Goal: Task Accomplishment & Management: Manage account settings

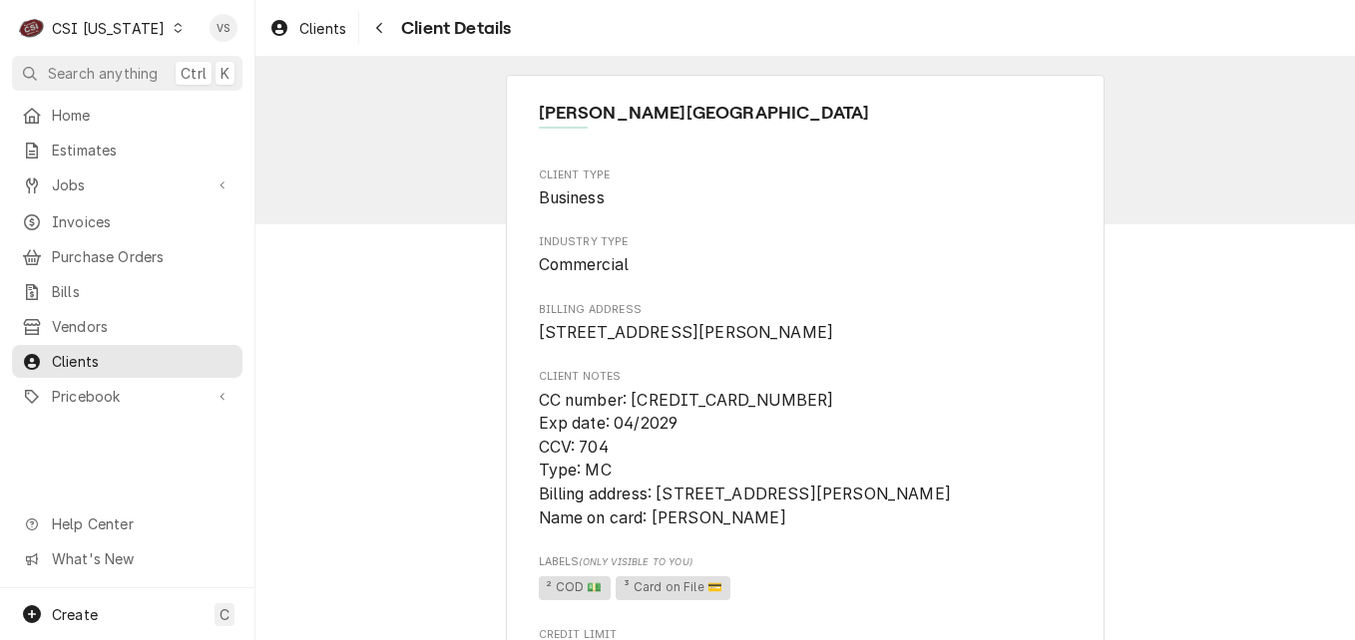
scroll to position [263, 0]
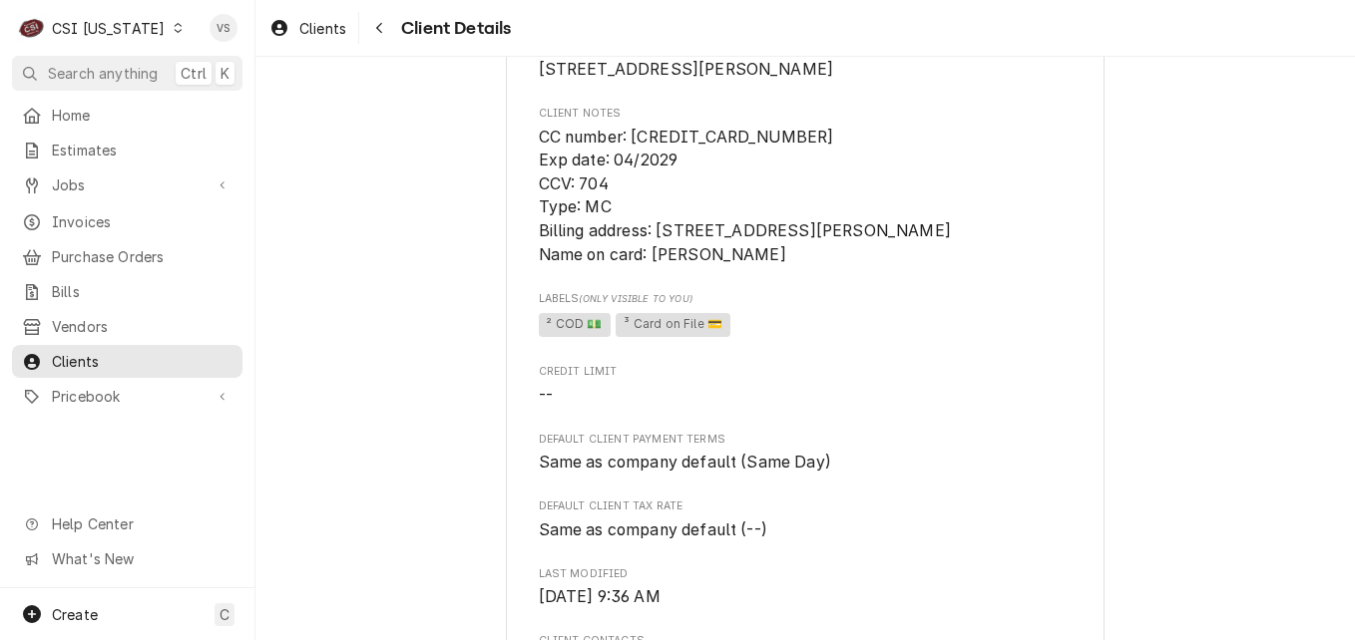
click at [174, 27] on icon "Dynamic Content Wrapper" at bounding box center [178, 28] width 9 height 10
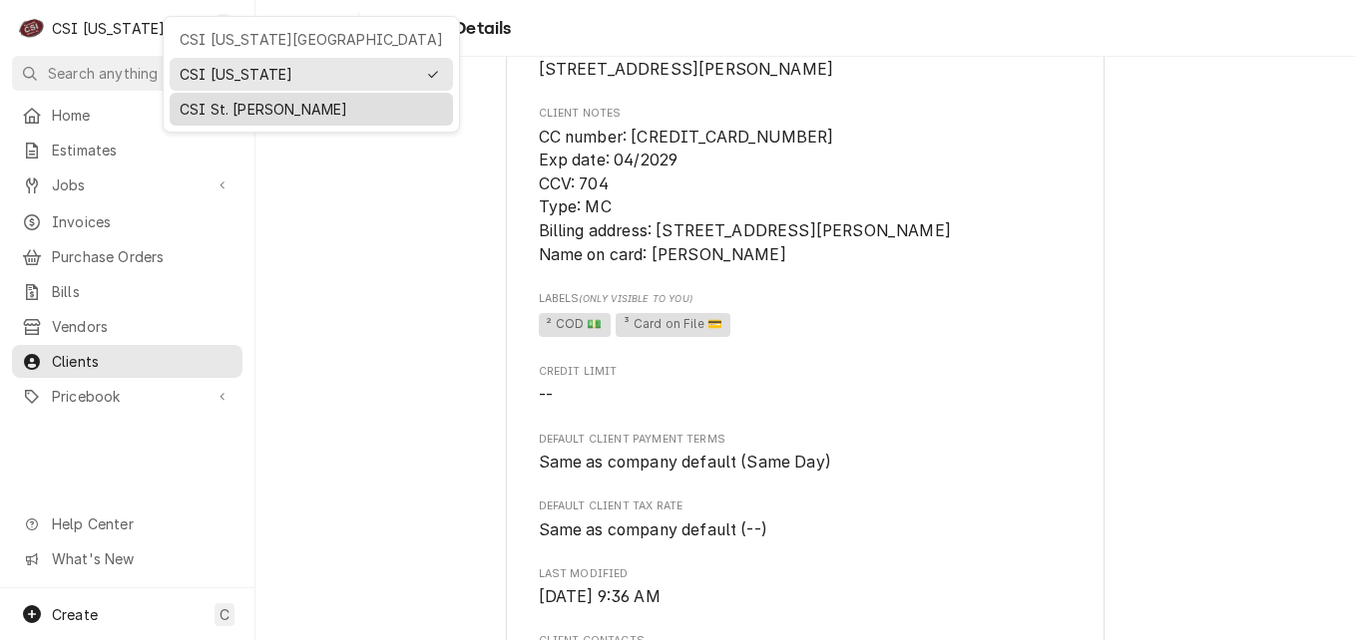
click at [234, 105] on div "CSI St. [PERSON_NAME]" at bounding box center [311, 109] width 263 height 21
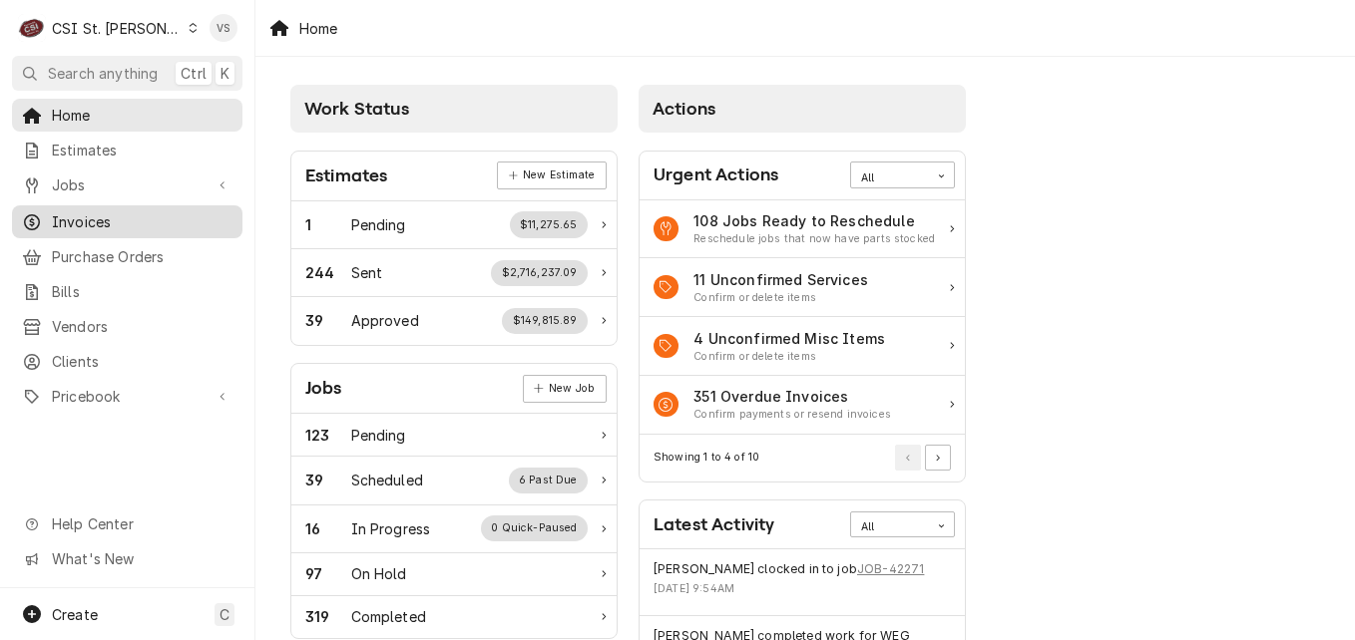
click at [82, 216] on span "Invoices" at bounding box center [142, 221] width 181 height 21
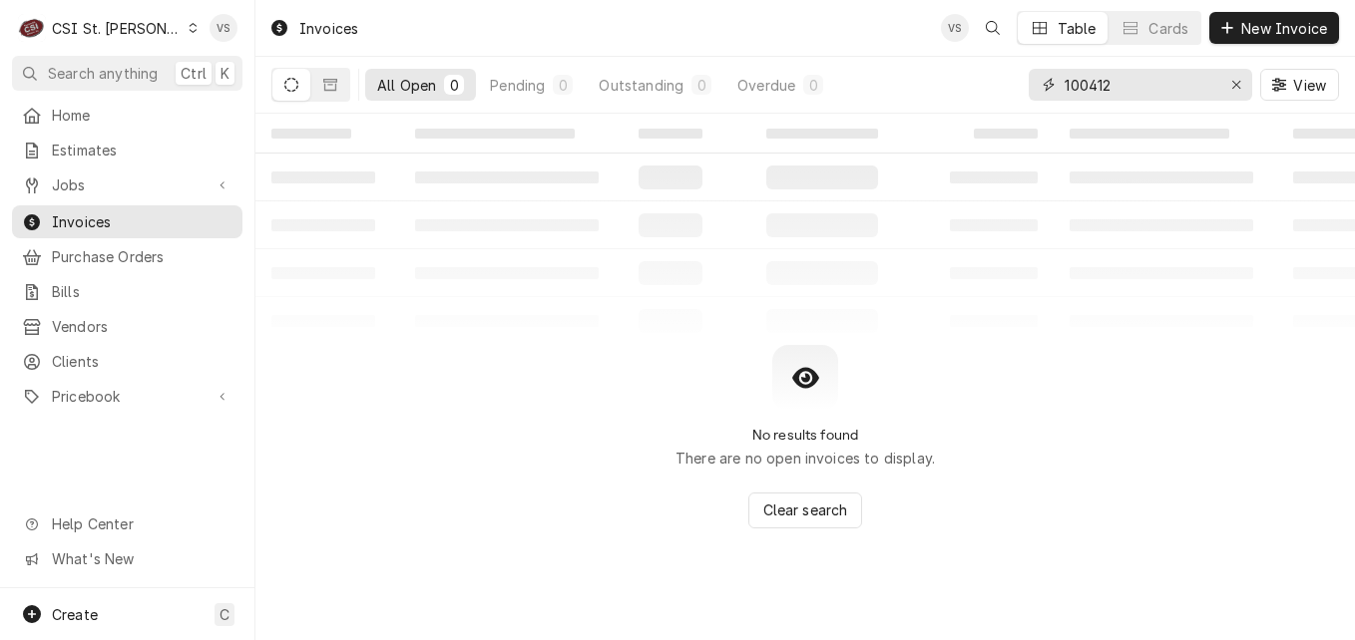
drag, startPoint x: 1118, startPoint y: 89, endPoint x: 1026, endPoint y: 92, distance: 92.8
click at [1026, 92] on div "All Open 0 Pending 0 Outstanding 0 Overdue 0 100412 View" at bounding box center [804, 85] width 1067 height 56
click at [1110, 89] on input "100412" at bounding box center [1139, 85] width 150 height 32
click at [1037, 85] on div "100412" at bounding box center [1139, 85] width 223 height 32
click at [325, 88] on icon "Dynamic Content Wrapper" at bounding box center [330, 85] width 14 height 12
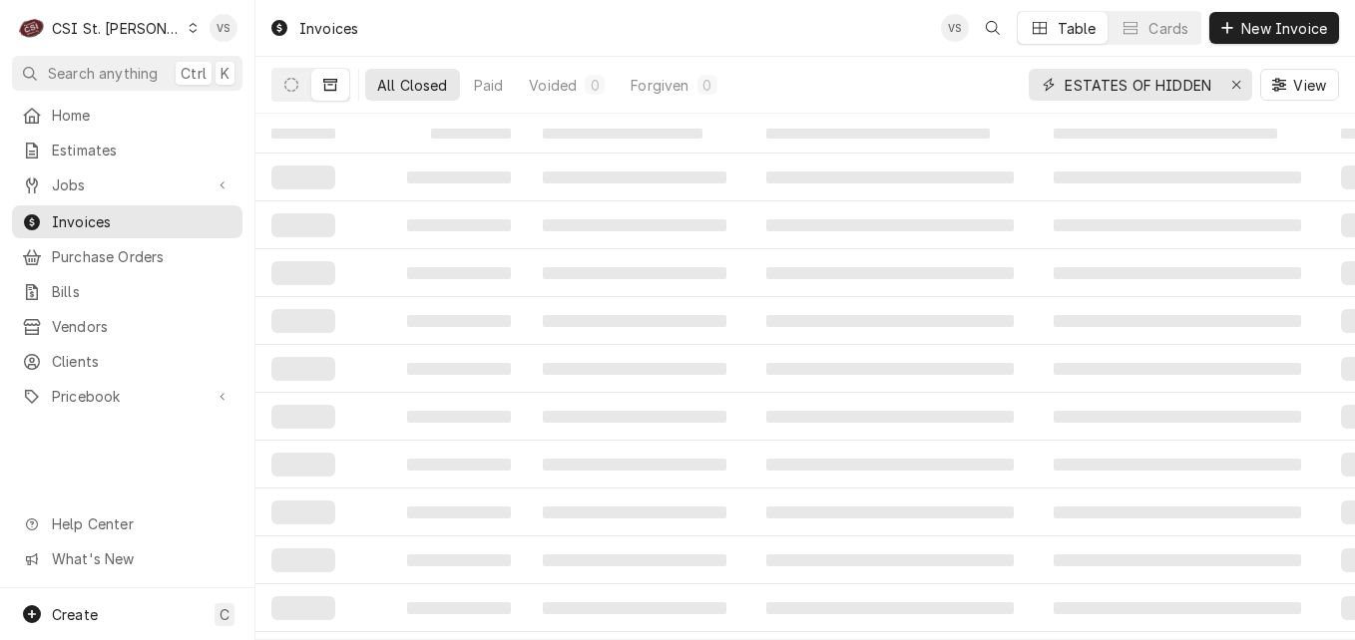
click at [1212, 87] on input "ESTATES OF HIDDEN" at bounding box center [1139, 85] width 150 height 32
type input "ESTATES OF HIDDEN LAKES"
click at [292, 93] on button "Dynamic Content Wrapper" at bounding box center [291, 85] width 38 height 32
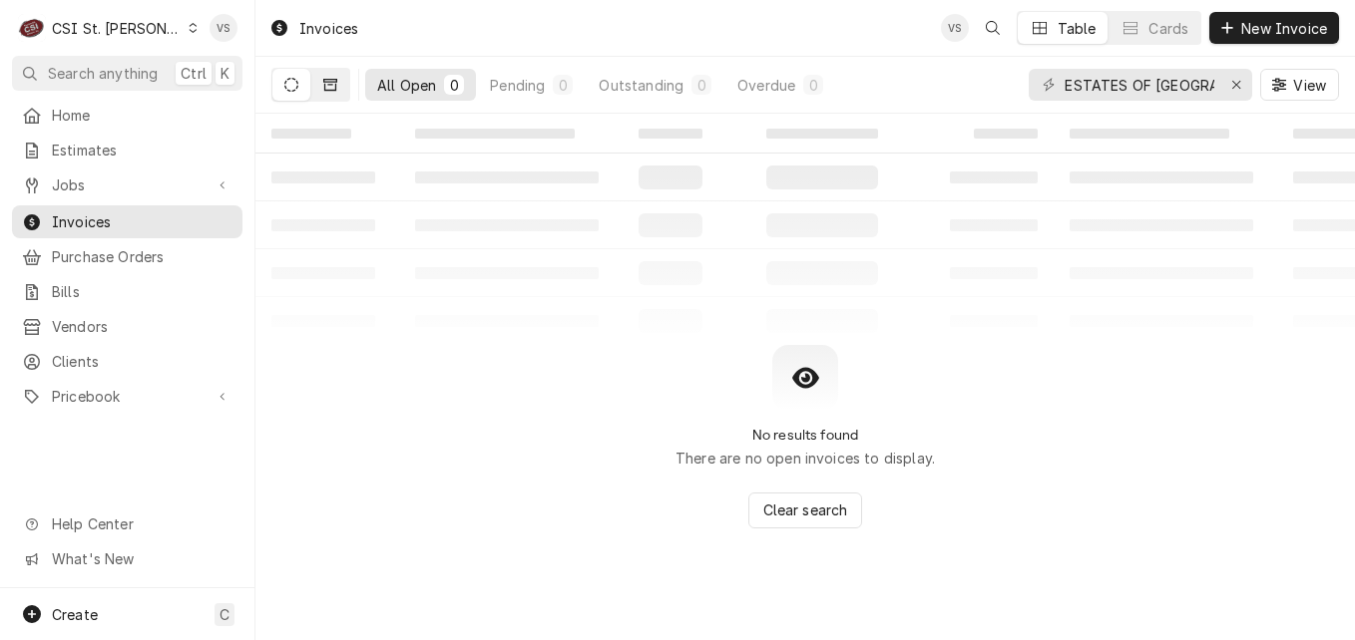
click at [333, 93] on button "Dynamic Content Wrapper" at bounding box center [330, 85] width 38 height 32
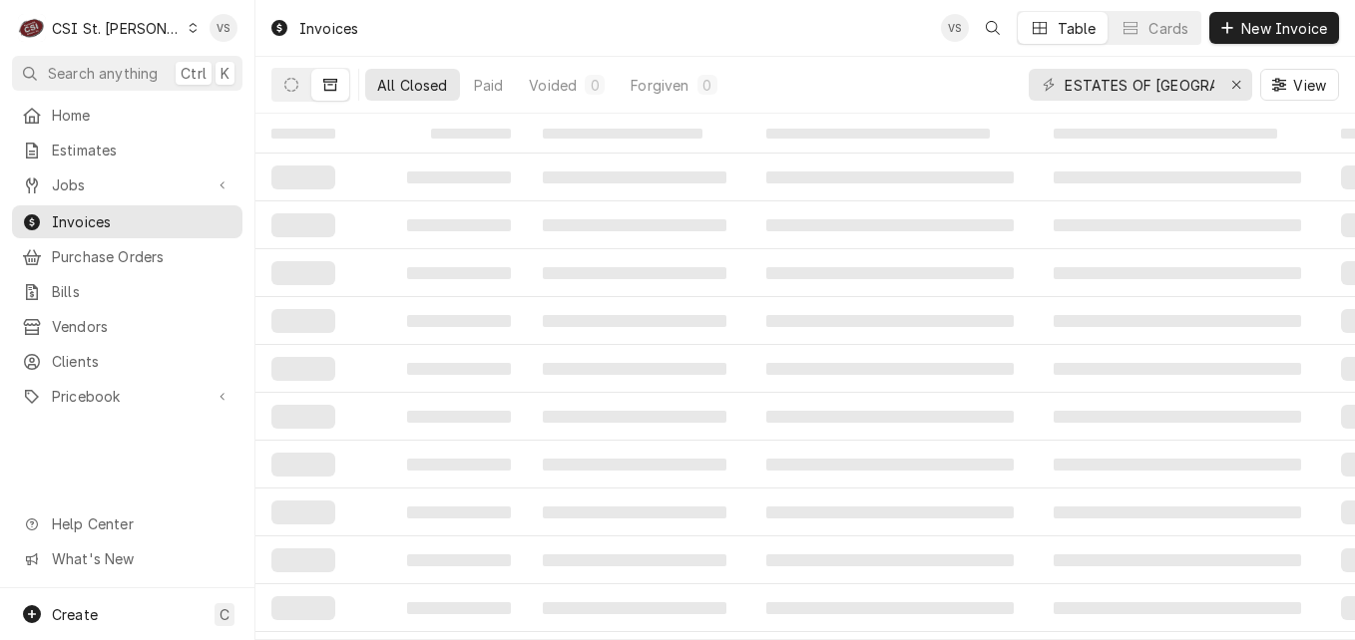
click at [430, 93] on div "All Closed" at bounding box center [412, 85] width 71 height 21
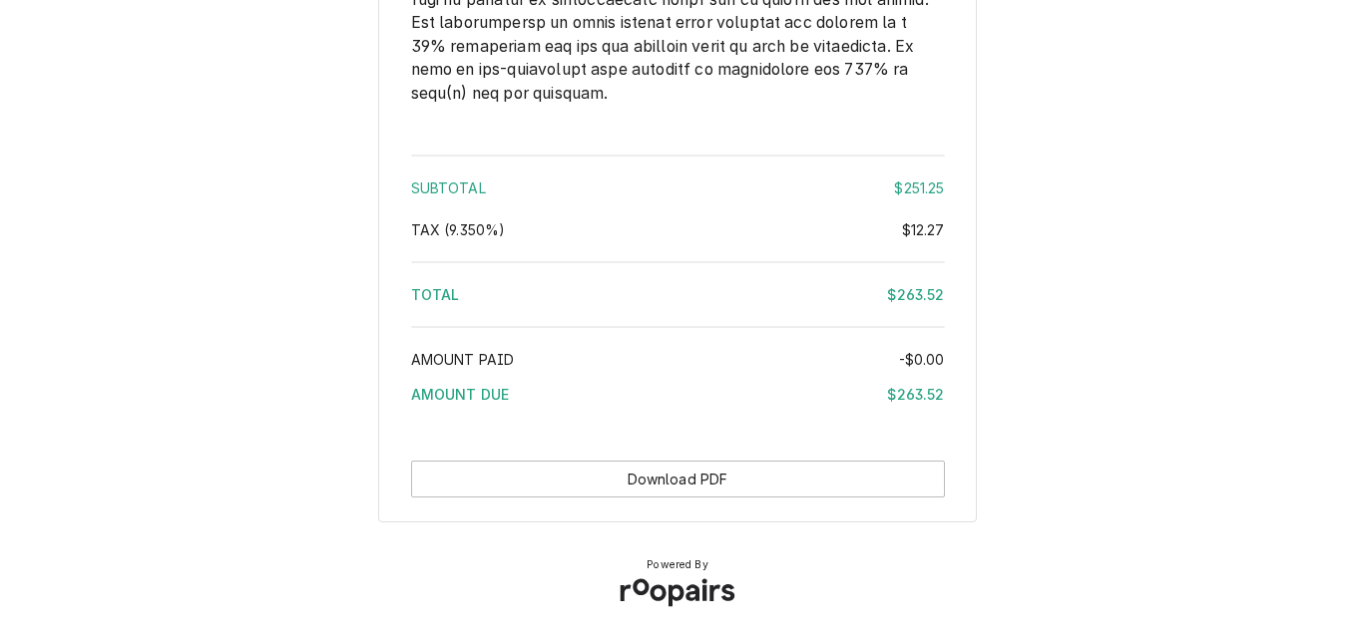
scroll to position [2851, 0]
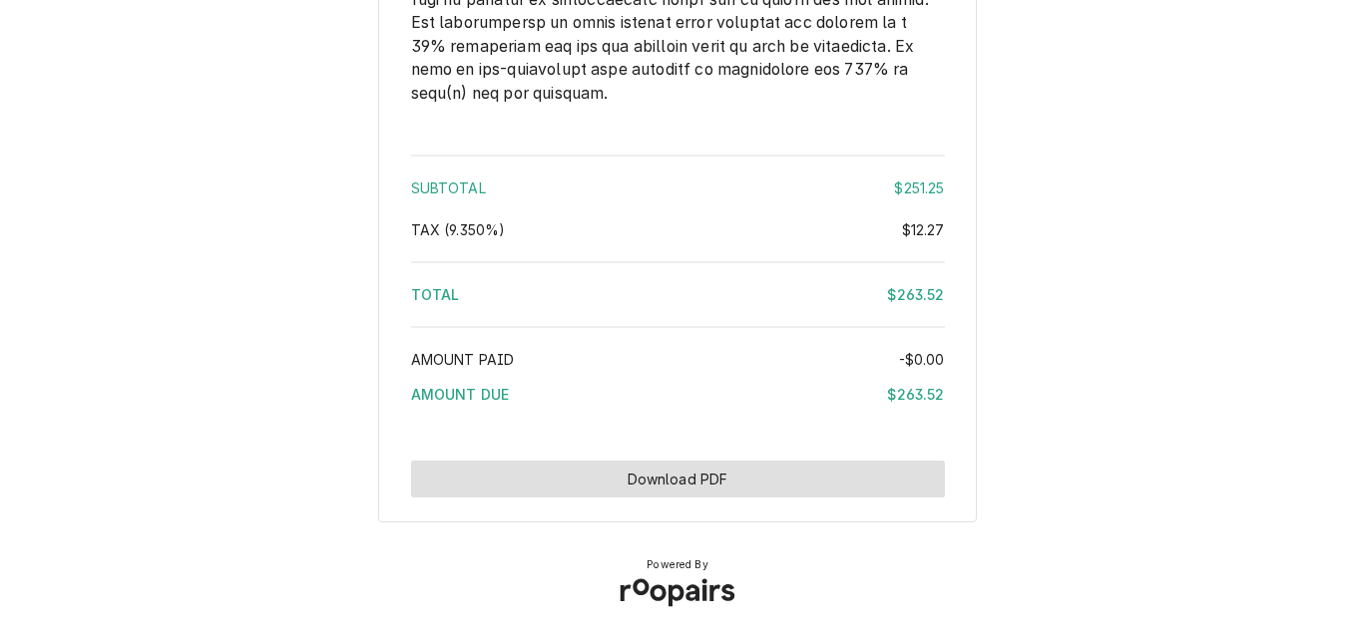
click at [731, 475] on button "Download PDF" at bounding box center [678, 479] width 534 height 37
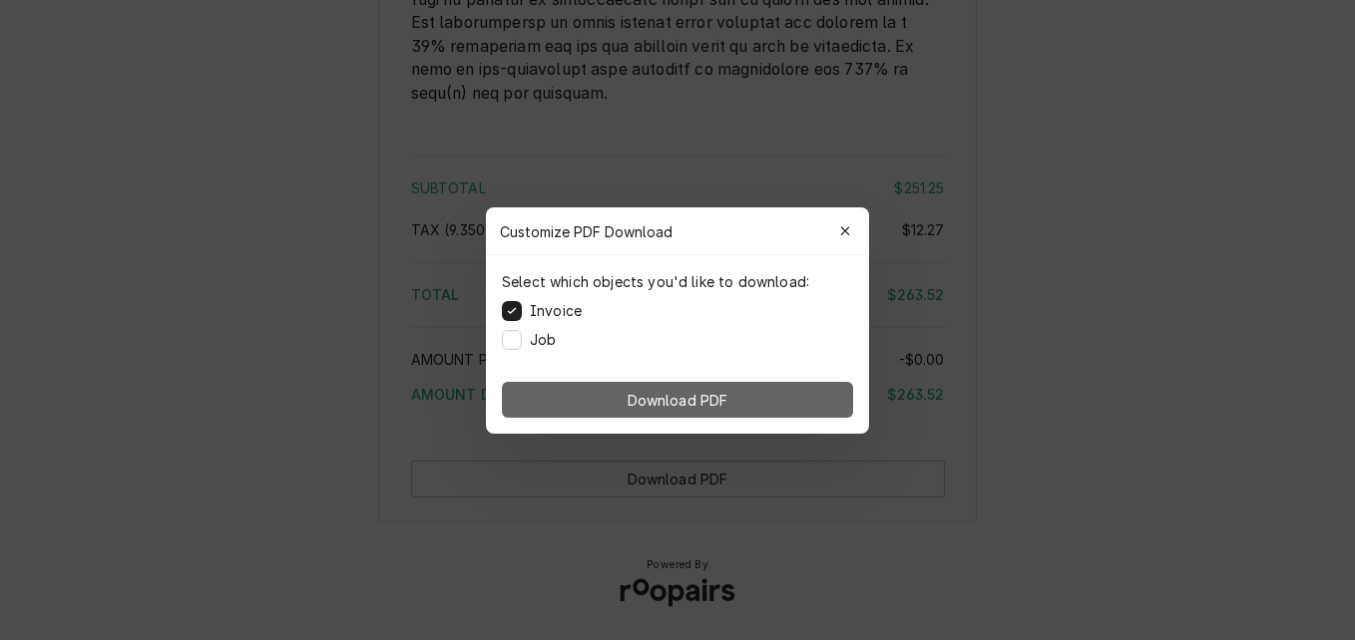
click at [649, 402] on span "Download PDF" at bounding box center [677, 399] width 109 height 21
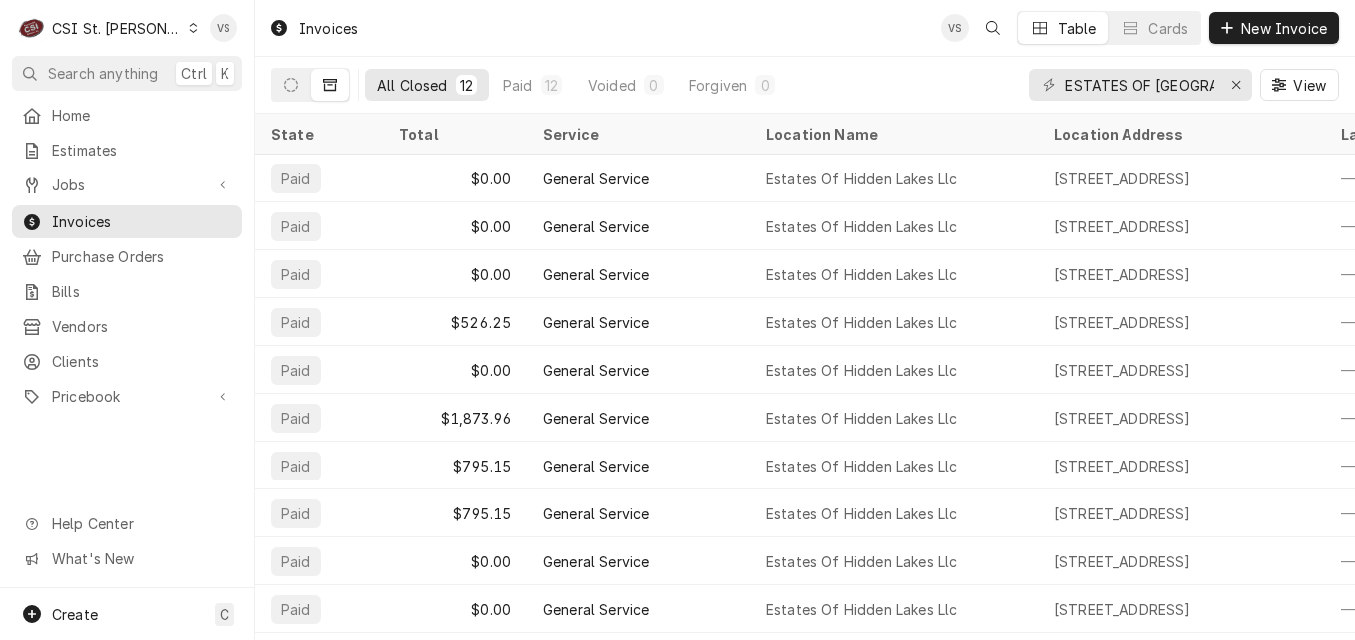
click at [188, 33] on div "Dynamic Content Wrapper" at bounding box center [193, 28] width 11 height 14
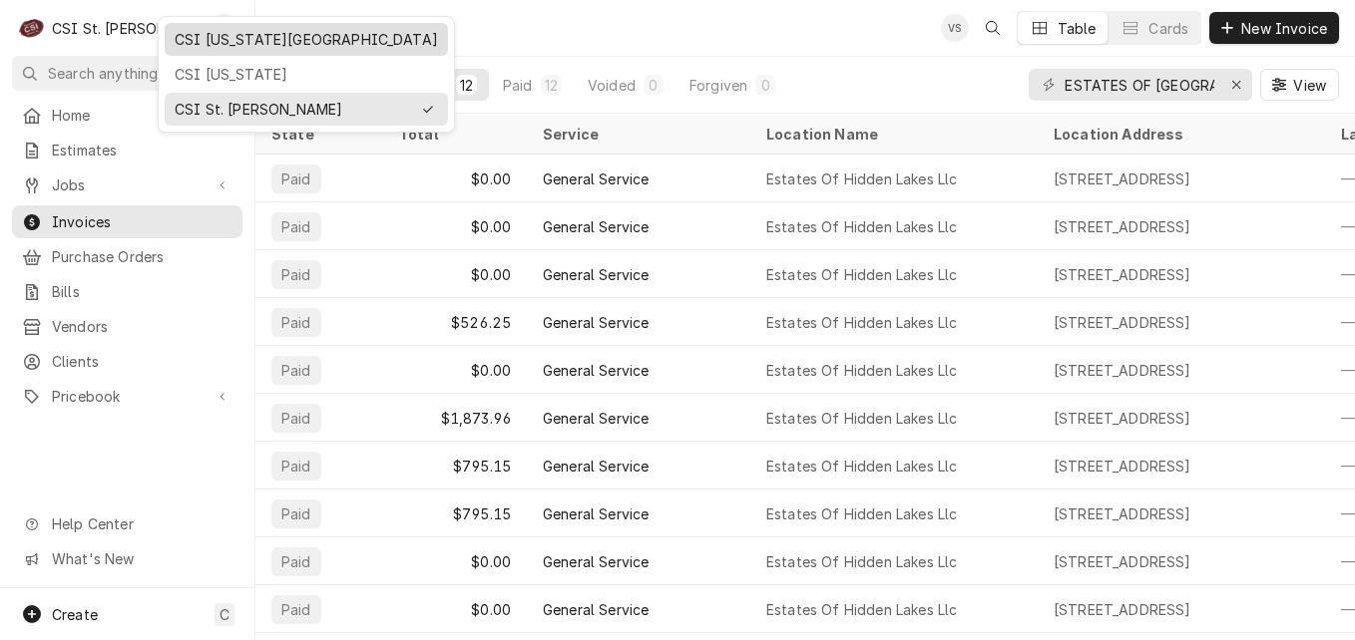
click at [210, 39] on div "CSI [US_STATE][GEOGRAPHIC_DATA]" at bounding box center [306, 39] width 263 height 21
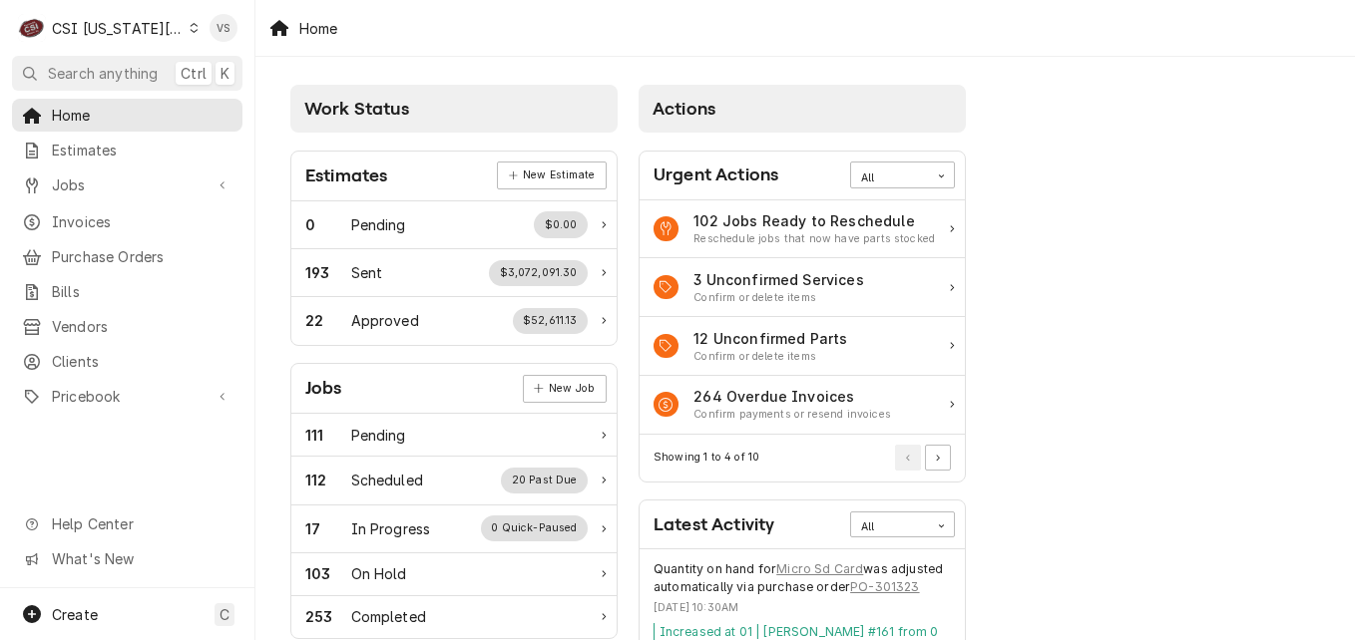
click at [190, 29] on icon "Dynamic Content Wrapper" at bounding box center [194, 28] width 9 height 10
click at [174, 31] on html "C CSI [US_STATE] City VS Search anything Ctrl K Home Estimates Jobs Jobs Job Se…" at bounding box center [677, 320] width 1355 height 640
click at [211, 109] on span "Home" at bounding box center [142, 115] width 181 height 21
click at [78, 221] on span "Invoices" at bounding box center [142, 221] width 181 height 21
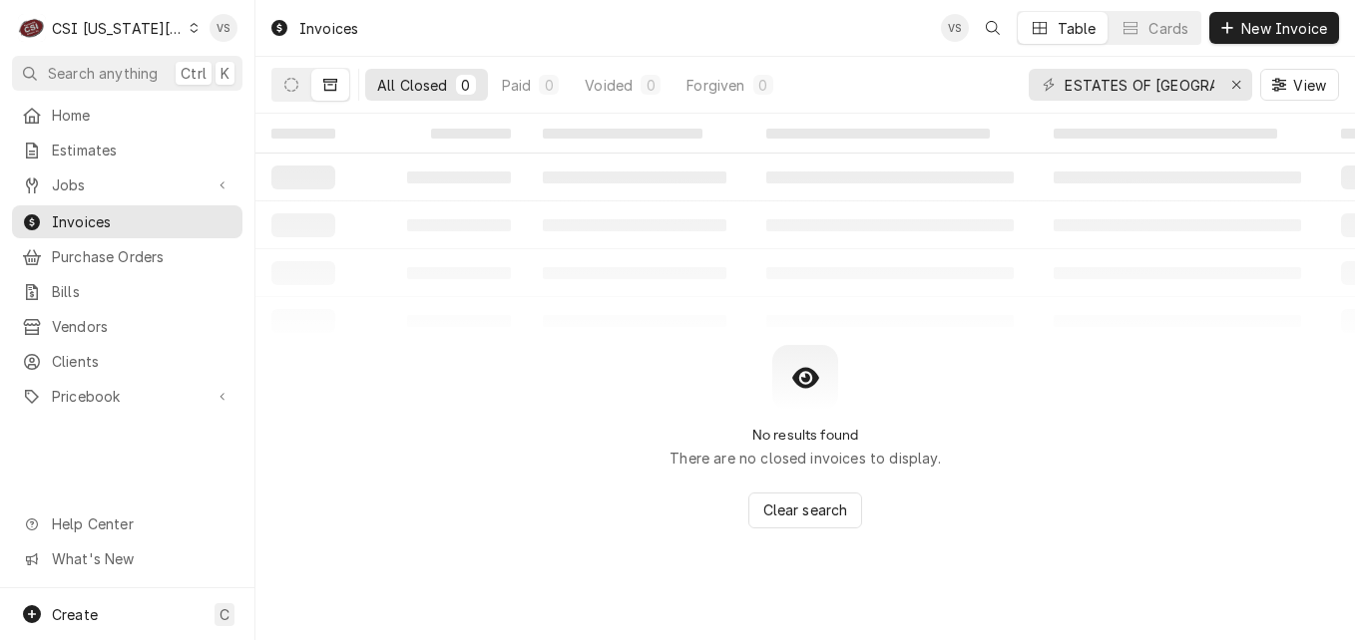
click at [167, 31] on div "C CSI Kansas City" at bounding box center [108, 28] width 193 height 40
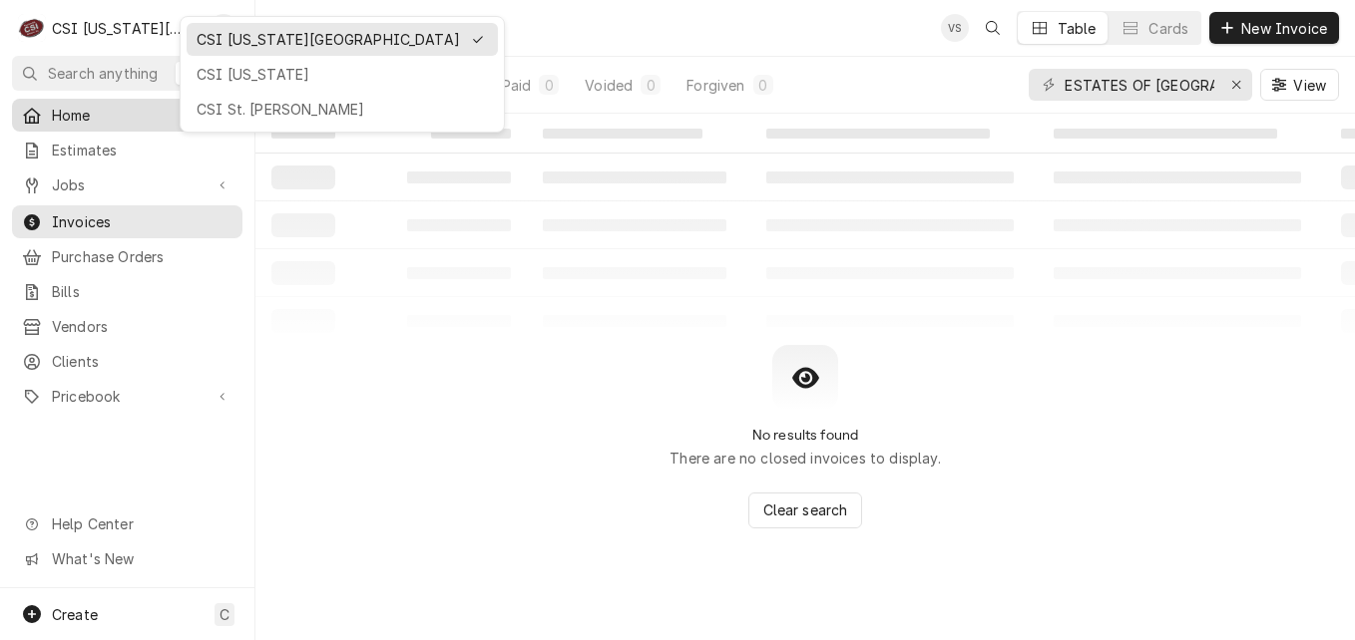
click at [173, 27] on html "C CSI Kansas City VS Search anything Ctrl K Home Estimates Jobs Jobs Job Series…" at bounding box center [677, 320] width 1355 height 640
click at [226, 108] on span "Home" at bounding box center [142, 115] width 181 height 21
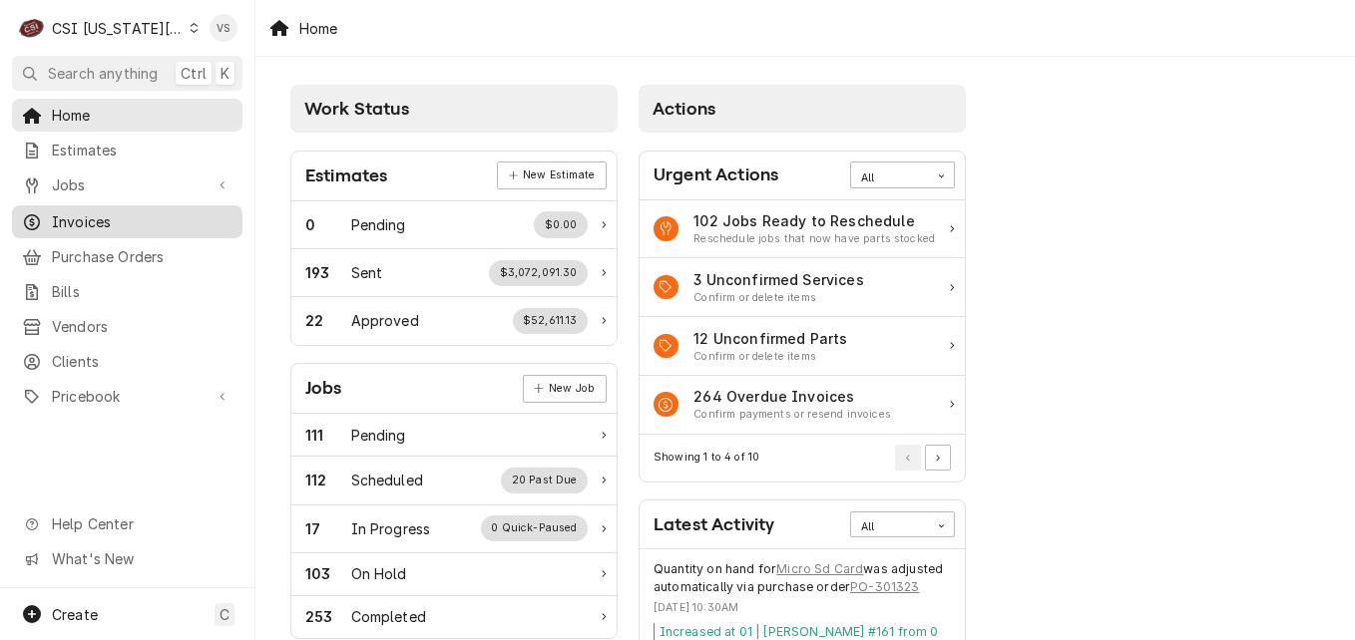
click at [95, 219] on span "Invoices" at bounding box center [142, 221] width 181 height 21
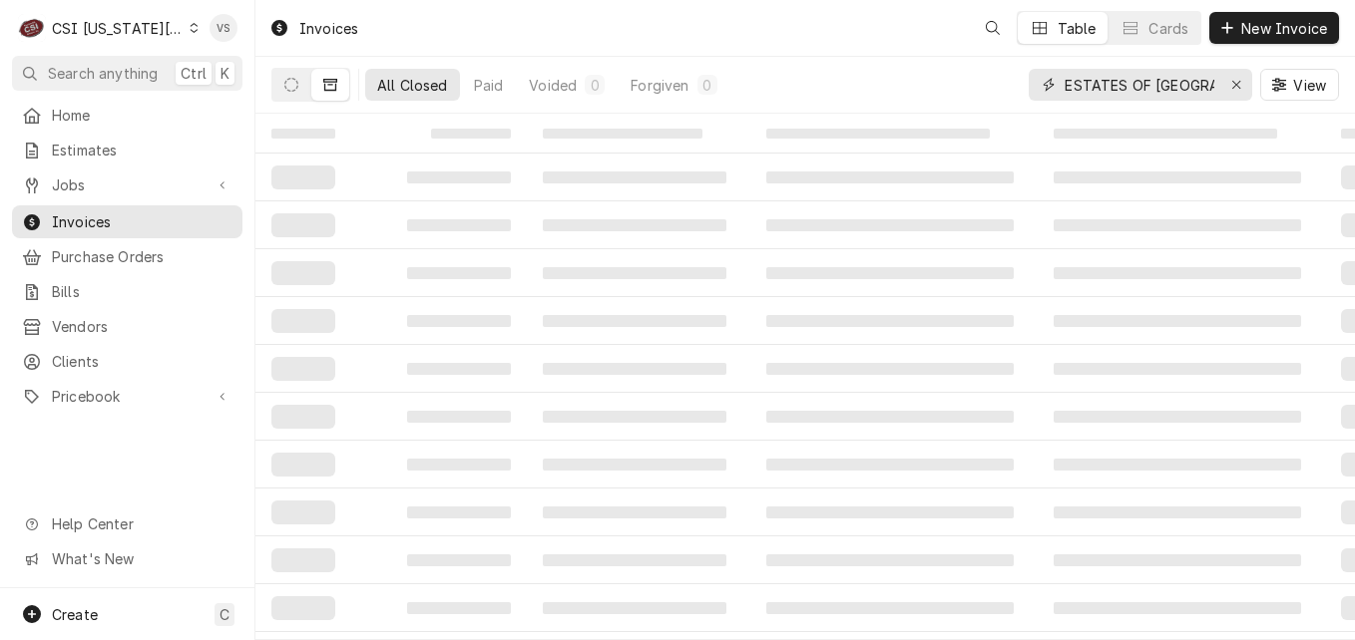
click at [1198, 83] on input "ESTATES OF HIDDEN LAKES" at bounding box center [1139, 85] width 150 height 32
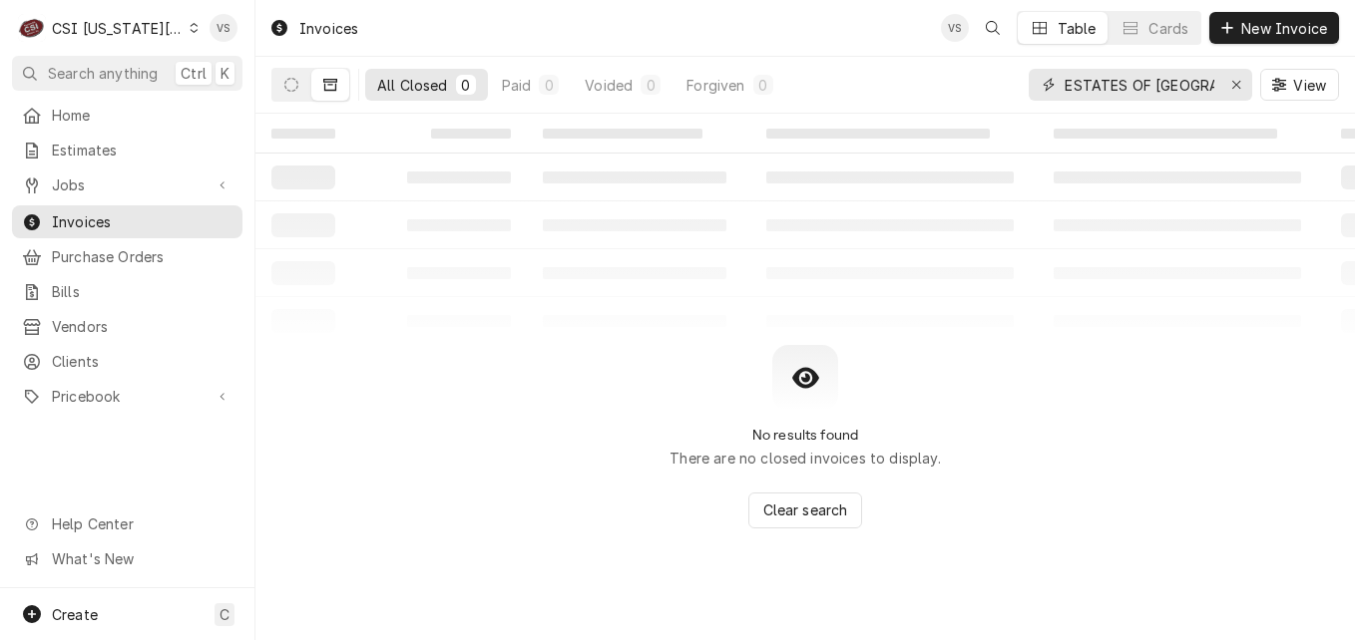
drag, startPoint x: 1210, startPoint y: 83, endPoint x: 1041, endPoint y: 90, distance: 168.7
click at [1041, 90] on div "ESTATES OF HIDDEN LAKES" at bounding box center [1139, 85] width 223 height 32
drag, startPoint x: 1062, startPoint y: 82, endPoint x: 1260, endPoint y: 103, distance: 198.6
click at [1260, 103] on div "ESTATES OF HIDDEN LAKES View" at bounding box center [1183, 85] width 310 height 56
drag, startPoint x: 1260, startPoint y: 103, endPoint x: 1213, endPoint y: 93, distance: 47.9
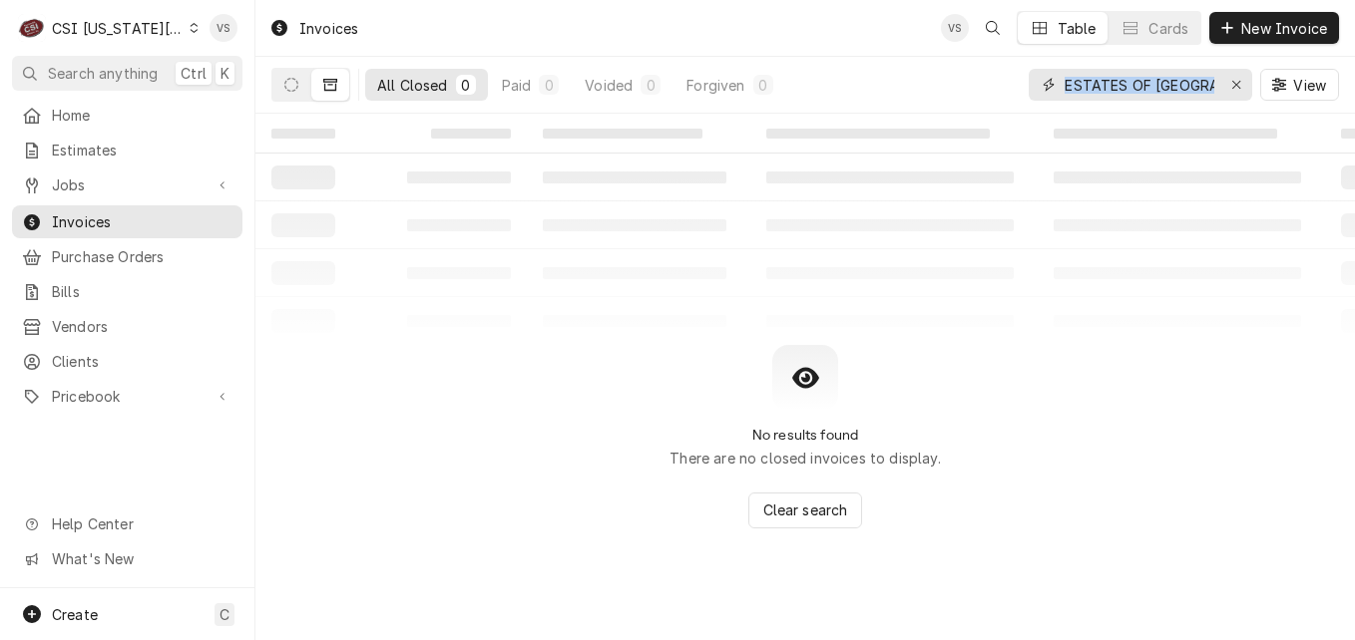
click at [1213, 93] on input "ESTATES OF HIDDEN LAKES" at bounding box center [1139, 85] width 150 height 32
drag, startPoint x: 1213, startPoint y: 85, endPoint x: 1052, endPoint y: 91, distance: 160.7
click at [1052, 91] on div "ESTATES OF HIDDEN LAKES" at bounding box center [1139, 85] width 223 height 32
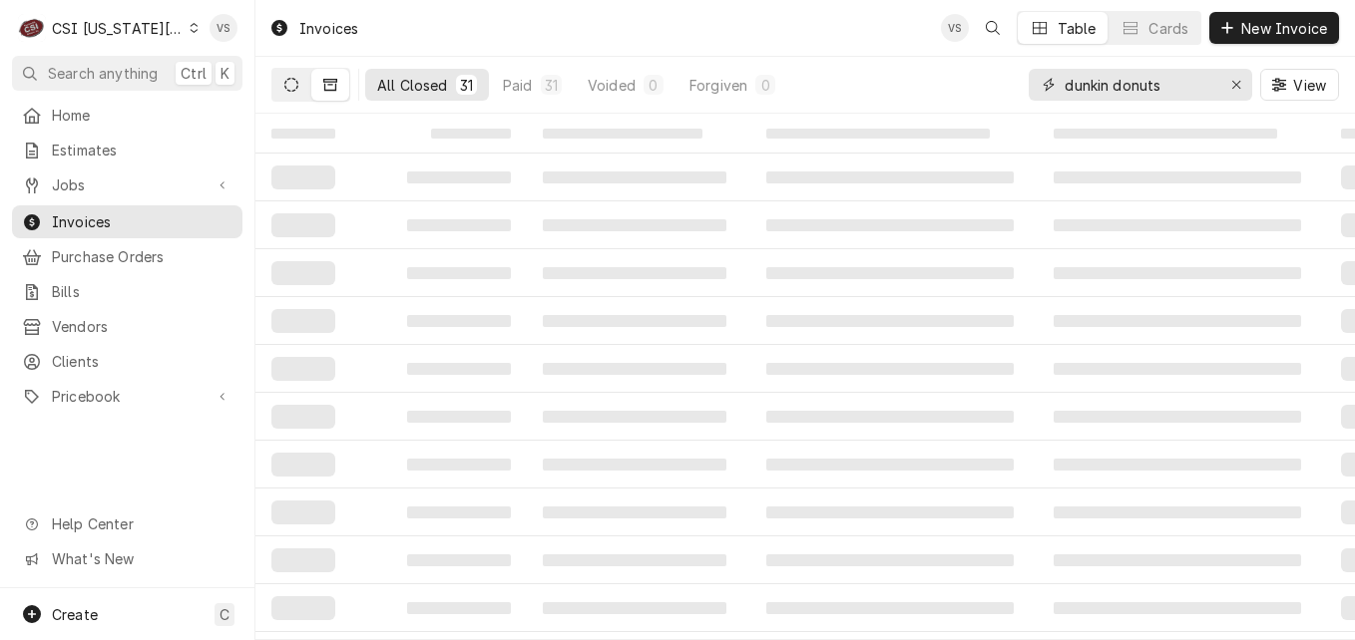
type input "dunkin donuts"
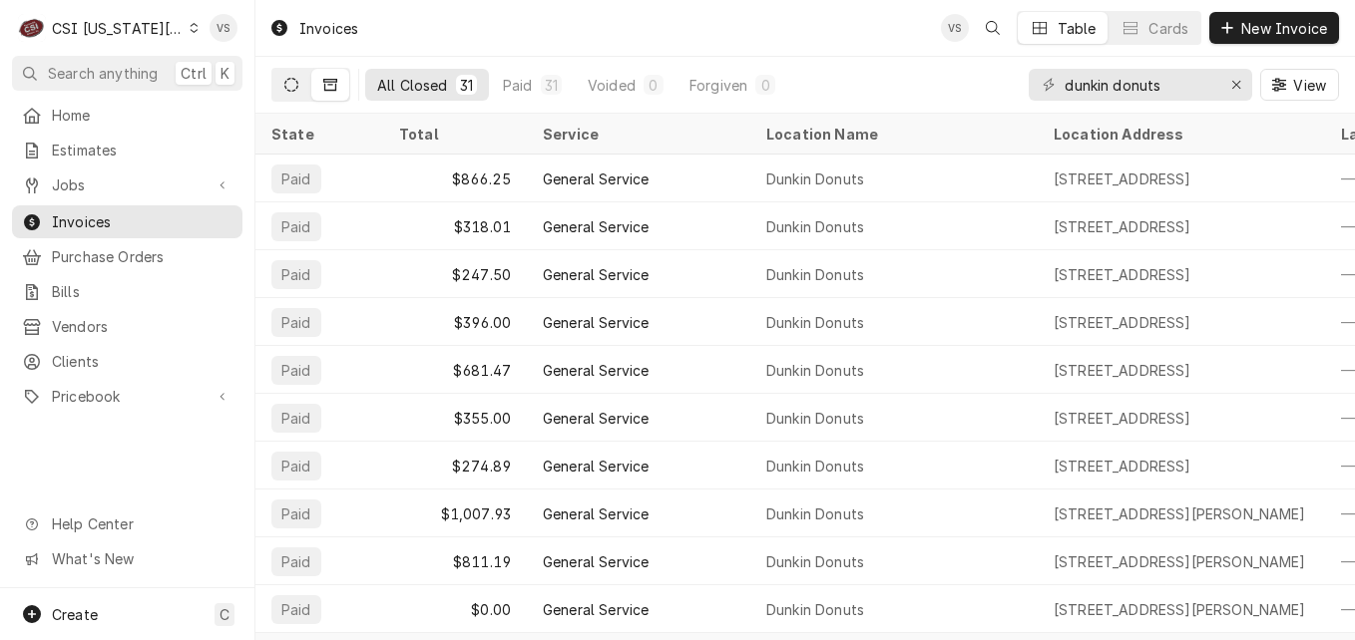
click at [295, 98] on button "Dynamic Content Wrapper" at bounding box center [291, 85] width 38 height 32
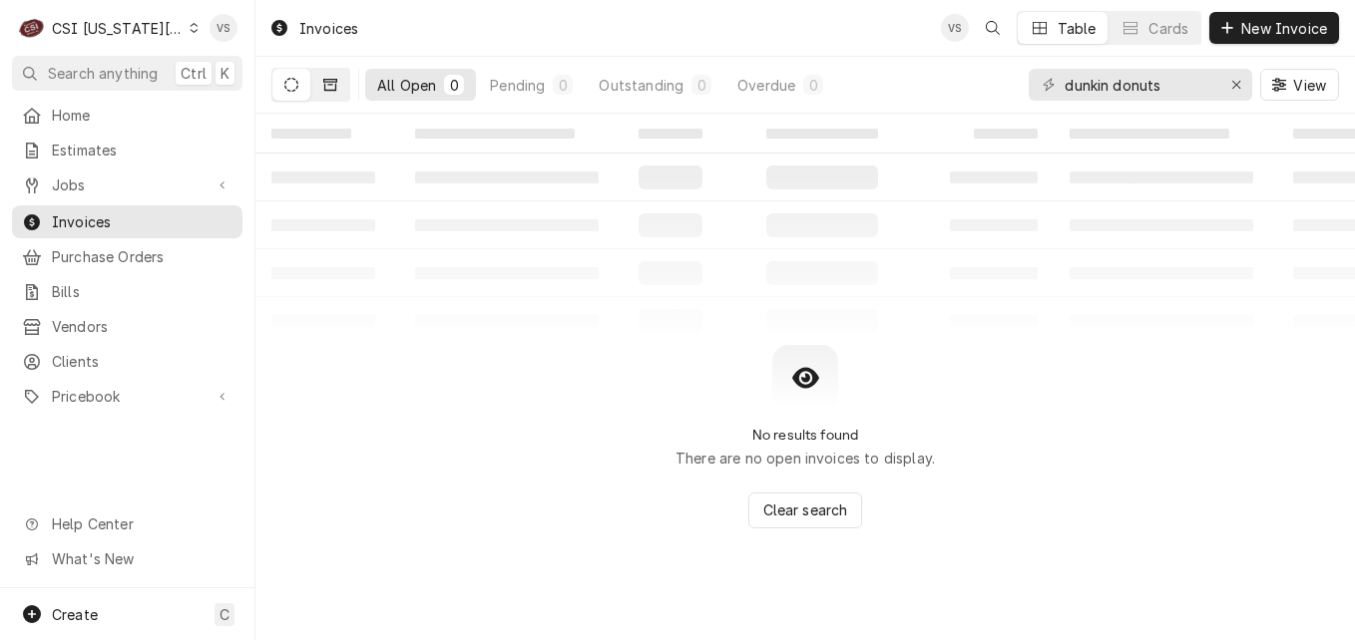
click at [340, 92] on button "Dynamic Content Wrapper" at bounding box center [330, 85] width 38 height 32
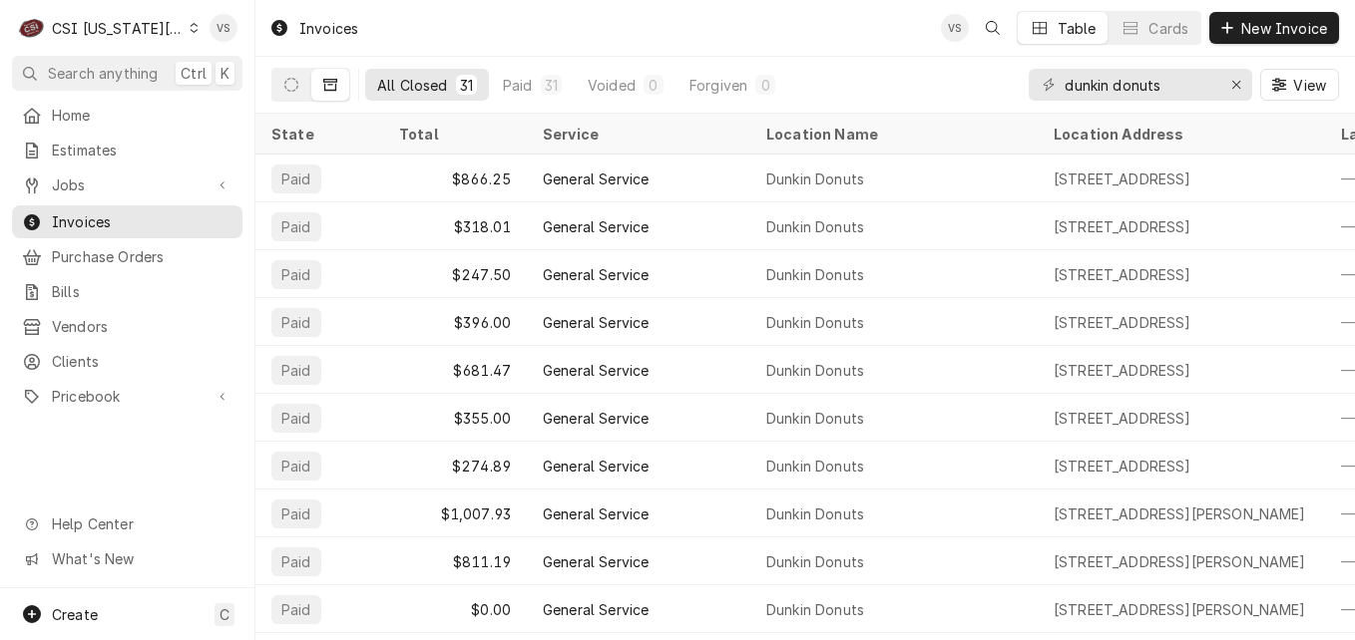
click at [190, 27] on icon "Dynamic Content Wrapper" at bounding box center [194, 28] width 9 height 10
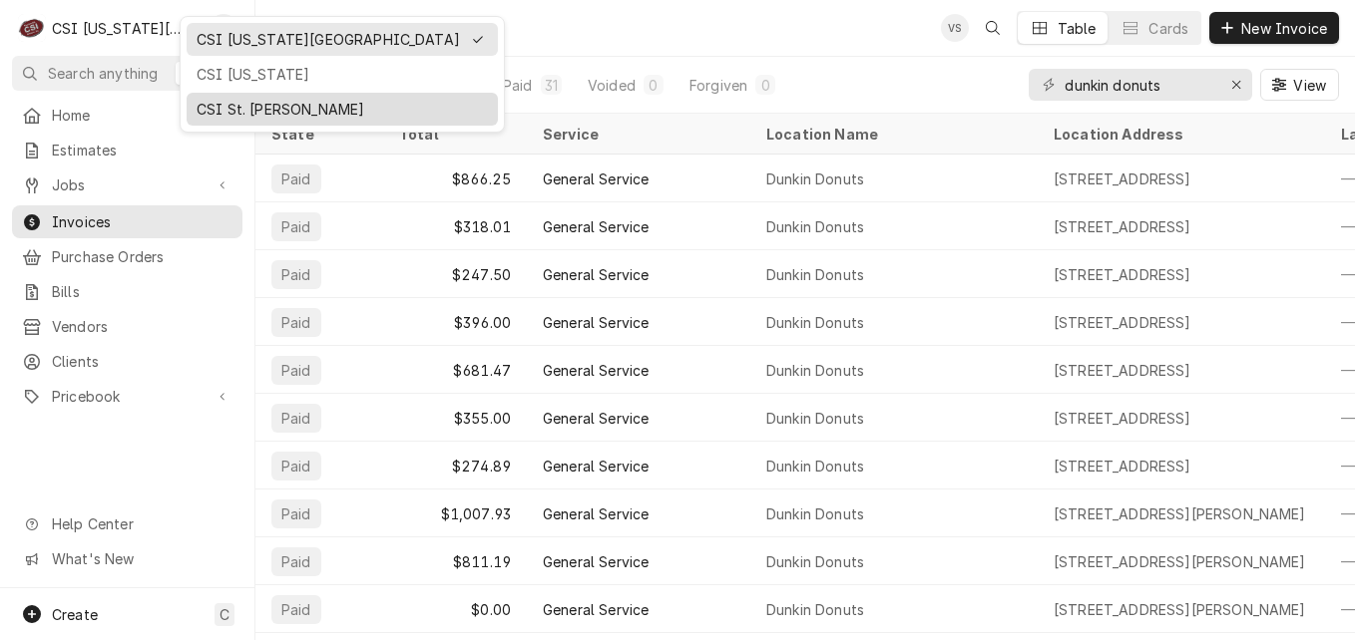
click at [218, 104] on div "CSI St. [PERSON_NAME]" at bounding box center [342, 109] width 291 height 21
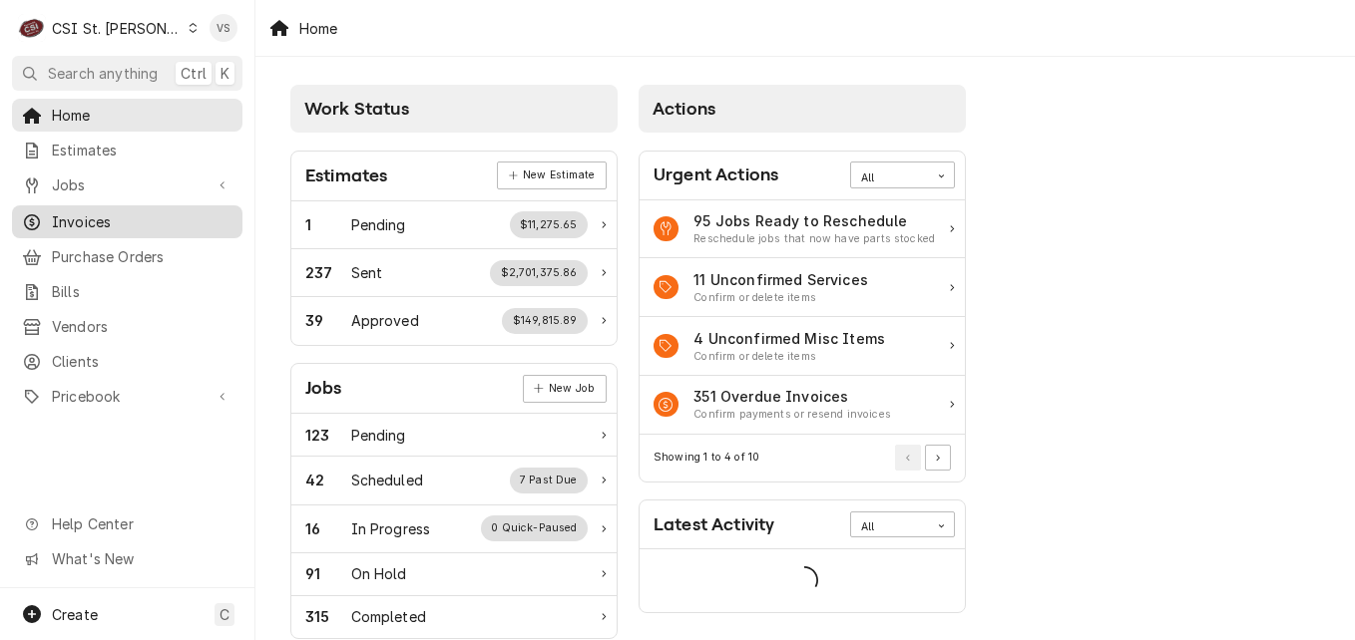
click at [96, 211] on span "Invoices" at bounding box center [142, 221] width 181 height 21
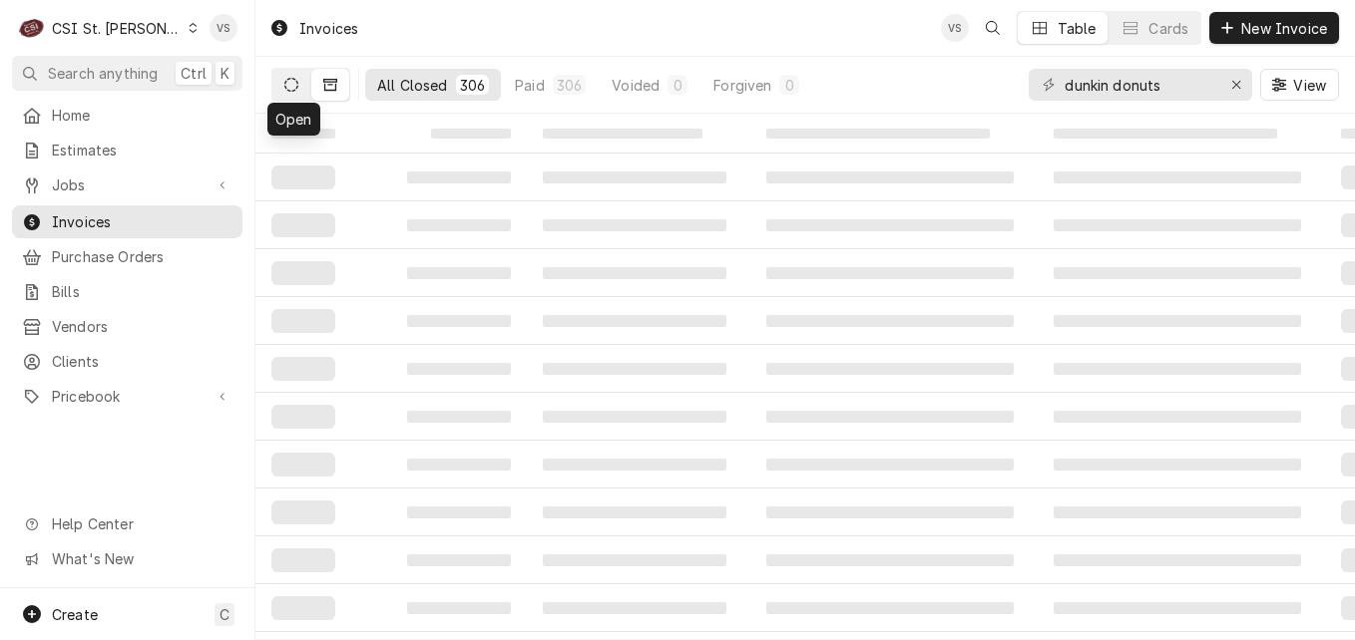
click at [289, 93] on button "Dynamic Content Wrapper" at bounding box center [291, 85] width 38 height 32
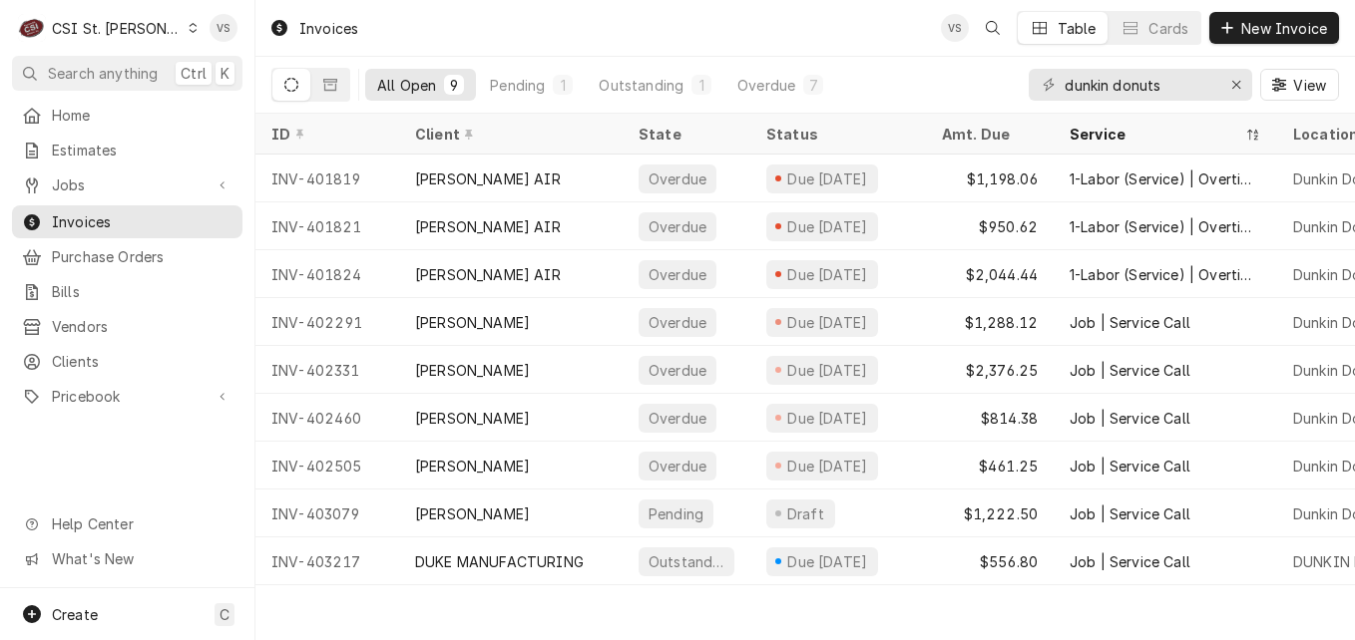
click at [289, 93] on button "Dynamic Content Wrapper" at bounding box center [291, 85] width 38 height 32
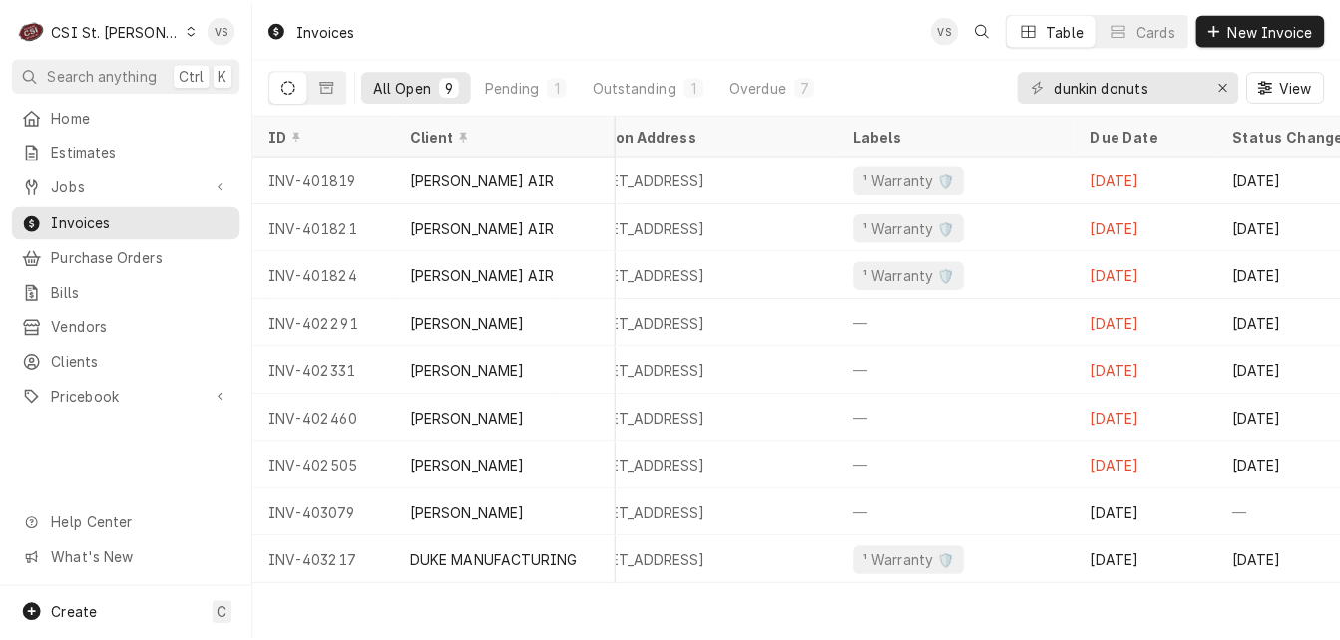
scroll to position [0, 997]
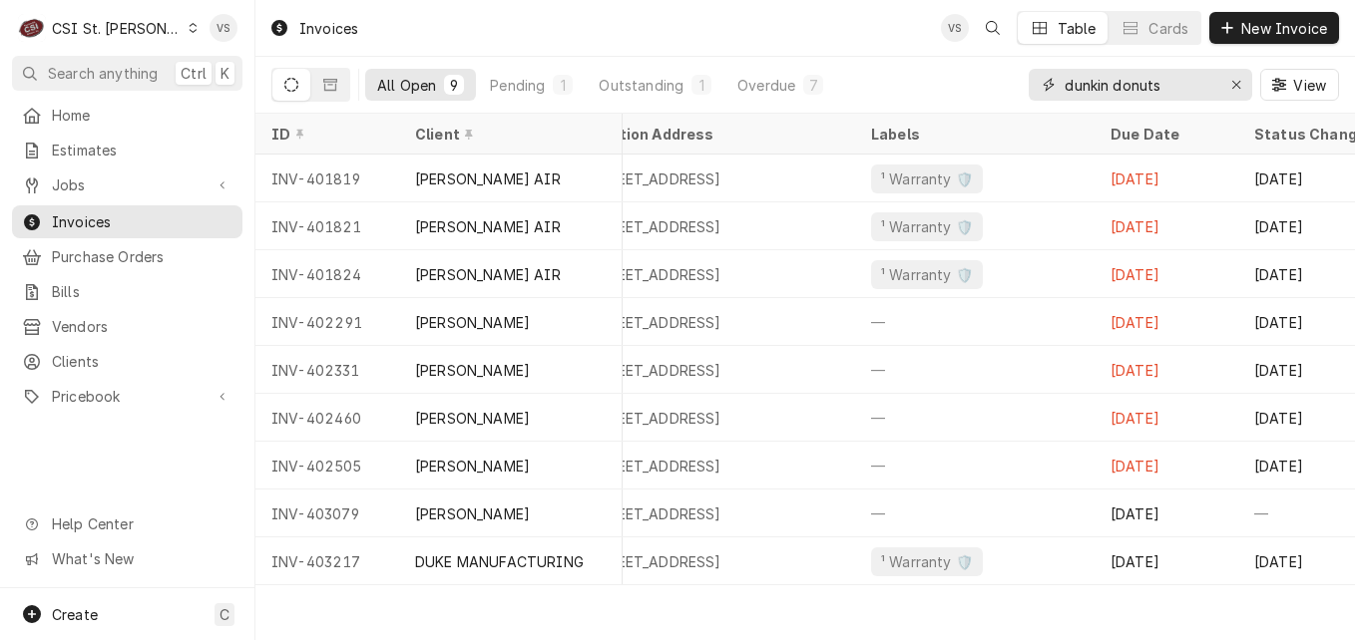
drag, startPoint x: 1176, startPoint y: 91, endPoint x: 1127, endPoint y: 88, distance: 49.0
click at [1013, 85] on div "All Open 9 Pending 1 Outstanding 1 Overdue 7 dunkin donuts View" at bounding box center [804, 85] width 1067 height 56
paste input "2252494"
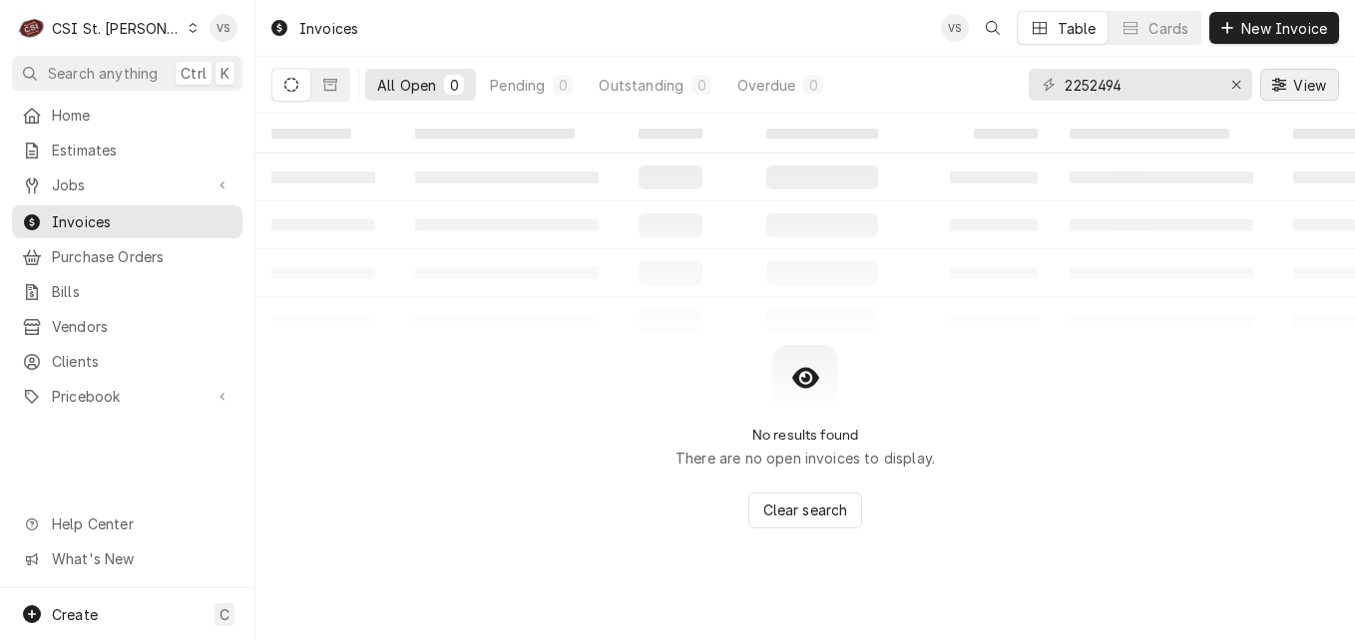
click at [1295, 87] on span "View" at bounding box center [1309, 85] width 41 height 21
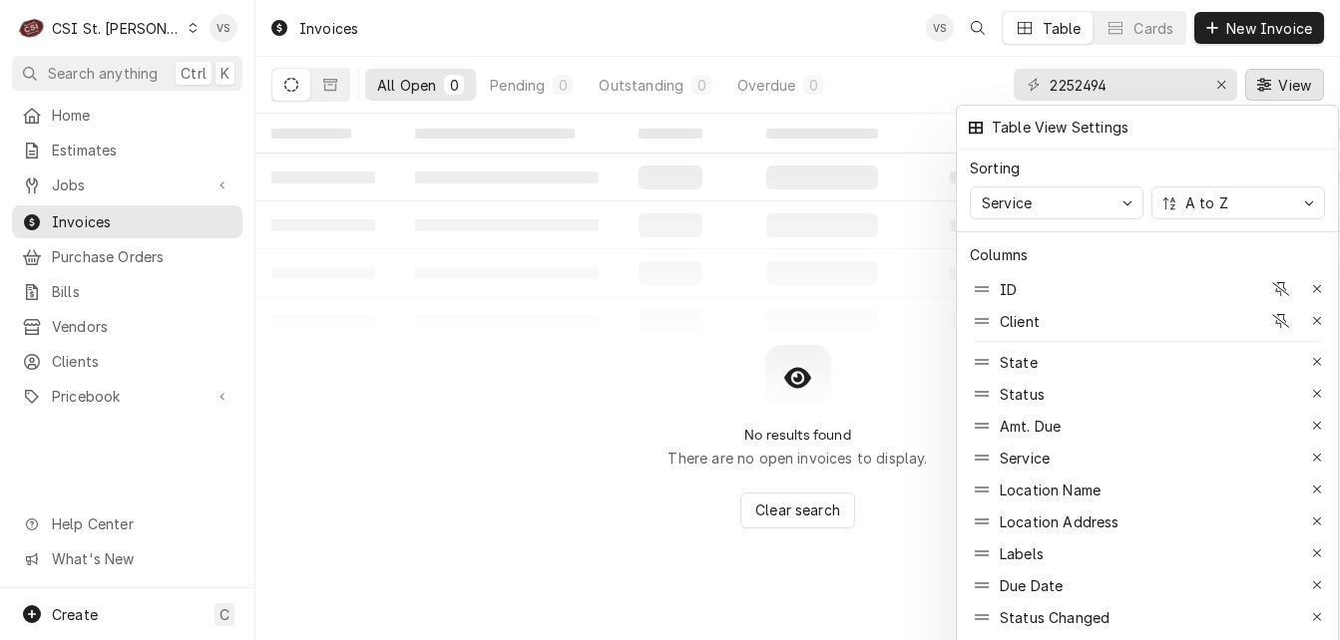
click at [816, 294] on div at bounding box center [670, 320] width 1340 height 640
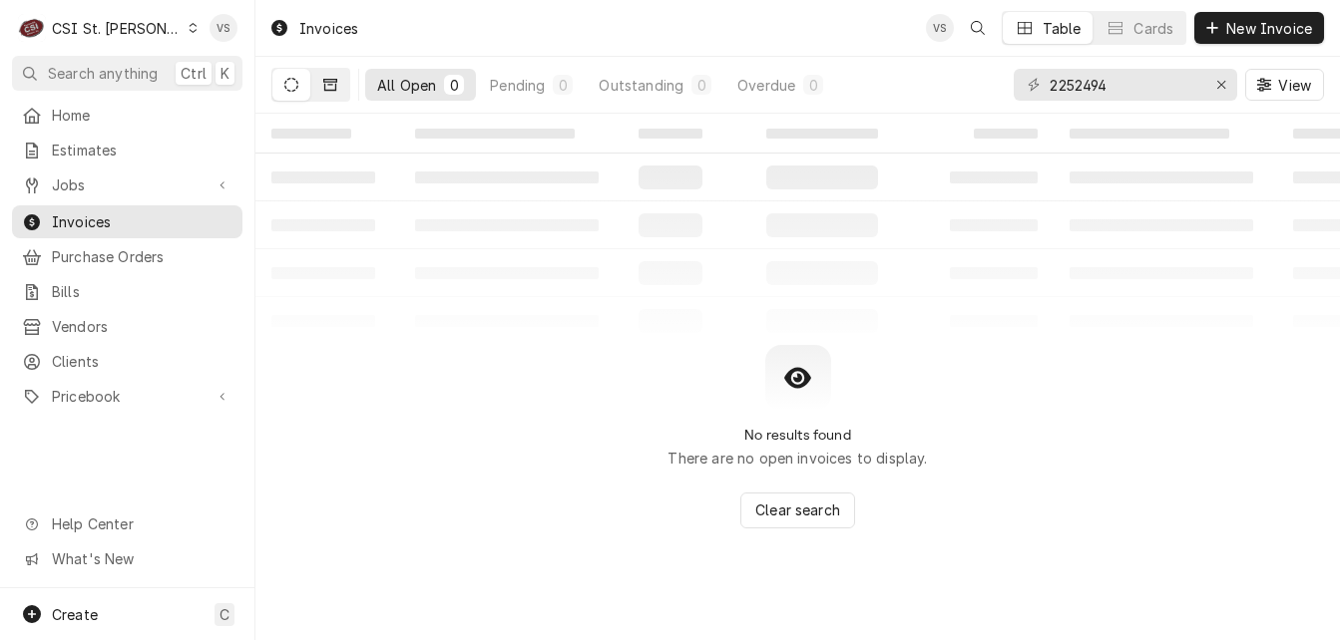
click at [347, 93] on button "Dynamic Content Wrapper" at bounding box center [330, 85] width 38 height 32
drag, startPoint x: 1124, startPoint y: 88, endPoint x: 1026, endPoint y: 84, distance: 98.8
click at [1026, 84] on div "2252494" at bounding box center [1125, 85] width 223 height 32
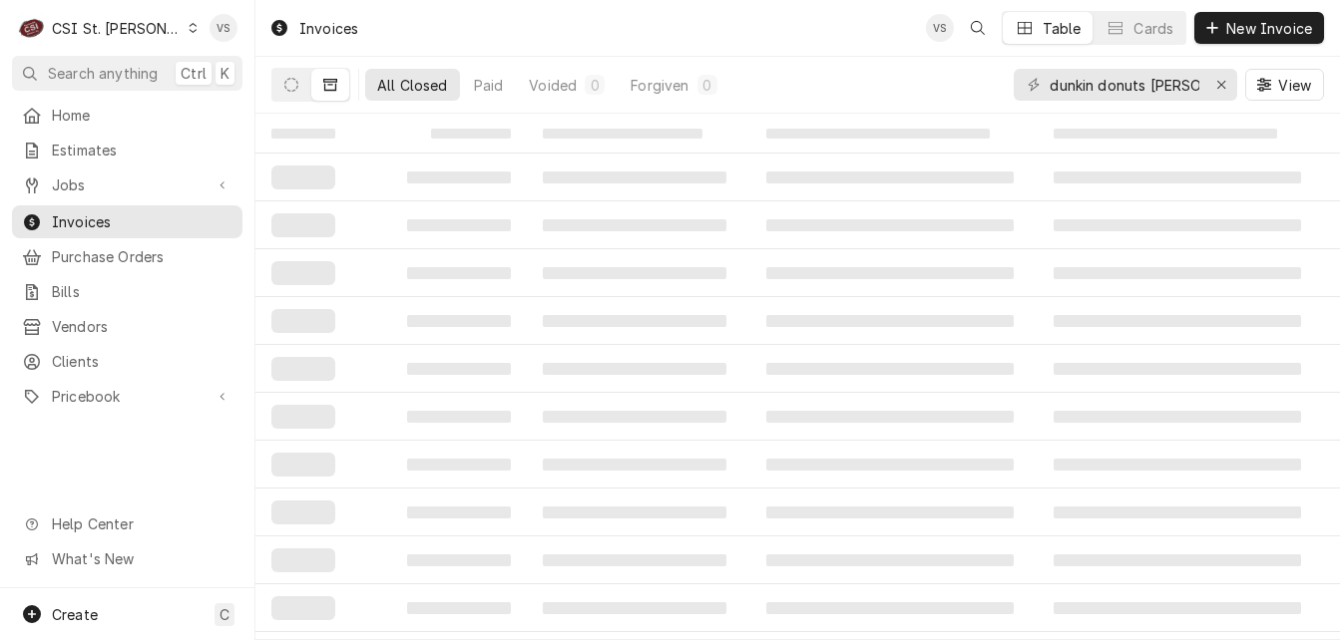
click at [425, 87] on div "All Closed" at bounding box center [412, 85] width 71 height 21
click at [1195, 85] on input "dunkin donuts arnold" at bounding box center [1124, 85] width 150 height 32
drag, startPoint x: 1195, startPoint y: 85, endPoint x: 1149, endPoint y: 86, distance: 45.9
click at [1149, 86] on input "dunkin donuts arnold" at bounding box center [1124, 85] width 150 height 32
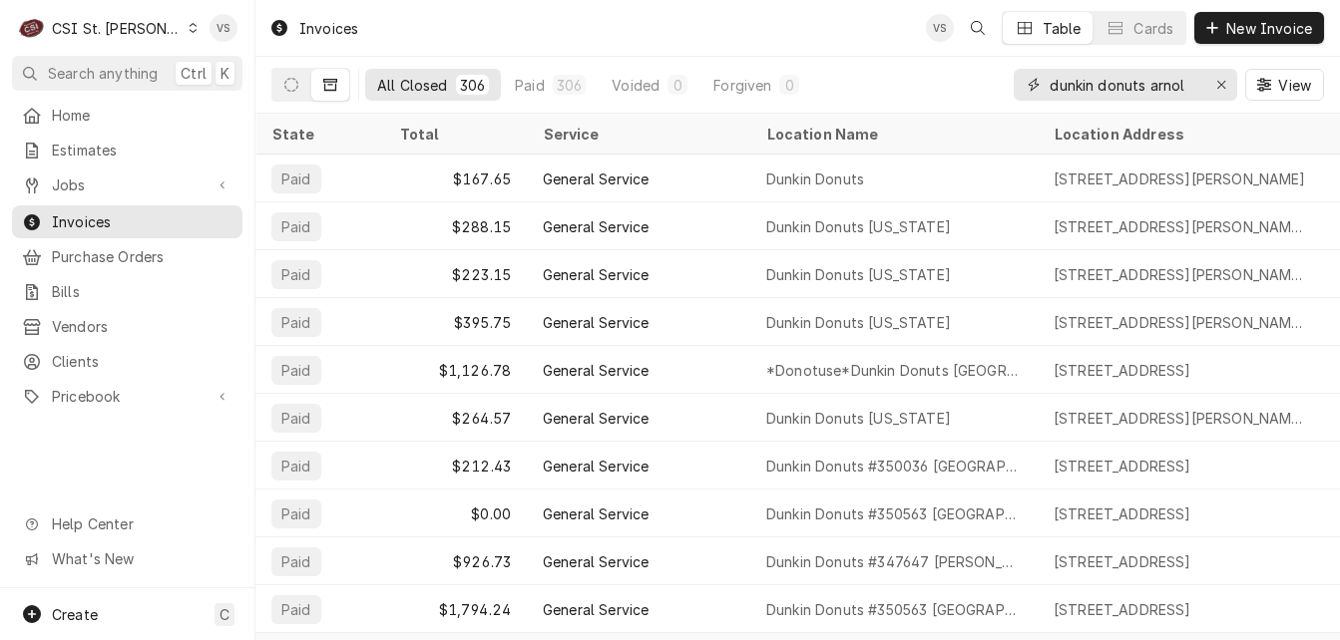
type input "dunkin donuts arnold"
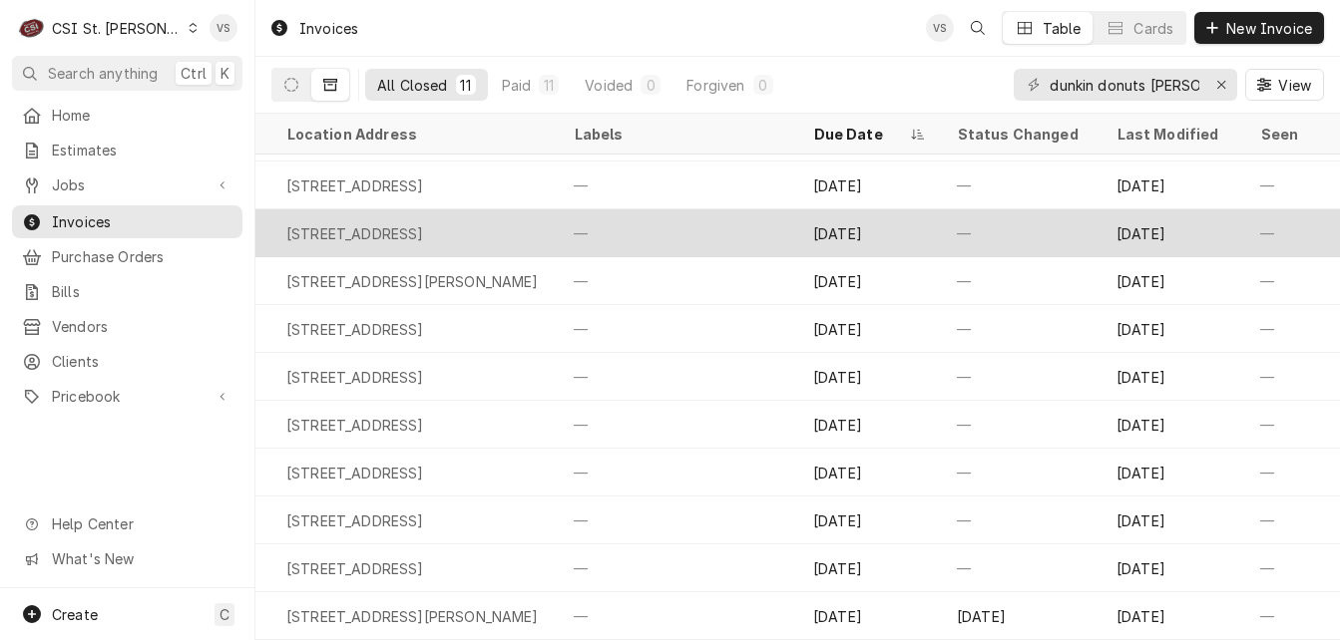
scroll to position [63, 0]
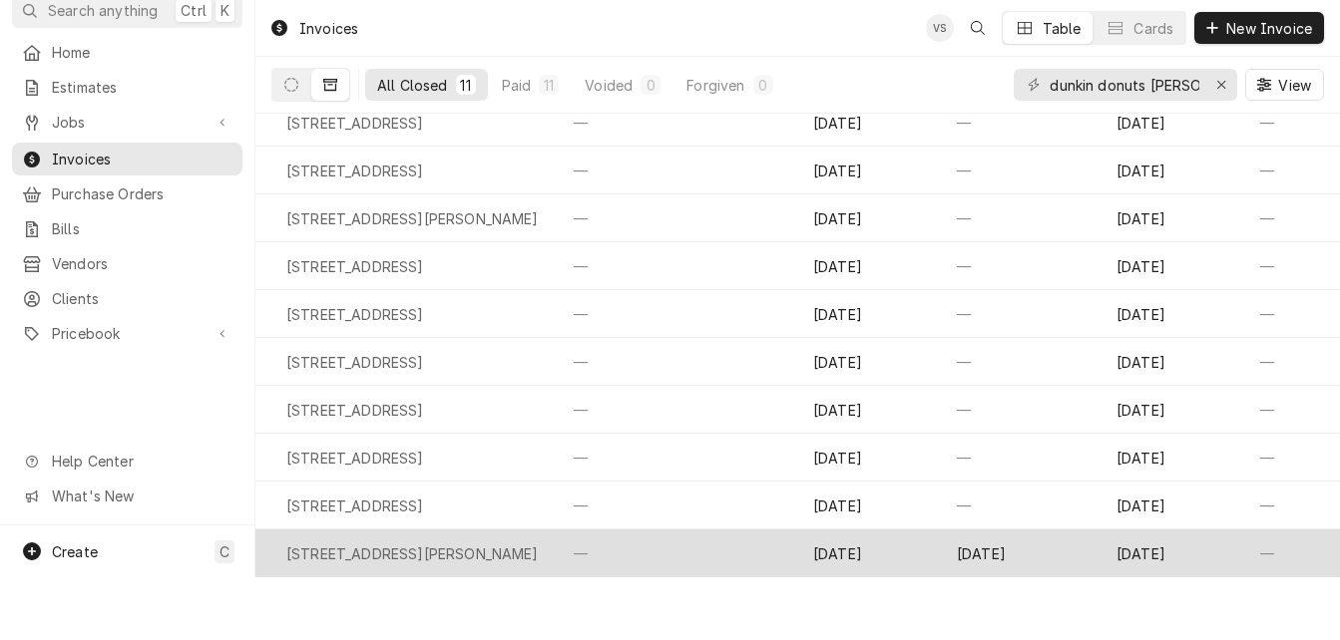
click at [558, 540] on div "—" at bounding box center [677, 554] width 239 height 48
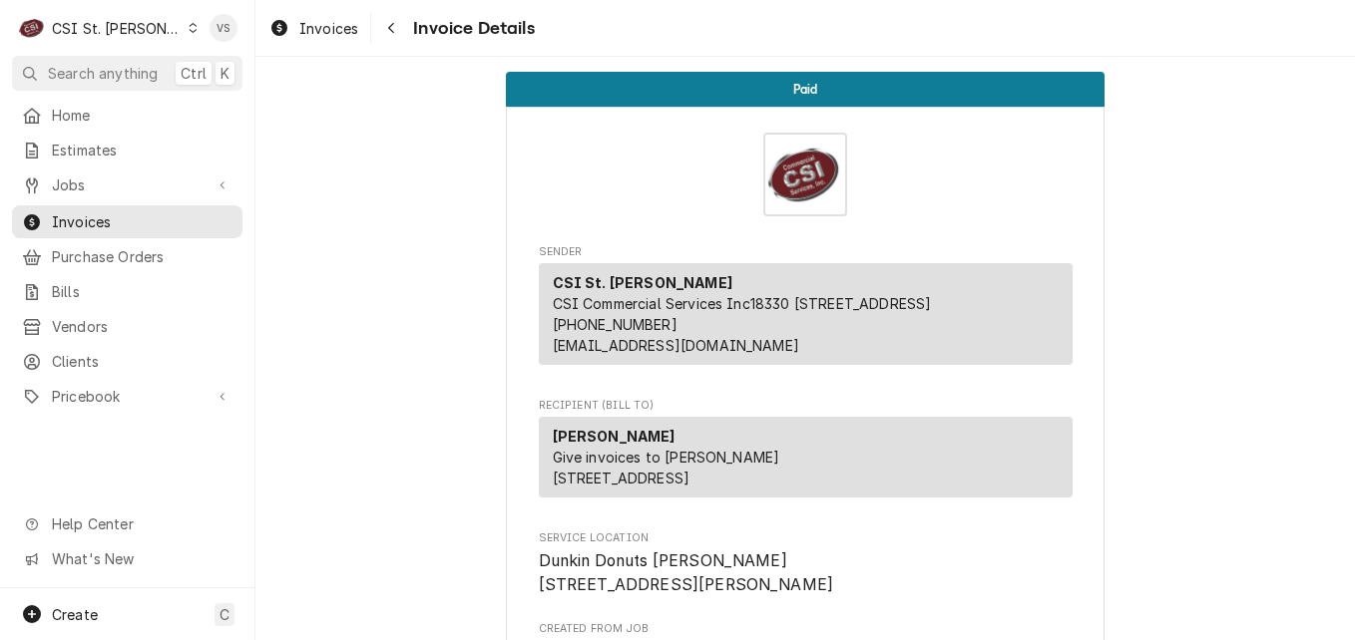
click at [544, 506] on div "Lane Valente Give invoices to Vicky 98 Maple Ave Smithtown, NY 11787" at bounding box center [806, 461] width 534 height 89
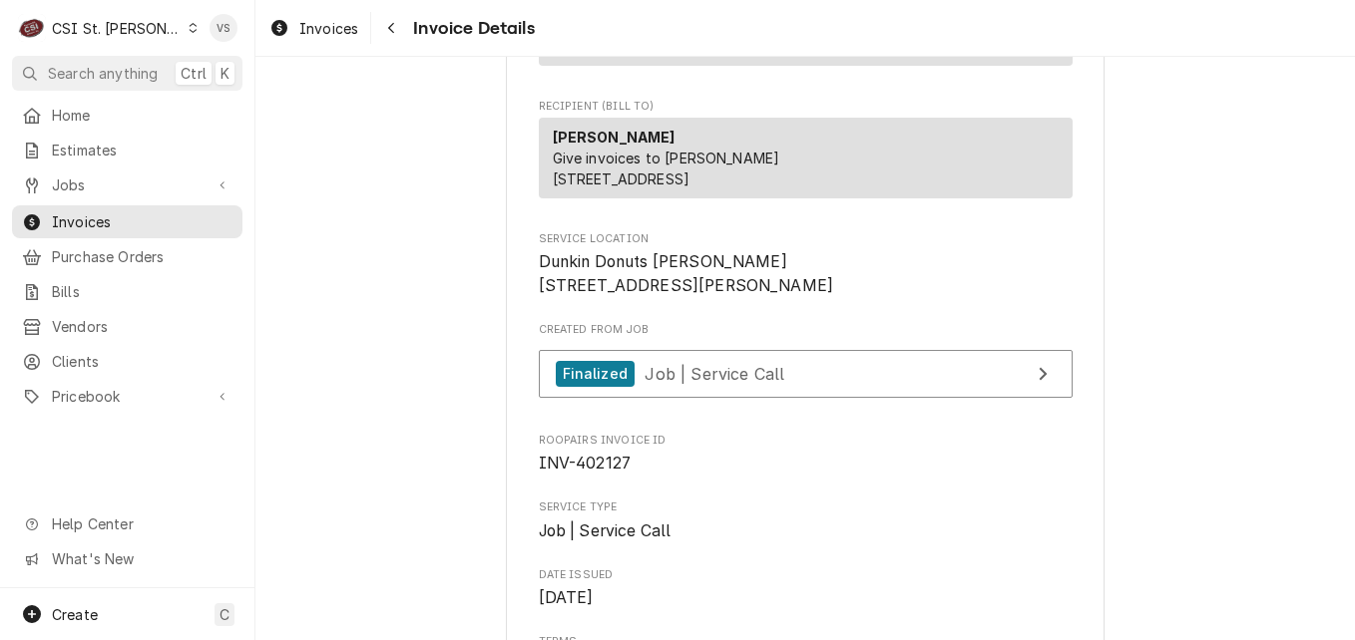
scroll to position [200, 0]
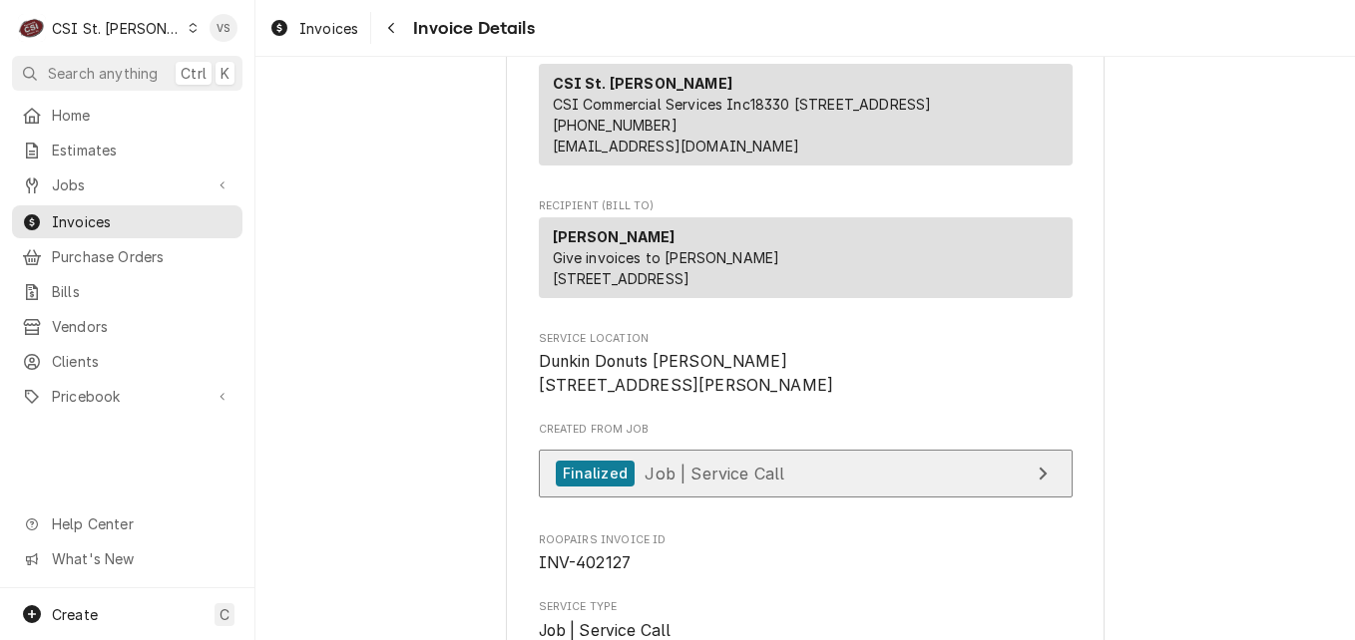
click at [709, 483] on span "Job | Service Call" at bounding box center [714, 473] width 140 height 20
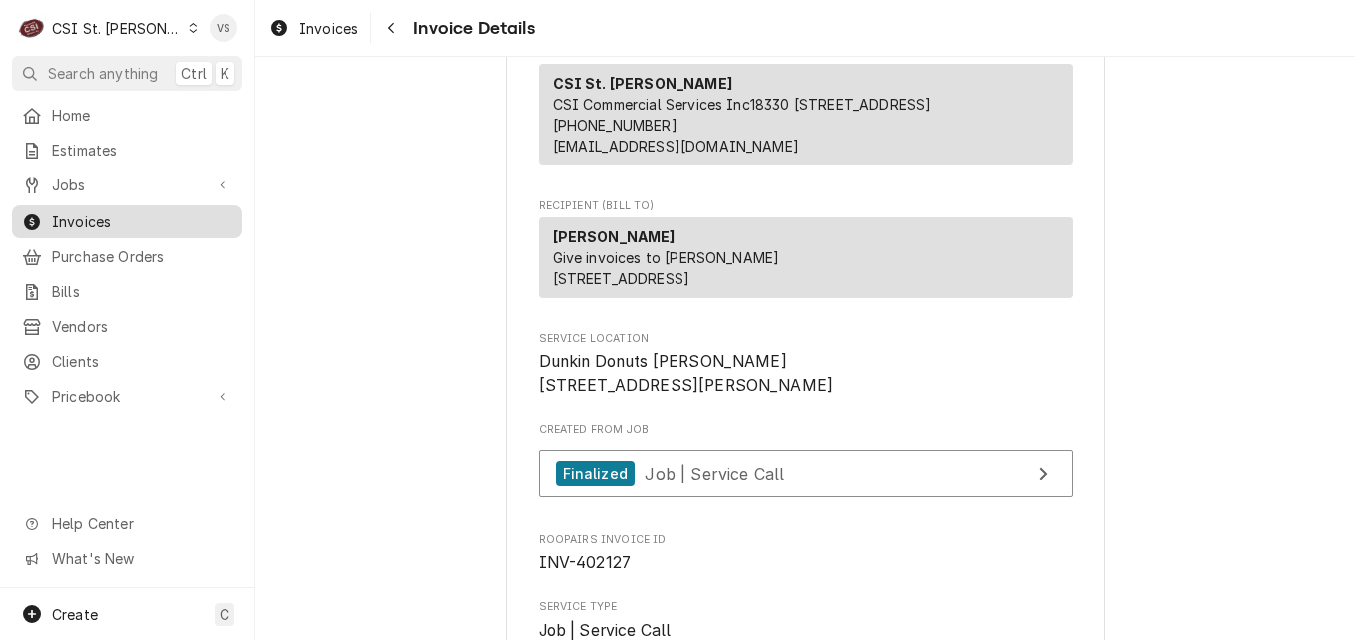
click at [108, 213] on span "Invoices" at bounding box center [142, 221] width 181 height 21
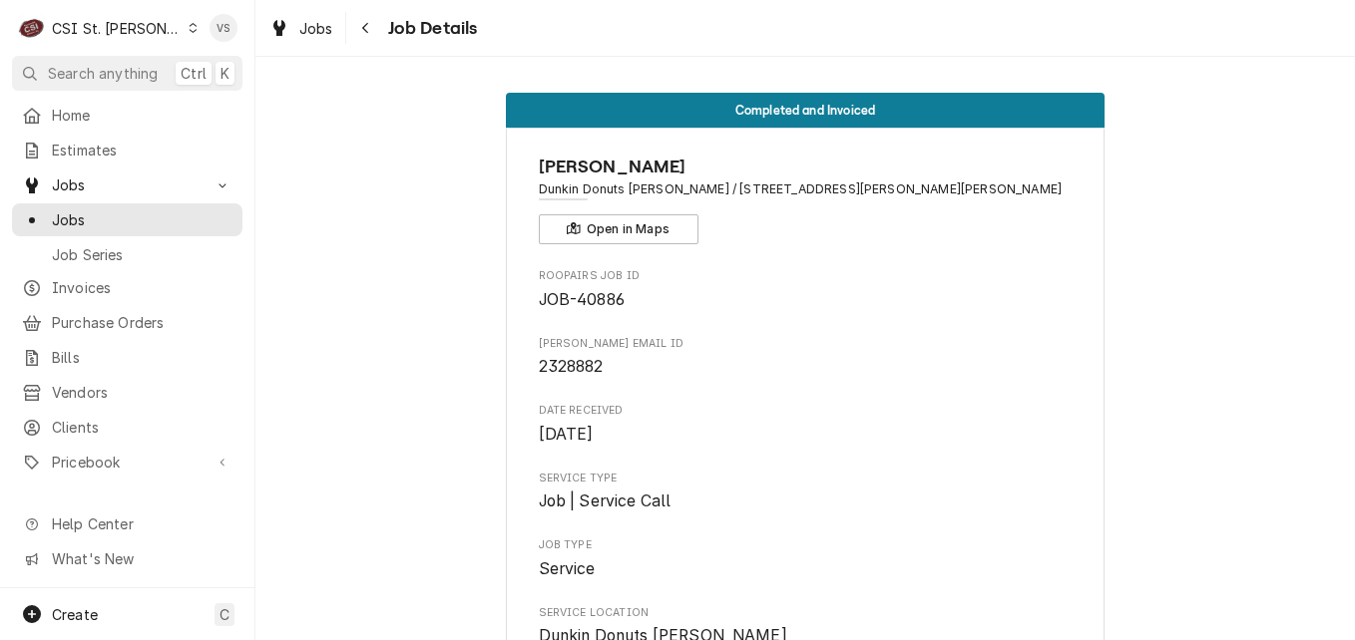
drag, startPoint x: 685, startPoint y: 379, endPoint x: 342, endPoint y: 152, distance: 411.7
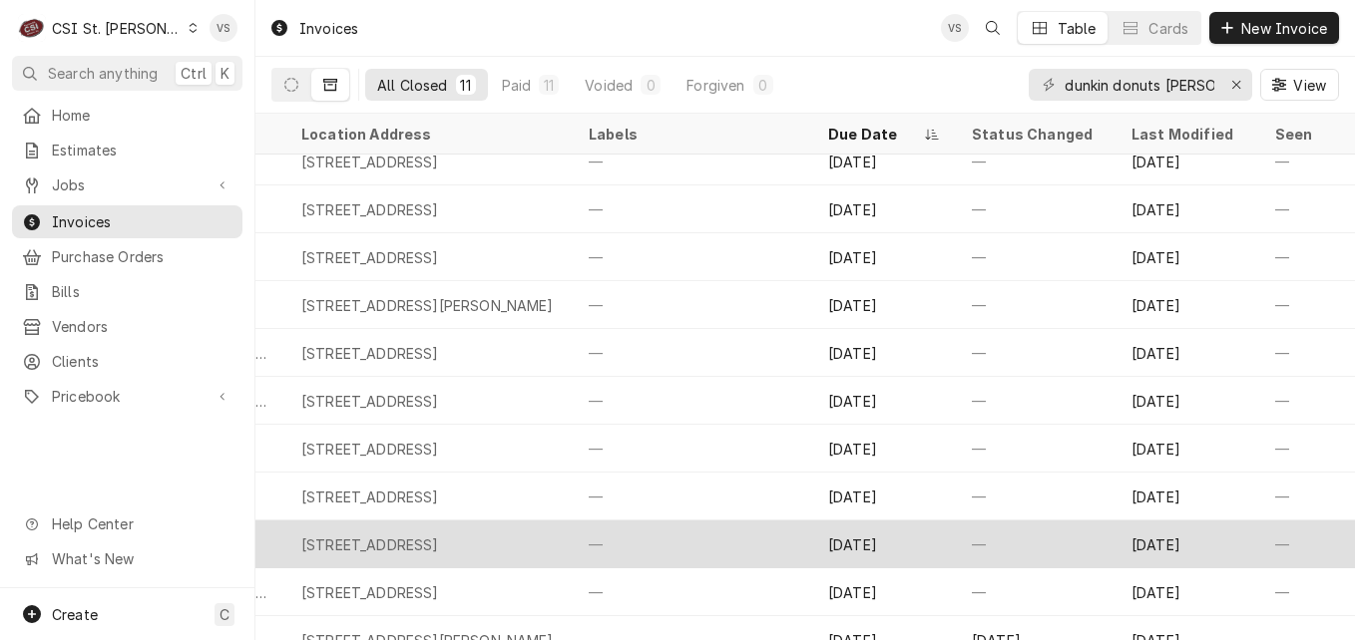
scroll to position [0, 767]
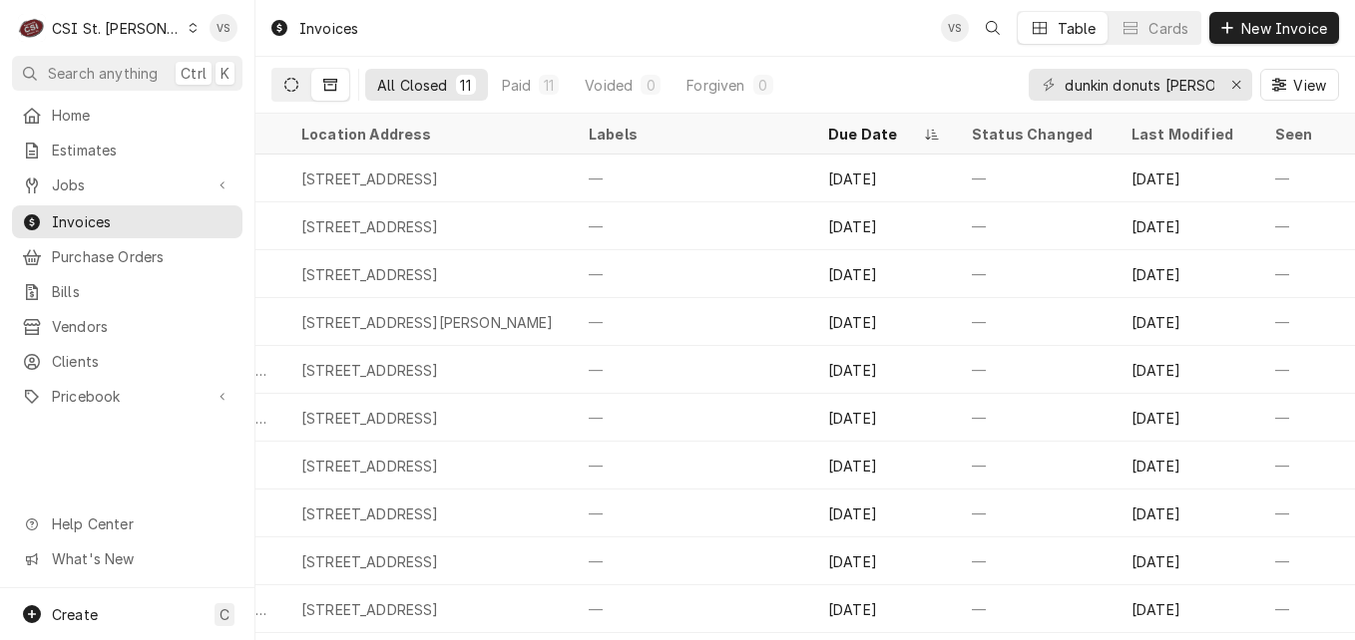
click at [291, 88] on icon "Dynamic Content Wrapper" at bounding box center [291, 85] width 14 height 14
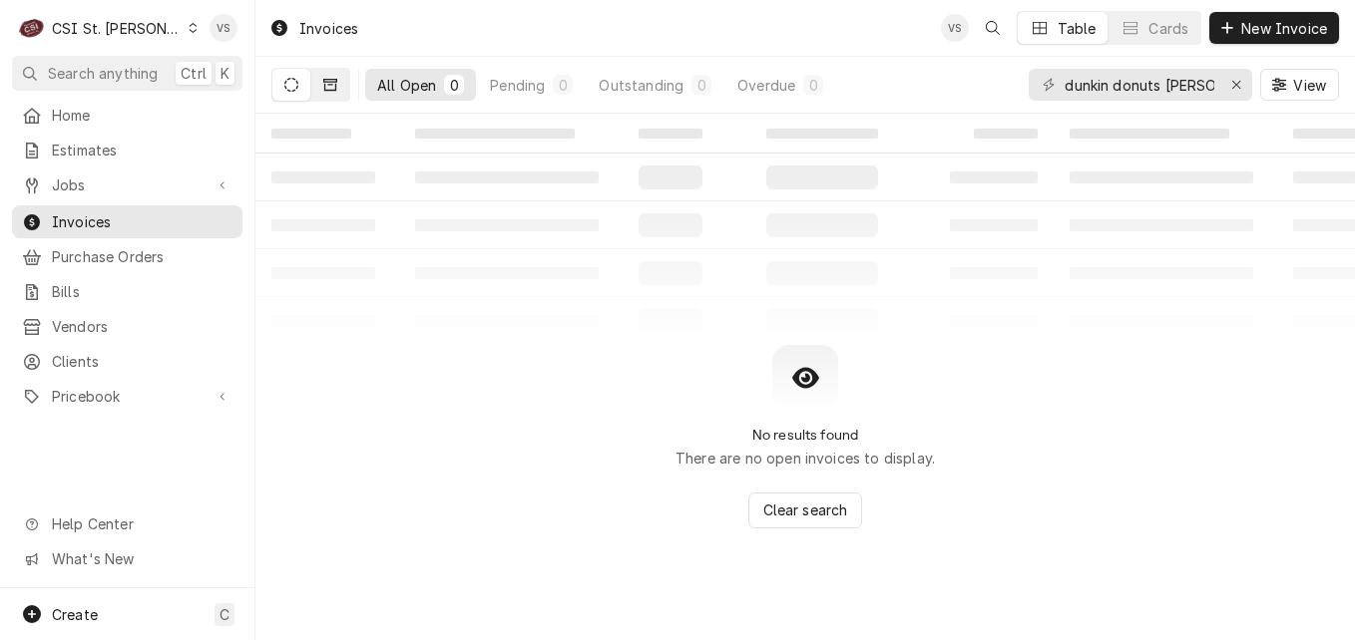
click at [328, 89] on icon "Dynamic Content Wrapper" at bounding box center [330, 85] width 14 height 14
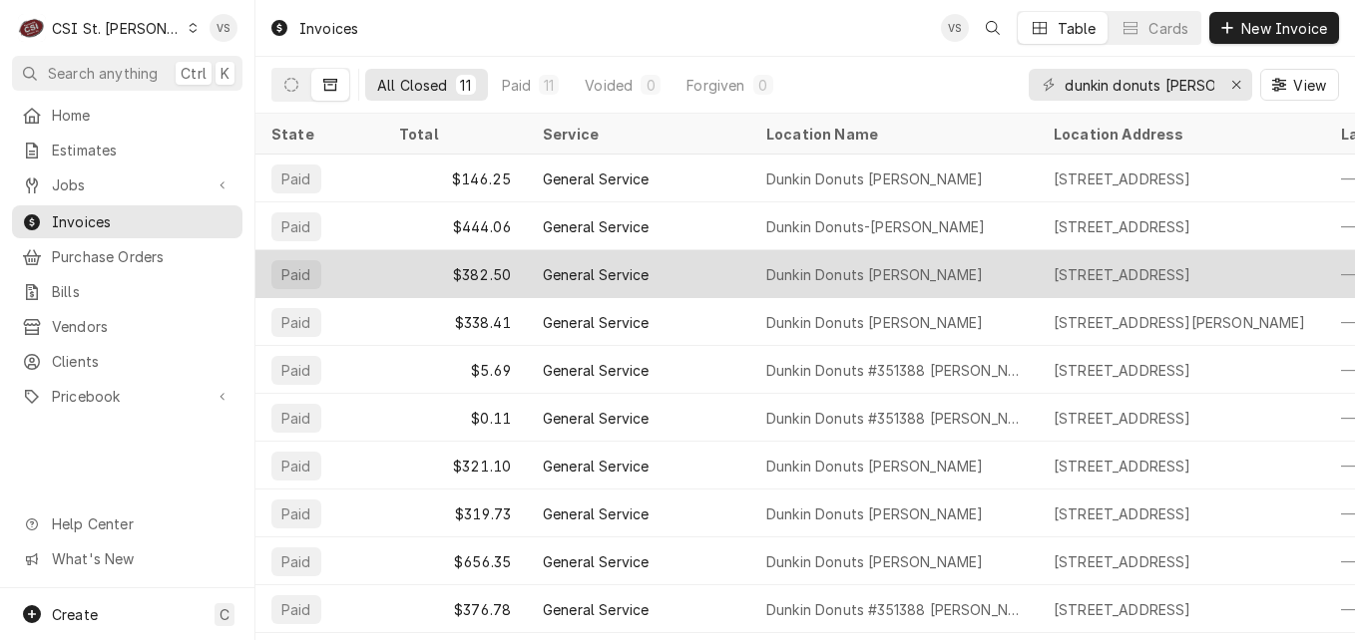
drag, startPoint x: 1053, startPoint y: 271, endPoint x: 1198, endPoint y: 274, distance: 144.7
click at [1191, 274] on div "900 Jeffco Boulevard, Arnold, MO 63010" at bounding box center [1122, 274] width 138 height 21
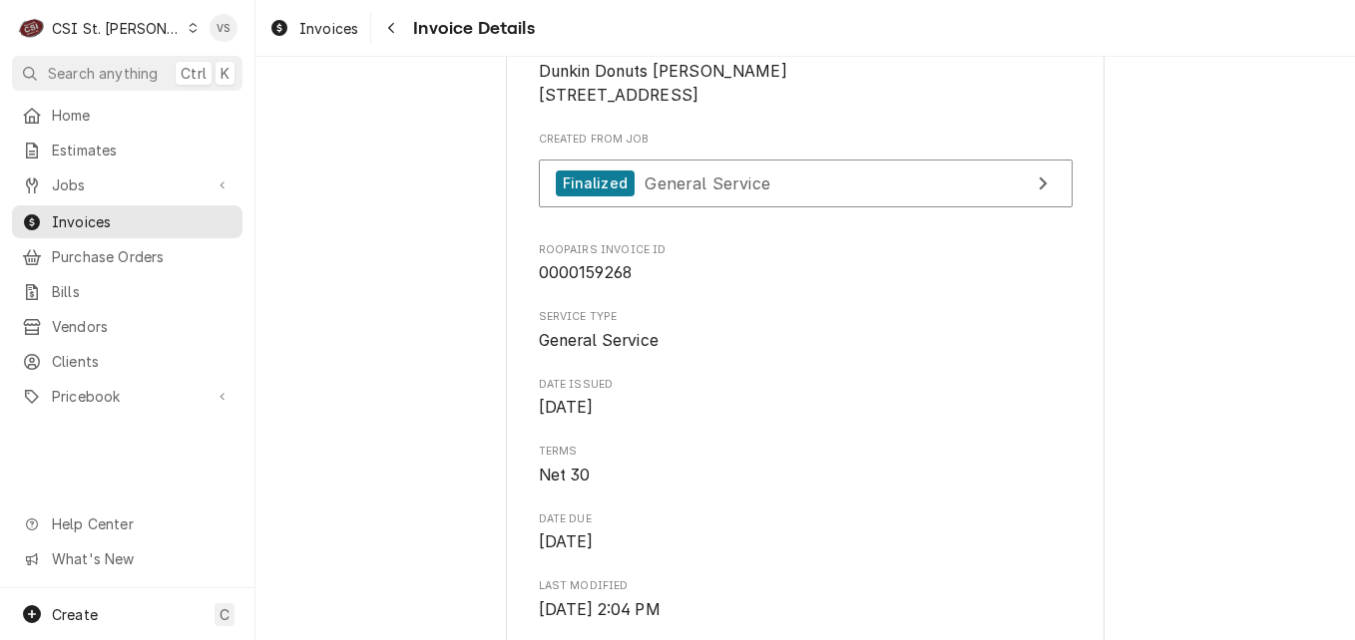
scroll to position [499, 0]
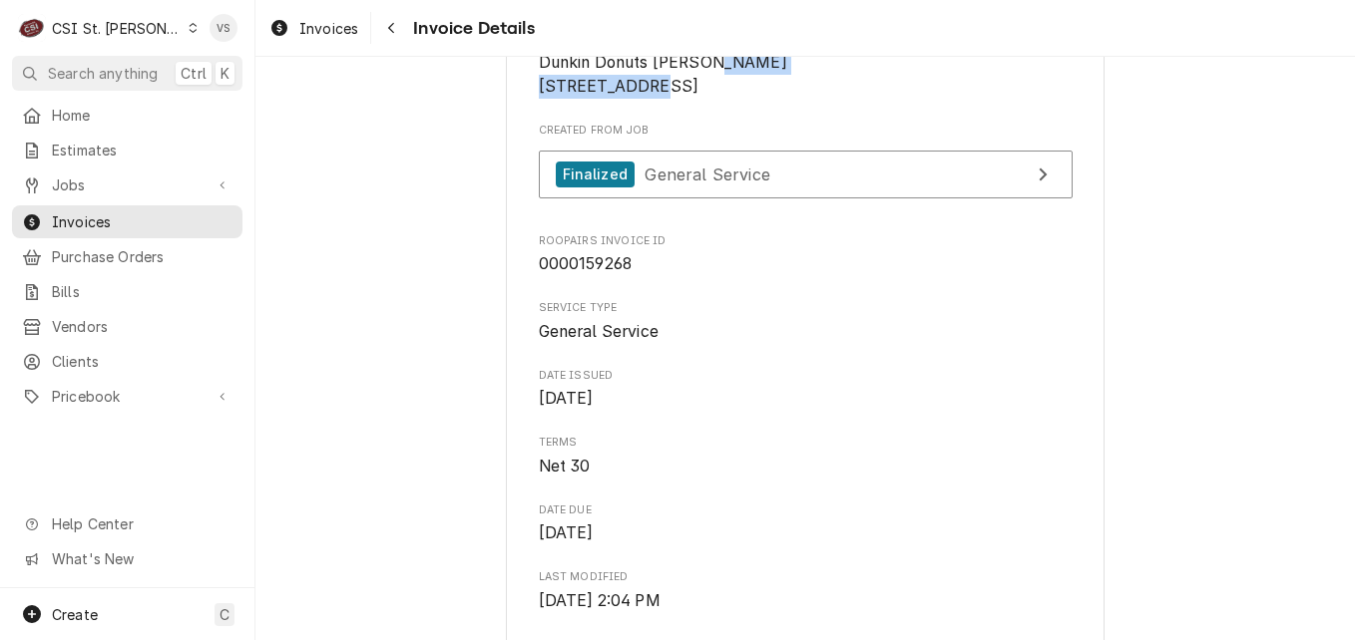
drag, startPoint x: 695, startPoint y: 127, endPoint x: 524, endPoint y: 130, distance: 171.6
drag, startPoint x: 524, startPoint y: 130, endPoint x: 563, endPoint y: 128, distance: 39.0
copy span "900 Jeffco Boulevard"
click at [105, 218] on span "Invoices" at bounding box center [142, 221] width 181 height 21
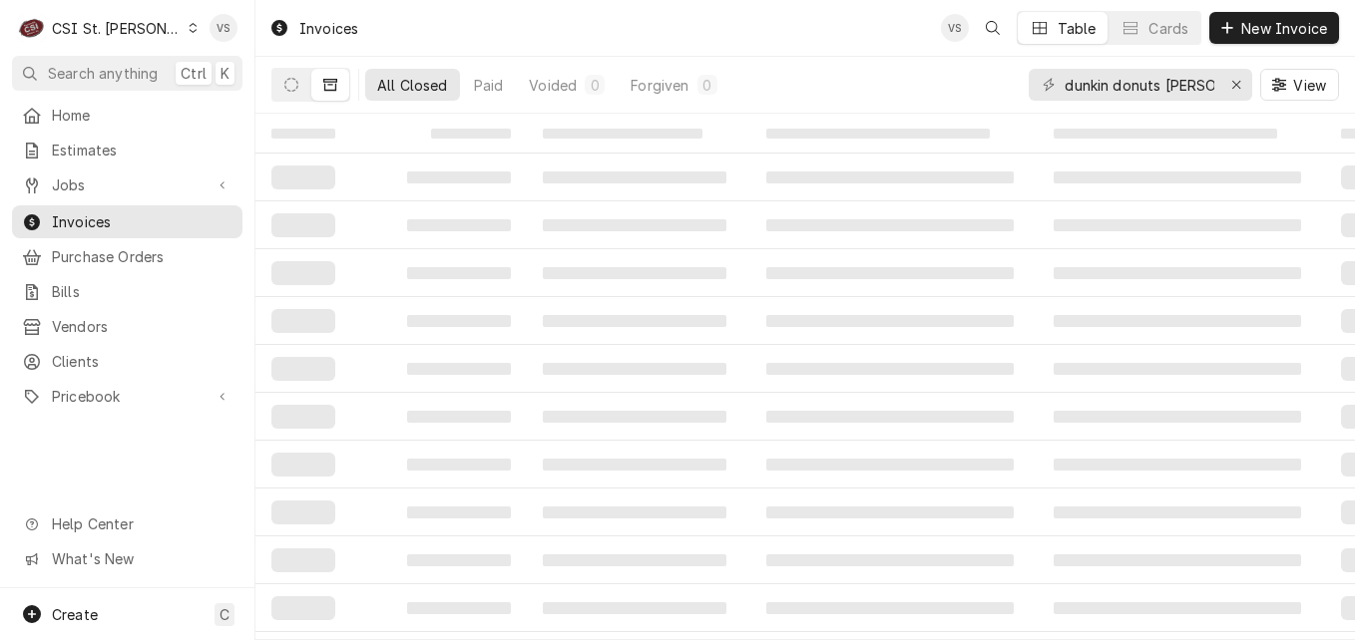
drag, startPoint x: 1215, startPoint y: 87, endPoint x: 1055, endPoint y: 88, distance: 159.6
click at [1055, 88] on div "dunkin donuts [PERSON_NAME]" at bounding box center [1139, 85] width 223 height 32
drag, startPoint x: 1153, startPoint y: 85, endPoint x: 1059, endPoint y: 88, distance: 93.8
click at [1059, 88] on div "dunkin donuts [PERSON_NAME]" at bounding box center [1139, 85] width 223 height 32
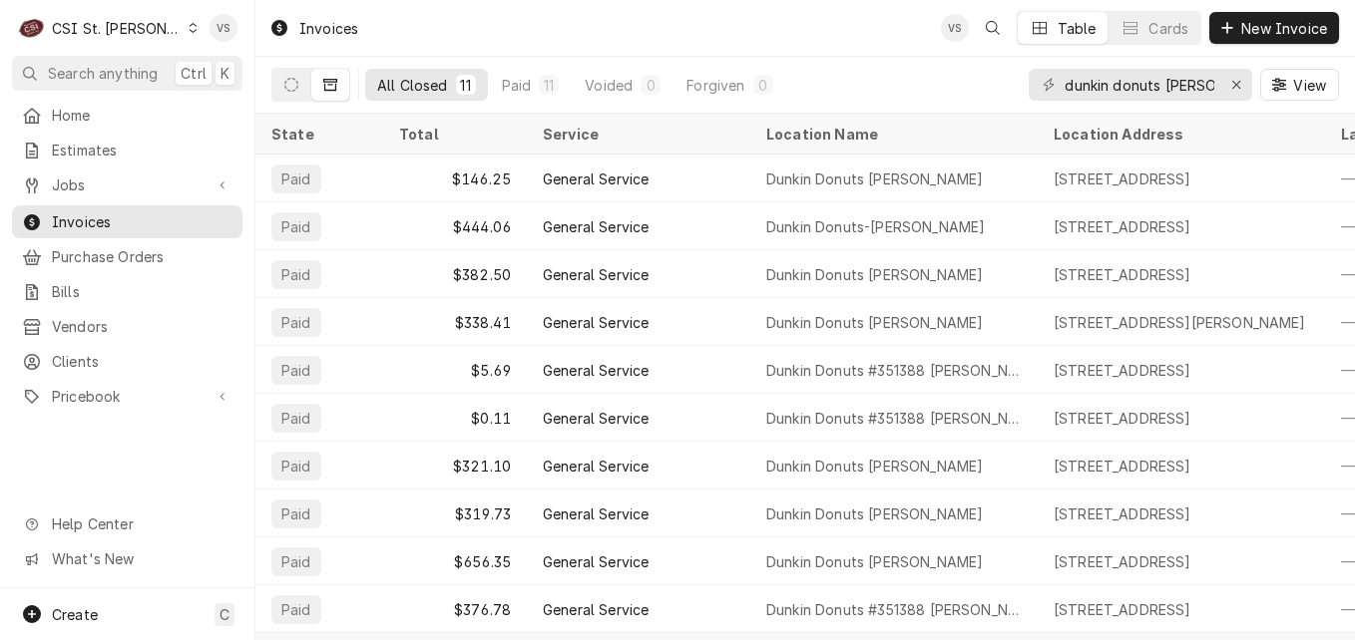
drag, startPoint x: 1059, startPoint y: 84, endPoint x: 1199, endPoint y: 90, distance: 139.8
click at [1199, 90] on div "dunkin donuts arnold" at bounding box center [1139, 85] width 223 height 32
drag, startPoint x: 1215, startPoint y: 84, endPoint x: 1040, endPoint y: 88, distance: 174.6
click at [1040, 88] on div "dunkin donuts arnold" at bounding box center [1139, 85] width 223 height 32
drag, startPoint x: 1040, startPoint y: 88, endPoint x: 1086, endPoint y: 86, distance: 45.9
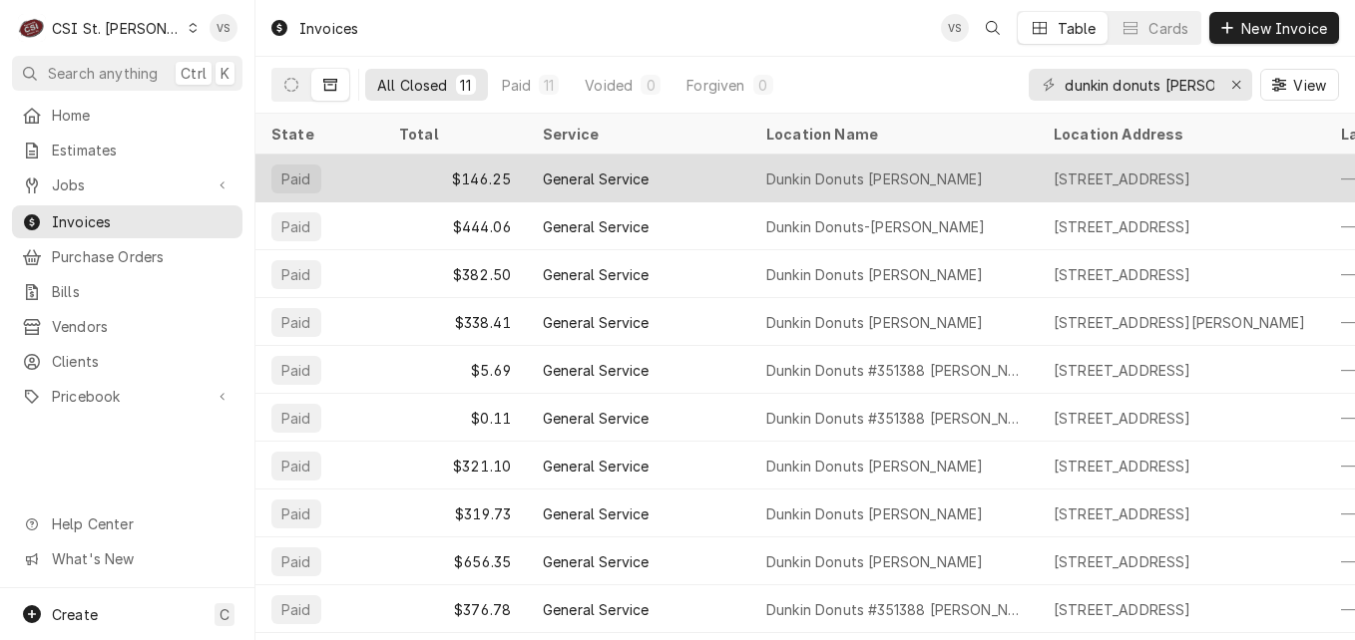
drag, startPoint x: 1086, startPoint y: 86, endPoint x: 1006, endPoint y: 182, distance: 125.3
click at [1006, 182] on div "Dunkin Donuts [PERSON_NAME]" at bounding box center [893, 179] width 287 height 48
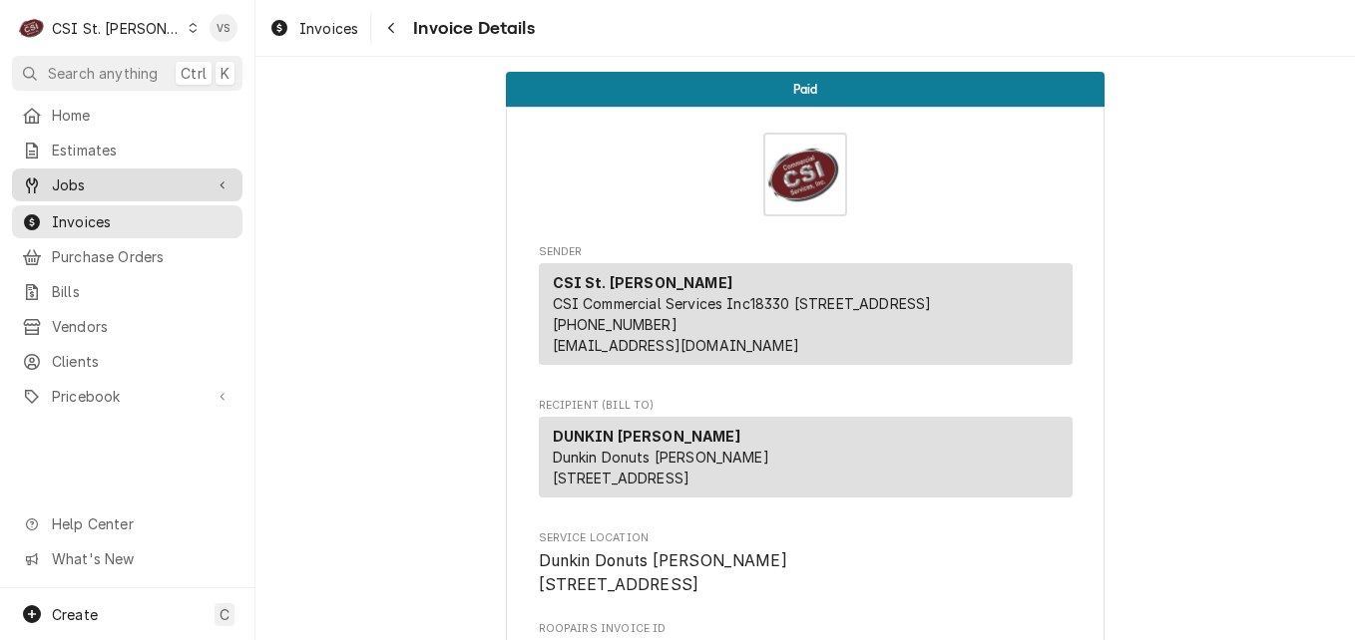
click at [77, 175] on span "Jobs" at bounding box center [127, 185] width 151 height 21
click at [67, 183] on span "Jobs" at bounding box center [127, 185] width 151 height 21
click at [79, 175] on span "Jobs" at bounding box center [127, 185] width 151 height 21
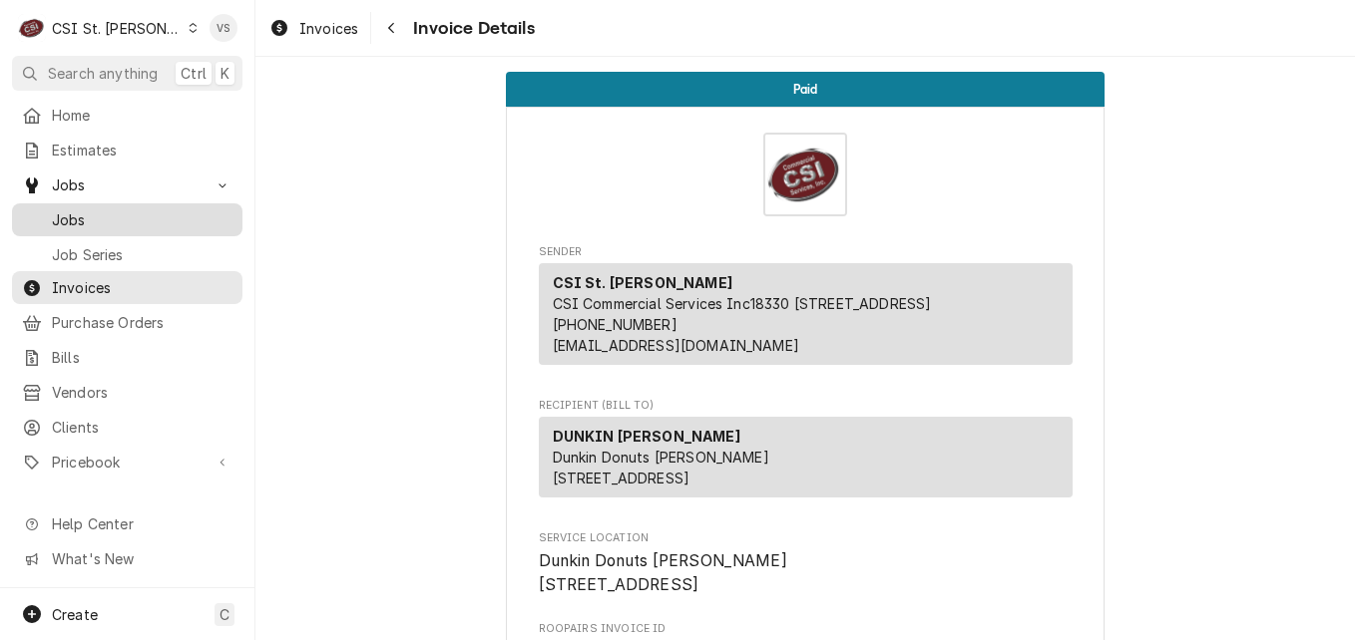
click at [113, 223] on div "Jobs" at bounding box center [127, 219] width 222 height 25
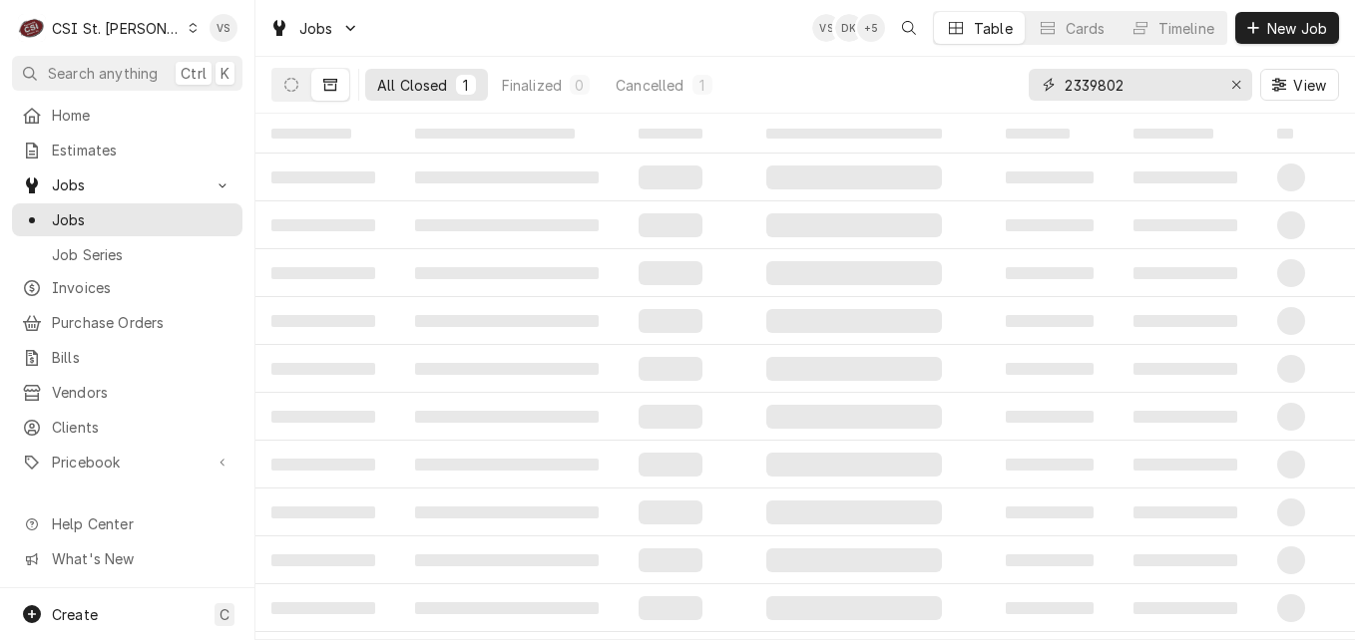
drag, startPoint x: 1003, startPoint y: 99, endPoint x: 1045, endPoint y: 126, distance: 50.7
click at [989, 101] on div "All Closed 1 Finalized 0 Cancelled 1 2339802 View" at bounding box center [804, 85] width 1067 height 56
type input "900 jeffco"
click at [300, 85] on button "Dynamic Content Wrapper" at bounding box center [291, 85] width 38 height 32
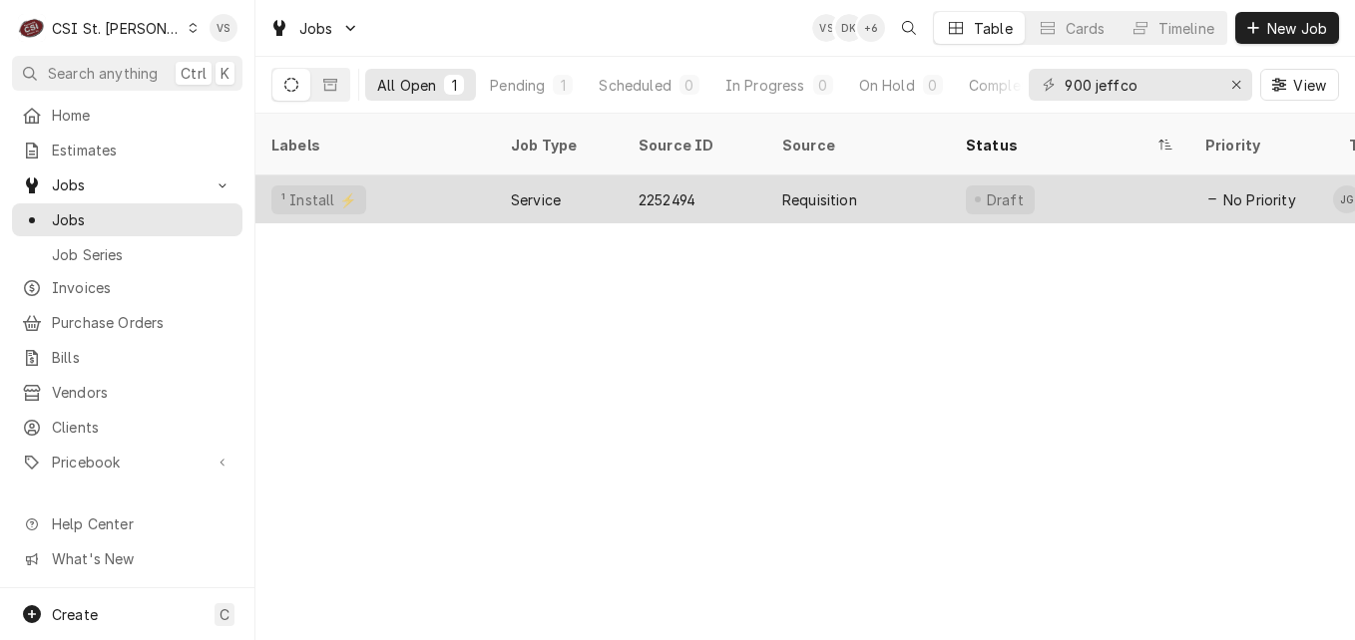
click at [452, 183] on div "¹ Install ⚡️" at bounding box center [374, 200] width 239 height 48
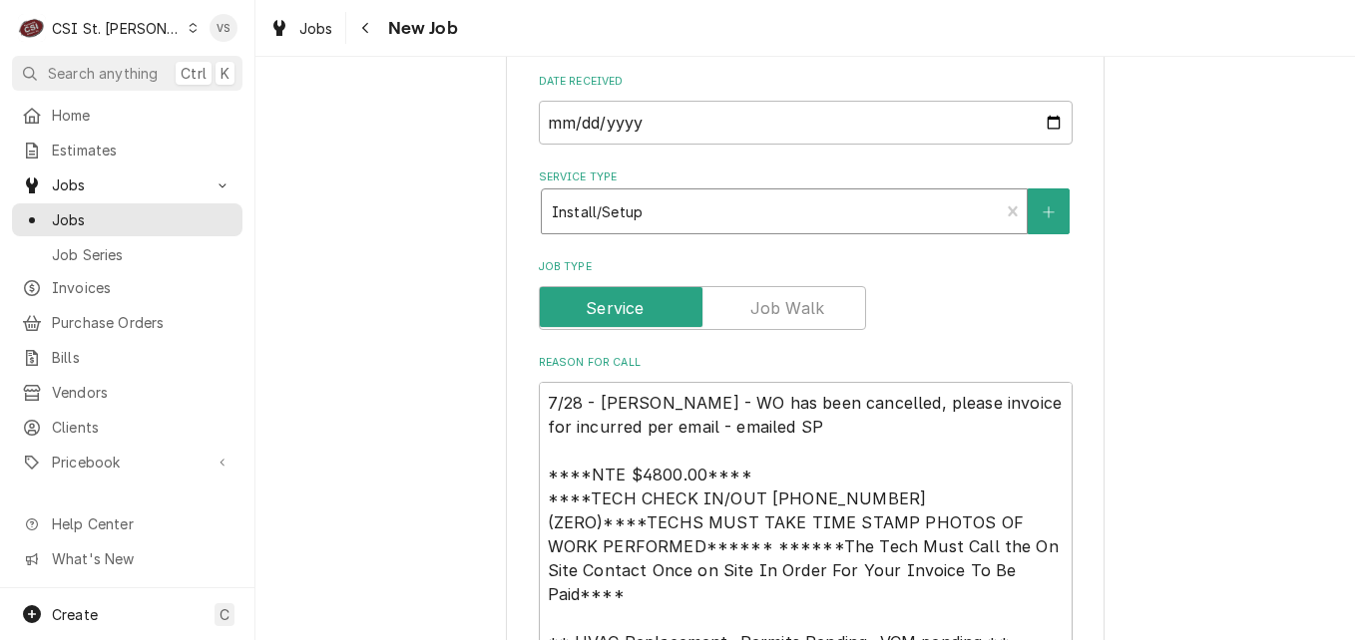
type textarea "x"
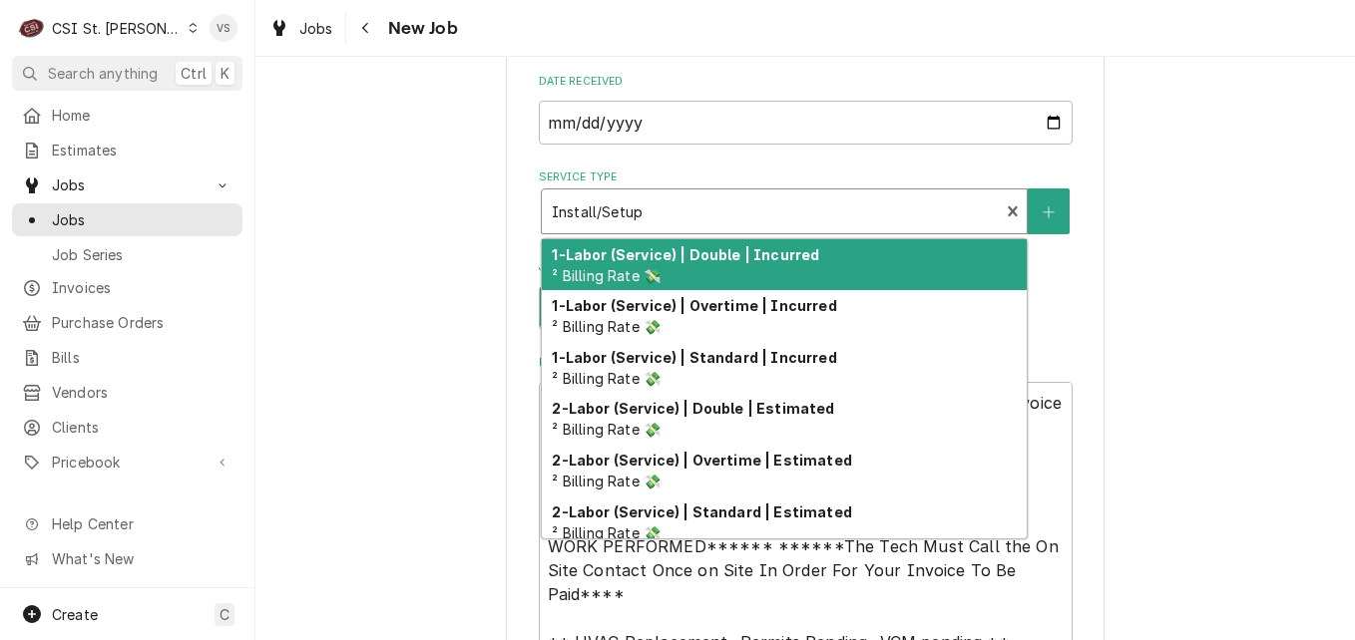
click at [717, 219] on div "Service Type" at bounding box center [771, 212] width 438 height 36
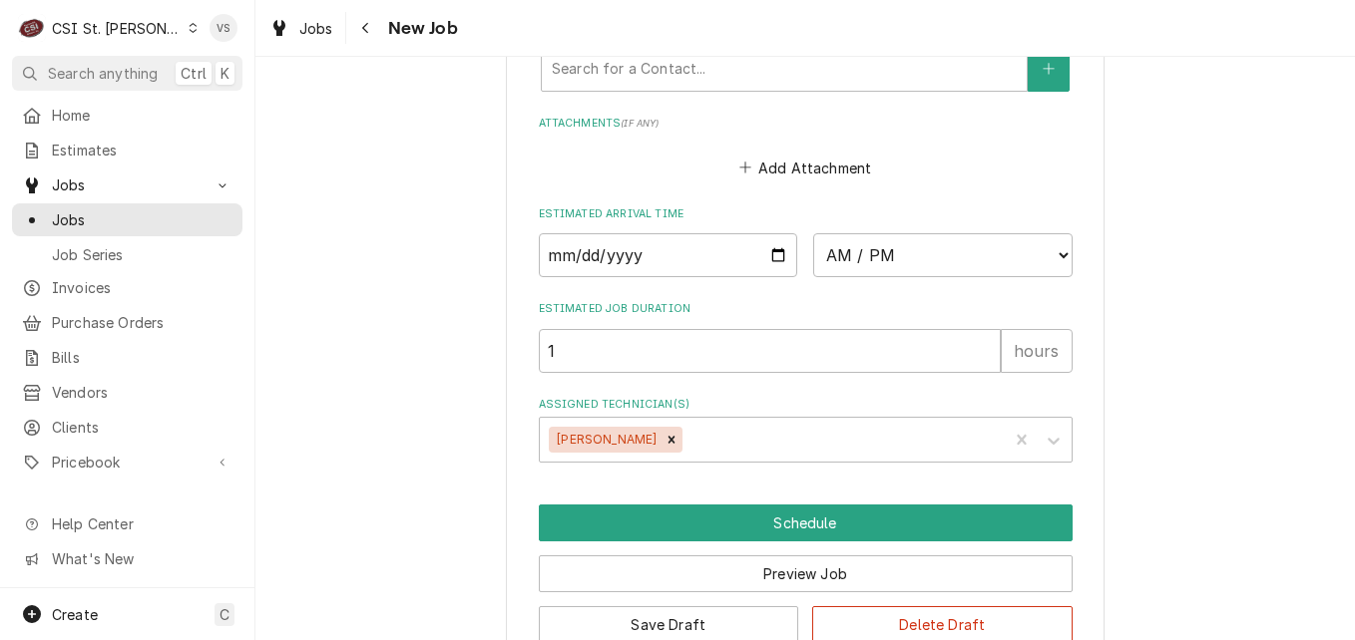
scroll to position [2258, 0]
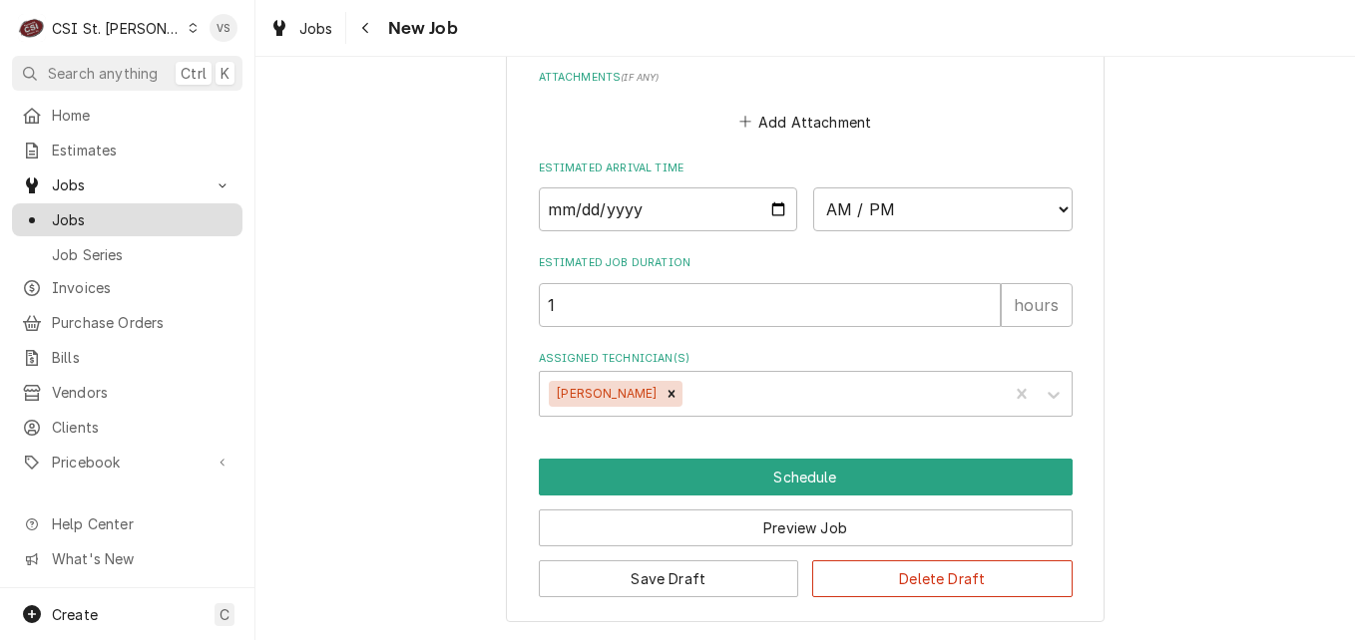
click at [64, 209] on span "Jobs" at bounding box center [142, 219] width 181 height 21
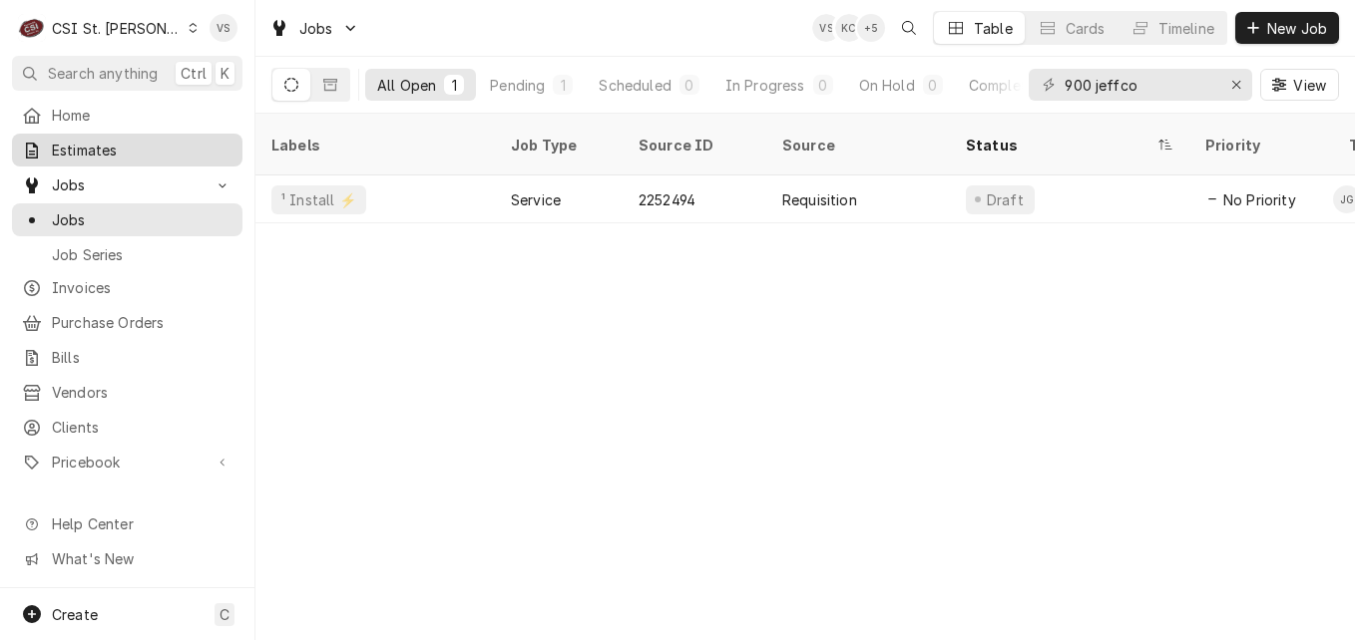
click at [87, 151] on span "Estimates" at bounding box center [142, 150] width 181 height 21
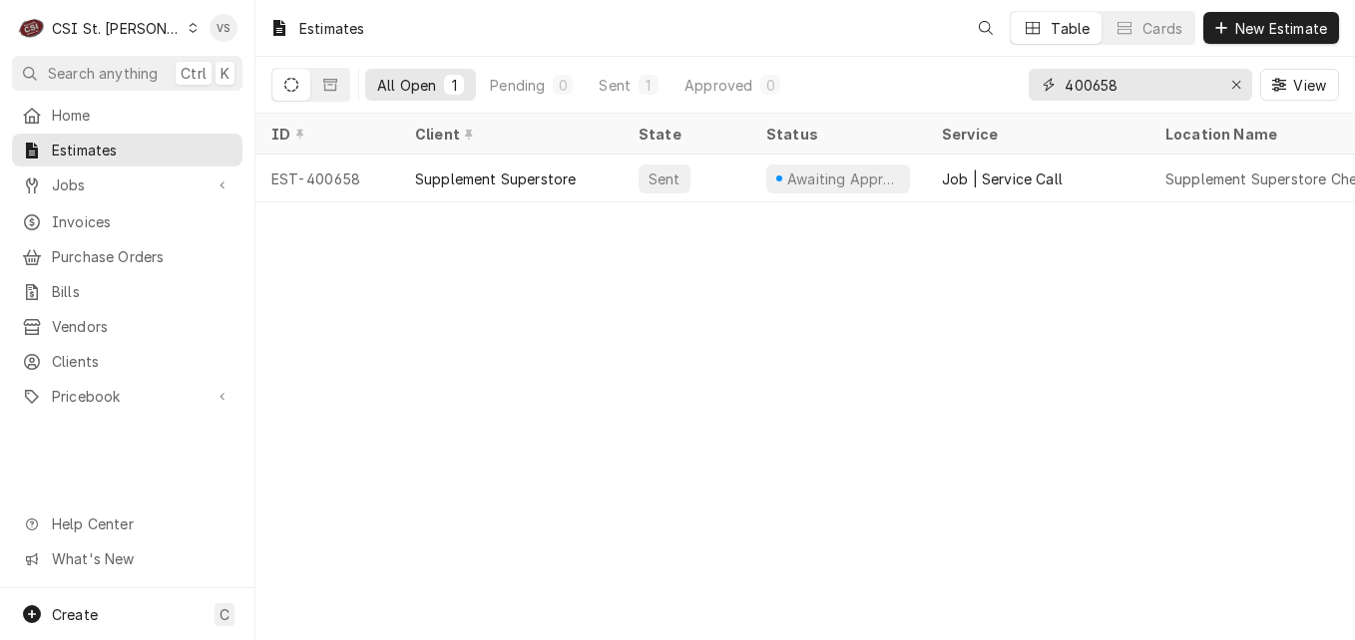
click at [1145, 82] on input "400658" at bounding box center [1139, 85] width 150 height 32
drag, startPoint x: 1126, startPoint y: 81, endPoint x: 1106, endPoint y: 86, distance: 20.6
click at [1094, 80] on input "400658" at bounding box center [1139, 85] width 150 height 32
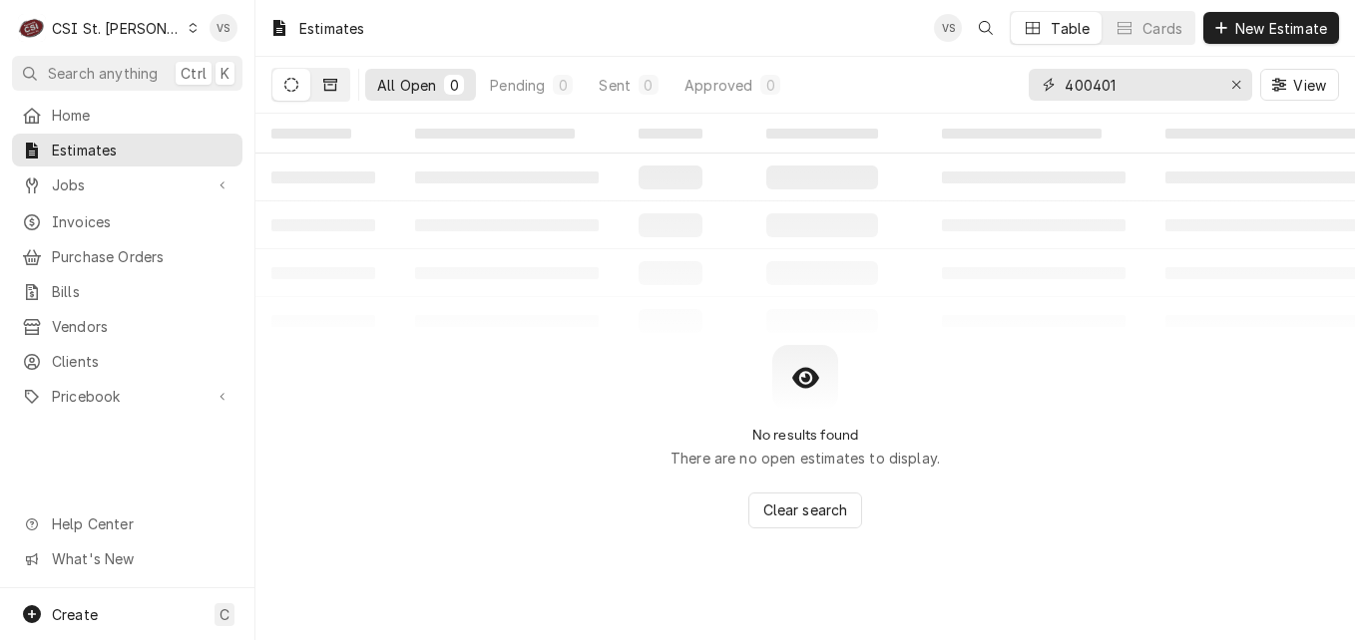
type input "400401"
click at [328, 85] on icon "Dynamic Content Wrapper" at bounding box center [330, 85] width 14 height 14
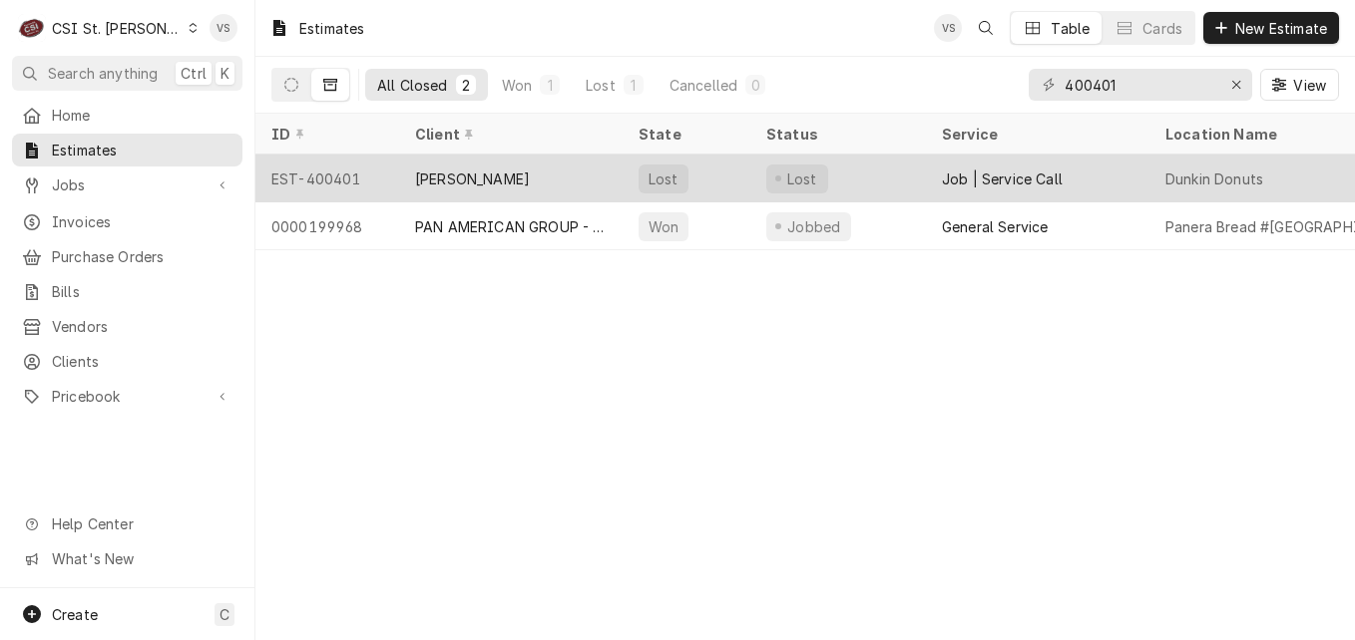
click at [547, 172] on div "[PERSON_NAME]" at bounding box center [510, 179] width 223 height 48
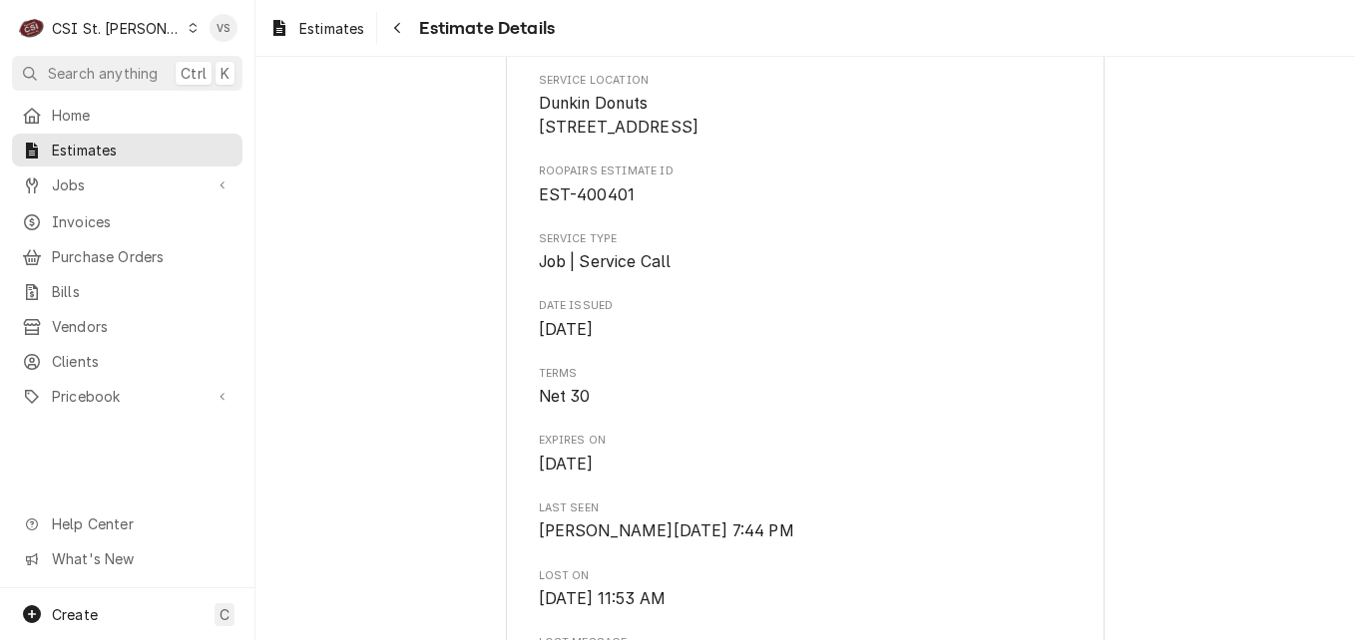
scroll to position [599, 0]
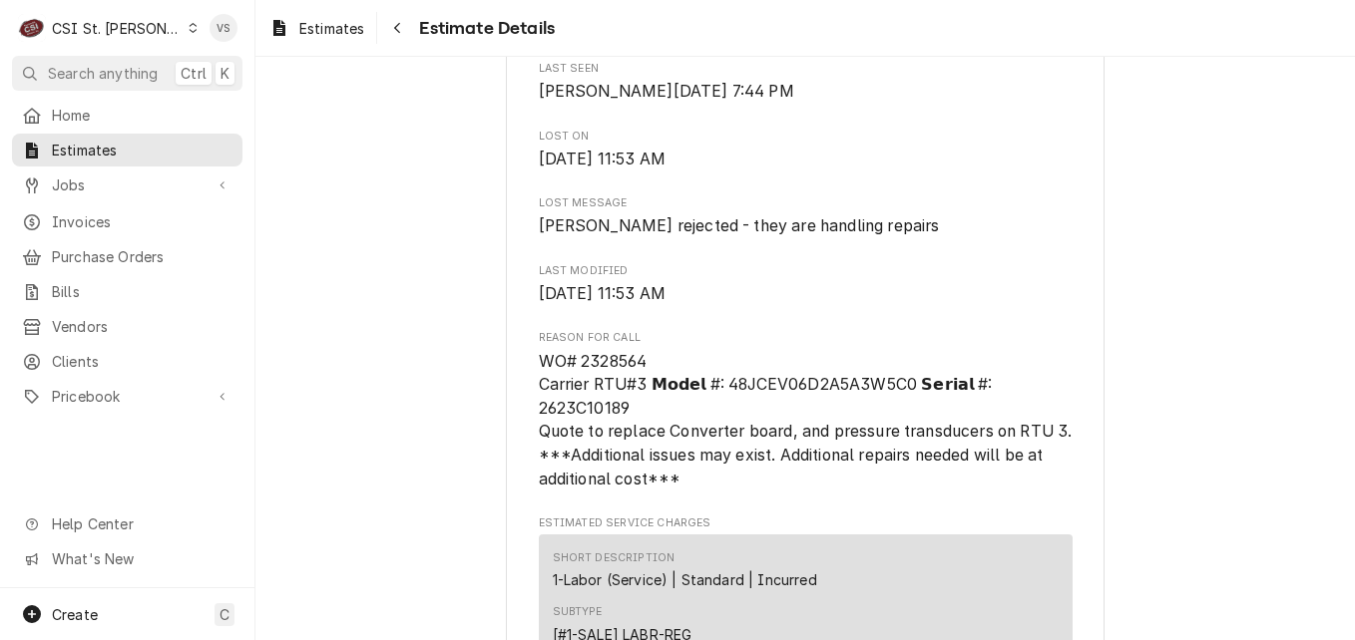
scroll to position [798, 0]
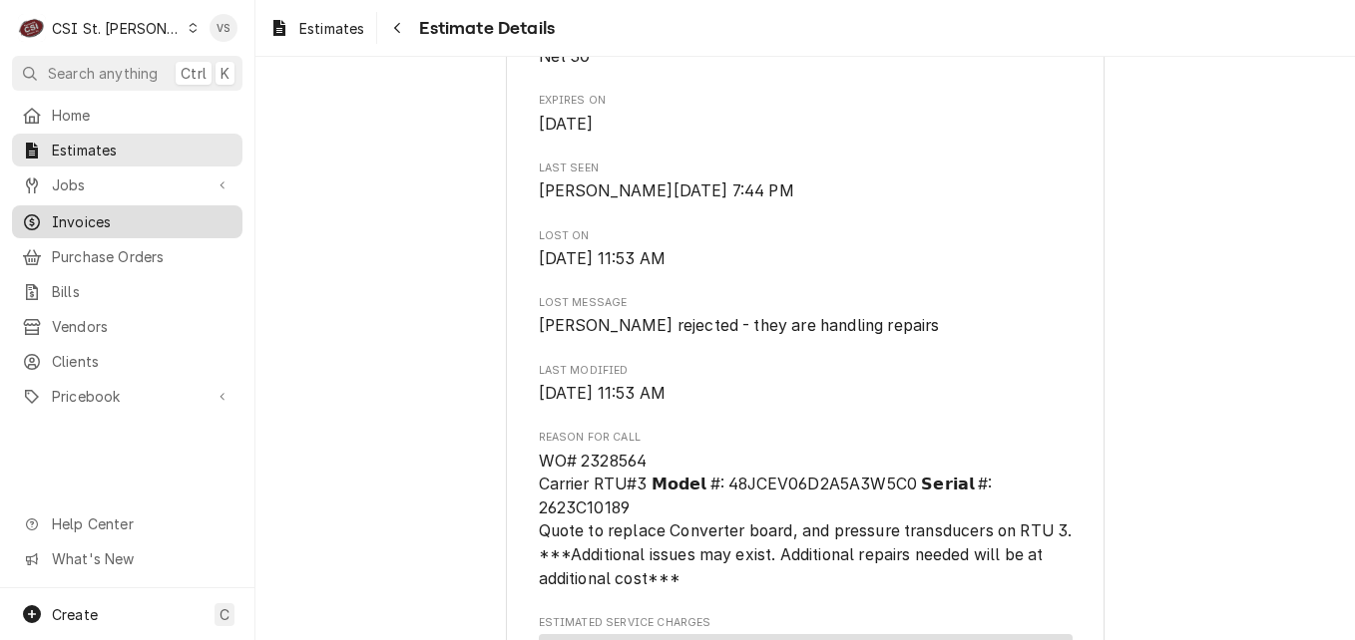
click at [100, 212] on span "Invoices" at bounding box center [142, 221] width 181 height 21
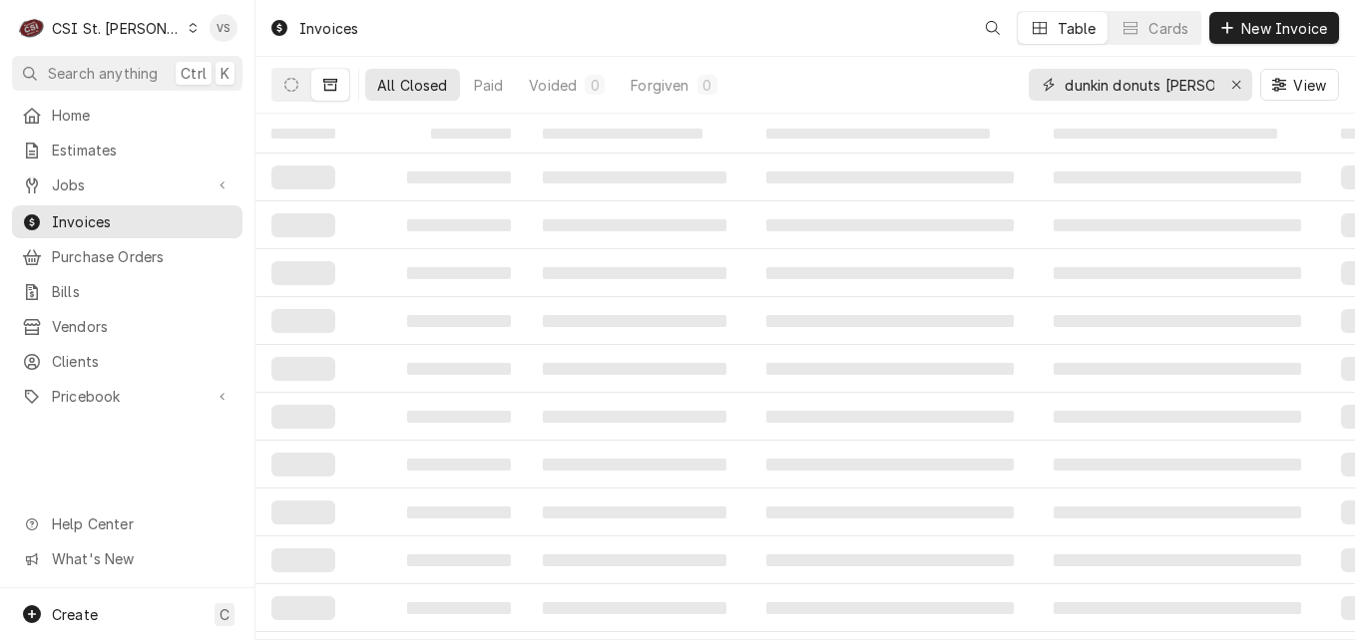
click at [1204, 84] on input "dunkin donuts arnold" at bounding box center [1139, 85] width 150 height 32
click at [1061, 85] on div "dunkin donuts arnold" at bounding box center [1139, 85] width 223 height 32
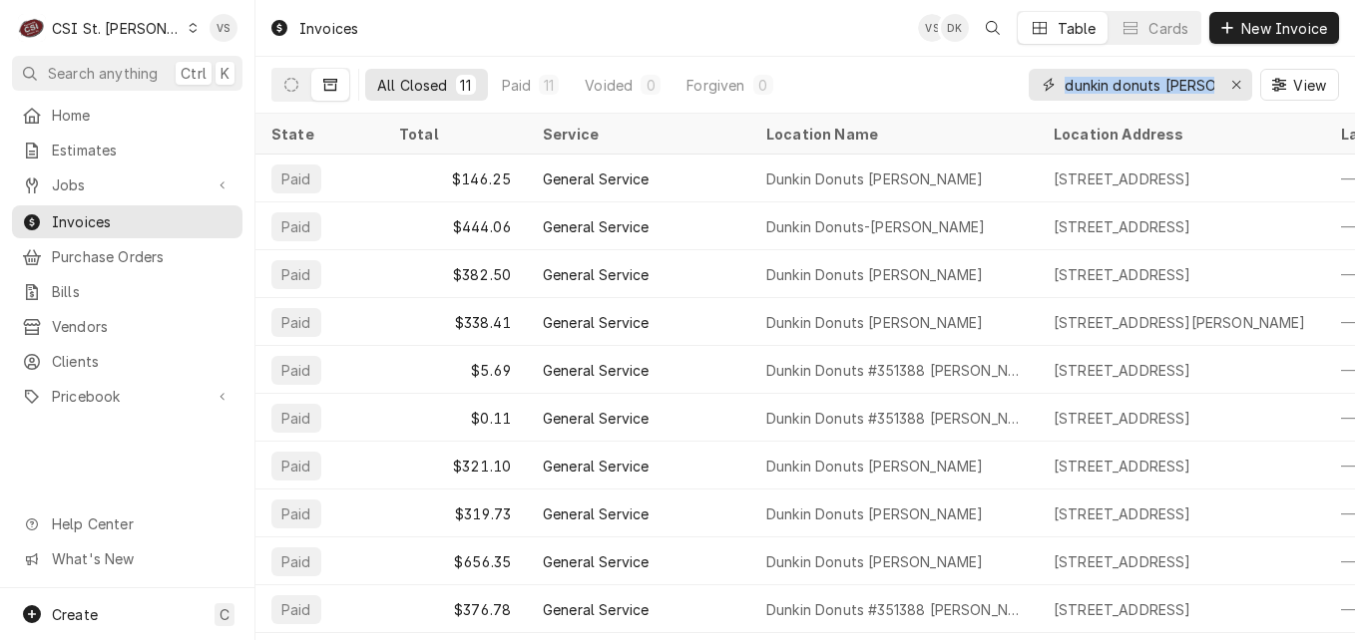
drag, startPoint x: 1103, startPoint y: 84, endPoint x: 1068, endPoint y: 85, distance: 34.9
drag, startPoint x: 1059, startPoint y: 85, endPoint x: 1196, endPoint y: 91, distance: 136.8
click at [1196, 91] on div "dunkin donuts arnold" at bounding box center [1139, 85] width 223 height 32
click at [1206, 85] on input "dunkin donuts arnold" at bounding box center [1139, 85] width 150 height 32
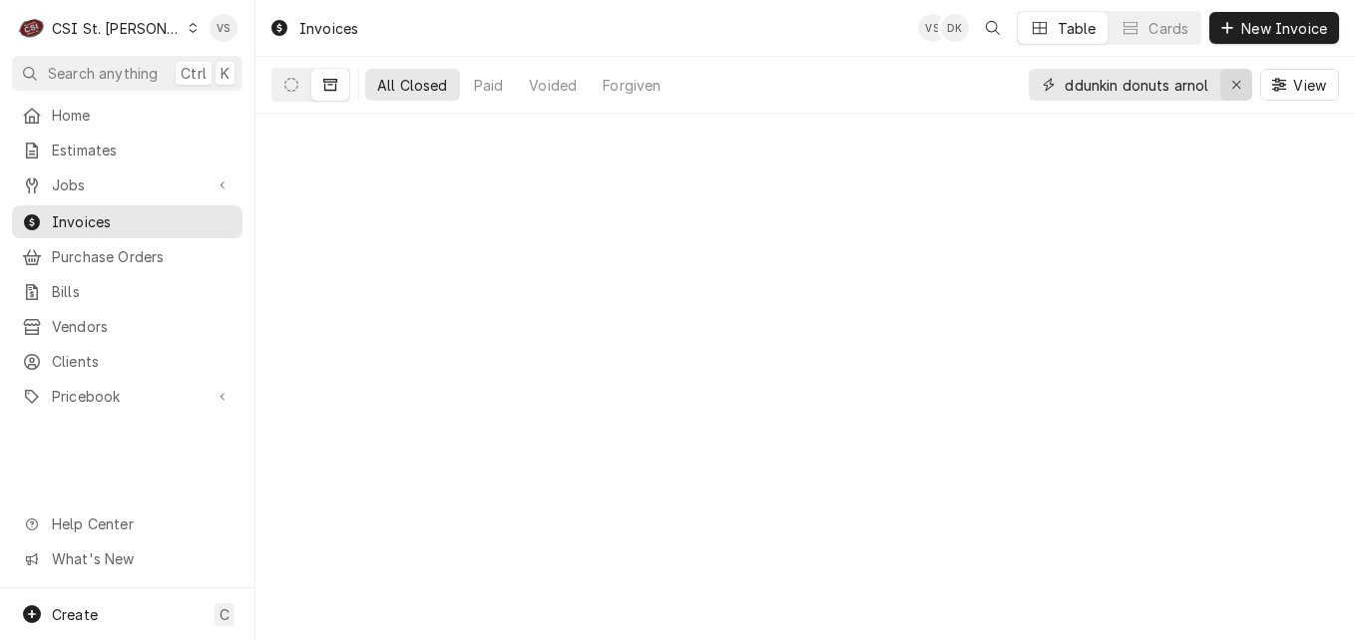
type input "ddunkin donuts arnol"
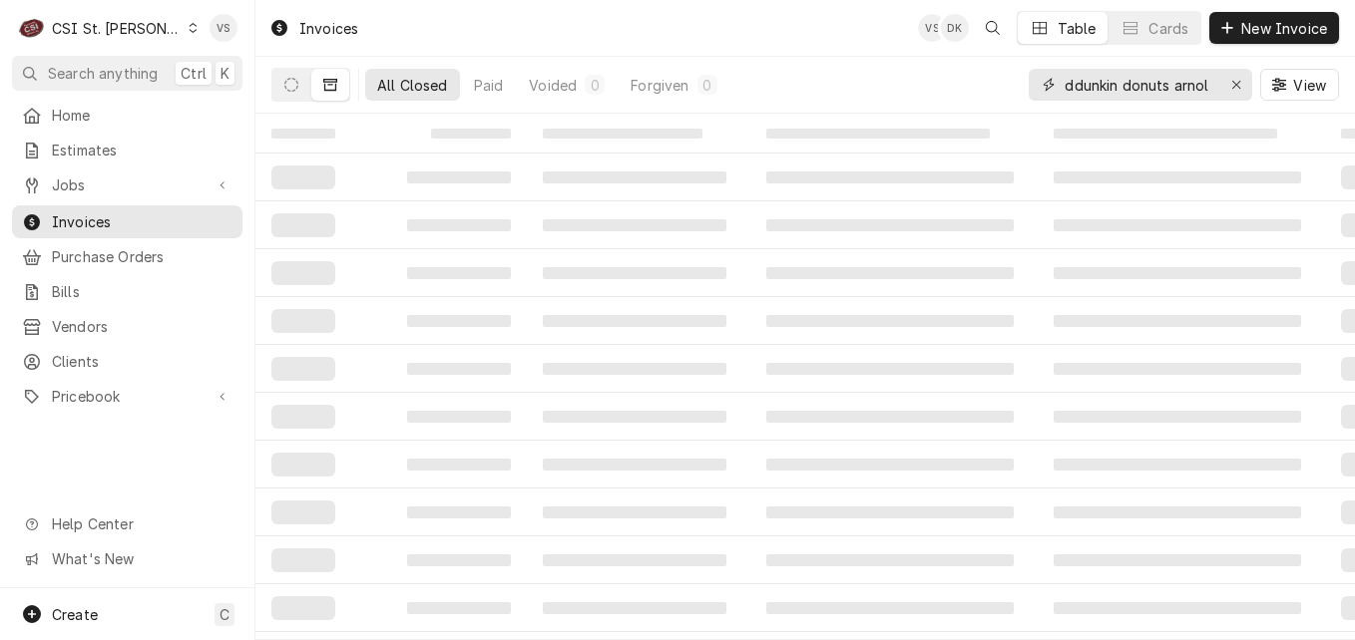
click at [1213, 87] on div "ddunkin donuts arnol" at bounding box center [1139, 85] width 223 height 32
drag, startPoint x: 1215, startPoint y: 84, endPoint x: 1006, endPoint y: 90, distance: 209.6
click at [1006, 90] on div "All Closed Paid Voided 0 Forgiven 0 ddunkin donuts arnol View" at bounding box center [804, 85] width 1067 height 56
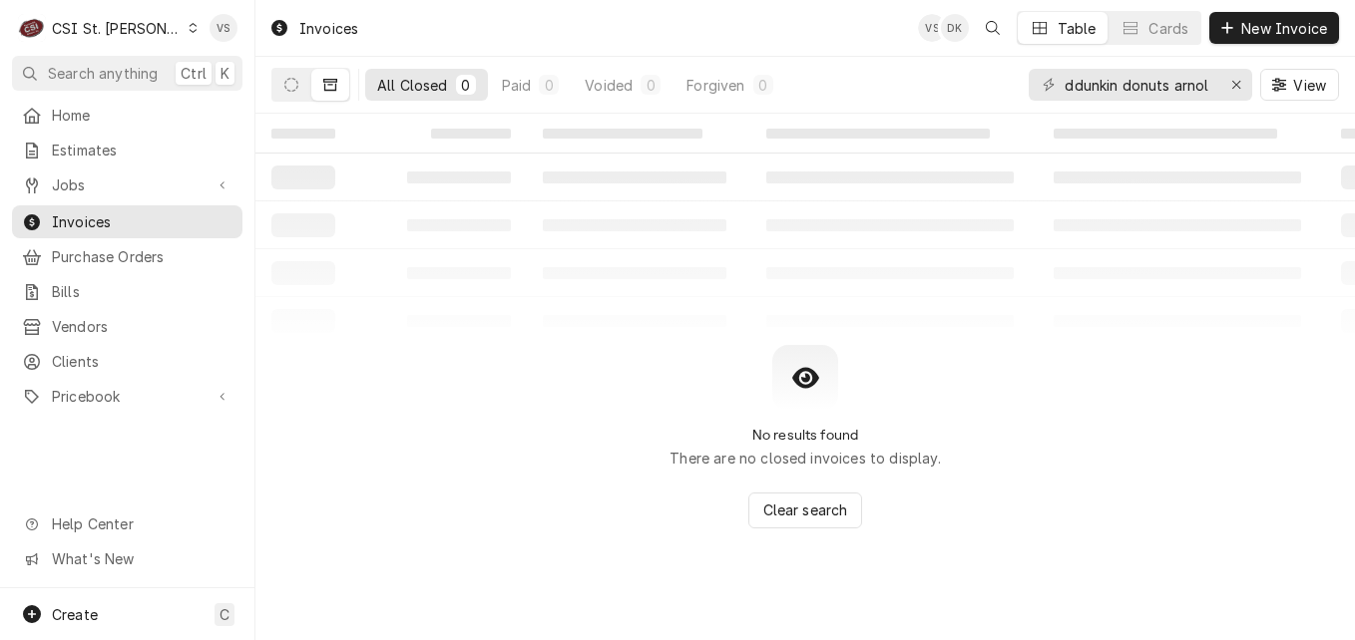
drag, startPoint x: 1006, startPoint y: 90, endPoint x: 1216, endPoint y: 87, distance: 210.5
click at [1216, 87] on div "ddunkin donuts arnol" at bounding box center [1139, 85] width 223 height 32
click at [1213, 79] on input "ddunkin donuts arnol" at bounding box center [1139, 85] width 150 height 32
click at [1211, 82] on input "ddunkin donuts arnol" at bounding box center [1139, 85] width 150 height 32
click at [1095, 94] on input "ddunkin donuts arnol" at bounding box center [1139, 85] width 150 height 32
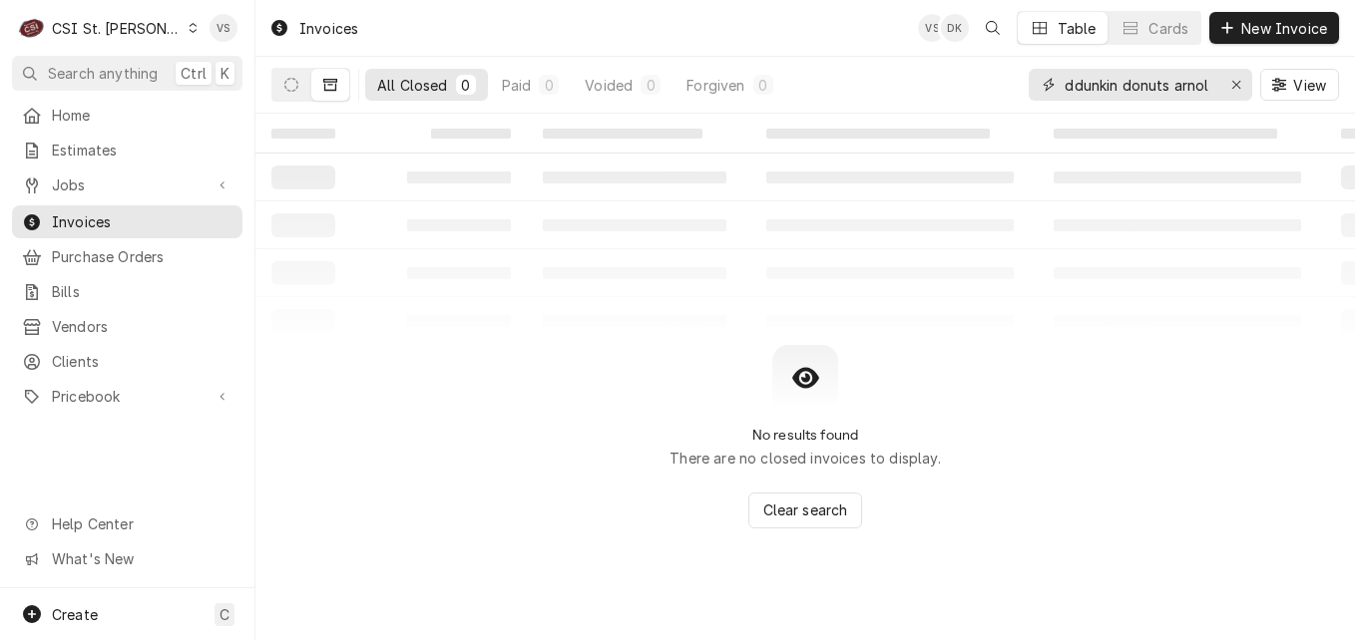
drag, startPoint x: 1213, startPoint y: 83, endPoint x: 1005, endPoint y: 87, distance: 208.5
click at [1005, 87] on div "All Closed 0 Paid 0 Voided 0 Forgiven 0 ddunkin donuts arnol View" at bounding box center [804, 85] width 1067 height 56
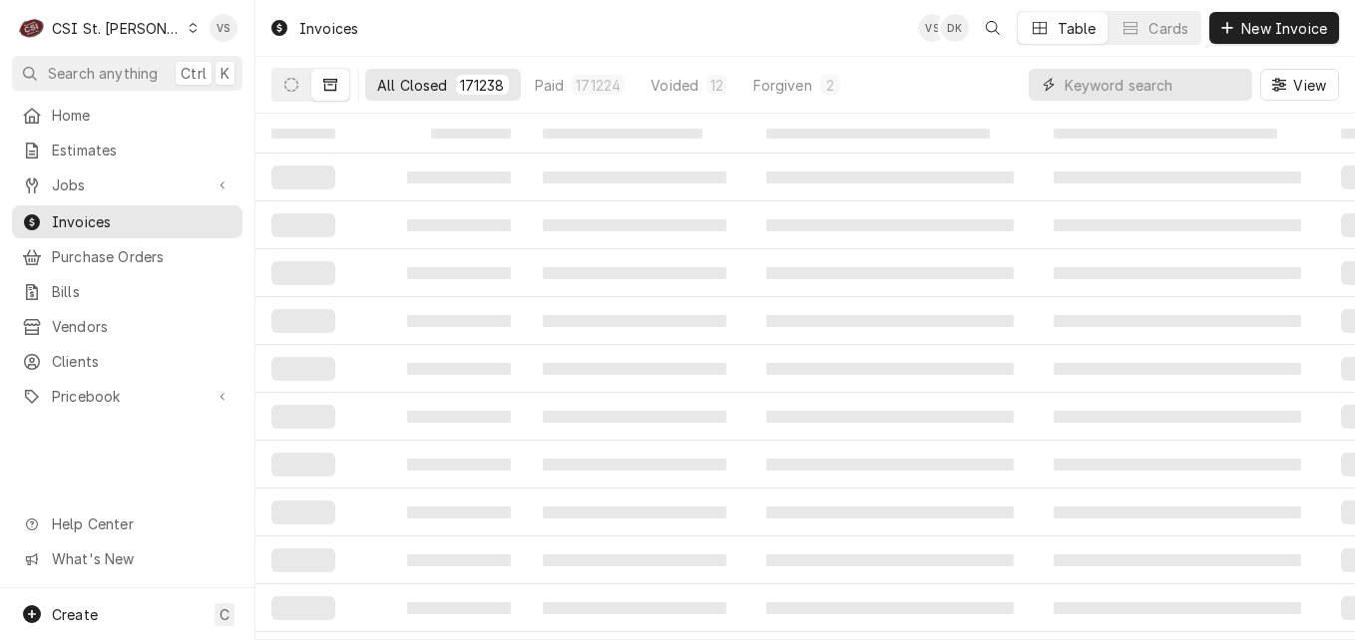
paste input "2328564"
click at [297, 94] on button "Dynamic Content Wrapper" at bounding box center [291, 85] width 38 height 32
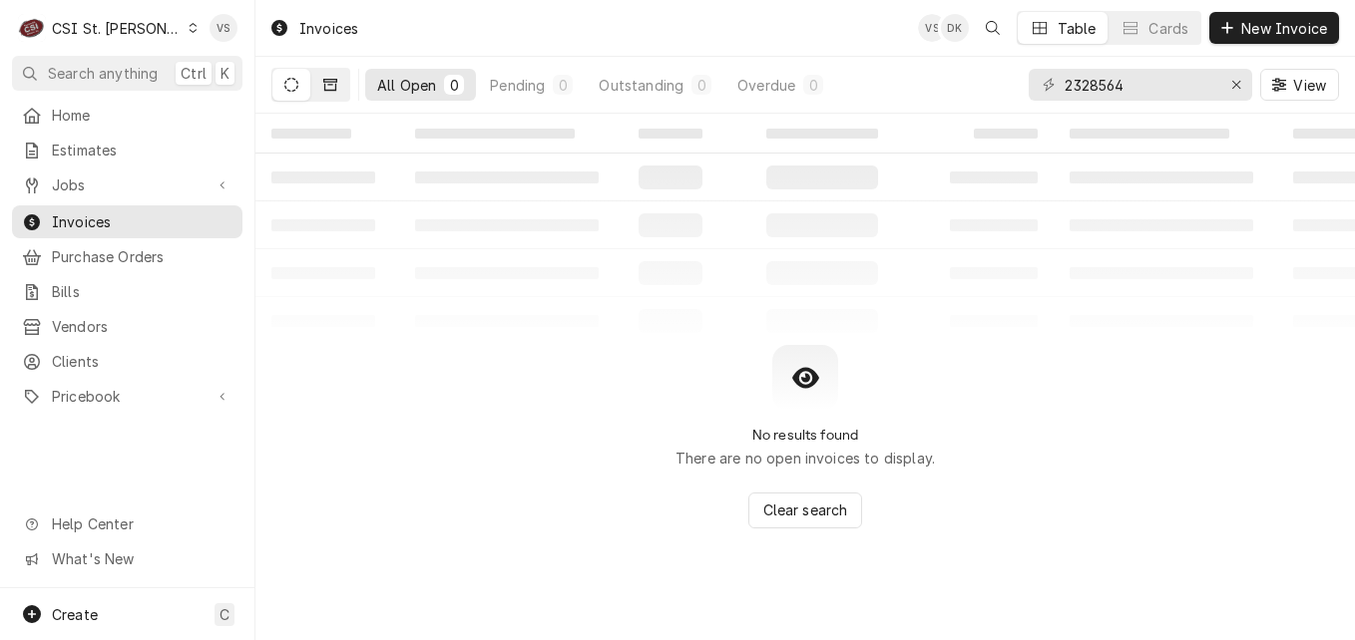
click at [332, 86] on icon "Dynamic Content Wrapper" at bounding box center [330, 85] width 14 height 14
click at [303, 90] on button "Dynamic Content Wrapper" at bounding box center [291, 85] width 38 height 32
drag, startPoint x: 1143, startPoint y: 90, endPoint x: 1023, endPoint y: 79, distance: 121.2
click at [1023, 79] on div "All Open 0 Pending 0 Outstanding 0 Overdue 0 2328564 View" at bounding box center [804, 85] width 1067 height 56
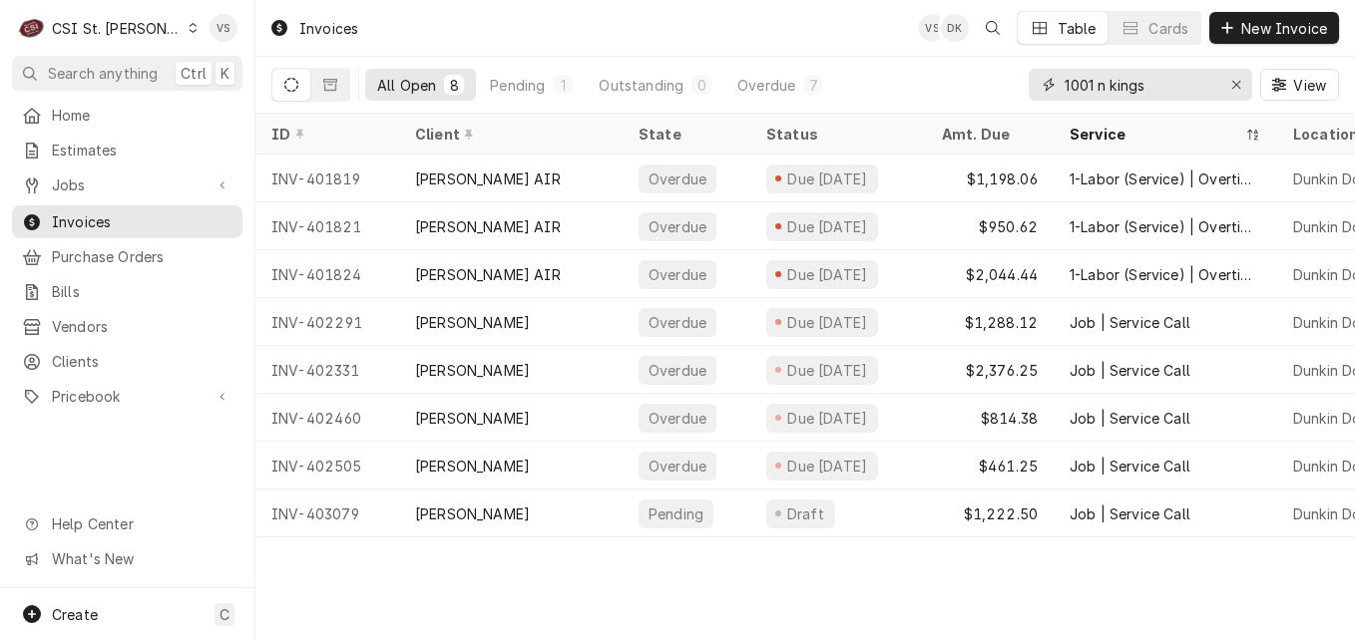
type input "1001 n kings"
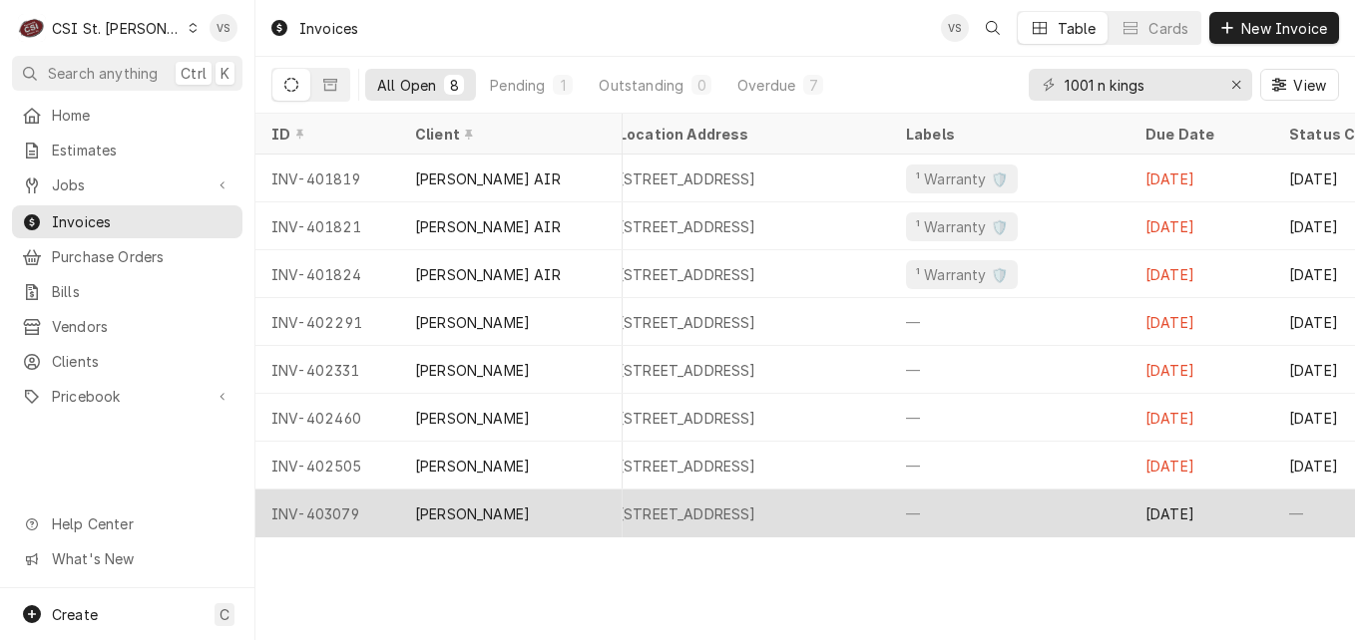
click at [963, 516] on div "—" at bounding box center [1009, 514] width 239 height 48
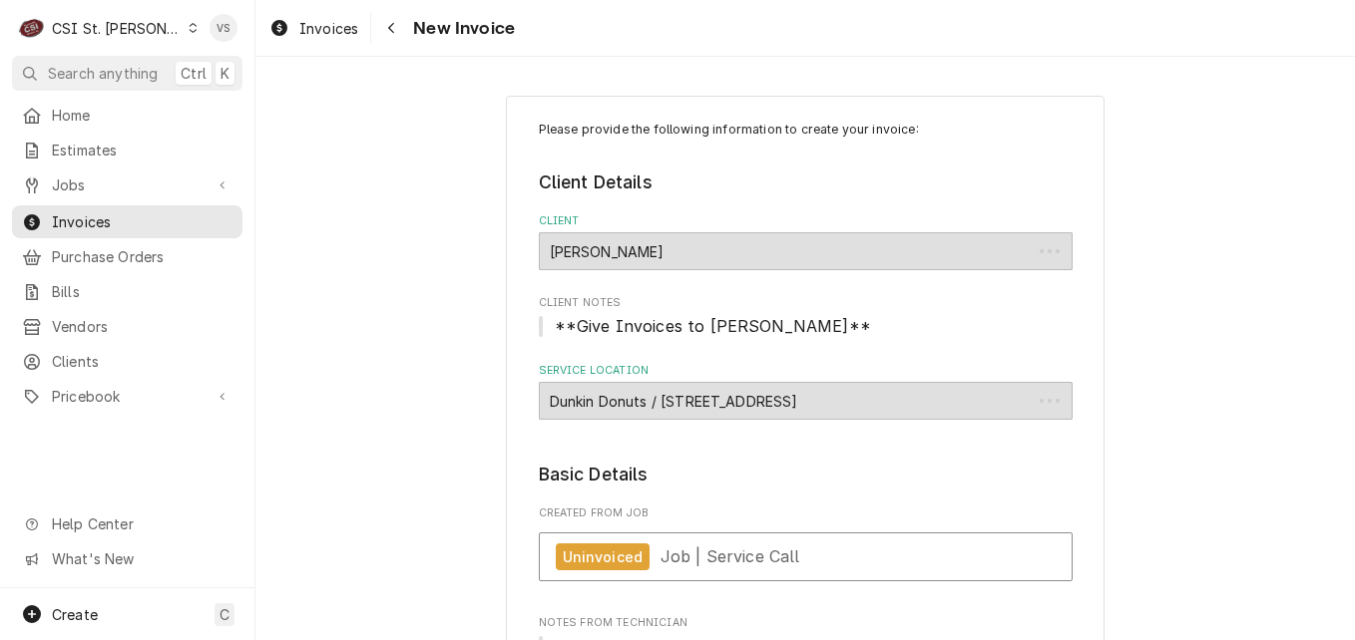
type textarea "x"
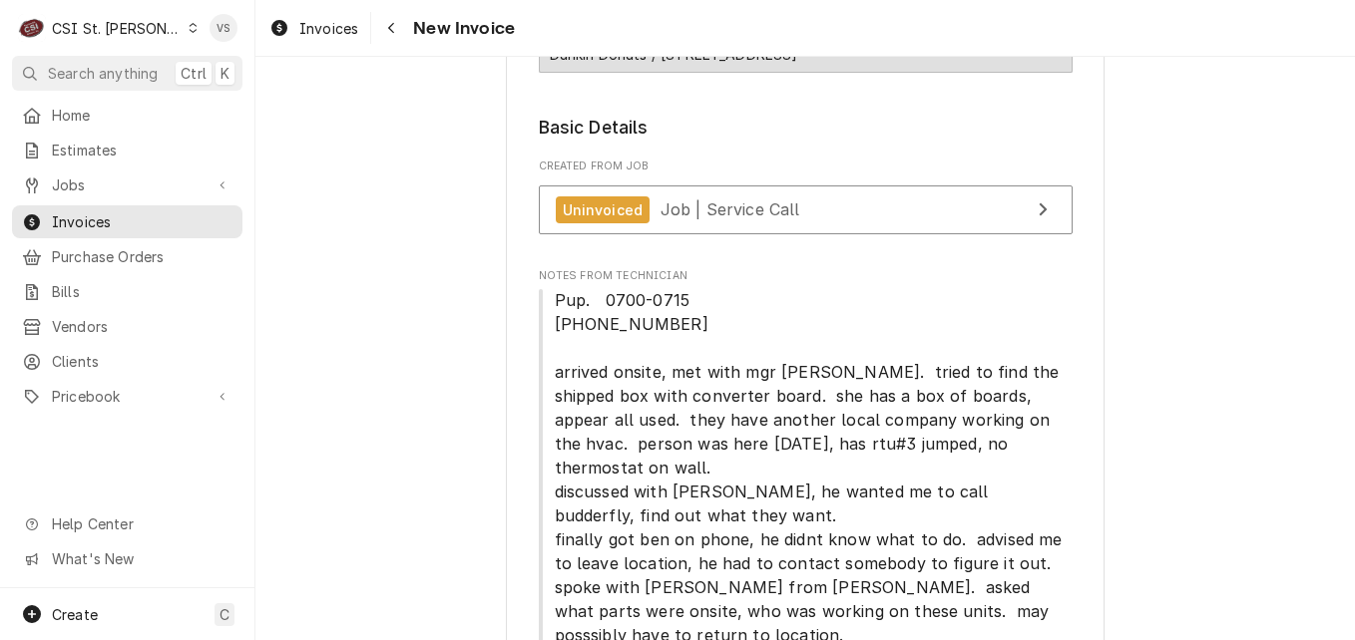
scroll to position [299, 0]
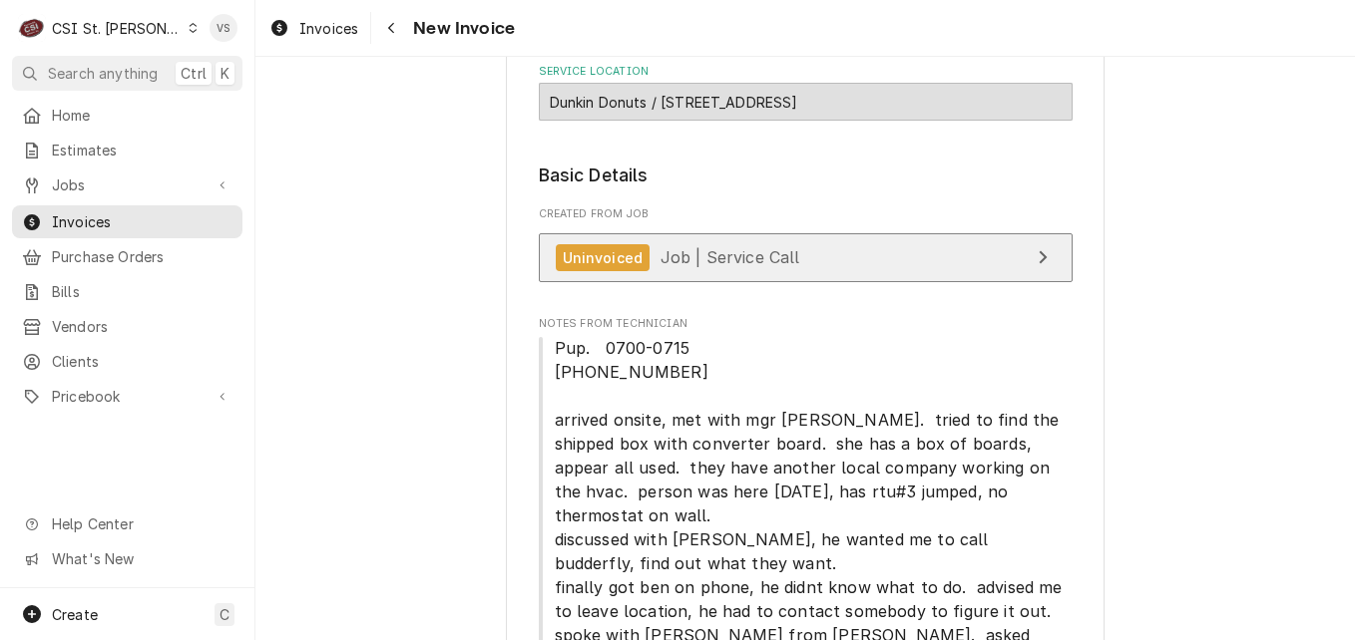
click at [736, 256] on span "Job | Service Call" at bounding box center [730, 257] width 140 height 20
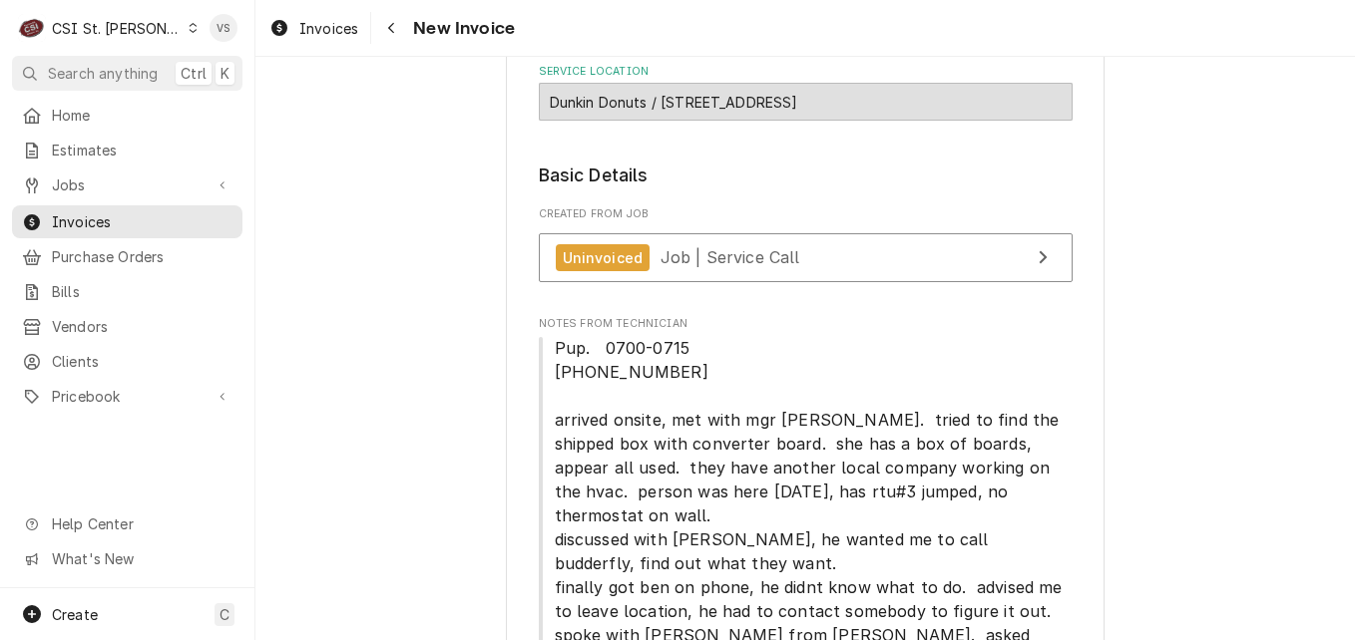
click at [189, 27] on icon "Dynamic Content Wrapper" at bounding box center [193, 28] width 9 height 10
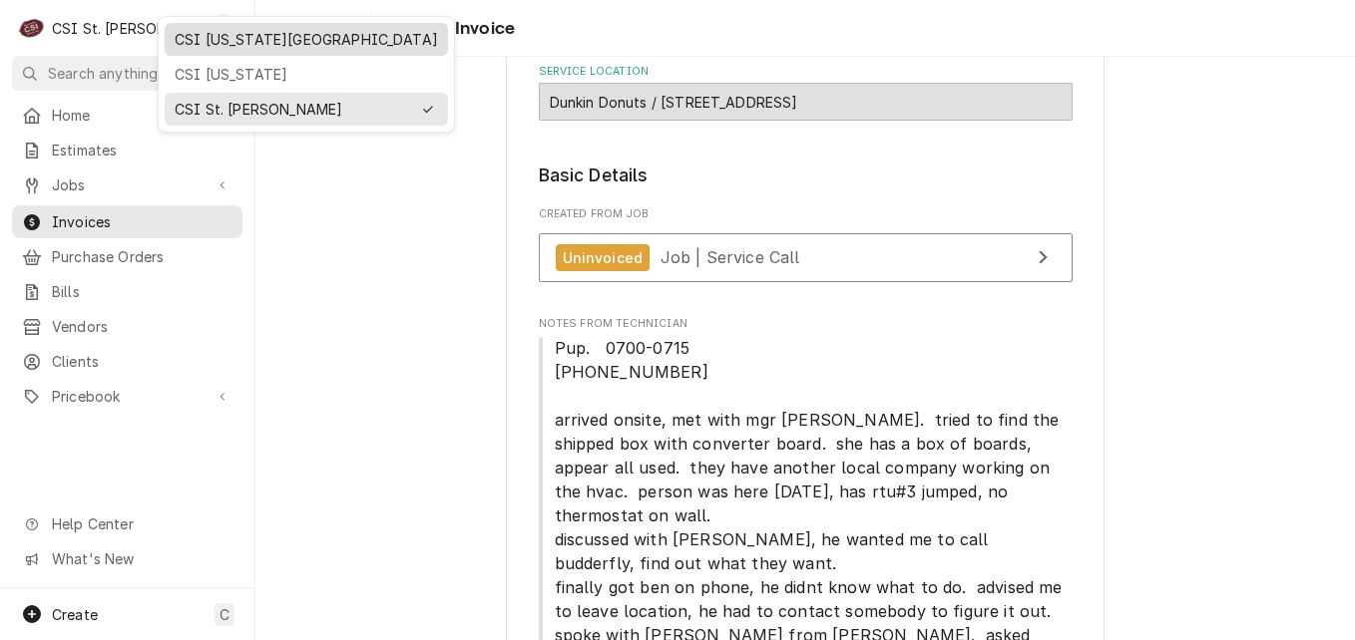
click at [234, 43] on div "CSI Kansas City" at bounding box center [306, 39] width 263 height 21
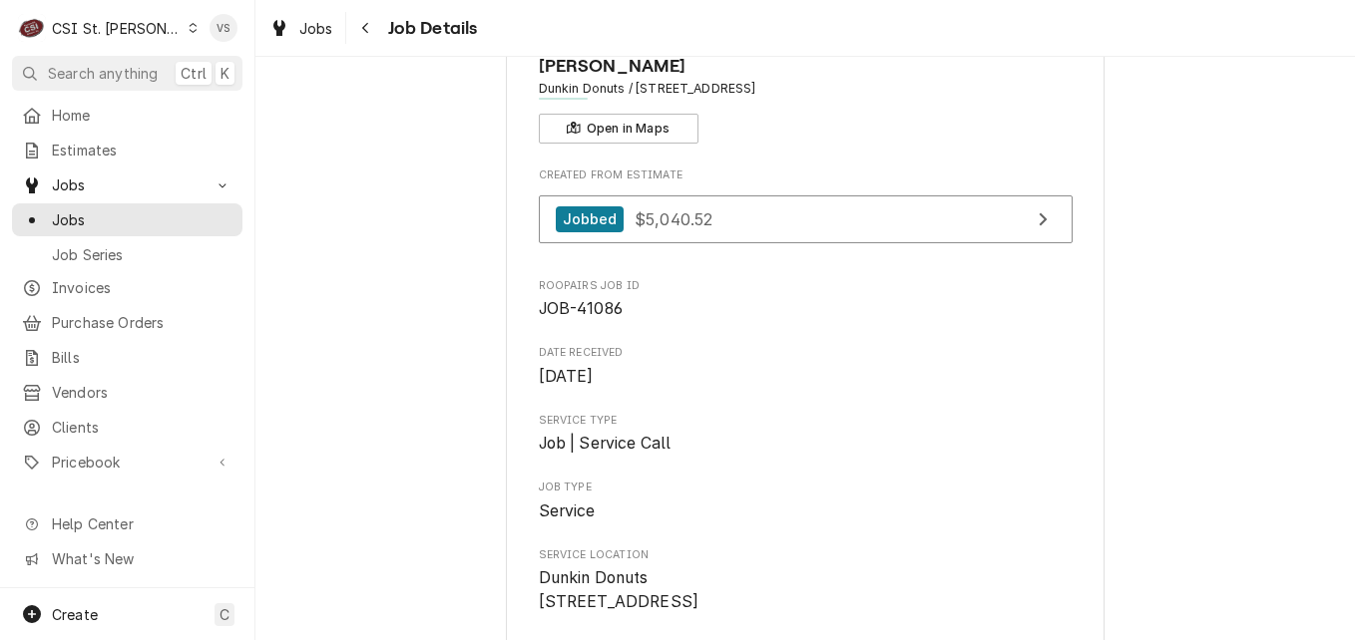
scroll to position [200, 0]
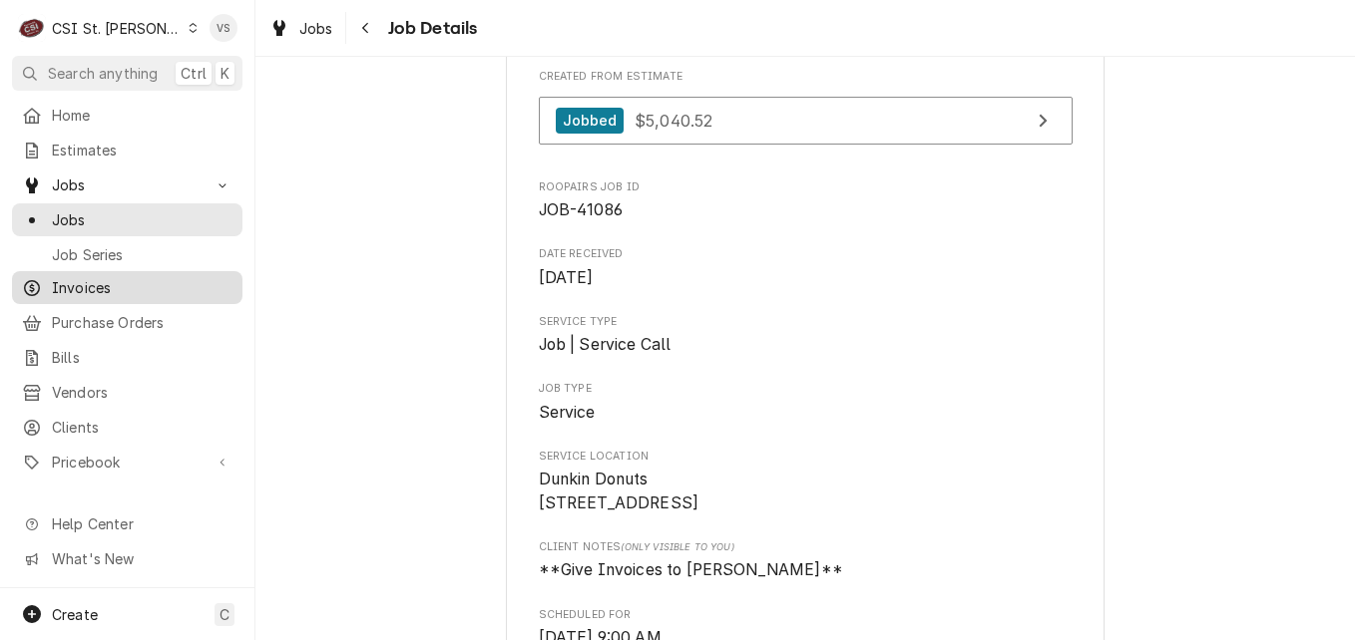
click at [86, 280] on span "Invoices" at bounding box center [142, 287] width 181 height 21
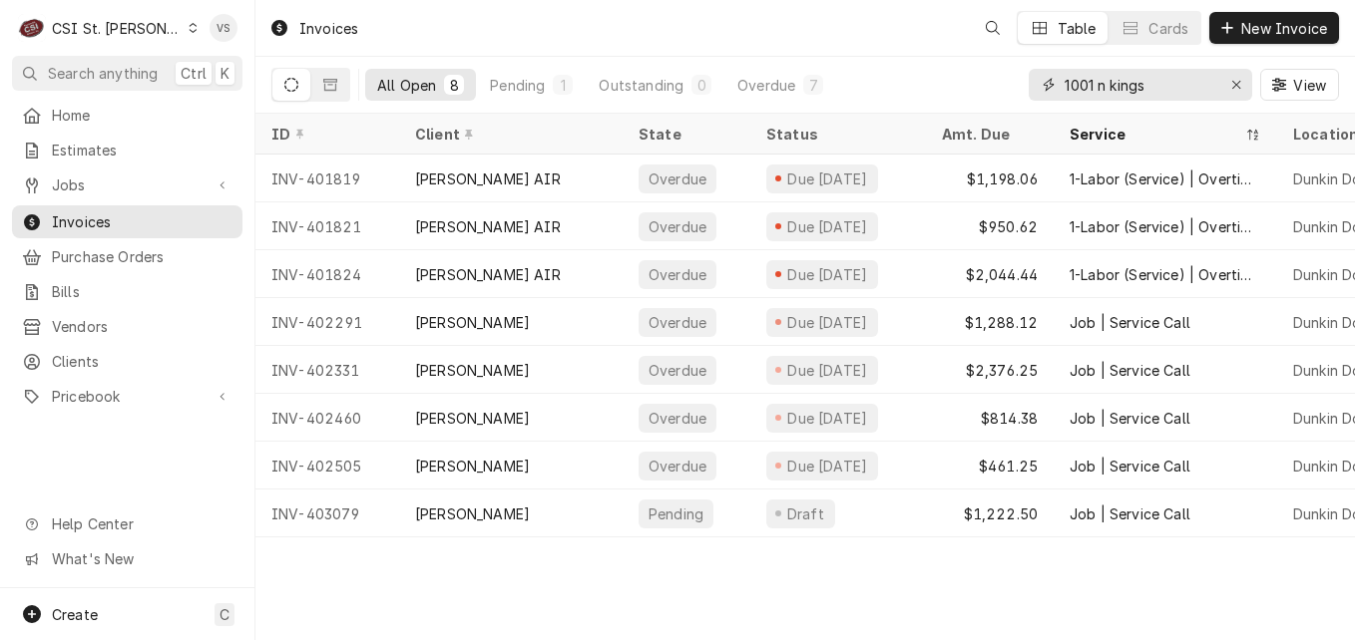
click at [1161, 83] on input "1001 n kings" at bounding box center [1139, 85] width 150 height 32
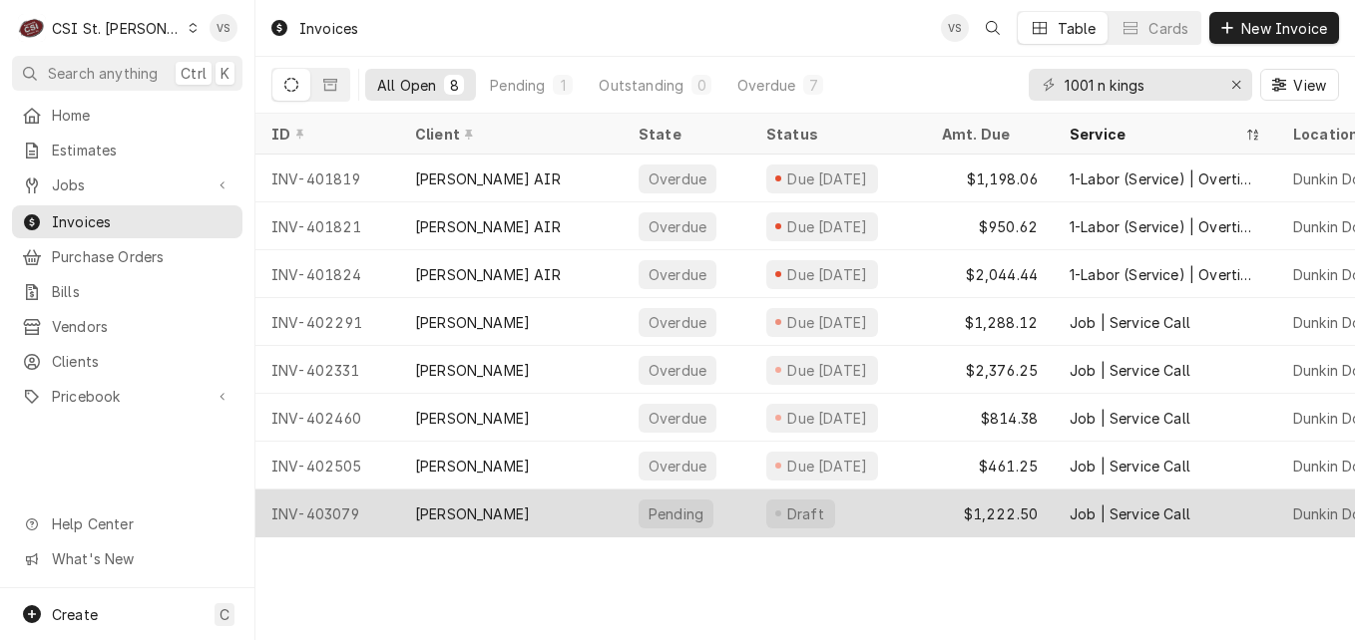
click at [560, 519] on div "[PERSON_NAME]" at bounding box center [510, 514] width 223 height 48
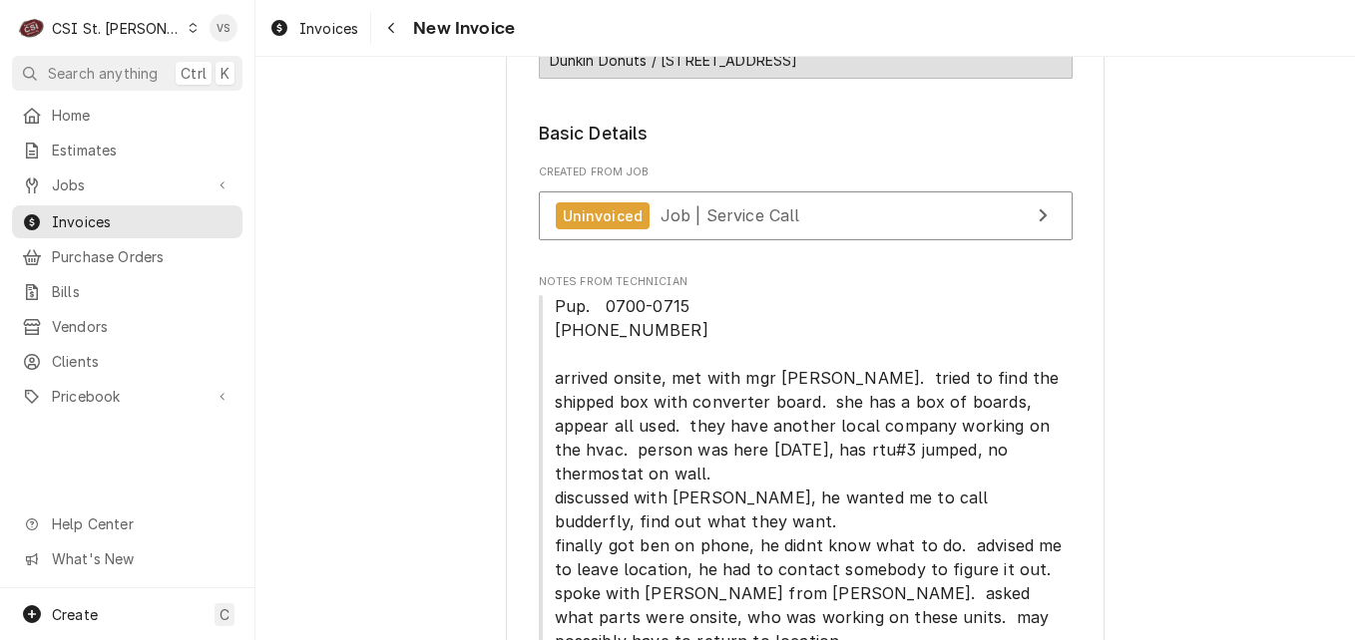
scroll to position [299, 0]
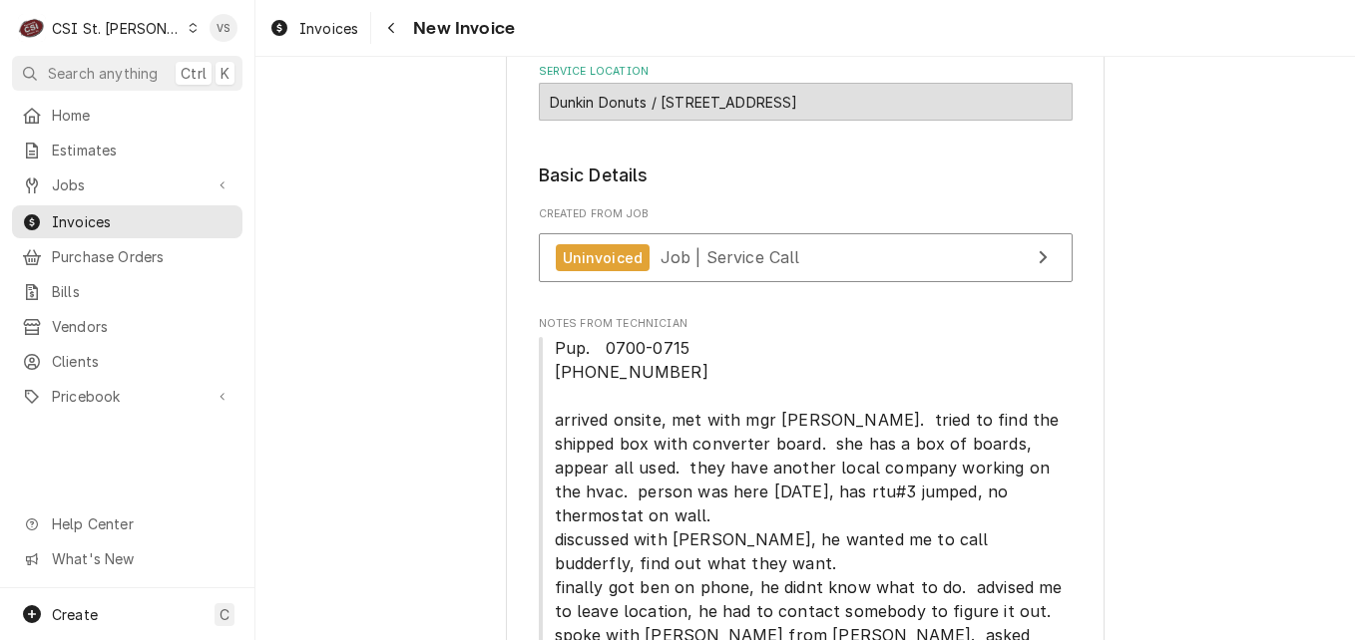
click at [739, 109] on div "Dunkin Donuts / [STREET_ADDRESS]" at bounding box center [806, 102] width 534 height 38
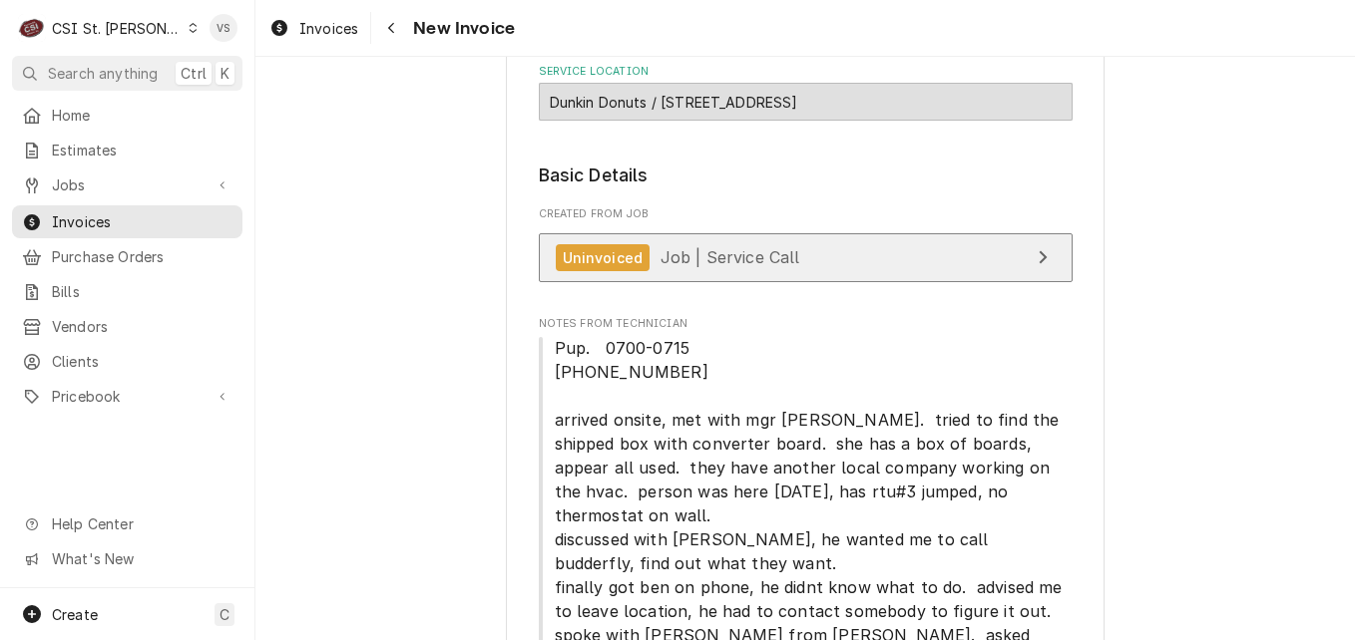
click at [741, 260] on span "Job | Service Call" at bounding box center [730, 257] width 140 height 20
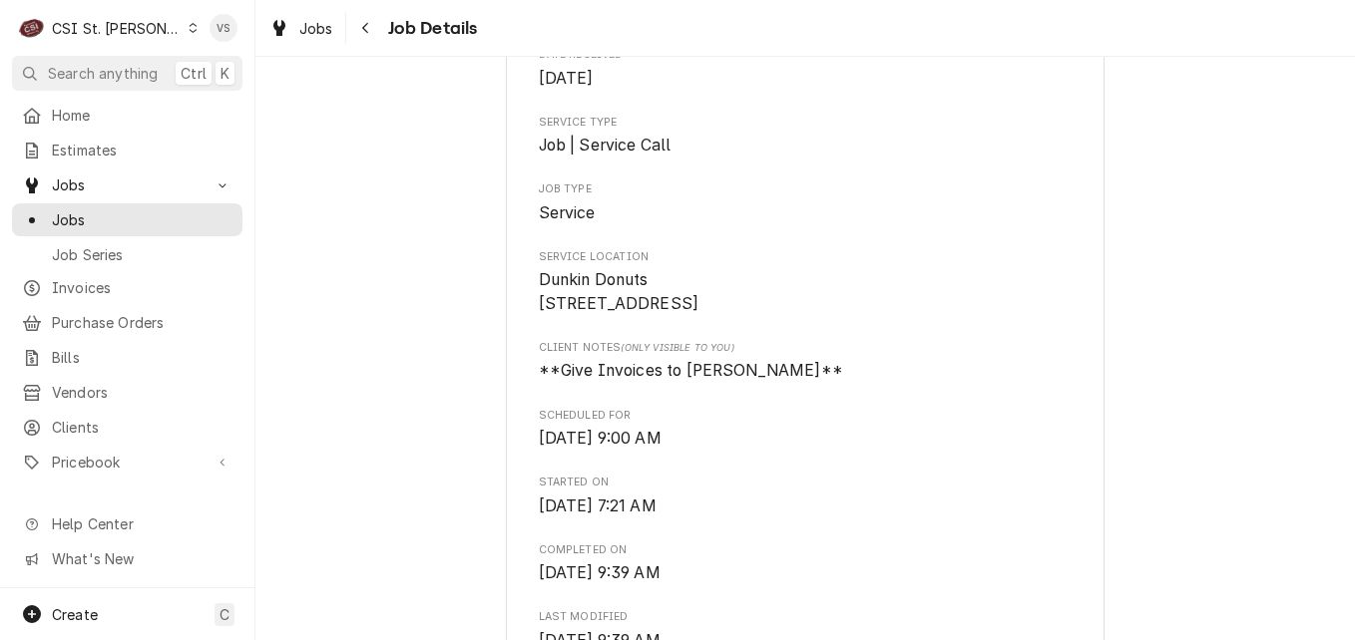
scroll to position [898, 0]
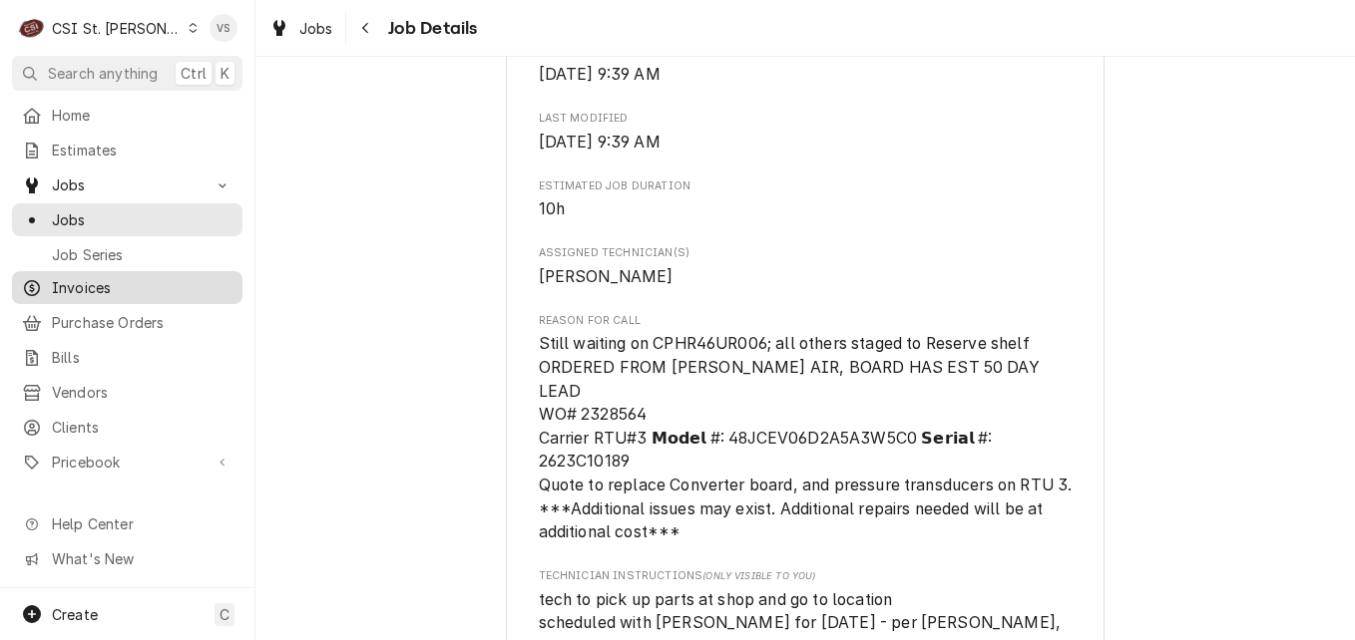
click at [102, 277] on span "Invoices" at bounding box center [142, 287] width 181 height 21
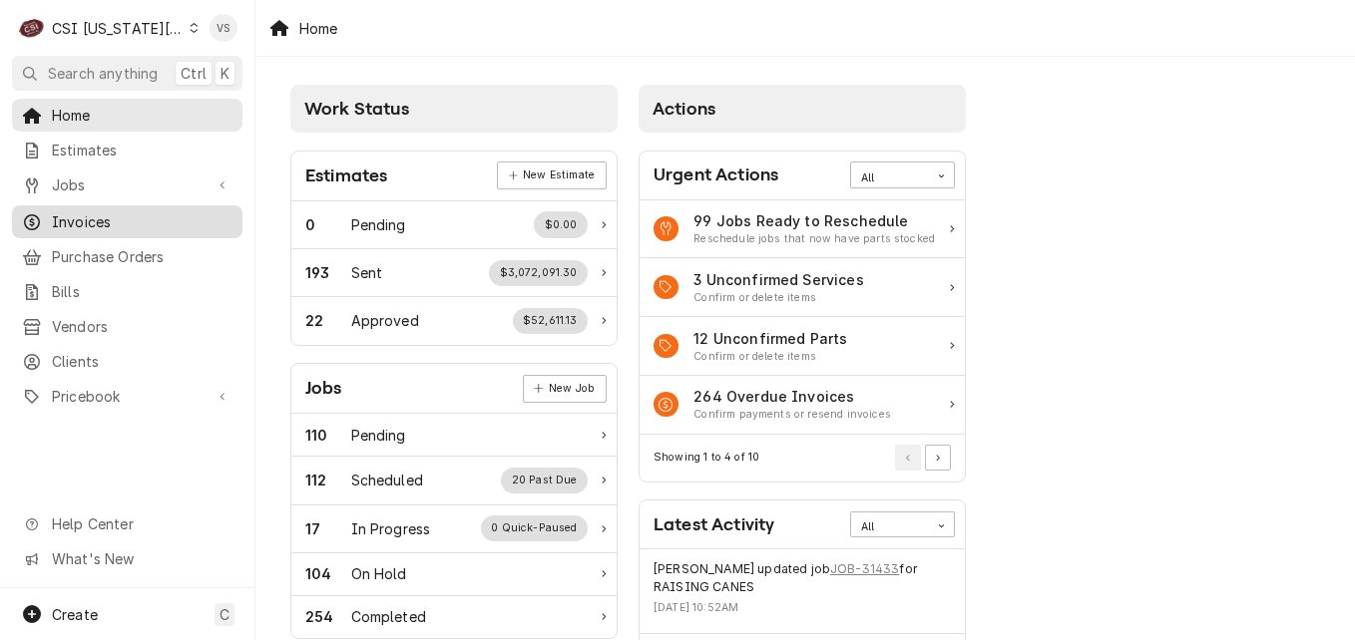
click at [90, 217] on span "Invoices" at bounding box center [142, 221] width 181 height 21
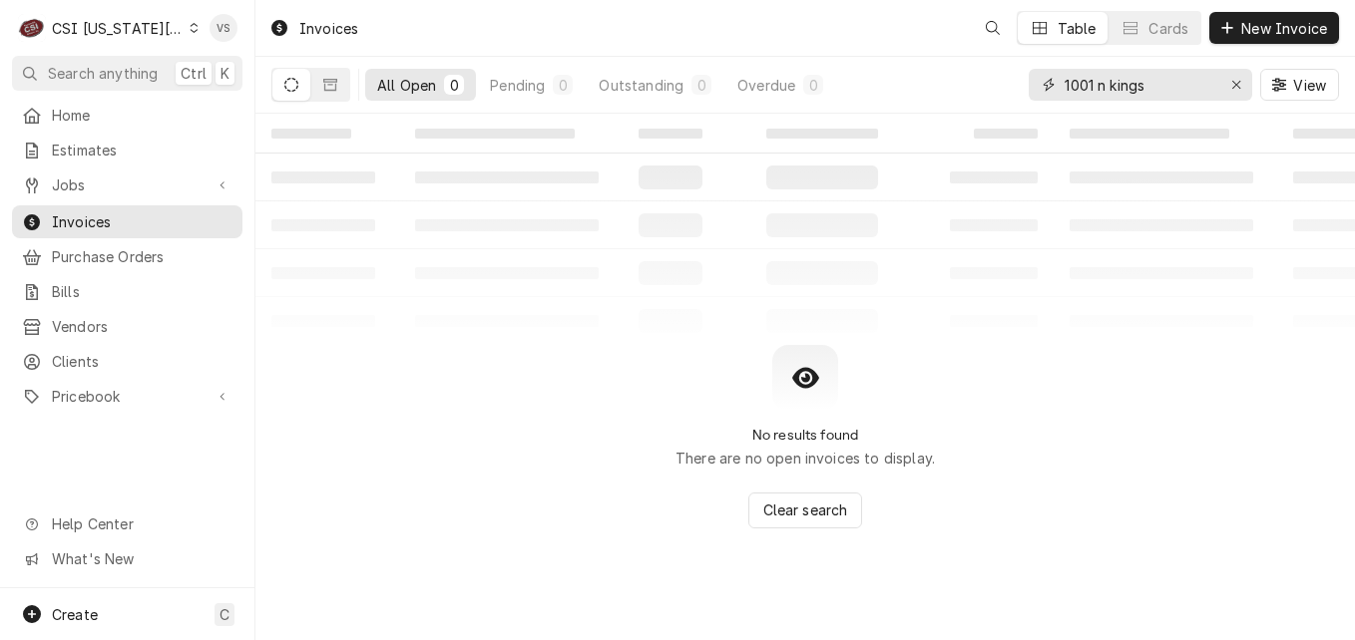
click at [1021, 84] on div "All Open 0 Pending 0 Outstanding 0 Overdue 0 1001 n kings View" at bounding box center [804, 85] width 1067 height 56
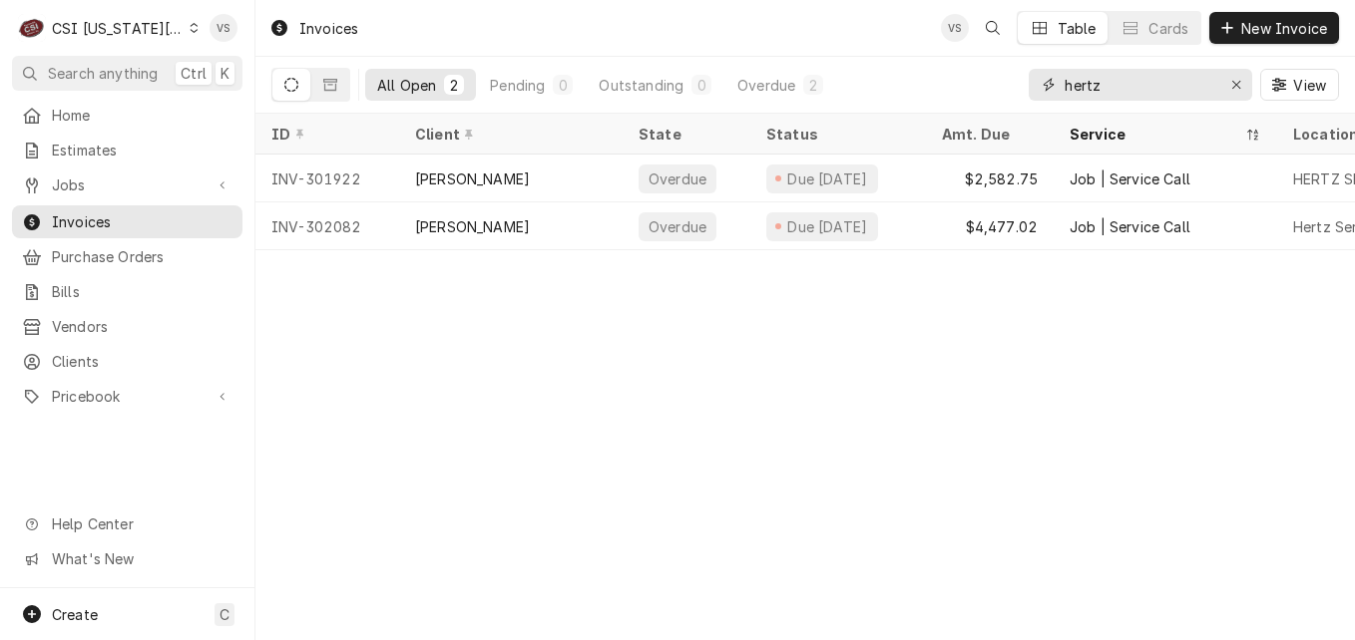
type input "hertz"
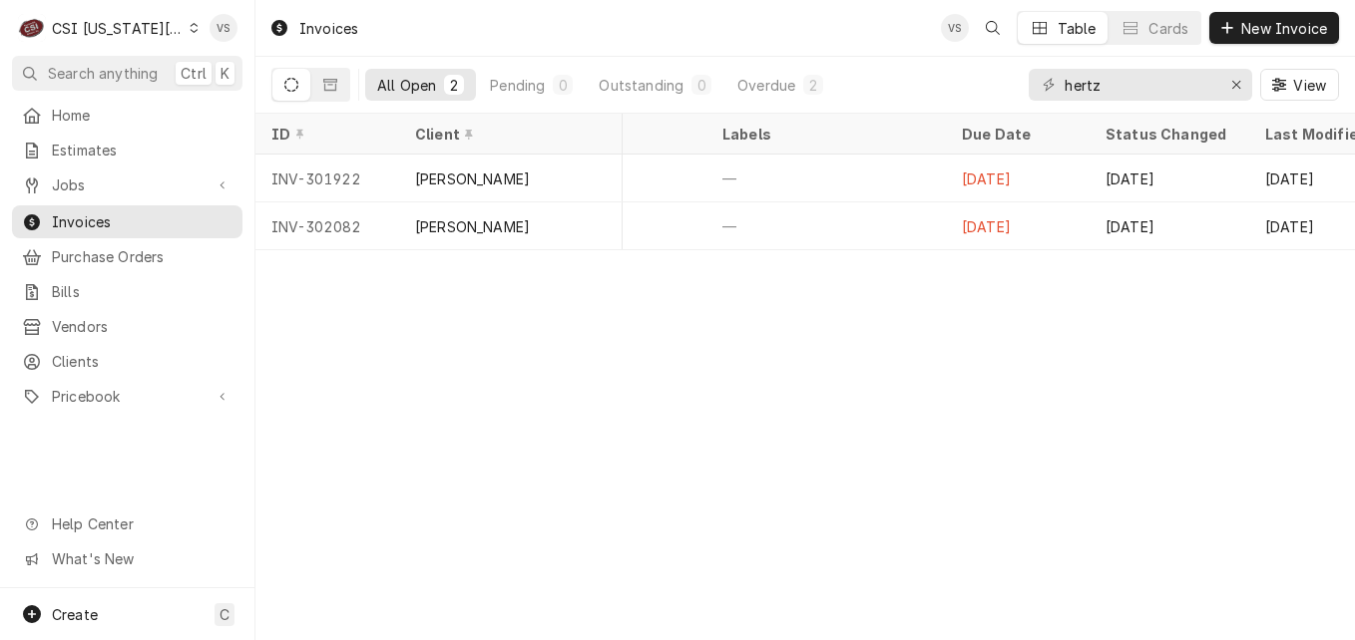
scroll to position [0, 1183]
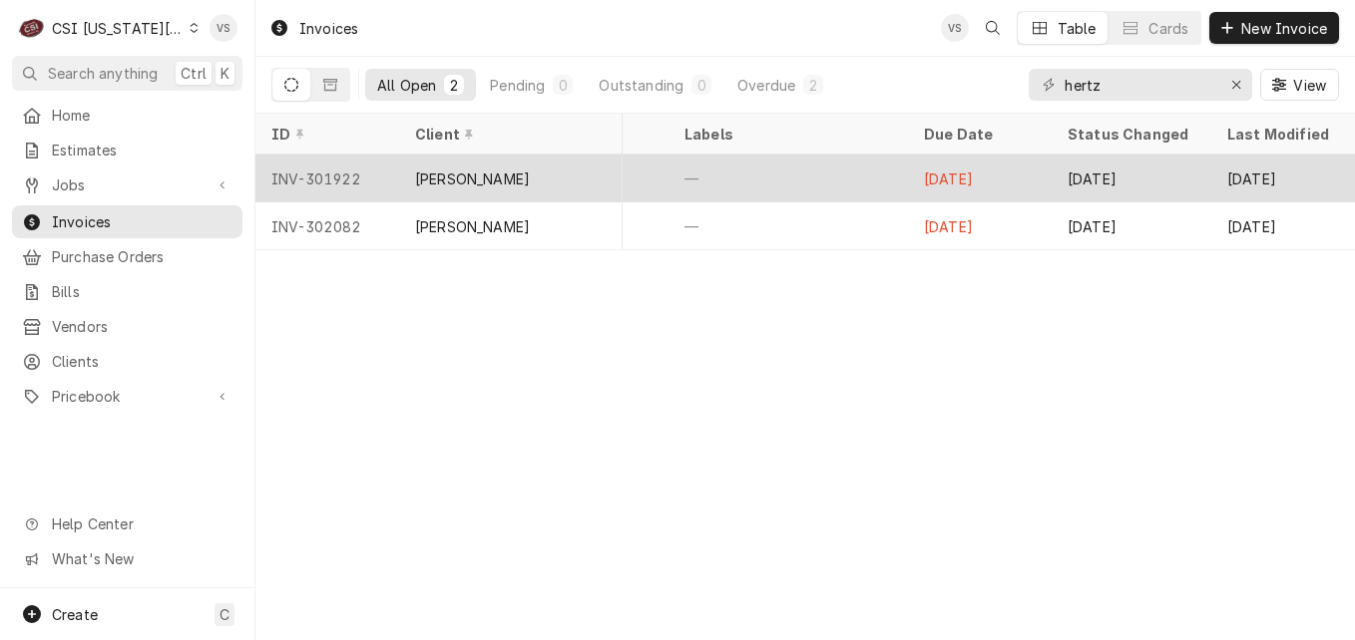
click at [709, 178] on div "—" at bounding box center [787, 179] width 239 height 48
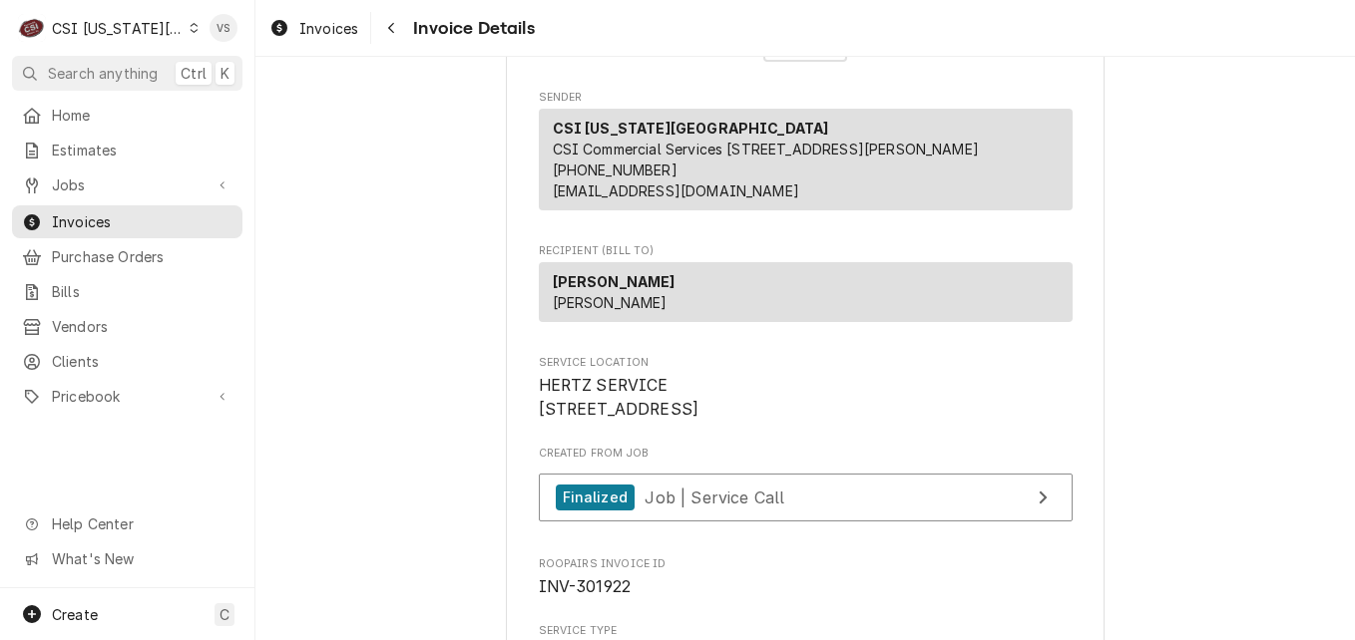
scroll to position [200, 0]
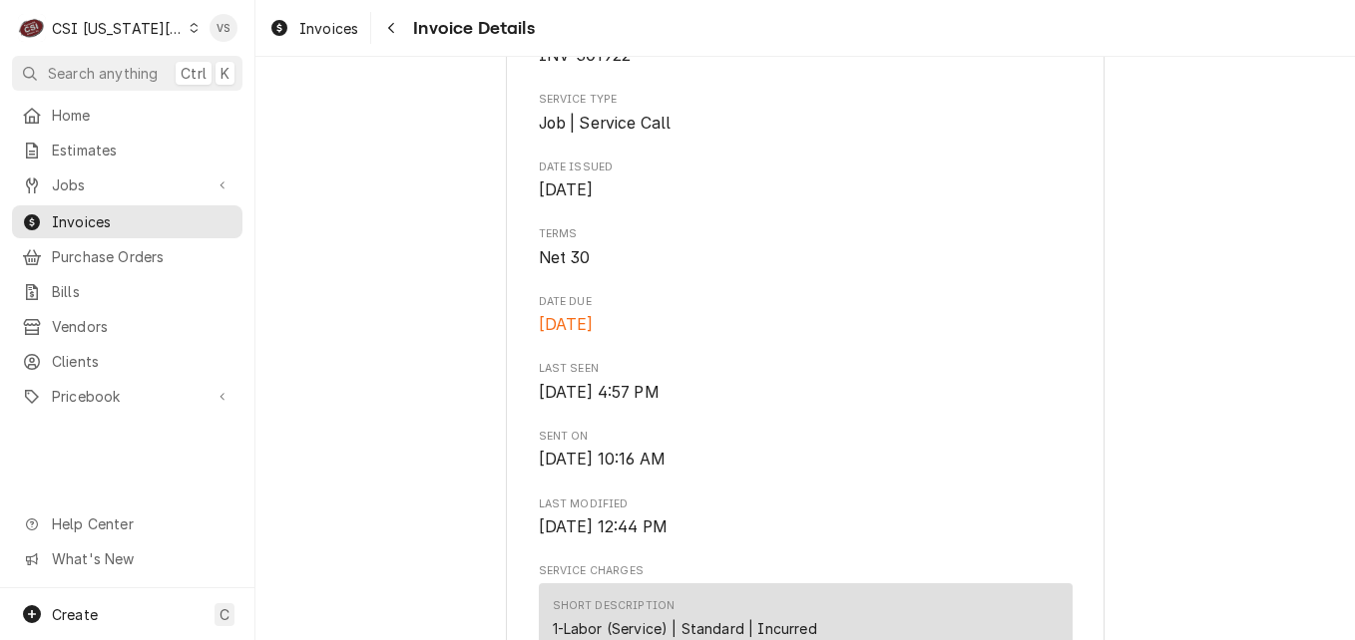
scroll to position [499, 0]
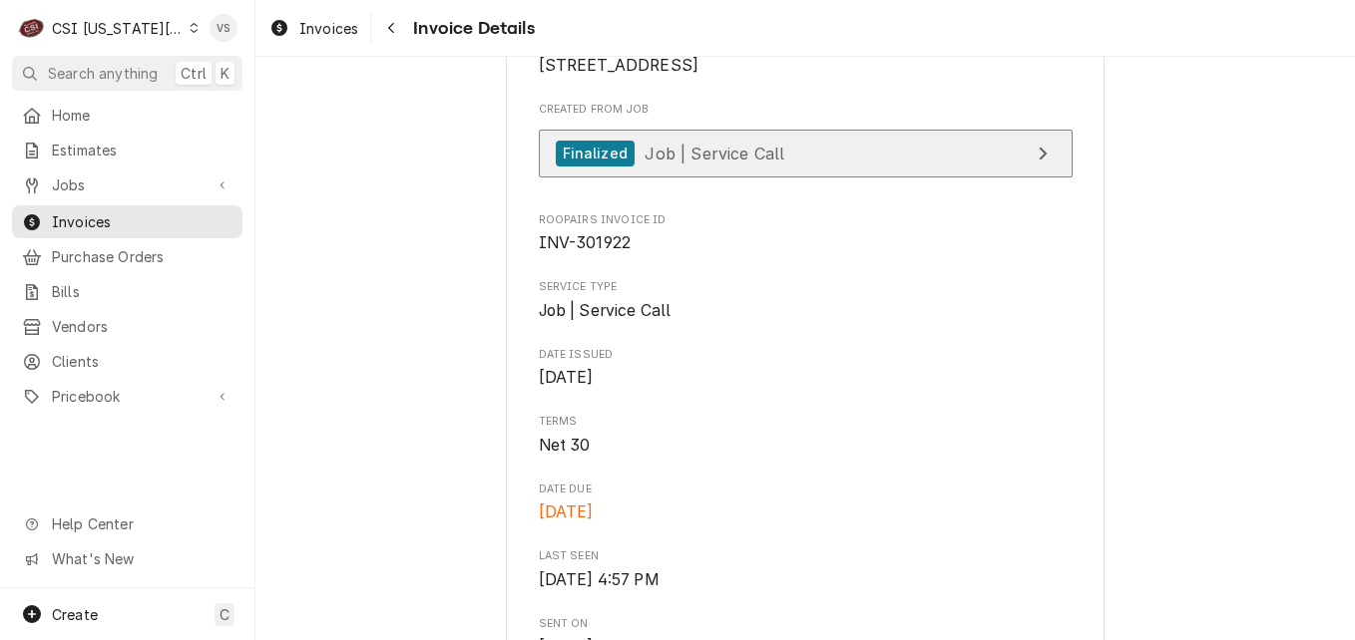
click at [719, 168] on div "Finalized Job | Service Call" at bounding box center [670, 154] width 229 height 27
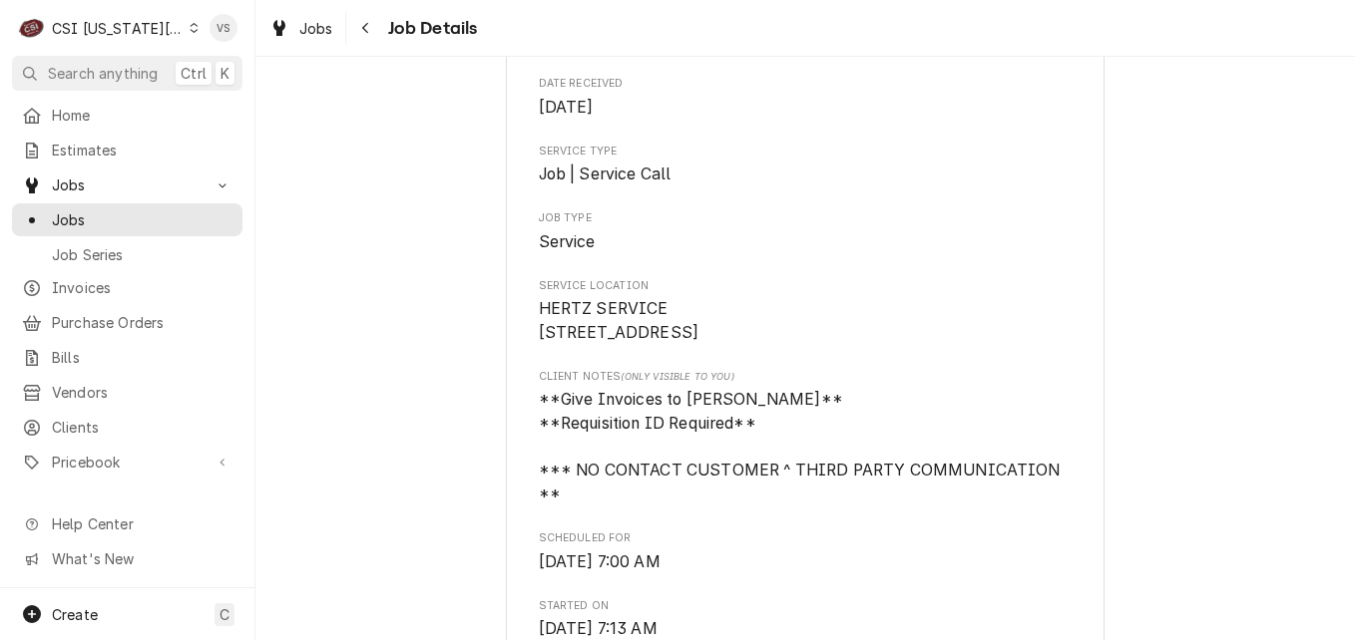
scroll to position [200, 0]
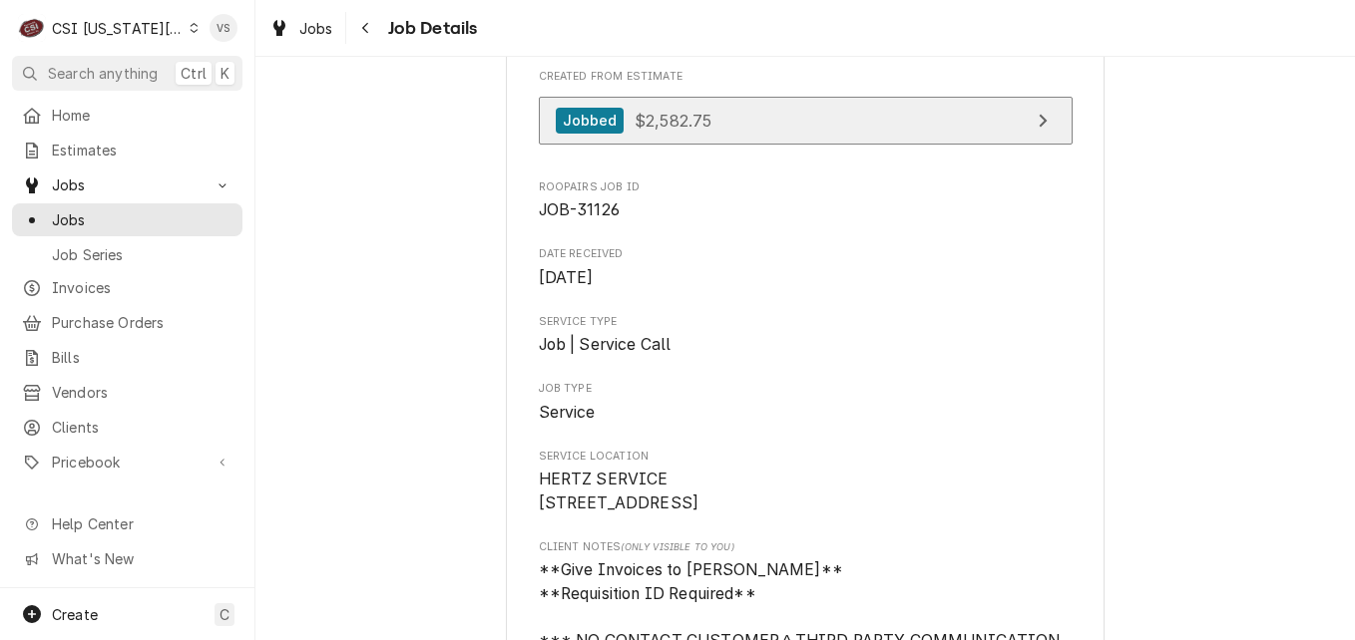
click at [735, 126] on link "Jobbed $2,582.75" at bounding box center [806, 121] width 534 height 49
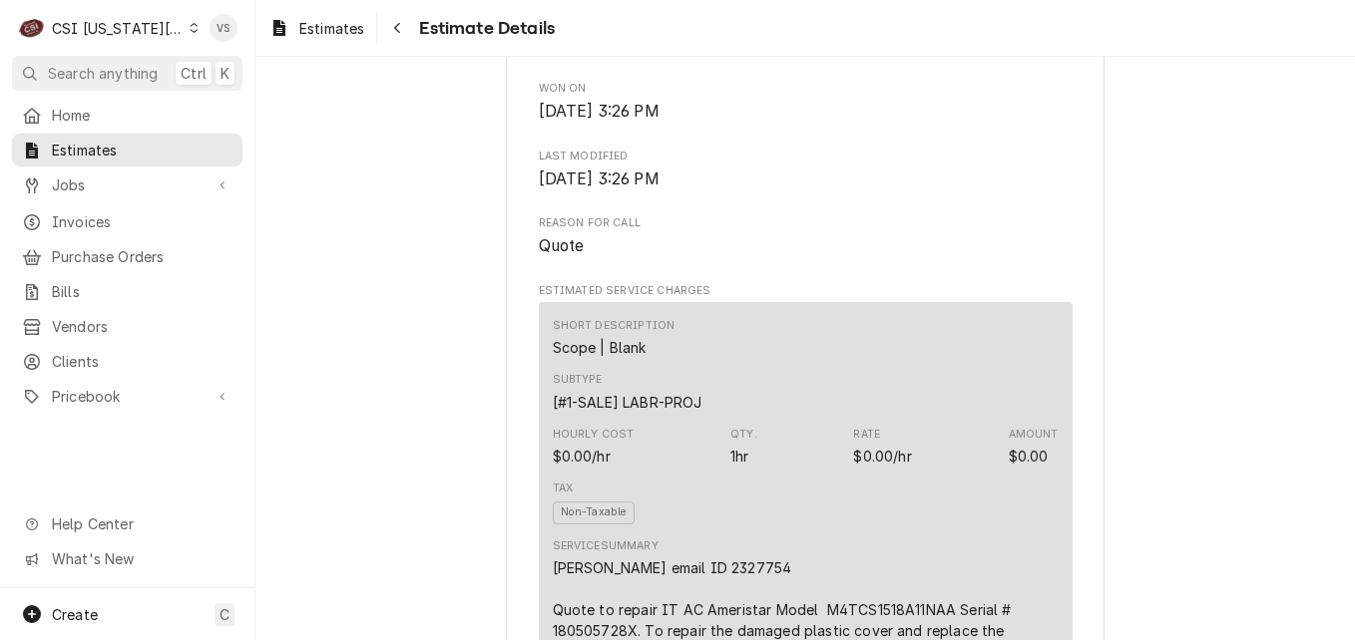
scroll to position [1397, 0]
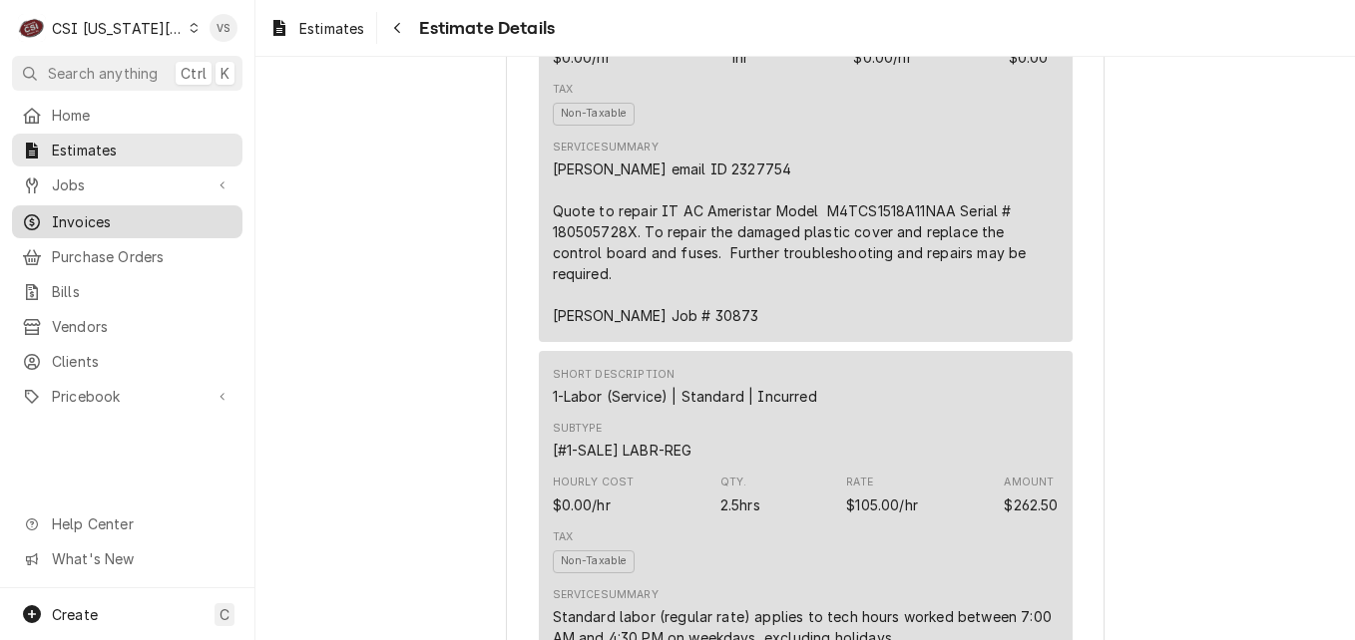
click at [70, 212] on span "Invoices" at bounding box center [142, 221] width 181 height 21
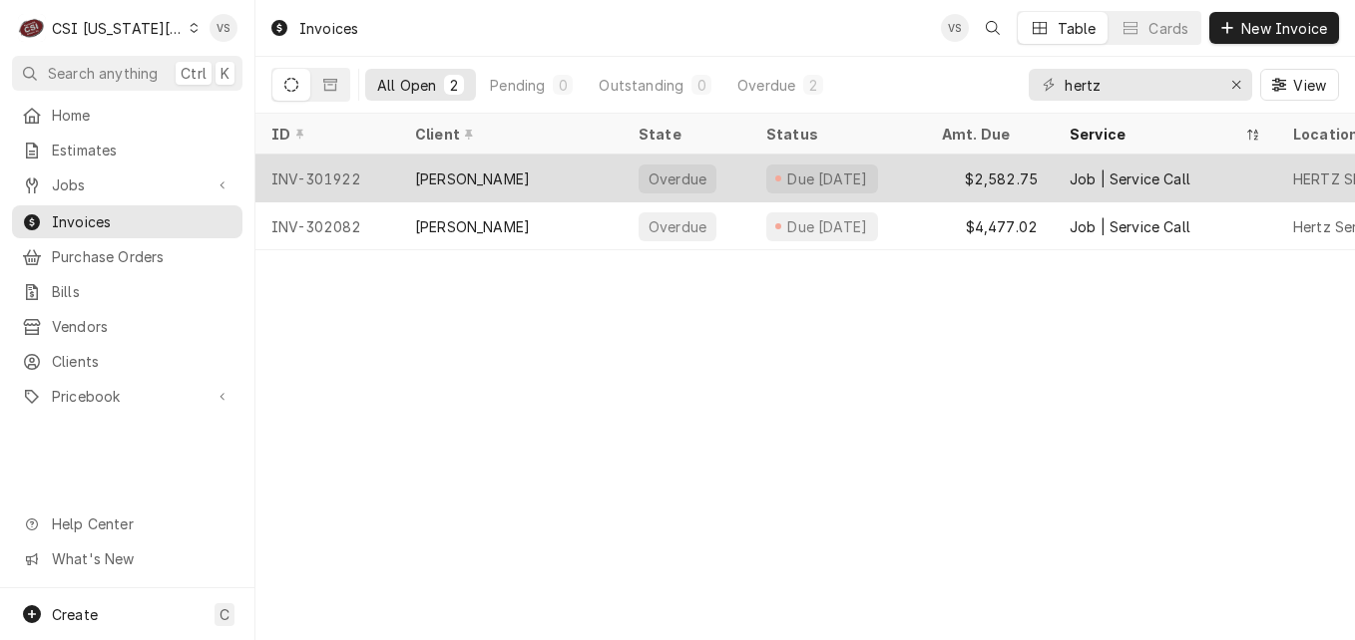
click at [567, 173] on div "[PERSON_NAME]" at bounding box center [510, 179] width 223 height 48
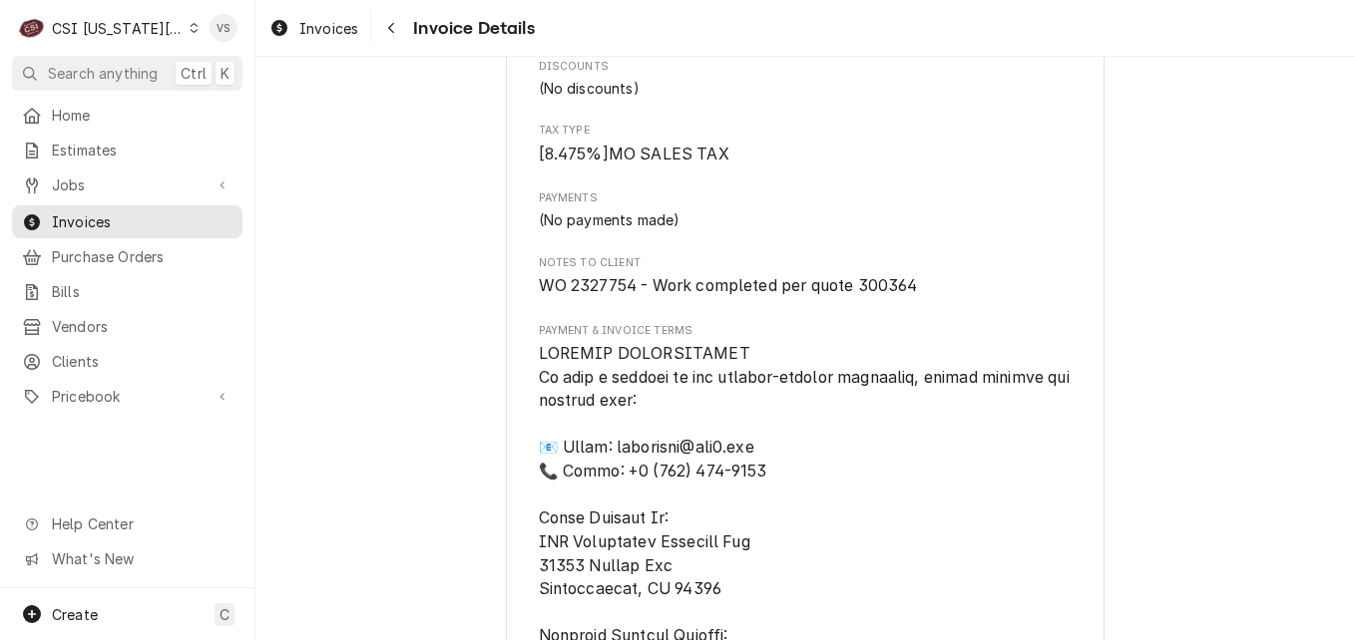
scroll to position [3691, 0]
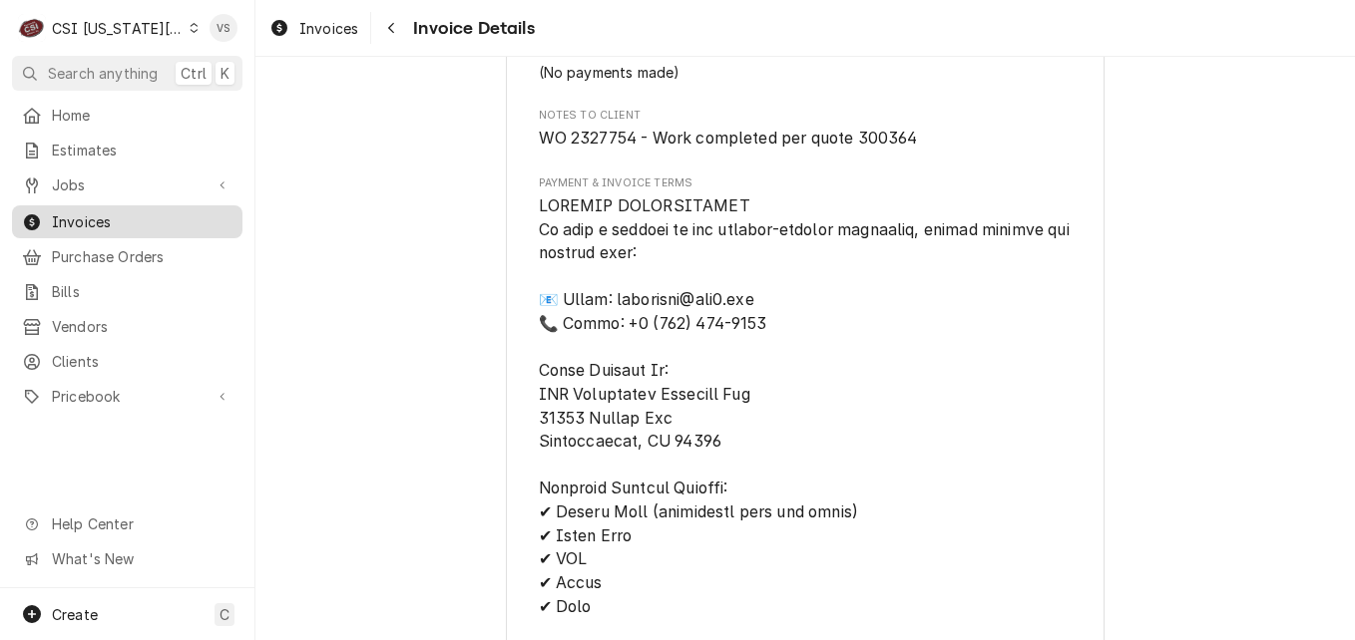
click at [85, 215] on span "Invoices" at bounding box center [142, 221] width 181 height 21
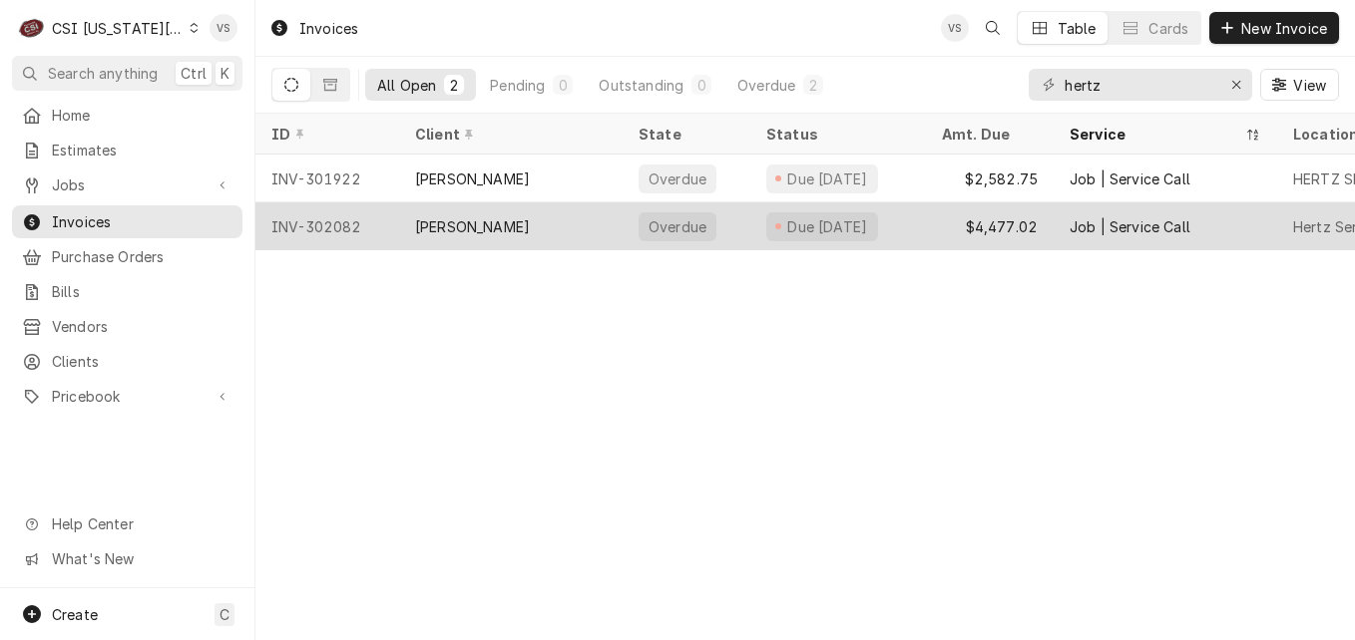
click at [545, 222] on div "[PERSON_NAME]" at bounding box center [510, 227] width 223 height 48
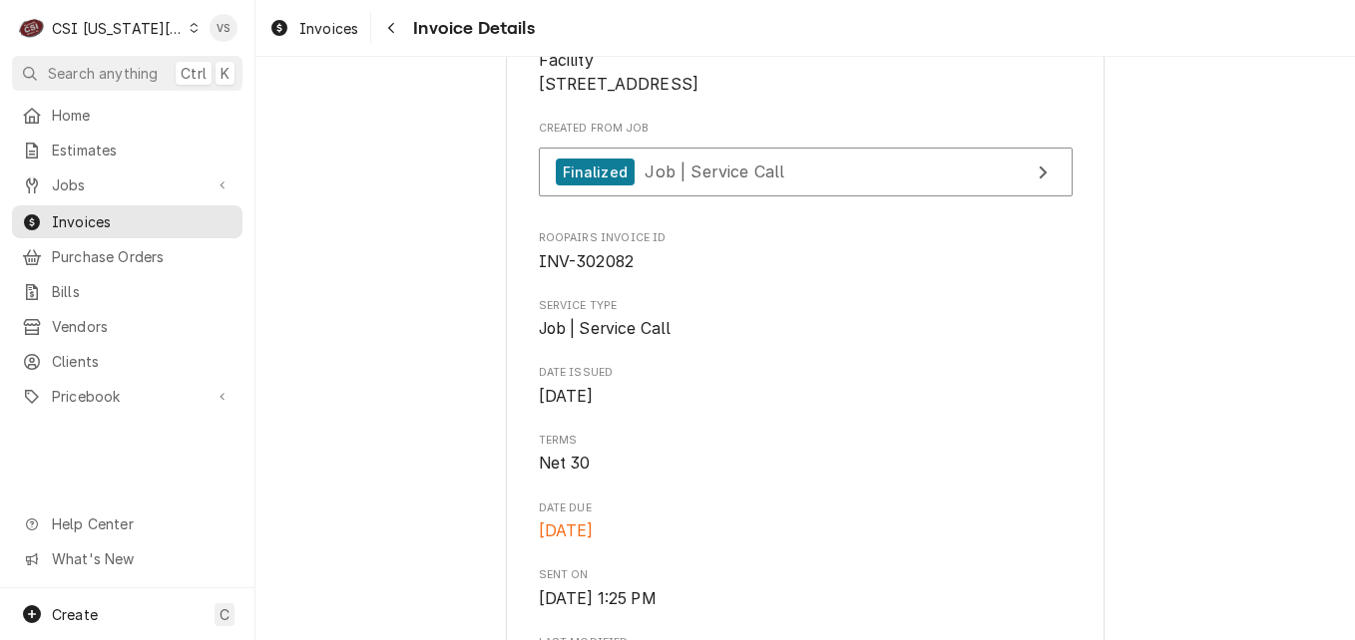
scroll to position [499, 0]
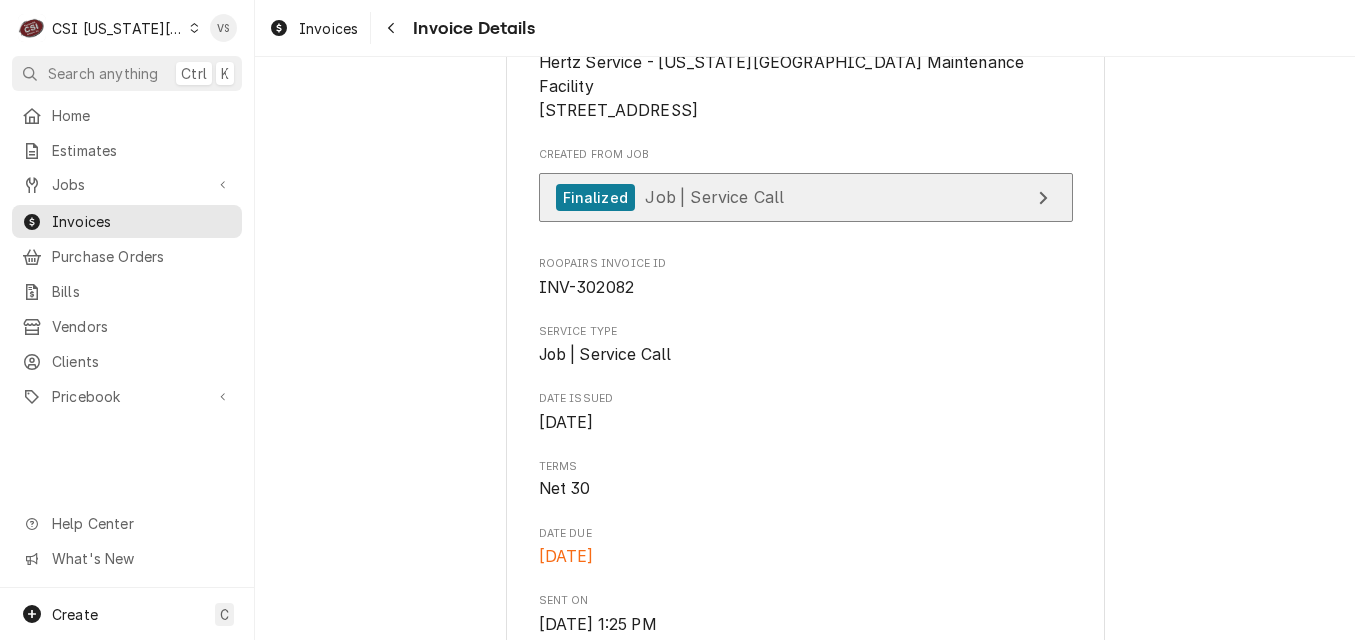
click at [711, 222] on link "Finalized Job | Service Call" at bounding box center [806, 198] width 534 height 49
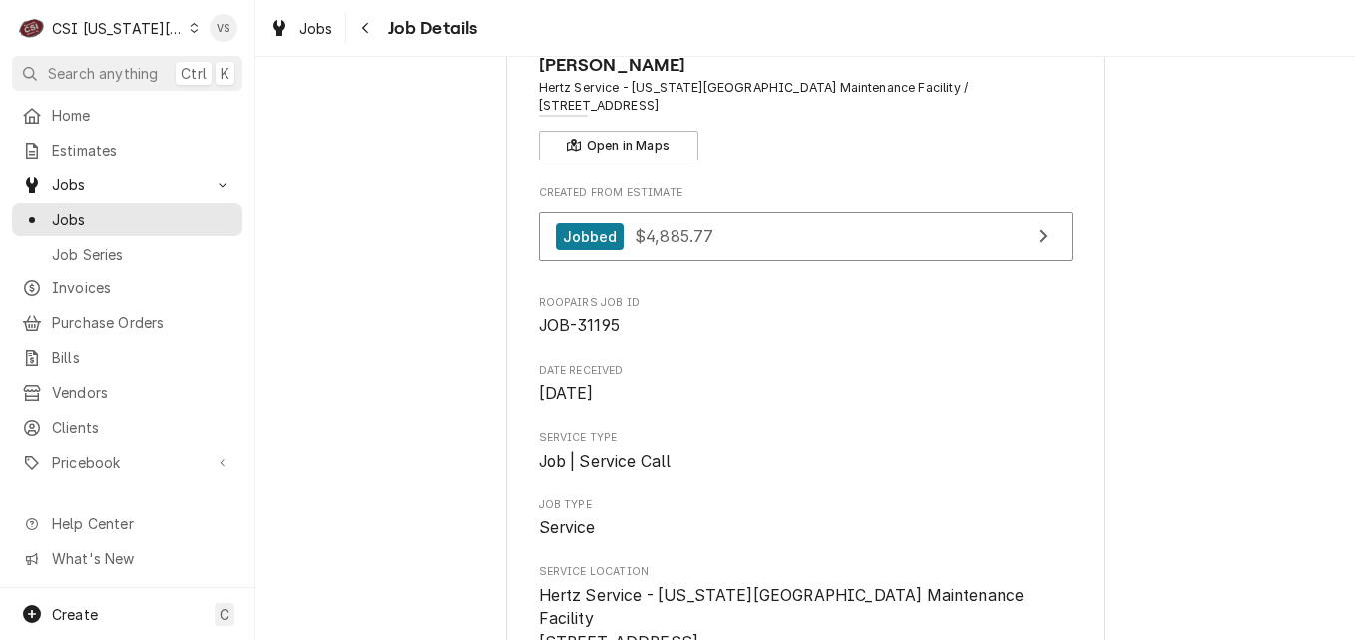
scroll to position [100, 0]
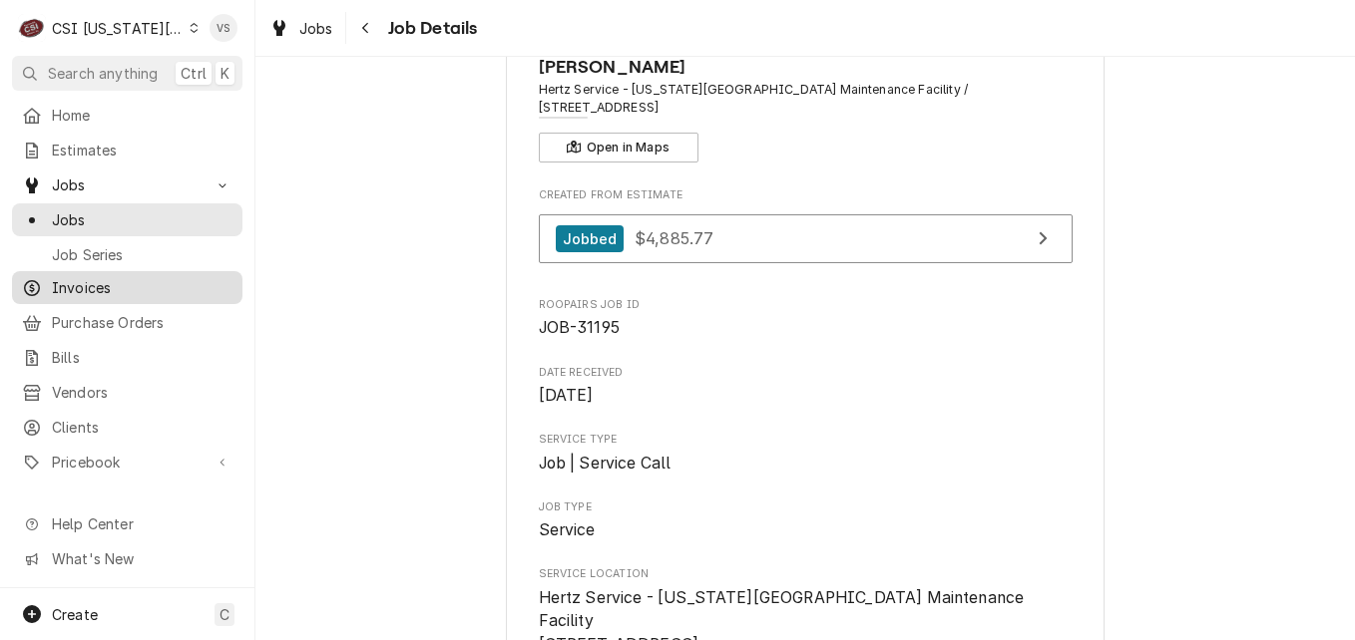
click at [82, 278] on span "Invoices" at bounding box center [142, 287] width 181 height 21
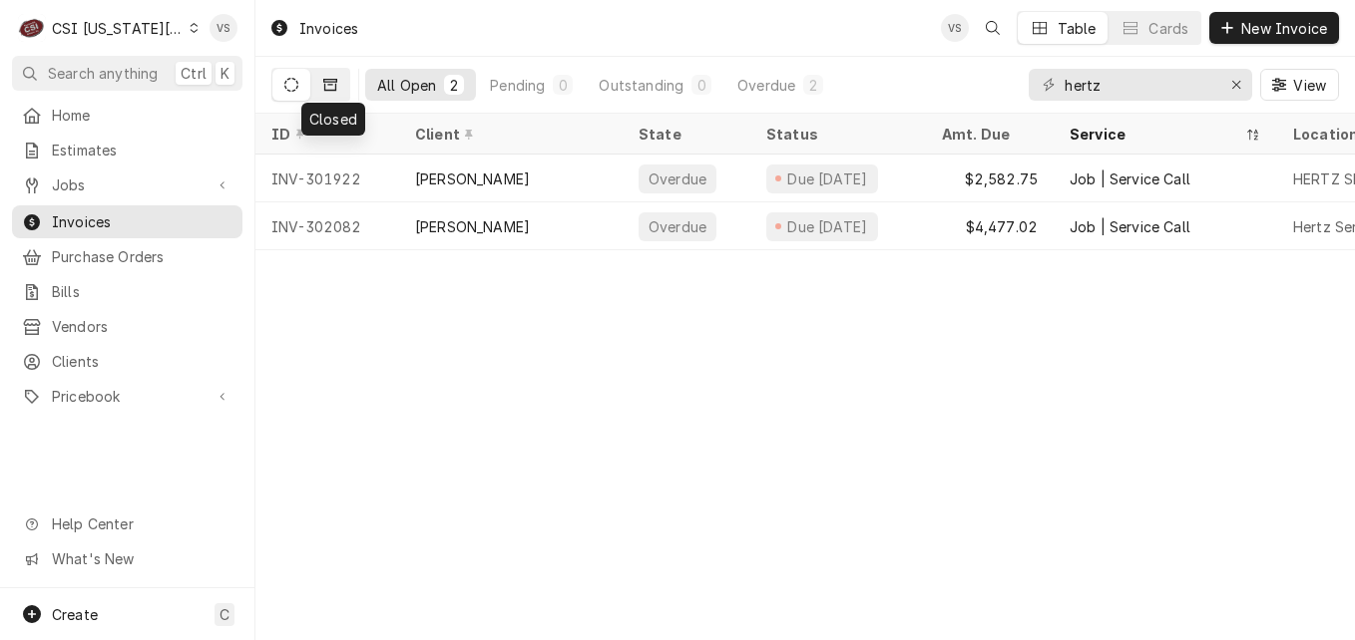
click at [337, 89] on button "Dynamic Content Wrapper" at bounding box center [330, 85] width 38 height 32
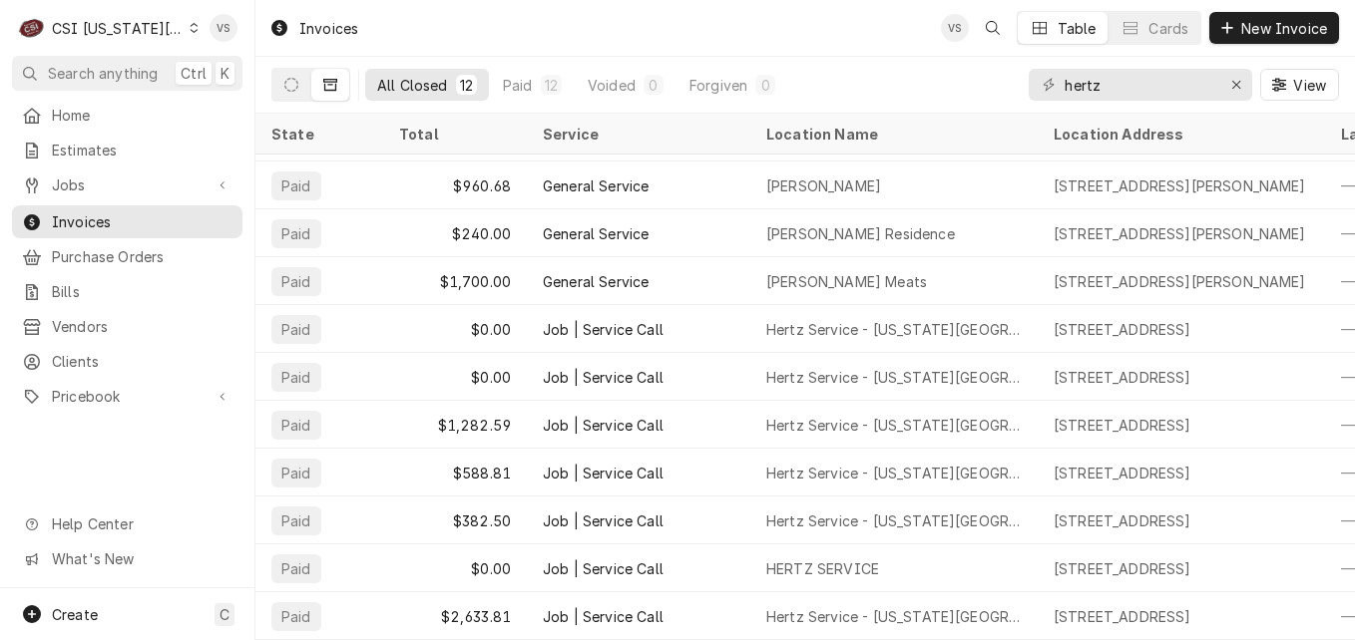
scroll to position [101, 0]
click at [190, 33] on div "Dynamic Content Wrapper" at bounding box center [194, 28] width 9 height 14
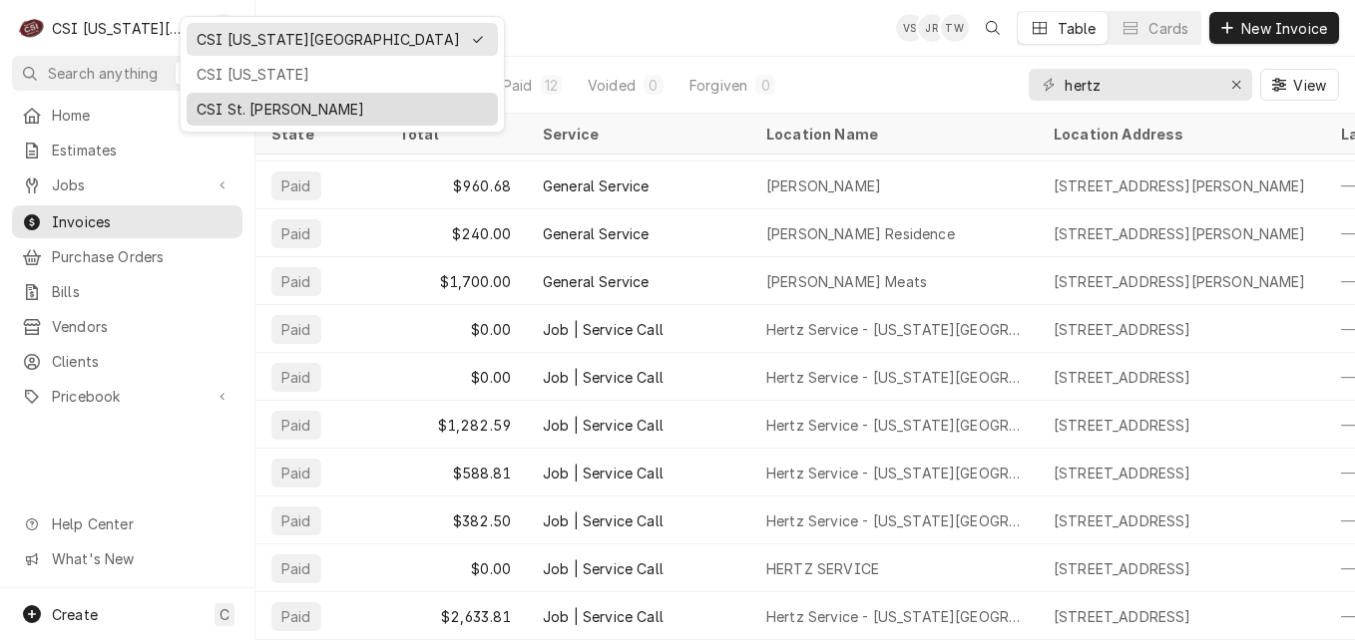
click at [235, 100] on div "CSI St. [PERSON_NAME]" at bounding box center [342, 109] width 291 height 21
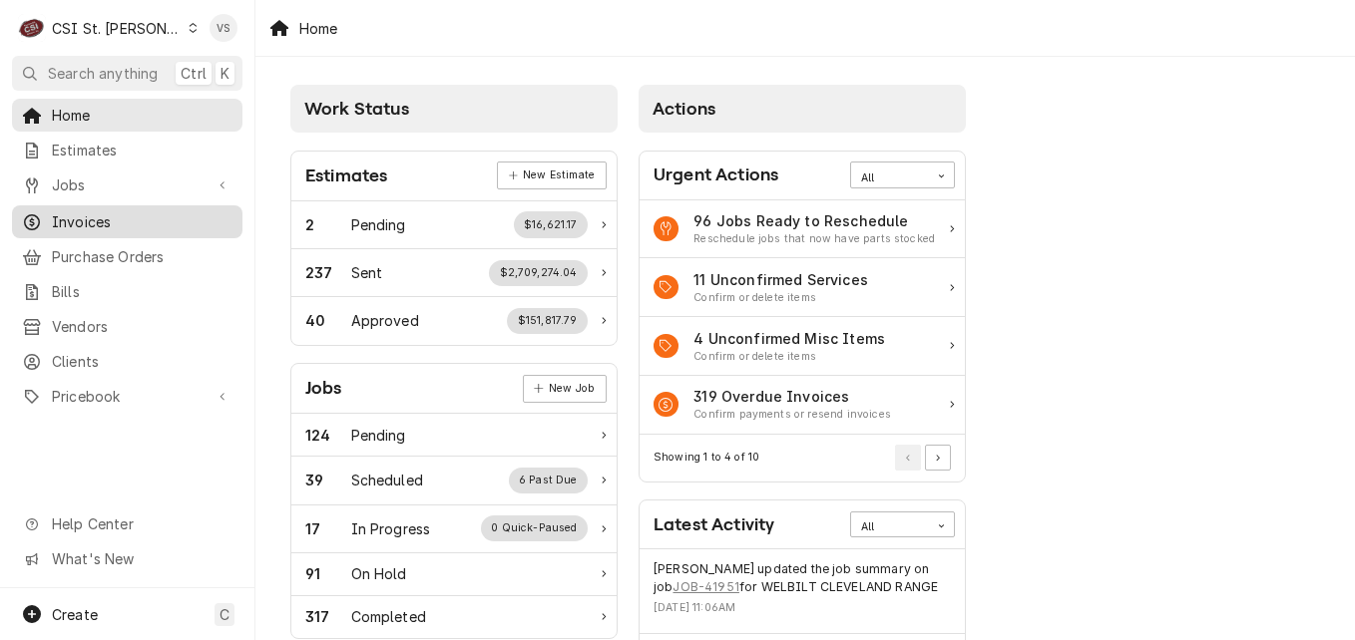
click at [89, 217] on span "Invoices" at bounding box center [142, 221] width 181 height 21
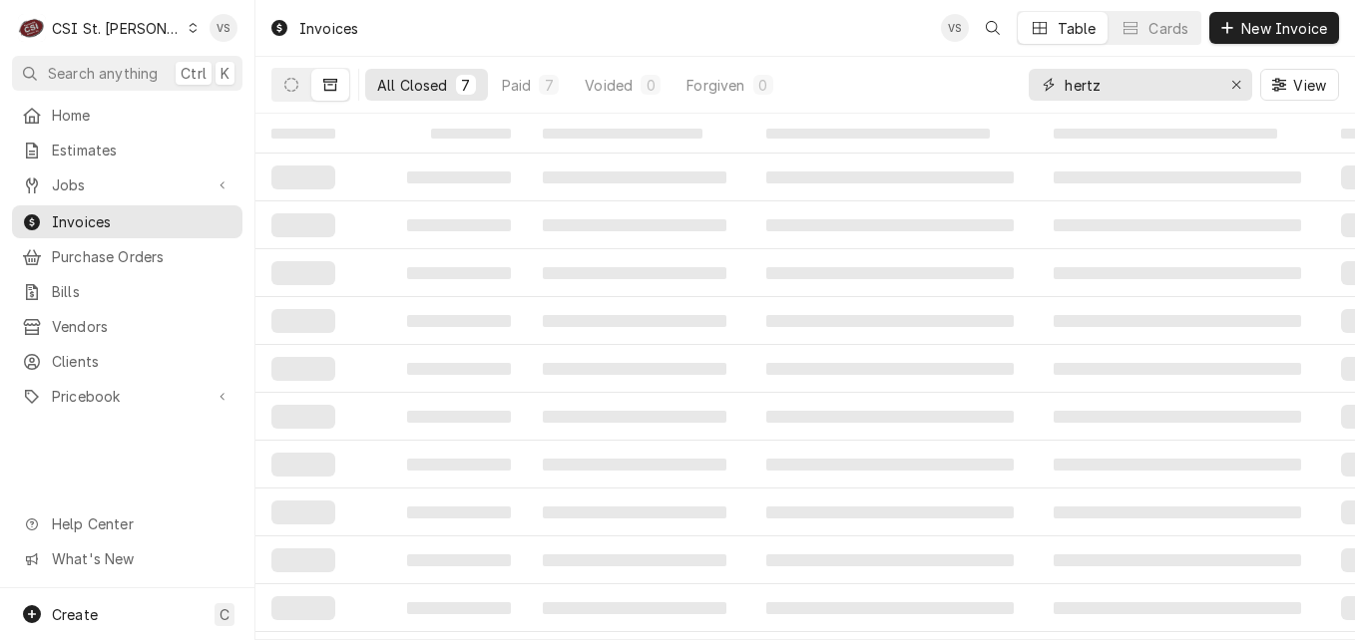
drag, startPoint x: 1068, startPoint y: 85, endPoint x: 1032, endPoint y: 84, distance: 35.9
click at [1032, 84] on div "hertz" at bounding box center [1139, 85] width 223 height 32
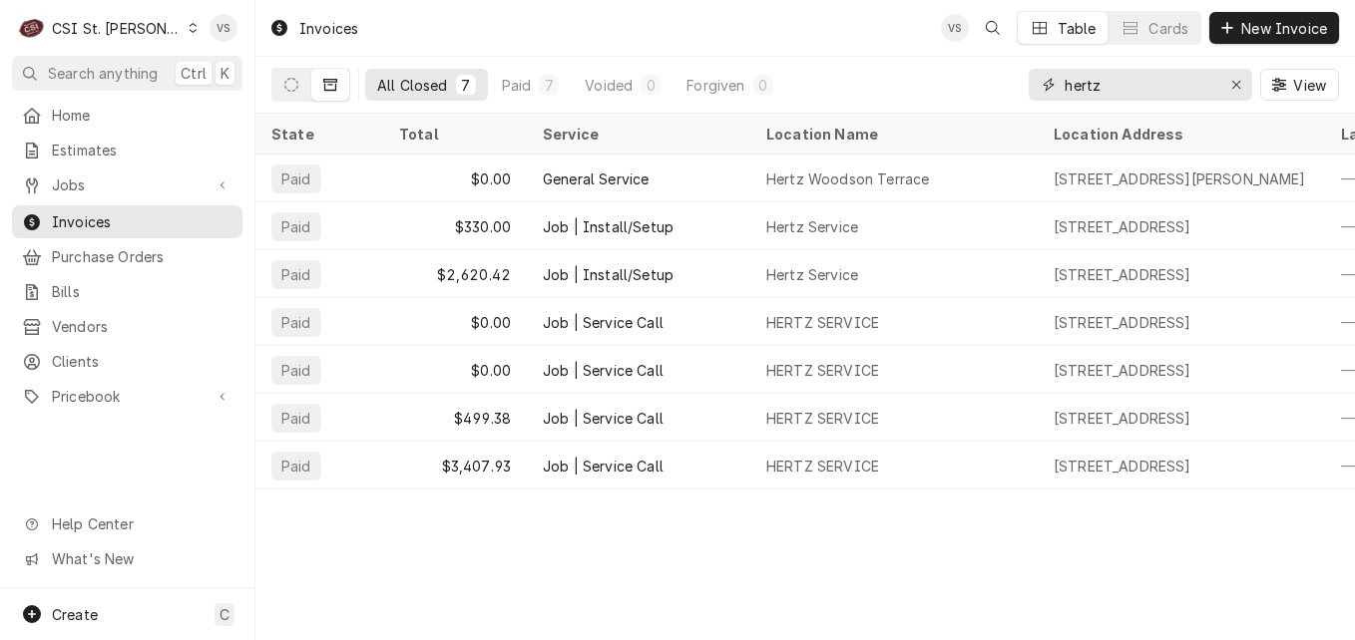
drag, startPoint x: 1108, startPoint y: 84, endPoint x: 1028, endPoint y: 85, distance: 79.8
click at [1109, 84] on input "hertz" at bounding box center [1139, 85] width 150 height 32
click at [1029, 85] on div "hertz" at bounding box center [1139, 85] width 223 height 32
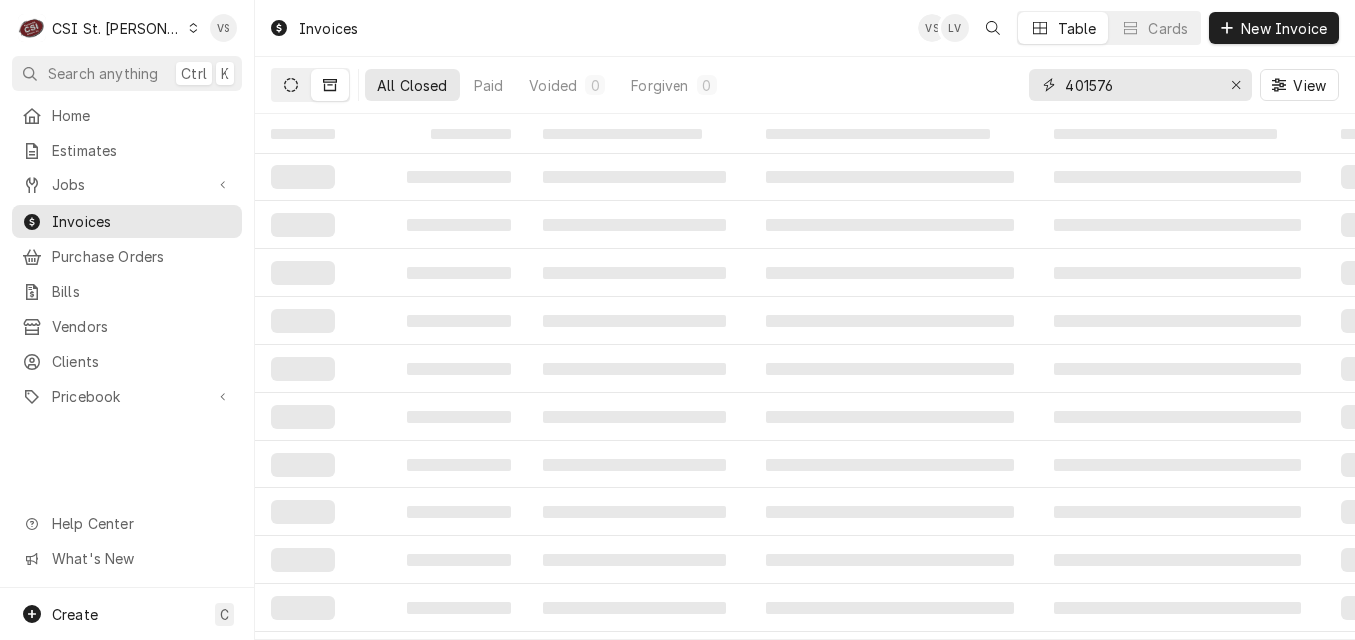
type input "401576"
click at [293, 88] on icon "Dynamic Content Wrapper" at bounding box center [291, 85] width 14 height 14
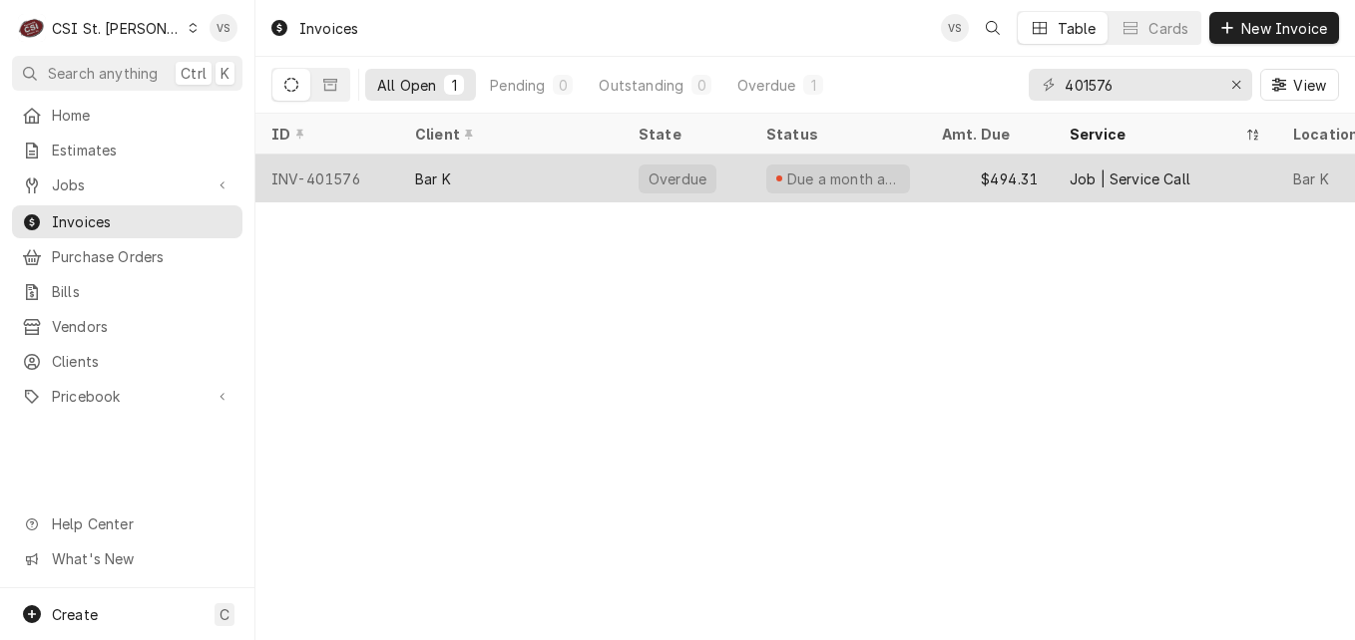
click at [379, 177] on div "INV-401576" at bounding box center [327, 179] width 144 height 48
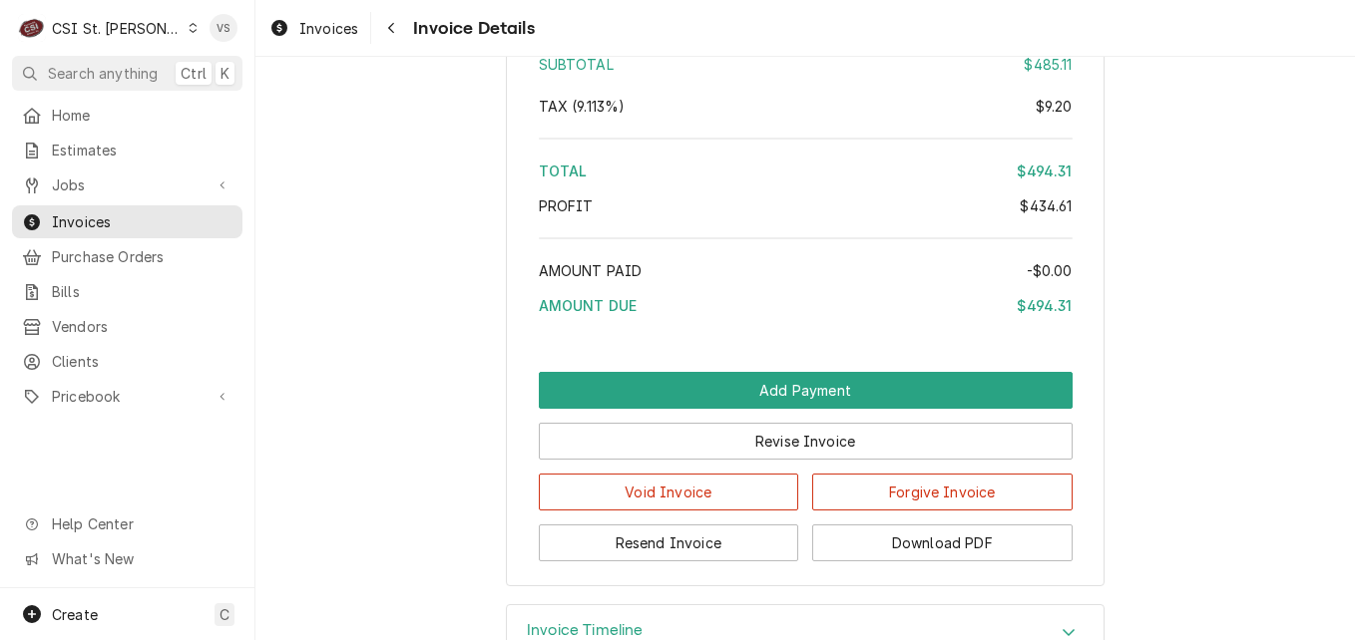
scroll to position [4014, 0]
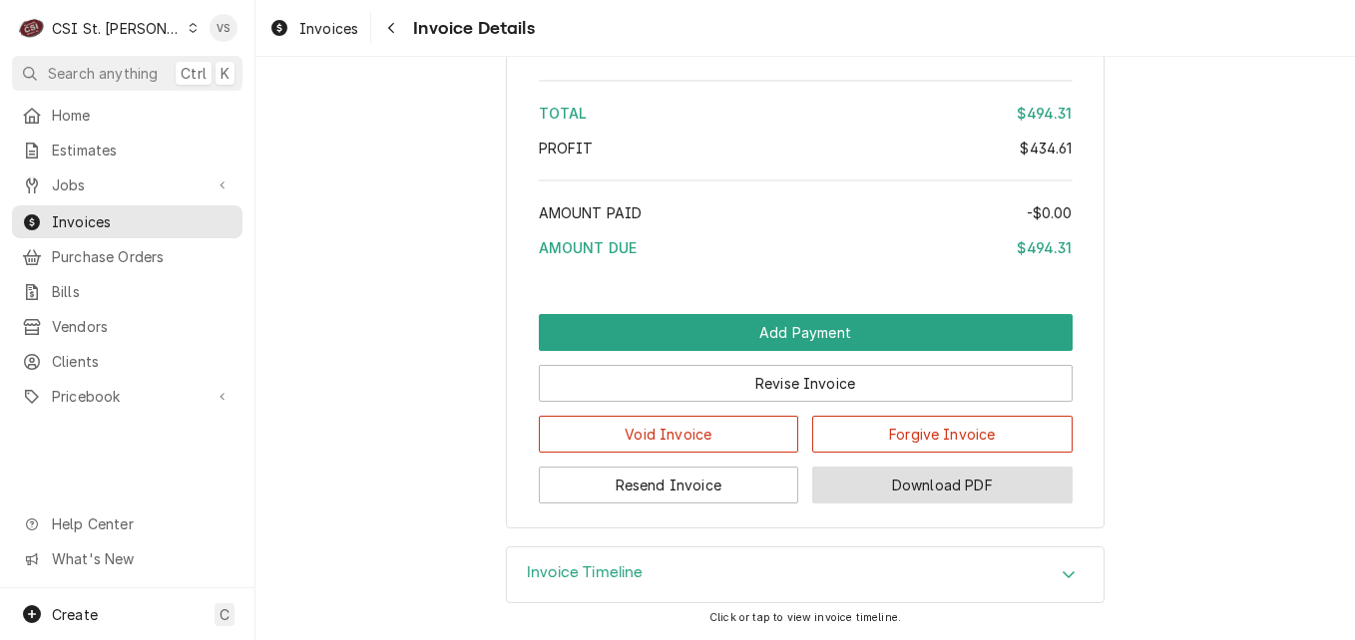
click at [954, 607] on div "Invoice Timeline Click or tap to view invoice timeline." at bounding box center [805, 594] width 599 height 94
click at [934, 492] on button "Download PDF" at bounding box center [942, 485] width 260 height 37
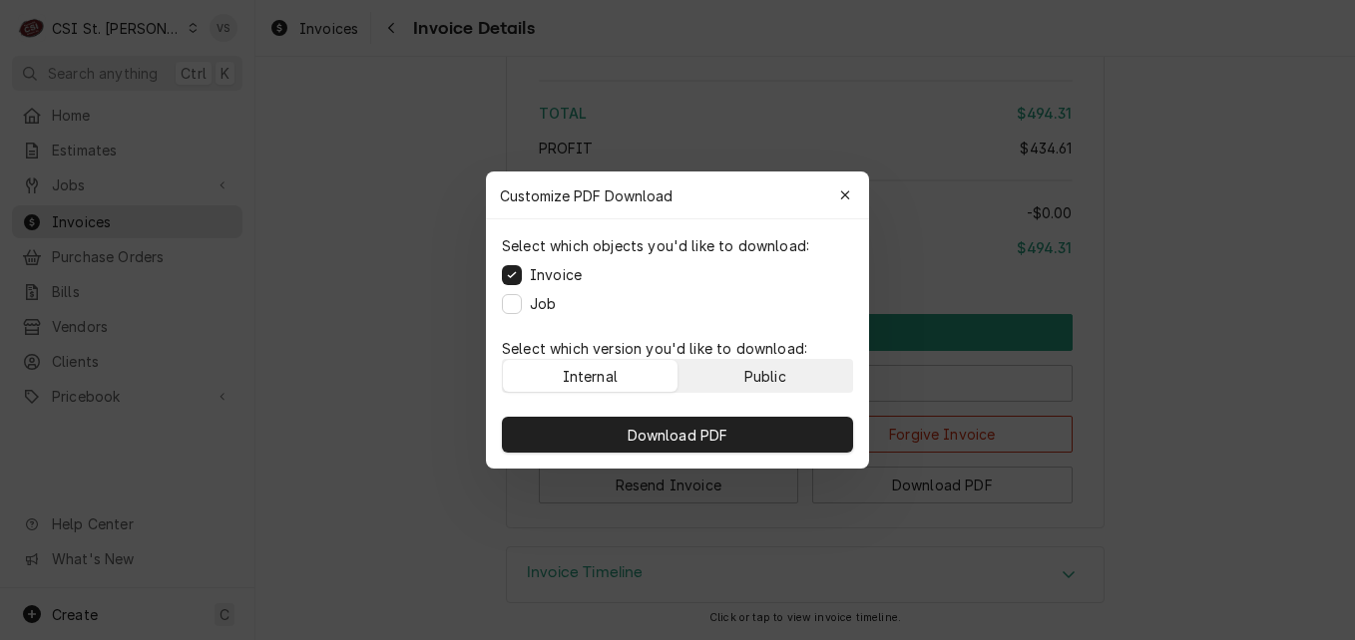
click at [767, 374] on div "Public" at bounding box center [765, 376] width 42 height 21
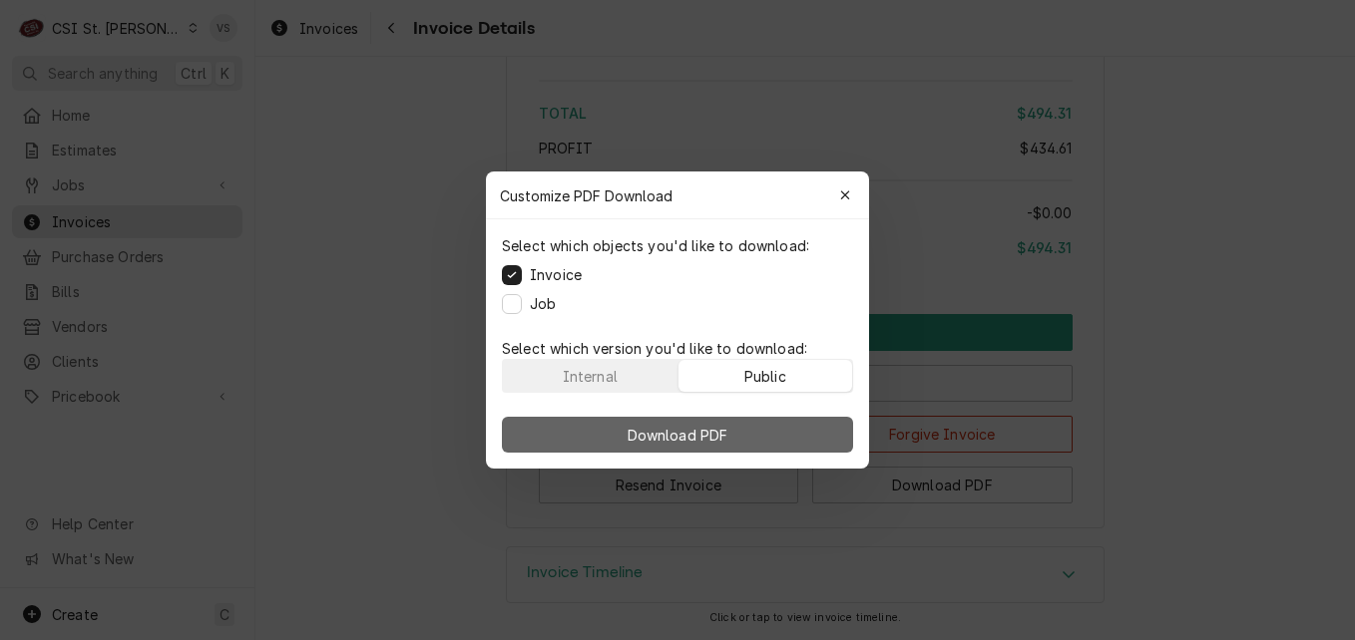
click at [767, 427] on button "Download PDF" at bounding box center [677, 435] width 351 height 36
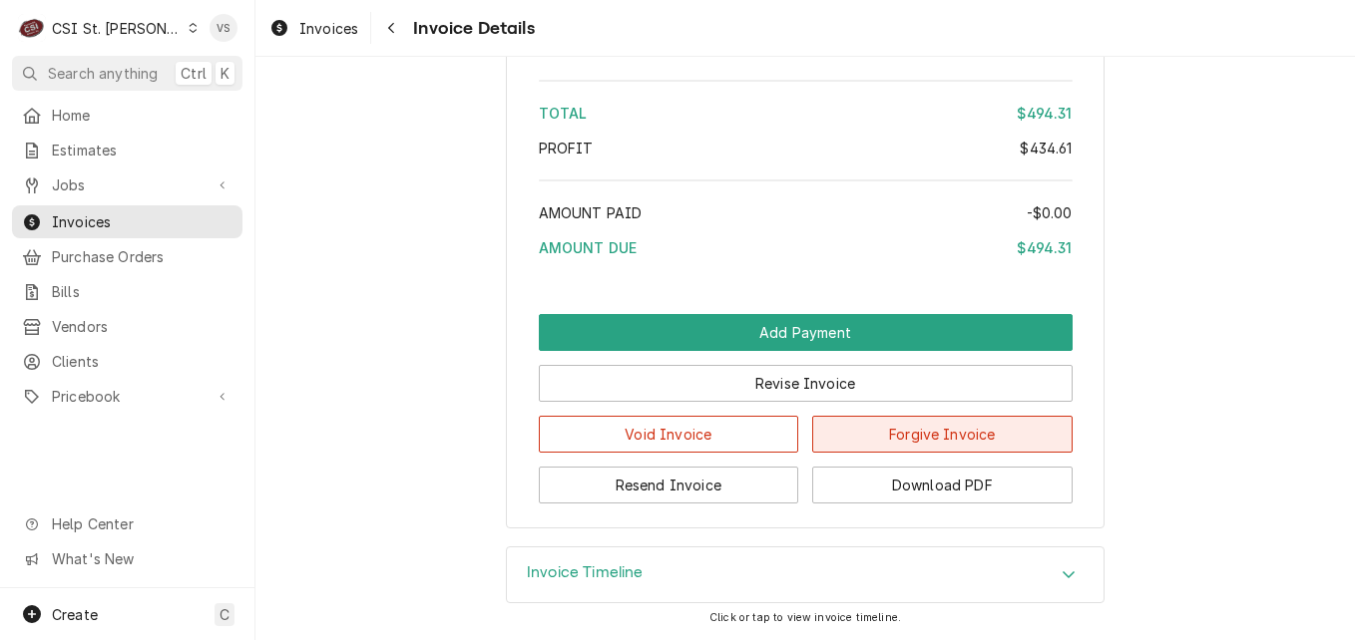
click at [843, 433] on button "Forgive Invoice" at bounding box center [942, 434] width 260 height 37
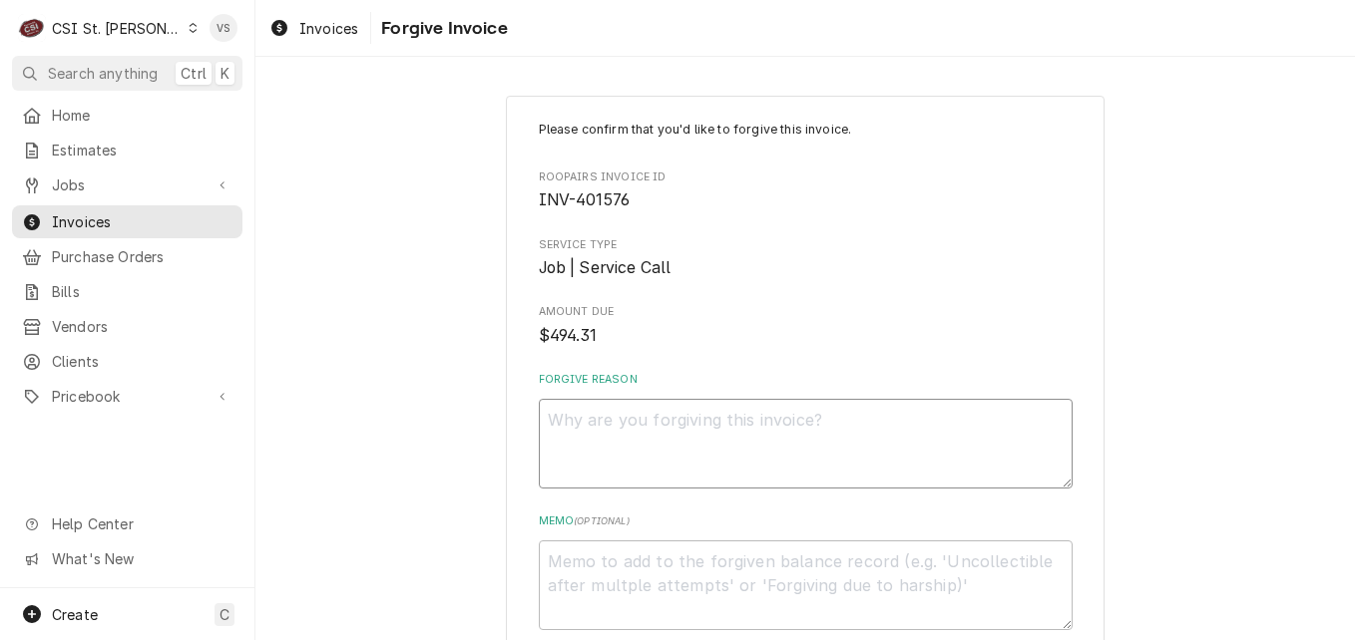
click at [587, 413] on textarea "Forgive Reason" at bounding box center [806, 444] width 534 height 90
type textarea "x"
type textarea "B"
type textarea "x"
type textarea "BA"
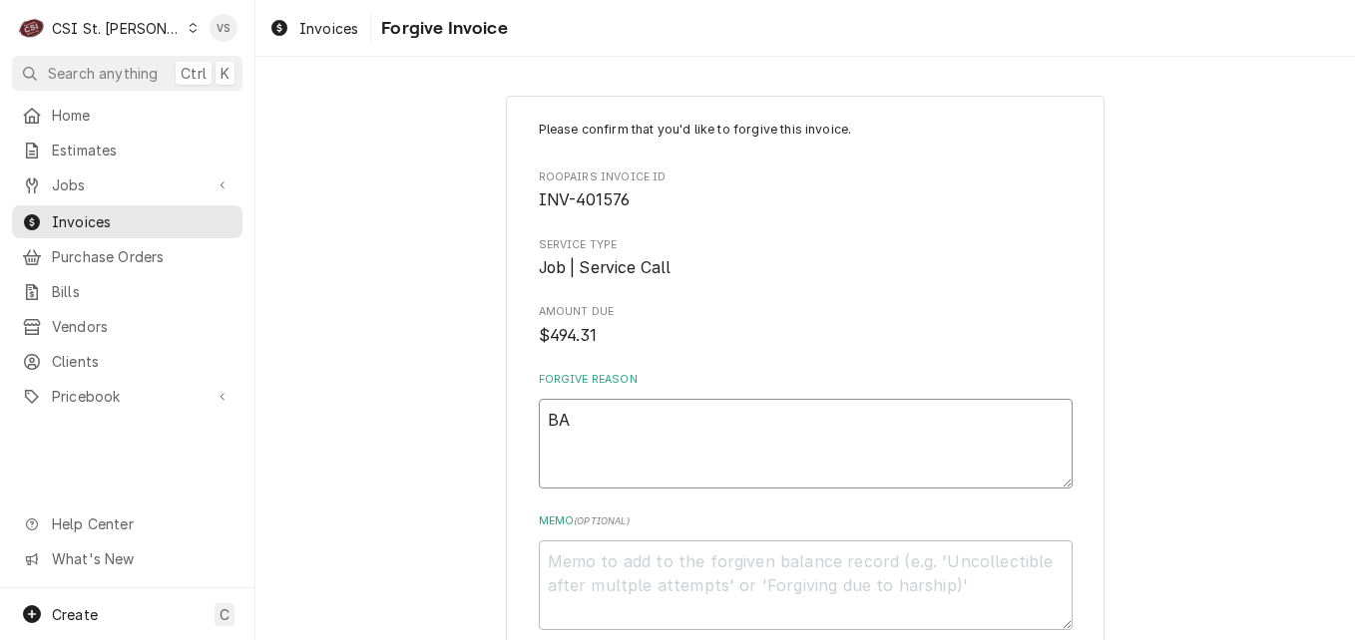
type textarea "x"
type textarea "BAD"
type textarea "x"
type textarea "BA"
type textarea "x"
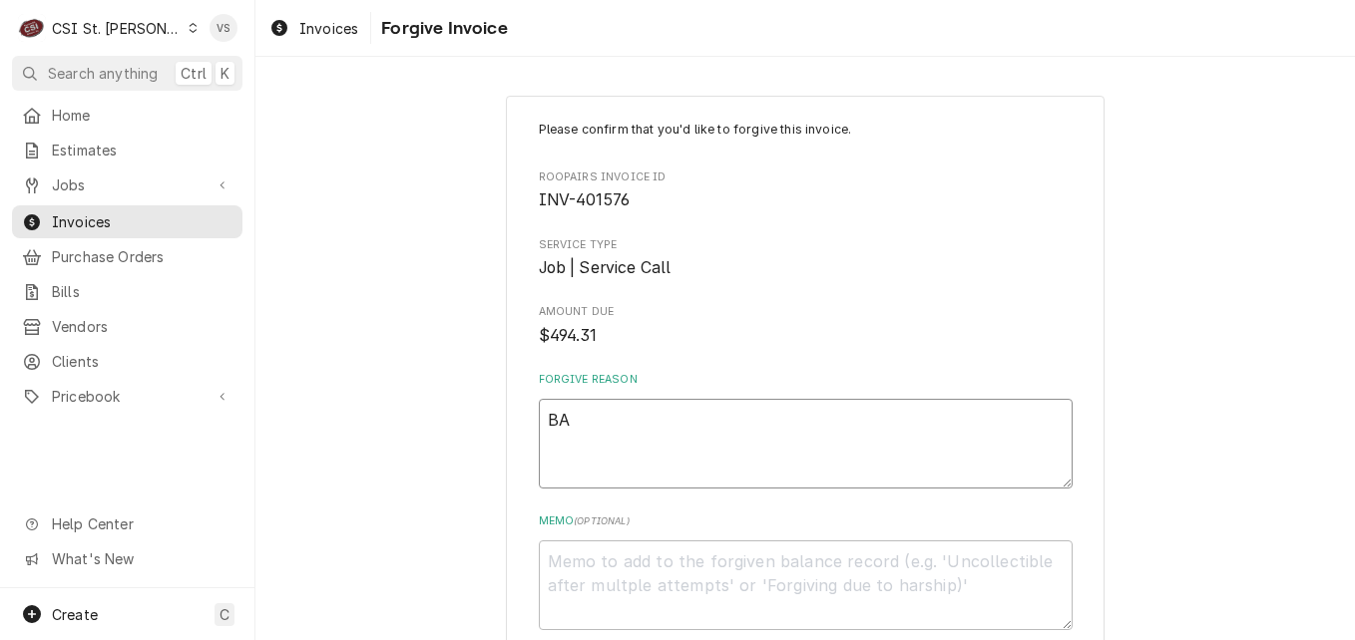
type textarea "B"
type textarea "x"
type textarea "Ba"
type textarea "x"
type textarea "Bad"
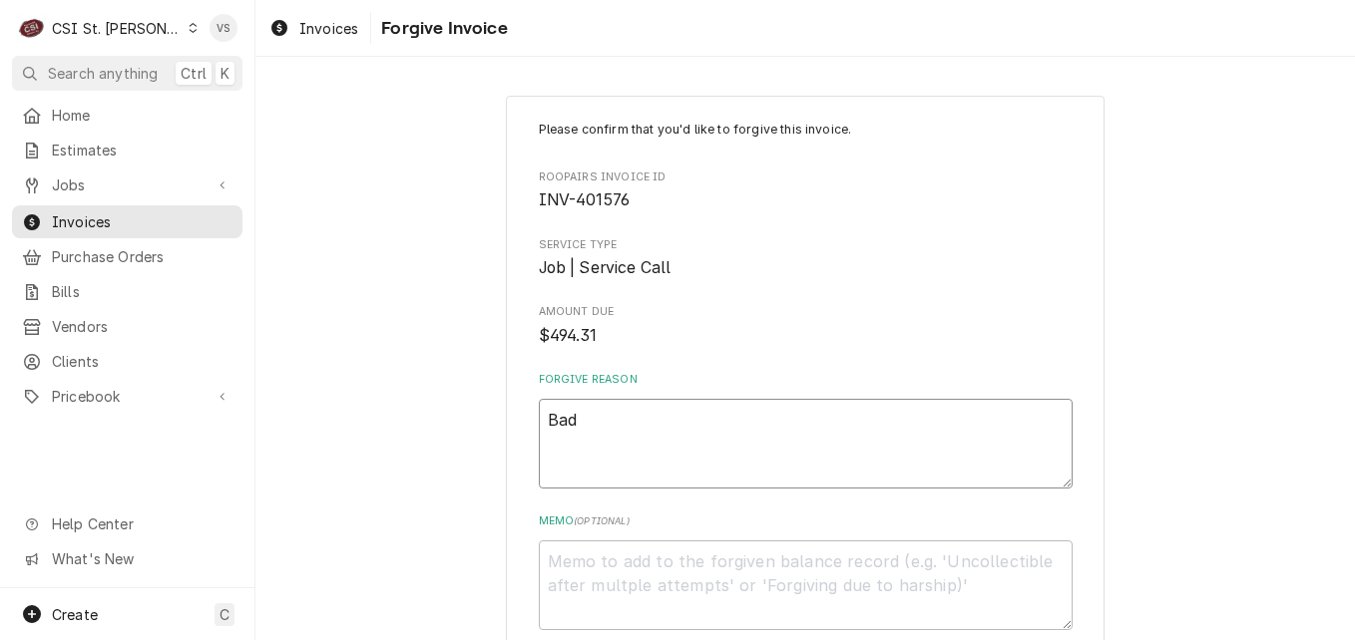
type textarea "x"
type textarea "Bad"
type textarea "x"
type textarea "Bad d"
type textarea "x"
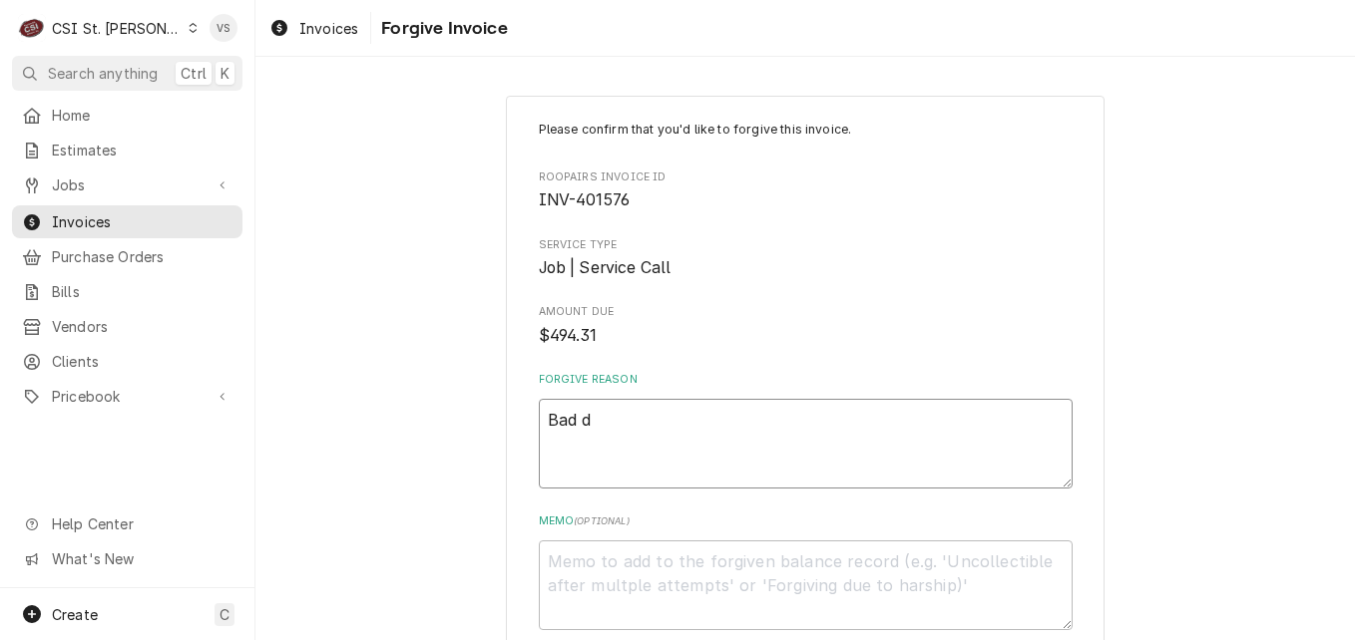
type textarea "Bad de"
type textarea "x"
type textarea "Bad deb"
type textarea "x"
type textarea "Bad debt"
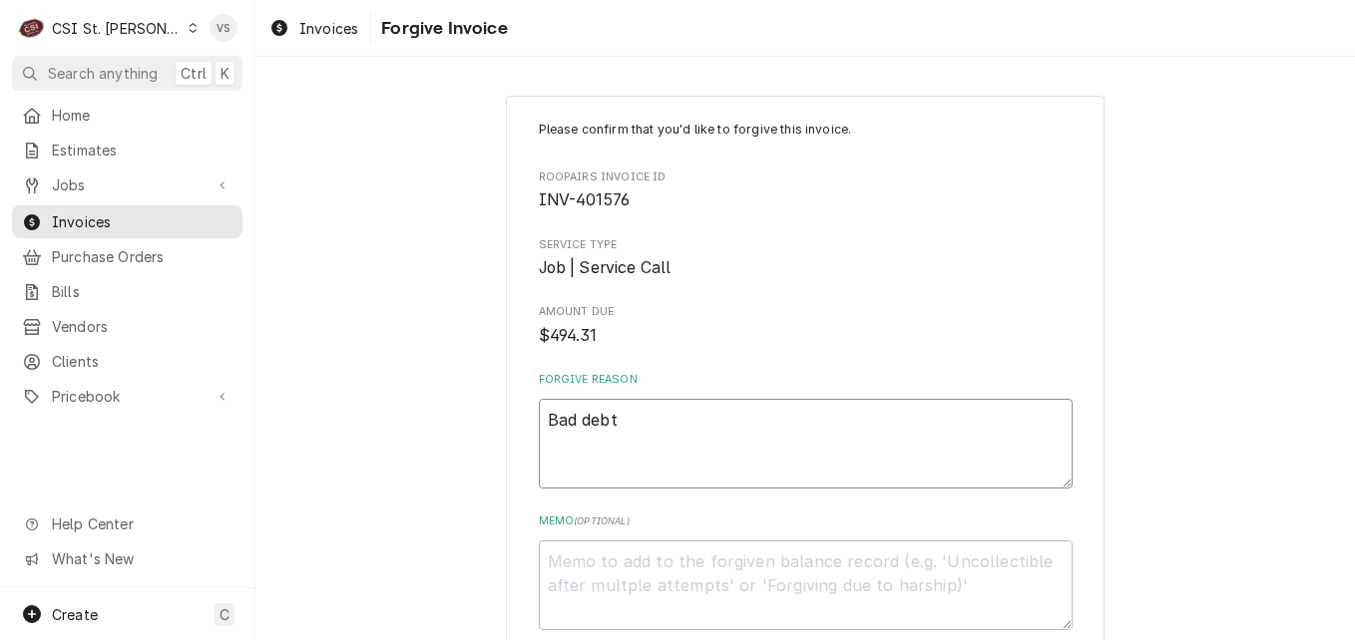
type textarea "x"
type textarea "Bad debt"
type textarea "x"
type textarea "Bad debt c"
type textarea "x"
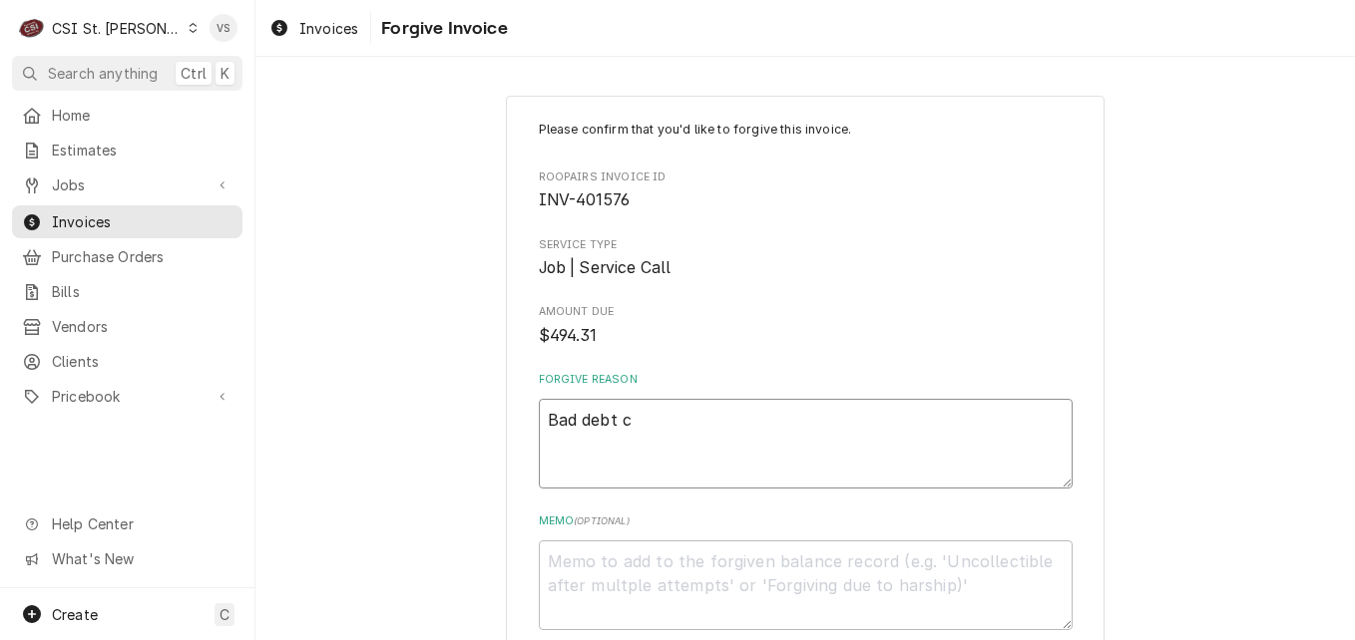
type textarea "Bad debt cu"
type textarea "x"
type textarea "Bad debt cus"
type textarea "x"
type textarea "Bad debt cust"
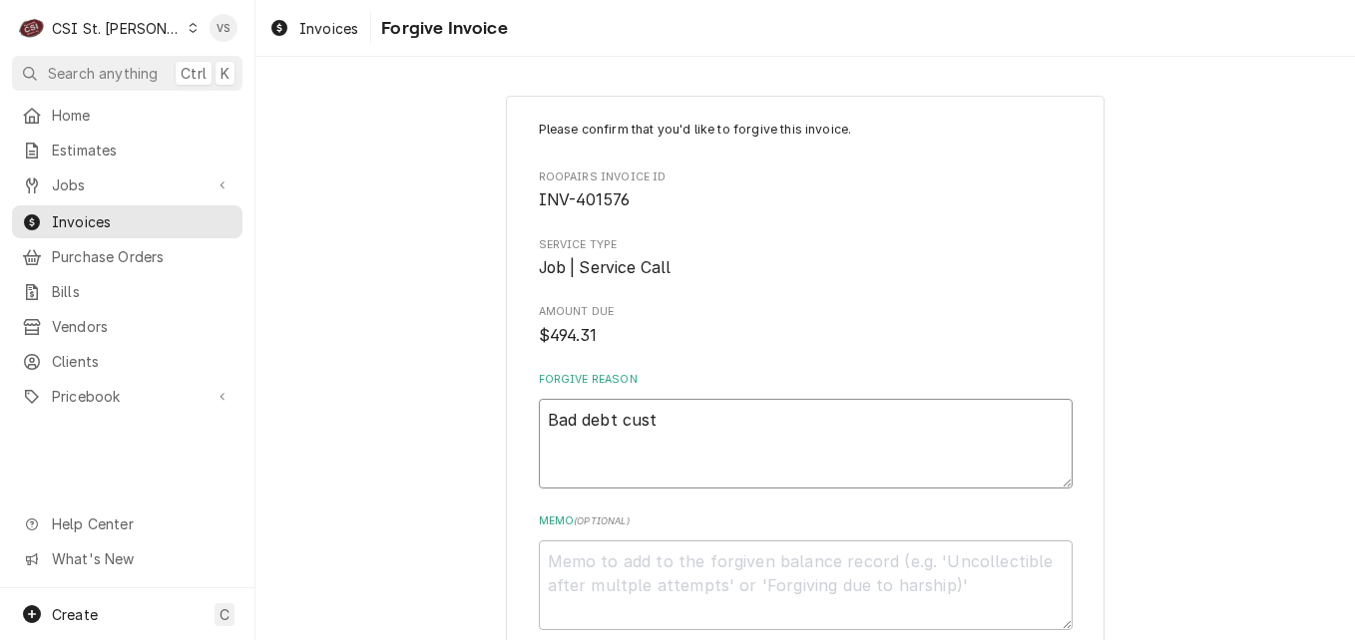
type textarea "x"
type textarea "Bad debt custo"
type textarea "x"
type textarea "Bad debt custom"
type textarea "x"
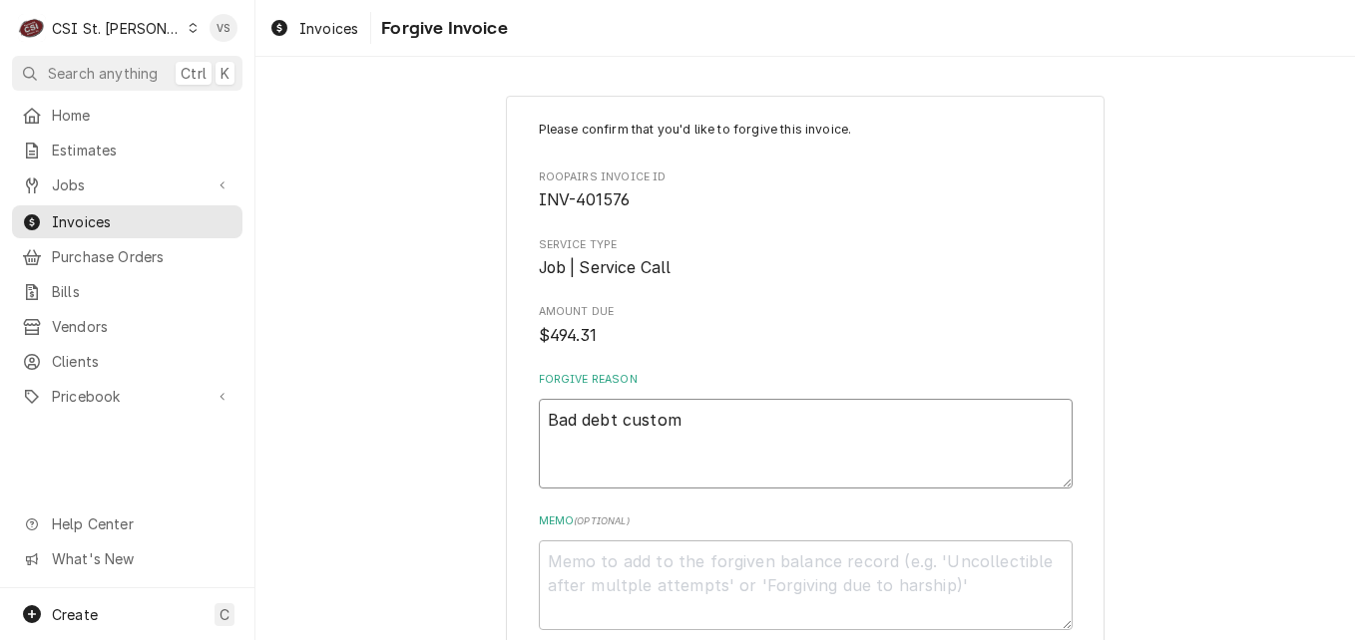
type textarea "Bad debt custome"
type textarea "x"
type textarea "Bad debt customer"
type textarea "x"
type textarea "Bad debt customer"
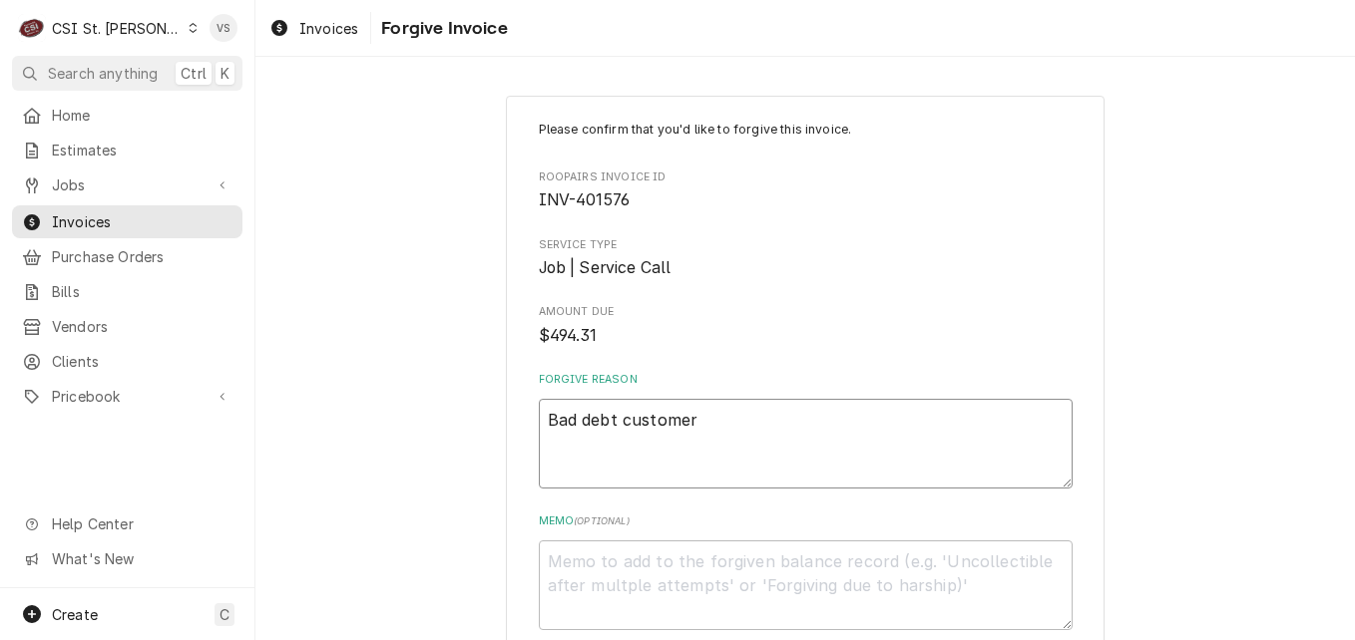
type textarea "x"
type textarea "Bad debt customer f"
type textarea "x"
type textarea "Bad debt customer fi"
type textarea "x"
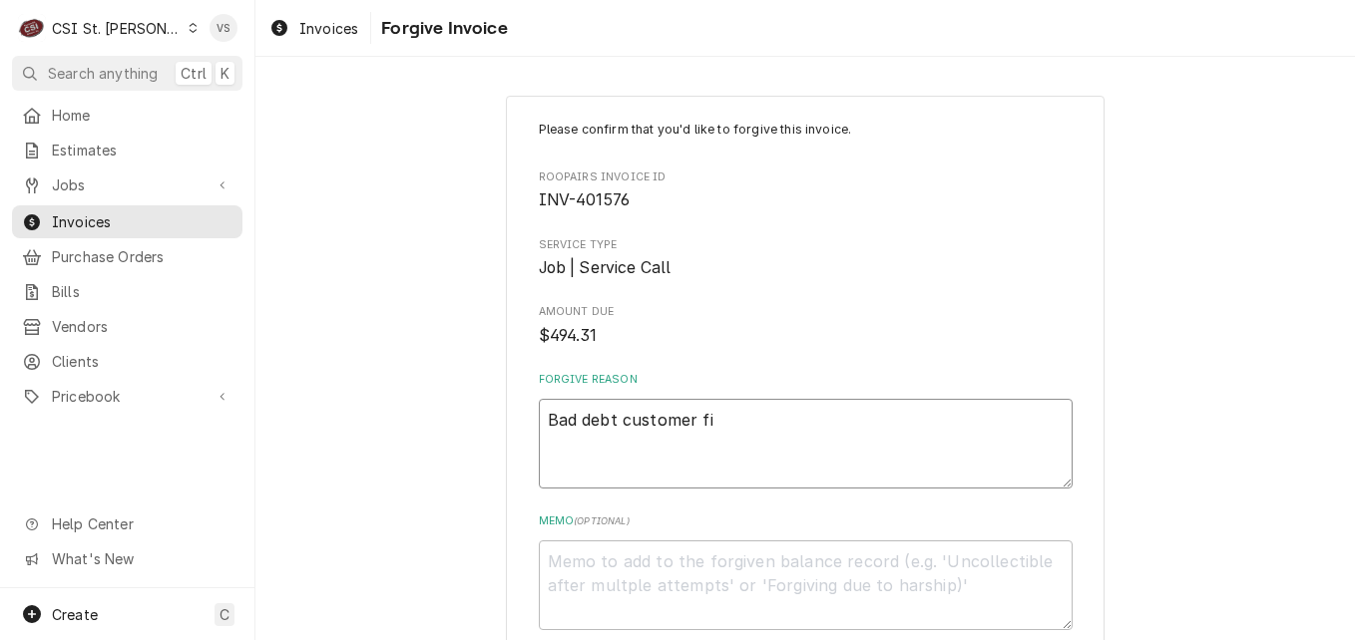
type textarea "Bad debt customer fil"
type textarea "x"
type textarea "Bad debt customer file"
type textarea "x"
type textarea "Bad debt customer filed"
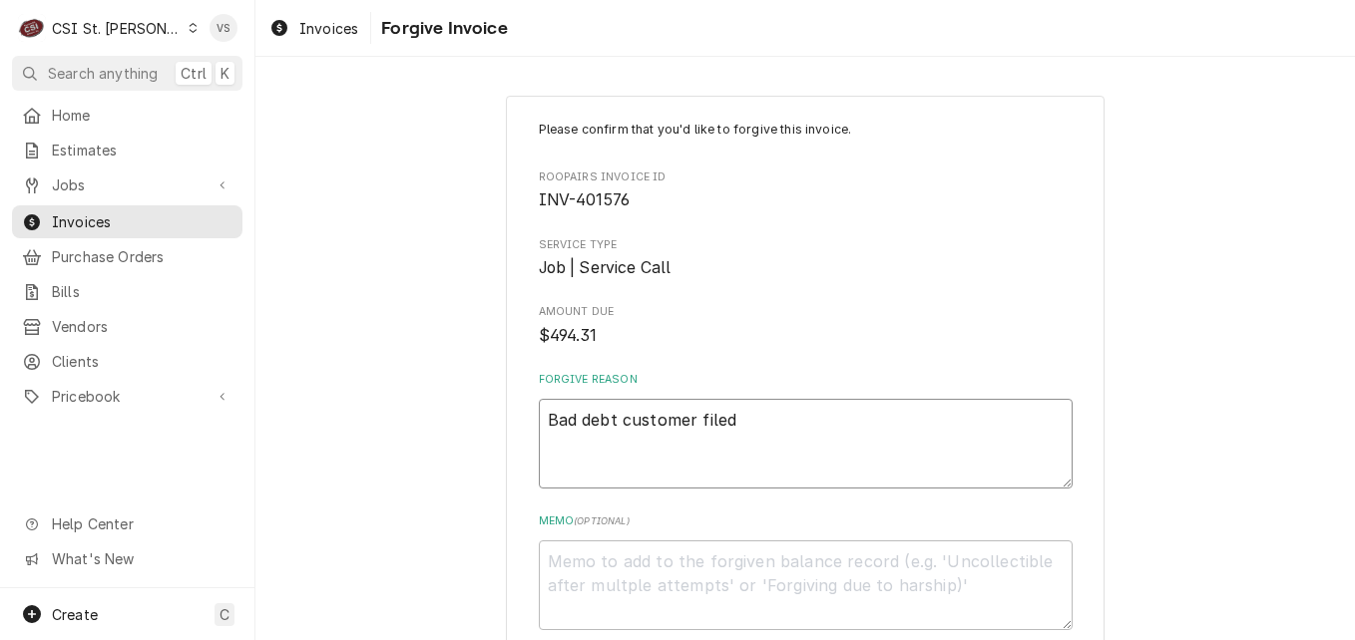
type textarea "x"
type textarea "Bad debt customer filed"
type textarea "x"
type textarea "Bad debt customer filed b"
type textarea "x"
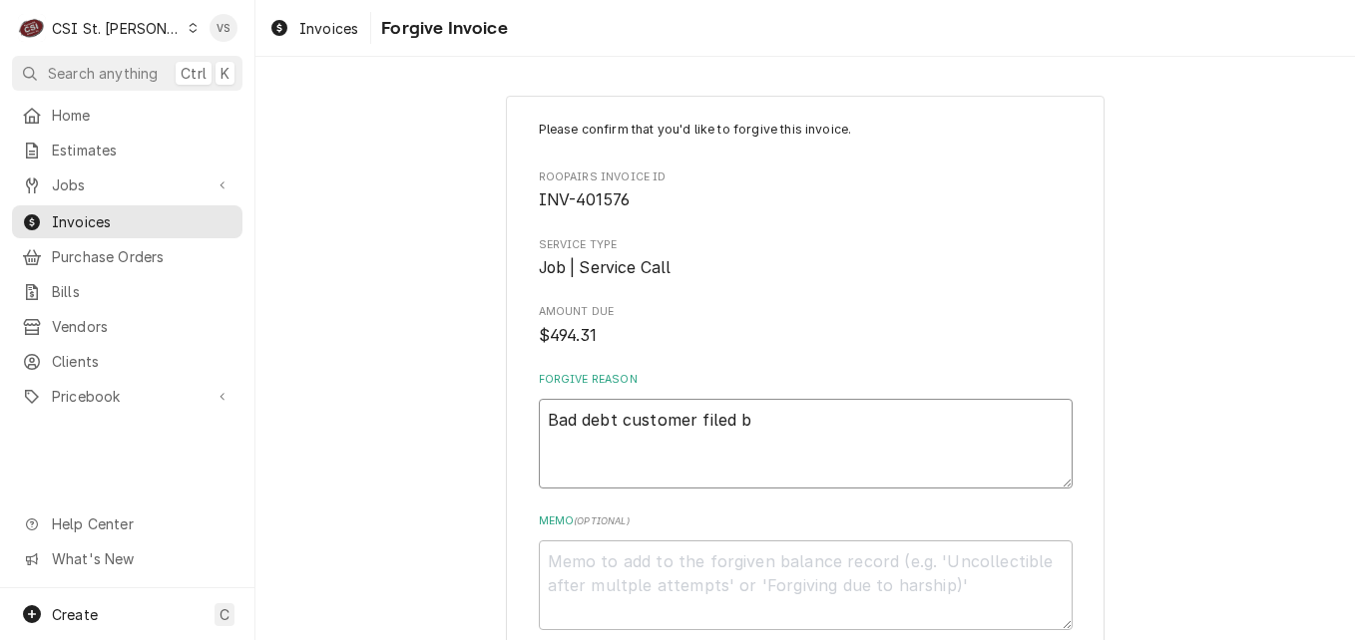
type textarea "Bad debt customer filed ba"
type textarea "x"
type textarea "Bad debt customer filed ban"
type textarea "x"
type textarea "Bad debt customer filed bank"
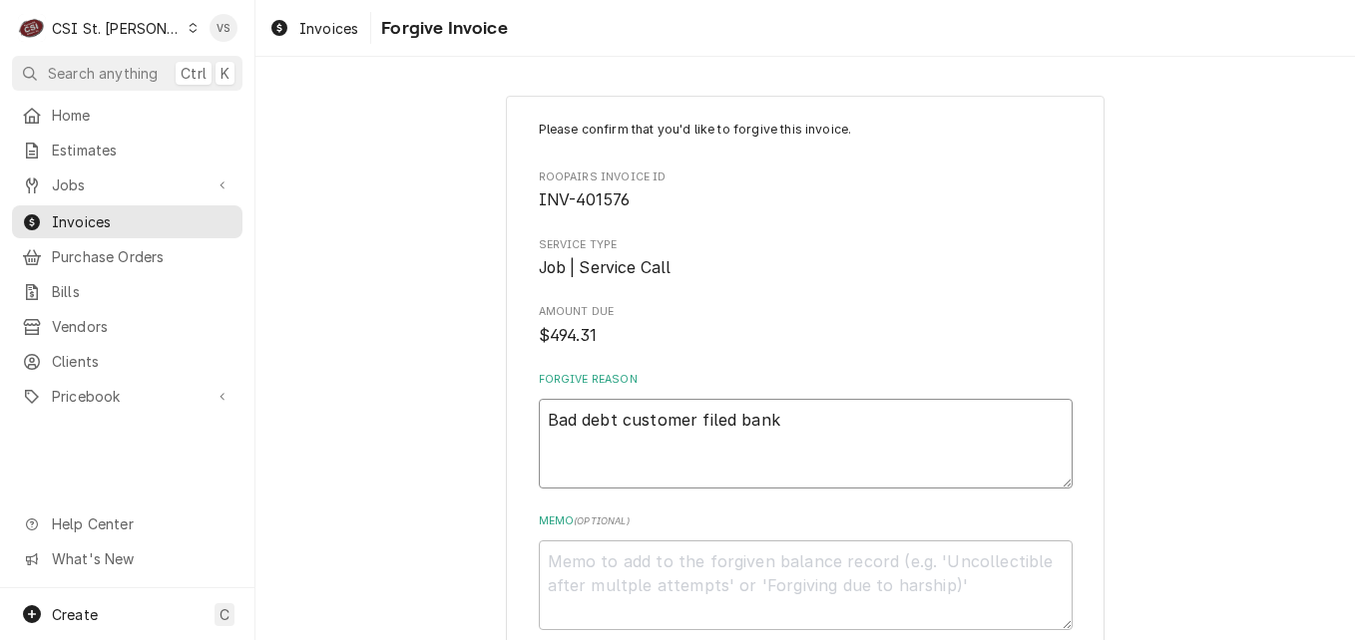
type textarea "x"
type textarea "Bad debt customer filed bankr"
type textarea "x"
type textarea "Bad debt customer filed bankru"
type textarea "x"
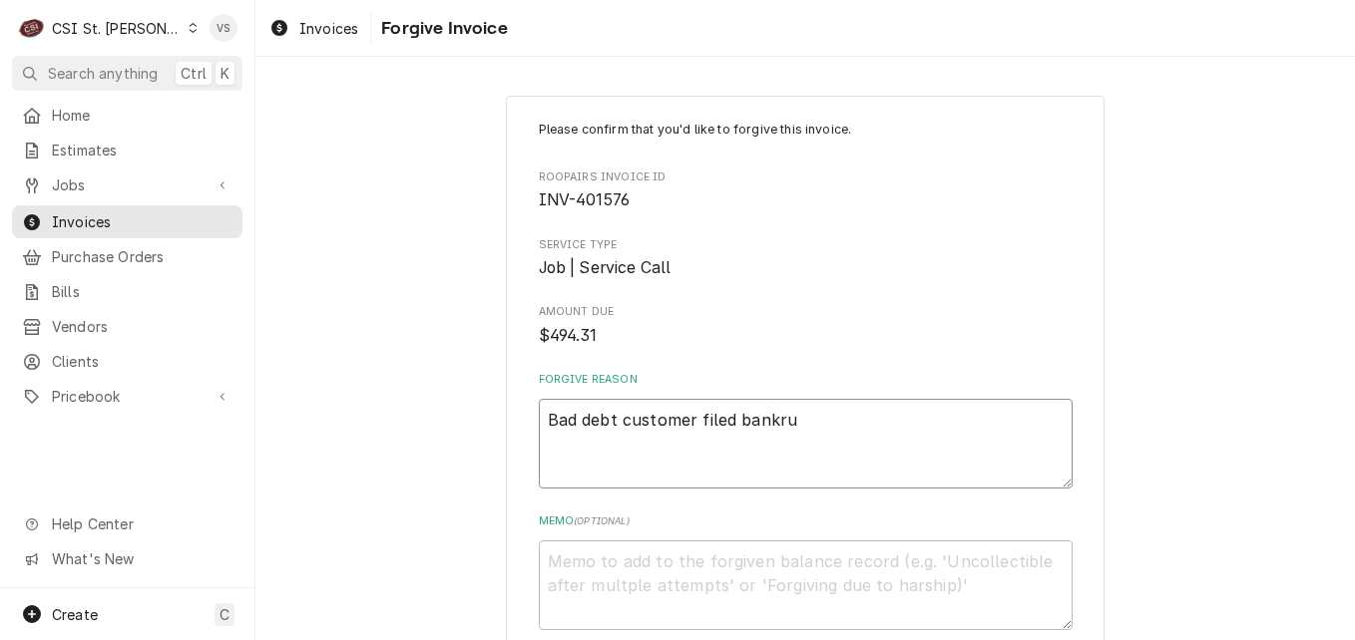
type textarea "Bad debt customer filed bankrup"
type textarea "x"
type textarea "Bad debt customer filed bankrupt"
type textarea "x"
type textarea "Bad debt customer filed bankruptc"
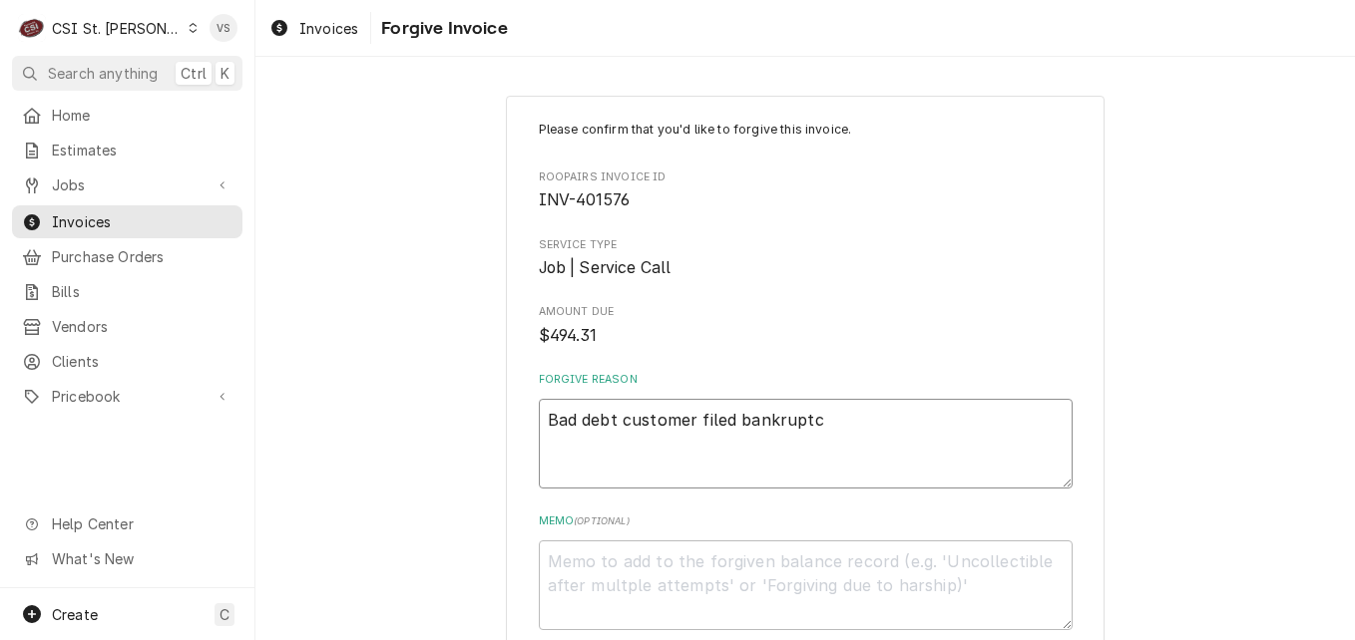
type textarea "x"
drag, startPoint x: 835, startPoint y: 433, endPoint x: 526, endPoint y: 427, distance: 309.3
click at [526, 427] on div "Please confirm that you'd like to forgive this invoice. Roopairs Invoice ID INV…" at bounding box center [805, 415] width 599 height 639
type textarea "Bad debt customer filed bankruptcy"
click at [590, 562] on textarea "Memo ( optional )" at bounding box center [806, 586] width 534 height 90
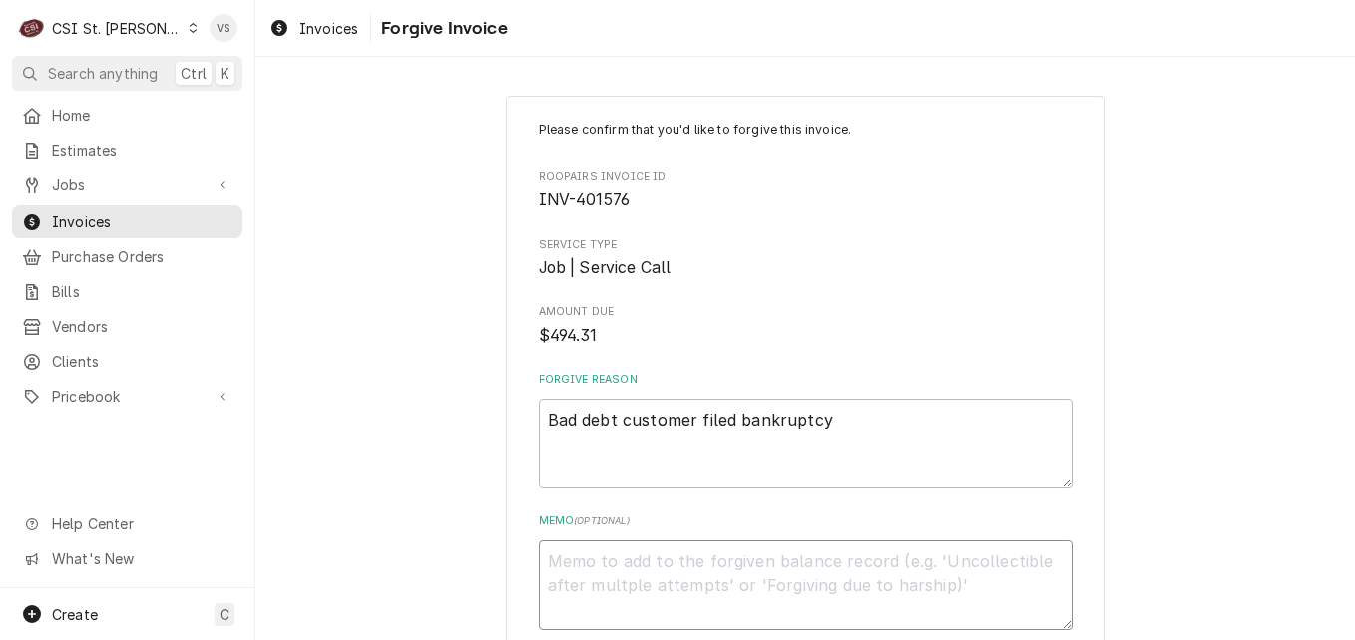
type textarea "x"
type textarea "H"
type textarea "x"
type textarea "Ha"
type textarea "x"
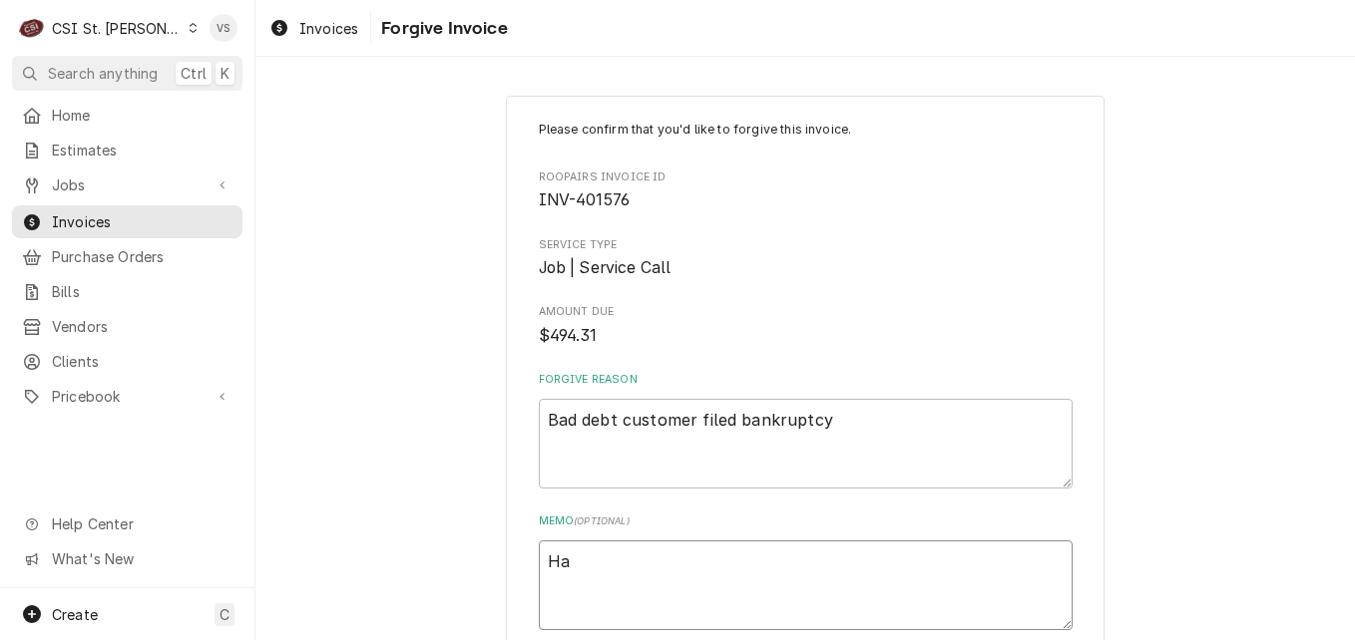
type textarea "Hav"
type textarea "x"
type textarea "Have"
type textarea "x"
type textarea "Have"
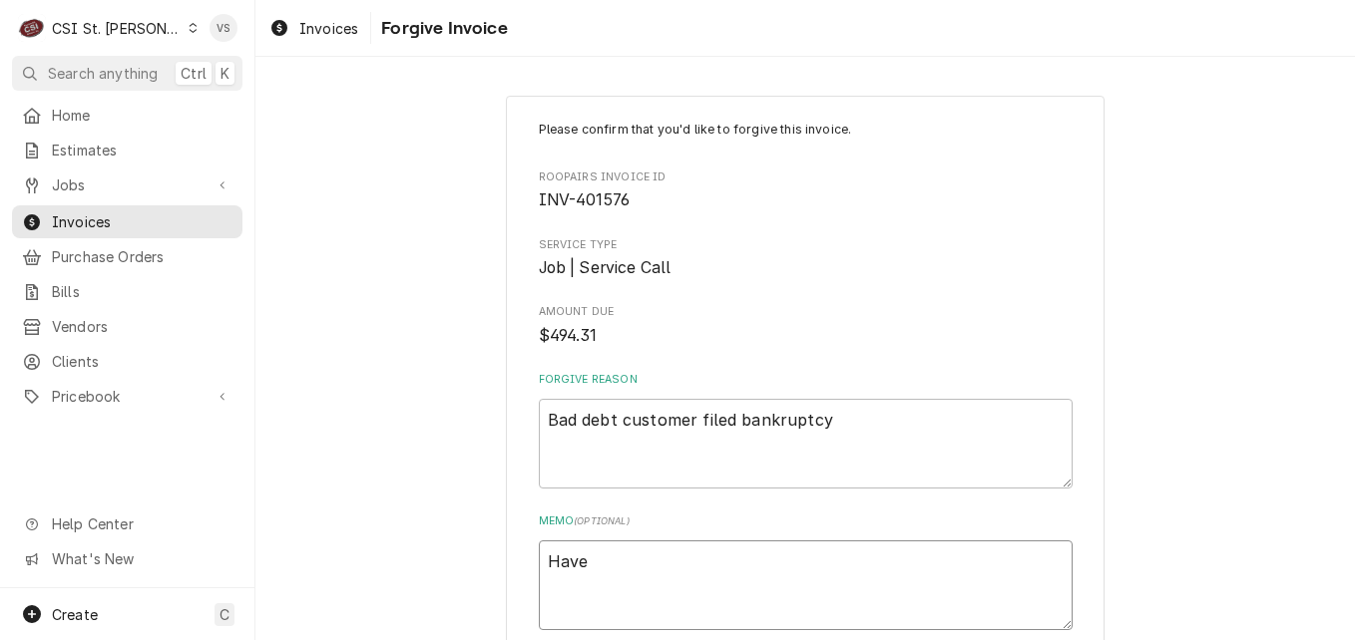
type textarea "x"
type textarea "Have f"
type textarea "x"
type textarea "Have fi"
type textarea "x"
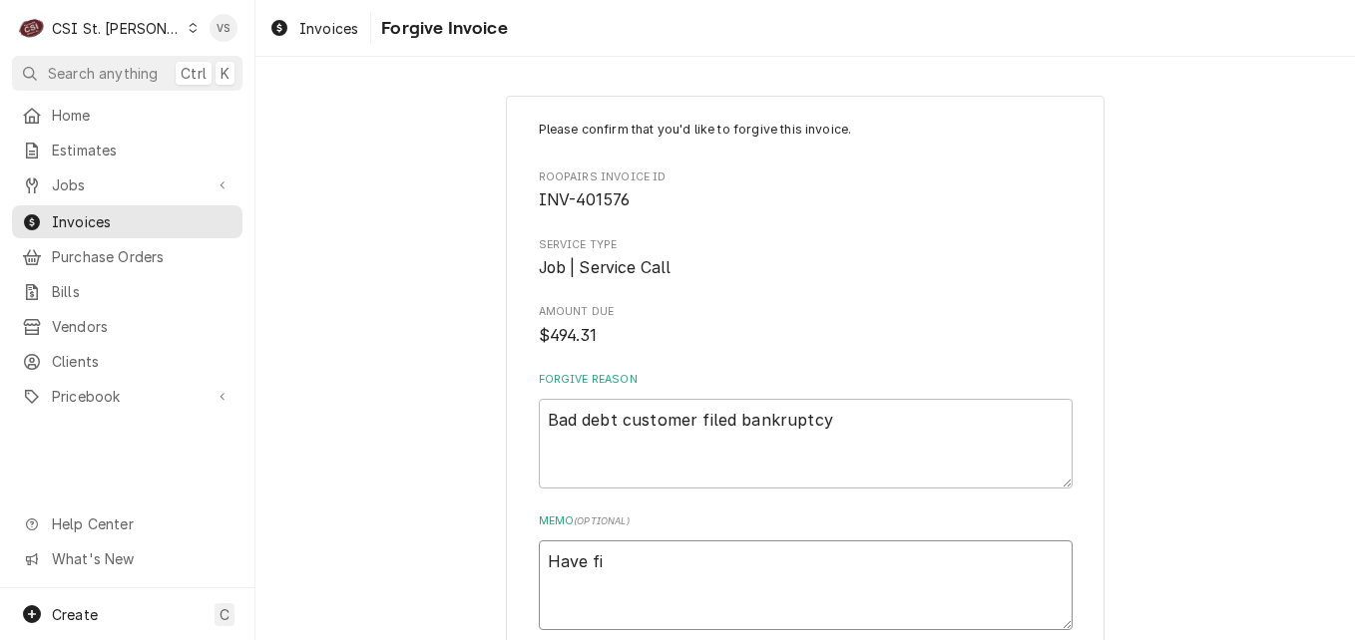
type textarea "Have fil"
type textarea "x"
type textarea "Have file"
type textarea "x"
type textarea "Have filed"
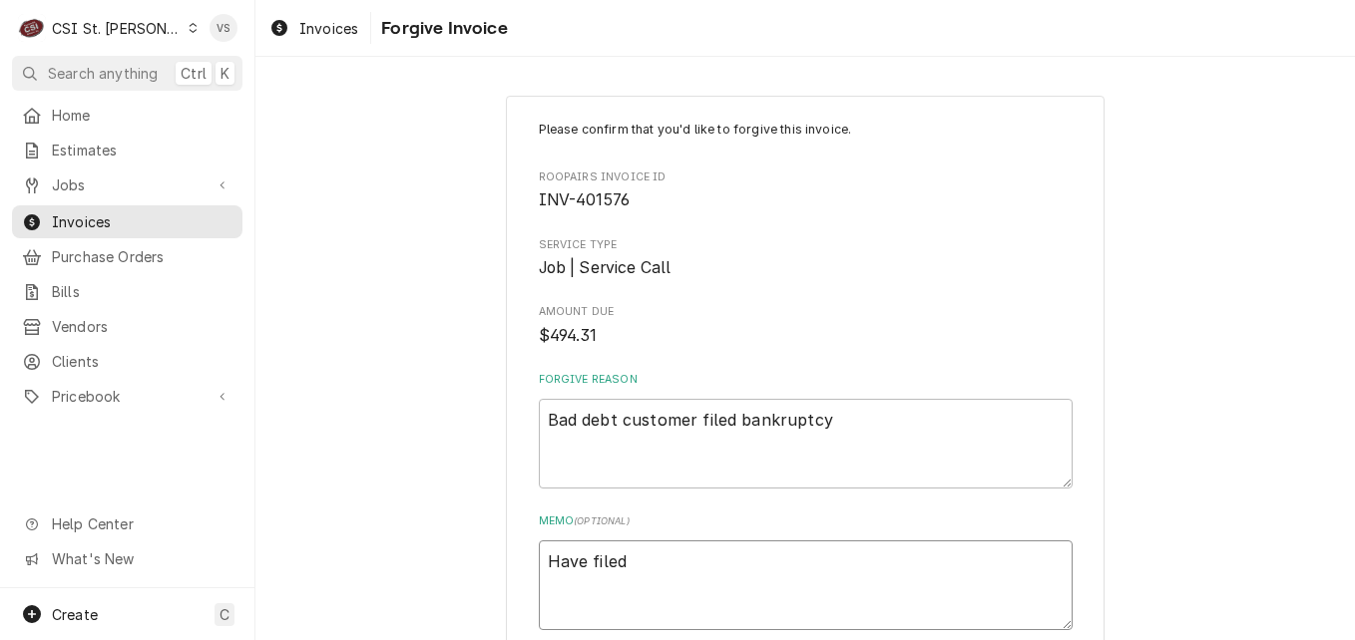
type textarea "x"
type textarea "Have filed"
type textarea "x"
type textarea "Have filed i"
type textarea "x"
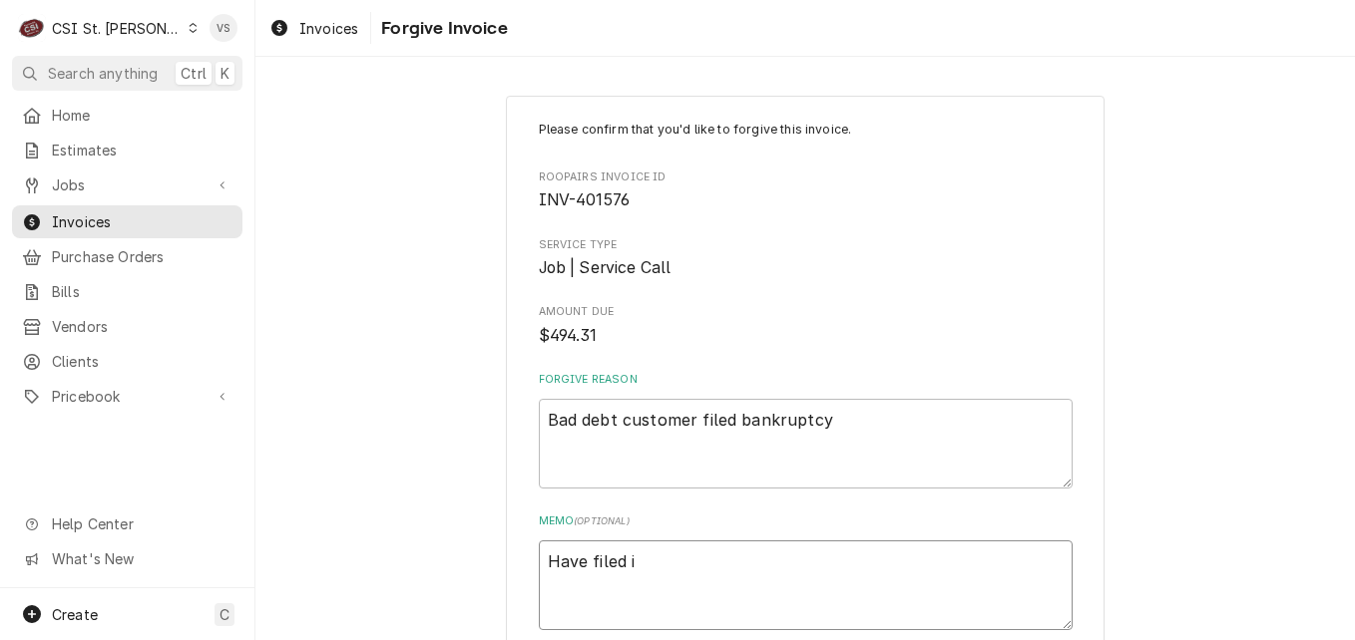
type textarea "Have filed in"
type textarea "x"
type textarea "Have filed inv"
type textarea "x"
type textarea "Have filed invo"
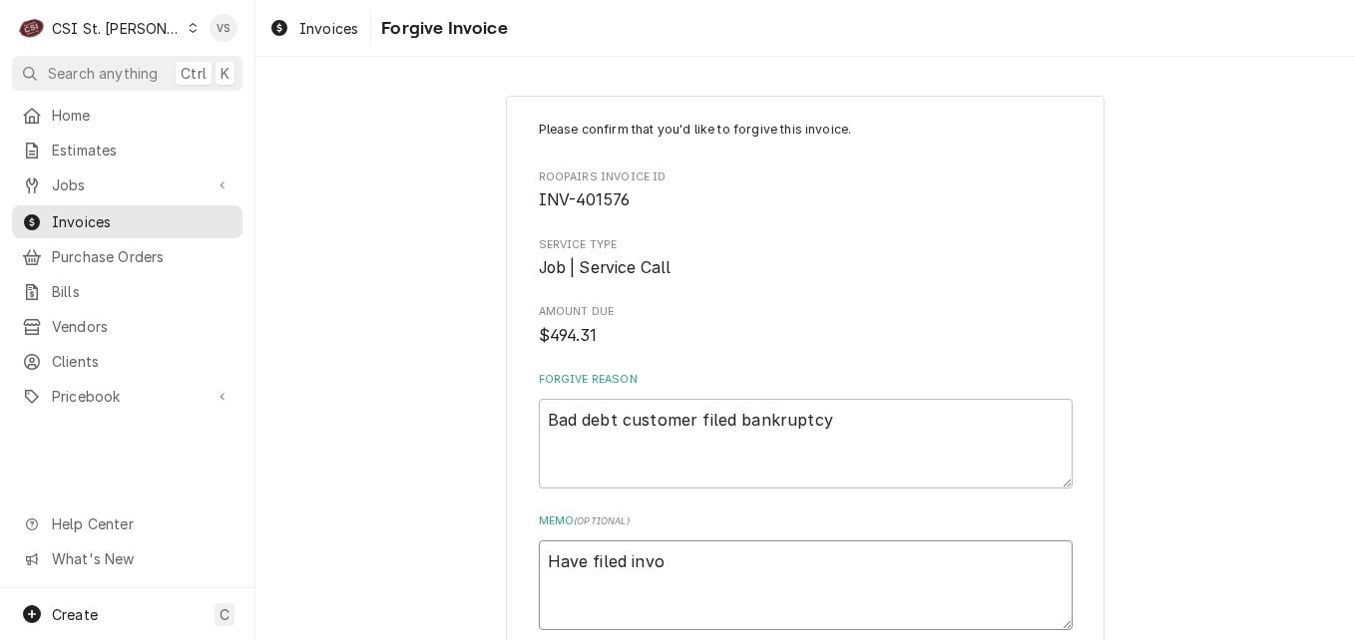
type textarea "x"
type textarea "Have filed invoi"
type textarea "x"
type textarea "Have filed invoic"
type textarea "x"
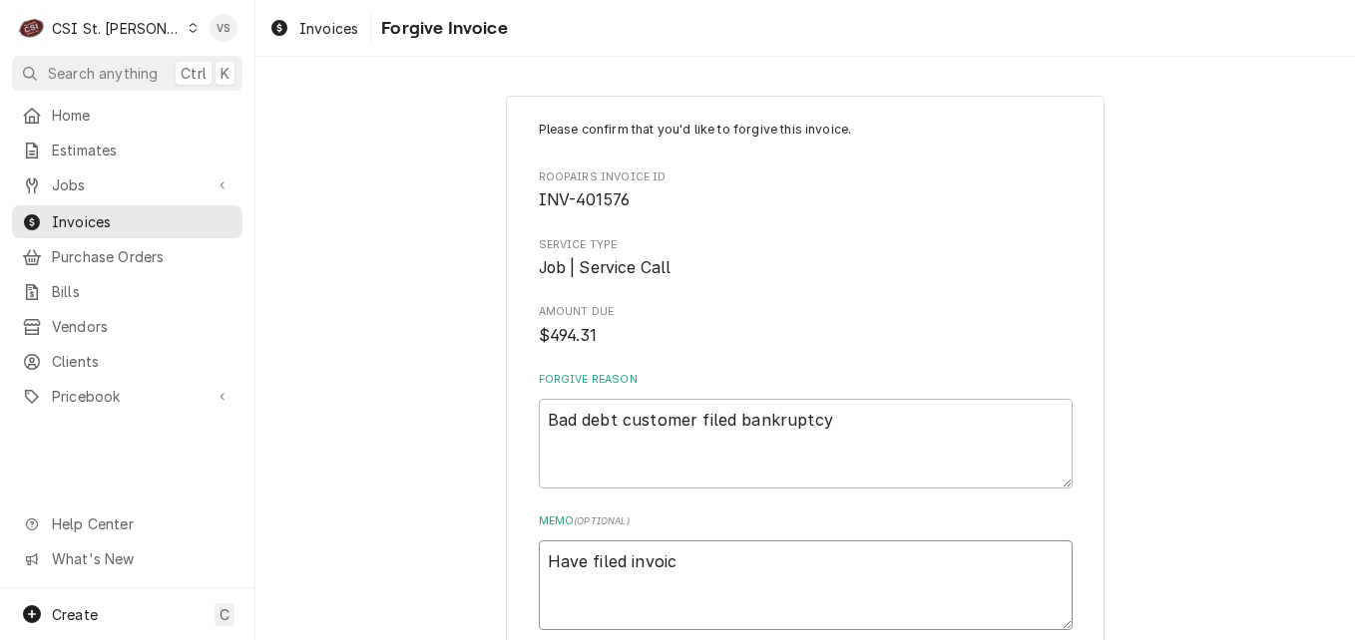
type textarea "Have filed invoice"
type textarea "x"
type textarea "Have filed invoices"
type textarea "x"
type textarea "Have filed invoices"
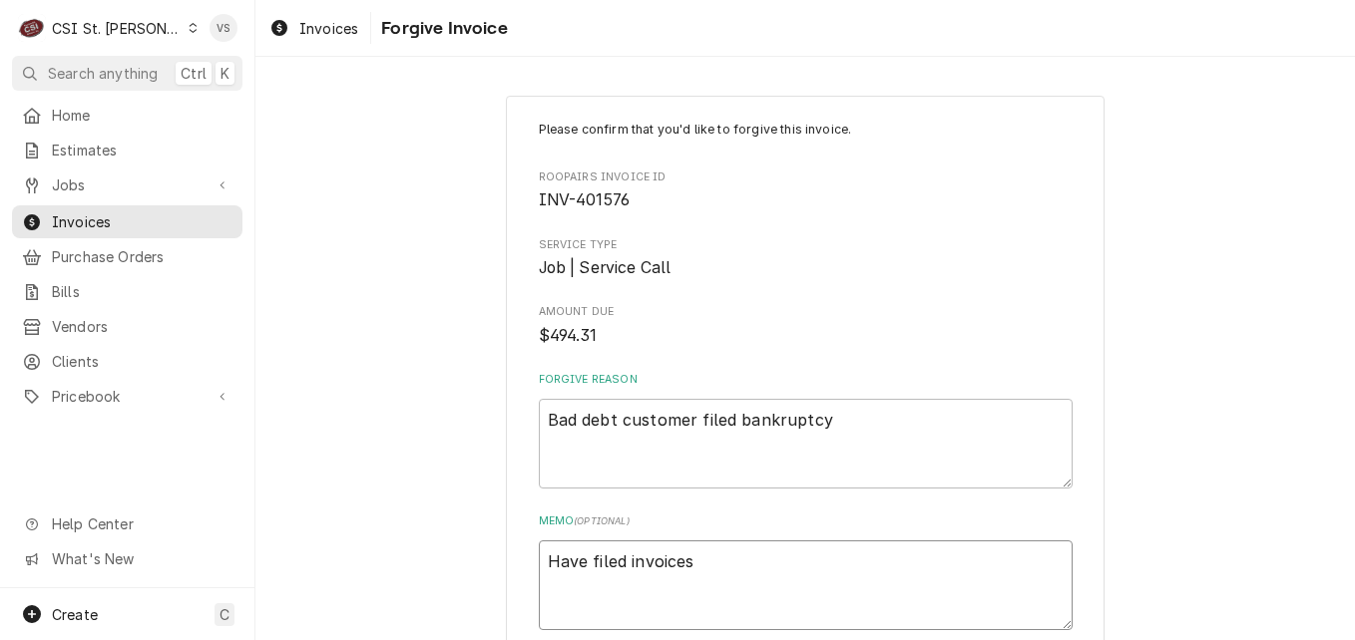
type textarea "x"
type textarea "Have filed invoices w"
type textarea "x"
type textarea "Have filed invoices wi"
type textarea "x"
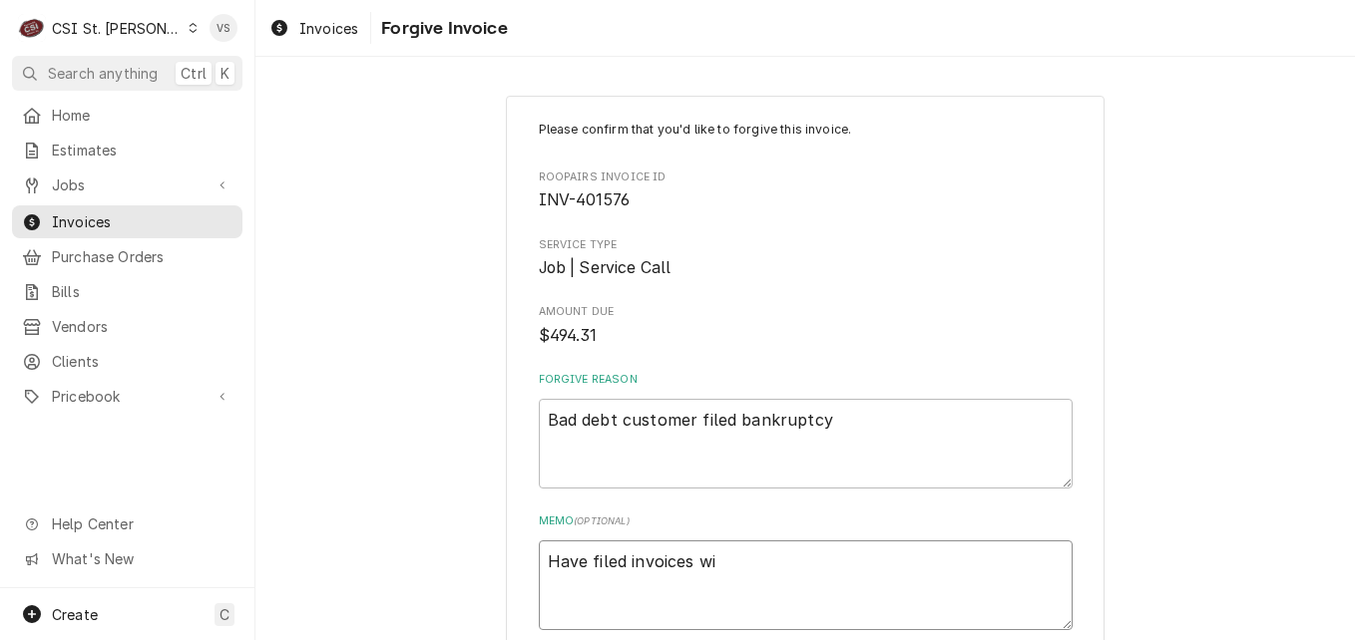
type textarea "Have filed invoices wit"
type textarea "x"
type textarea "Have filed invoices with"
type textarea "x"
type textarea "Have filed invoices with"
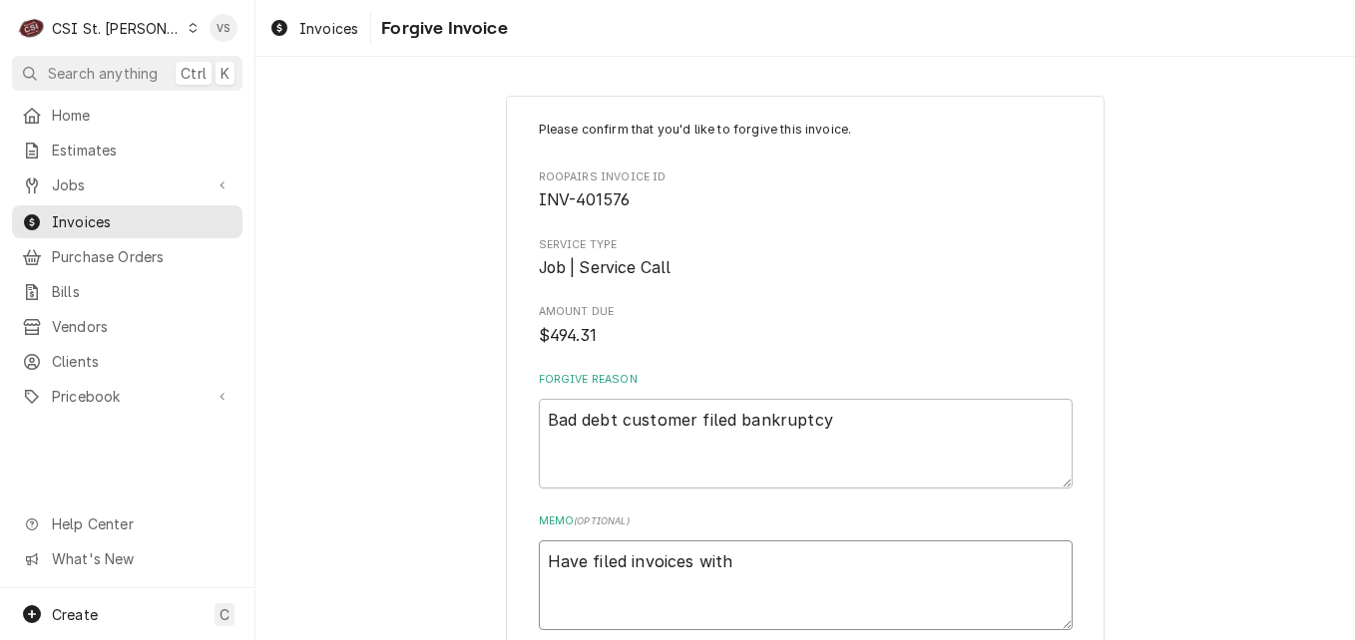
type textarea "x"
type textarea "Have filed invoices with t"
type textarea "x"
type textarea "Have filed invoices with th"
type textarea "x"
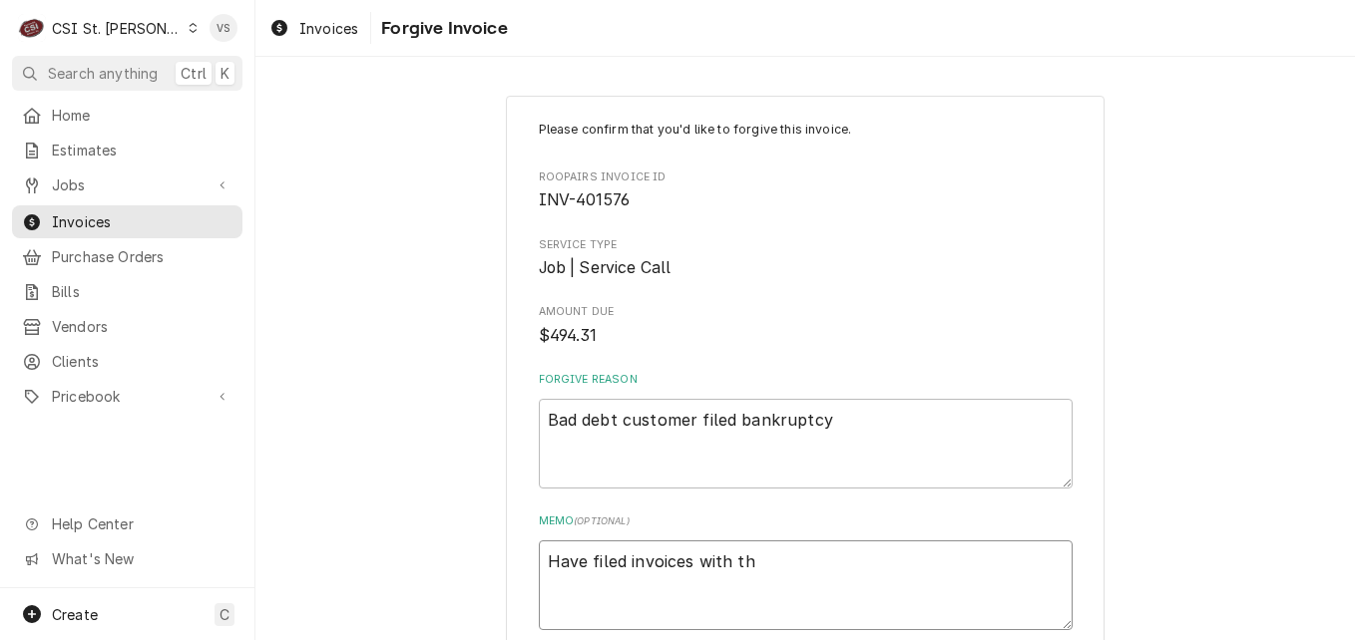
type textarea "Have filed invoices with the"
type textarea "x"
type textarea "Have filed invoices with the"
type textarea "x"
type textarea "Have filed invoices with the c"
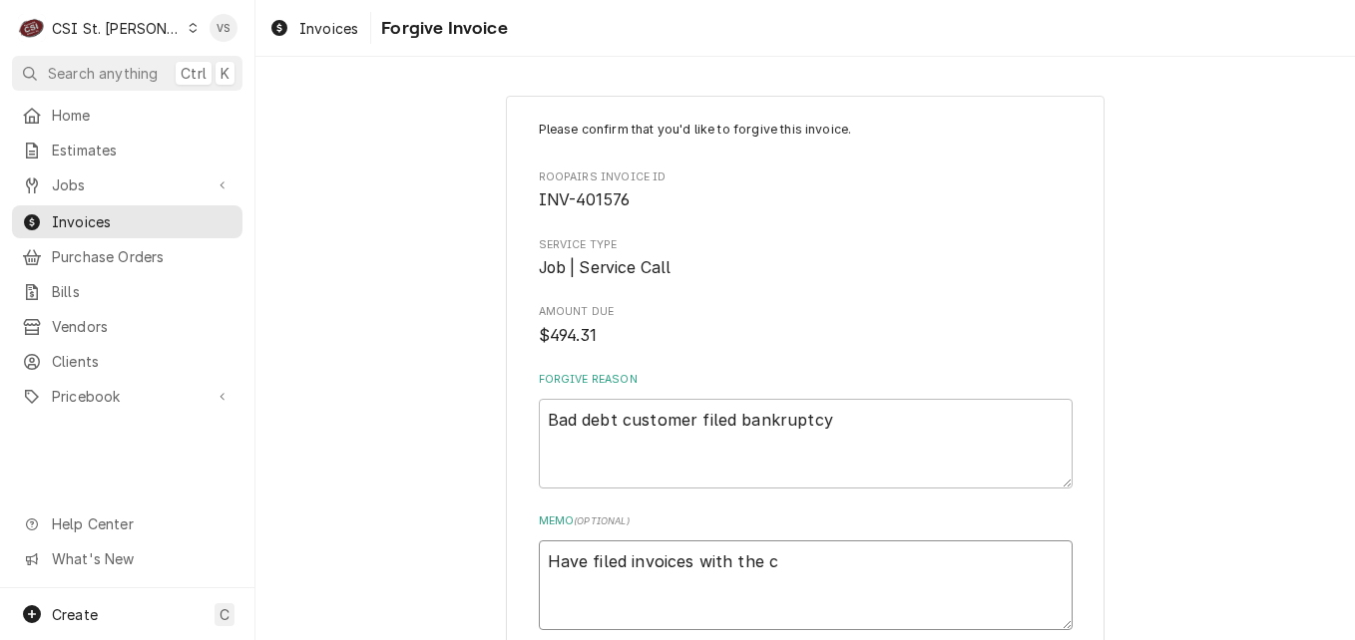
type textarea "x"
type textarea "Have filed invoices with the co"
type textarea "x"
type textarea "Have filed invoices with the cou"
type textarea "x"
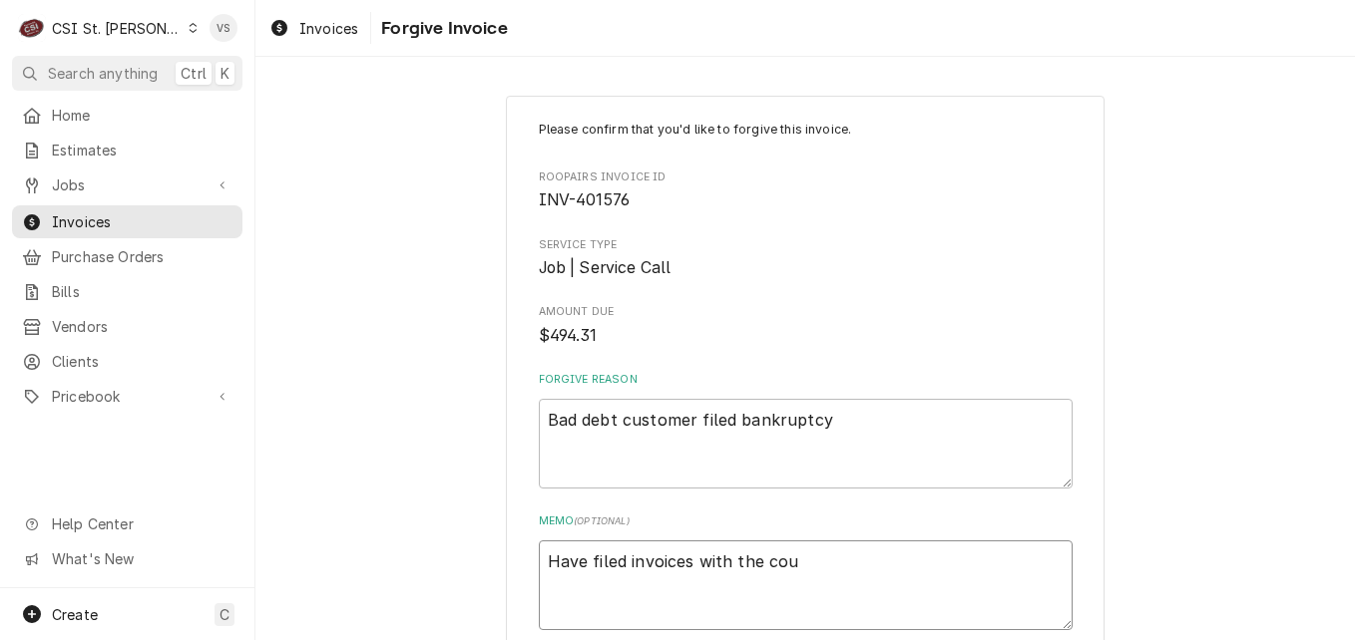
type textarea "Have filed invoices with the cour"
type textarea "x"
type textarea "Have filed invoices with the court"
type textarea "x"
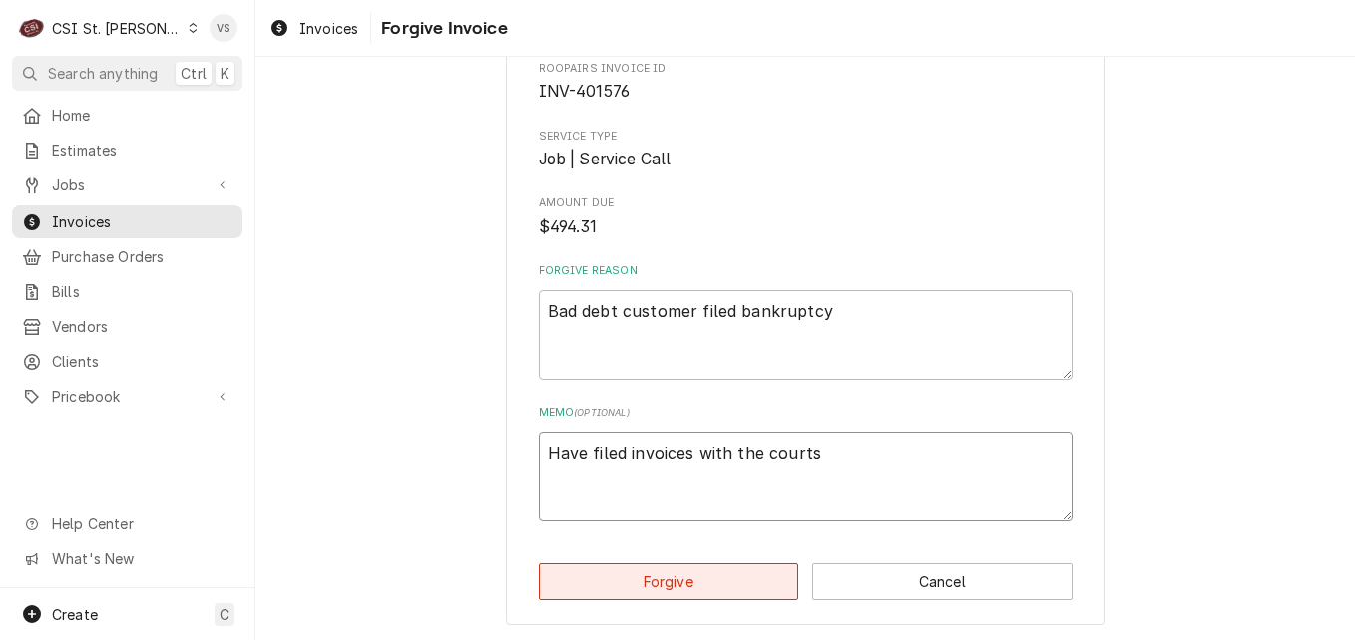
scroll to position [112, 0]
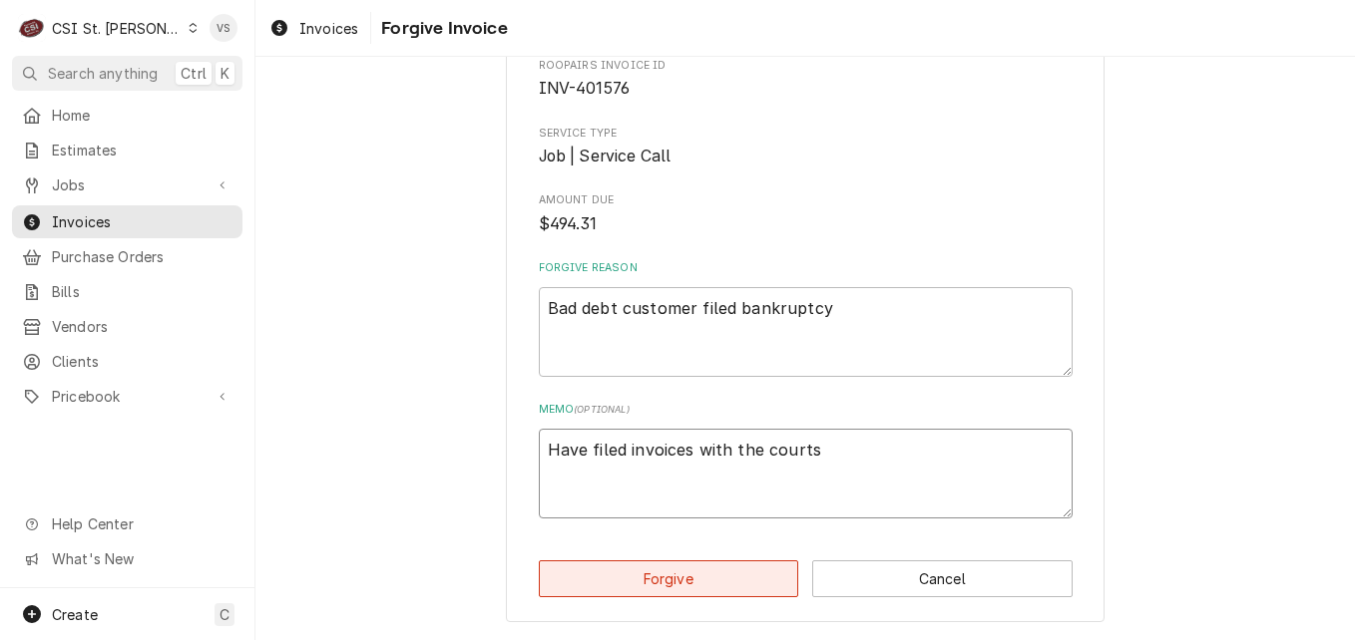
type textarea "Have filed invoices with the courts"
click at [663, 589] on button "Forgive" at bounding box center [669, 579] width 260 height 37
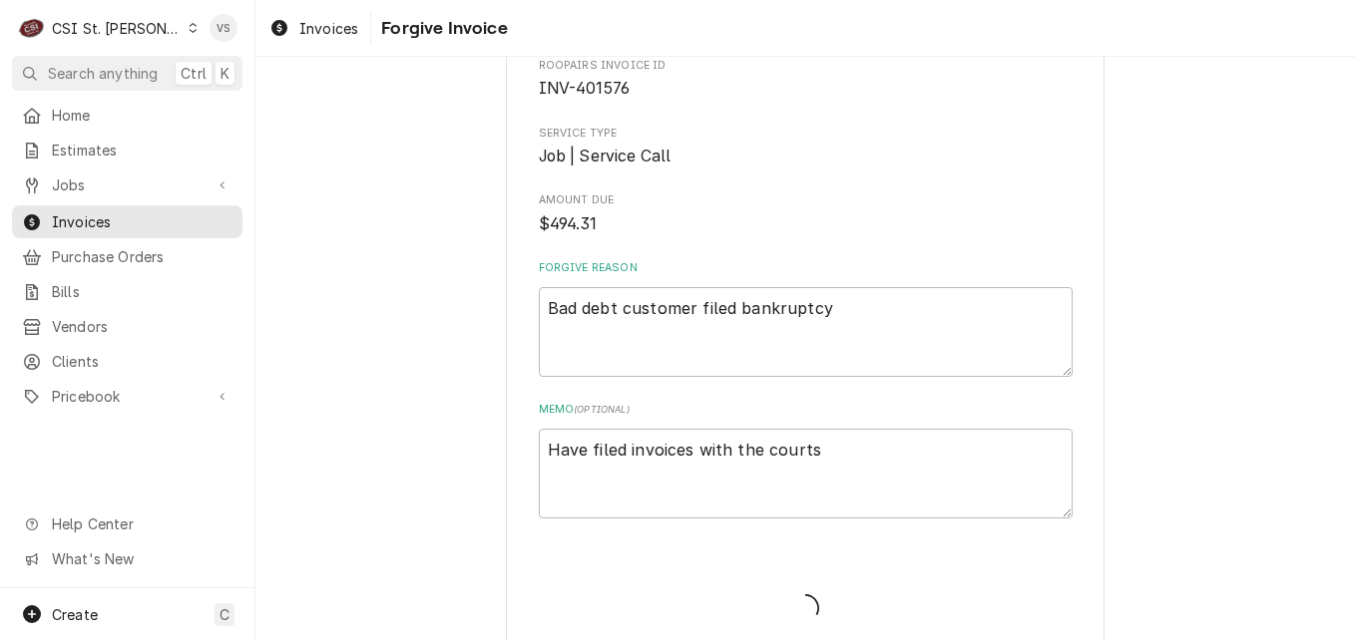
type textarea "x"
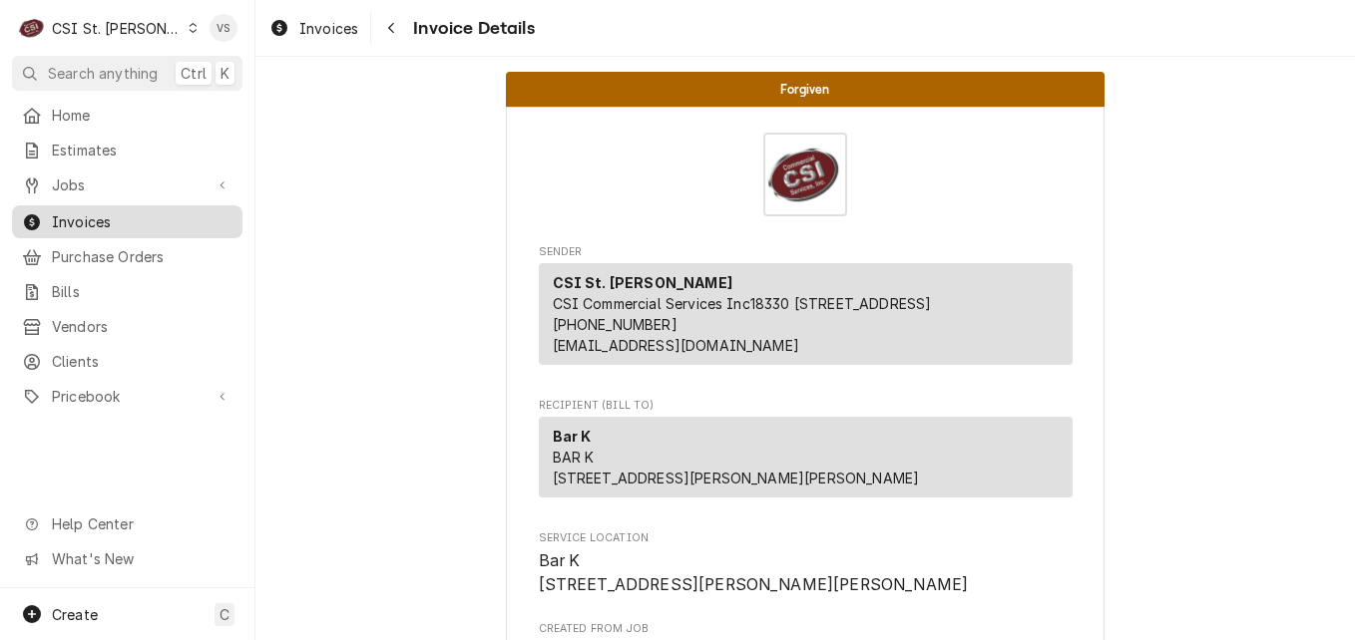
click at [166, 216] on span "Invoices" at bounding box center [142, 221] width 181 height 21
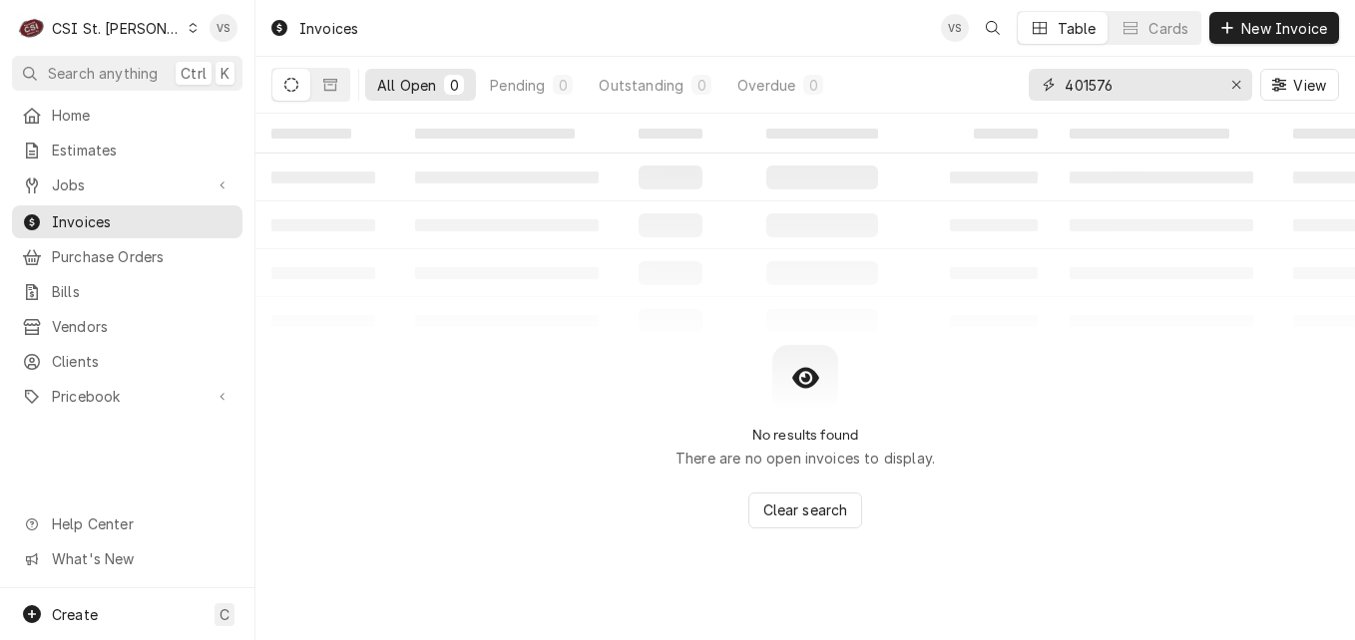
drag, startPoint x: 1118, startPoint y: 90, endPoint x: 997, endPoint y: 92, distance: 121.7
click at [998, 92] on div "All Open 0 Pending 0 Outstanding 0 Overdue 0 401576 View" at bounding box center [804, 85] width 1067 height 56
click at [189, 28] on icon "Dynamic Content Wrapper" at bounding box center [193, 28] width 9 height 10
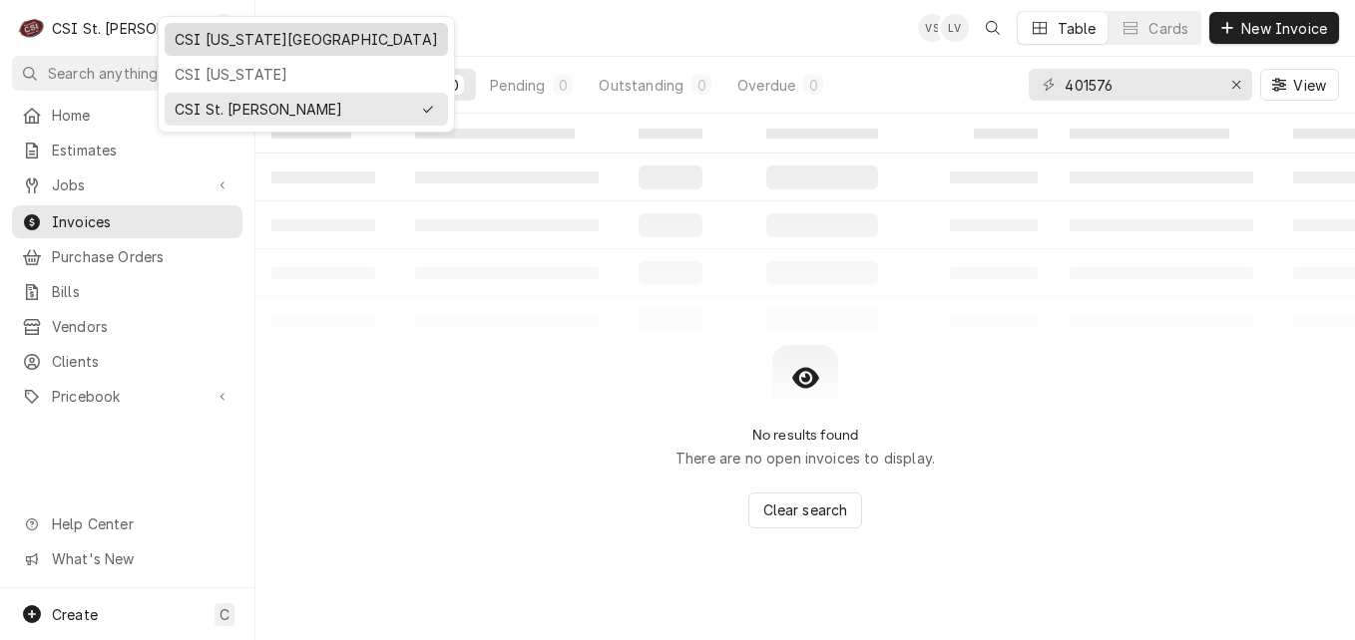
click at [215, 46] on div "CSI [US_STATE][GEOGRAPHIC_DATA]" at bounding box center [306, 39] width 263 height 21
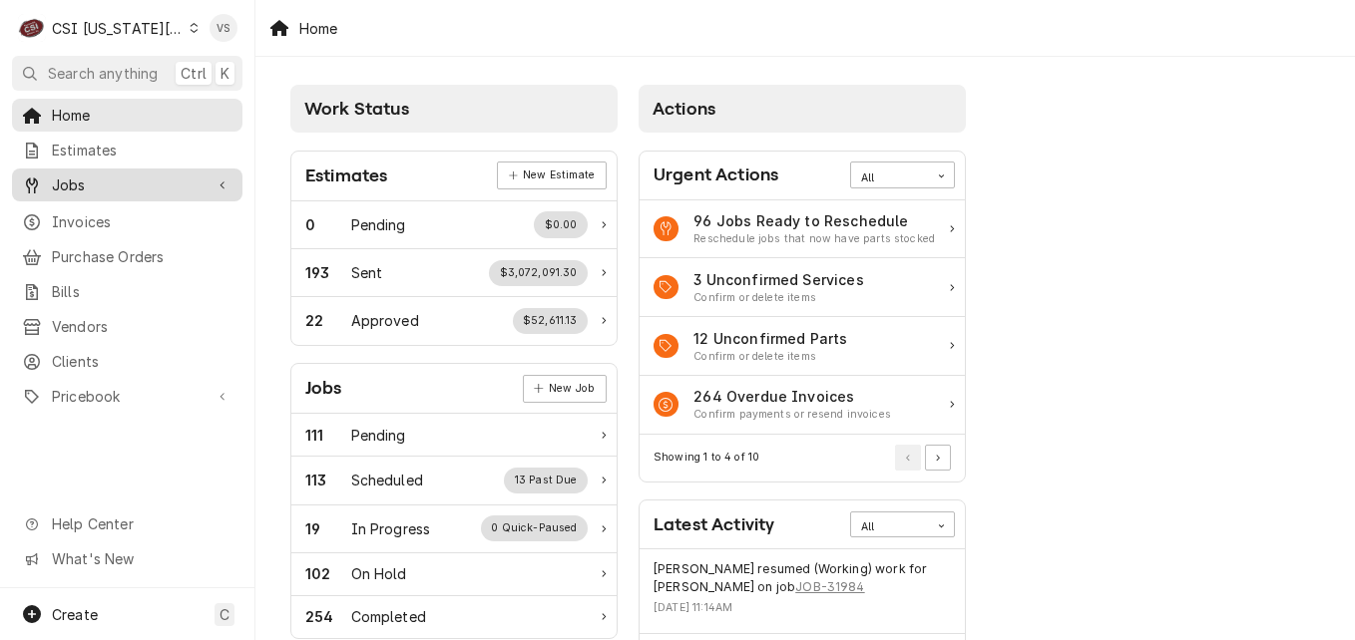
click at [73, 179] on span "Jobs" at bounding box center [127, 185] width 151 height 21
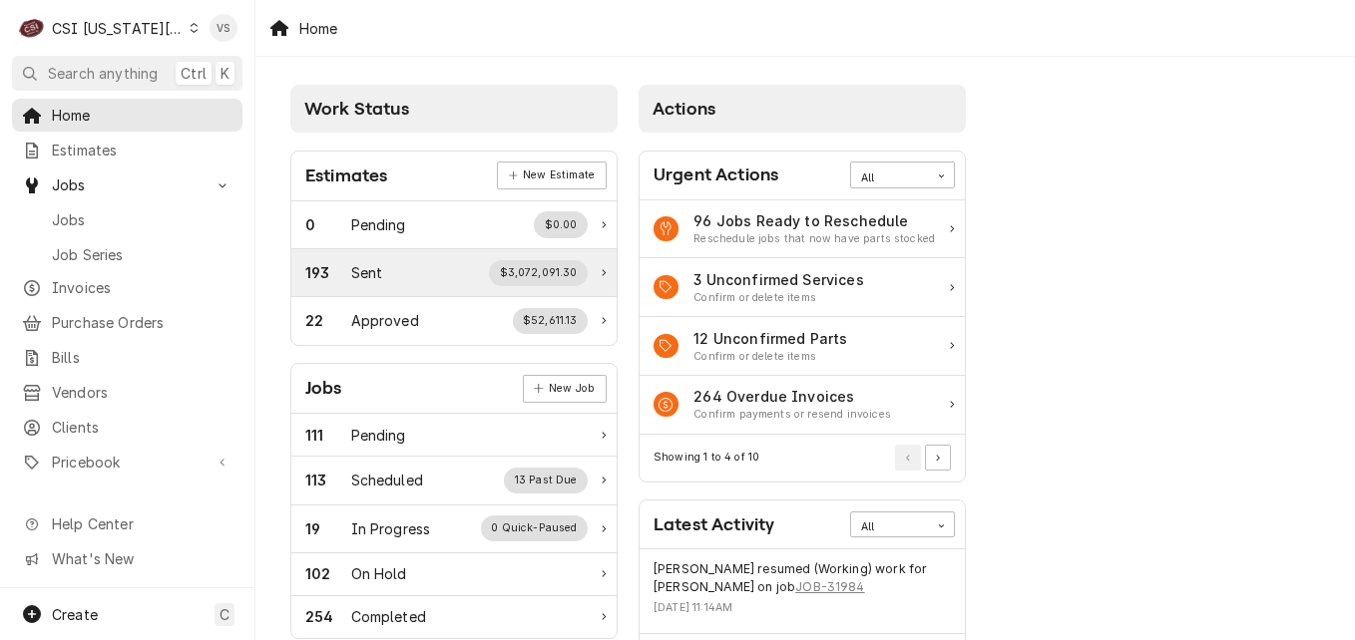
click at [79, 219] on span "Jobs" at bounding box center [142, 219] width 181 height 21
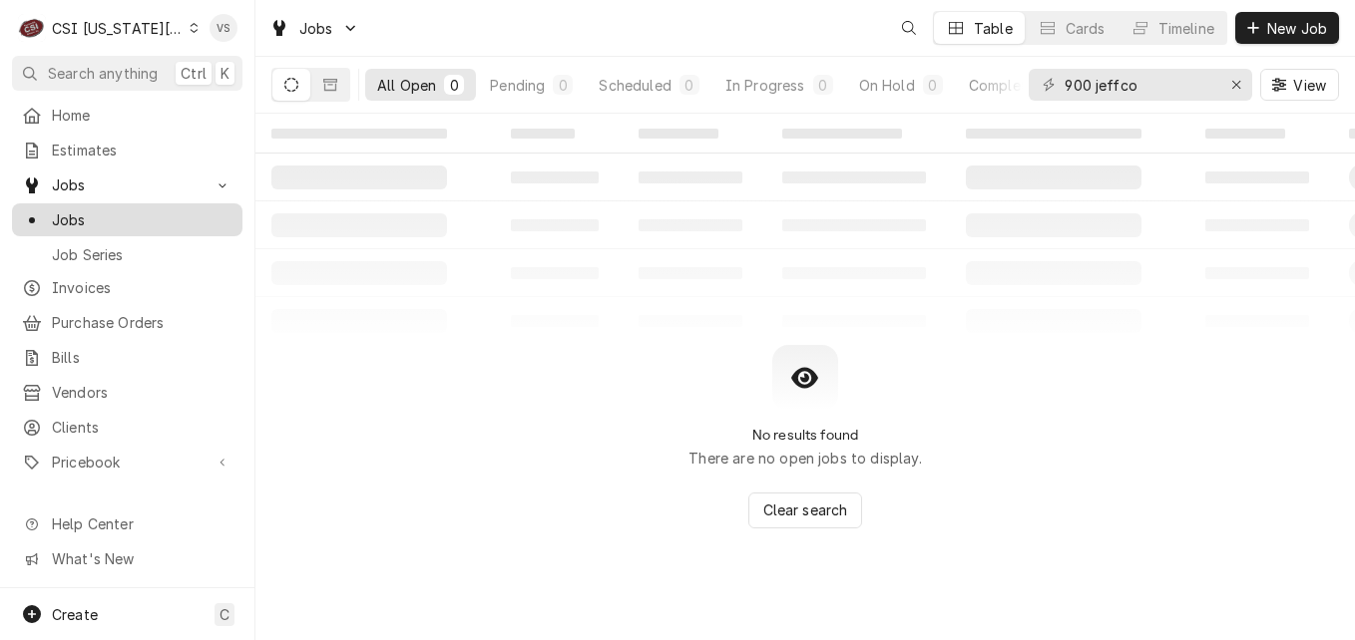
click at [78, 220] on span "Jobs" at bounding box center [142, 219] width 181 height 21
drag, startPoint x: 1145, startPoint y: 90, endPoint x: 1134, endPoint y: 85, distance: 12.1
click at [1035, 92] on div "900 jeffco" at bounding box center [1139, 85] width 223 height 32
drag, startPoint x: 1134, startPoint y: 85, endPoint x: 868, endPoint y: 166, distance: 278.3
click at [868, 166] on div "Jobs VS ZM Table Cards Timeline New Job All Open 0 Pending 0 Scheduled 0 In Pro…" at bounding box center [804, 320] width 1099 height 640
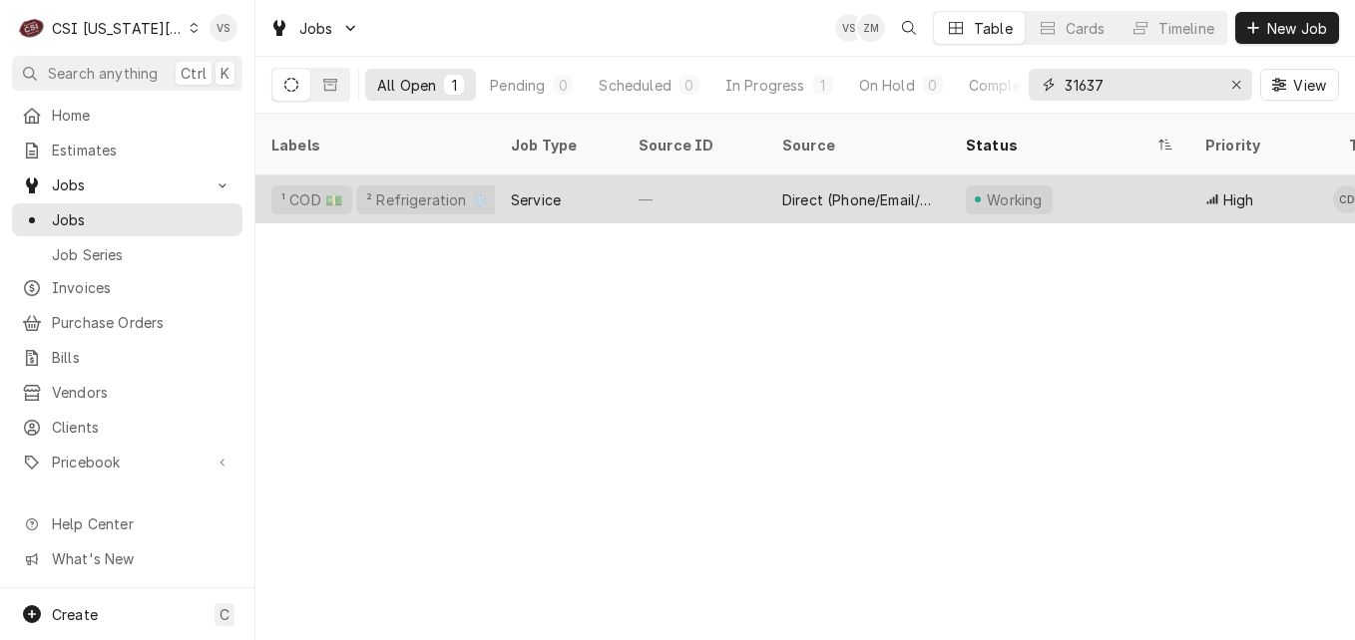
type input "31637"
click at [575, 183] on div "Service" at bounding box center [559, 200] width 128 height 48
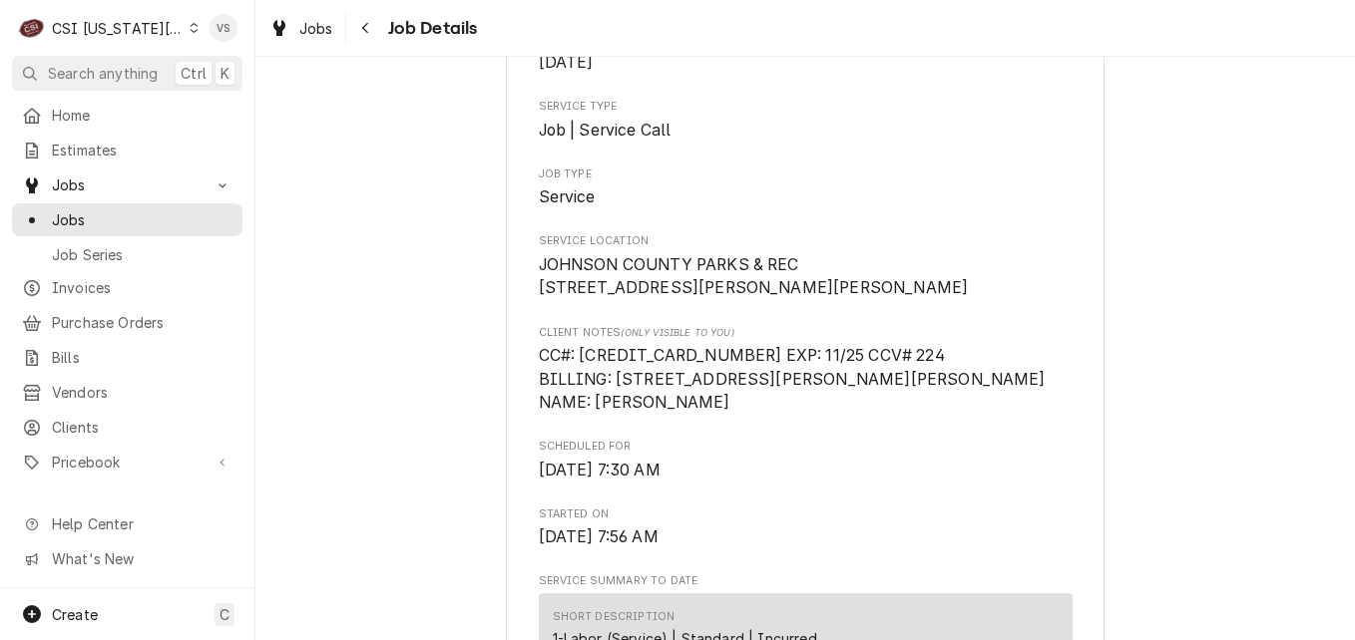
scroll to position [299, 0]
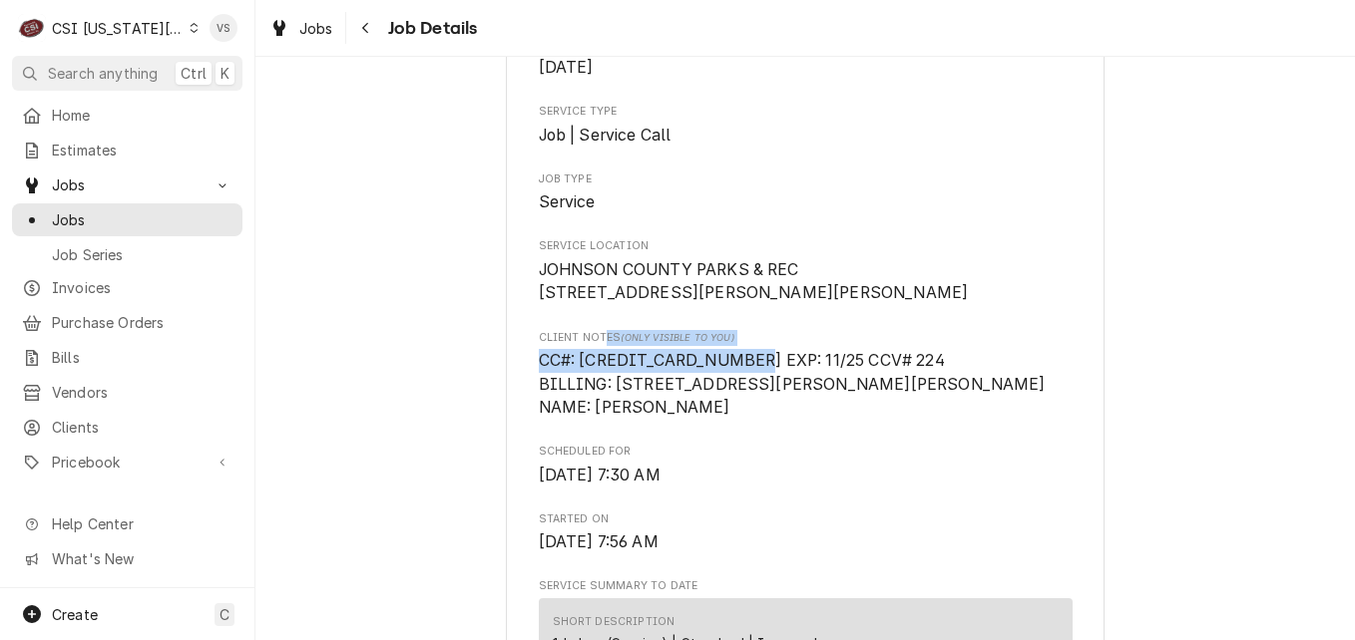
drag, startPoint x: 740, startPoint y: 382, endPoint x: 598, endPoint y: 369, distance: 143.2
click at [598, 369] on div "Client Notes (Only Visible to You) CC#: [CREDIT_CARD_NUMBER] EXP: 11/25 CCV# 22…" at bounding box center [806, 375] width 534 height 90
drag, startPoint x: 598, startPoint y: 369, endPoint x: 567, endPoint y: 382, distance: 33.5
click at [567, 382] on span "CC#: [CREDIT_CARD_NUMBER] EXP: 11/25 CCV# 224 BILLING: [STREET_ADDRESS][PERSON_…" at bounding box center [792, 384] width 507 height 66
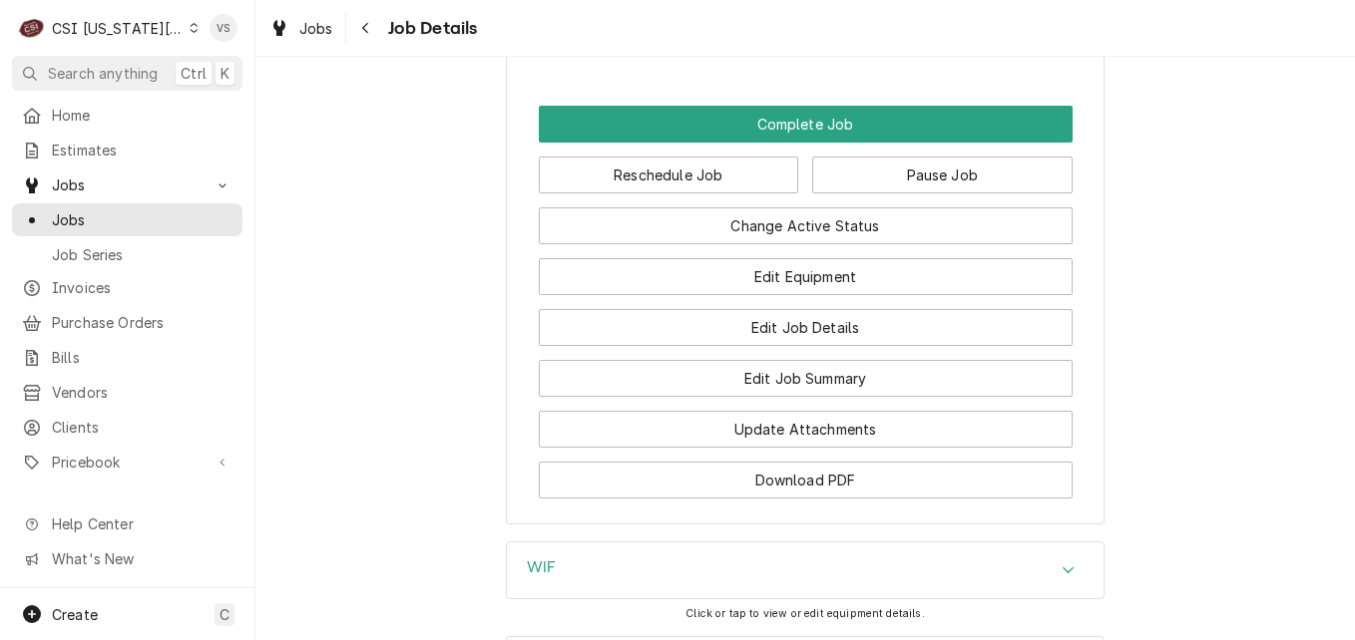
scroll to position [2993, 0]
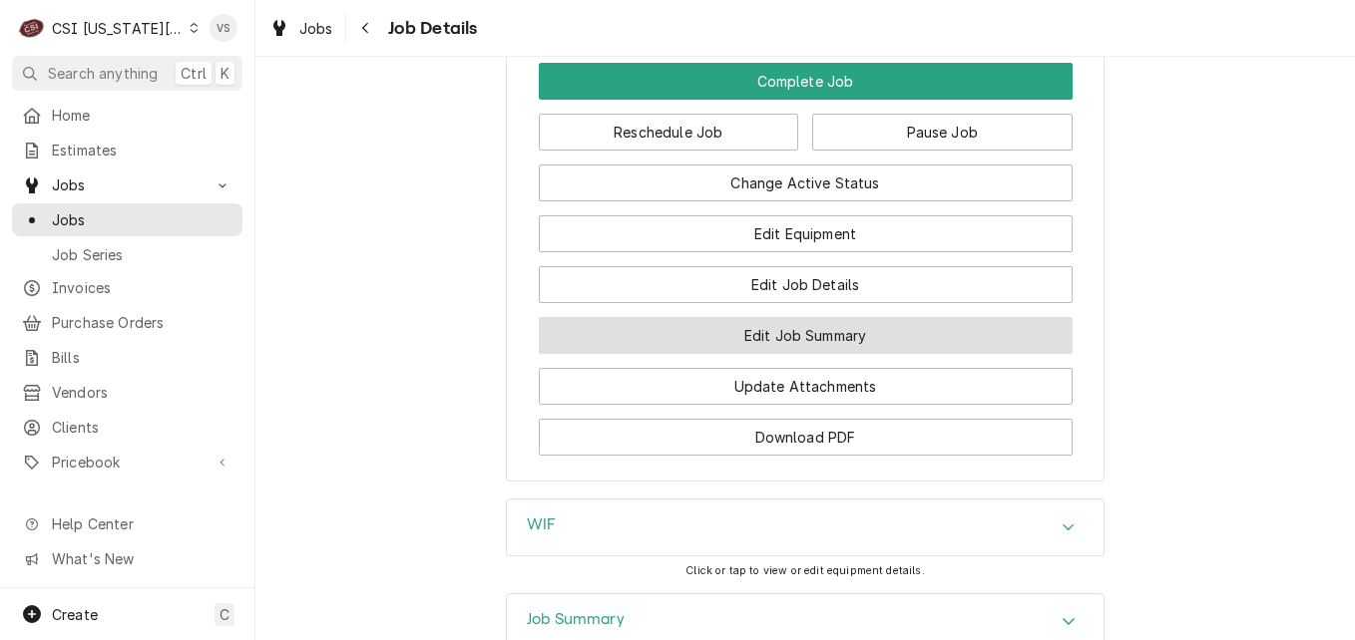
click at [723, 354] on button "Edit Job Summary" at bounding box center [806, 335] width 534 height 37
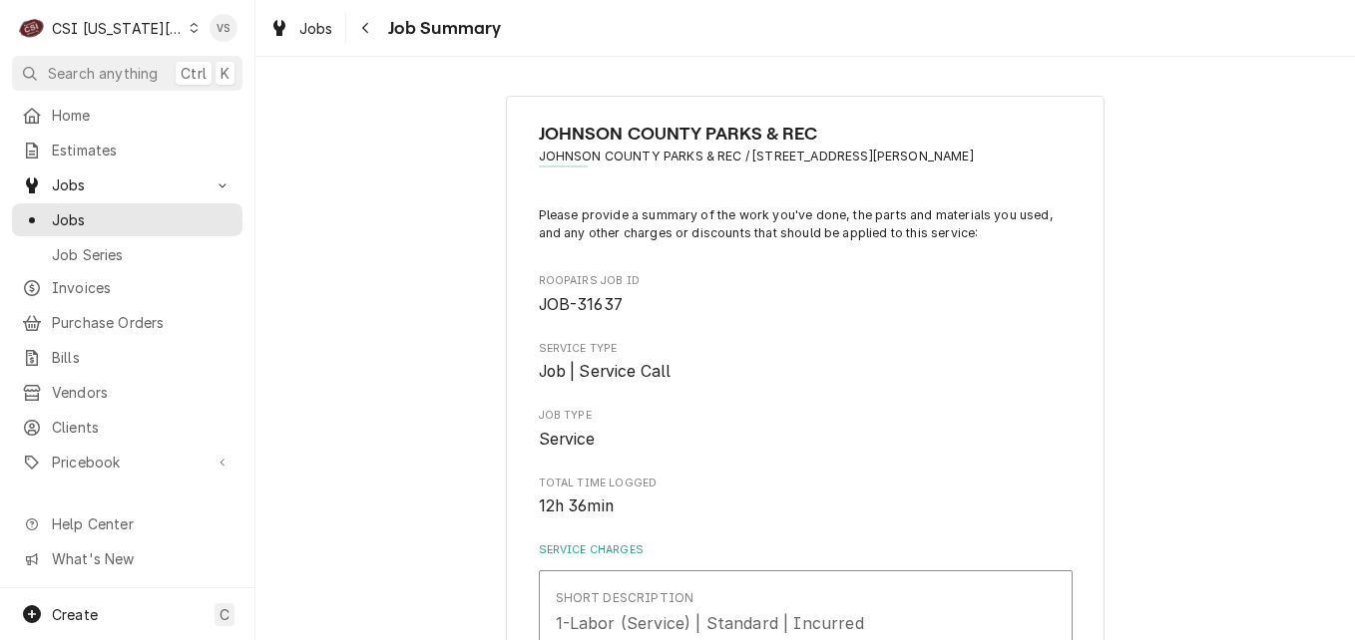
type textarea "x"
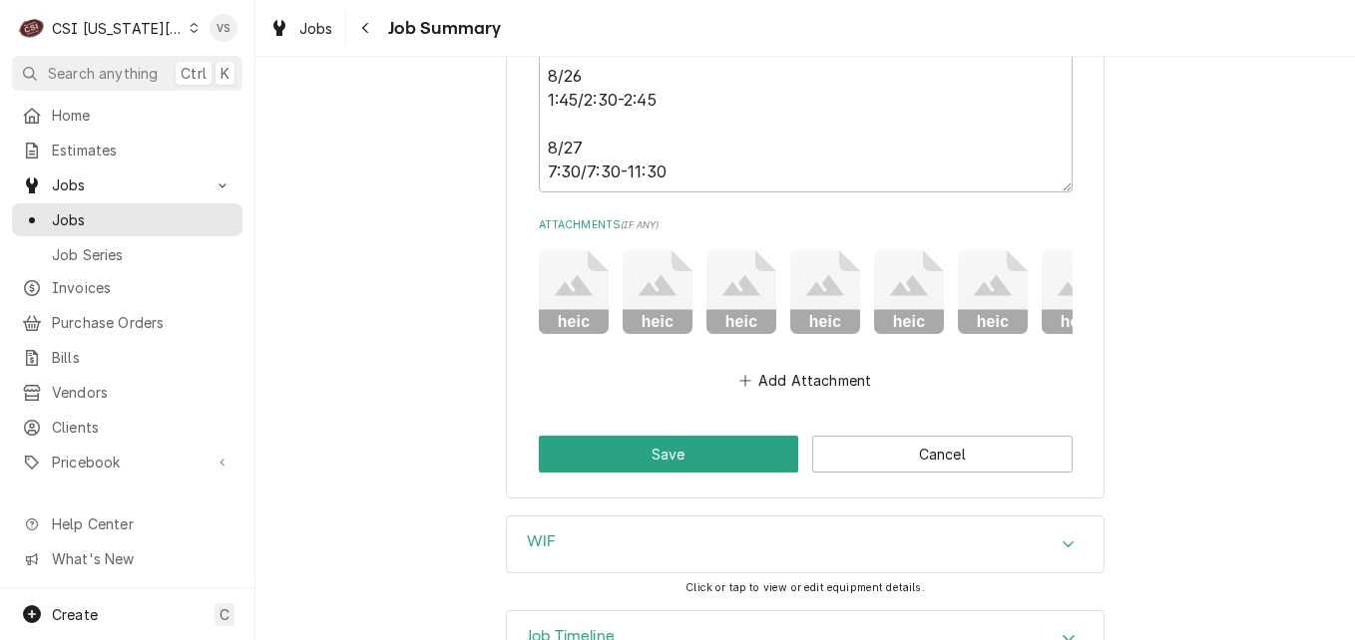
scroll to position [6758, 0]
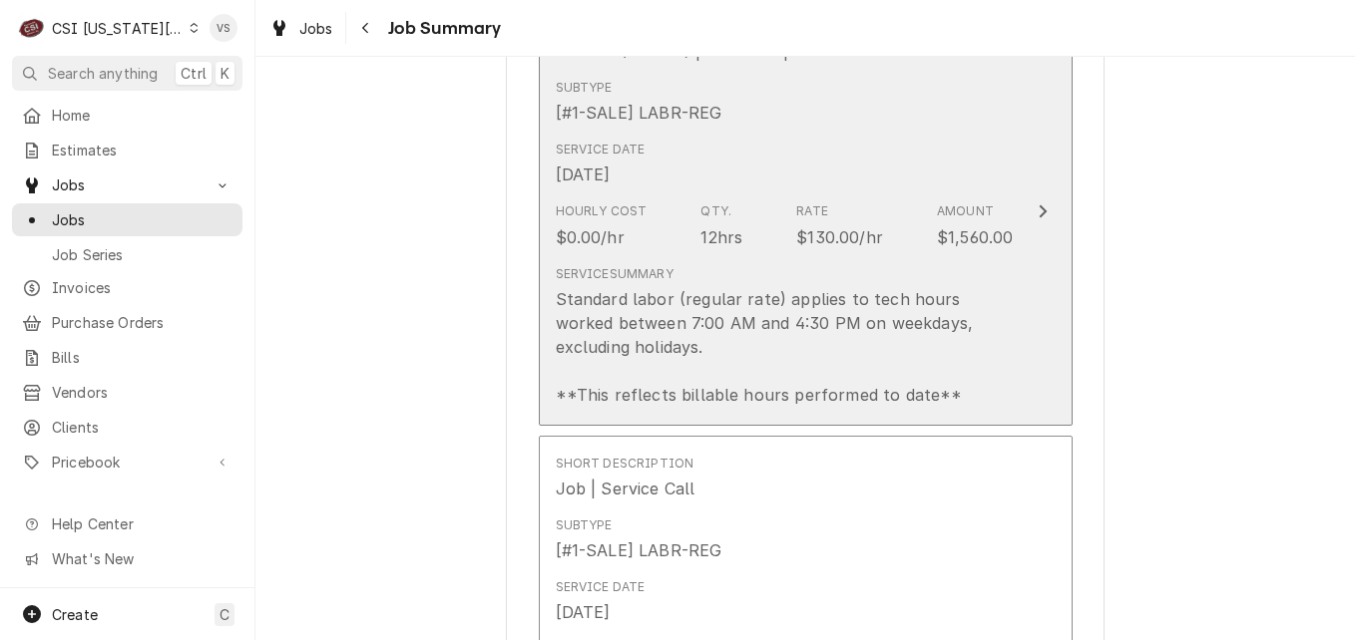
scroll to position [0, 0]
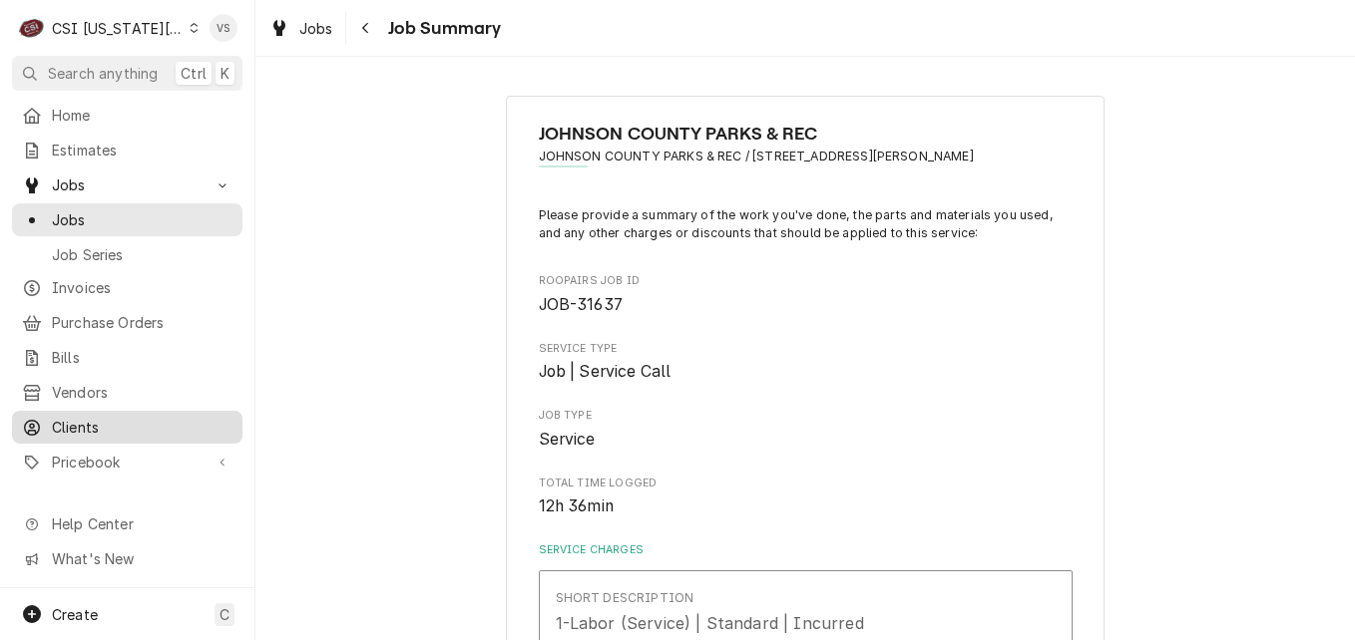
click at [89, 418] on span "Clients" at bounding box center [142, 427] width 181 height 21
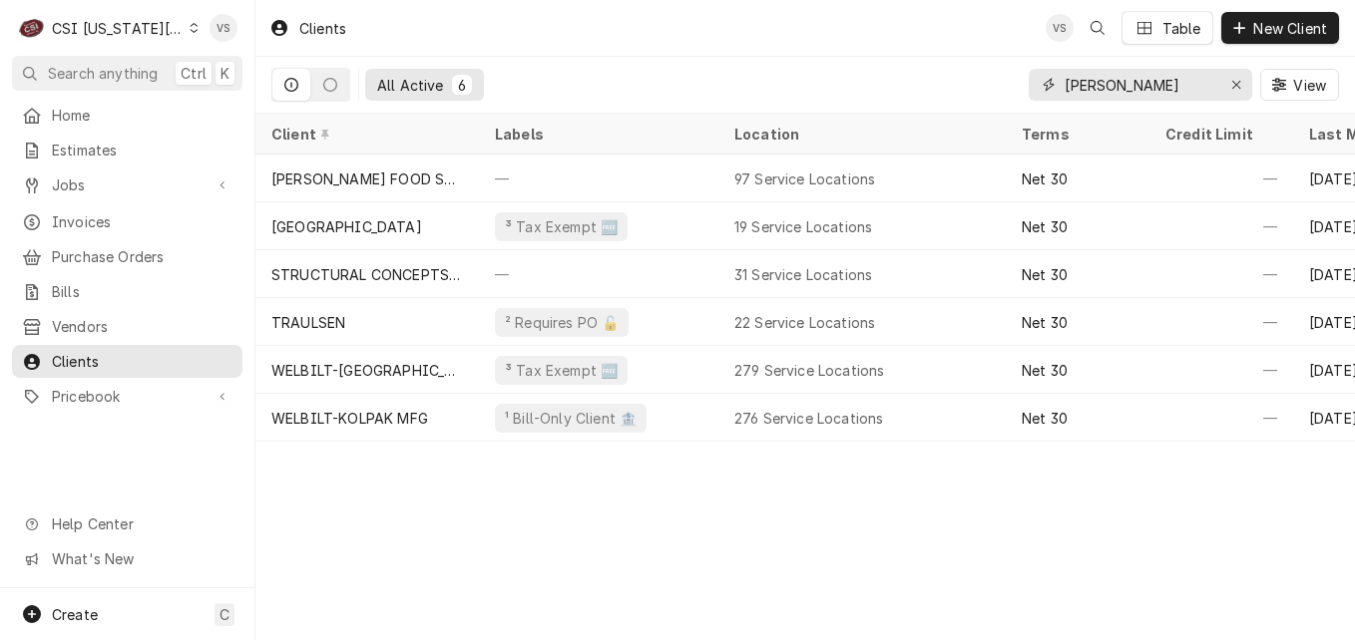
click at [1121, 86] on input "walden" at bounding box center [1139, 85] width 150 height 32
click at [987, 94] on div "All Active 6 walden View" at bounding box center [804, 85] width 1067 height 56
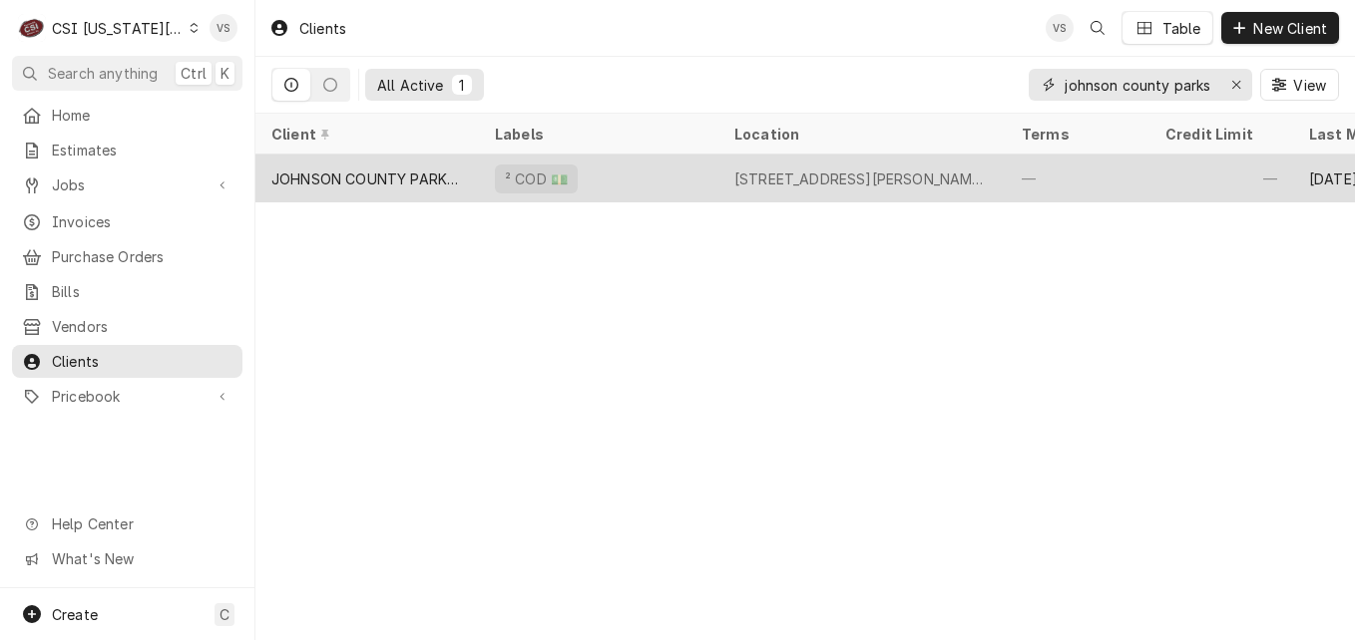
type input "johnson county parks"
click at [648, 170] on div "² COD 💵" at bounding box center [598, 179] width 239 height 48
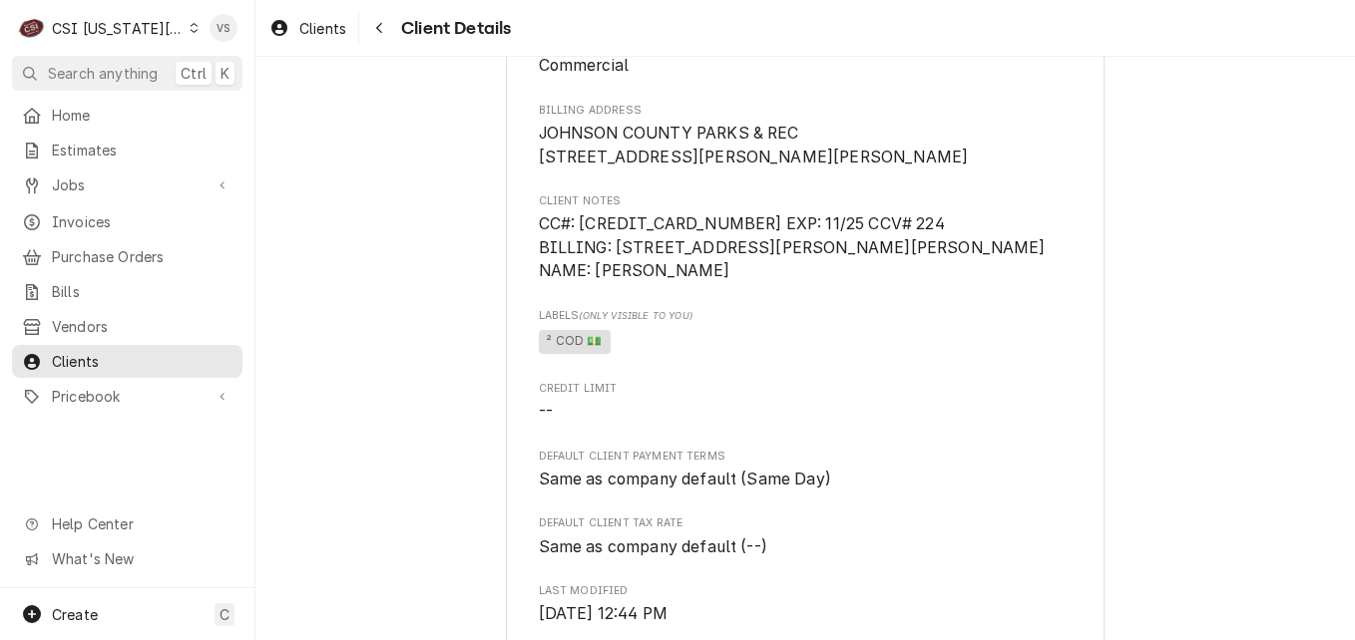
scroll to position [1034, 0]
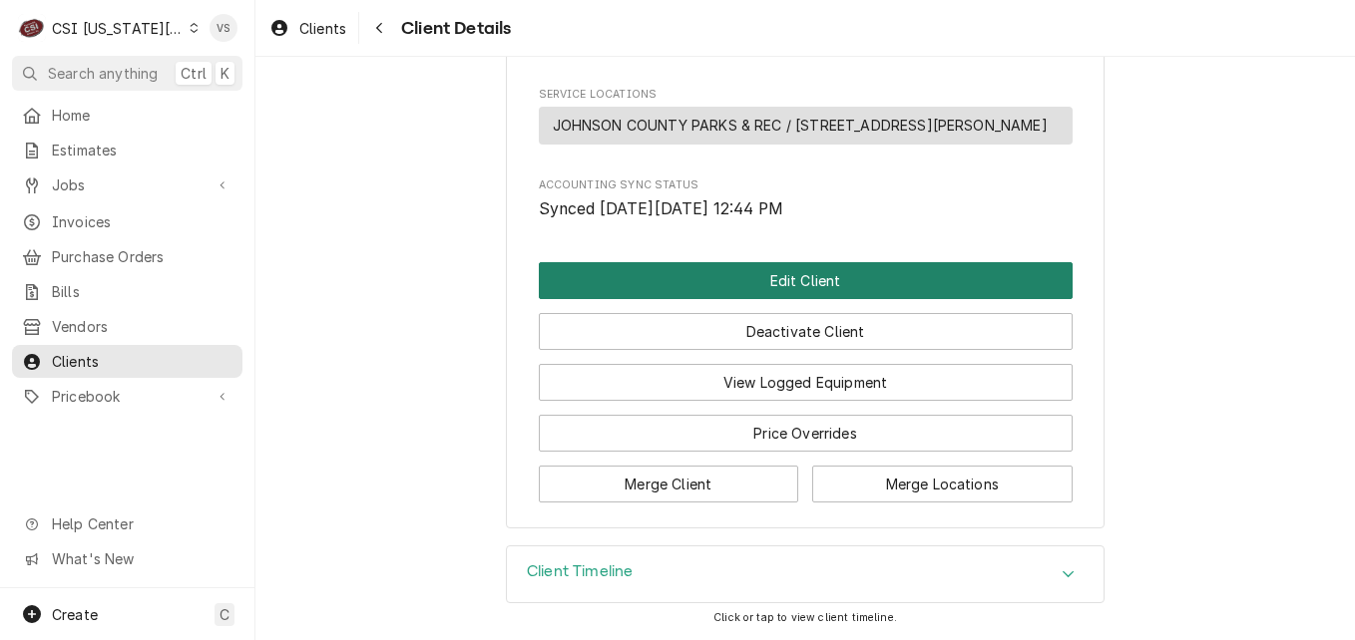
click at [729, 280] on button "Edit Client" at bounding box center [806, 280] width 534 height 37
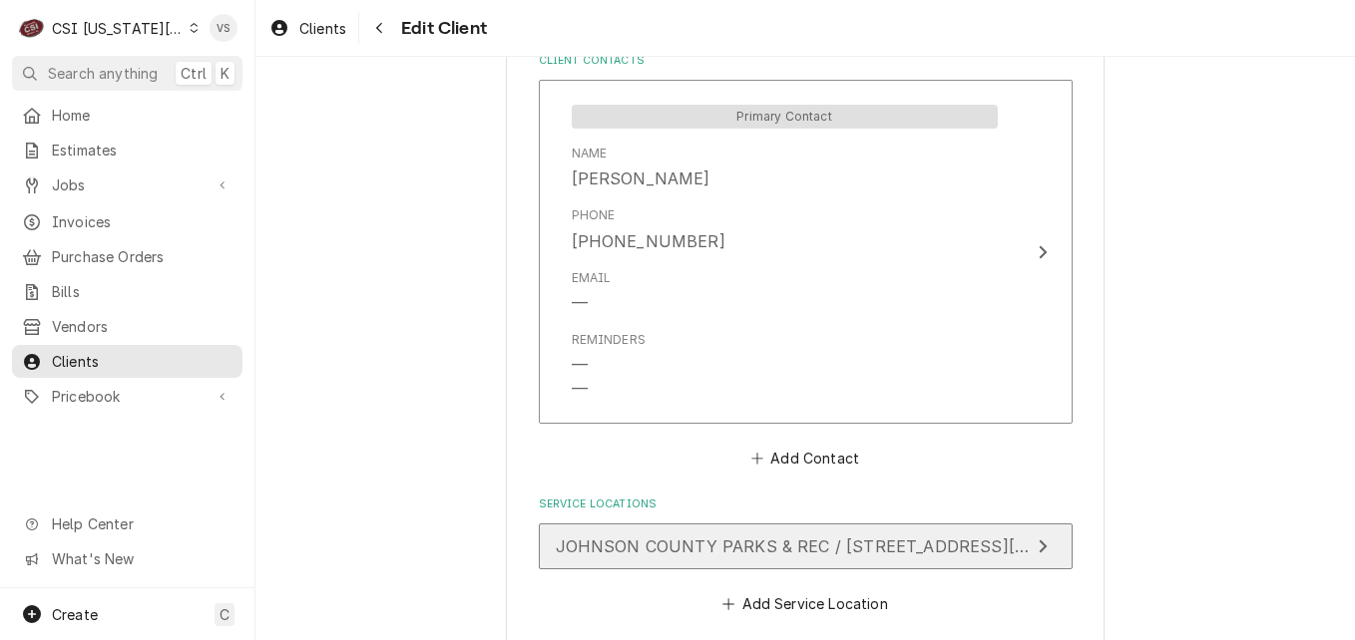
scroll to position [1535, 0]
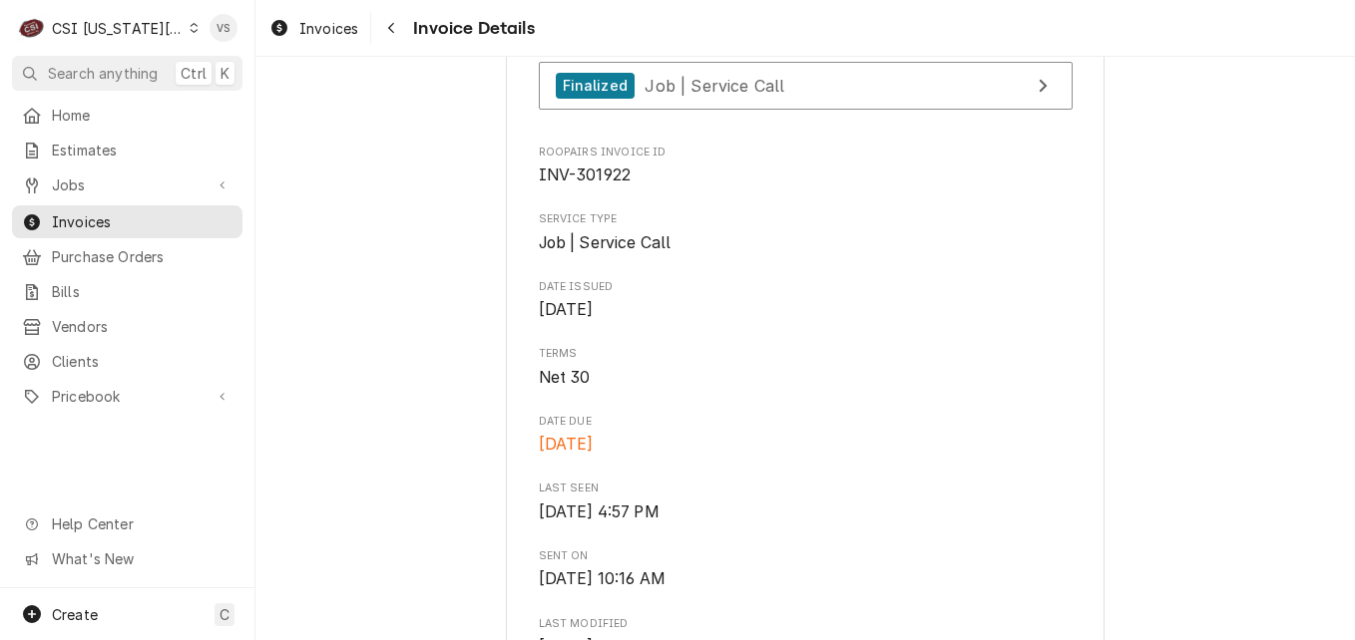
scroll to position [599, 0]
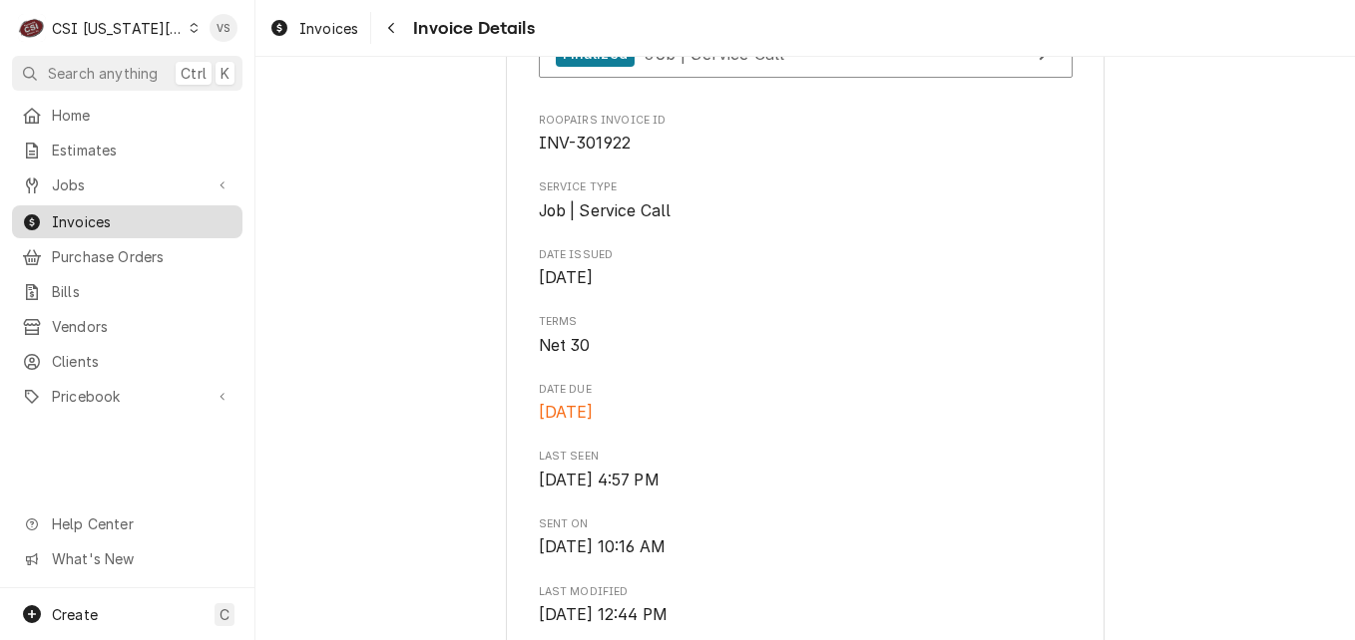
click at [115, 214] on span "Invoices" at bounding box center [142, 221] width 181 height 21
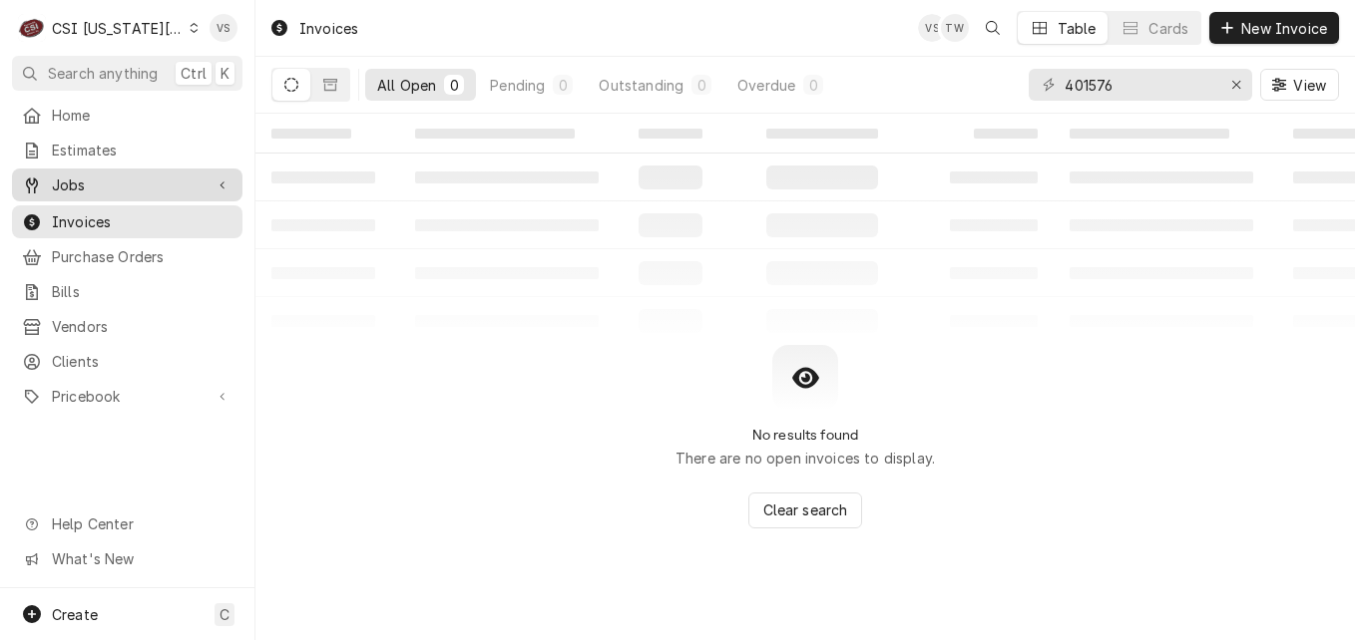
click at [88, 176] on span "Jobs" at bounding box center [127, 185] width 151 height 21
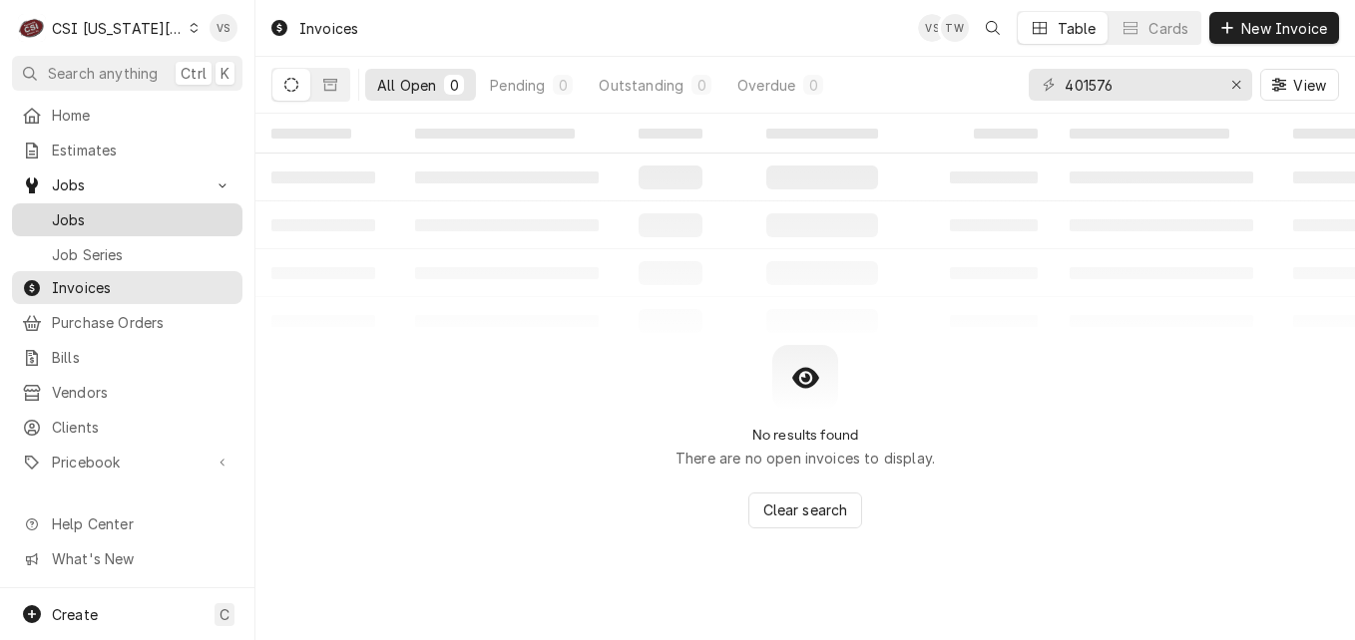
click at [82, 209] on span "Jobs" at bounding box center [142, 219] width 181 height 21
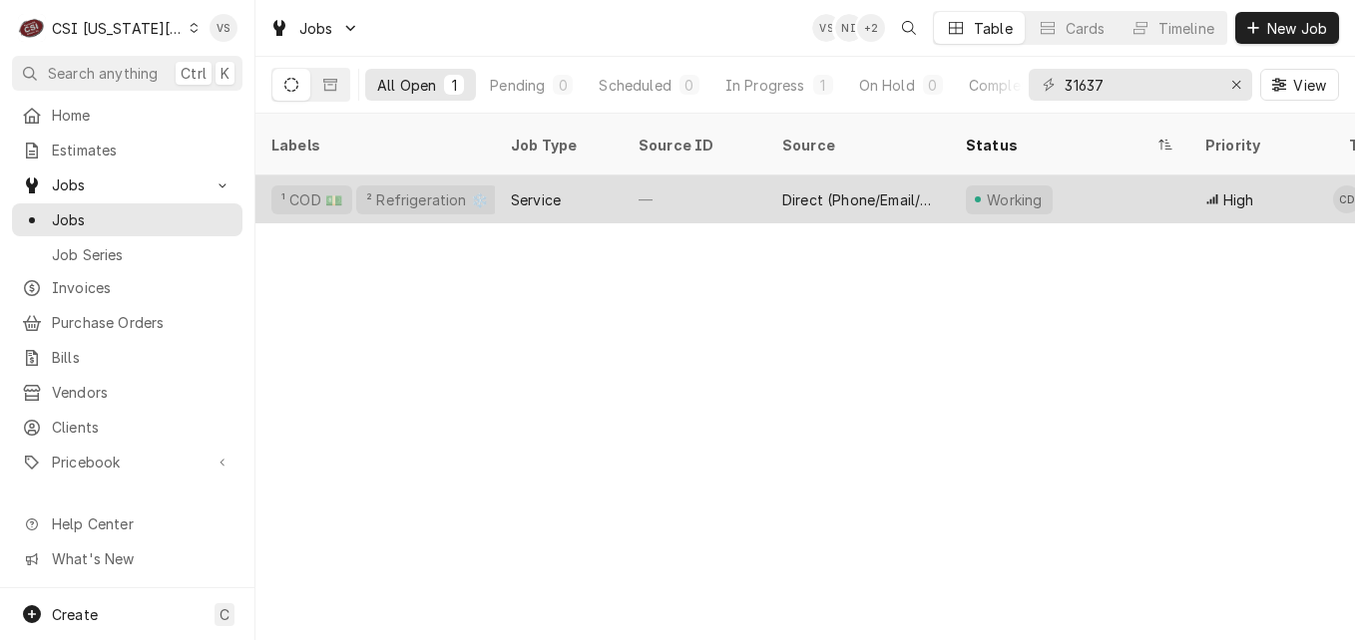
click at [500, 180] on div "Service" at bounding box center [559, 200] width 128 height 48
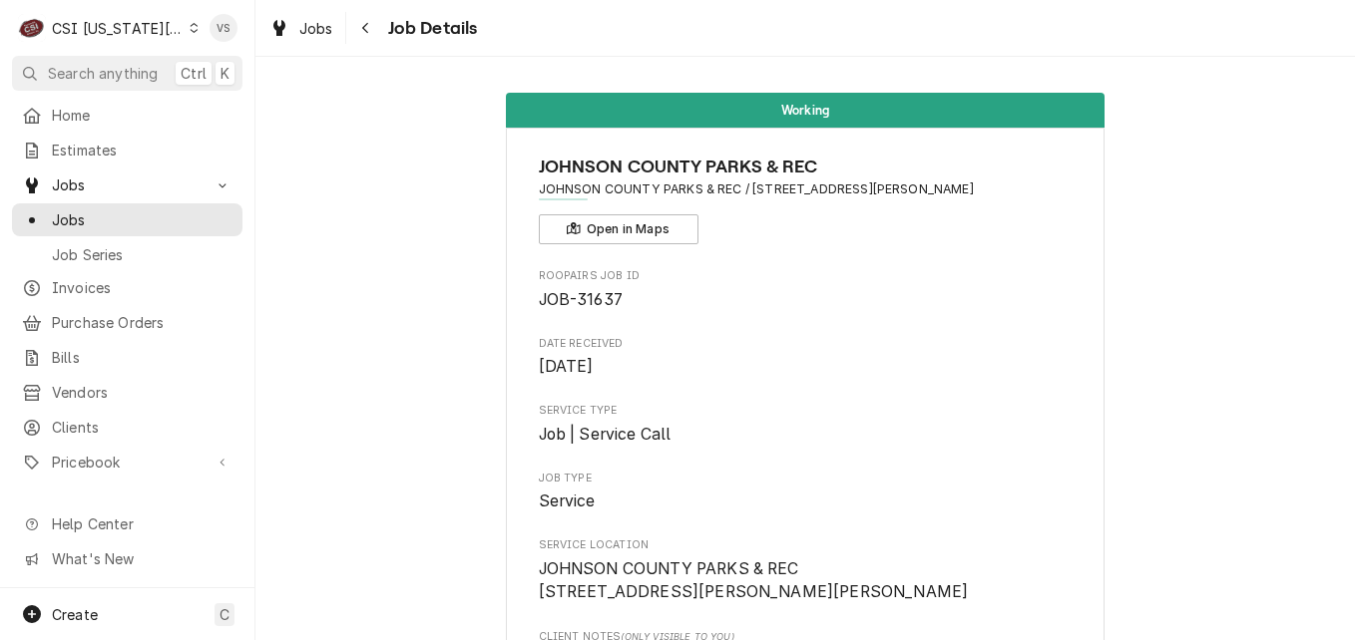
click at [671, 172] on span "JOHNSON COUNTY PARKS & REC" at bounding box center [806, 167] width 534 height 27
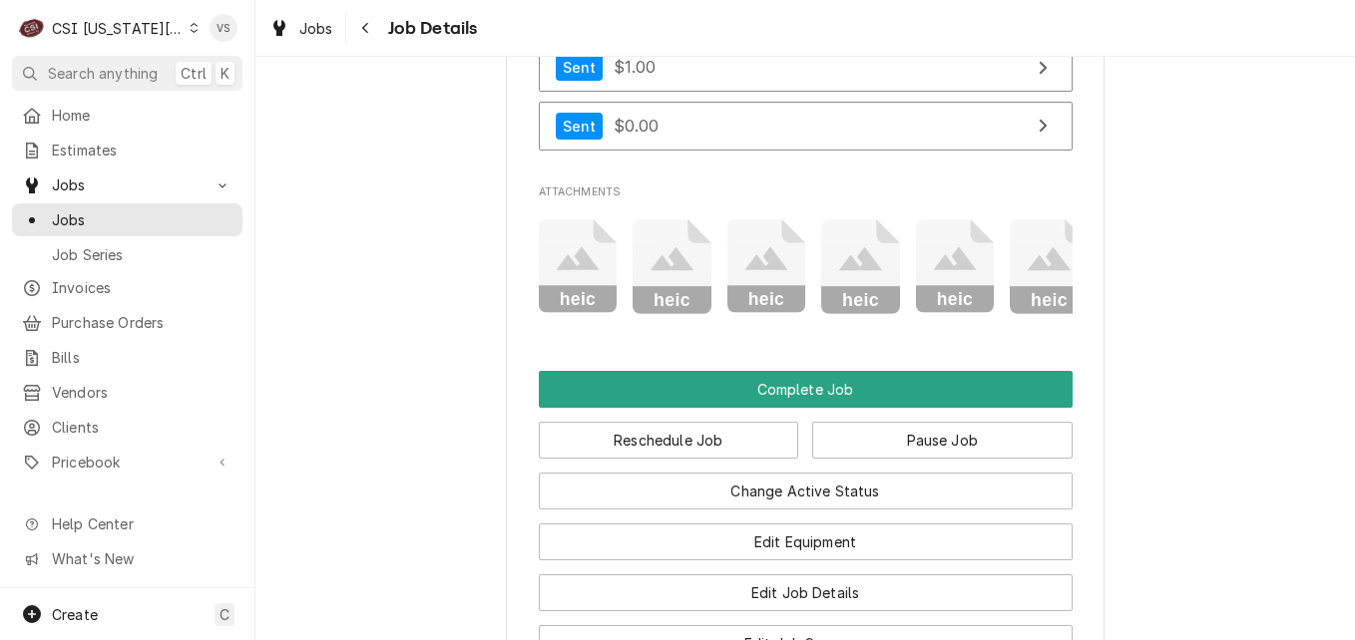
scroll to position [2768, 0]
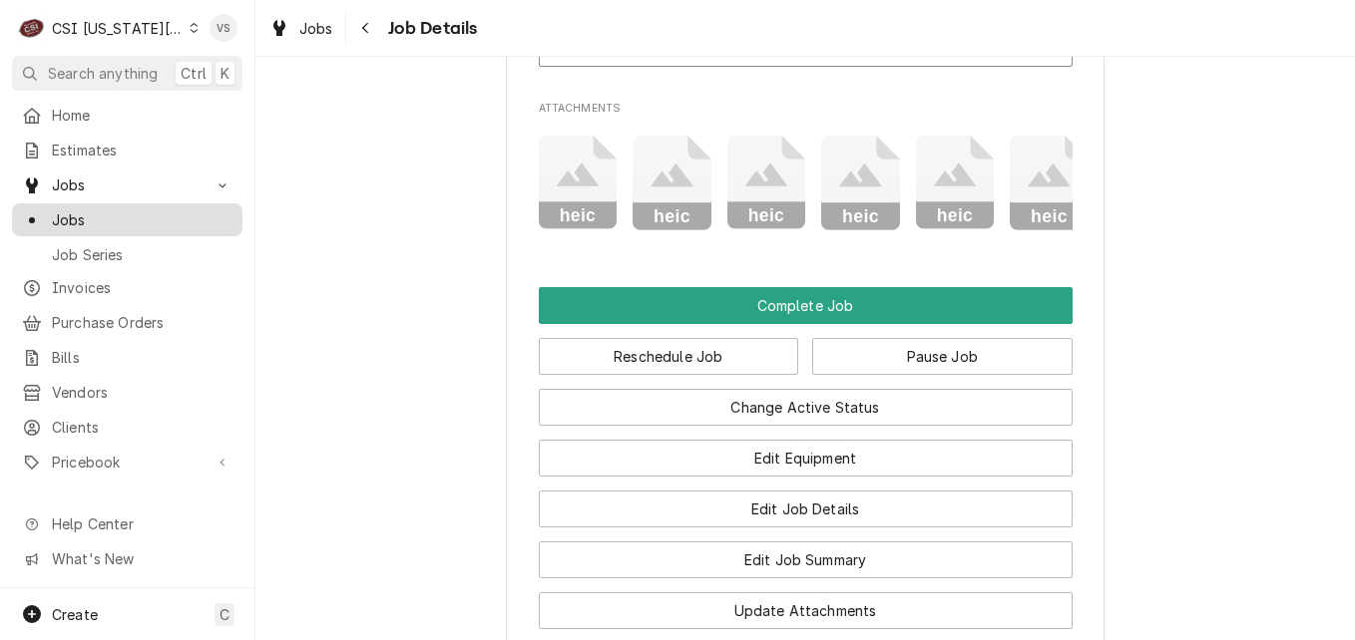
click at [76, 213] on span "Jobs" at bounding box center [142, 219] width 181 height 21
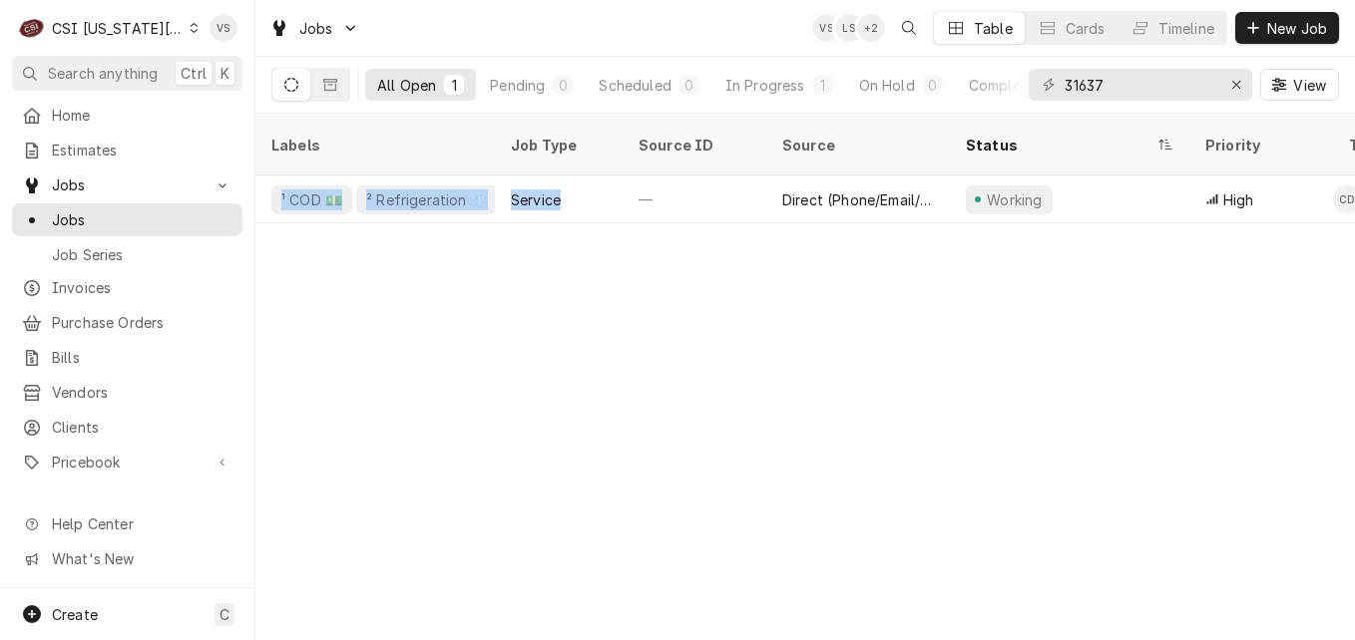
drag, startPoint x: 571, startPoint y: 172, endPoint x: 500, endPoint y: 305, distance: 151.3
click at [500, 305] on div "Labels Job Type Source ID Source Status Priority Techs Date Received Client Loc…" at bounding box center [804, 377] width 1099 height 527
drag, startPoint x: 500, startPoint y: 305, endPoint x: 458, endPoint y: 290, distance: 44.5
click at [458, 290] on div "Labels Job Type Source ID Source Status Priority Techs Date Received Client Loc…" at bounding box center [804, 377] width 1099 height 527
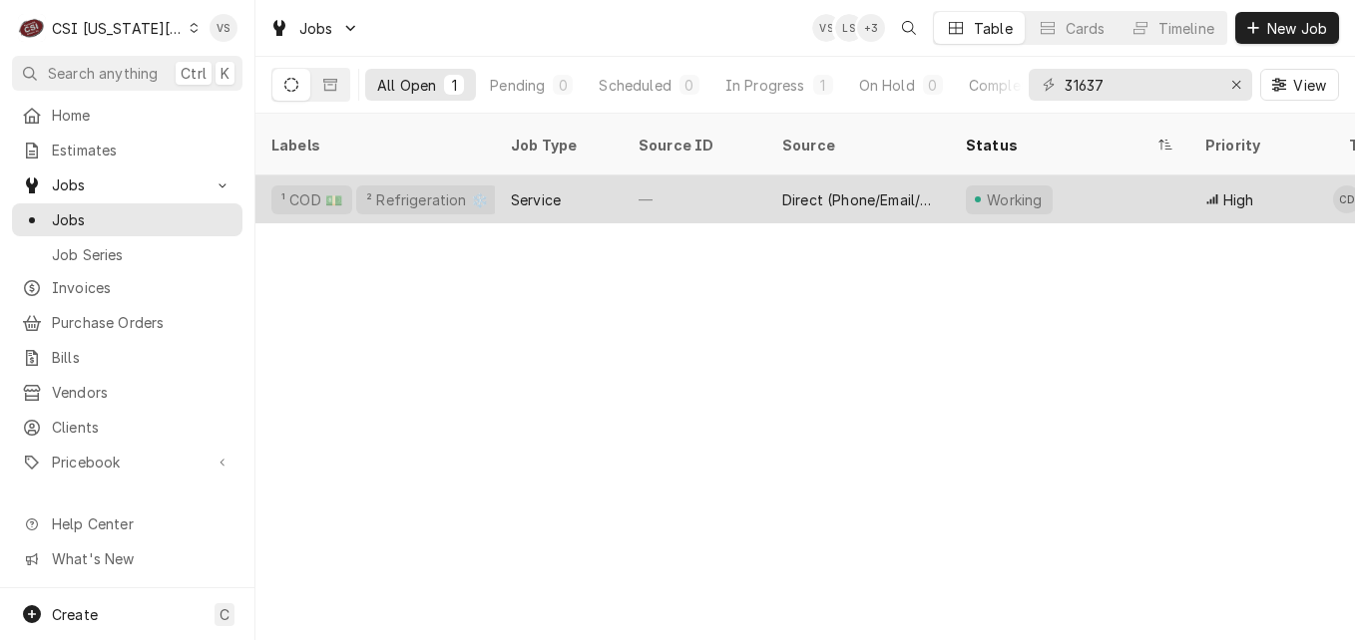
click at [594, 179] on div "Service" at bounding box center [559, 200] width 128 height 48
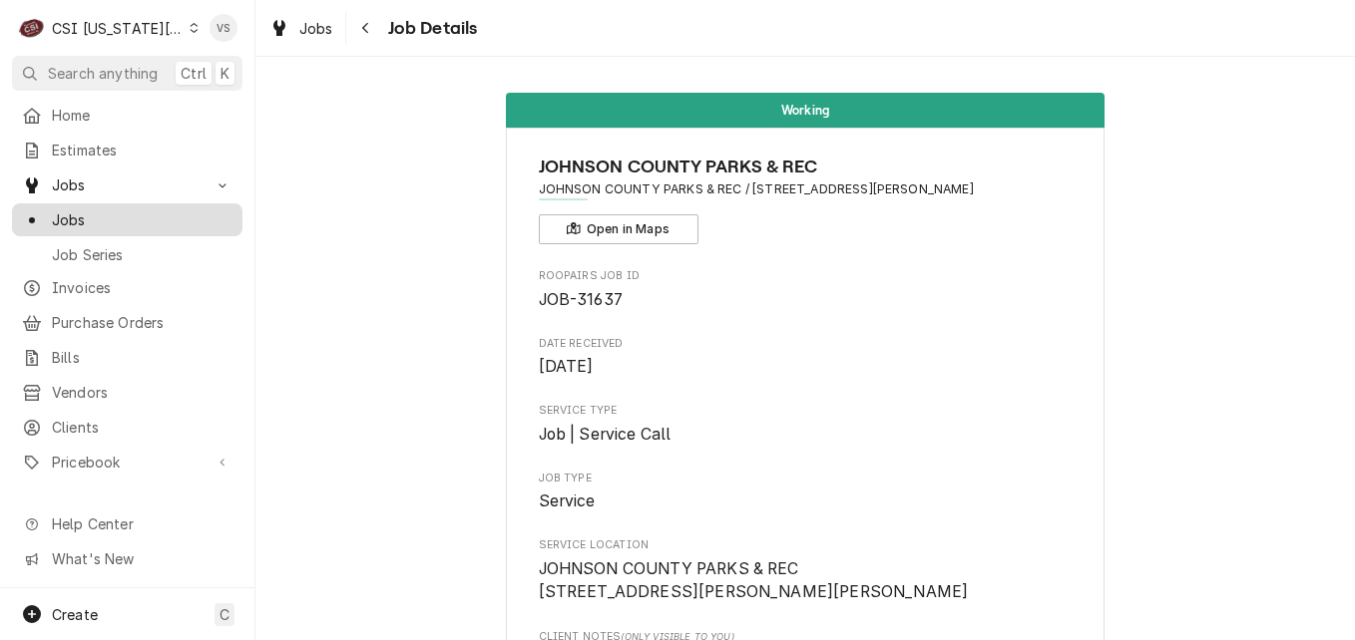
click at [96, 209] on span "Jobs" at bounding box center [142, 219] width 181 height 21
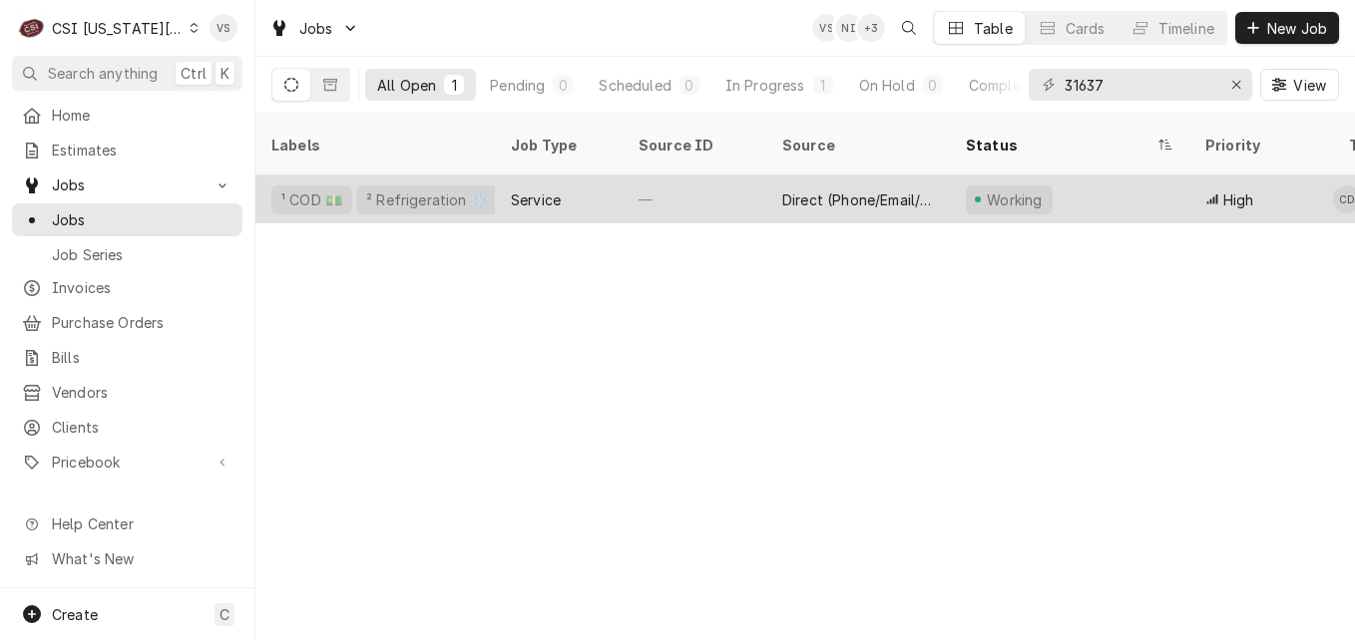
click at [604, 176] on div "Service" at bounding box center [559, 200] width 128 height 48
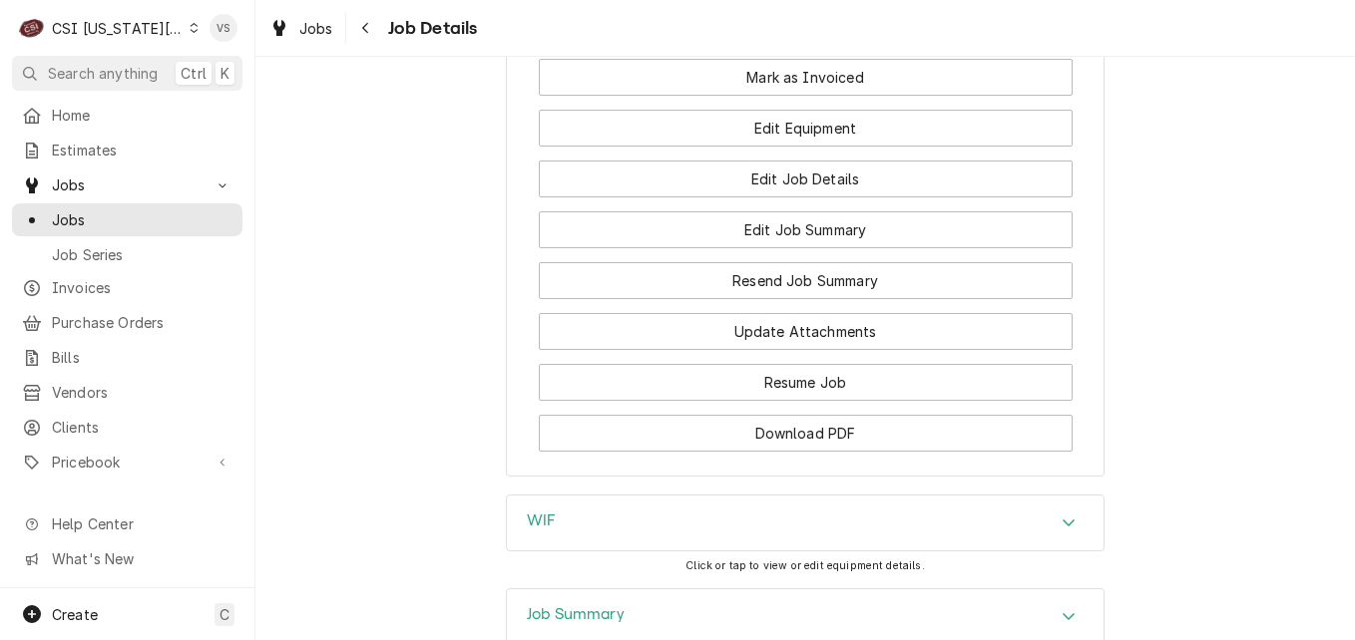
scroll to position [2494, 0]
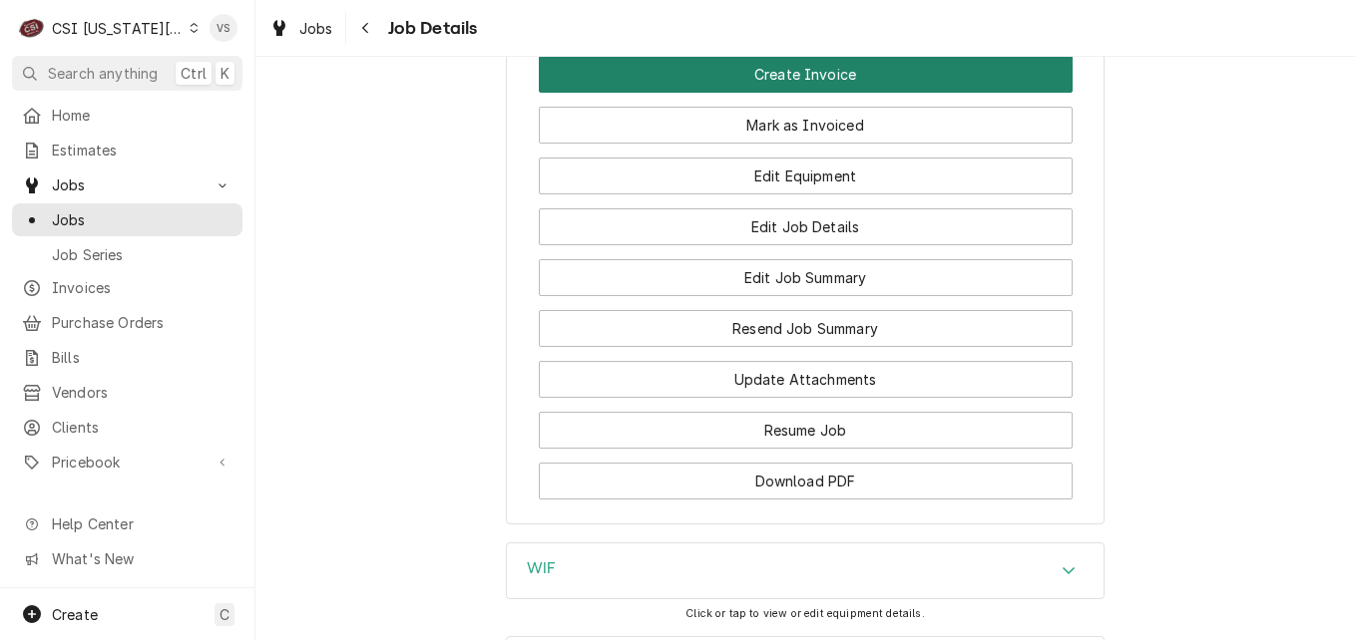
click at [836, 93] on button "Create Invoice" at bounding box center [806, 74] width 534 height 37
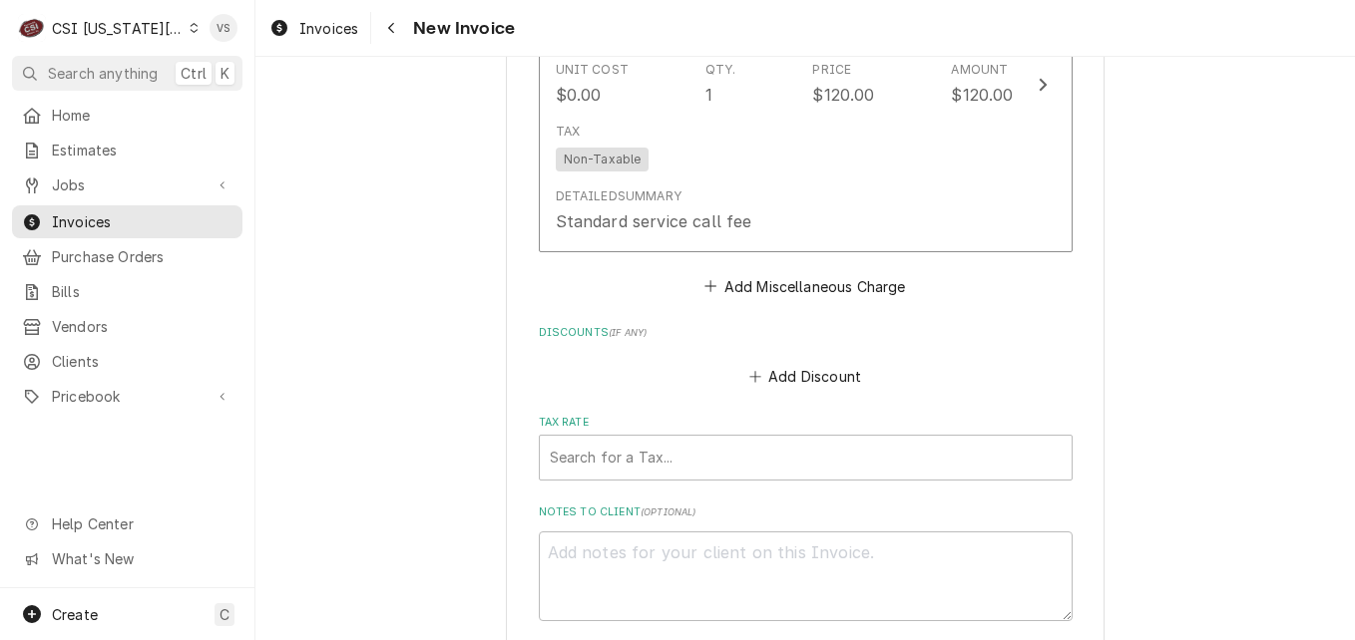
scroll to position [7605, 0]
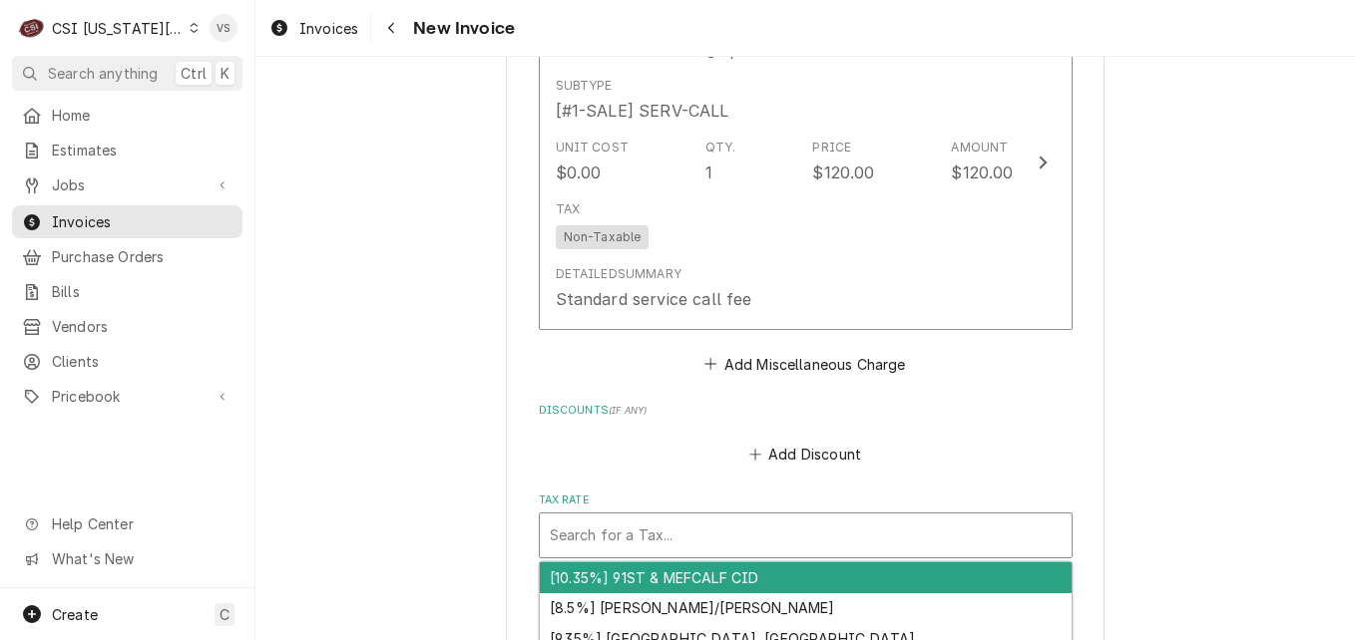
click at [562, 518] on div "Tax Rate" at bounding box center [806, 536] width 512 height 36
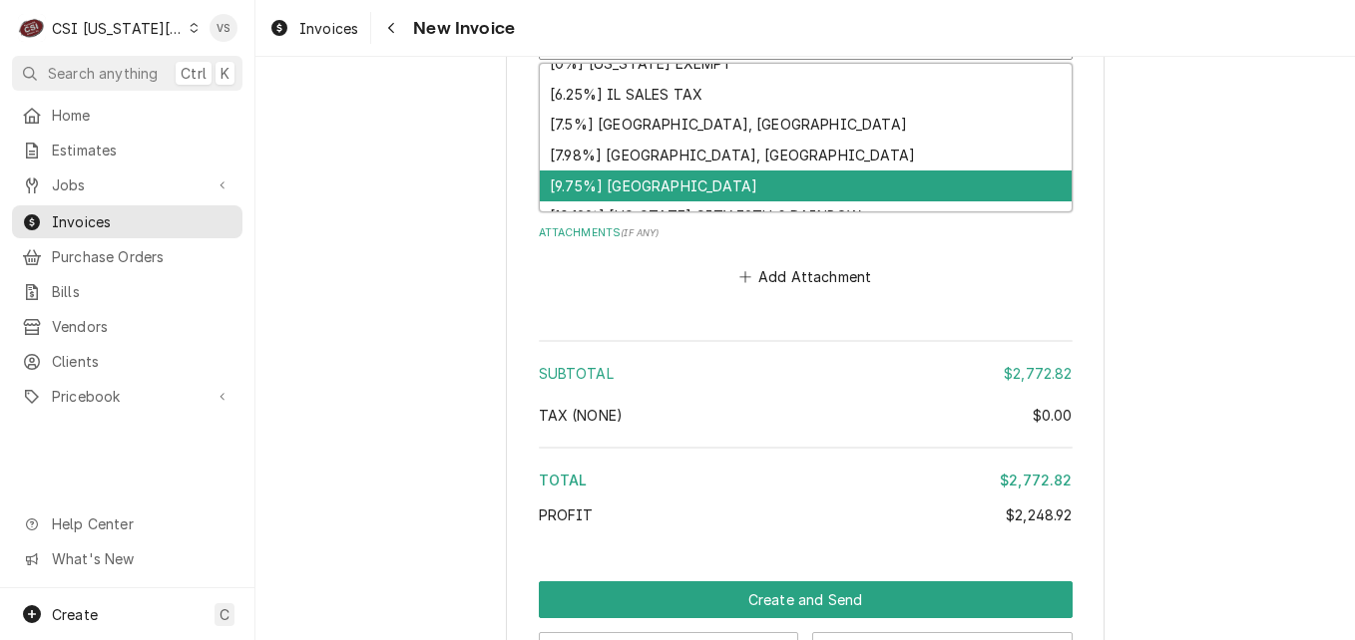
scroll to position [1074, 0]
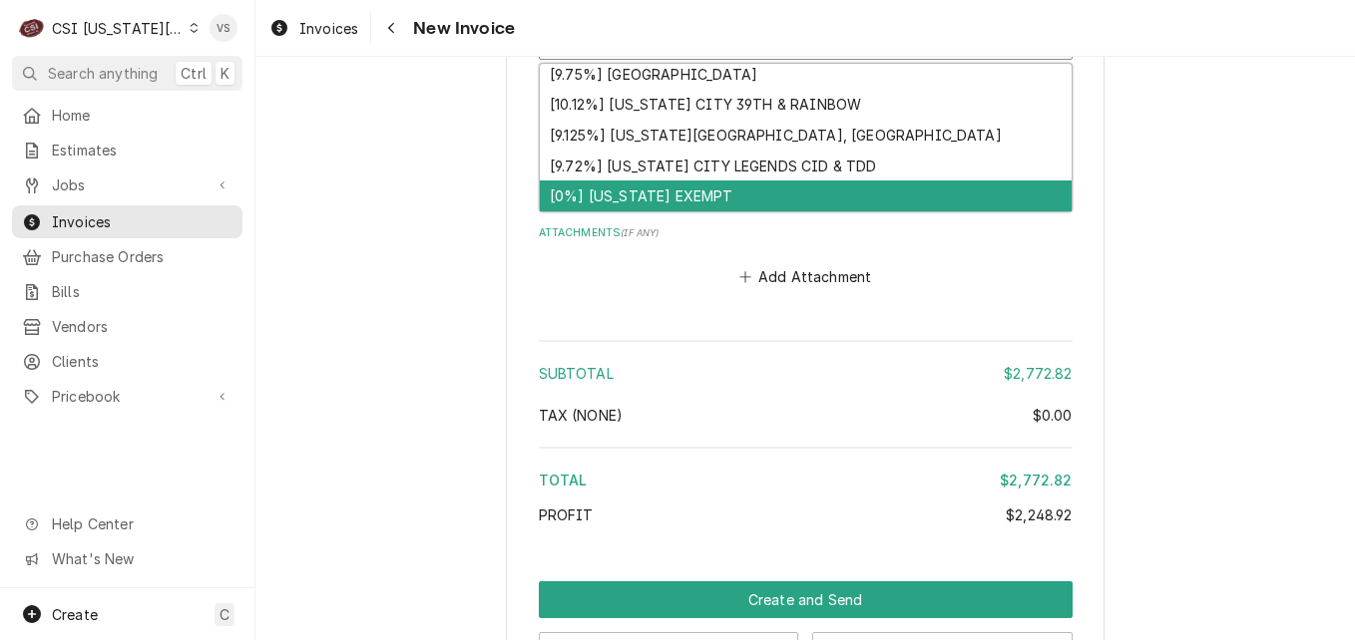
click at [627, 181] on div "[0%] KANSAS EXEMPT" at bounding box center [806, 196] width 532 height 31
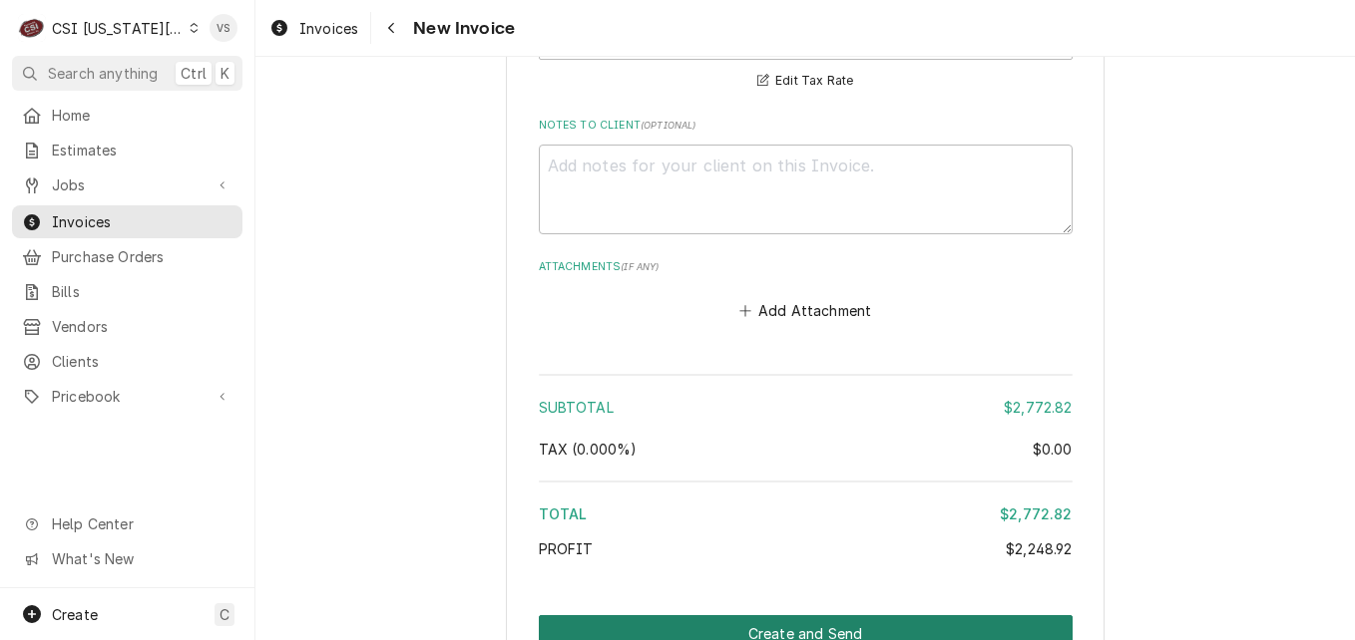
drag, startPoint x: 855, startPoint y: 557, endPoint x: 805, endPoint y: 632, distance: 90.8
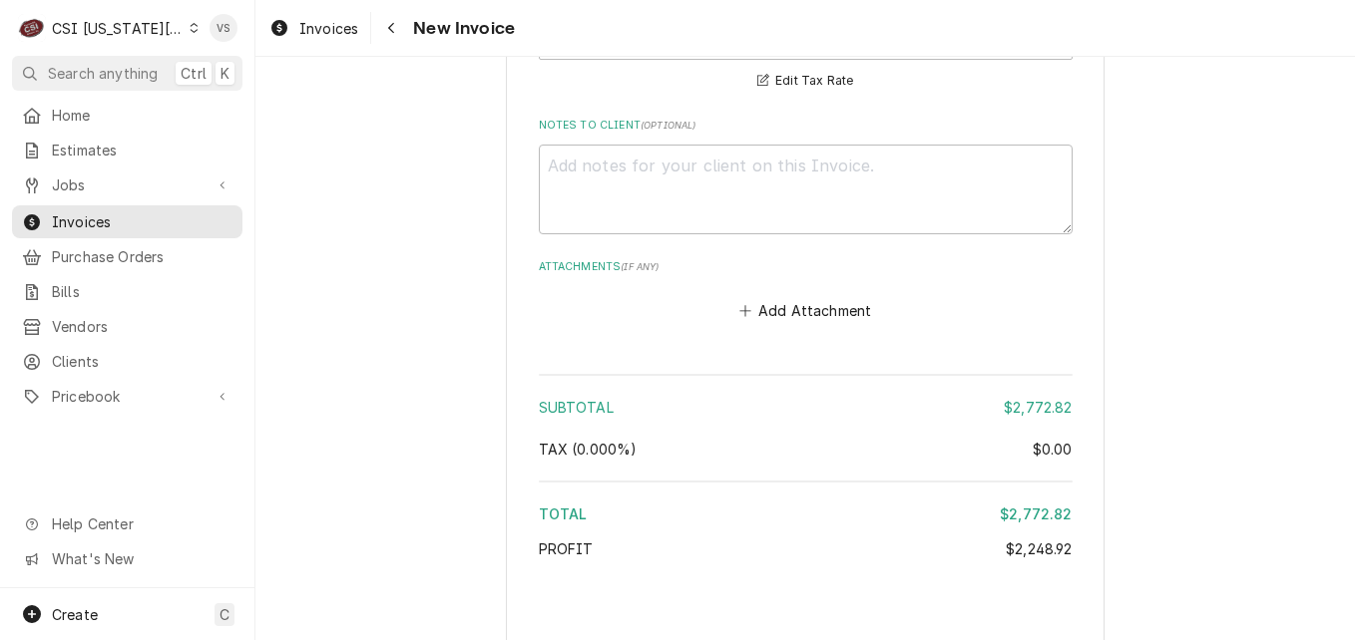
type textarea "x"
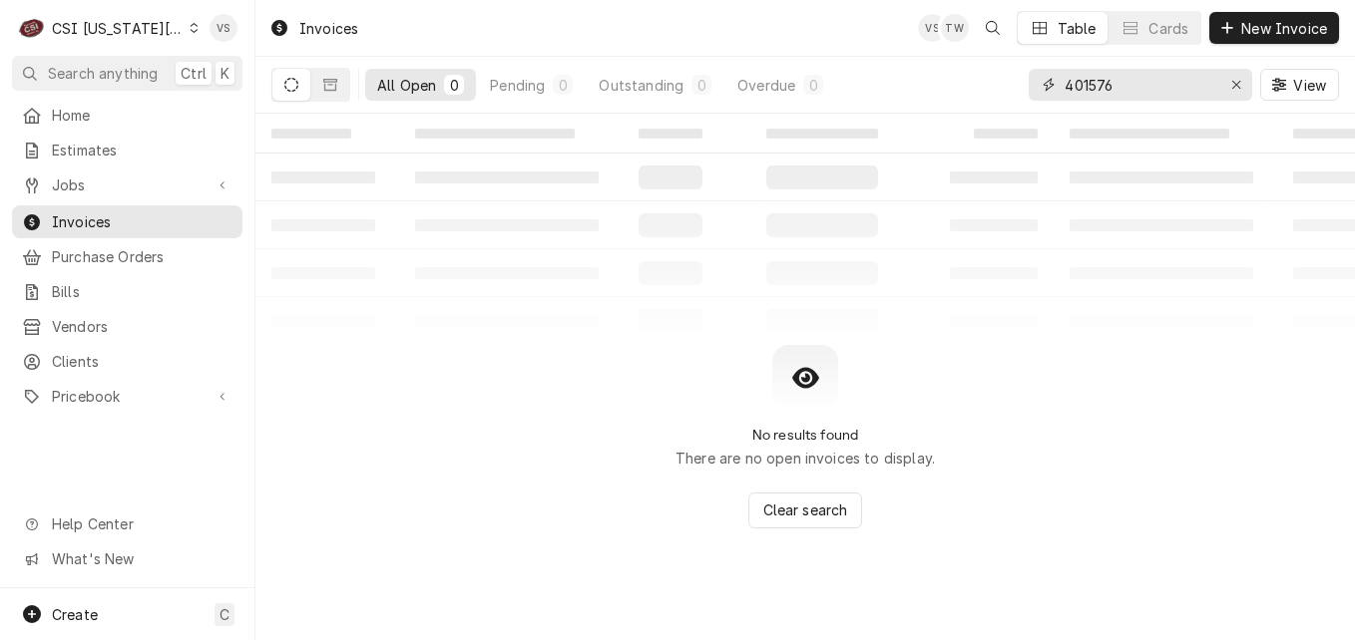
click at [1020, 84] on div "All Open 0 Pending 0 Outstanding 0 Overdue 0 401576 View" at bounding box center [804, 85] width 1067 height 56
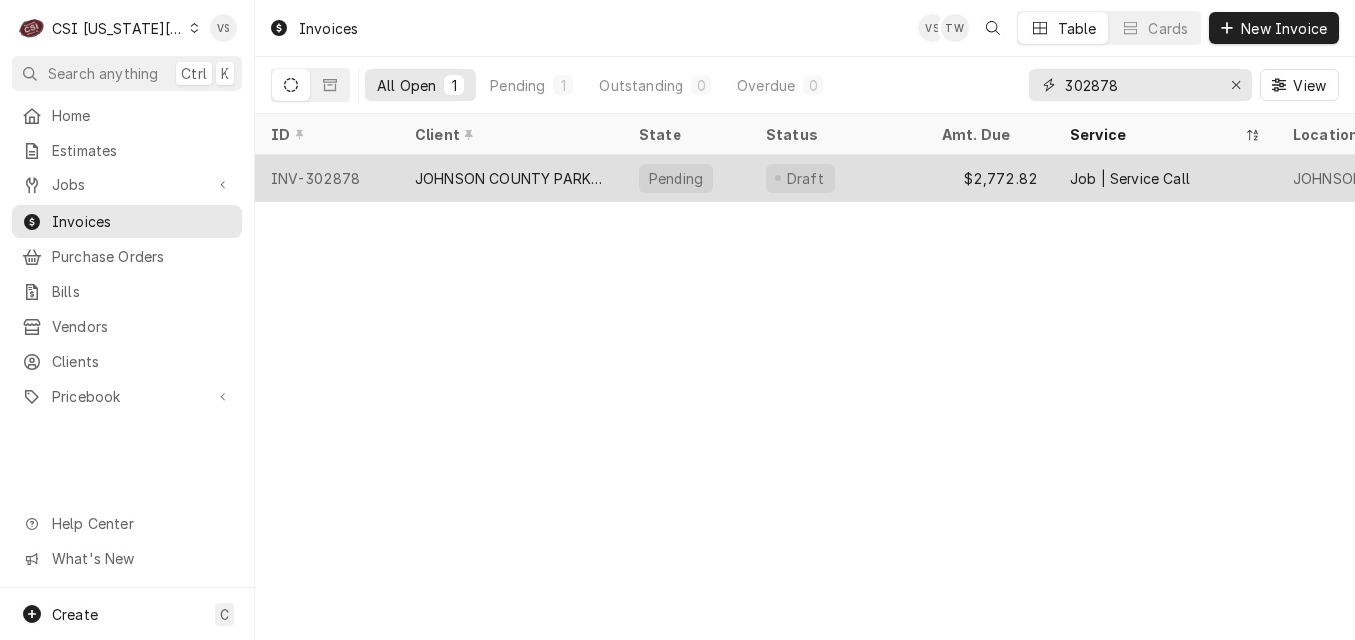
type input "302878"
click at [888, 172] on div "Draft" at bounding box center [838, 179] width 176 height 48
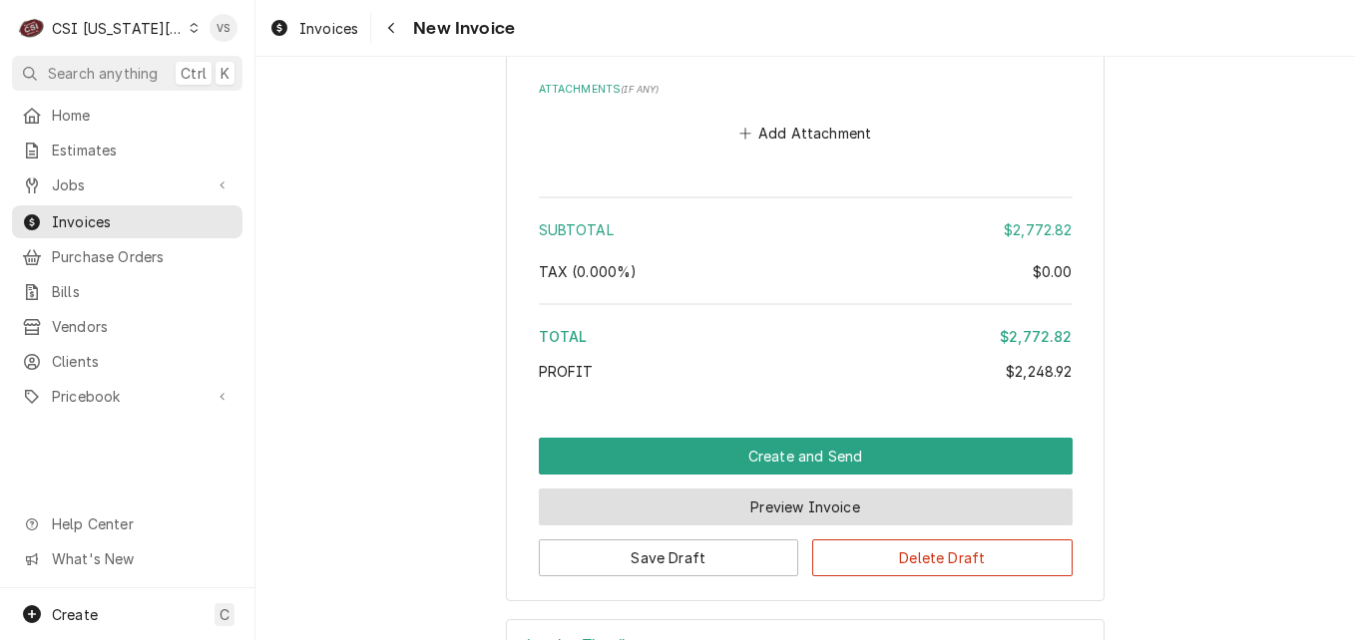
scroll to position [8283, 0]
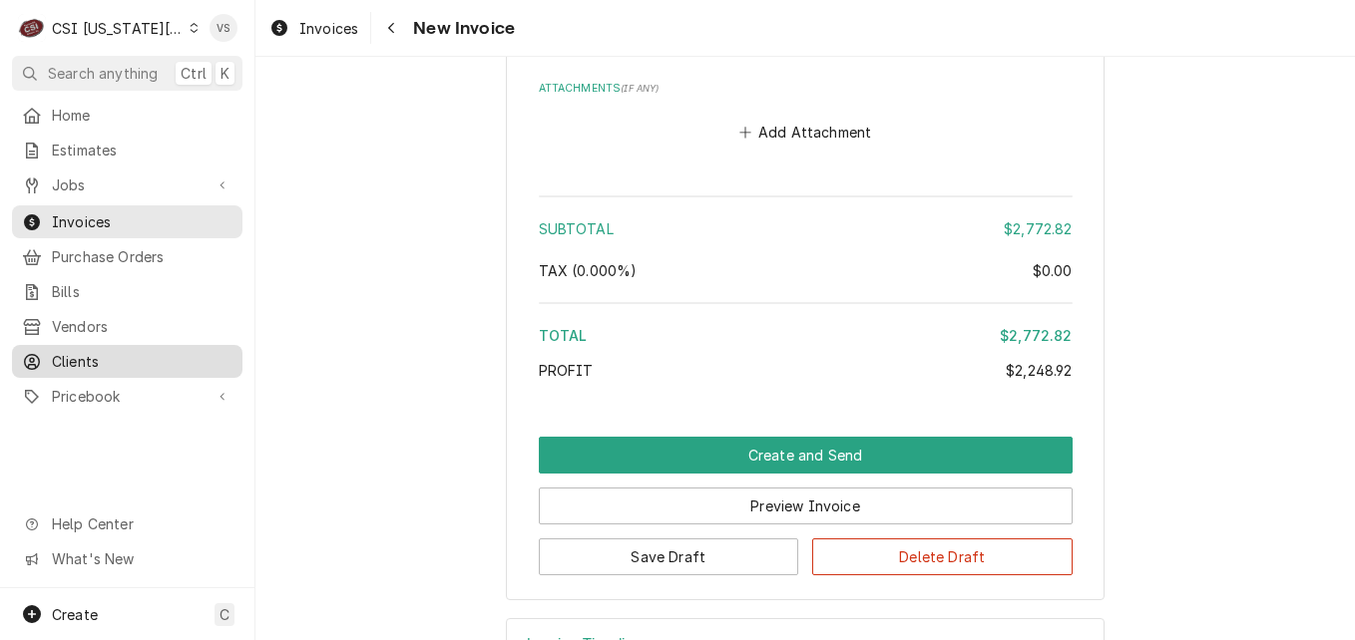
click at [87, 351] on span "Clients" at bounding box center [142, 361] width 181 height 21
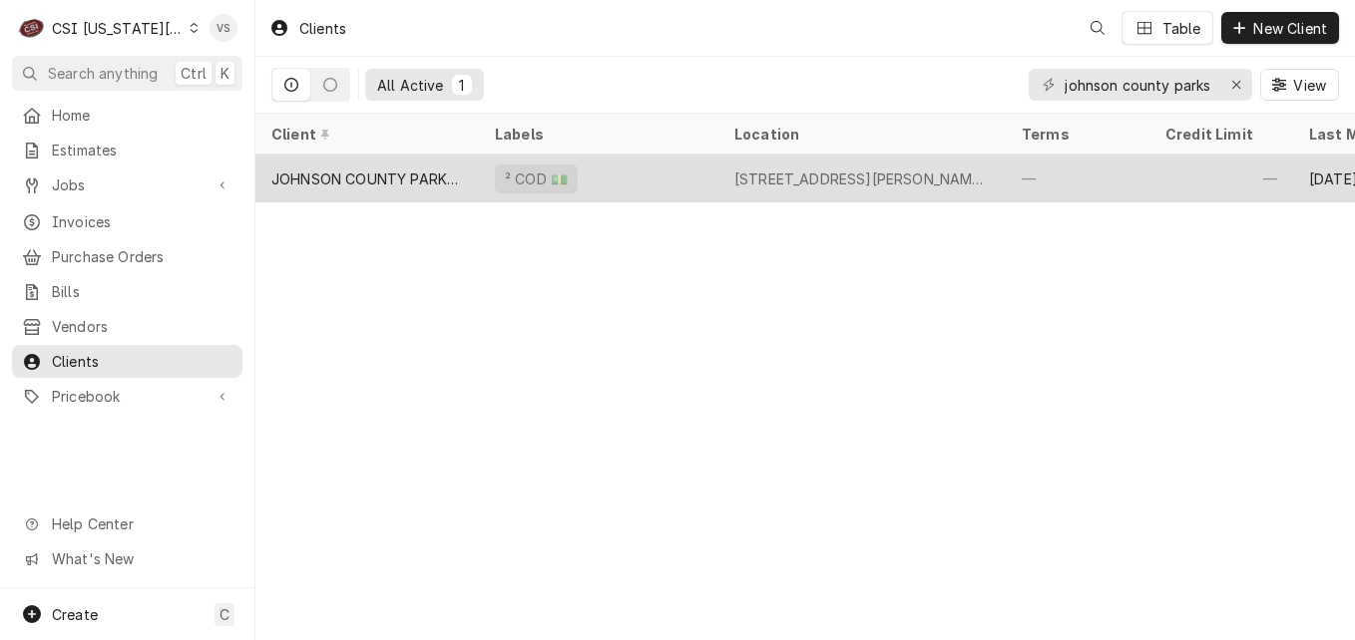
click at [688, 171] on div "² COD 💵" at bounding box center [598, 179] width 239 height 48
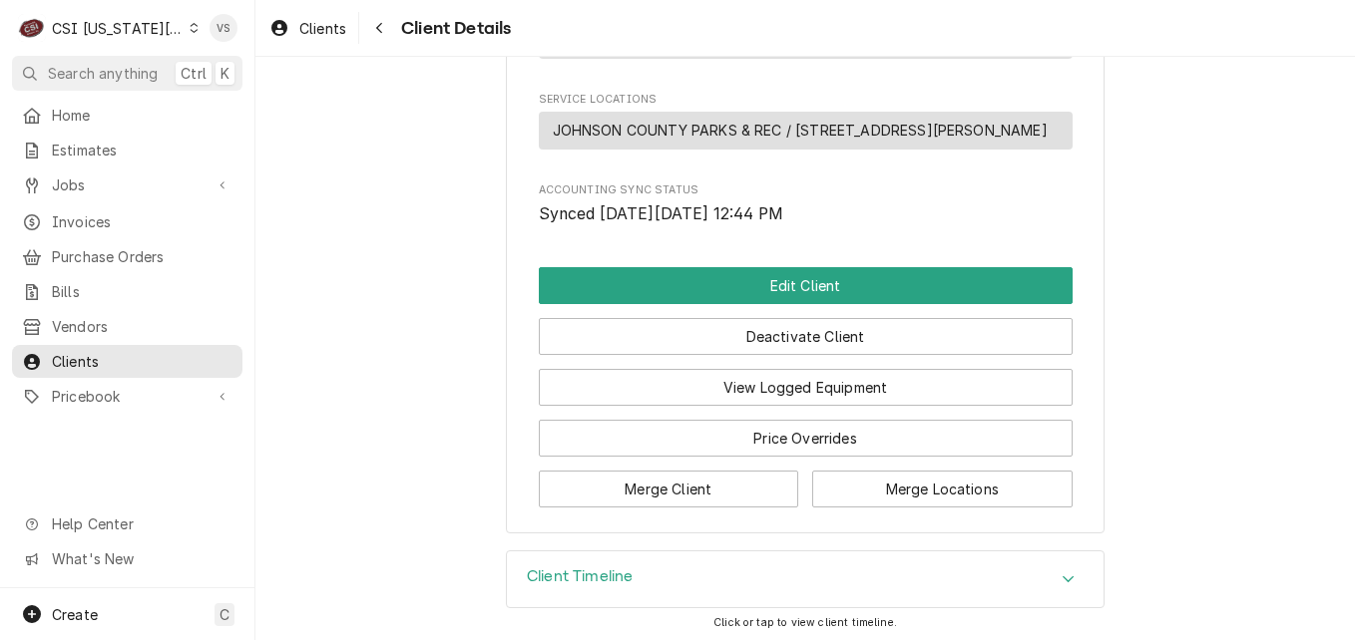
scroll to position [1034, 0]
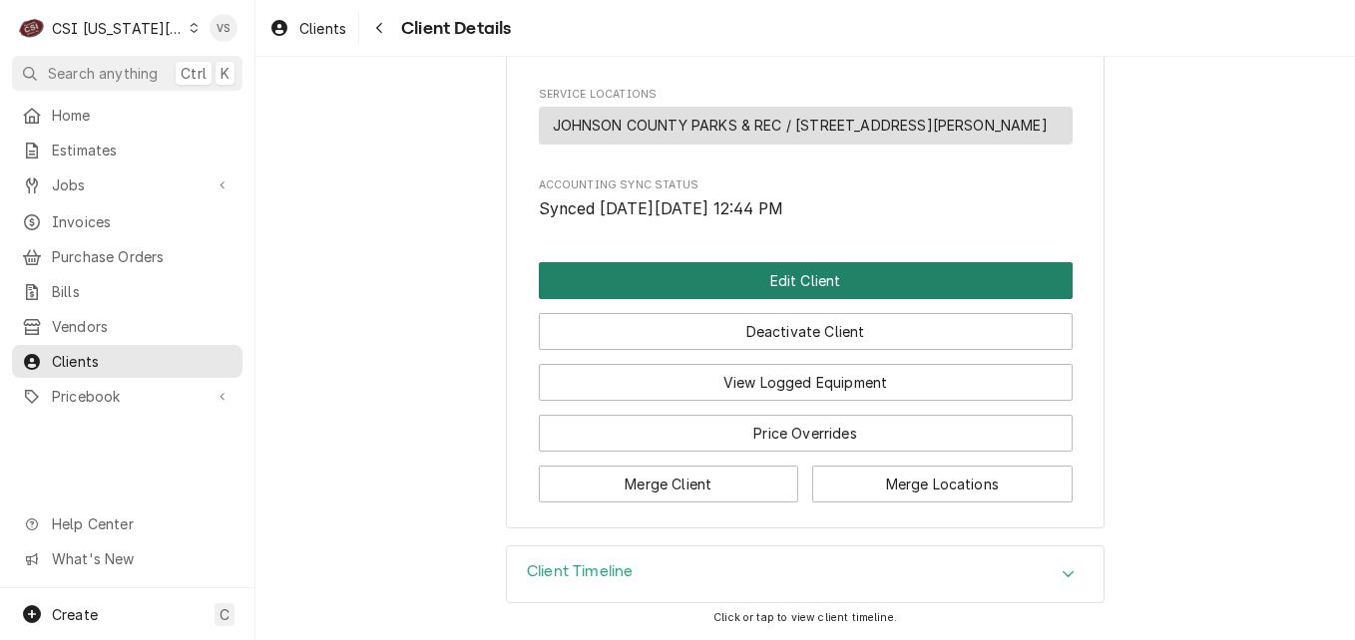
click at [687, 278] on button "Edit Client" at bounding box center [806, 280] width 534 height 37
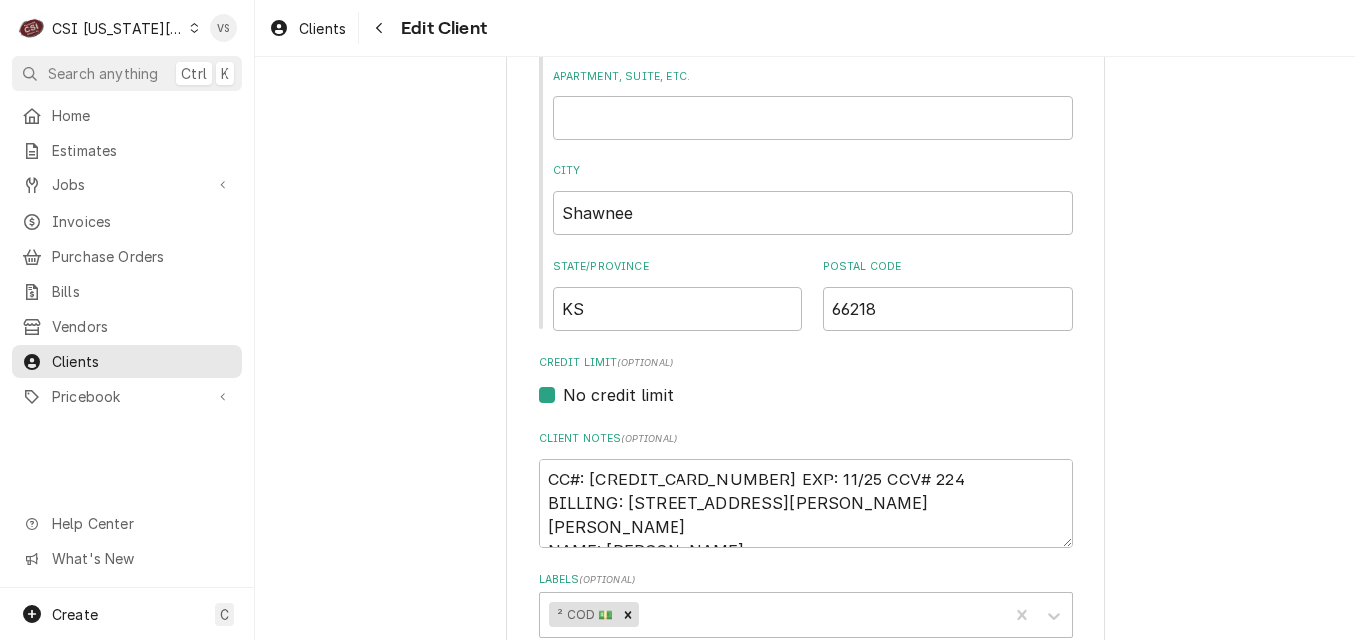
scroll to position [998, 0]
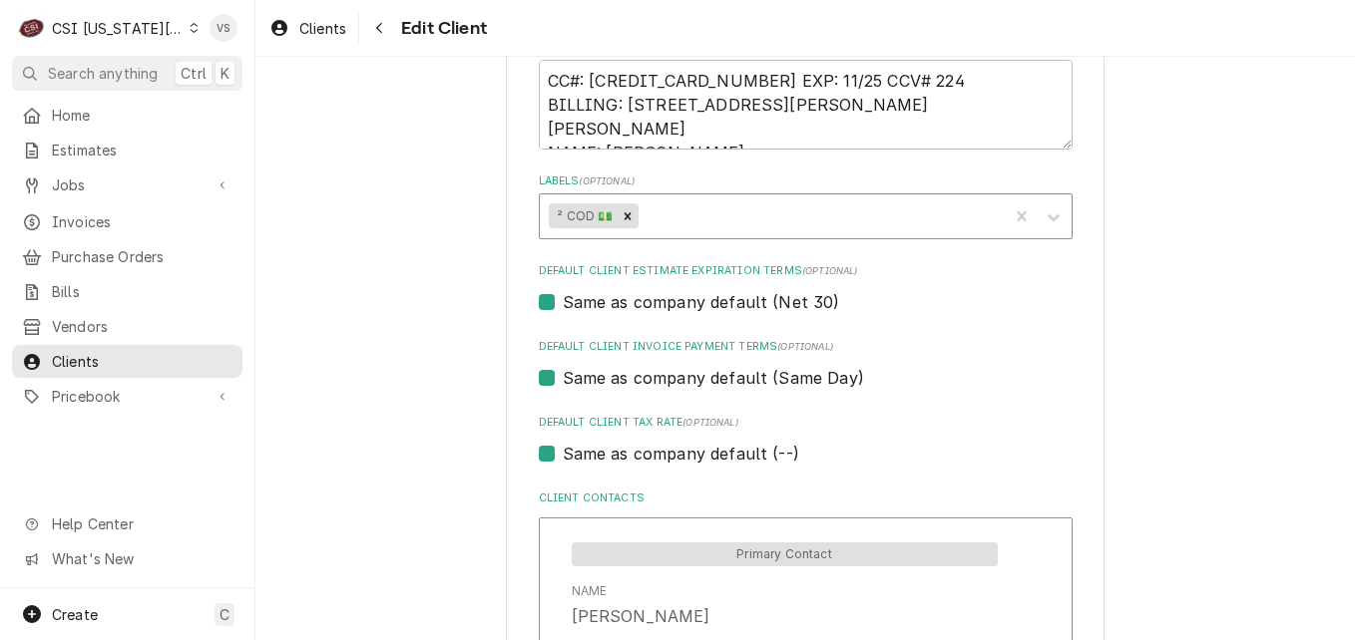
click at [678, 223] on div "Labels" at bounding box center [819, 217] width 355 height 36
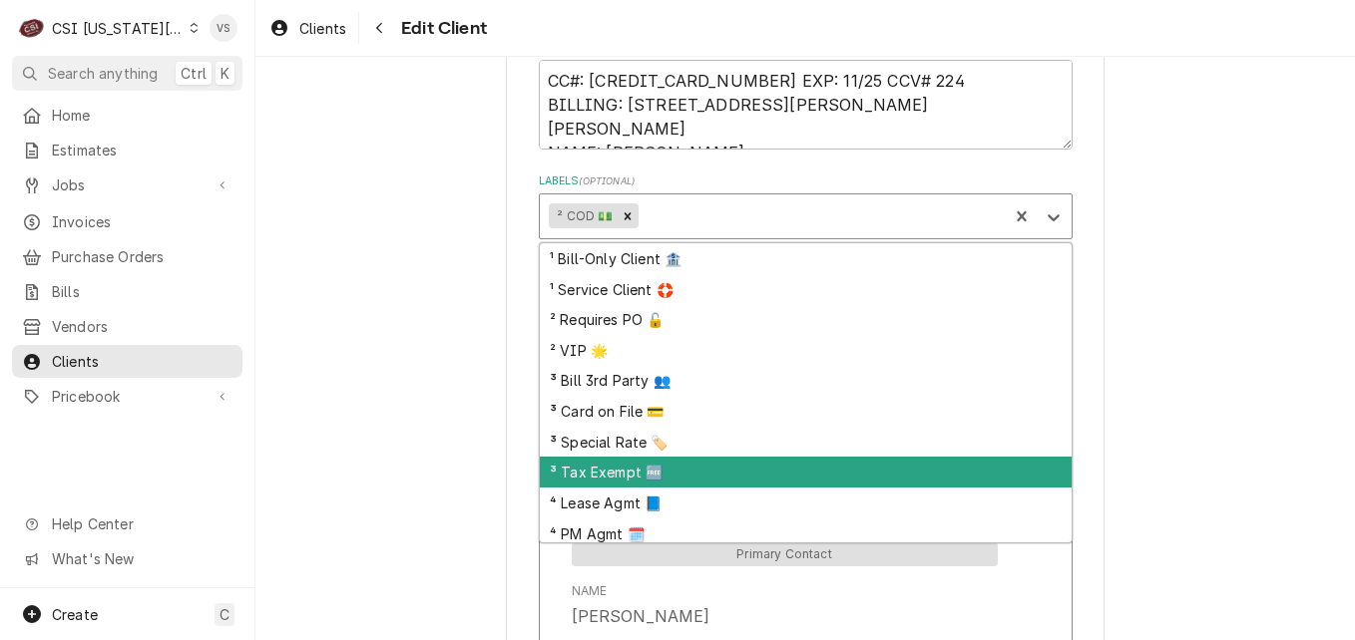
click at [589, 474] on div "³ Tax Exempt 🆓" at bounding box center [806, 472] width 532 height 31
type textarea "x"
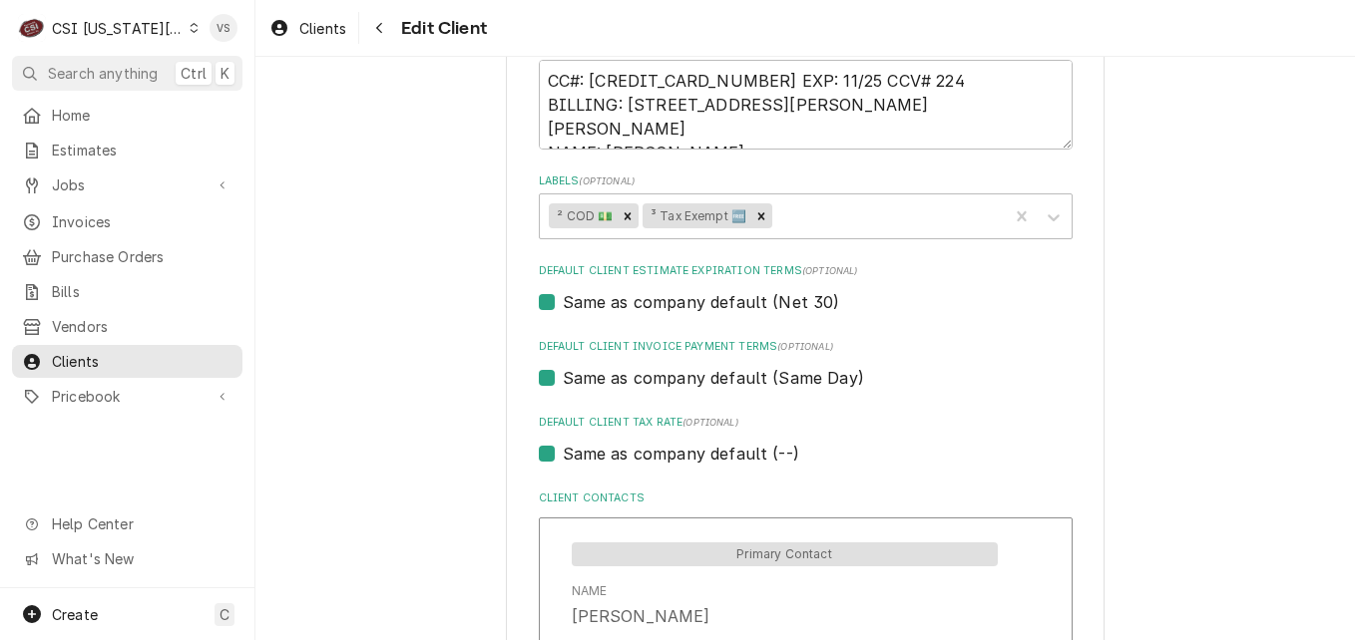
click at [563, 458] on label "Same as company default (--)" at bounding box center [681, 454] width 236 height 24
click at [563, 458] on input "Same as company default (--)" at bounding box center [830, 464] width 534 height 44
checkbox input "false"
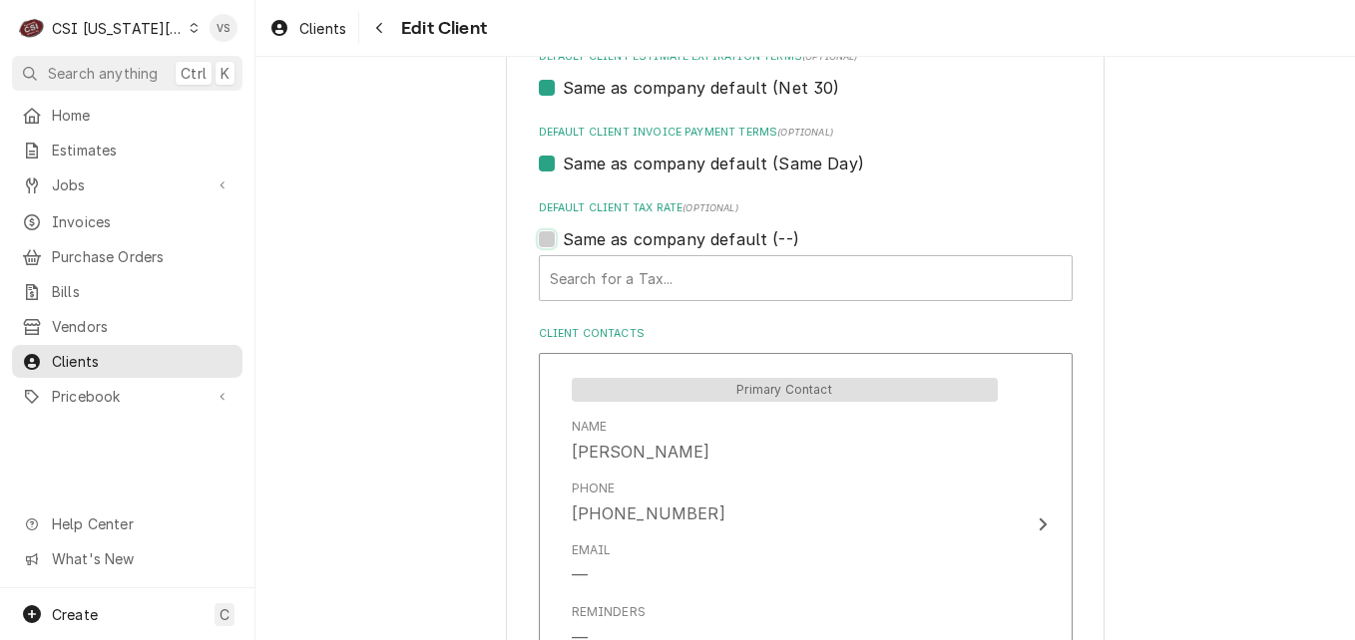
scroll to position [1086, 0]
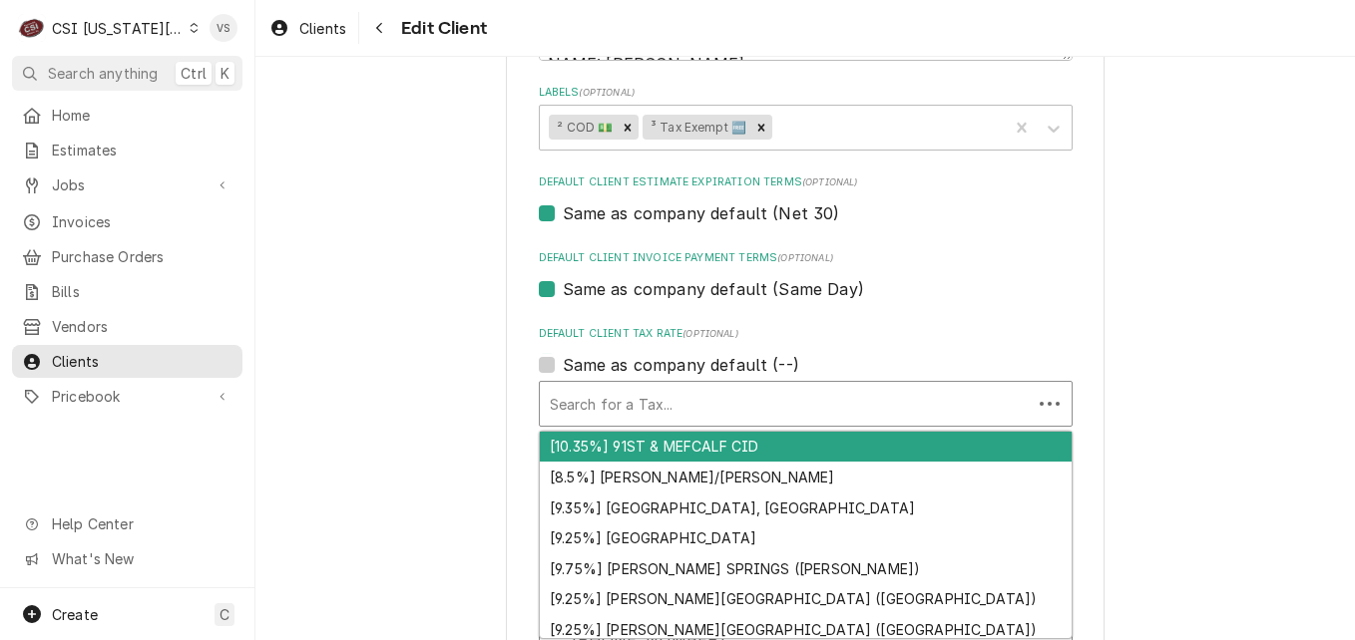
click at [633, 404] on div "Default Client Tax Rate" at bounding box center [786, 404] width 472 height 36
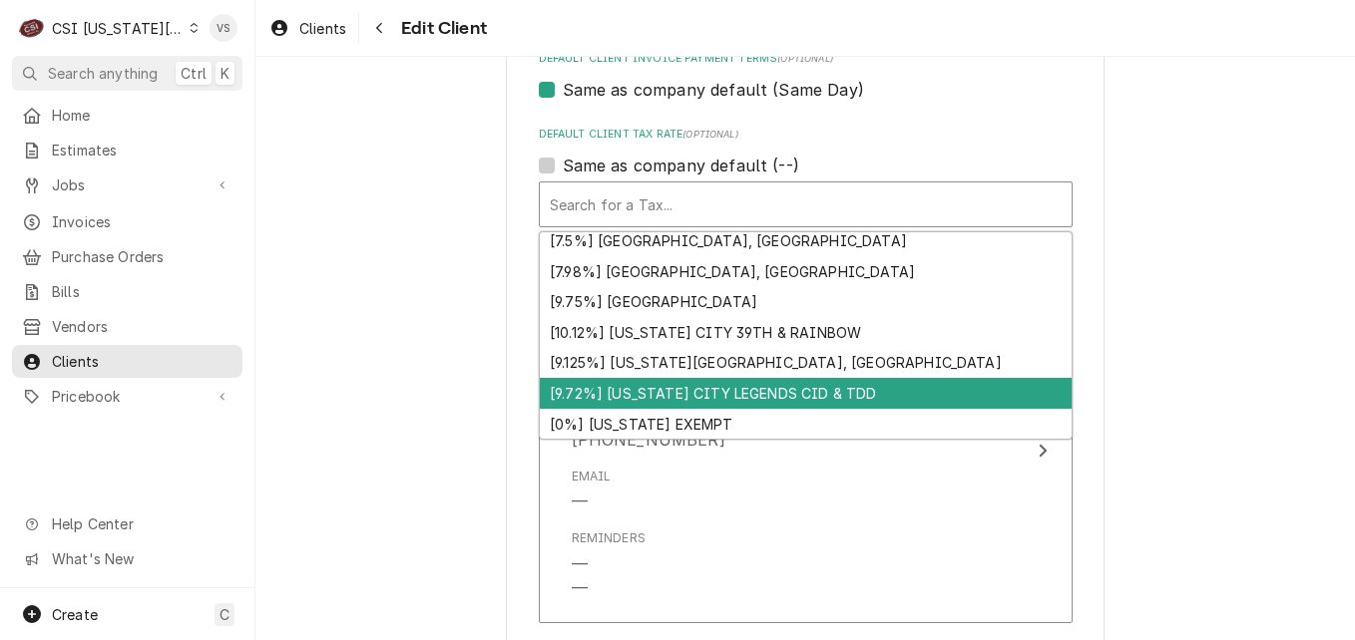
scroll to position [1016, 0]
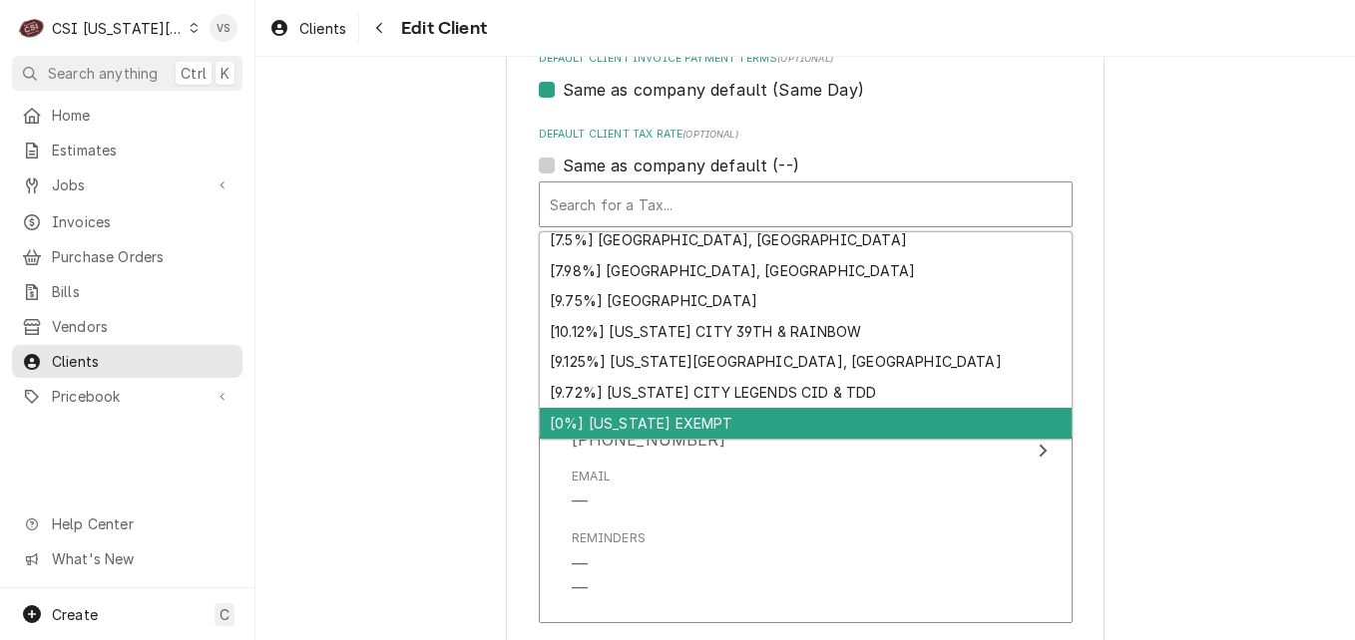
click at [673, 420] on div "[0%] KANSAS EXEMPT" at bounding box center [806, 423] width 532 height 31
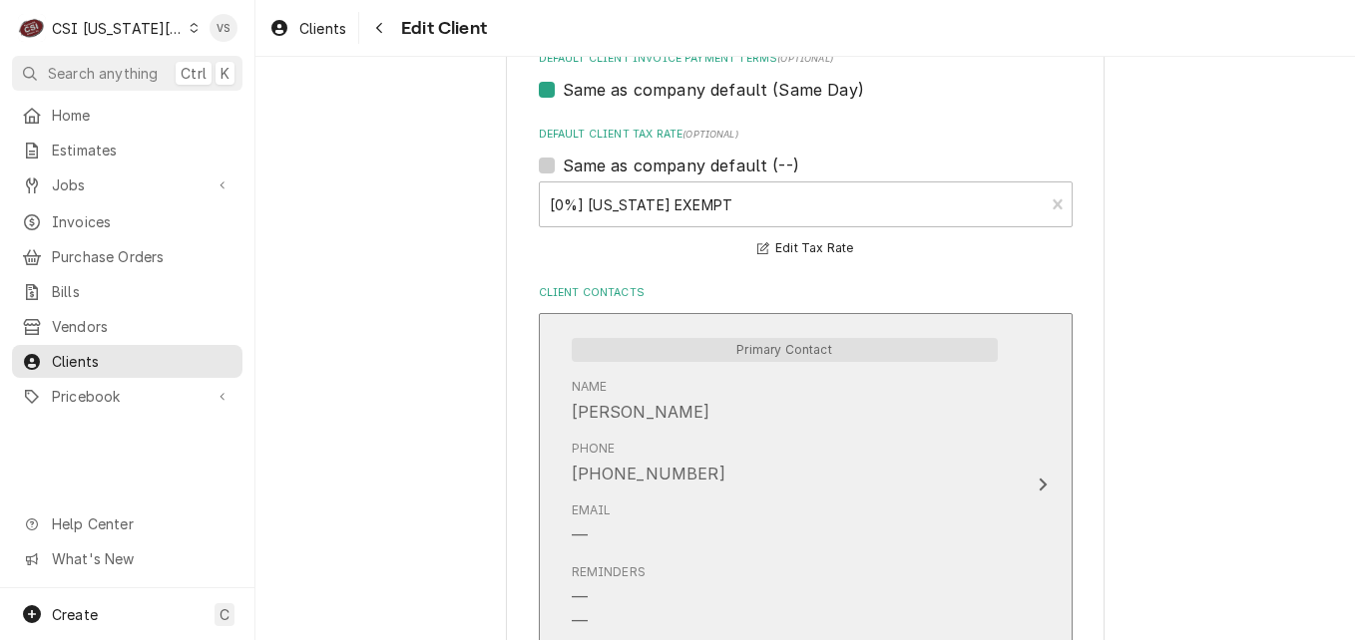
scroll to position [1618, 0]
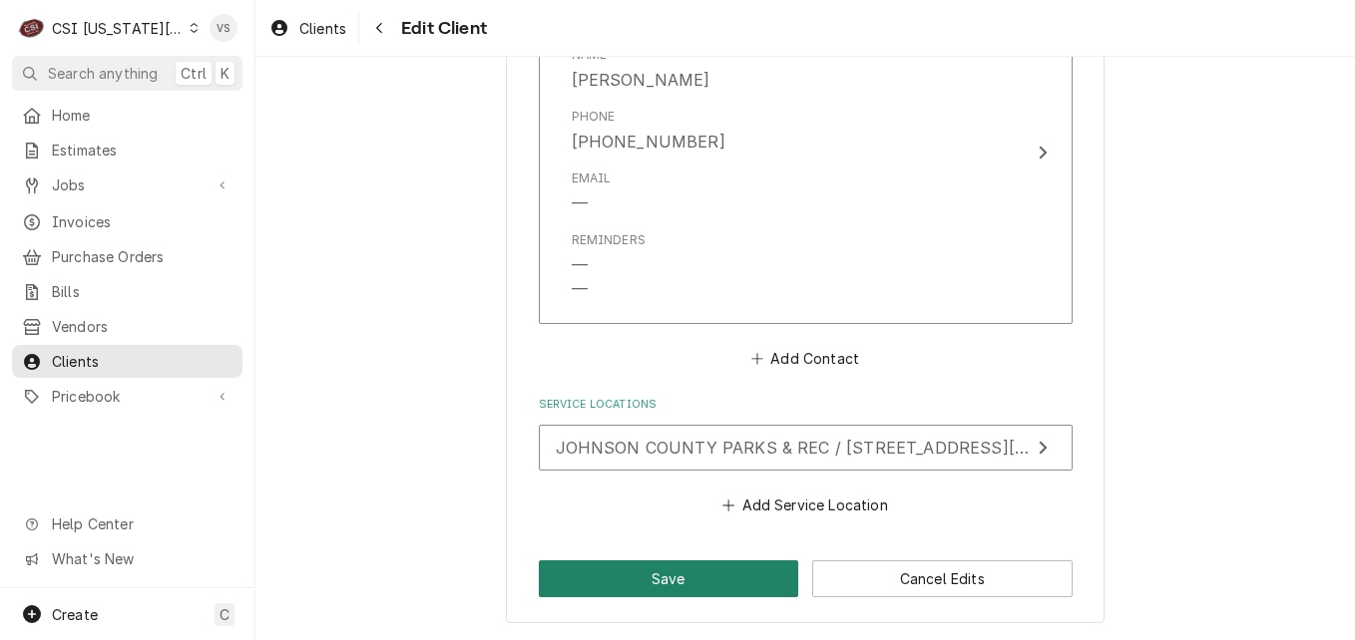
click at [686, 570] on button "Save" at bounding box center [669, 579] width 260 height 37
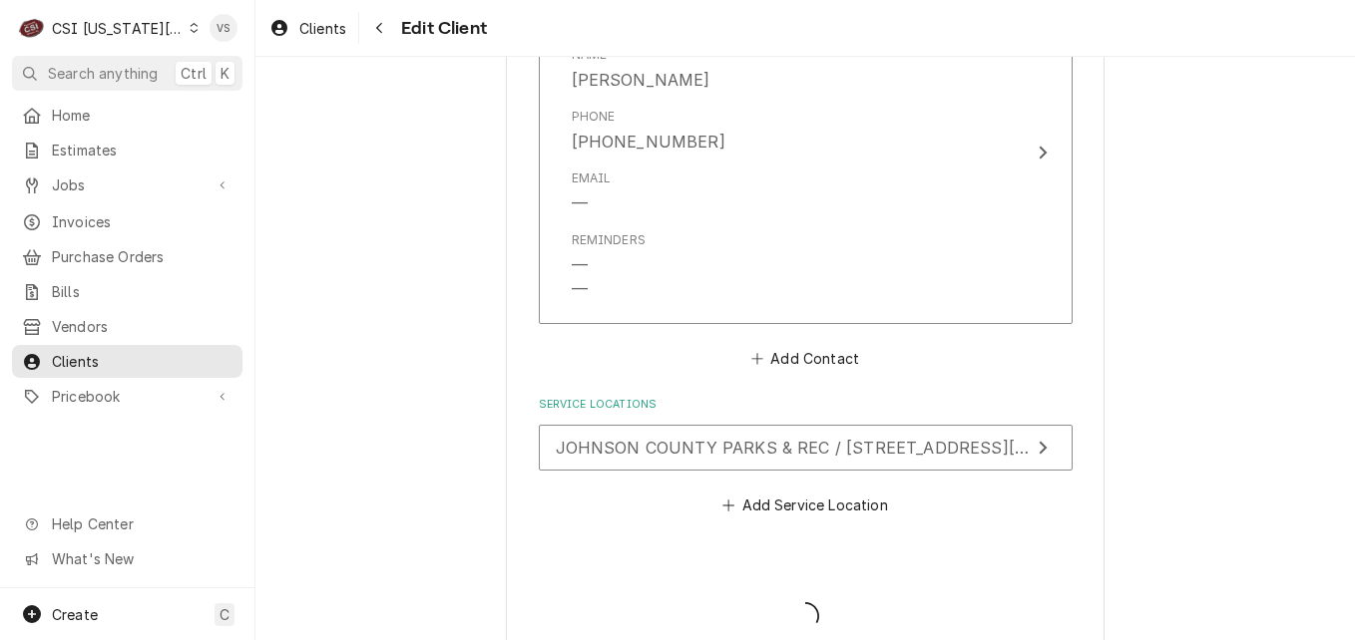
type textarea "x"
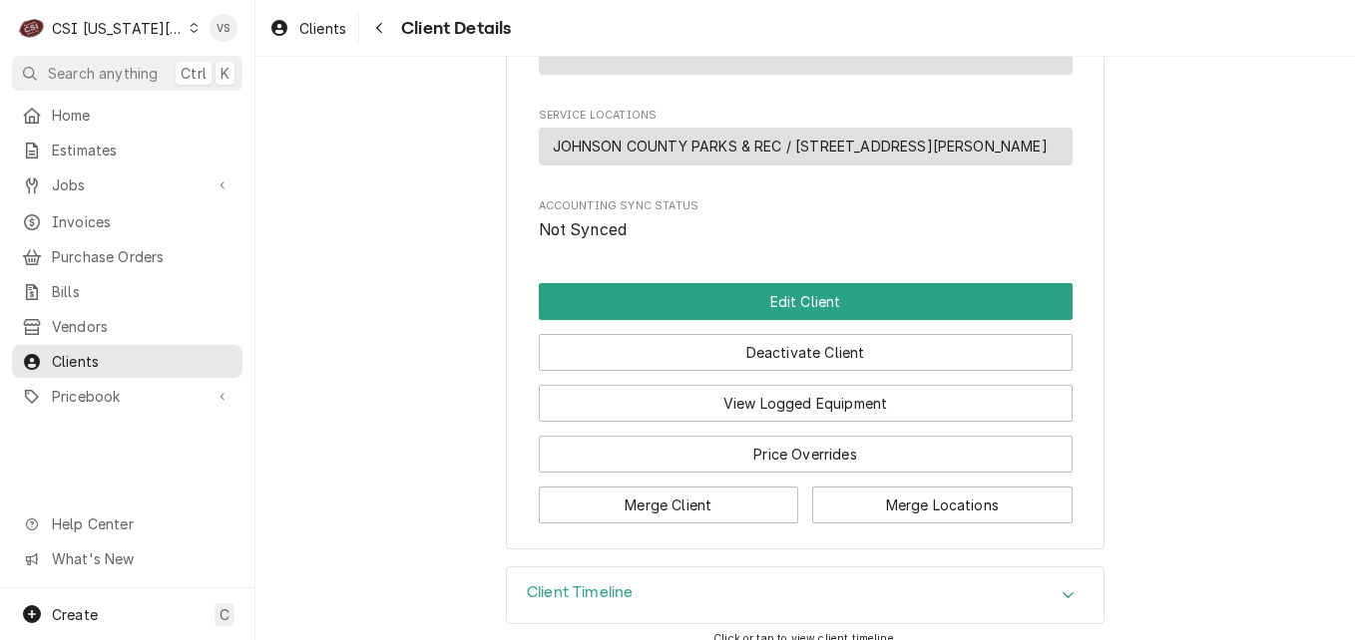
scroll to position [935, 0]
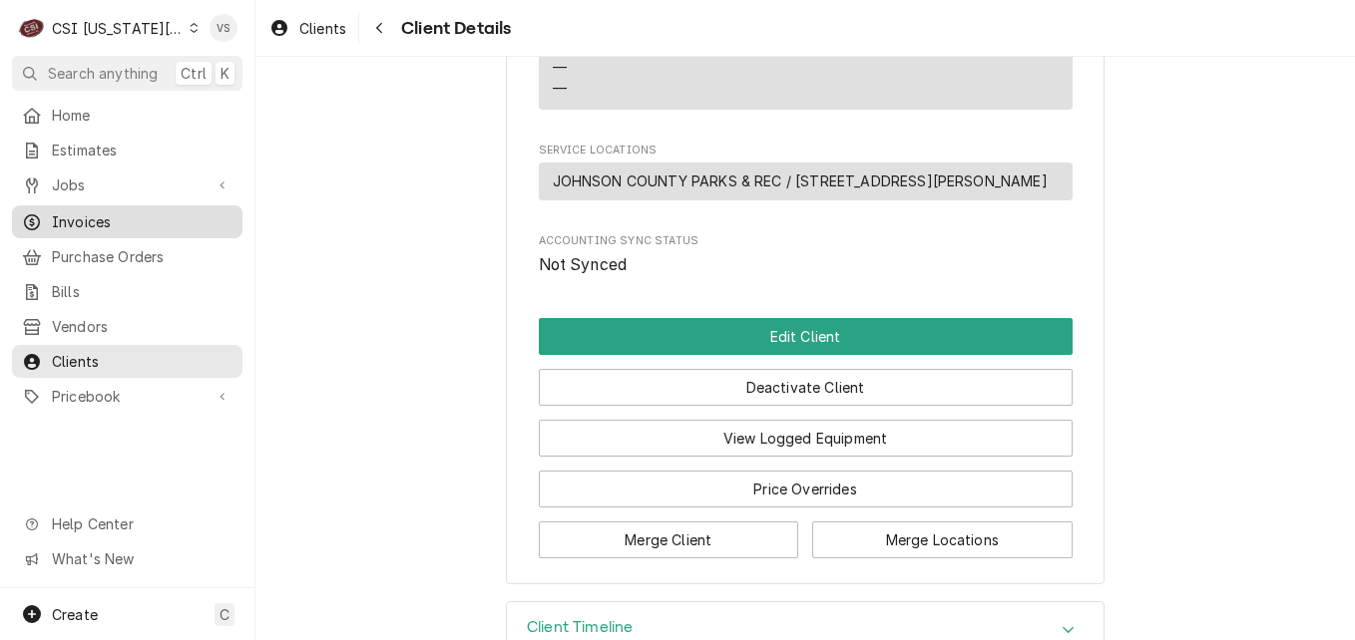
click at [84, 217] on span "Invoices" at bounding box center [142, 221] width 181 height 21
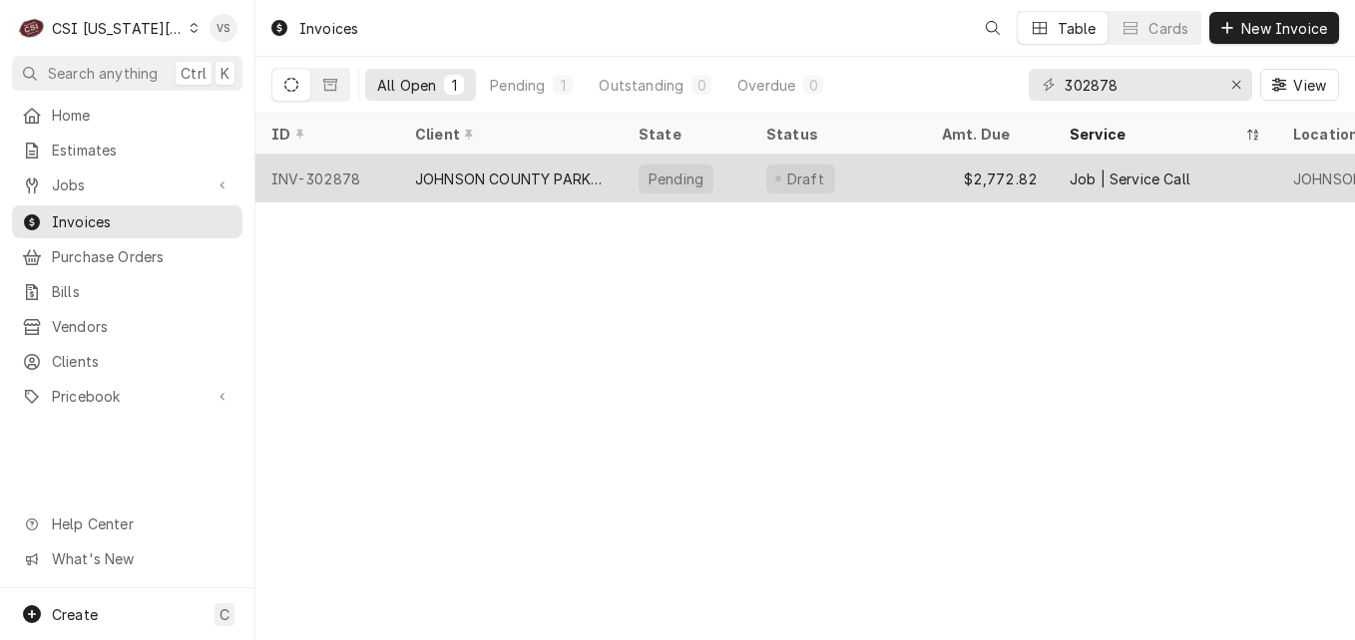
click at [887, 181] on div "Draft" at bounding box center [838, 179] width 176 height 48
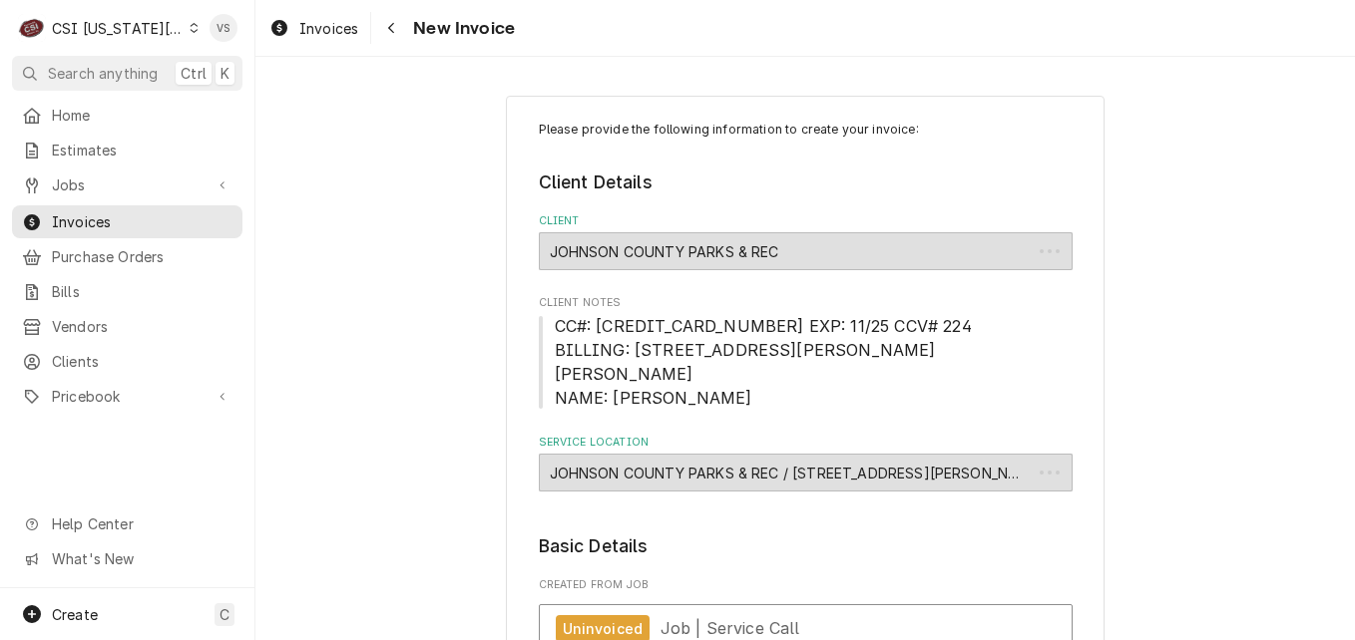
type textarea "x"
click at [176, 215] on span "Invoices" at bounding box center [142, 221] width 181 height 21
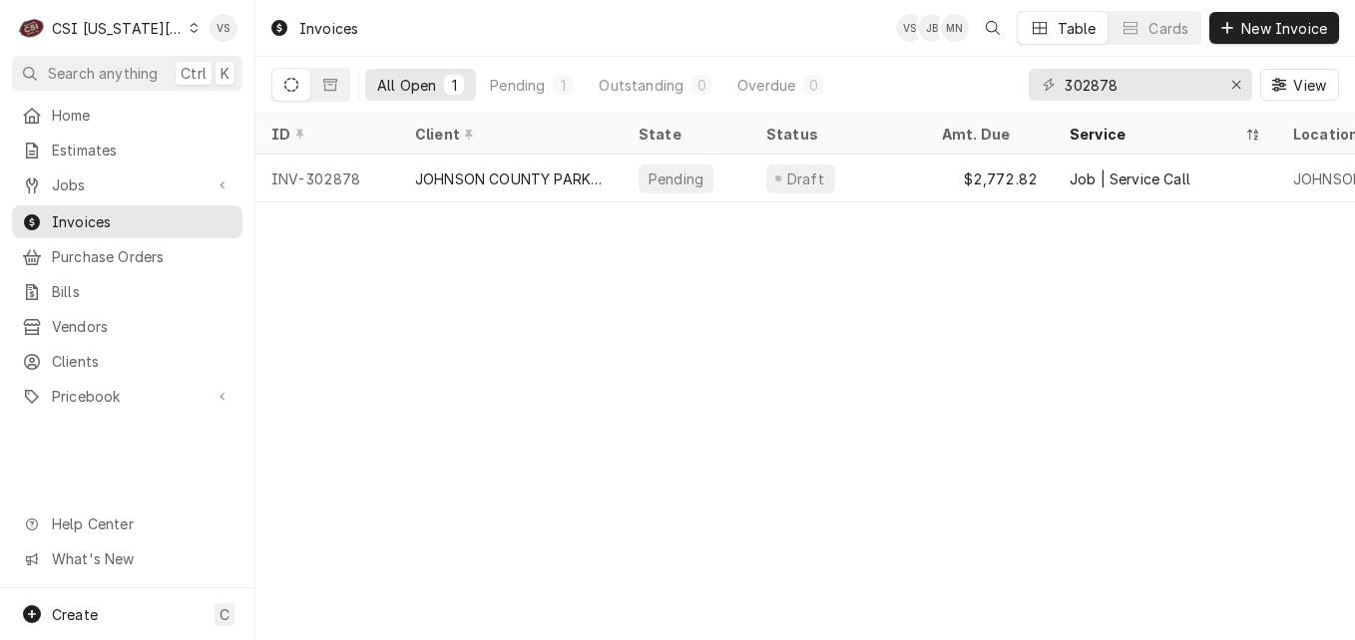
click at [190, 28] on icon "Dynamic Content Wrapper" at bounding box center [194, 28] width 9 height 10
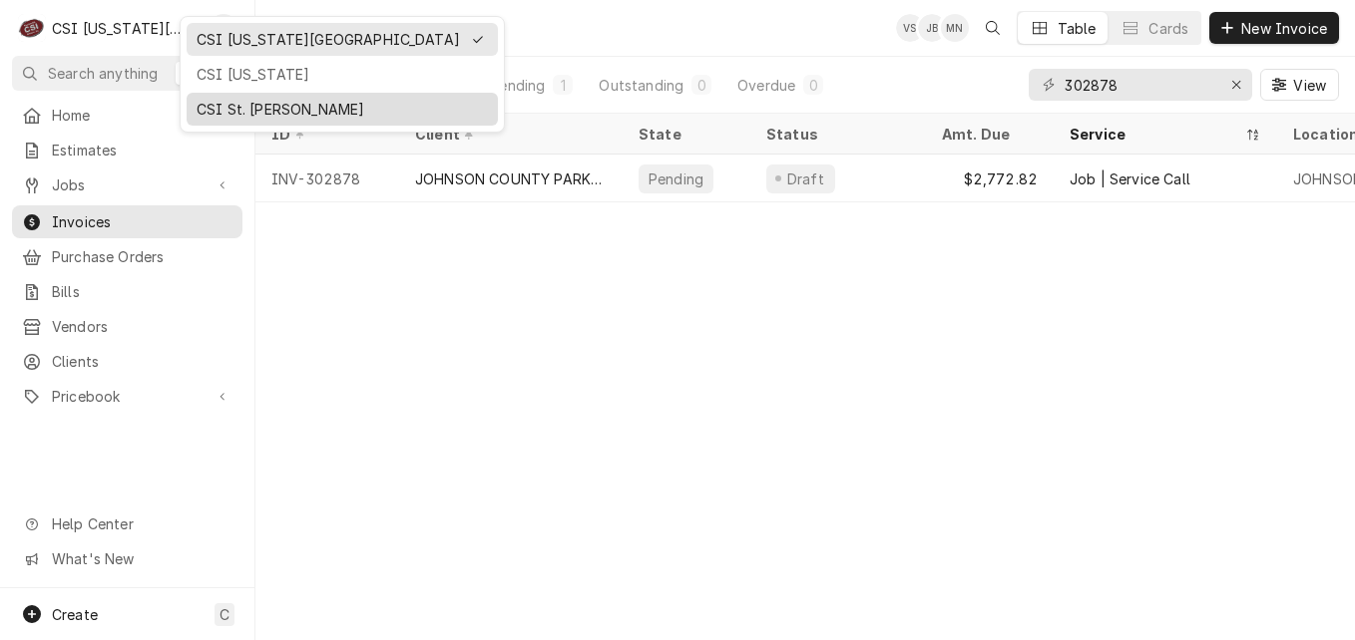
click at [224, 112] on div "CSI St. [PERSON_NAME]" at bounding box center [342, 109] width 291 height 21
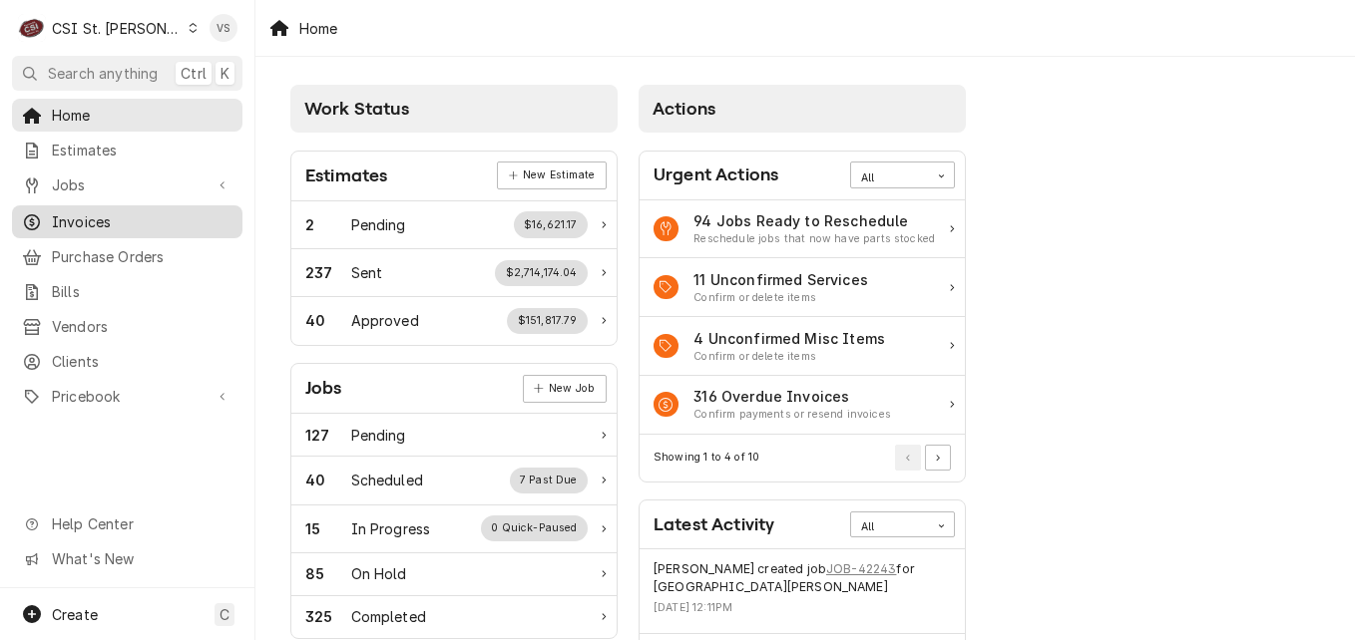
click at [93, 216] on span "Invoices" at bounding box center [142, 221] width 181 height 21
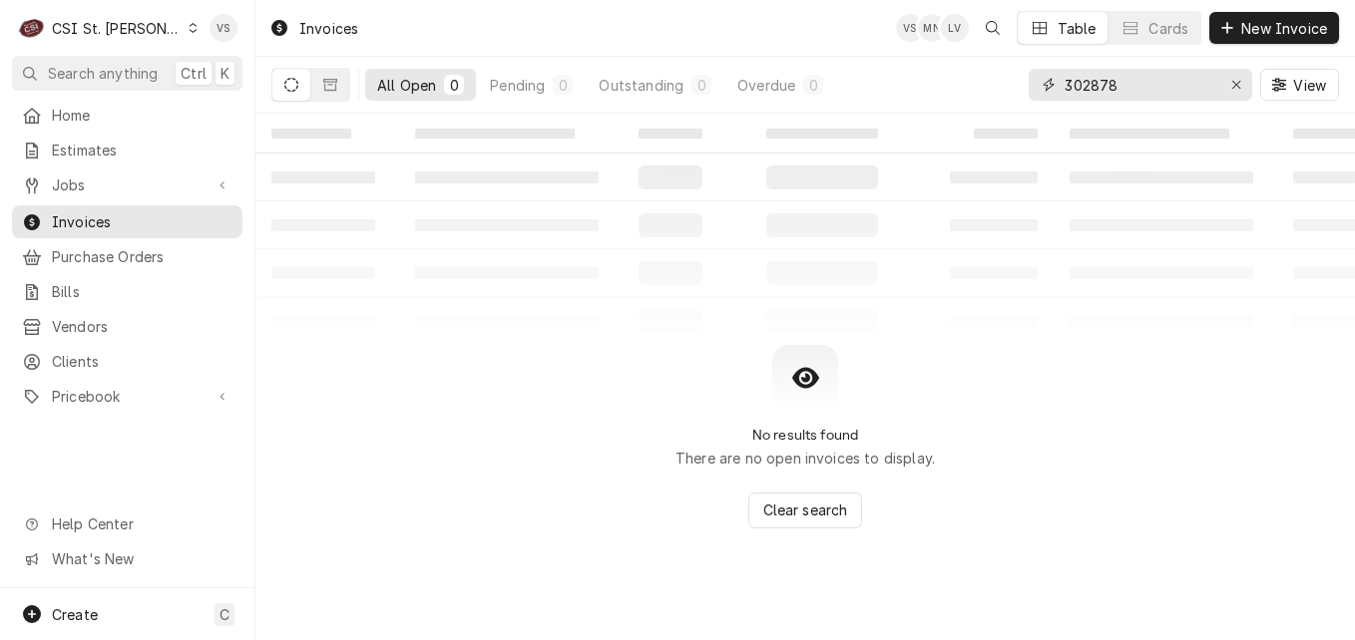
click at [1021, 89] on div "All Open 0 Pending 0 Outstanding 0 Overdue 0 302878 View" at bounding box center [804, 85] width 1067 height 56
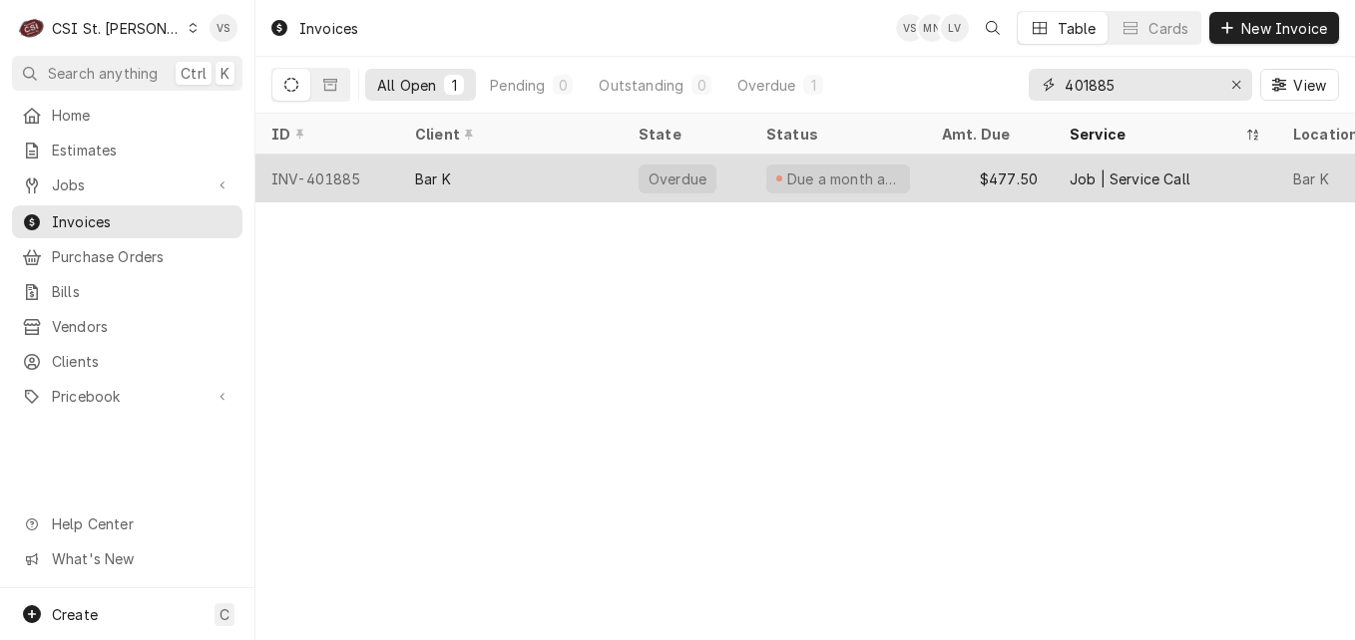
type input "401885"
click at [498, 186] on div "Bar K" at bounding box center [510, 179] width 223 height 48
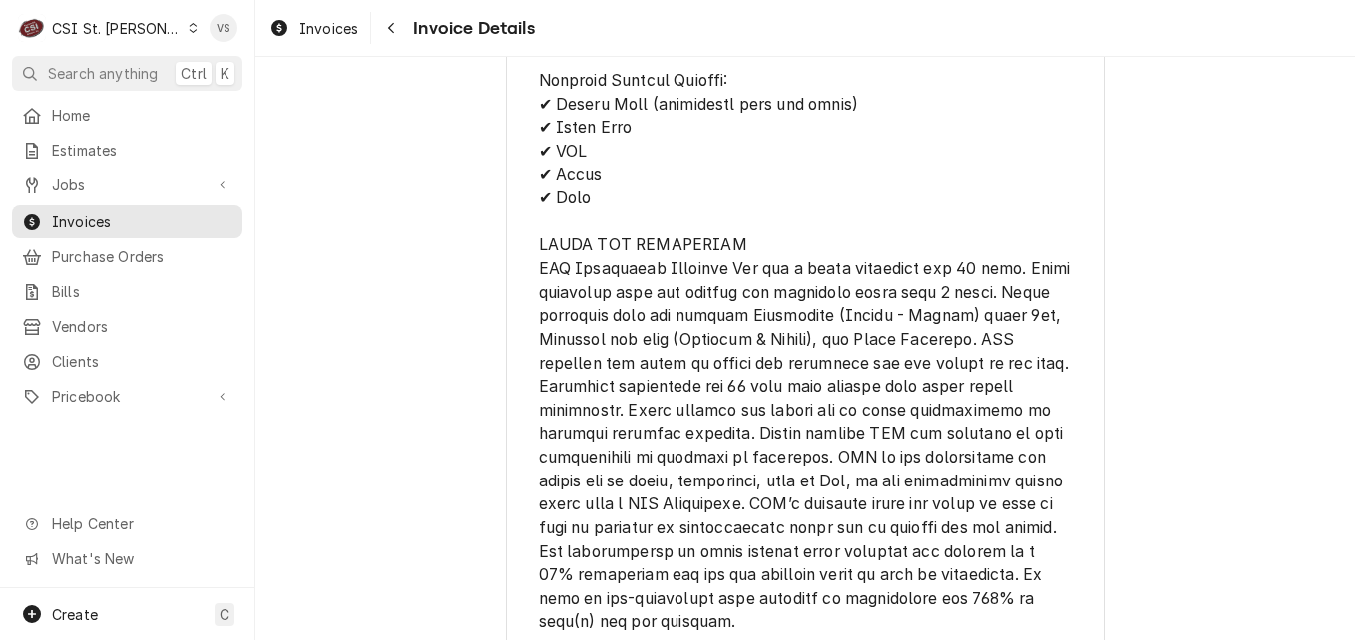
scroll to position [3438, 0]
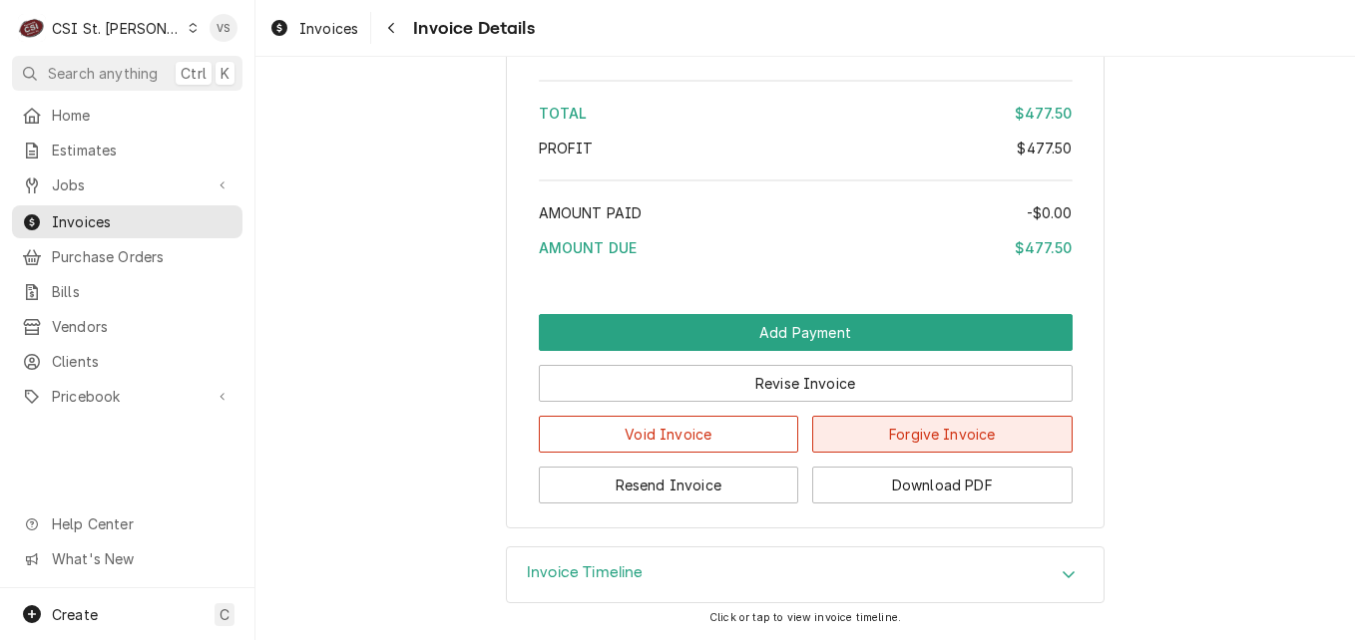
click at [892, 437] on button "Forgive Invoice" at bounding box center [942, 434] width 260 height 37
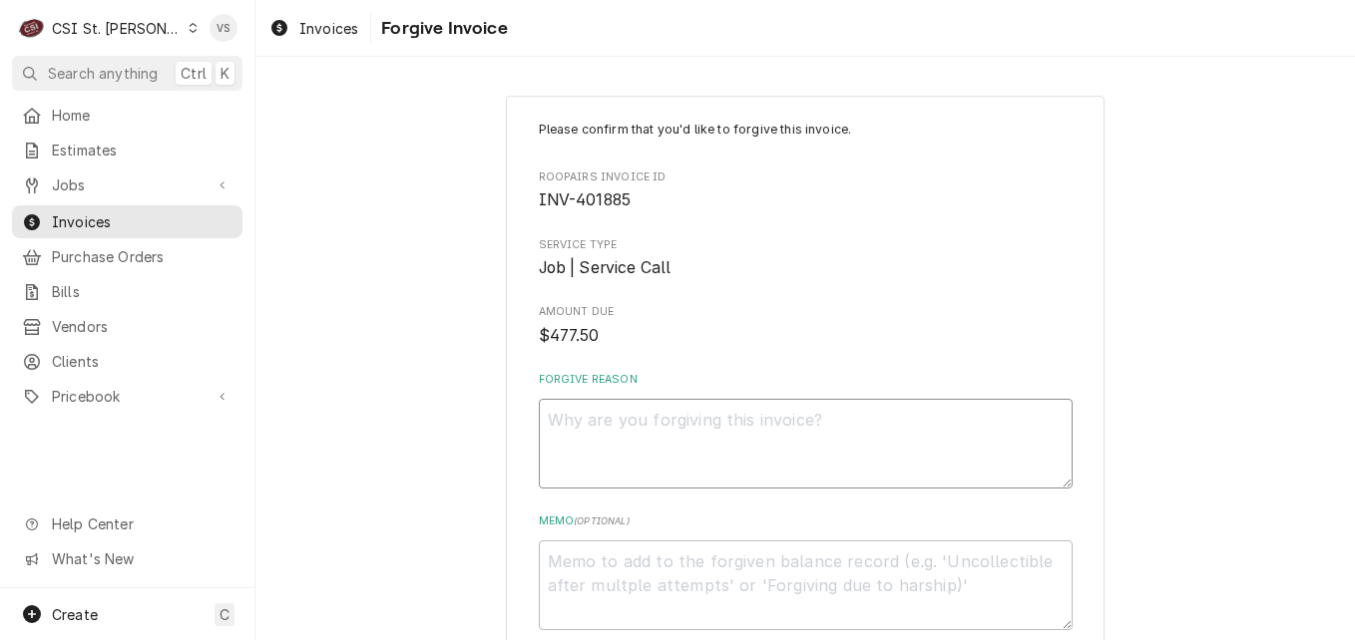
click at [589, 424] on textarea "Forgive Reason" at bounding box center [806, 444] width 534 height 90
type textarea "Bad"
type textarea "x"
type textarea "Bad"
type textarea "x"
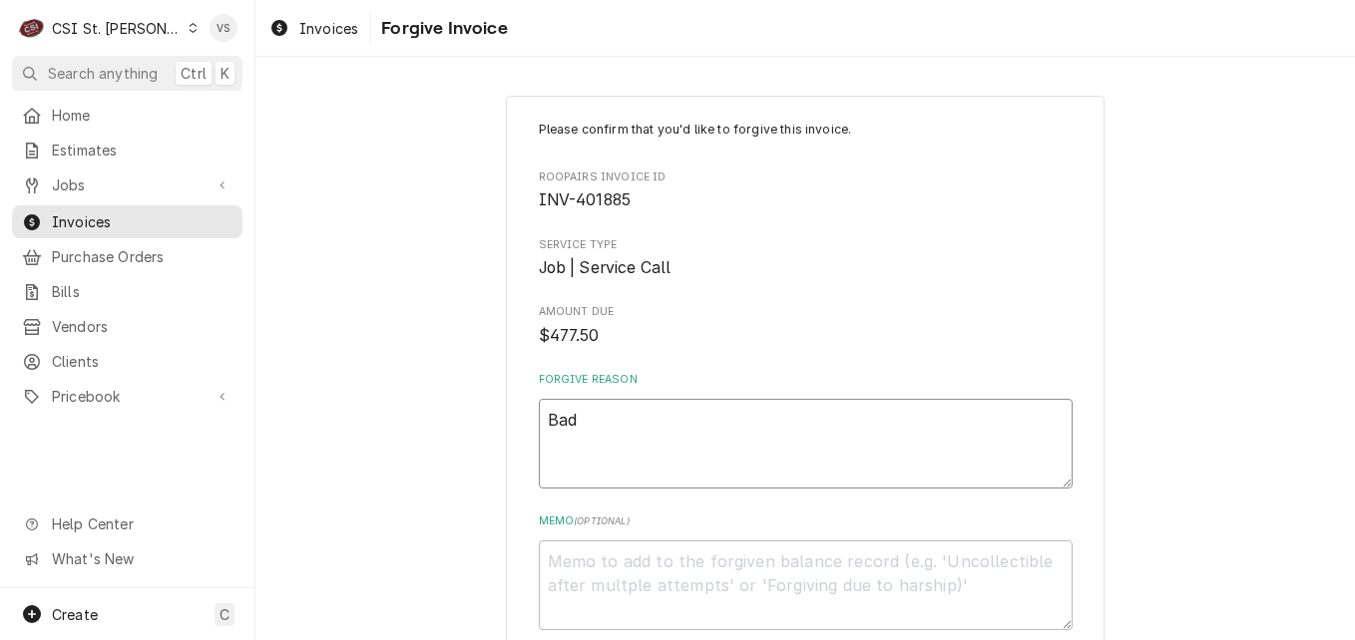
type textarea "Bad D"
type textarea "x"
type textarea "Bad De"
type textarea "x"
type textarea "Bad Deb"
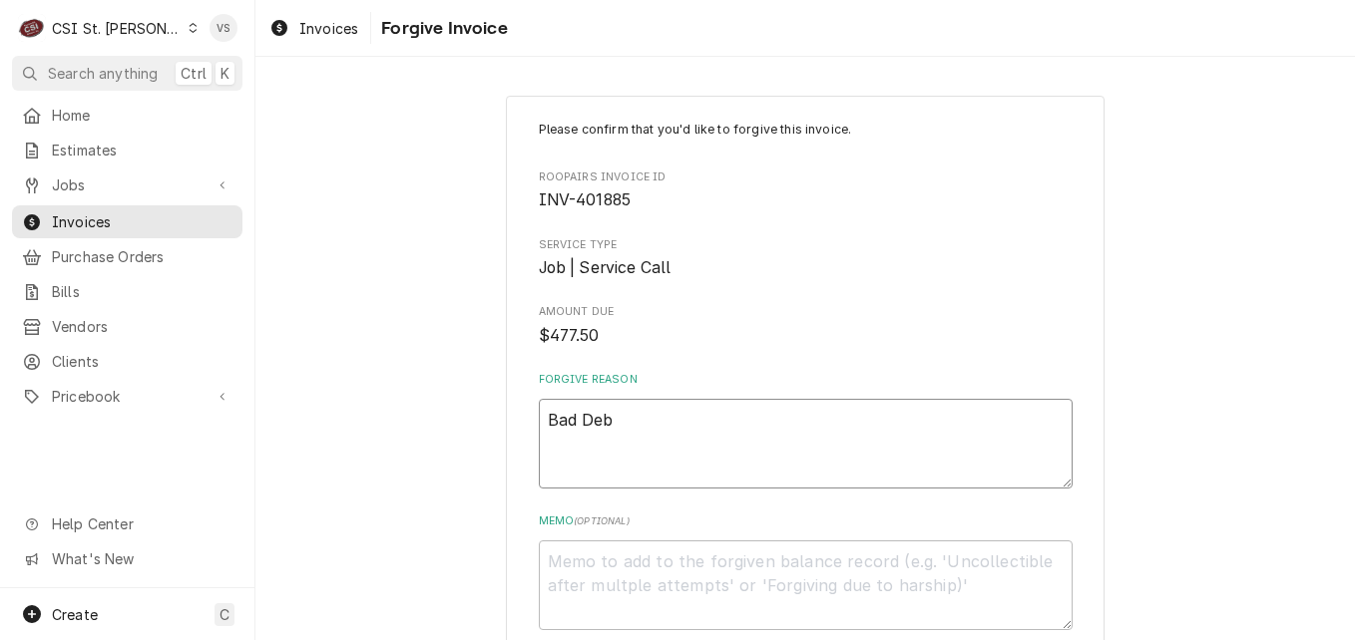
type textarea "x"
type textarea "Bad Debt"
type textarea "x"
type textarea "Bad Debti"
type textarea "x"
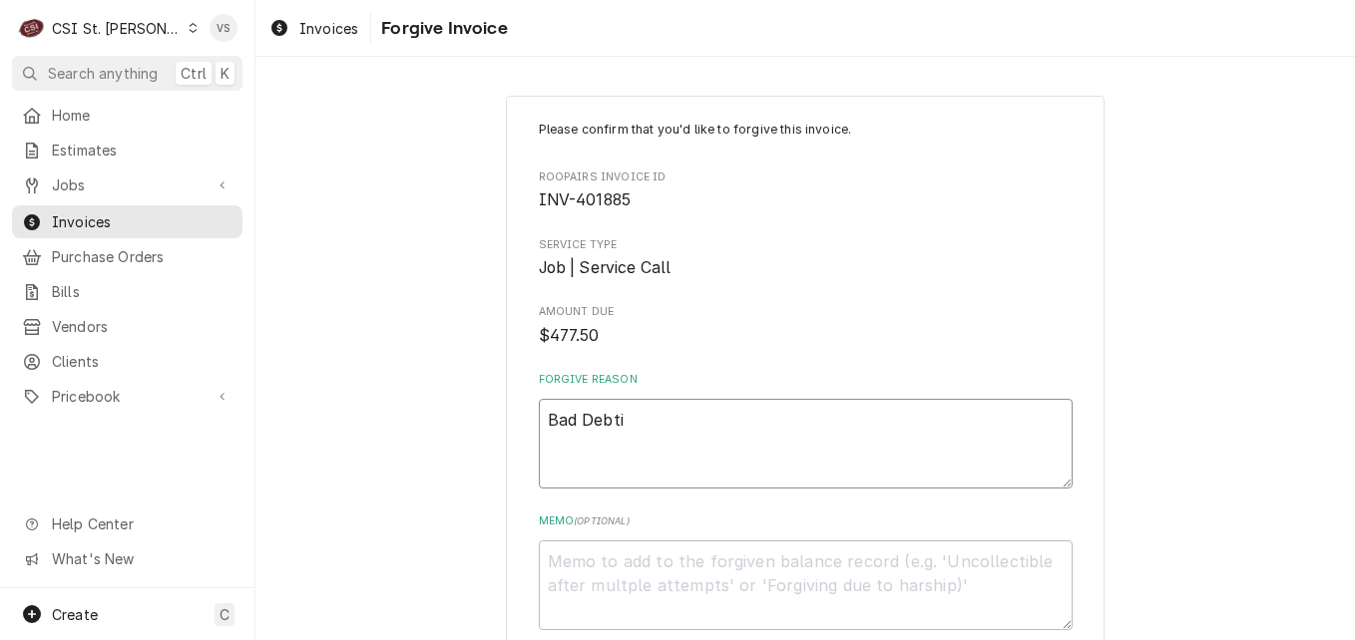
type textarea "Bad Debtin"
type textarea "x"
type textarea "Bad Debting"
type textarea "x"
type textarea "Bad Debting"
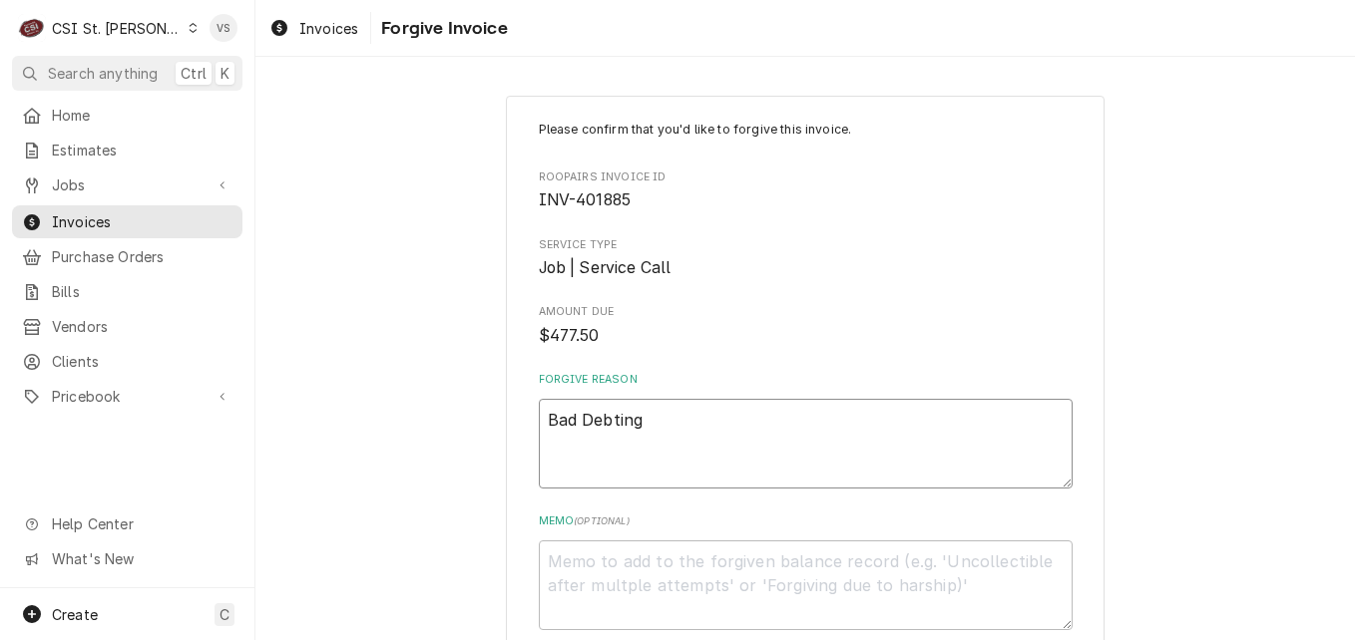
type textarea "x"
type textarea "Bad Debting c"
type textarea "x"
type textarea "Bad Debting cu"
type textarea "x"
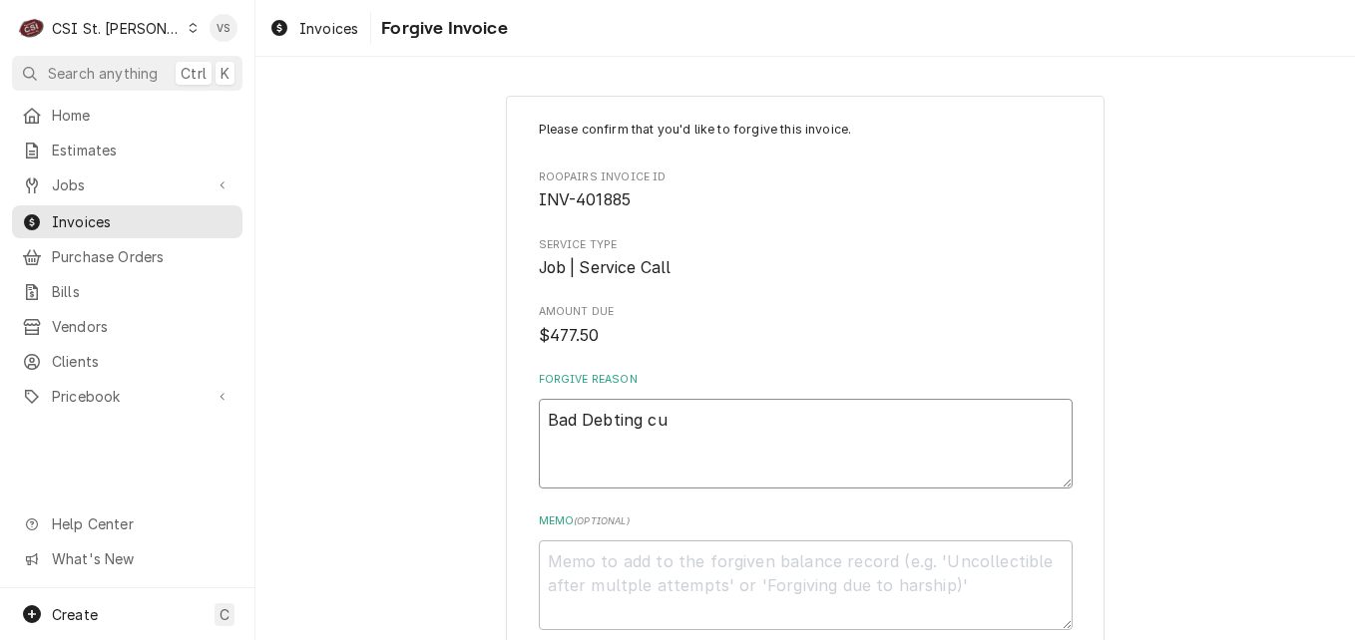
type textarea "Bad Debting cus"
type textarea "x"
type textarea "Bad Debting cust"
type textarea "x"
type textarea "Bad Debting custo"
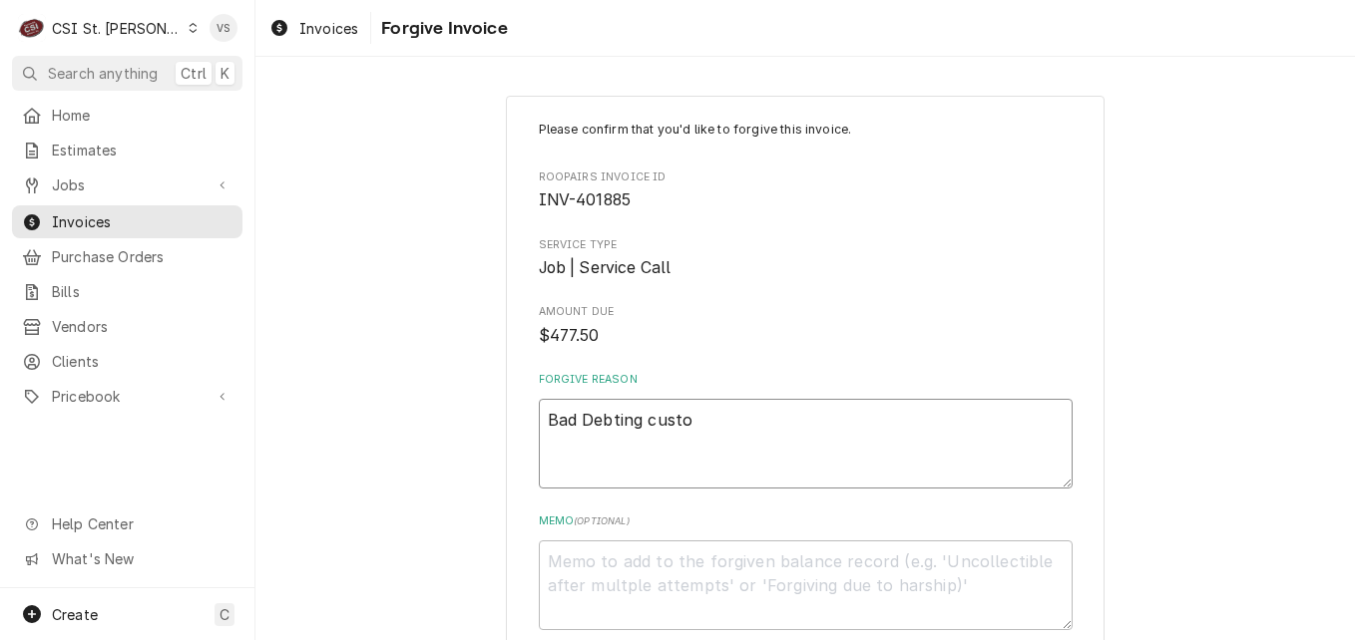
type textarea "x"
type textarea "Bad Debting custom"
type textarea "x"
type textarea "Bad Debting custome"
type textarea "x"
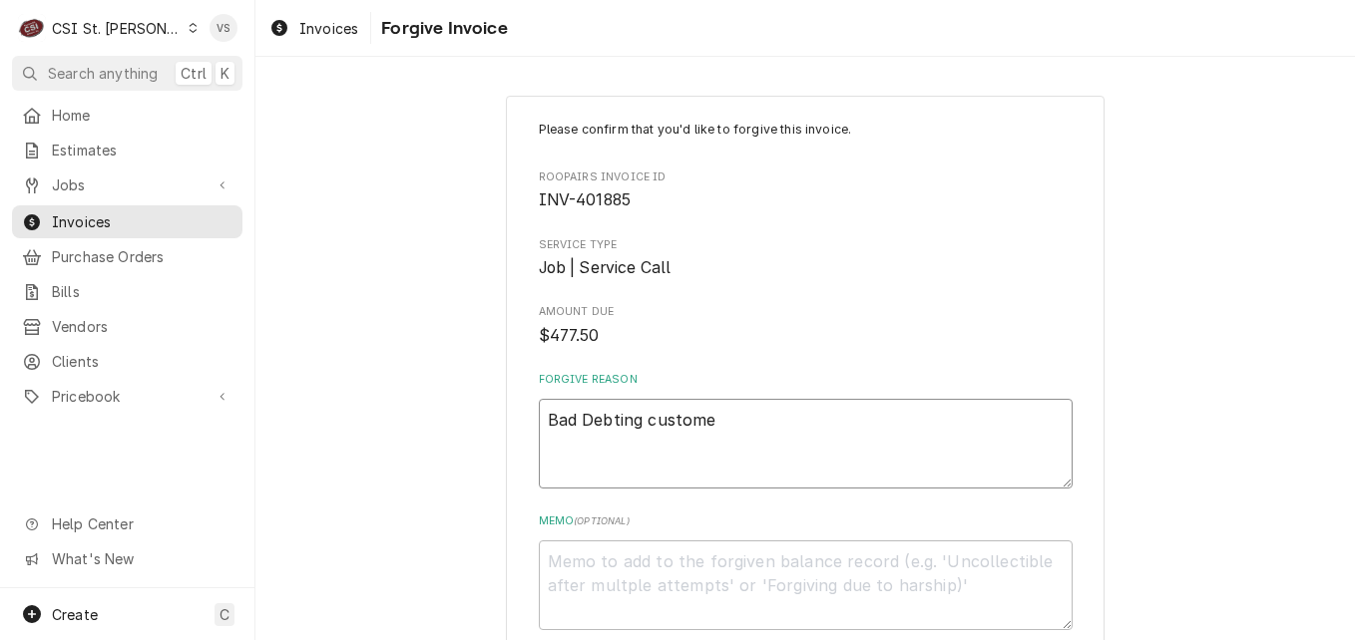
type textarea "Bad Debting customer"
type textarea "x"
type textarea "Bad Debting customer"
type textarea "x"
type textarea "Bad Debting customer f"
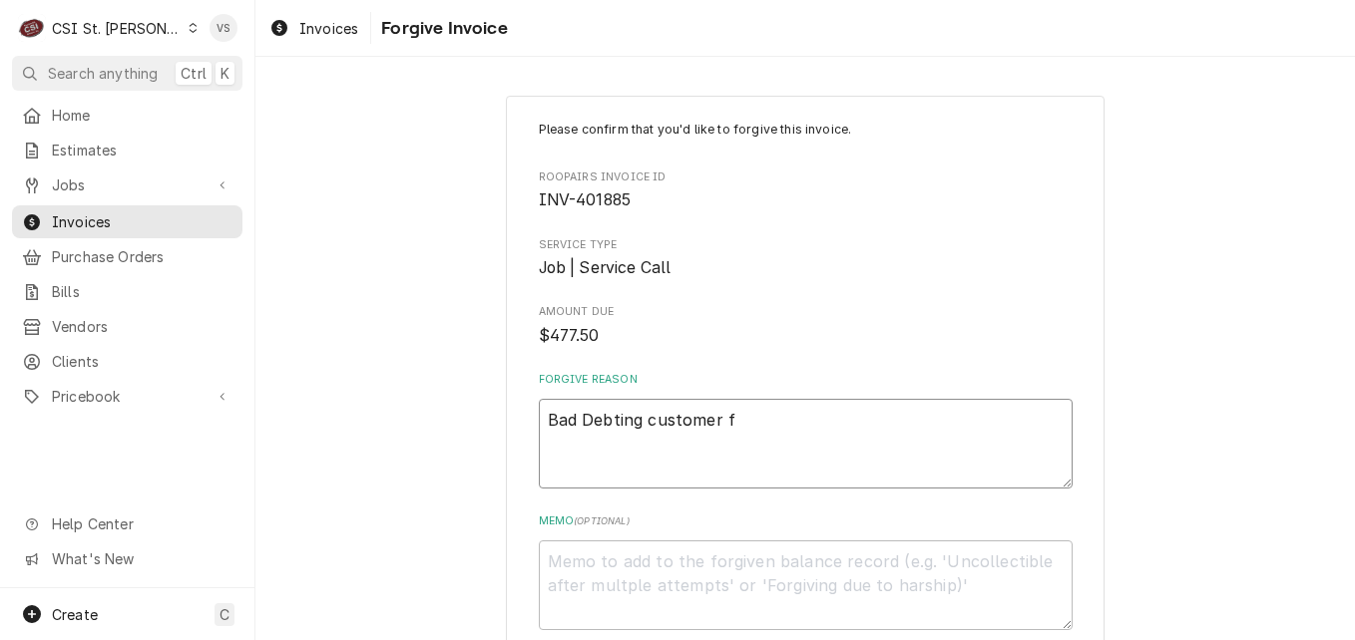
type textarea "x"
type textarea "Bad Debting customer fi"
type textarea "x"
type textarea "Bad Debting customer fil"
type textarea "x"
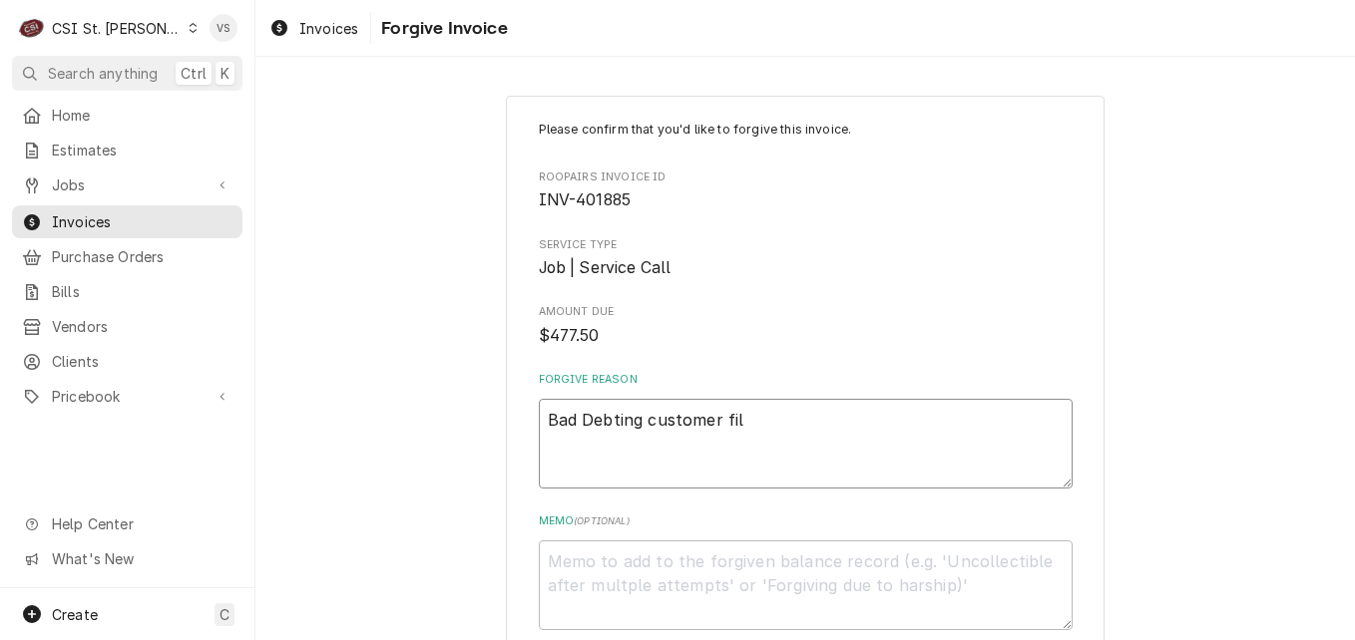
type textarea "Bad Debting customer file"
type textarea "x"
type textarea "Bad Debting customer filed"
type textarea "x"
type textarea "Bad Debting customer filed"
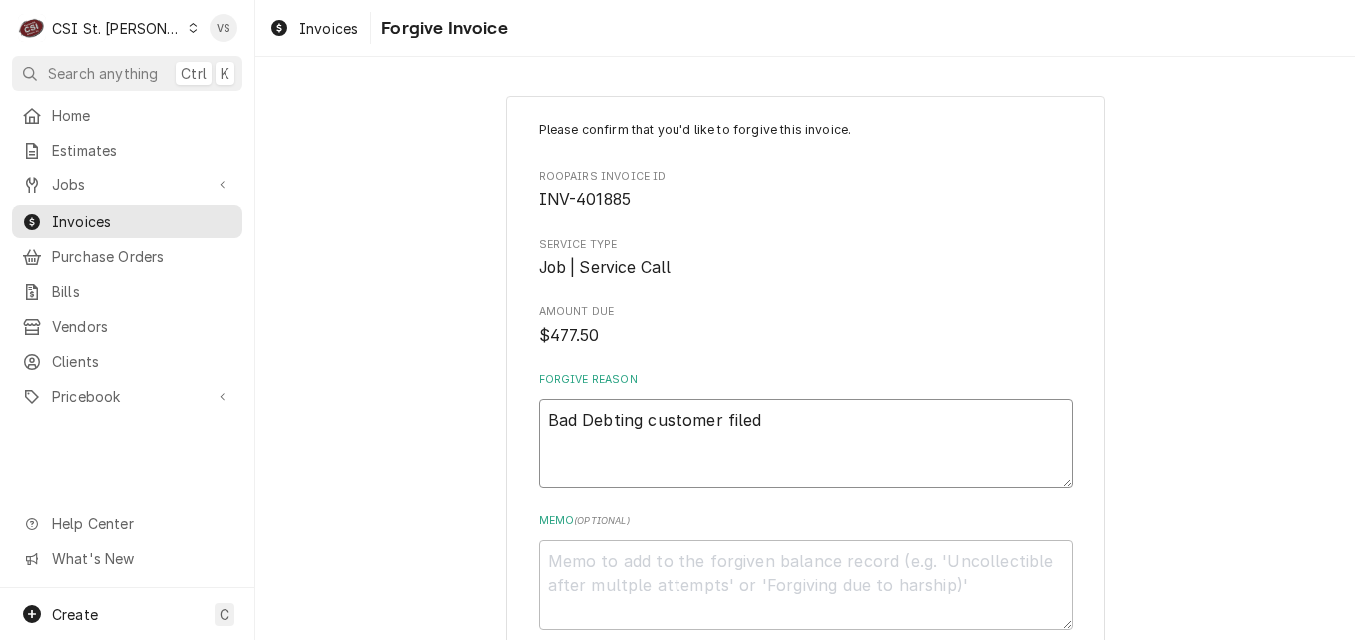
type textarea "x"
type textarea "Bad Debting customer filed b"
type textarea "x"
type textarea "Bad Debting customer filed ba"
type textarea "x"
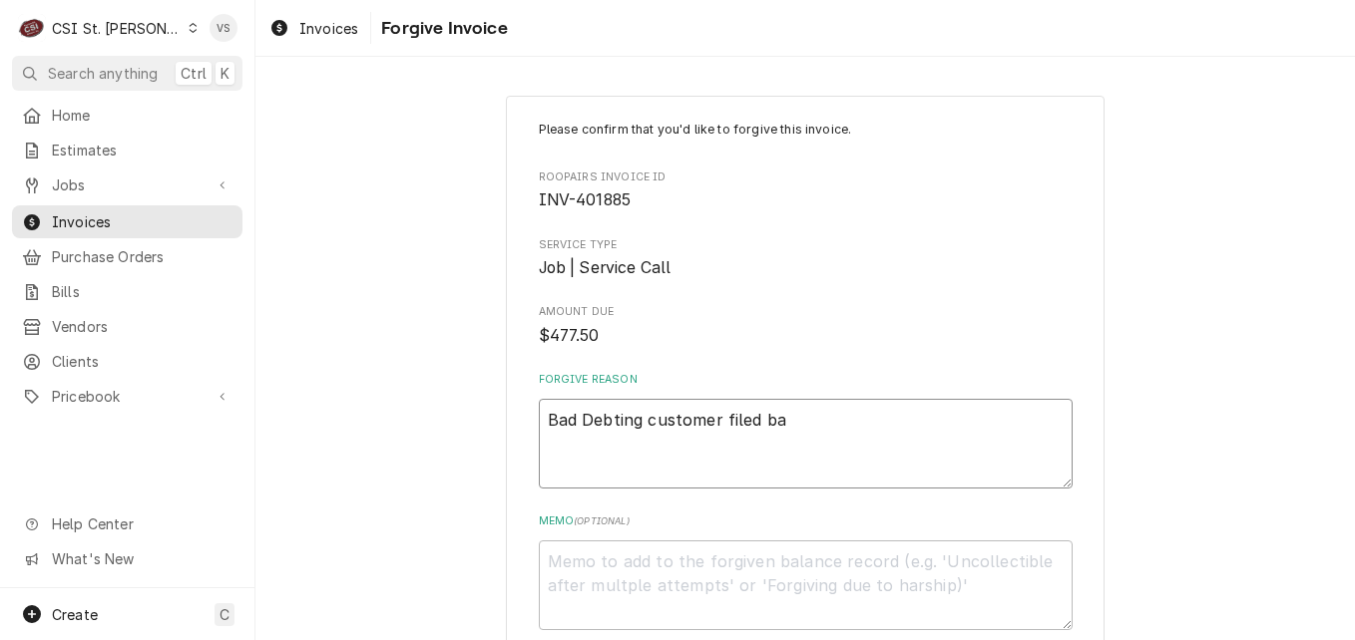
type textarea "Bad Debting customer filed ban"
type textarea "x"
type textarea "Bad Debting customer filed bank"
type textarea "x"
type textarea "Bad Debting customer filed bankr"
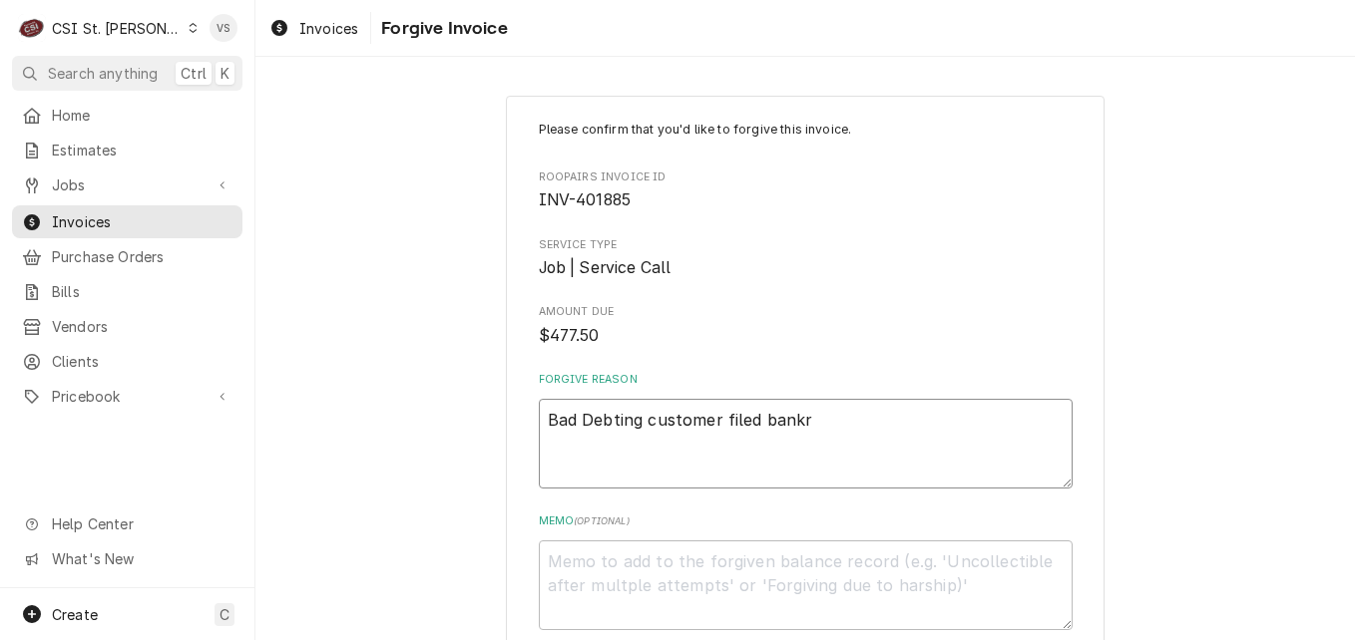
type textarea "x"
type textarea "Bad Debting customer filed bankru"
type textarea "x"
type textarea "Bad Debting customer filed bankrup"
type textarea "x"
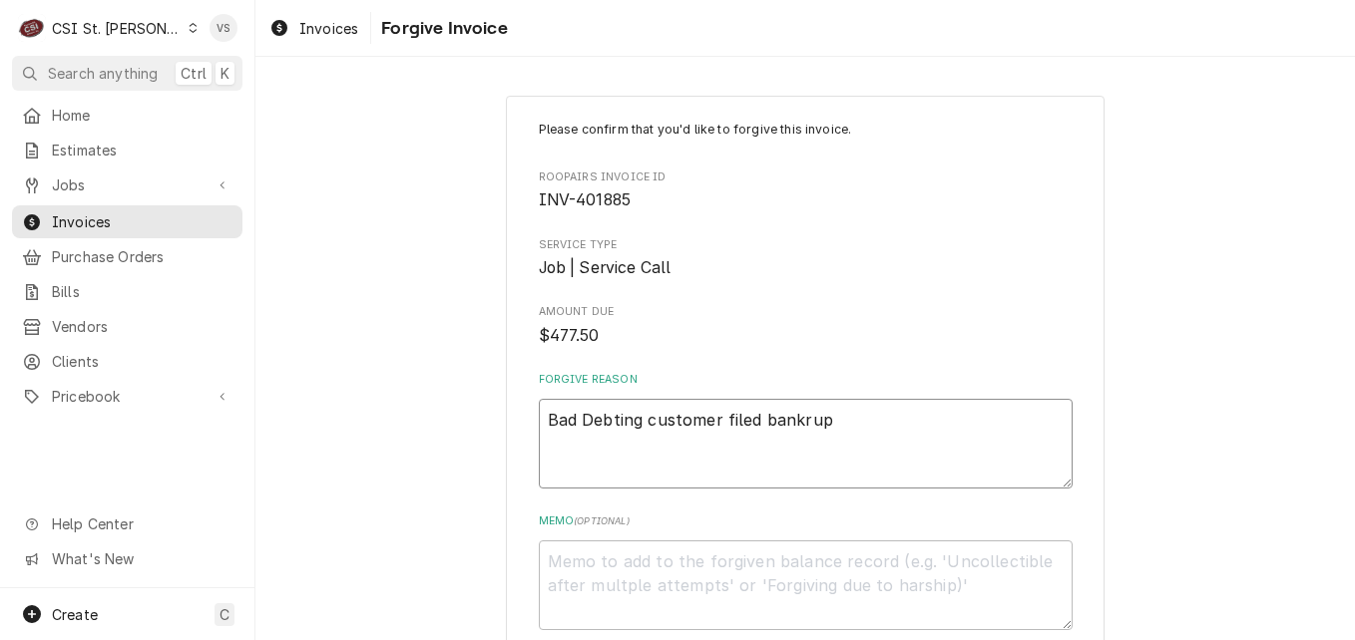
type textarea "Bad Debting customer filed bankrupt"
type textarea "x"
type textarea "Bad Debting customer filed bankrupty"
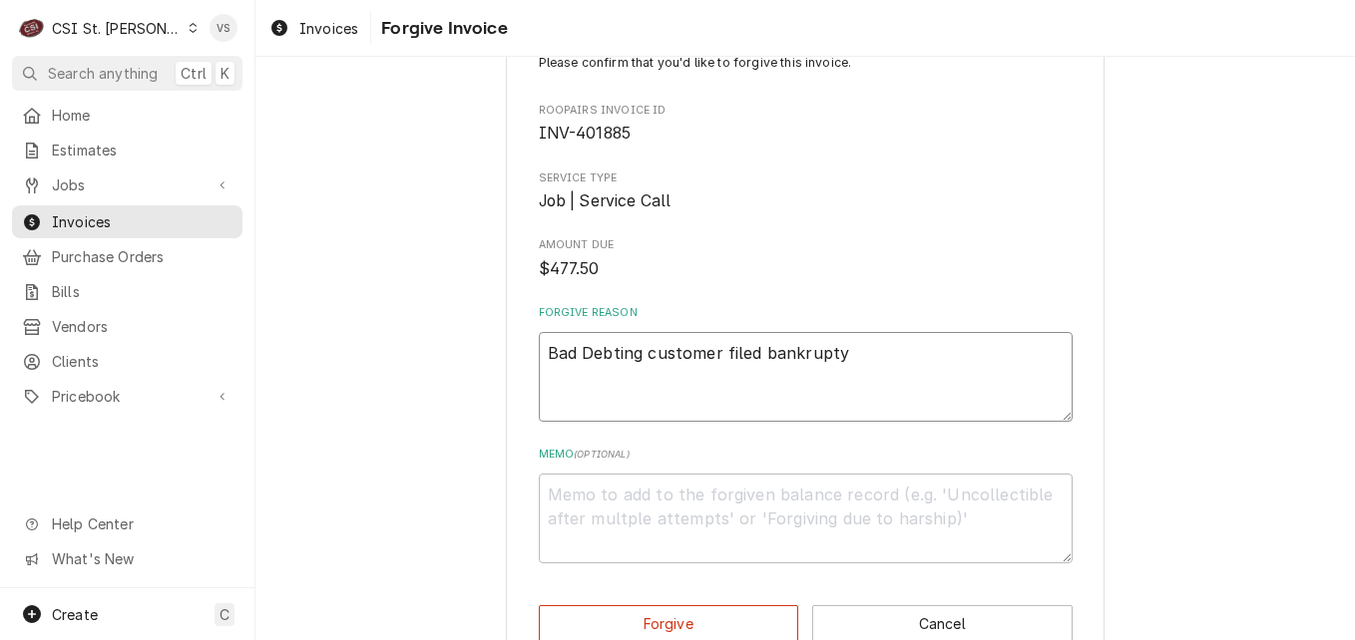
scroll to position [100, 0]
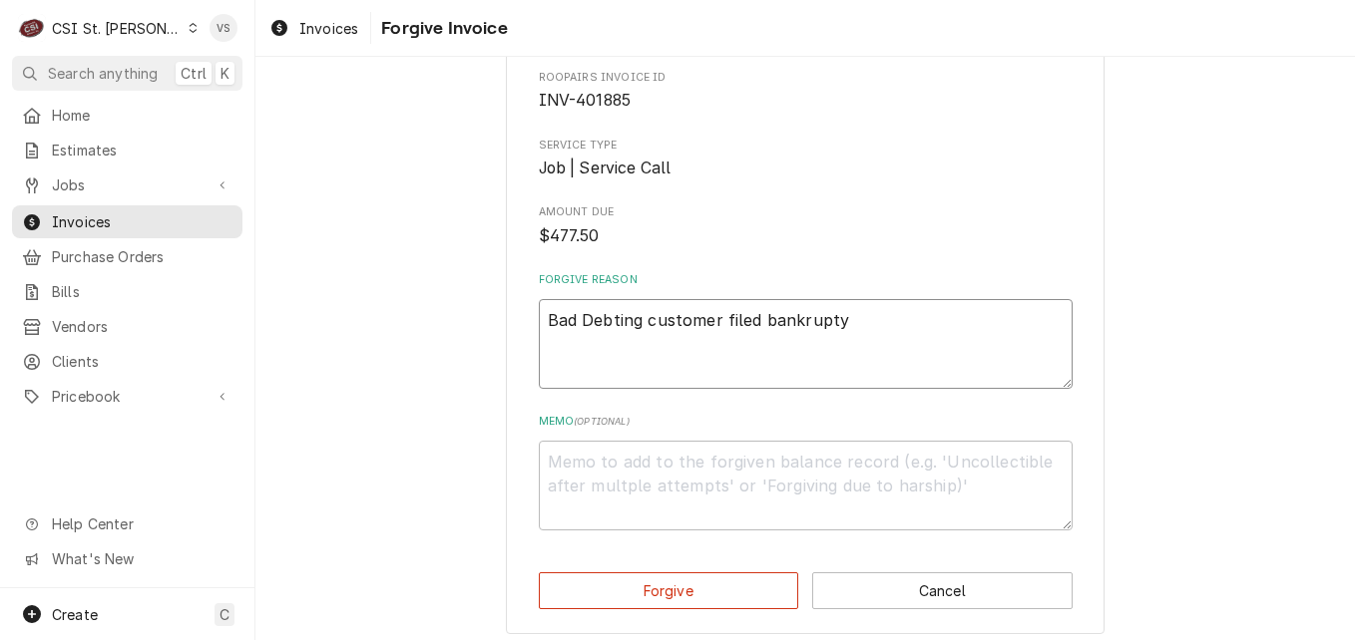
type textarea "x"
type textarea "Bad Debting customer filed bankrupt"
type textarea "x"
type textarea "Bad Debting customer filed bankruptc"
type textarea "x"
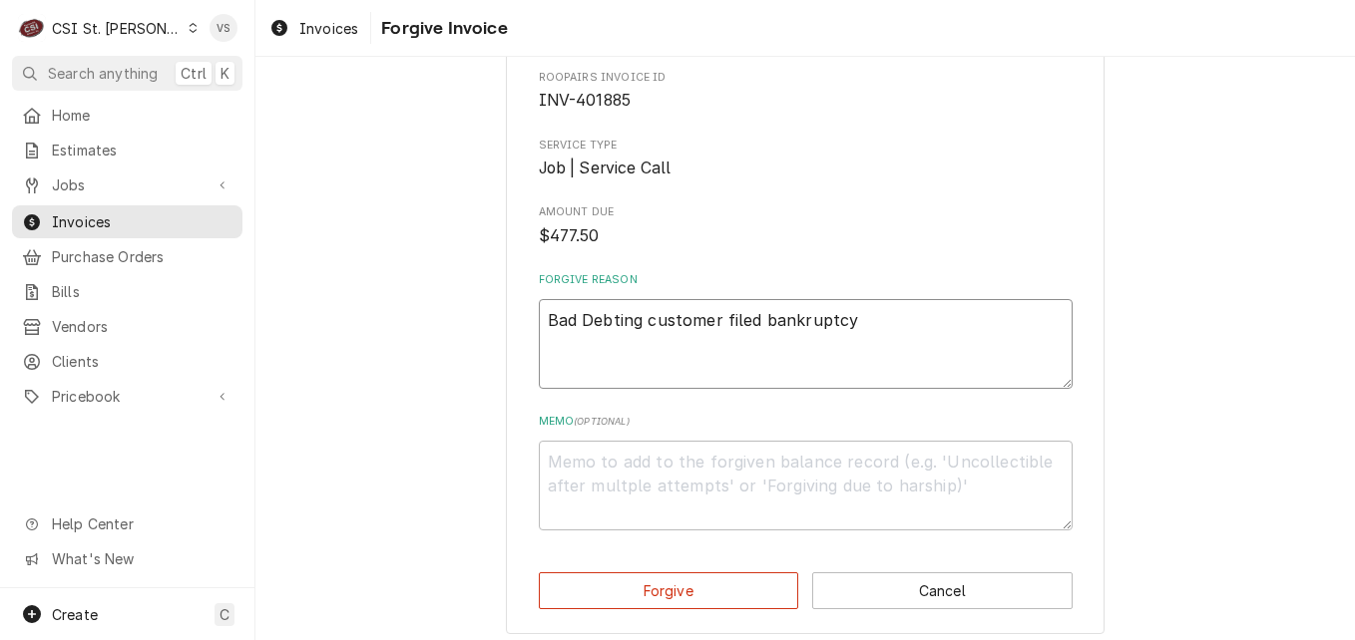
drag, startPoint x: 871, startPoint y: 316, endPoint x: 523, endPoint y: 312, distance: 348.2
click at [523, 312] on div "Please confirm that you'd like to forgive this invoice. Roopairs Invoice ID INV…" at bounding box center [805, 315] width 599 height 639
type textarea "Bad Debting customer filed bankruptcy"
click at [717, 588] on button "Forgive" at bounding box center [669, 591] width 260 height 37
type textarea "x"
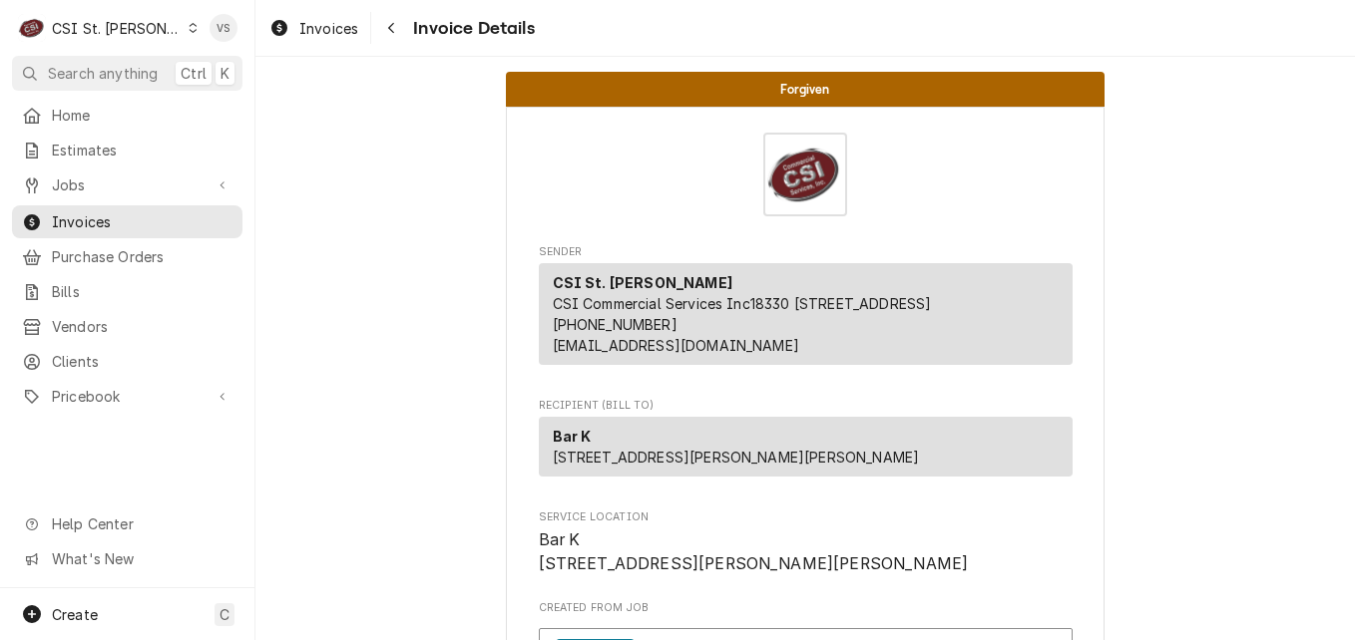
click at [107, 219] on span "Invoices" at bounding box center [142, 221] width 181 height 21
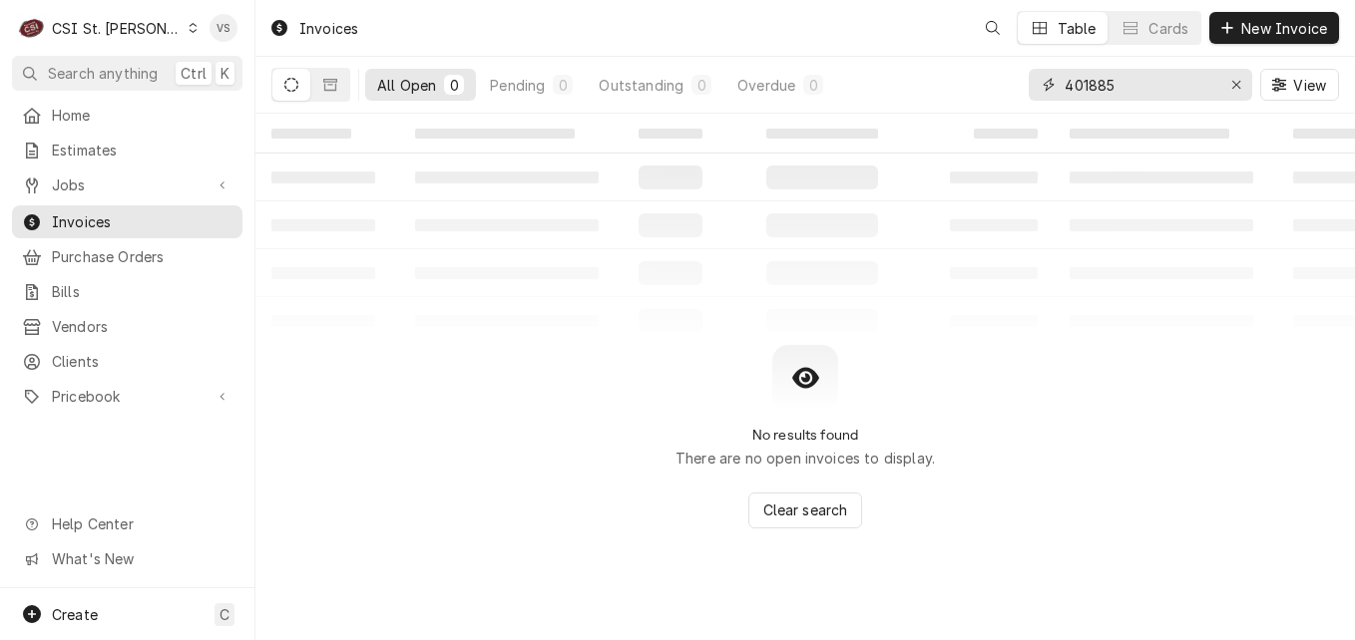
click at [1118, 85] on input "401885" at bounding box center [1139, 85] width 150 height 32
drag, startPoint x: 1116, startPoint y: 81, endPoint x: 1081, endPoint y: 85, distance: 35.1
click at [1081, 85] on input "401885" at bounding box center [1139, 85] width 150 height 32
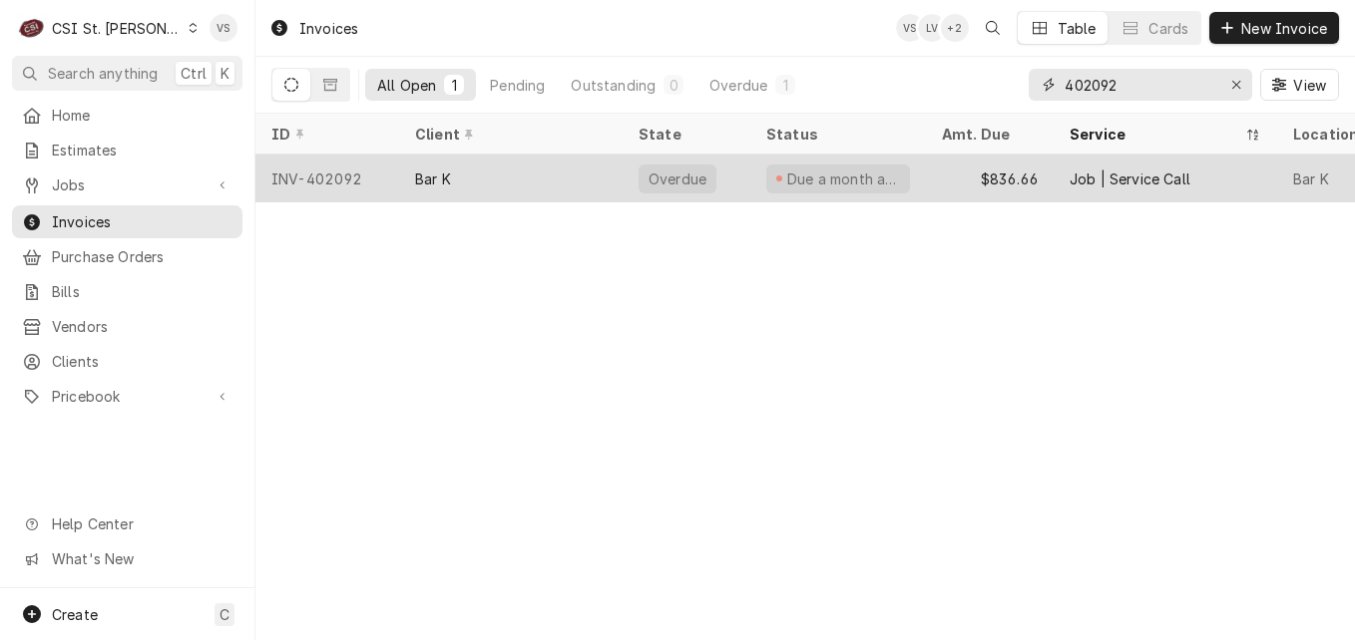
type input "402092"
click at [591, 174] on div "Bar K" at bounding box center [510, 179] width 223 height 48
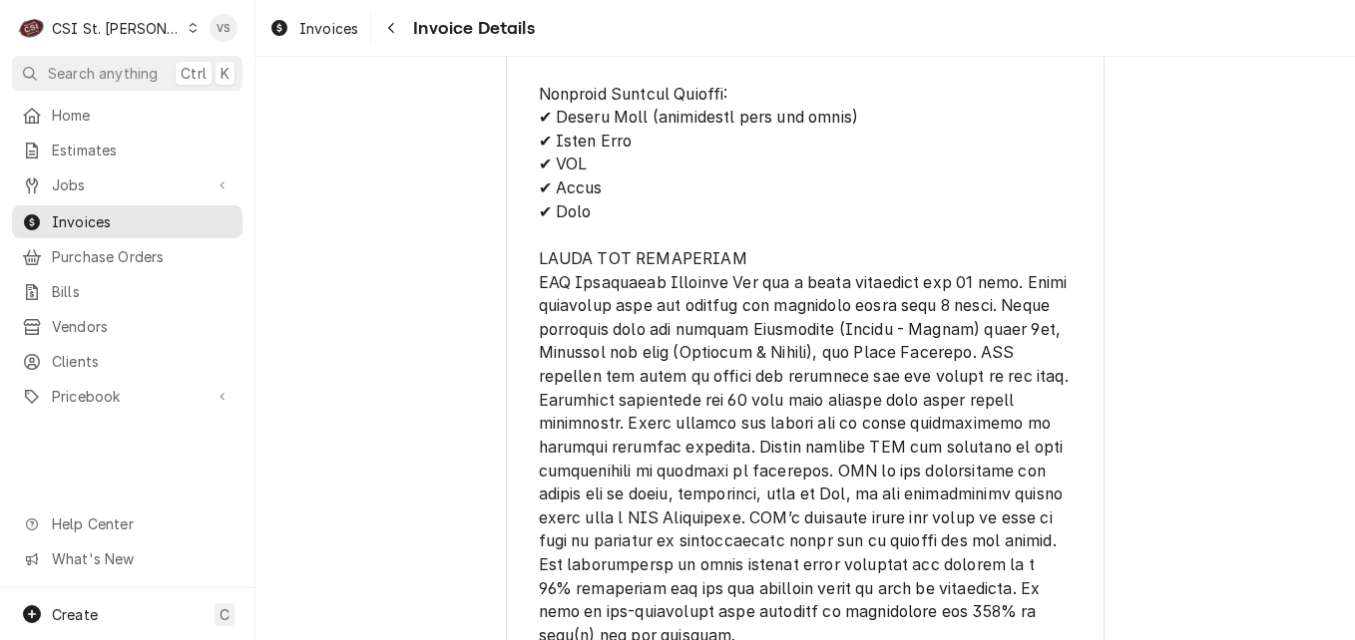
scroll to position [4249, 0]
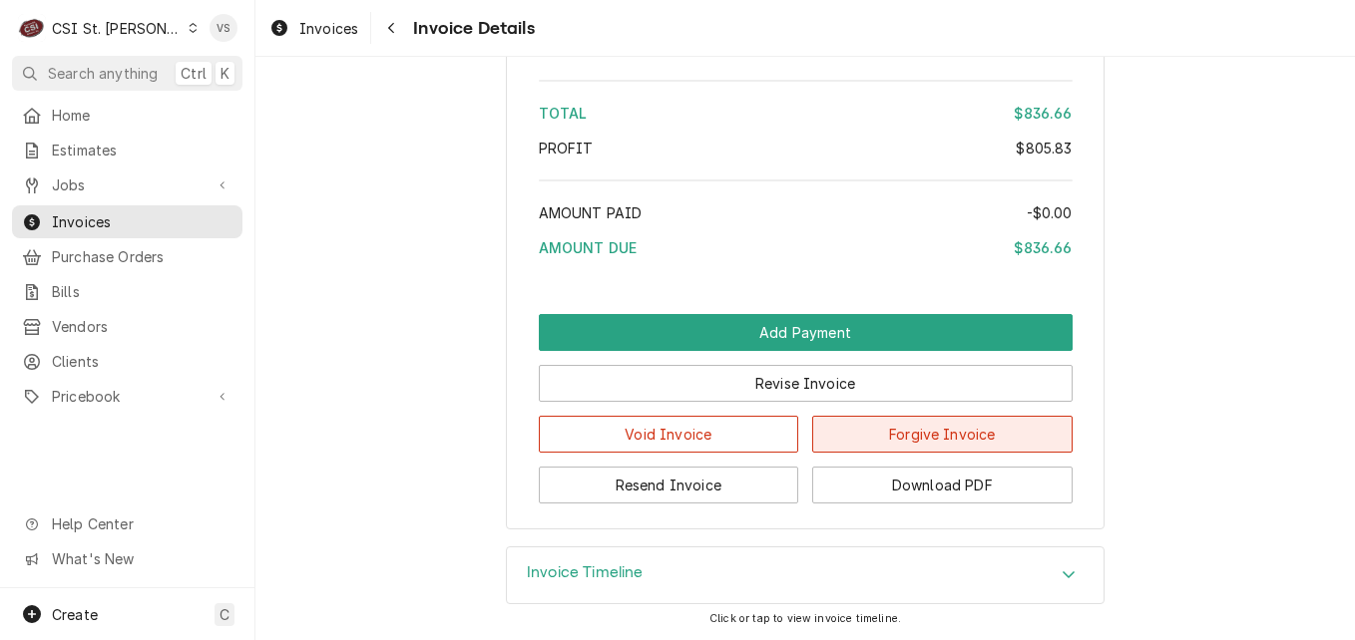
click at [871, 439] on button "Forgive Invoice" at bounding box center [942, 434] width 260 height 37
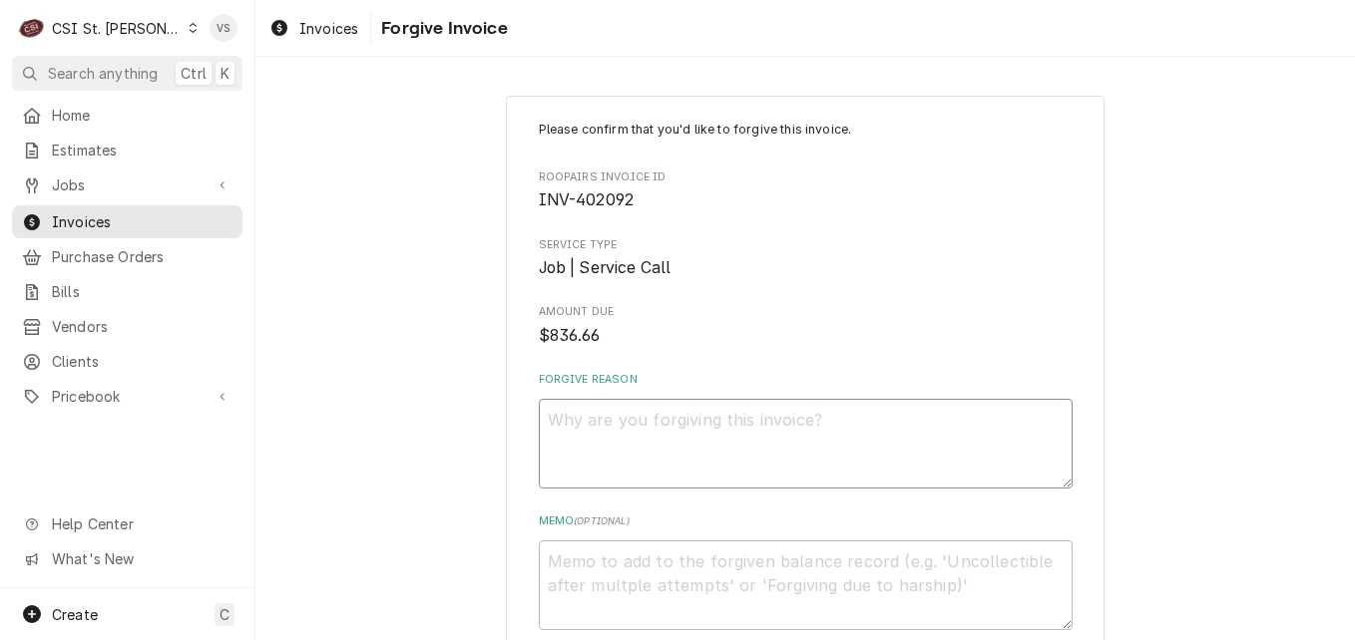
click at [608, 422] on textarea "Forgive Reason" at bounding box center [806, 444] width 534 height 90
type textarea "Bad"
type textarea "x"
type textarea "Bad"
type textarea "x"
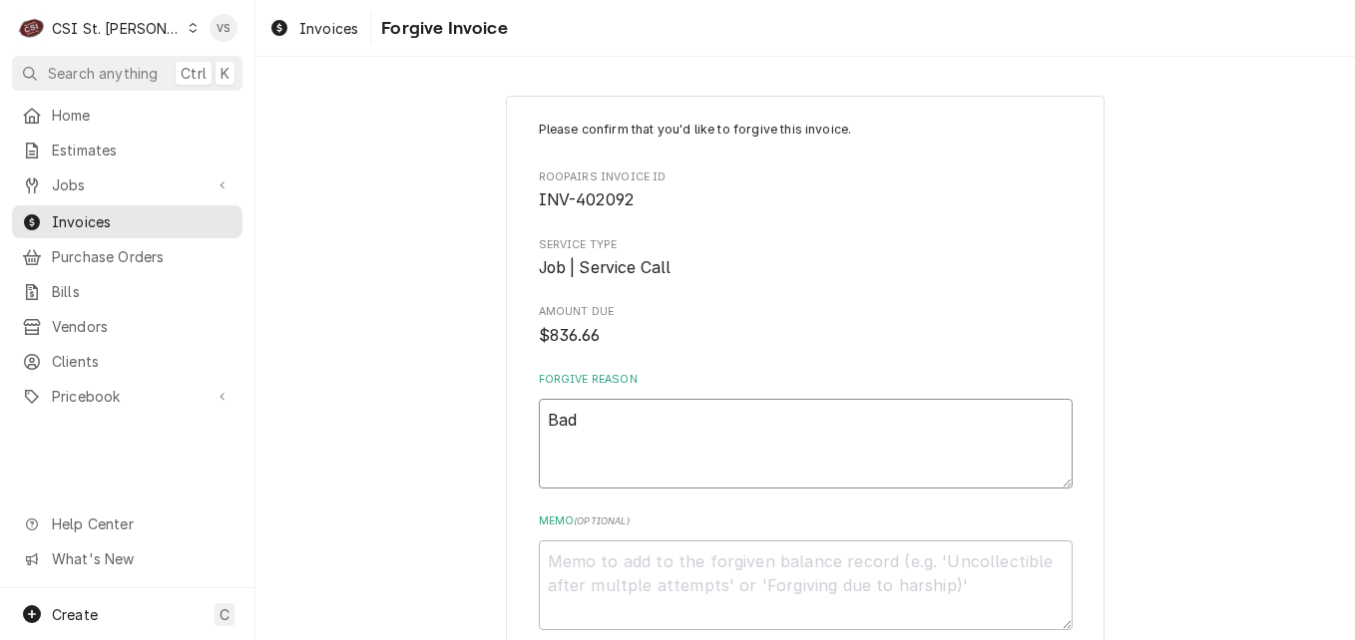
type textarea "Bad d"
type textarea "x"
type textarea "Bad de"
type textarea "x"
type textarea "Bad deb"
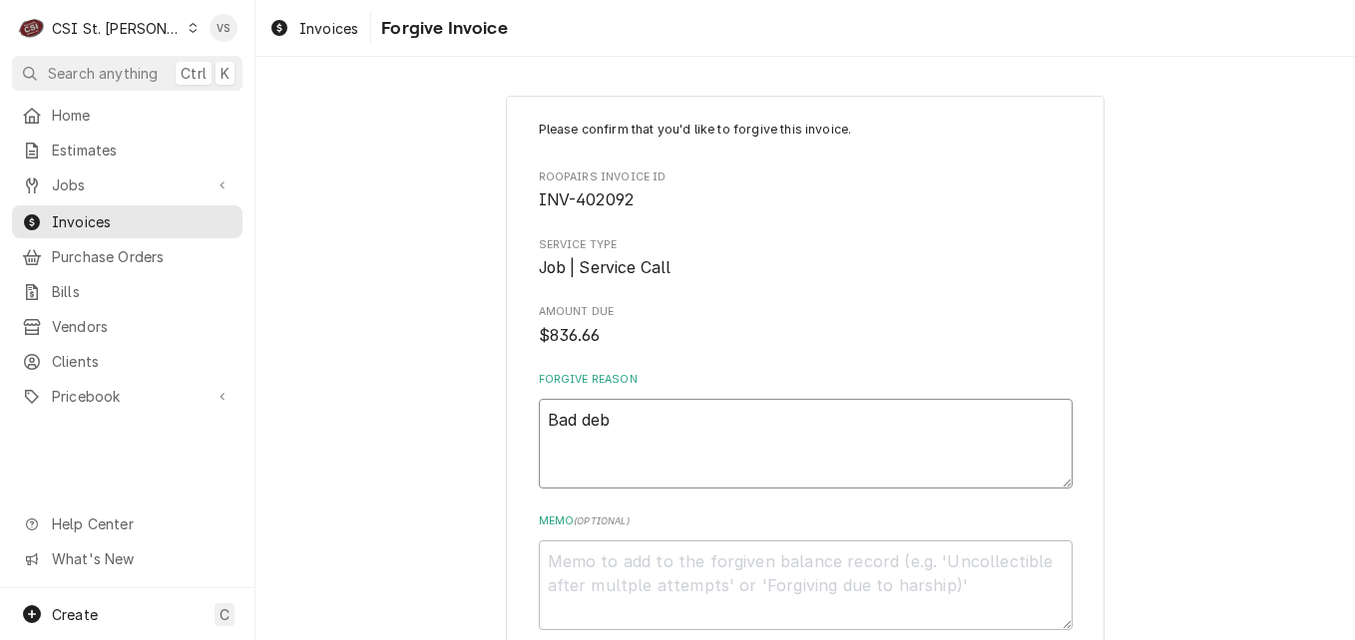
type textarea "x"
type textarea "Bad debt"
type textarea "x"
type textarea "Bad debt,"
type textarea "x"
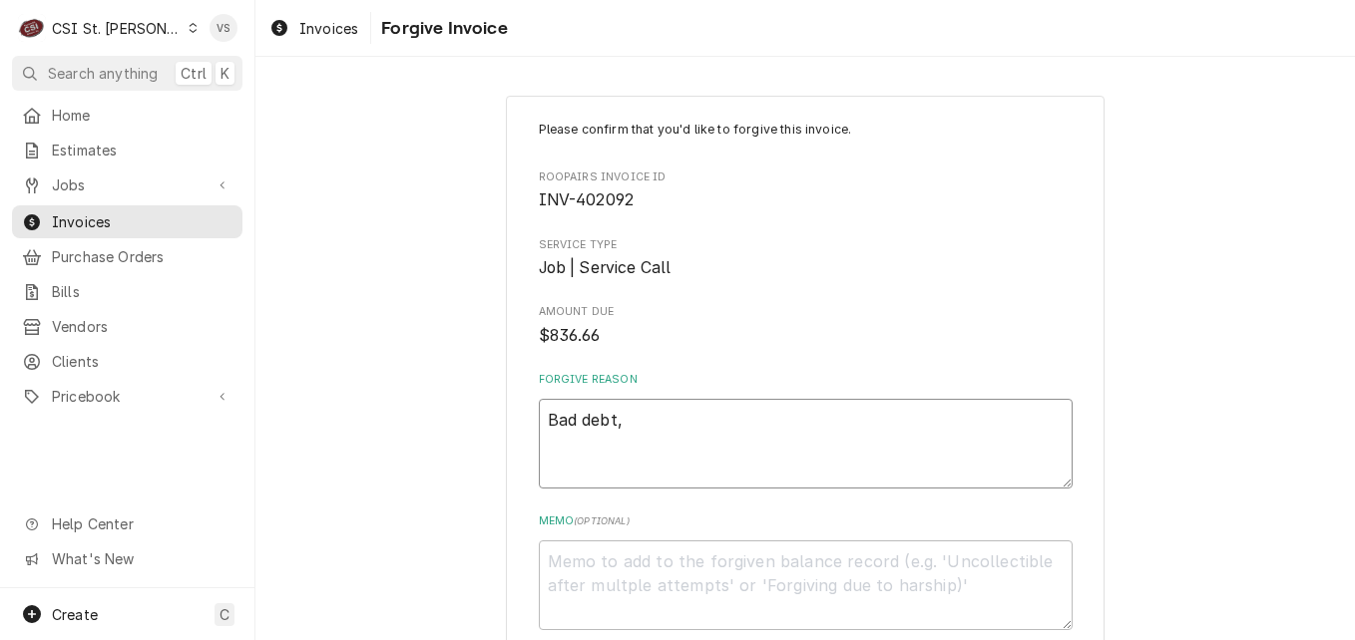
type textarea "Bad debt,"
type textarea "x"
type textarea "Bad debt, c"
type textarea "x"
type textarea "Bad debt, cu"
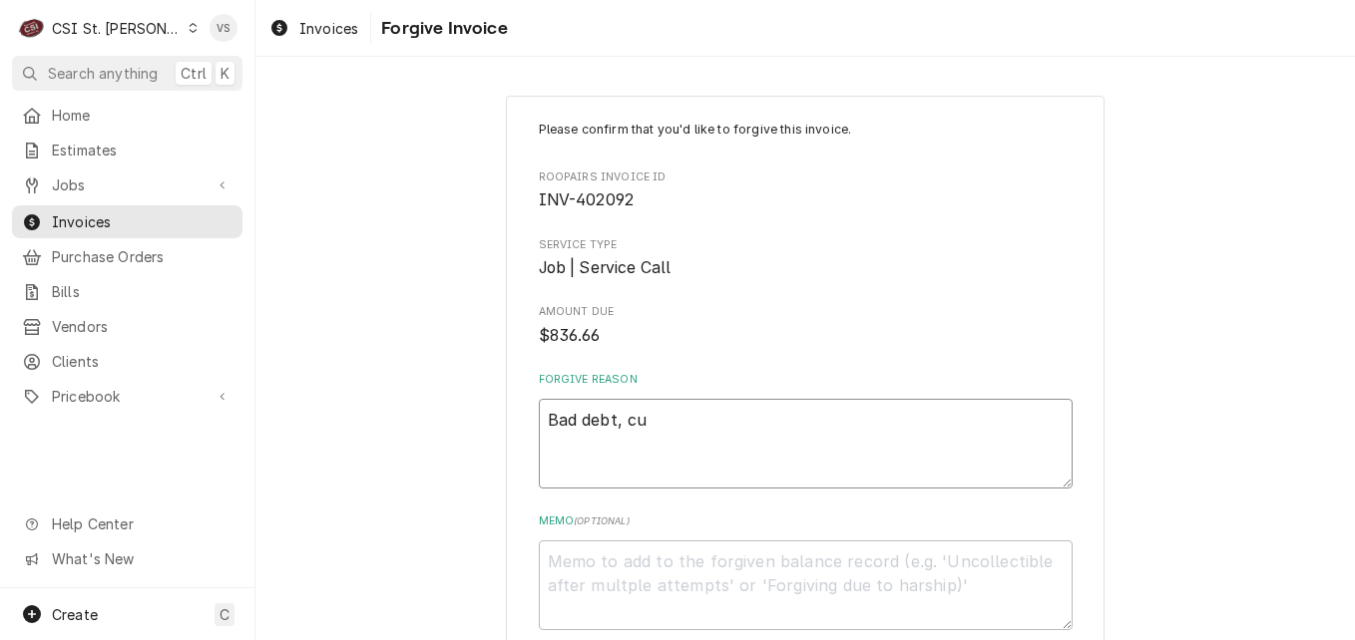
type textarea "x"
type textarea "Bad debt, cuo"
type textarea "x"
type textarea "Bad debt, cuot"
type textarea "x"
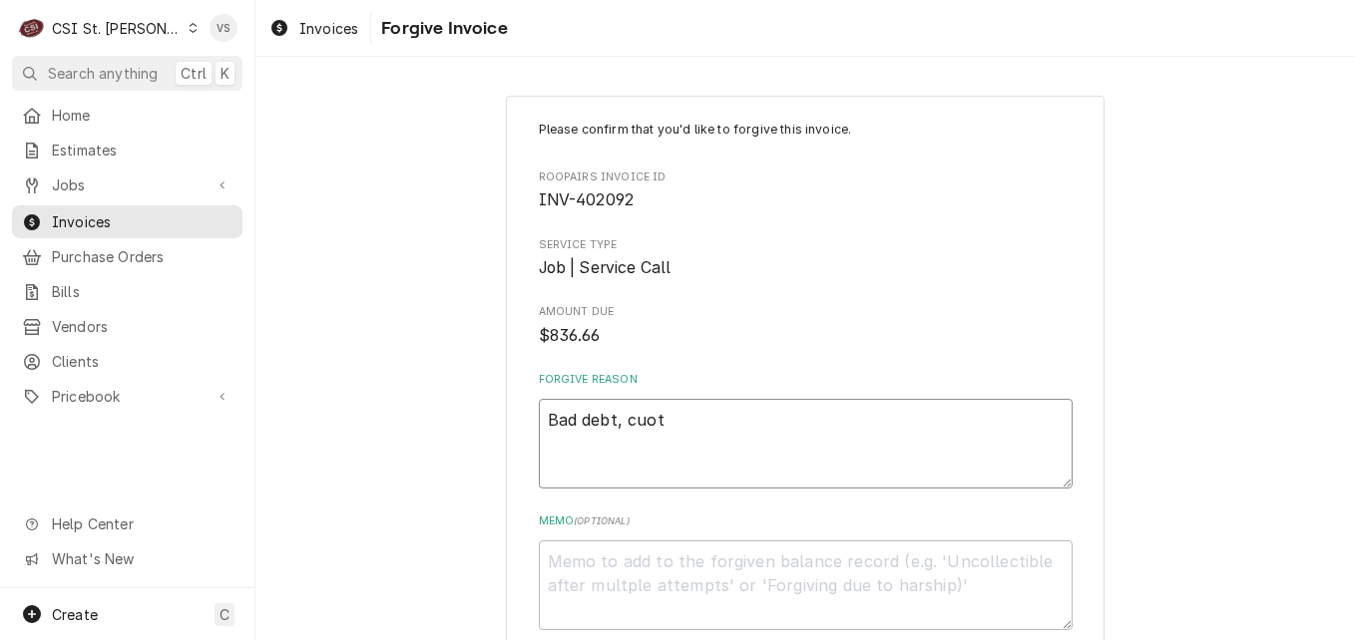
type textarea "Bad debt, cuotm"
type textarea "x"
type textarea "Bad debt, cuotme"
type textarea "x"
type textarea "Bad debt, cuotmer"
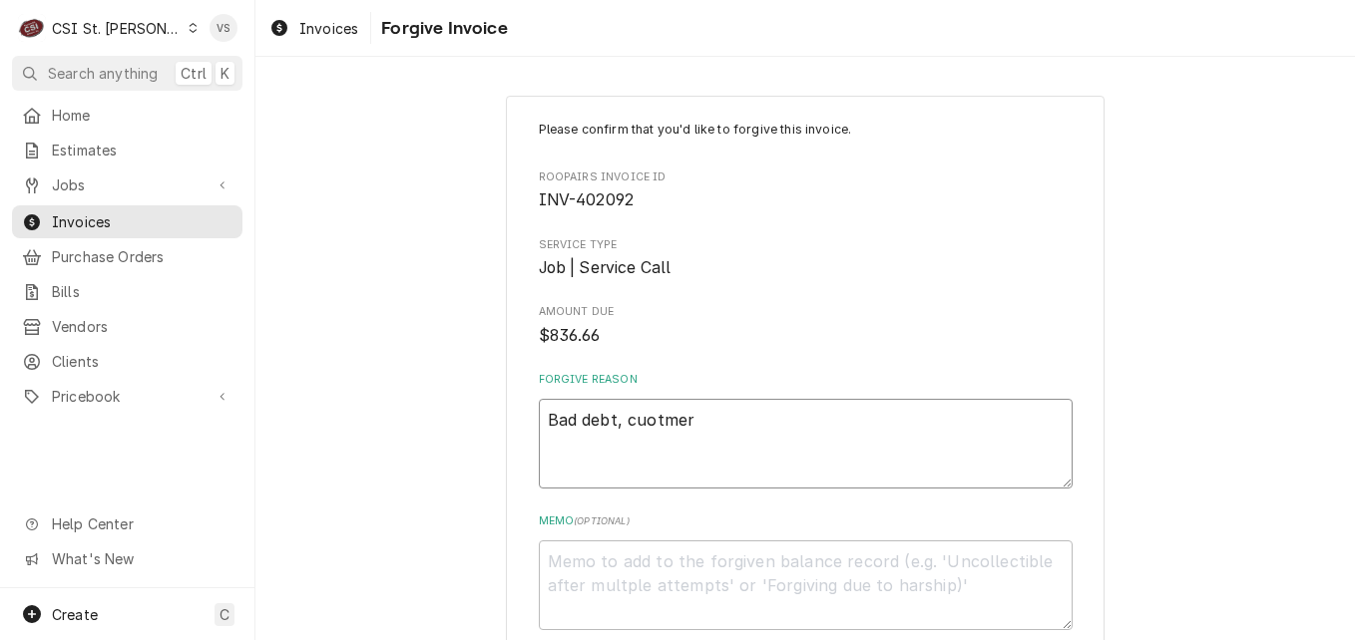
type textarea "x"
type textarea "Bad debt, cuotme"
type textarea "x"
type textarea "Bad debt, cuotm"
type textarea "x"
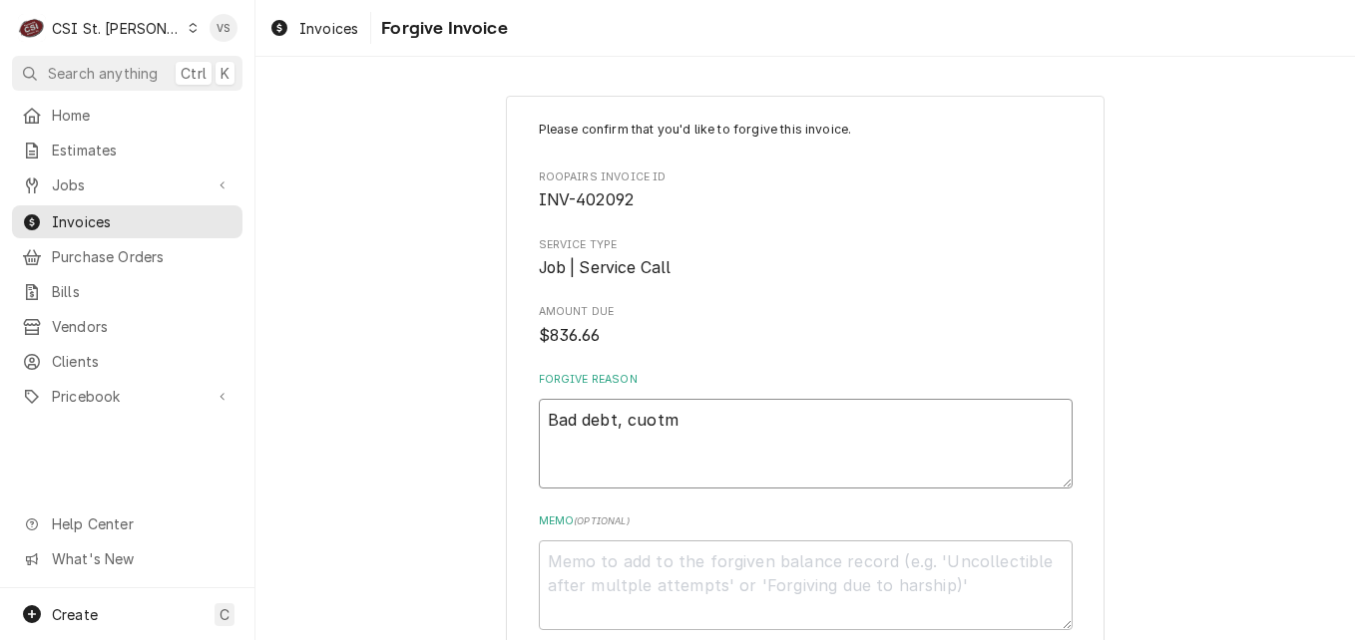
type textarea "Bad debt, cuot"
type textarea "x"
type textarea "Bad debt, cuo"
type textarea "x"
type textarea "Bad debt, cu"
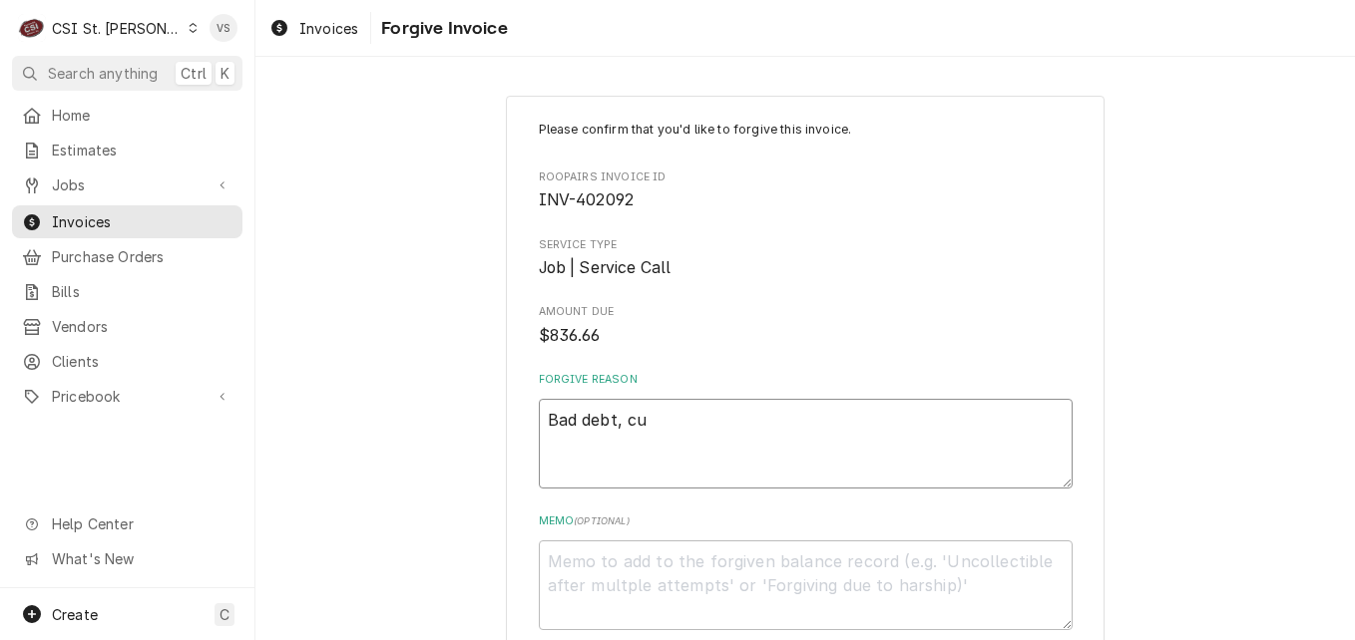
type textarea "x"
type textarea "Bad debt, cus"
type textarea "x"
type textarea "Bad debt, cust"
type textarea "x"
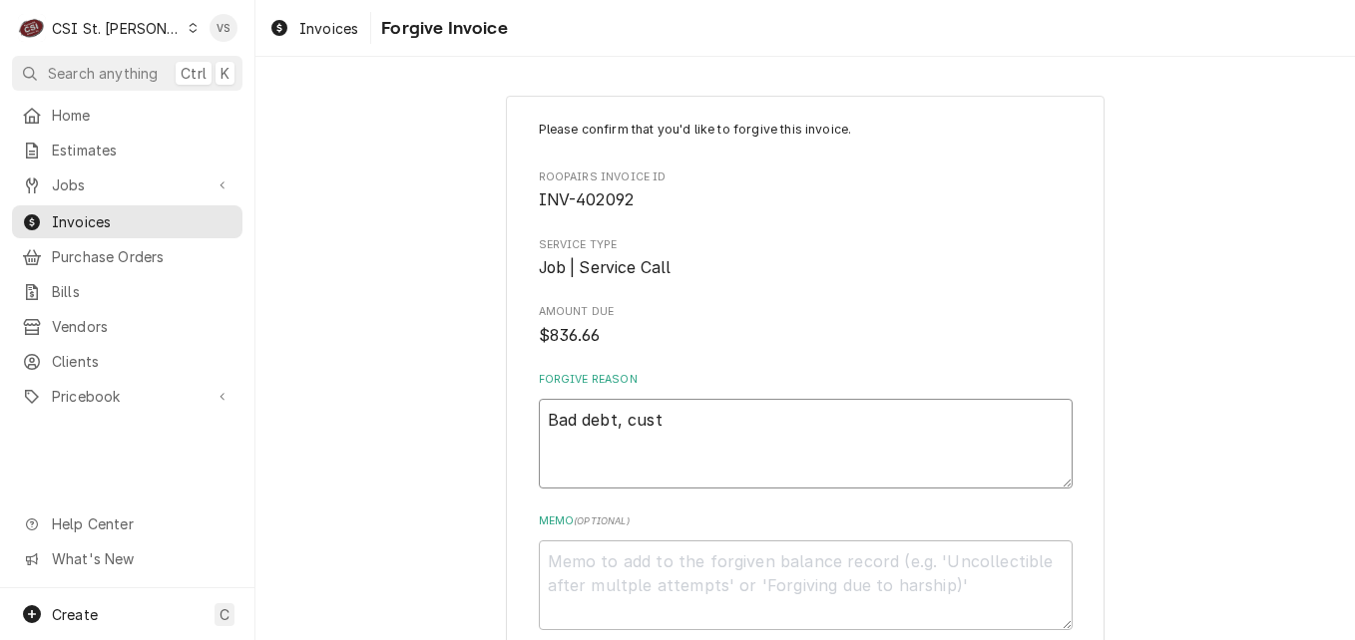
type textarea "Bad debt, custo"
type textarea "x"
type textarea "Bad debt, custom"
type textarea "x"
type textarea "Bad debt, custome"
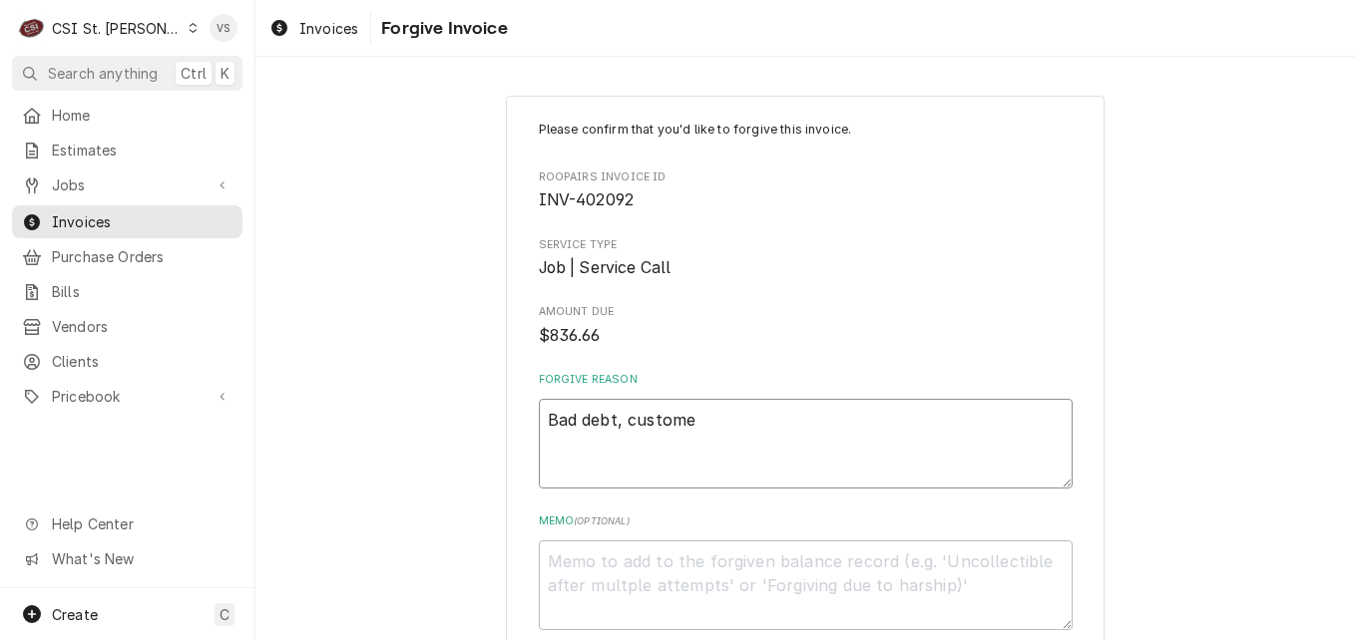
type textarea "x"
type textarea "Bad debt, customer"
type textarea "x"
type textarea "Bad debt, customer"
type textarea "x"
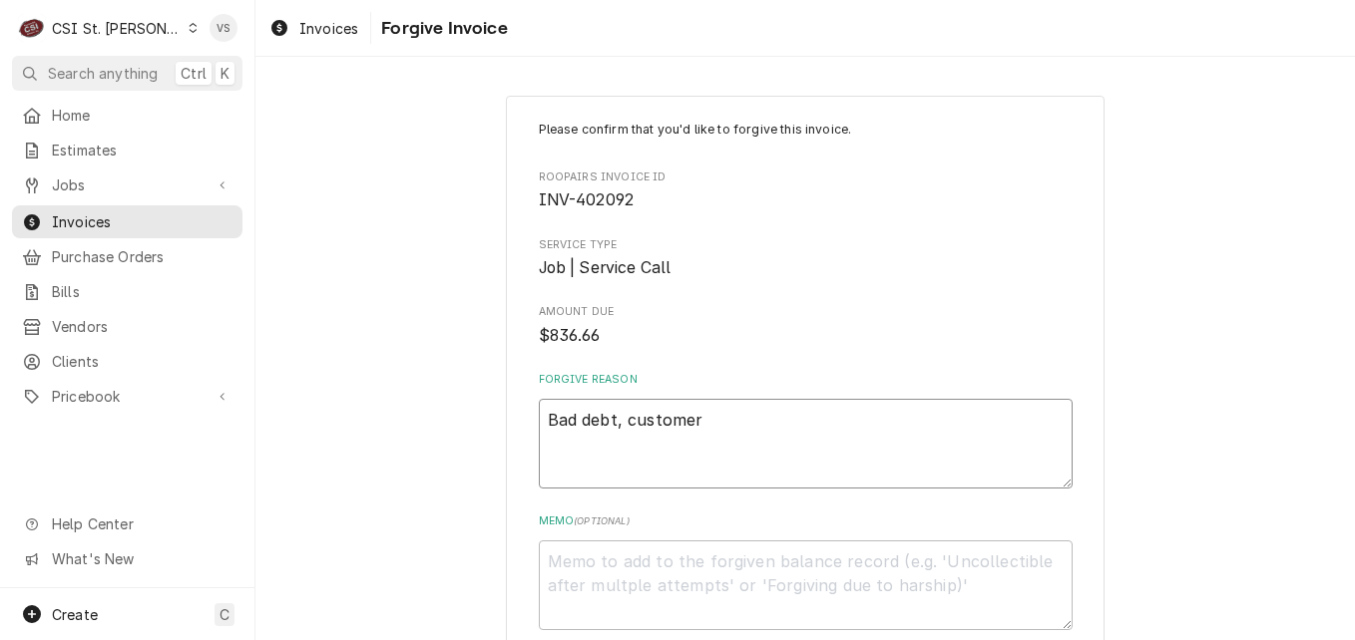
type textarea "Bad debt, customer f"
type textarea "x"
type textarea "Bad debt, customer fi"
type textarea "x"
type textarea "Bad debt, customer fil"
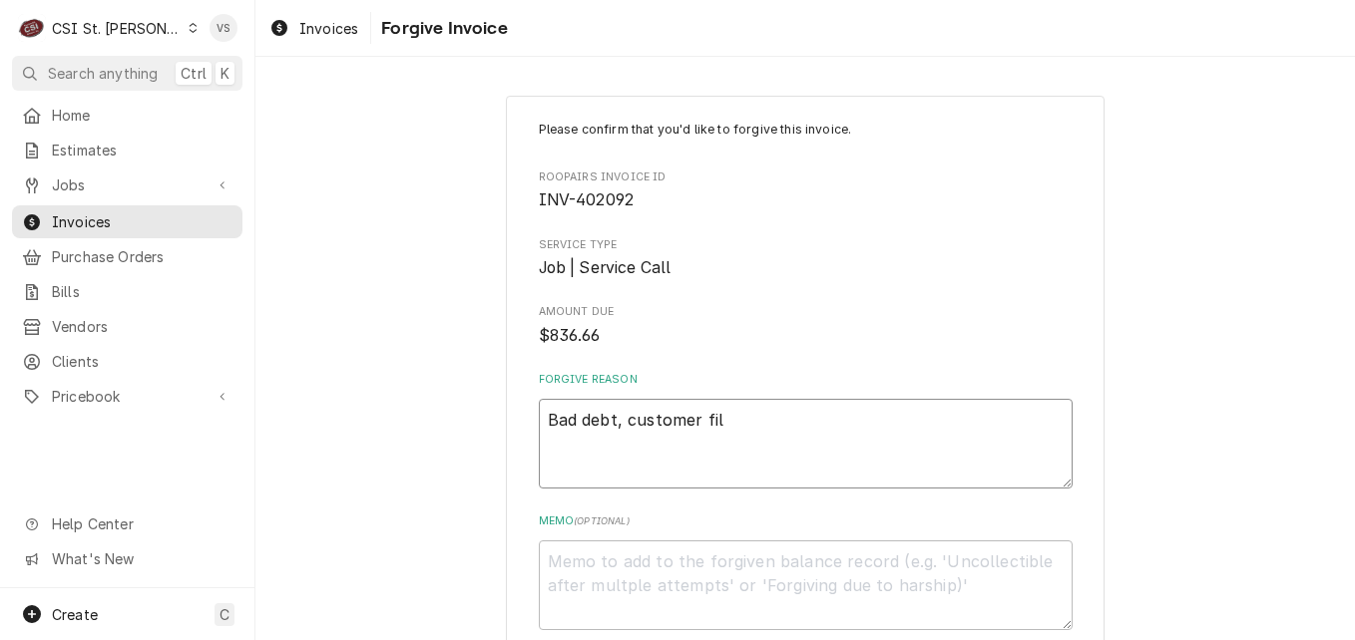
type textarea "x"
type textarea "Bad debt, customer file"
type textarea "x"
type textarea "Bad debt, customer filed"
type textarea "x"
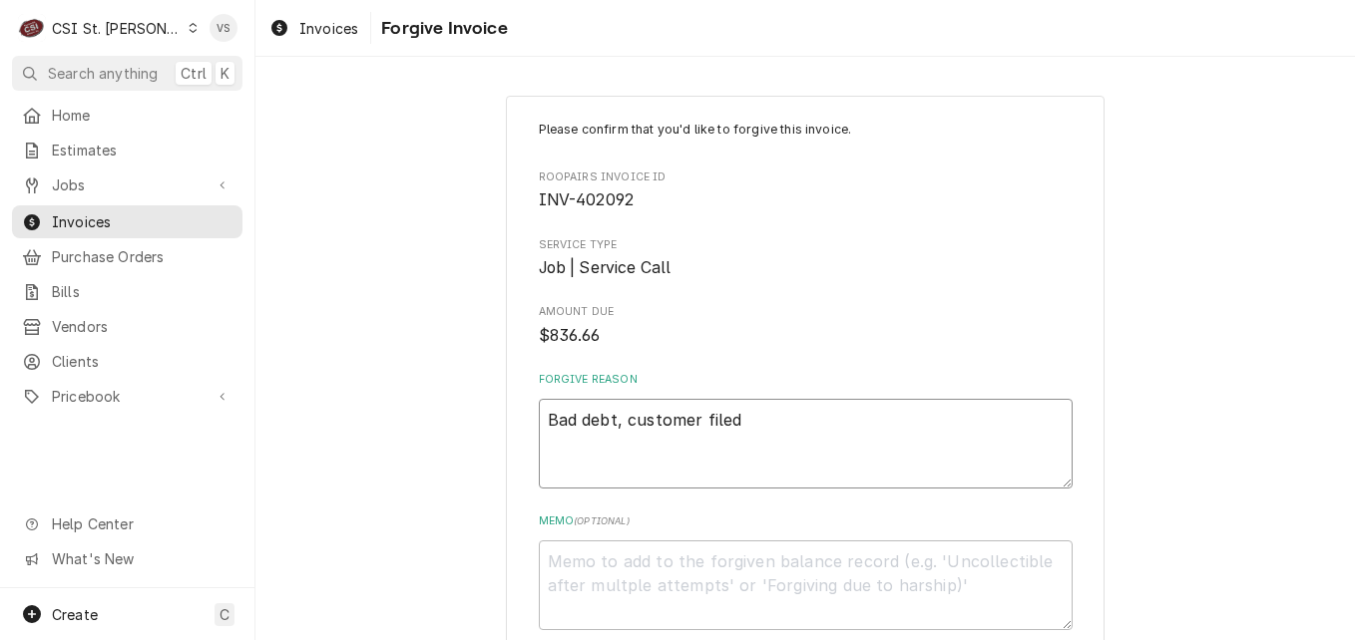
type textarea "Bad debt, customer filed"
type textarea "x"
type textarea "Bad debt, customer filed b"
type textarea "x"
type textarea "Bad debt, customer filed ba"
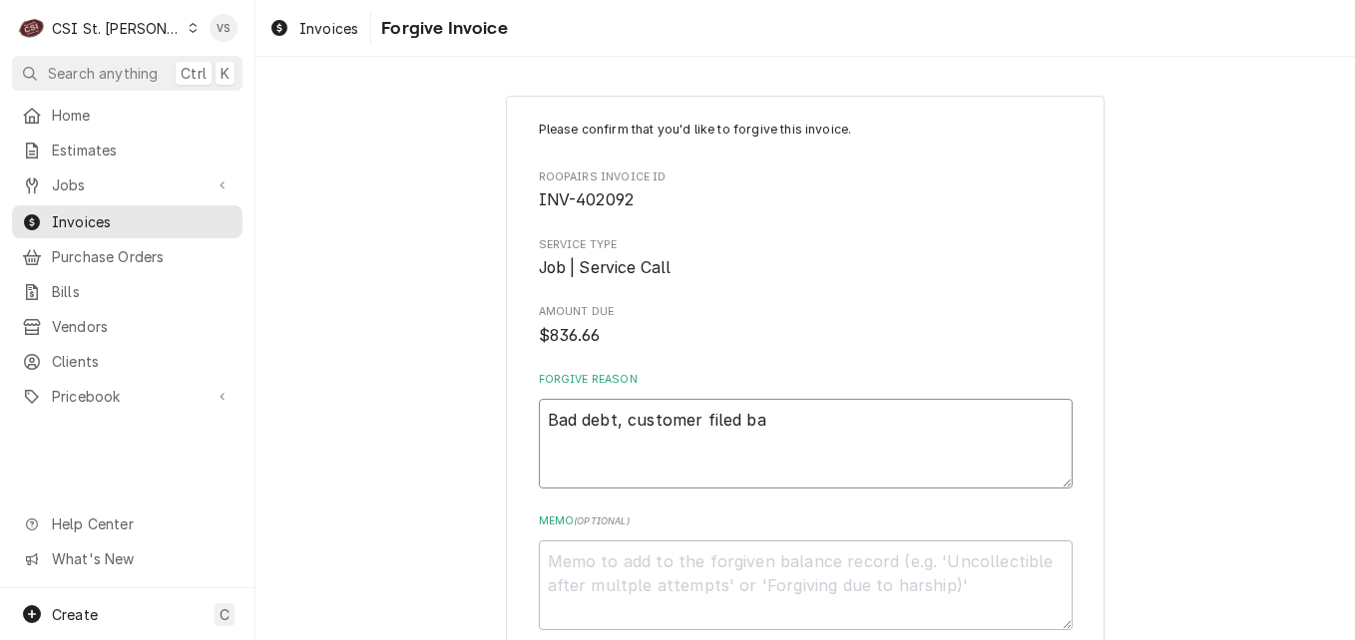
type textarea "x"
type textarea "Bad debt, customer filed ban"
type textarea "x"
type textarea "Bad debt, customer filed bank"
type textarea "x"
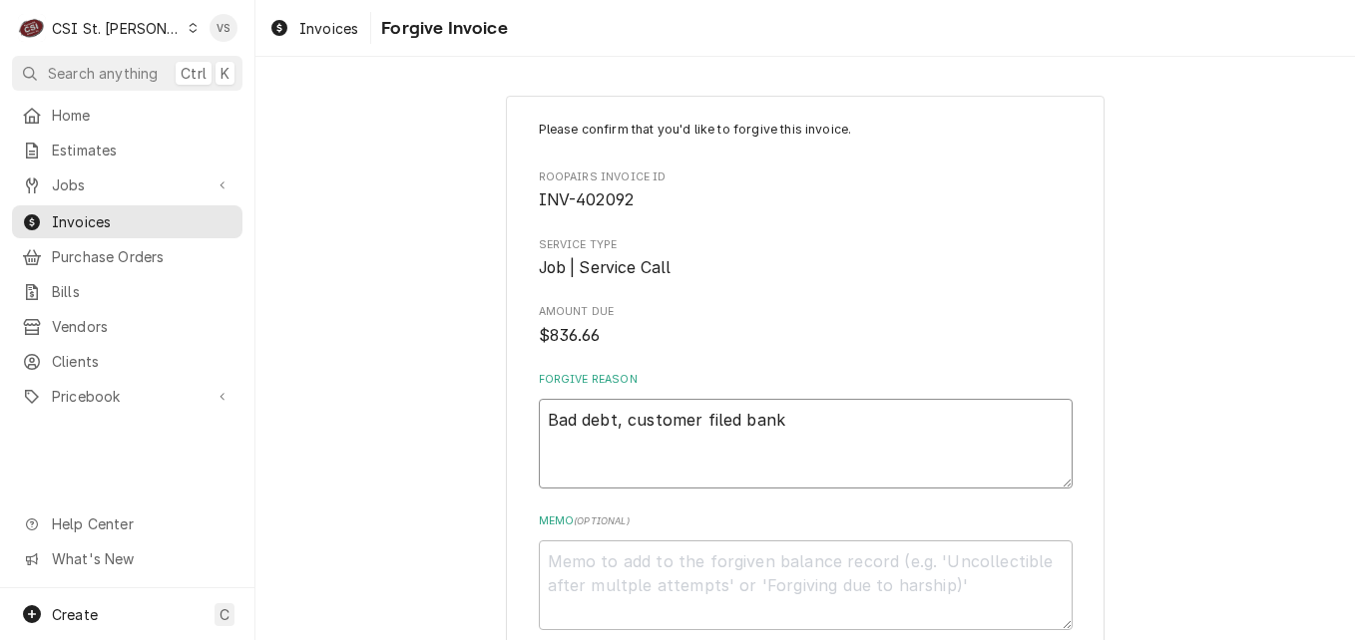
type textarea "Bad debt, customer filed bankr"
type textarea "x"
type textarea "Bad debt, customer filed bankru"
type textarea "x"
type textarea "Bad debt, customer filed bankrup"
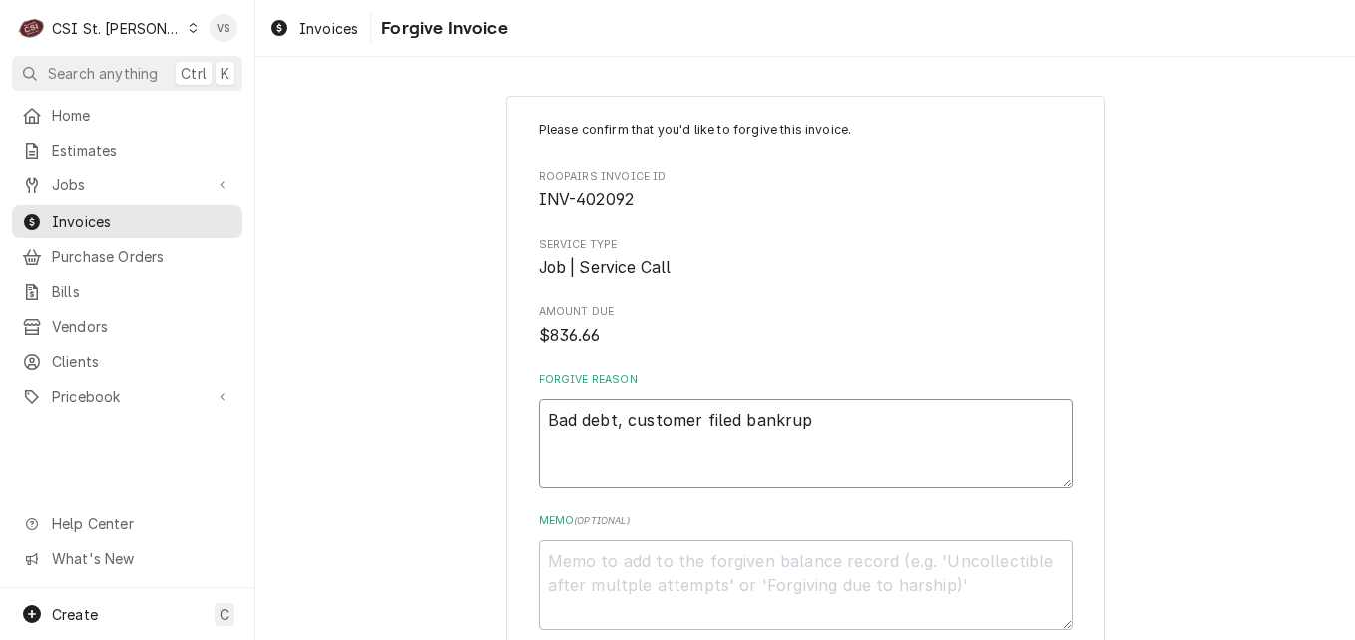
type textarea "x"
type textarea "Bad debt, customer filed bankrupc"
type textarea "x"
type textarea "Bad debt, customer filed bankrup"
type textarea "x"
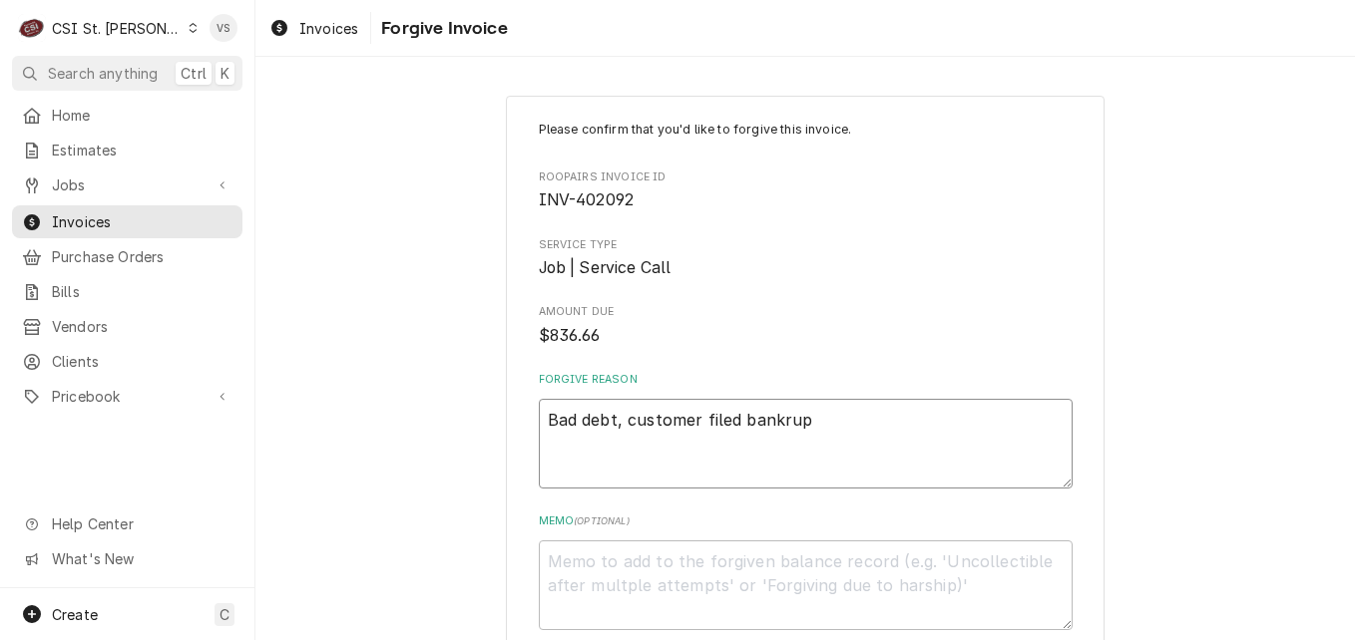
type textarea "Bad debt, customer filed bankrupt"
type textarea "x"
type textarea "Bad debt, customer filed bankruptc"
type textarea "x"
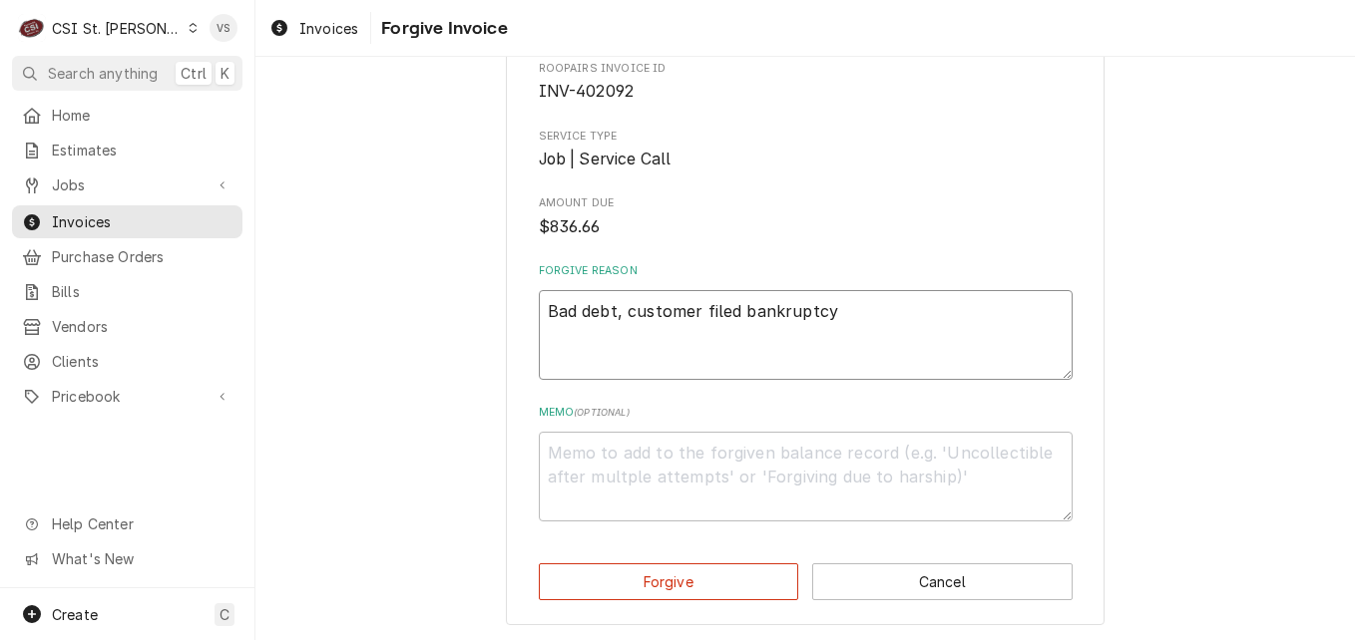
scroll to position [112, 0]
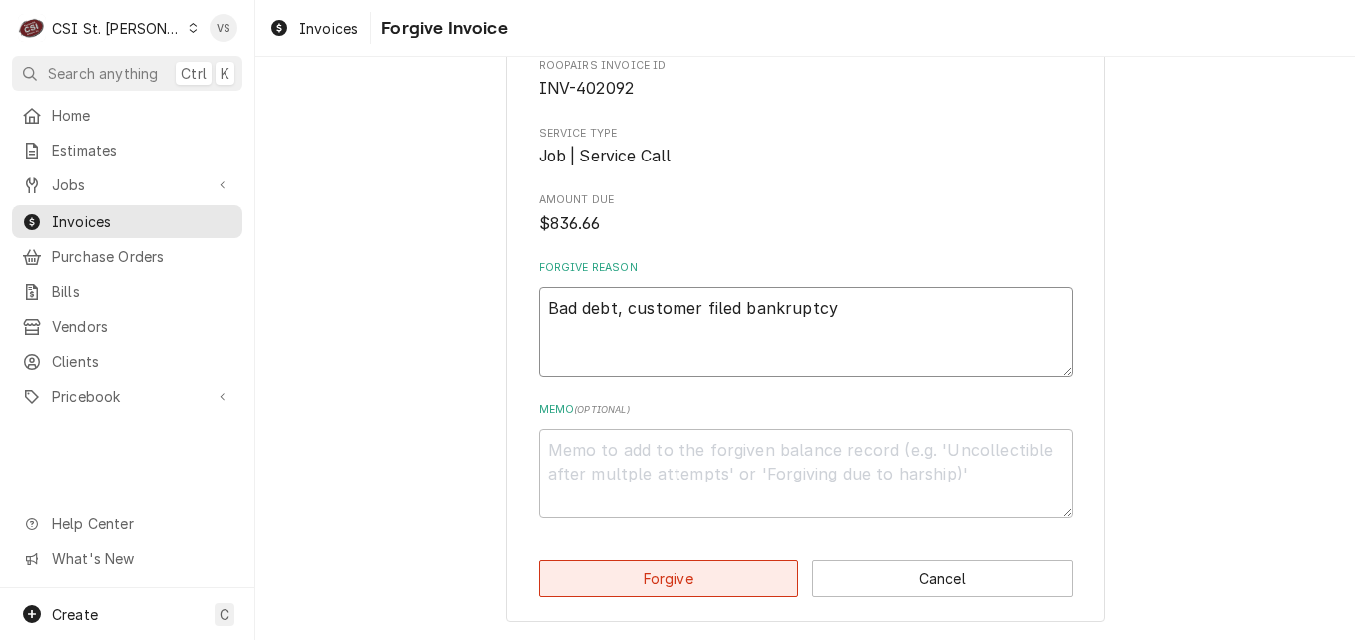
type textarea "Bad debt, customer filed bankruptcy"
click at [750, 572] on button "Forgive" at bounding box center [669, 579] width 260 height 37
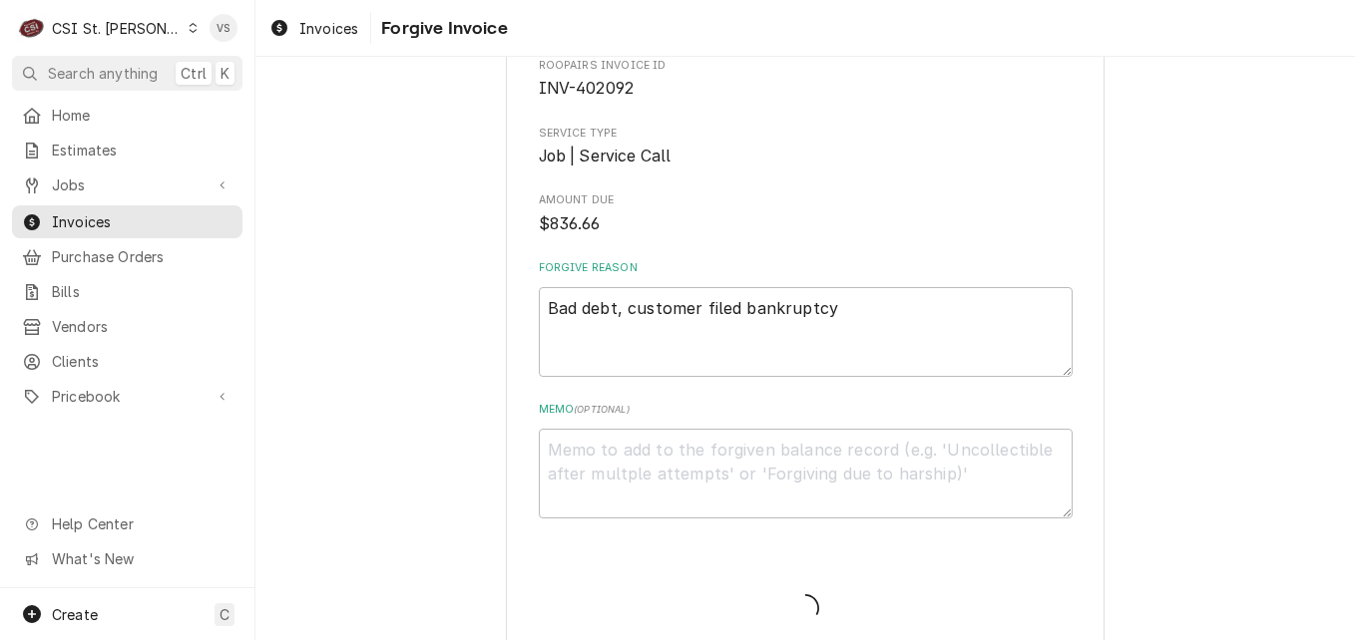
type textarea "x"
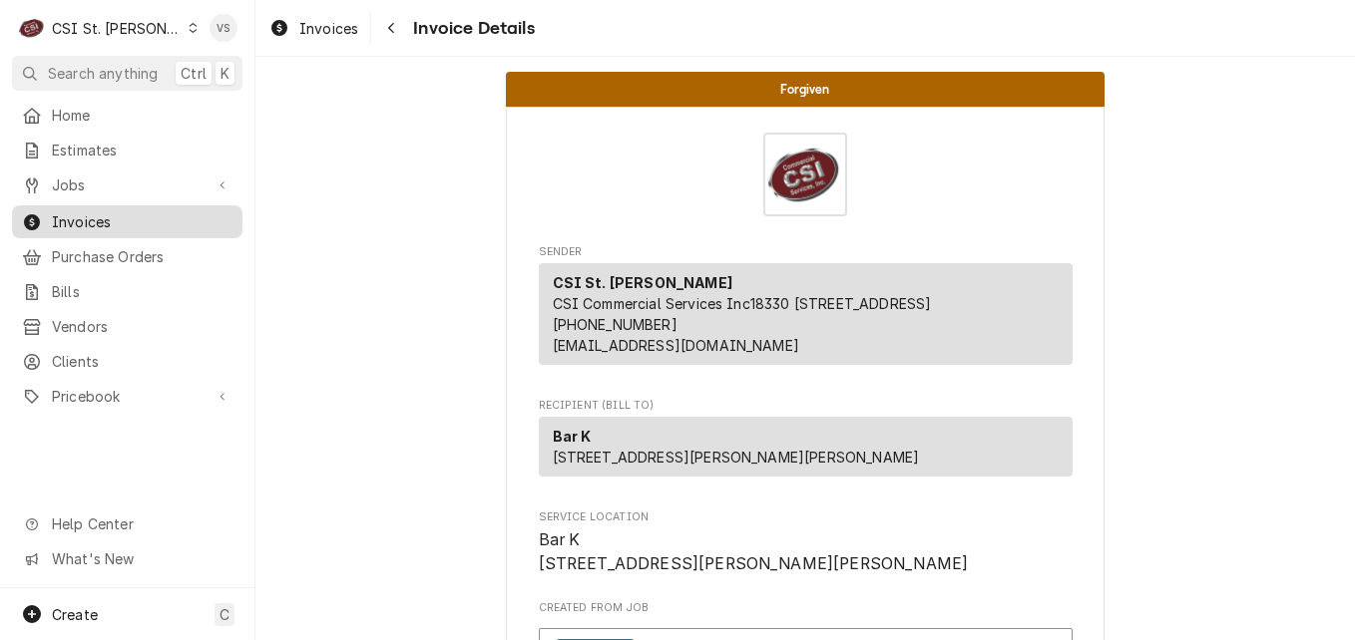
click at [132, 212] on span "Invoices" at bounding box center [142, 221] width 181 height 21
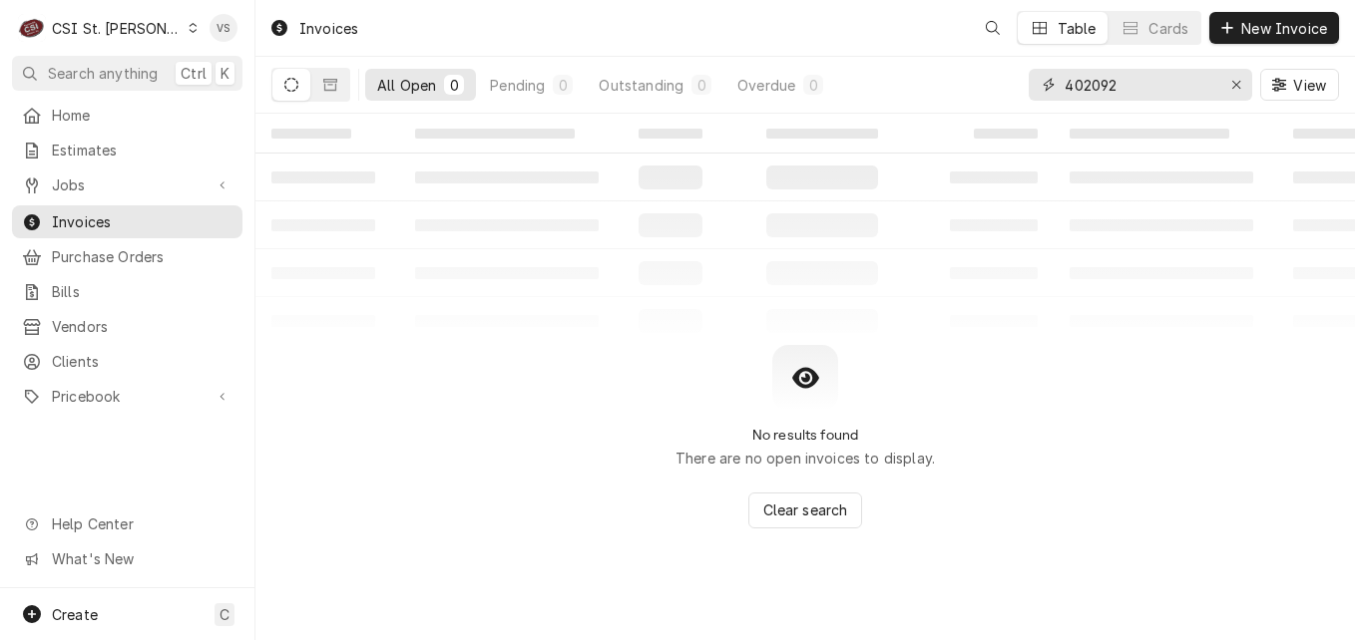
click at [1118, 88] on input "402092" at bounding box center [1139, 85] width 150 height 32
click at [1093, 82] on input "402092" at bounding box center [1139, 85] width 150 height 32
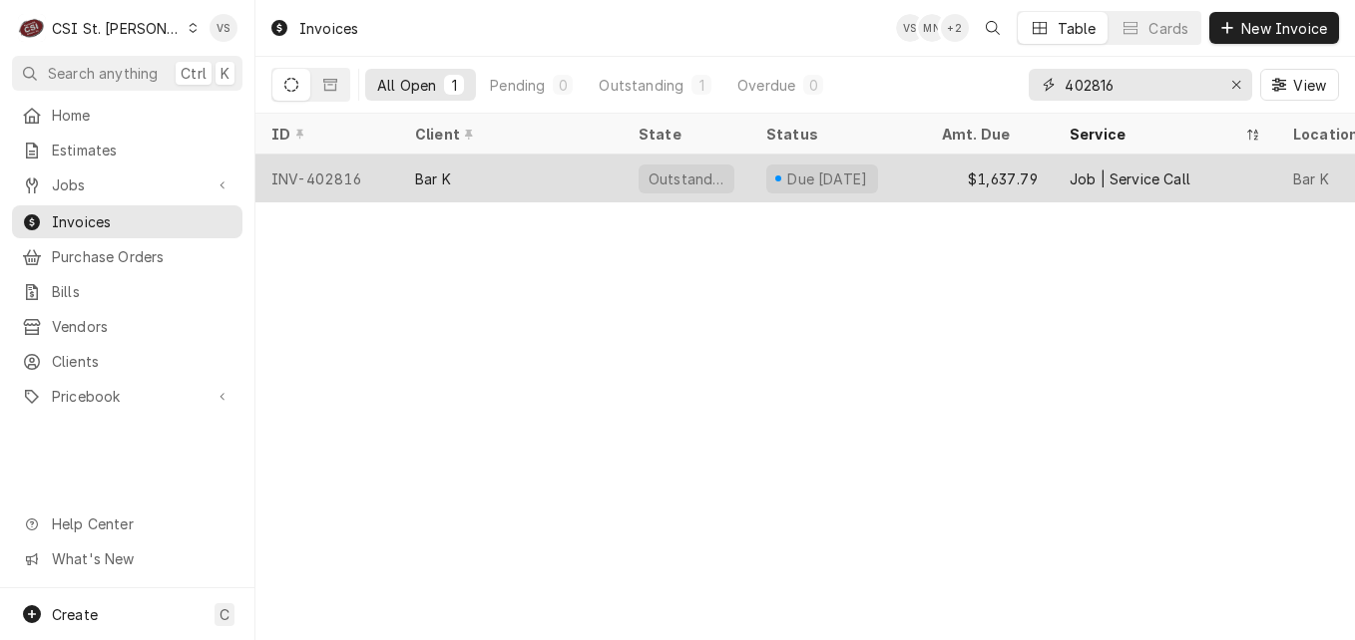
type input "402816"
click at [384, 178] on div "INV-402816" at bounding box center [327, 179] width 144 height 48
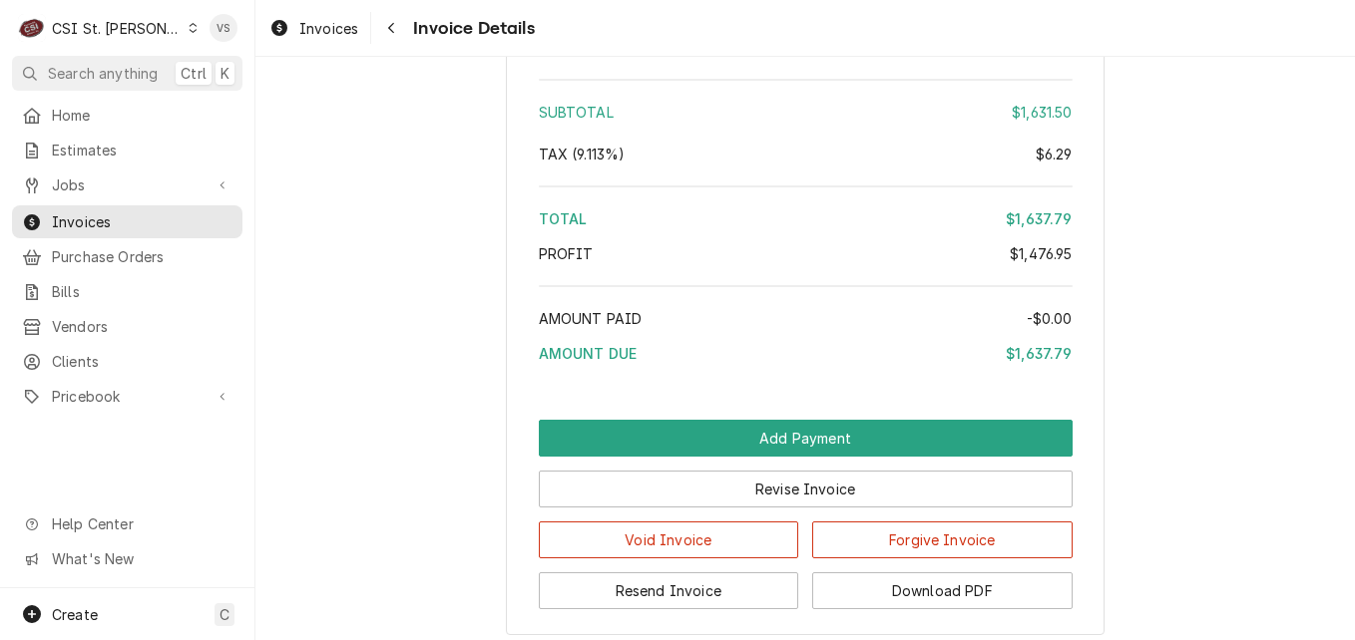
scroll to position [4486, 0]
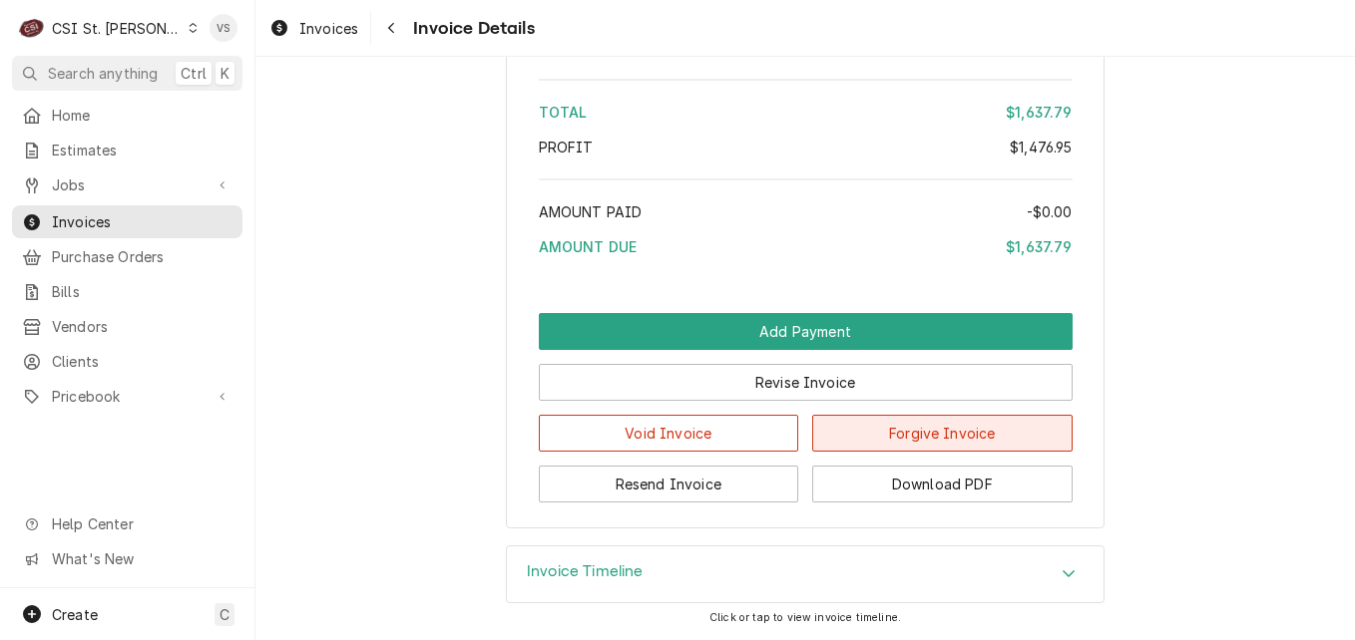
click at [912, 438] on button "Forgive Invoice" at bounding box center [942, 433] width 260 height 37
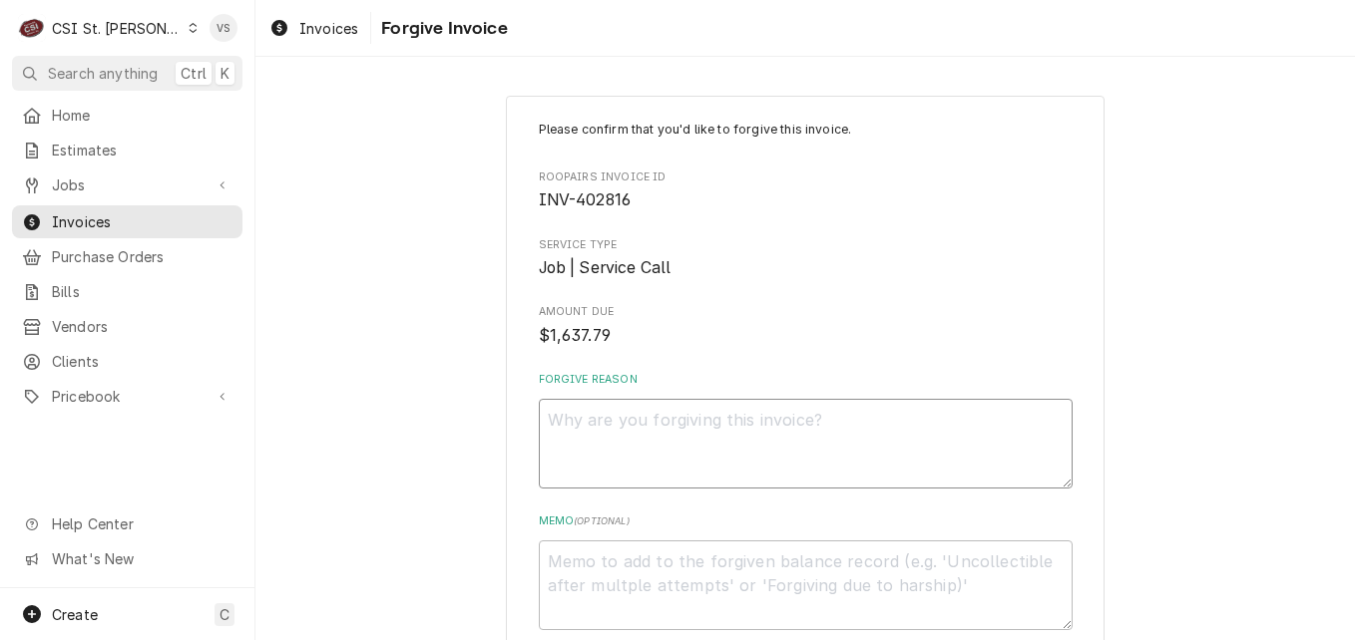
click at [617, 439] on textarea "Forgive Reason" at bounding box center [806, 444] width 534 height 90
type textarea "B"
type textarea "x"
type textarea "Ba"
type textarea "x"
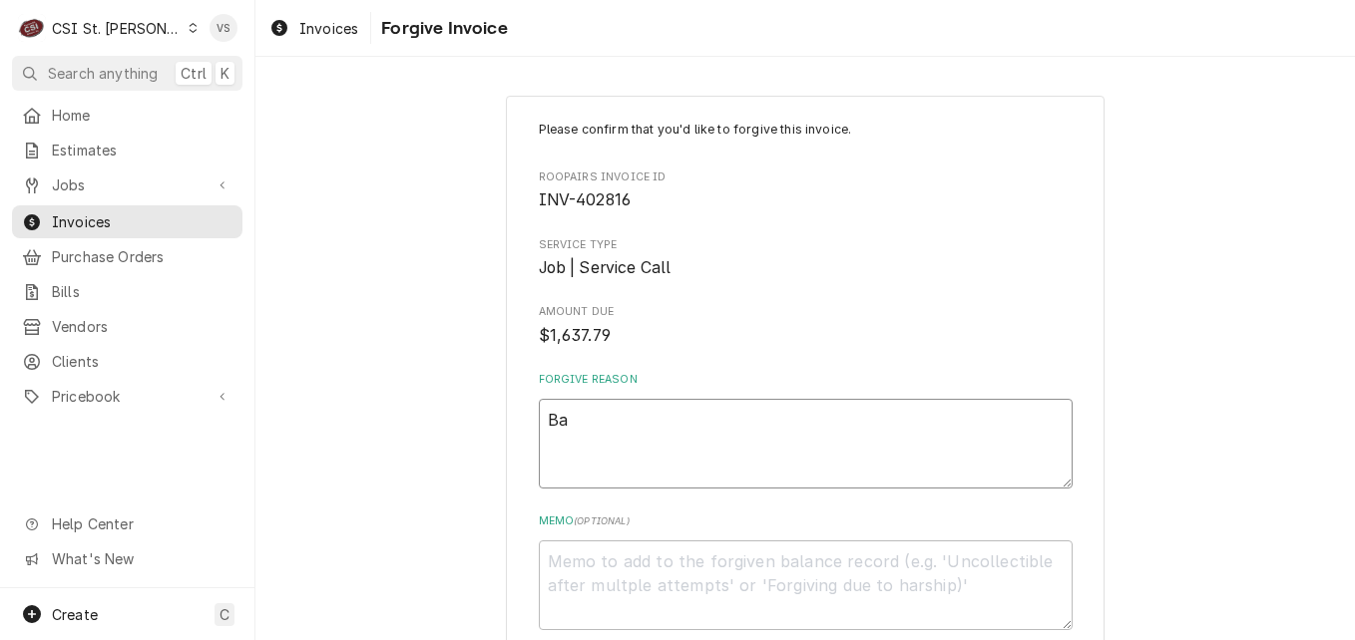
type textarea "Bad"
type textarea "x"
type textarea "Bad deb"
type textarea "x"
type textarea "Bad debt"
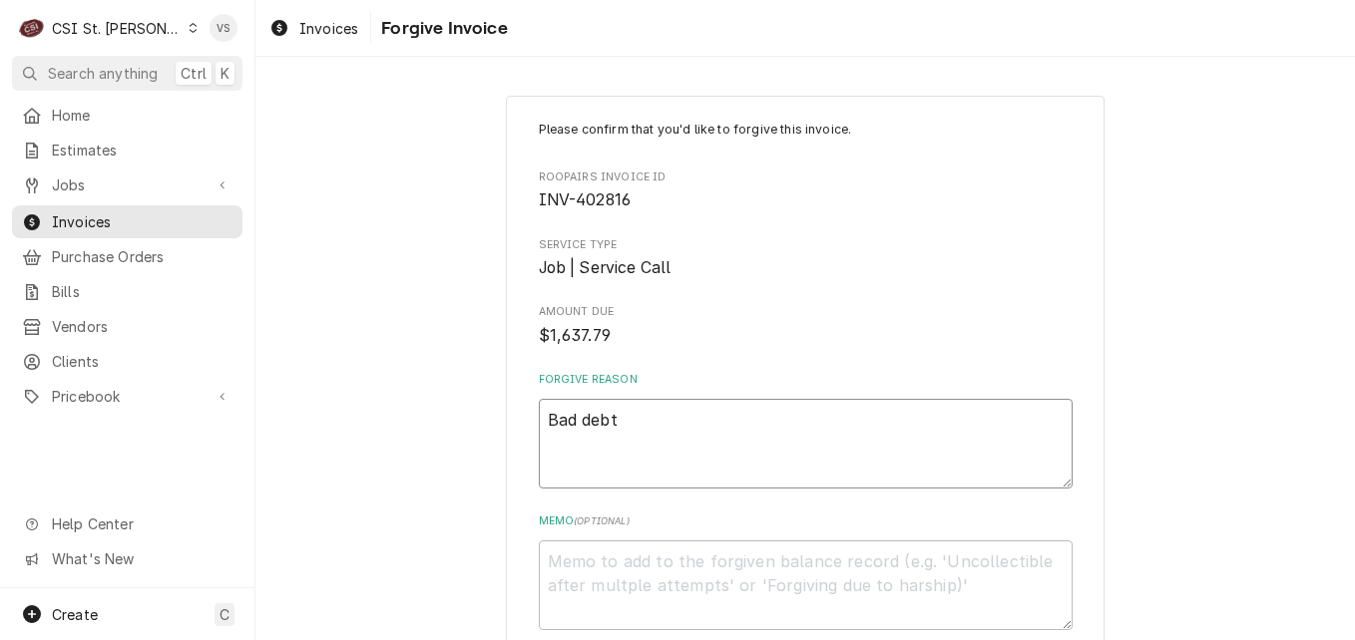
type textarea "x"
type textarea "Bad debt,"
type textarea "x"
type textarea "Bad debt,"
type textarea "x"
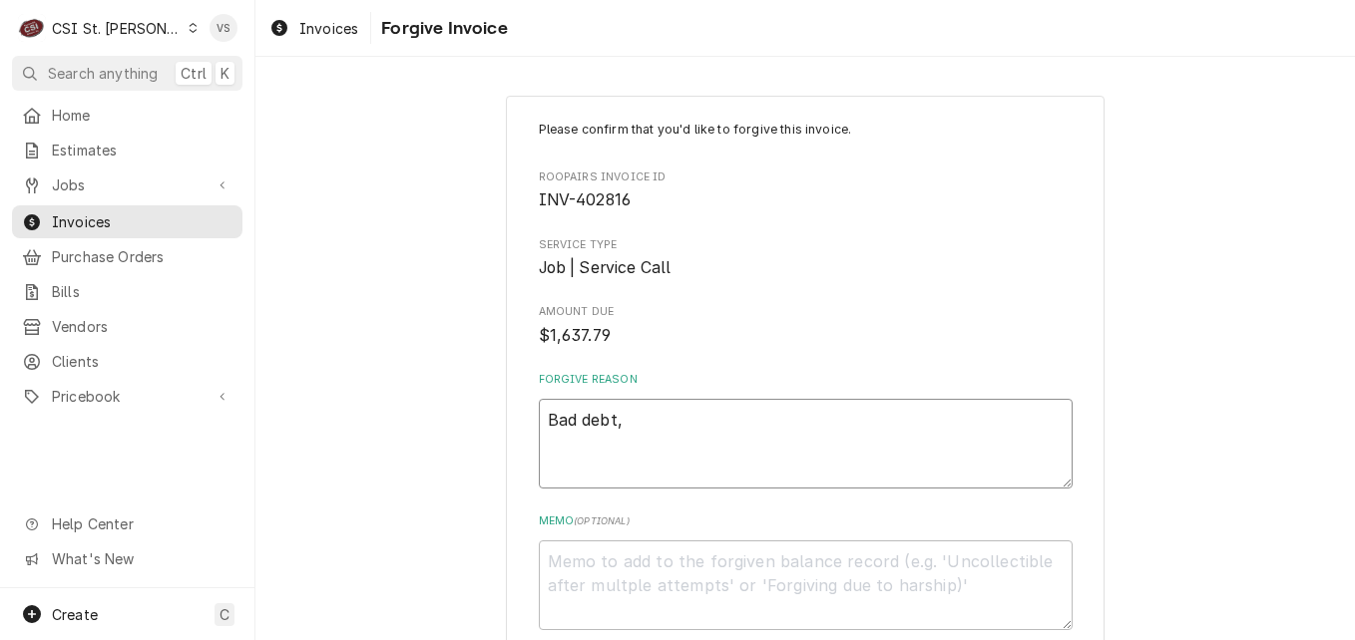
type textarea "Bad debt, c"
type textarea "x"
type textarea "Bad debt, cu"
type textarea "x"
type textarea "Bad debt, cus"
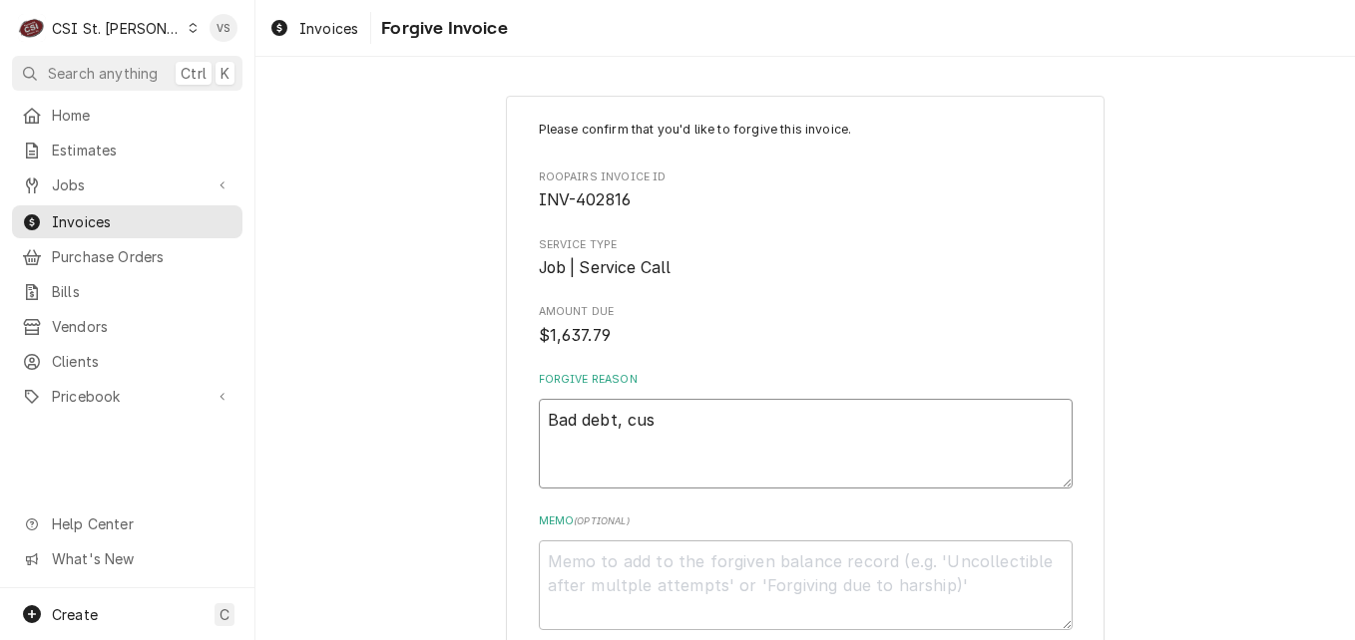
type textarea "x"
type textarea "Bad debt, cuso"
type textarea "x"
type textarea "Bad debt, cusot"
type textarea "x"
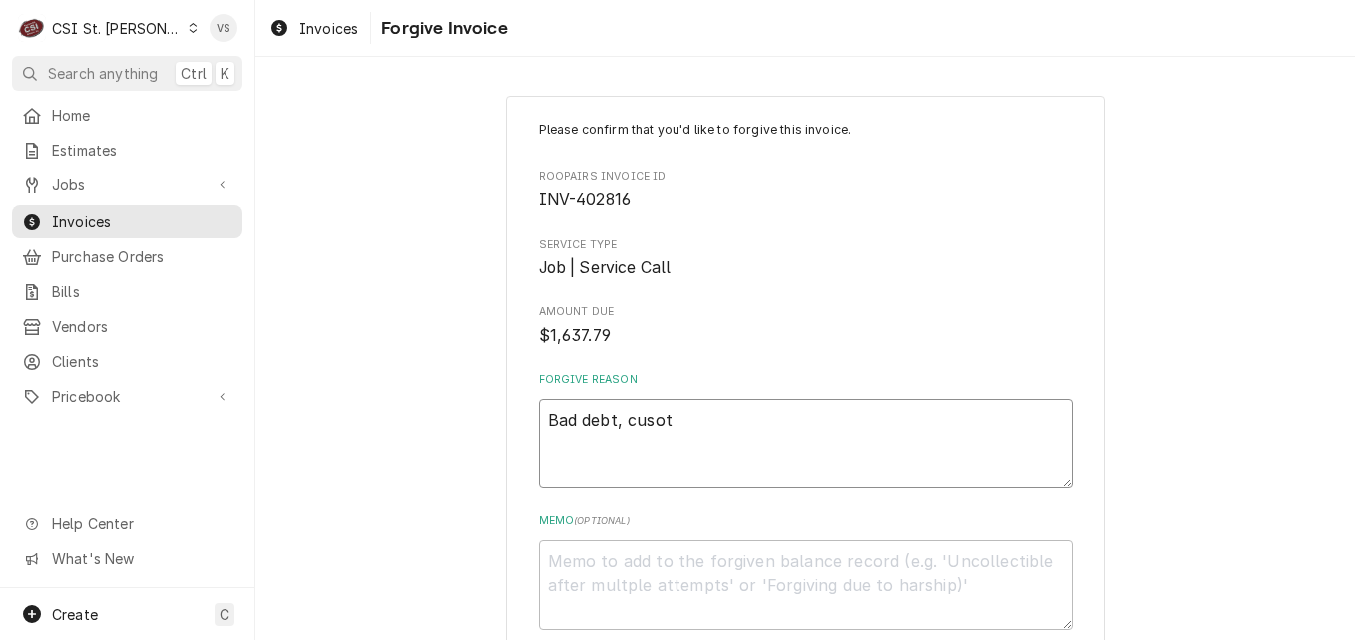
type textarea "Bad debt, cusotm"
type textarea "x"
type textarea "Bad debt, cusotme"
type textarea "x"
type textarea "Bad debt, cusotmer"
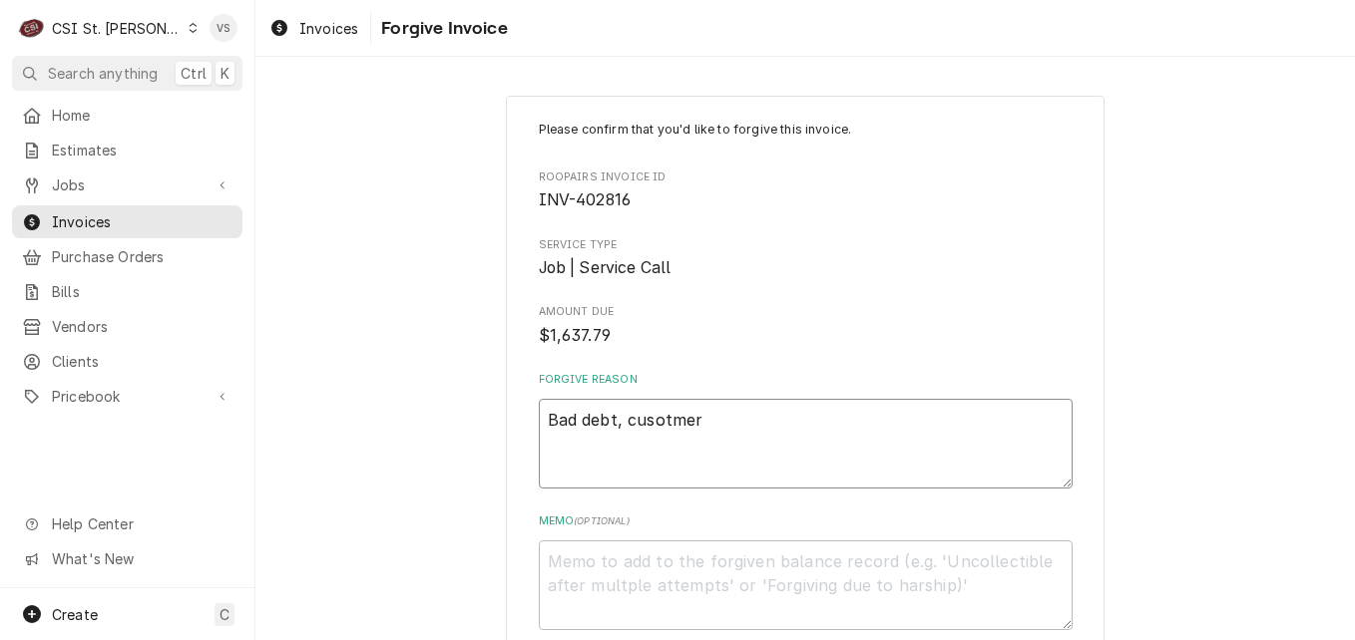
type textarea "x"
type textarea "Bad debt, cusotmer"
type textarea "x"
type textarea "Bad debt, cusotmer"
type textarea "x"
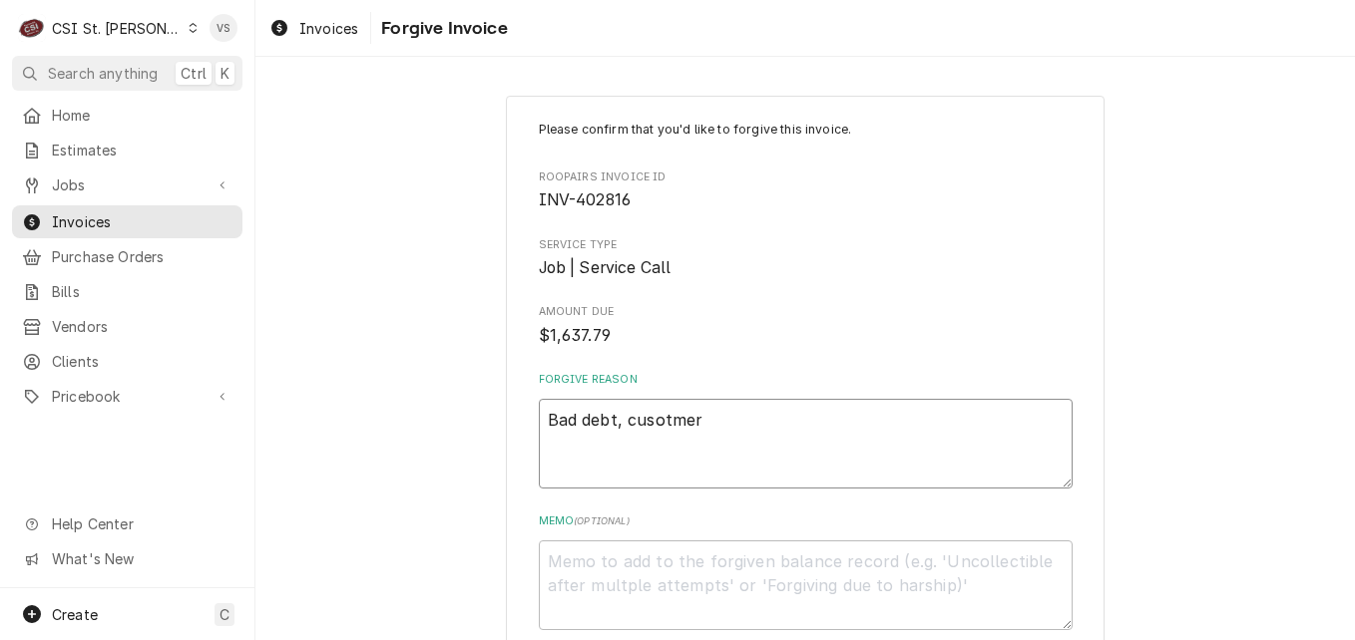
type textarea "Bad debt, cusotme"
type textarea "x"
type textarea "Bad debt, cusotm"
type textarea "x"
type textarea "Bad debt, cusot"
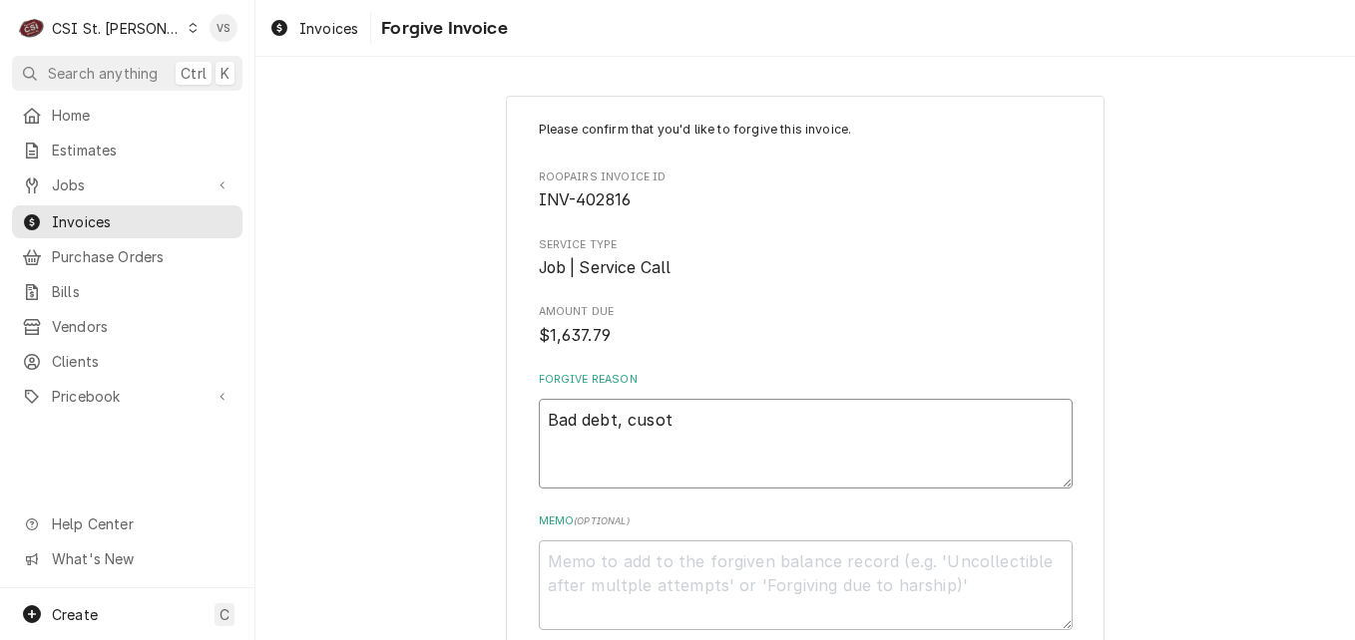
type textarea "x"
type textarea "Bad debt, cuso"
type textarea "x"
type textarea "Bad debt, cus"
type textarea "x"
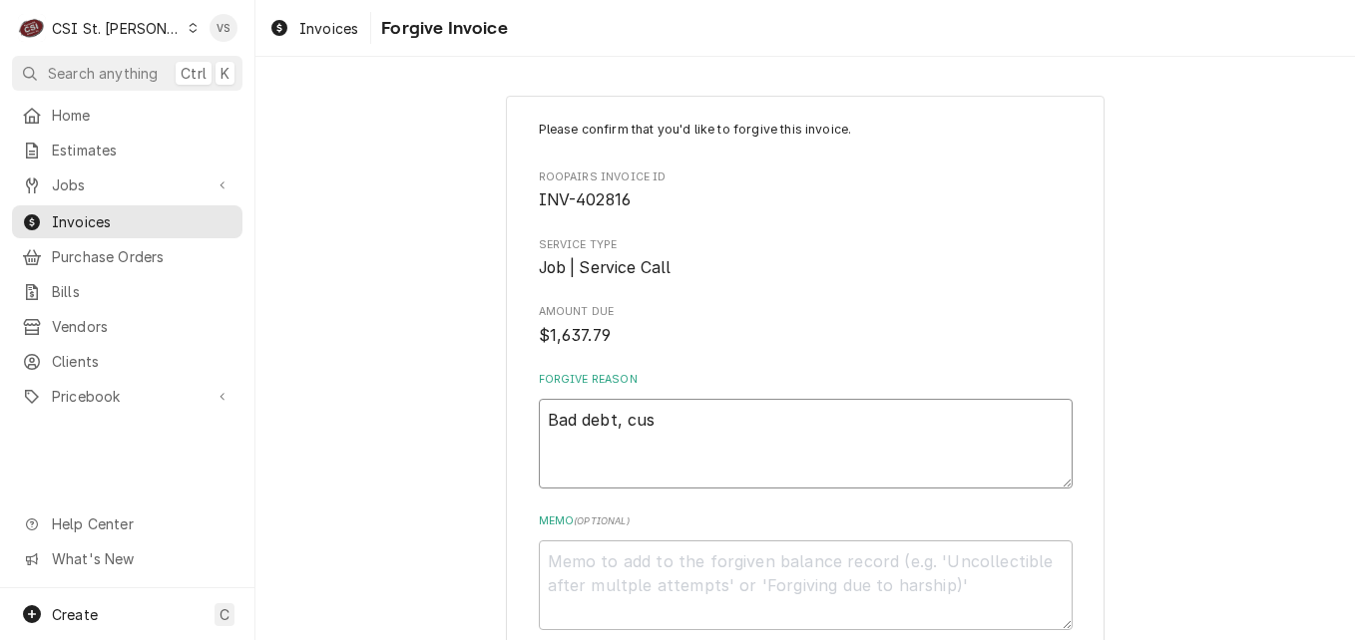
type textarea "Bad debt, cust"
type textarea "x"
type textarea "Bad debt, custo"
type textarea "x"
type textarea "Bad debt, custom"
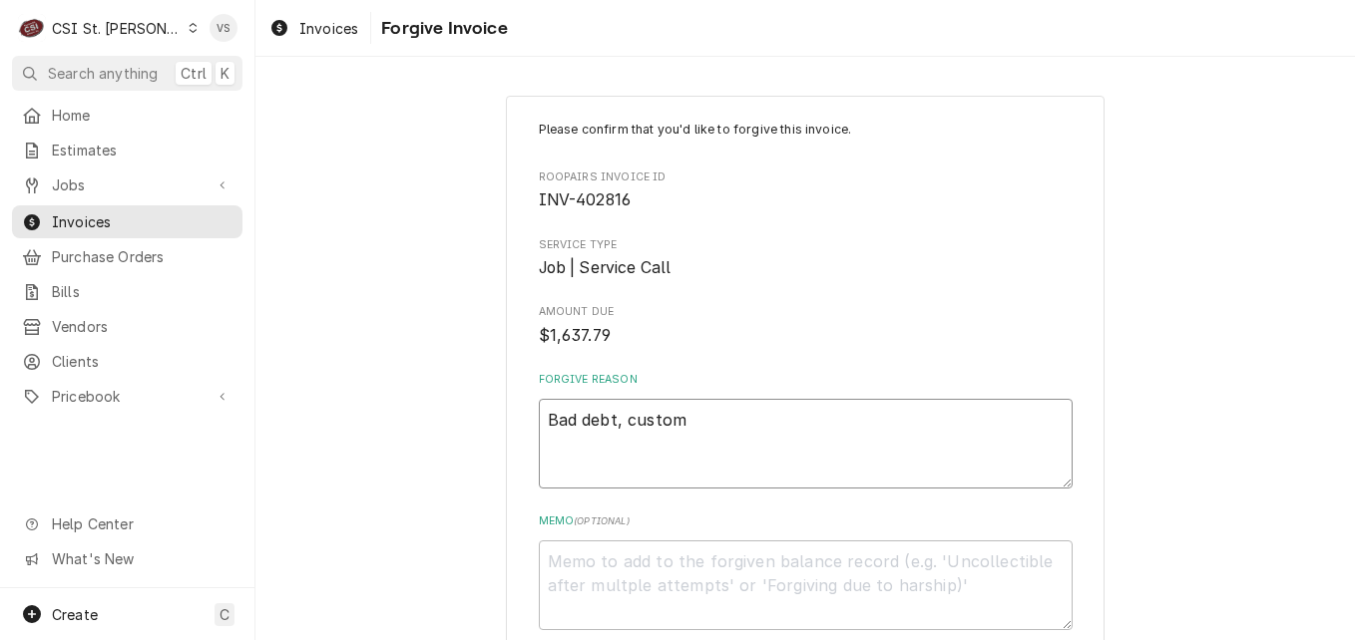
type textarea "x"
type textarea "Bad debt, custome"
type textarea "x"
type textarea "Bad debt, customer"
type textarea "x"
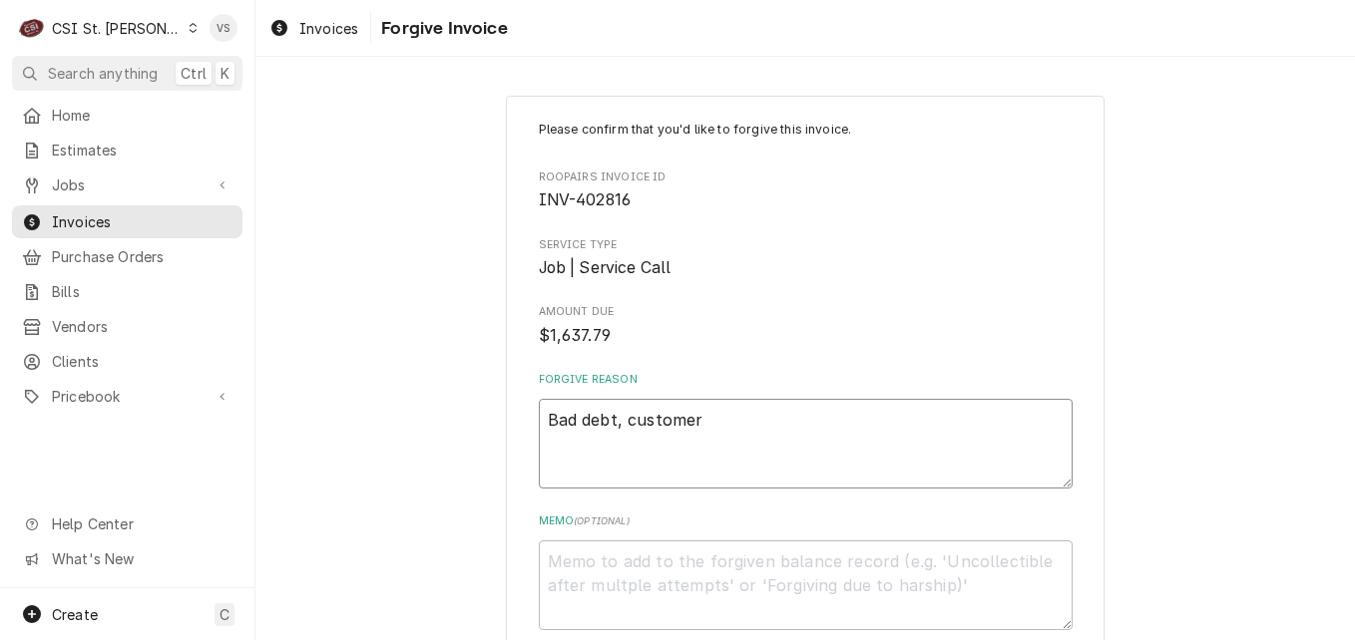
type textarea "Bad debt, customer"
type textarea "x"
type textarea "Bad debt, customer f"
type textarea "x"
type textarea "Bad debt, customer fi"
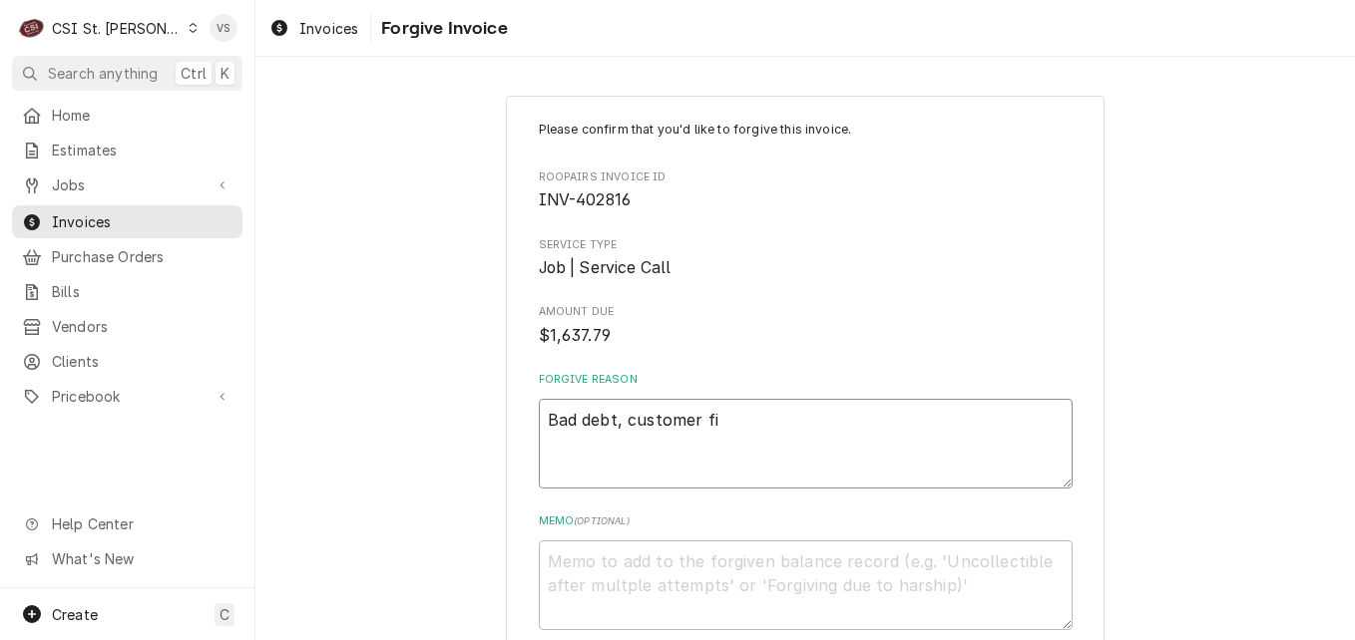
type textarea "x"
type textarea "Bad debt, customer fil"
type textarea "x"
type textarea "Bad debt, customer file"
type textarea "x"
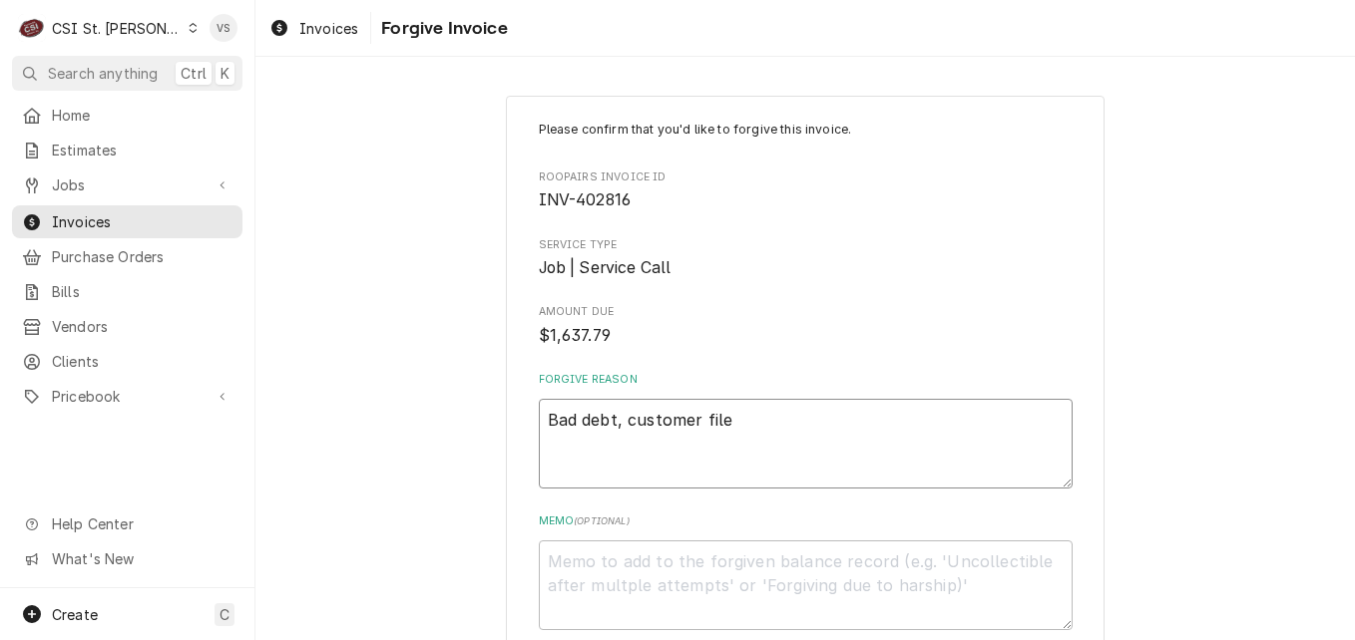
type textarea "Bad debt, customer filed"
type textarea "x"
type textarea "Bad debt, customer filed"
type textarea "x"
type textarea "Bad debt, customer filed b"
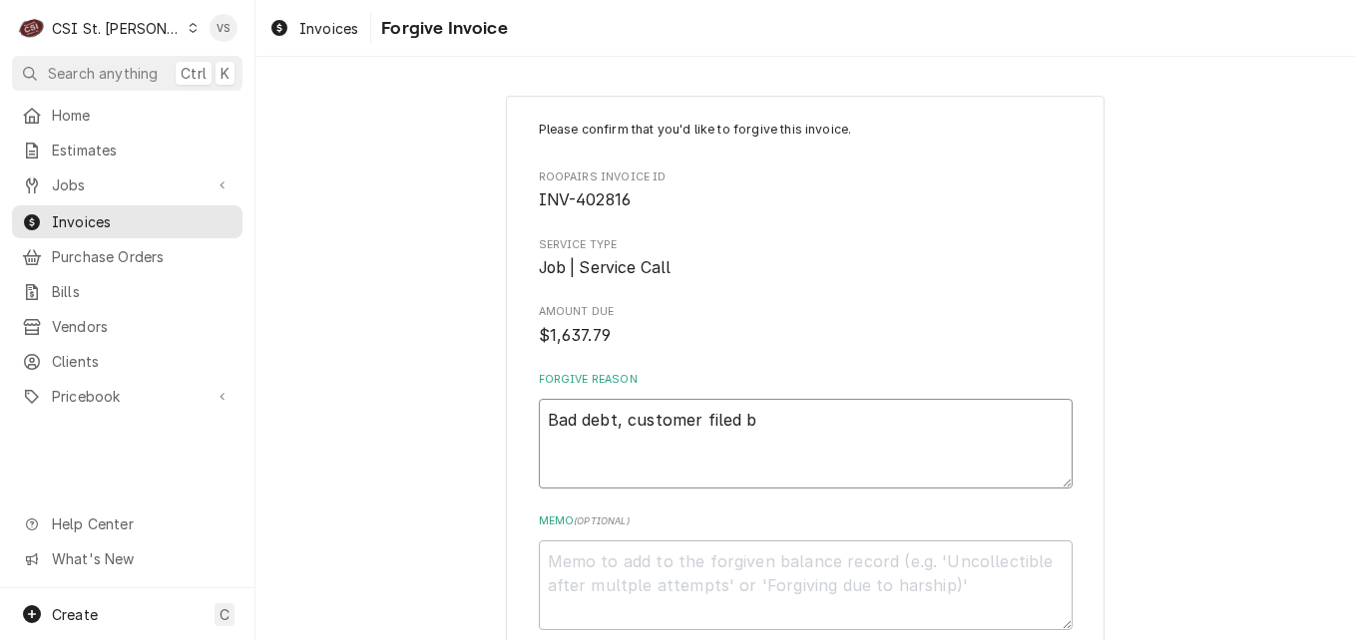
type textarea "x"
type textarea "Bad debt, customer filed ba"
type textarea "x"
type textarea "Bad debt, customer filed ban"
type textarea "x"
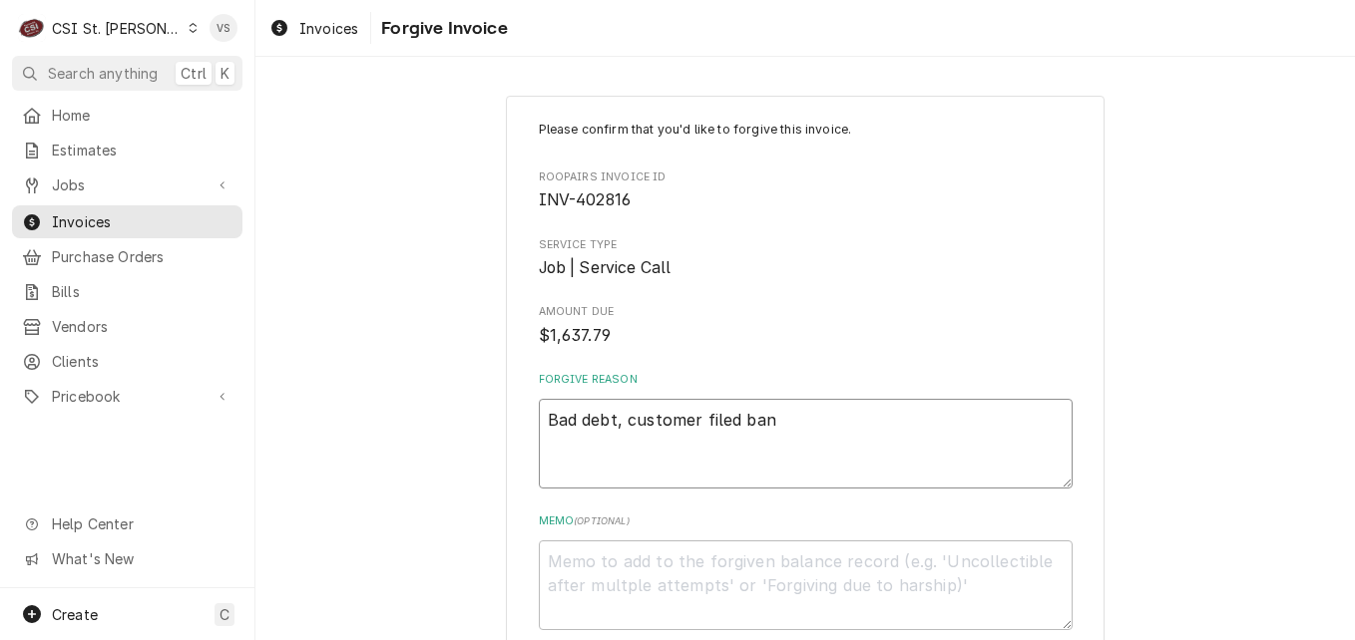
type textarea "Bad debt, customer filed bank"
type textarea "x"
type textarea "Bad debt, customer filed bankr"
type textarea "x"
type textarea "Bad debt, customer filed bankru"
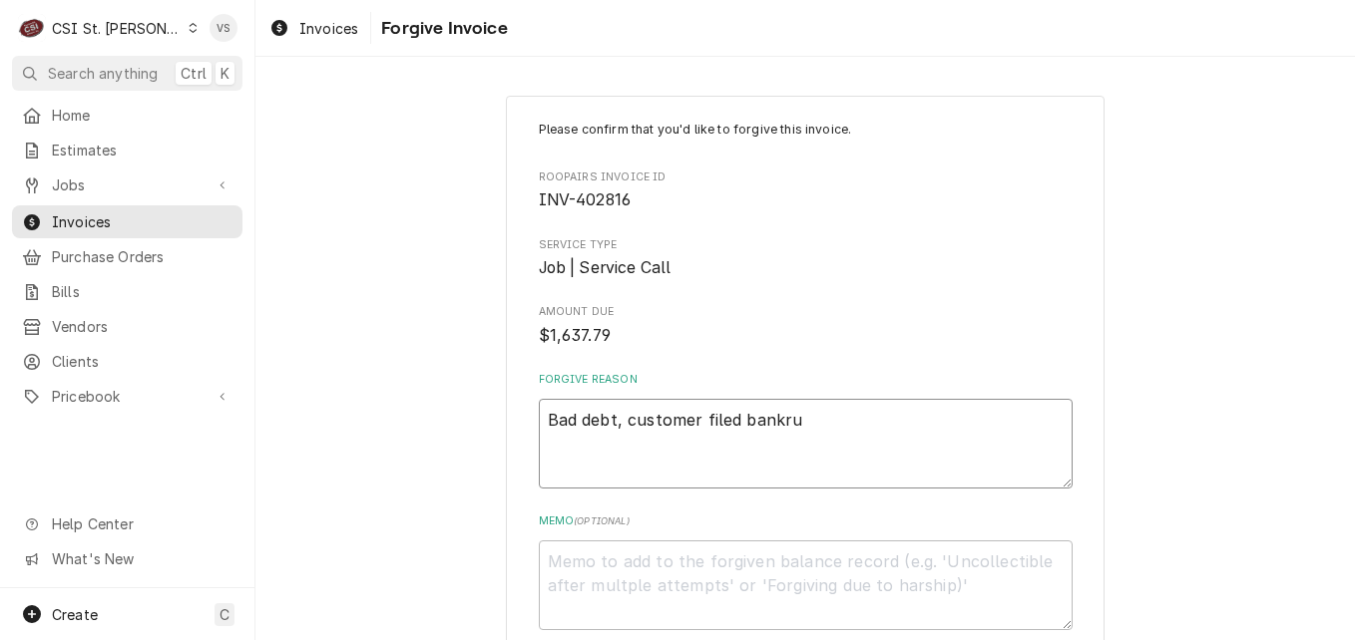
type textarea "x"
type textarea "Bad debt, customer filed bankrup"
type textarea "x"
type textarea "Bad debt, customer filed bankrupt"
type textarea "x"
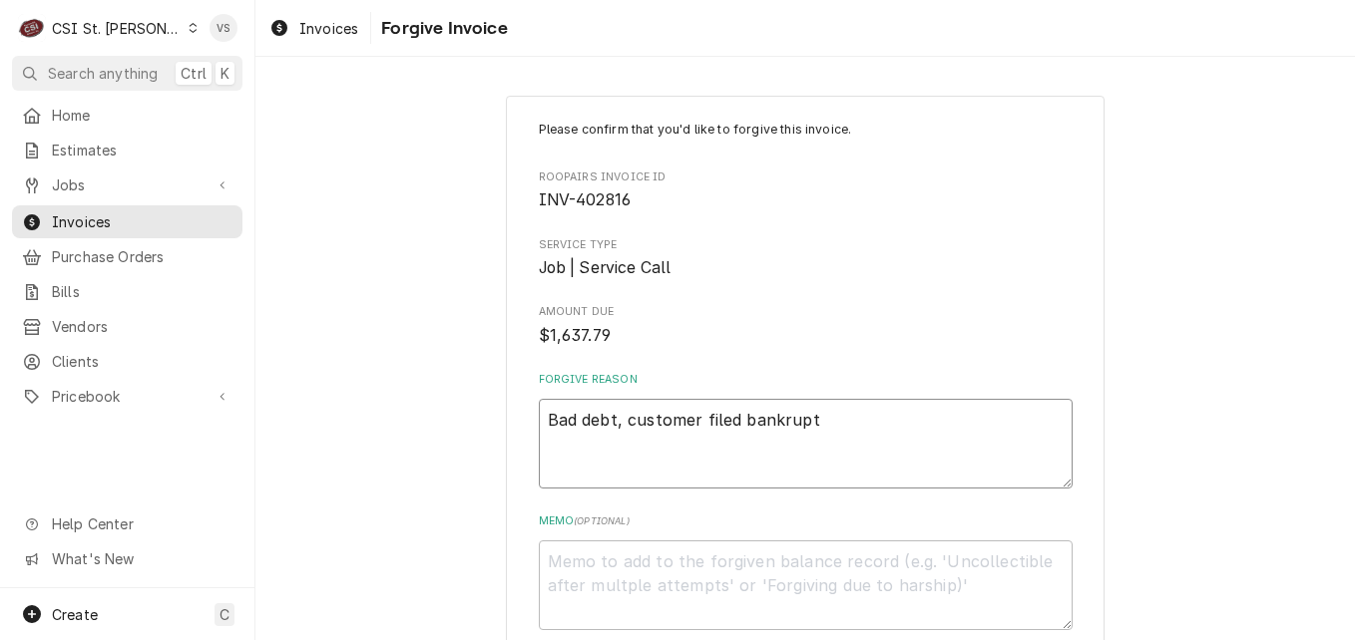
type textarea "Bad debt, customer filed bankruptc"
type textarea "x"
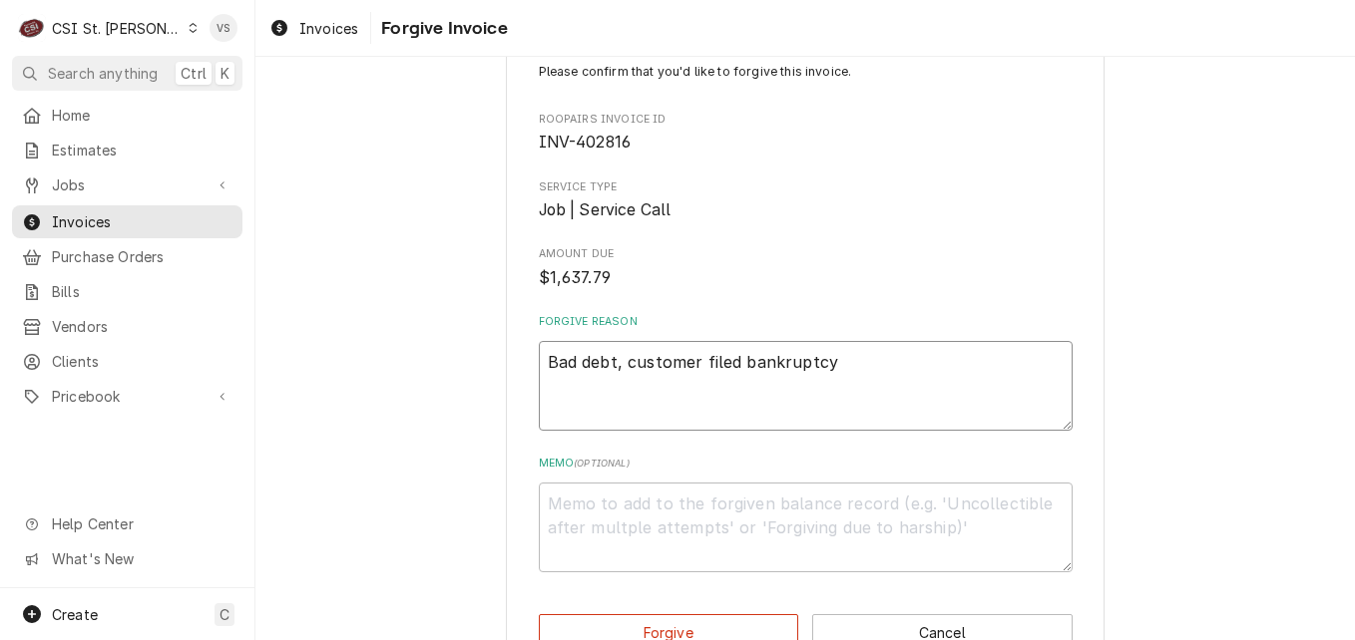
scroll to position [112, 0]
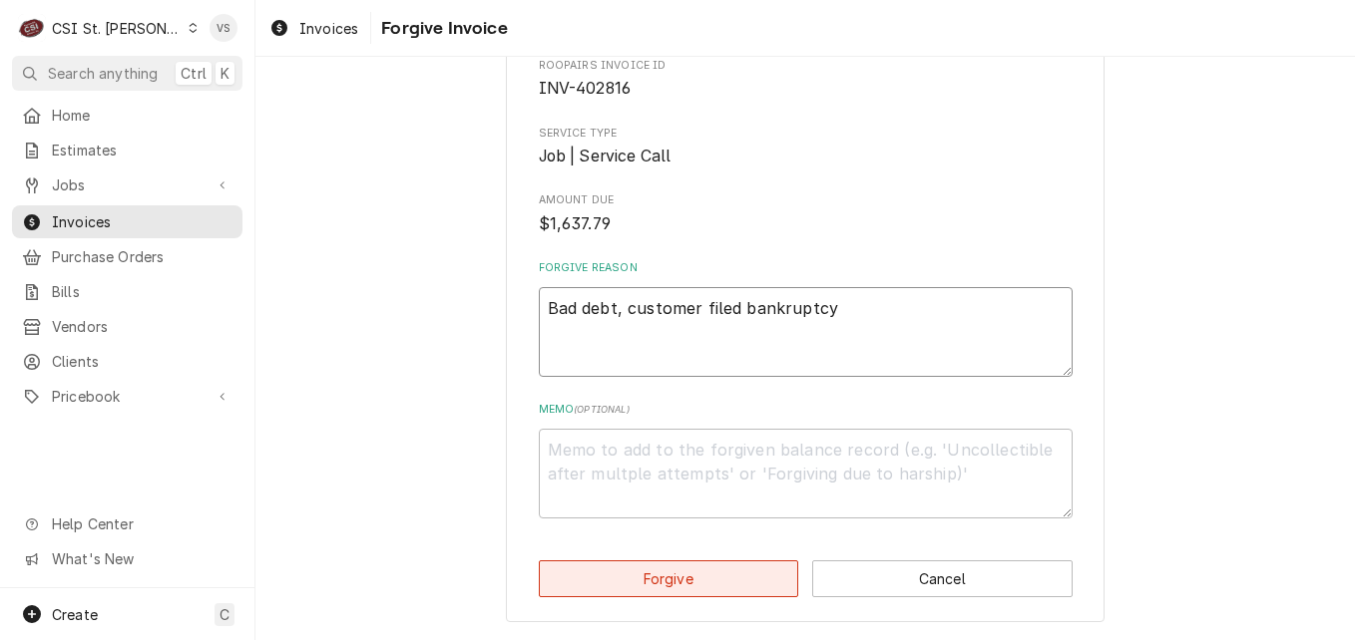
type textarea "Bad debt, customer filed bankruptcy"
click at [725, 584] on button "Forgive" at bounding box center [669, 579] width 260 height 37
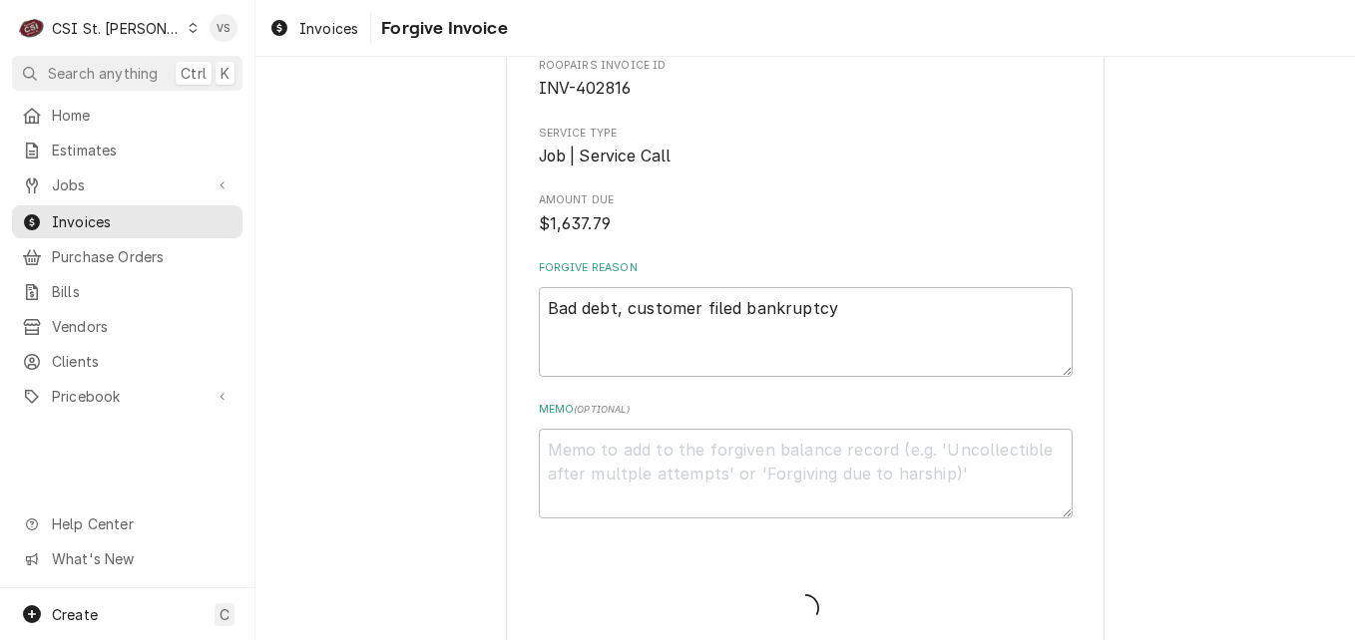
type textarea "x"
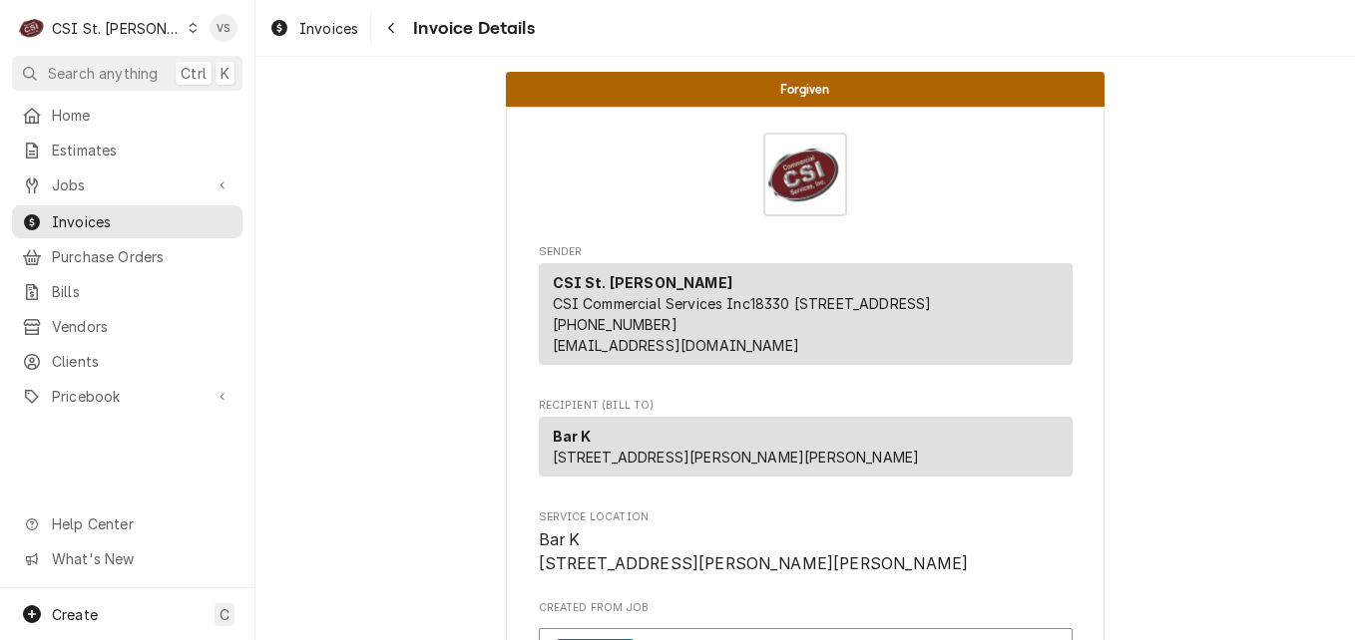
click at [189, 29] on icon "Dynamic Content Wrapper" at bounding box center [193, 28] width 9 height 10
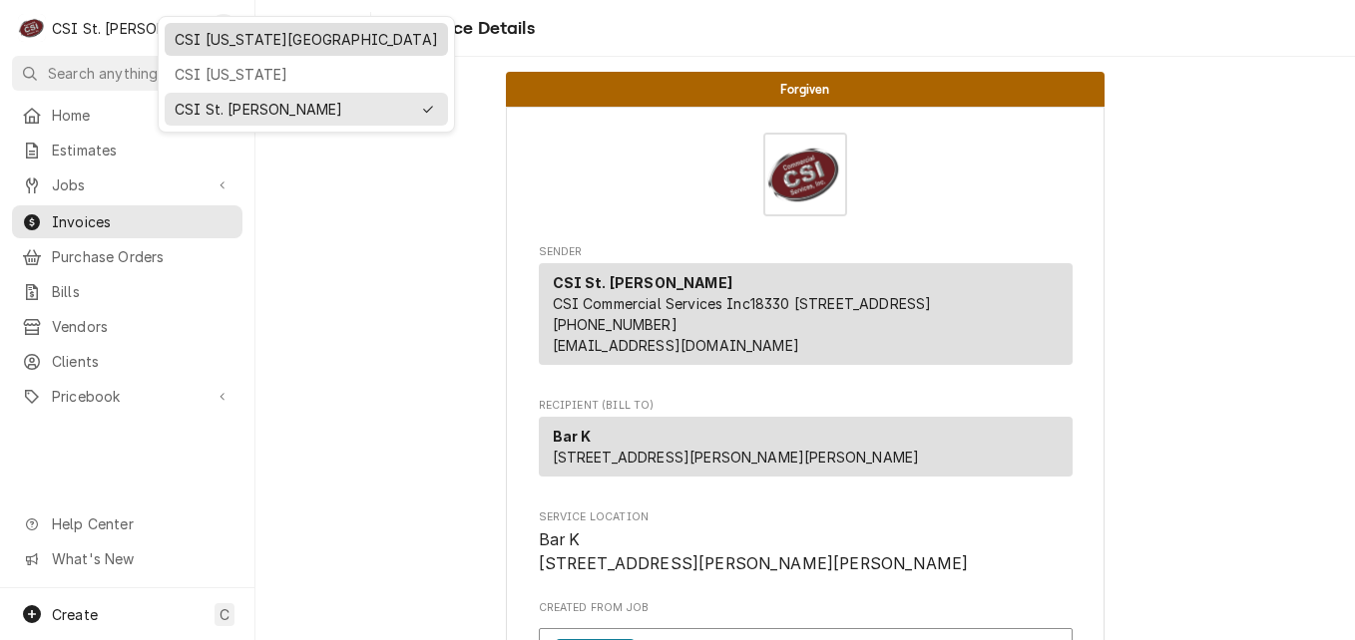
click at [223, 39] on div "CSI [US_STATE][GEOGRAPHIC_DATA]" at bounding box center [306, 39] width 263 height 21
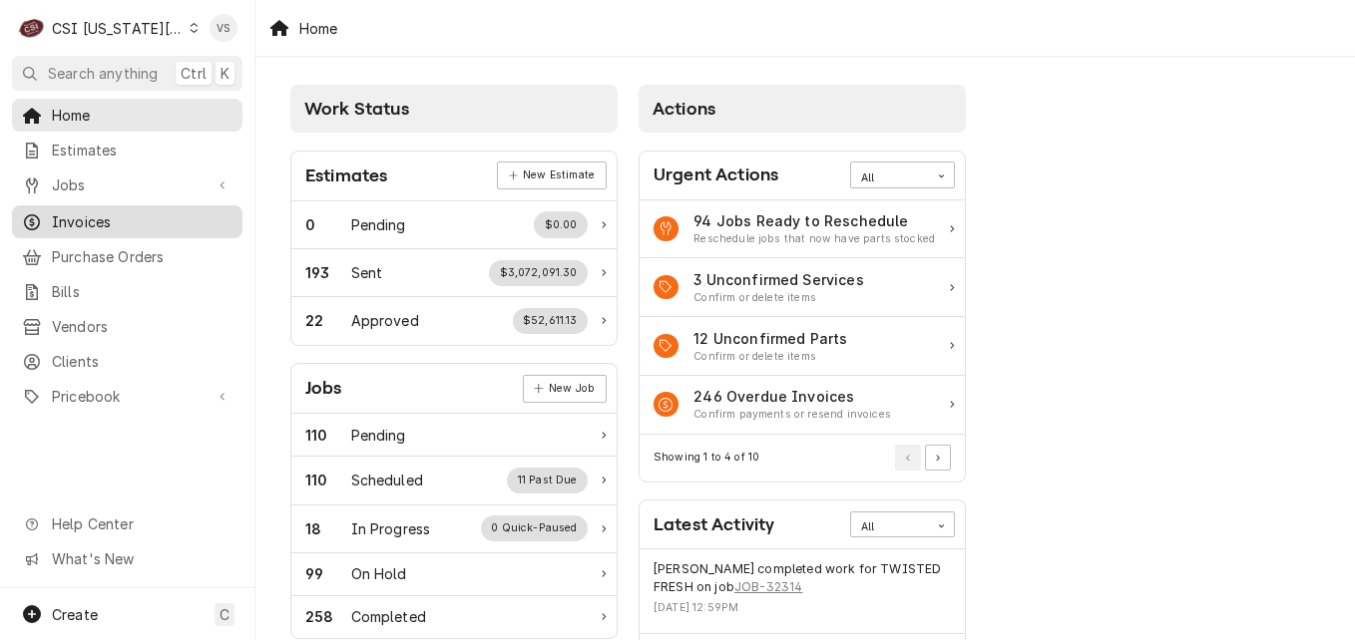
click at [78, 214] on span "Invoices" at bounding box center [142, 221] width 181 height 21
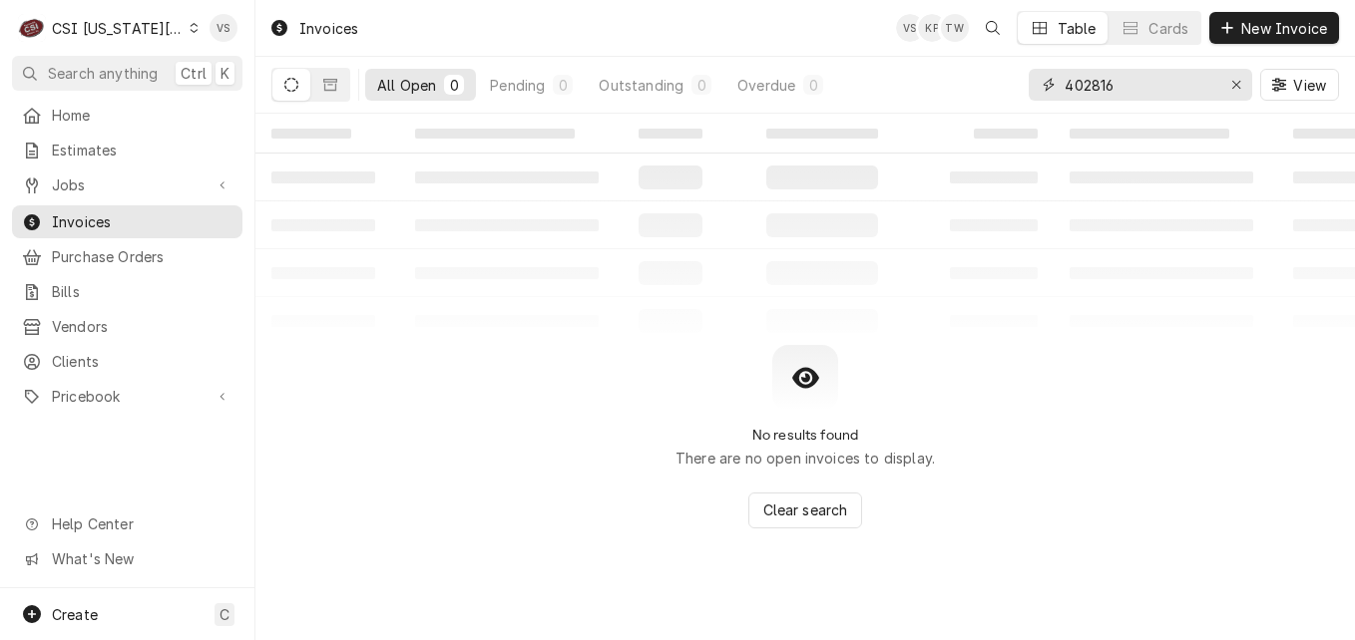
drag, startPoint x: 1114, startPoint y: 87, endPoint x: 1037, endPoint y: 86, distance: 76.8
click at [1037, 86] on div "402816" at bounding box center [1139, 85] width 223 height 32
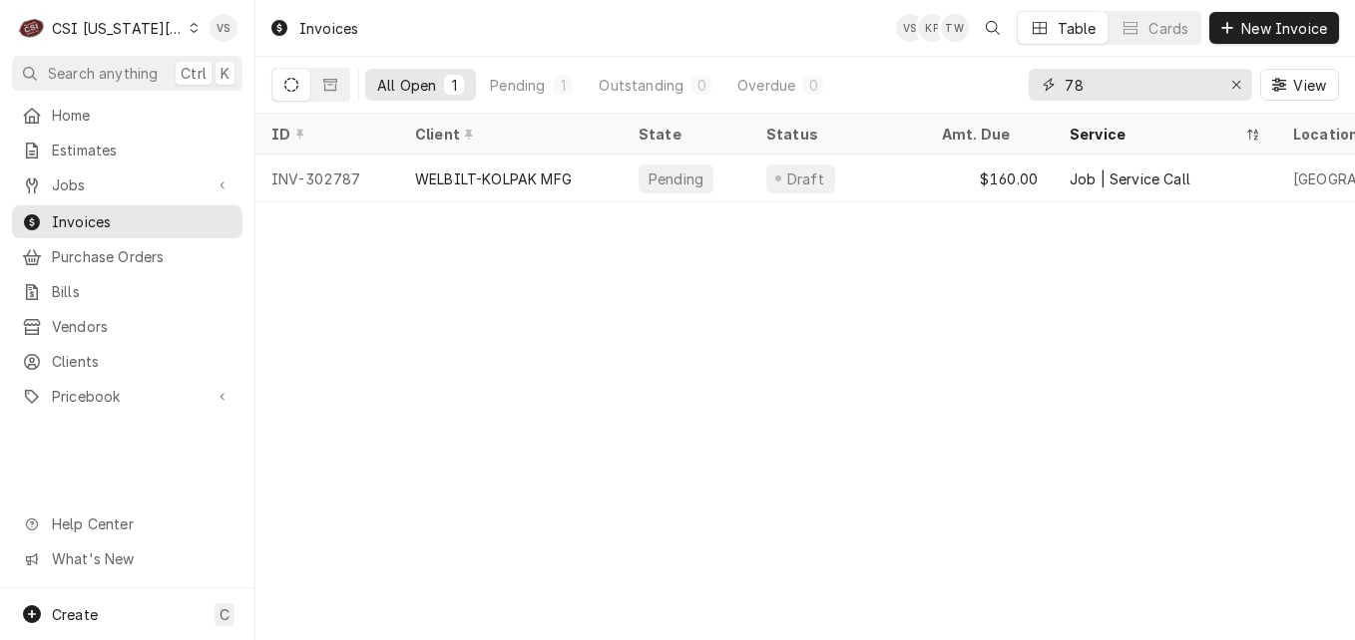
type input "7"
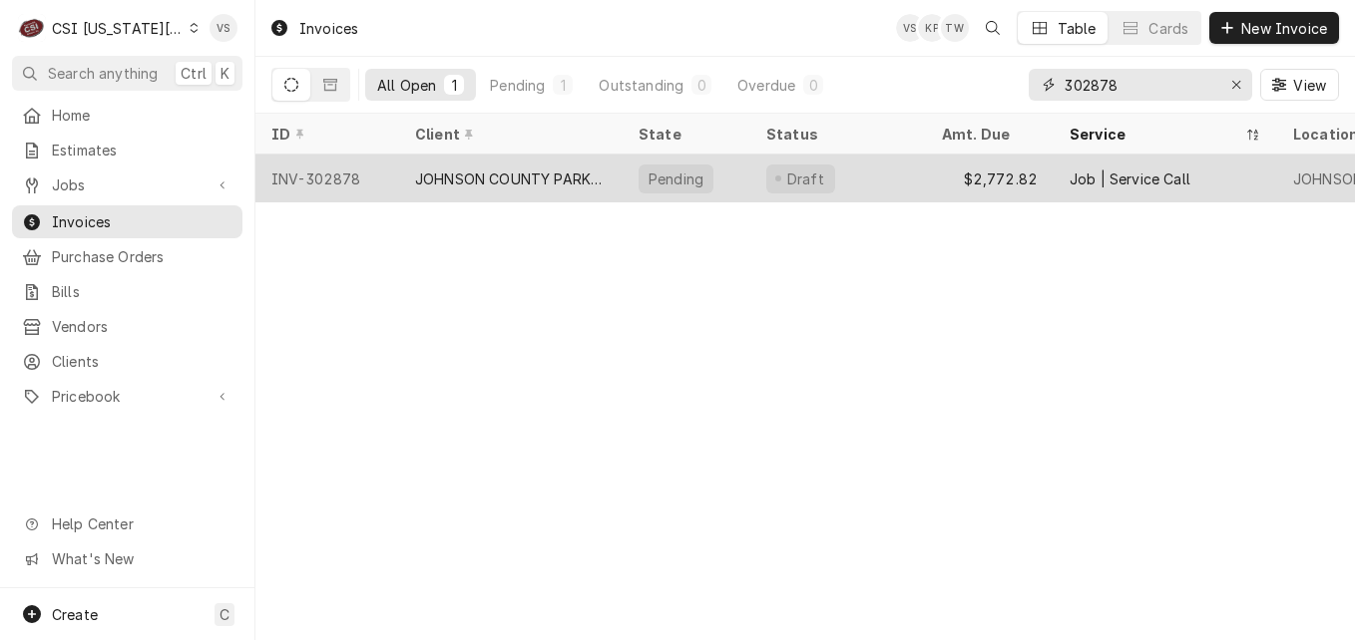
type input "302878"
click at [565, 182] on div "JOHNSON COUNTY PARKS & REC" at bounding box center [511, 179] width 192 height 21
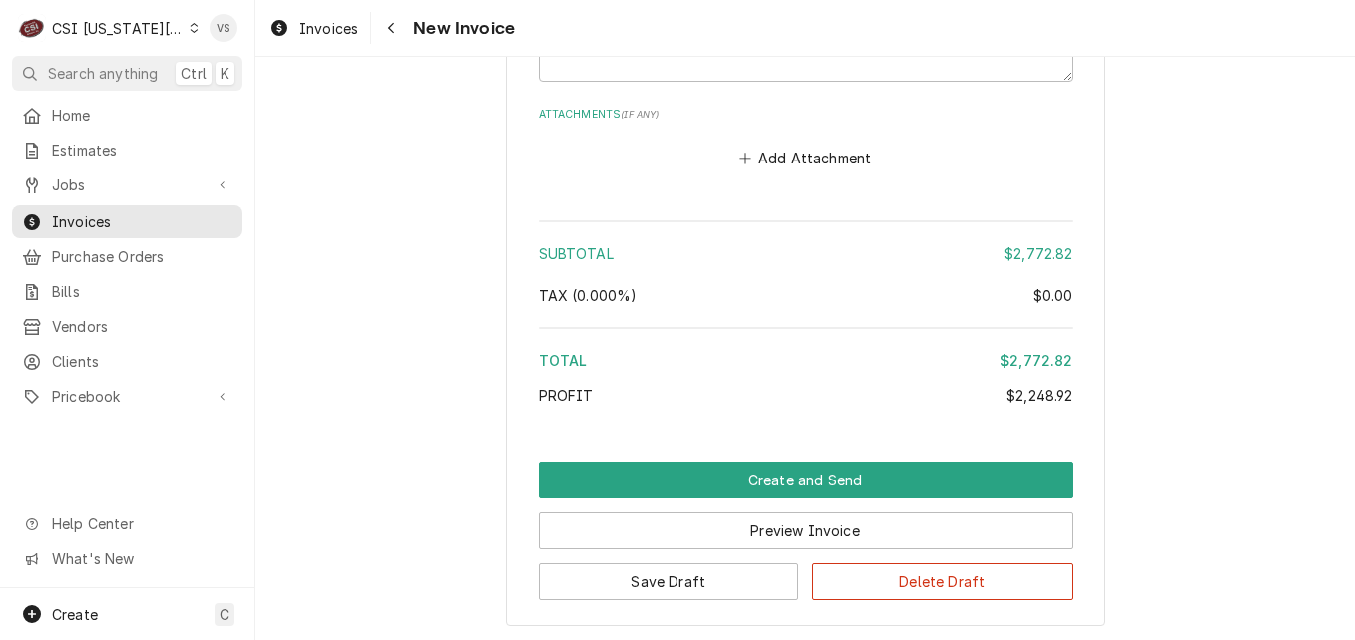
scroll to position [5554, 0]
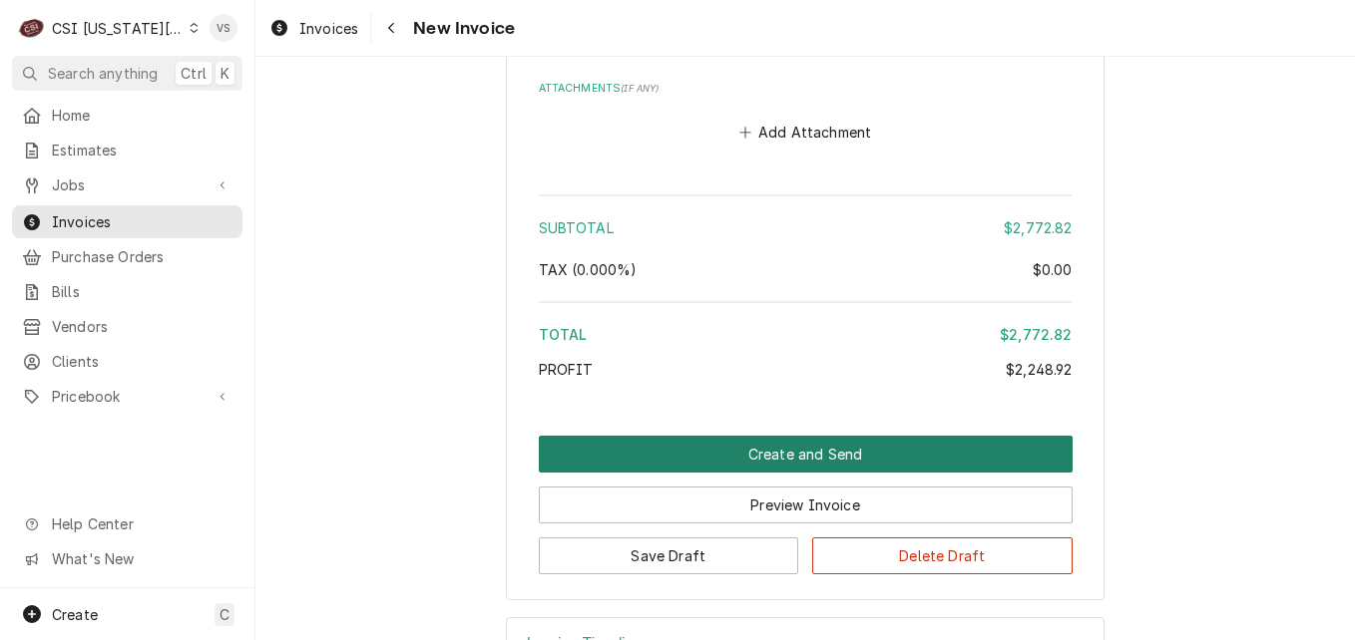
click at [738, 436] on button "Create and Send" at bounding box center [806, 454] width 534 height 37
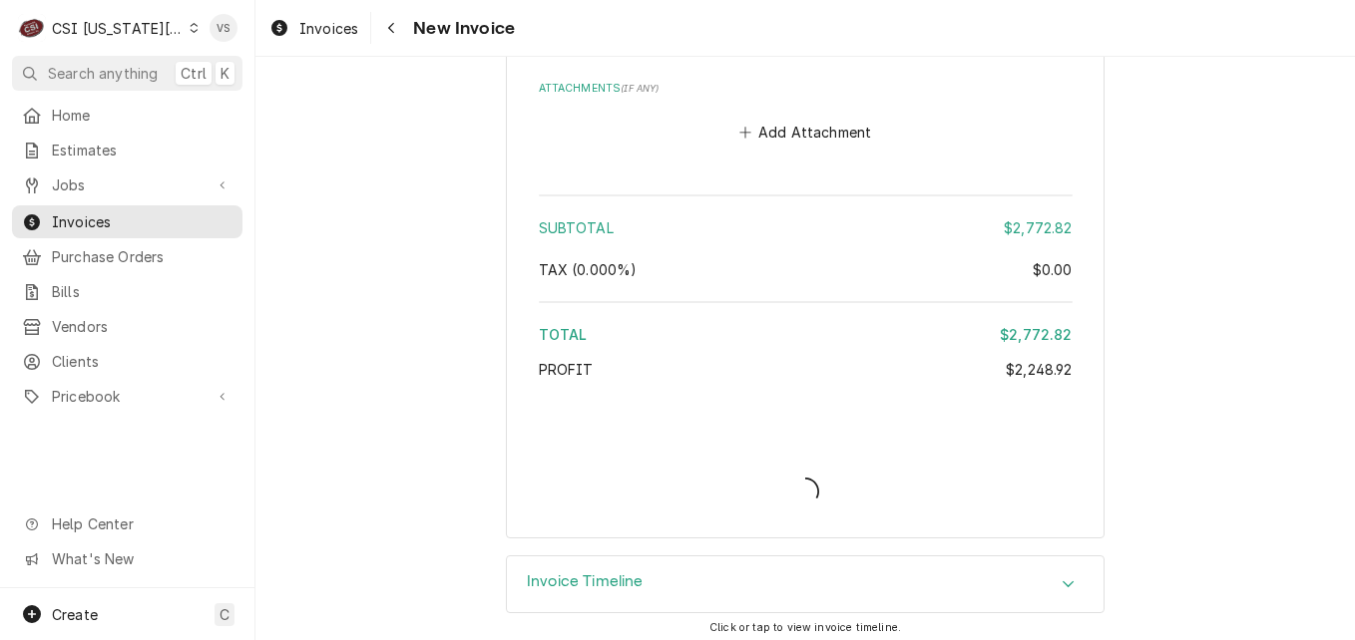
scroll to position [5493, 0]
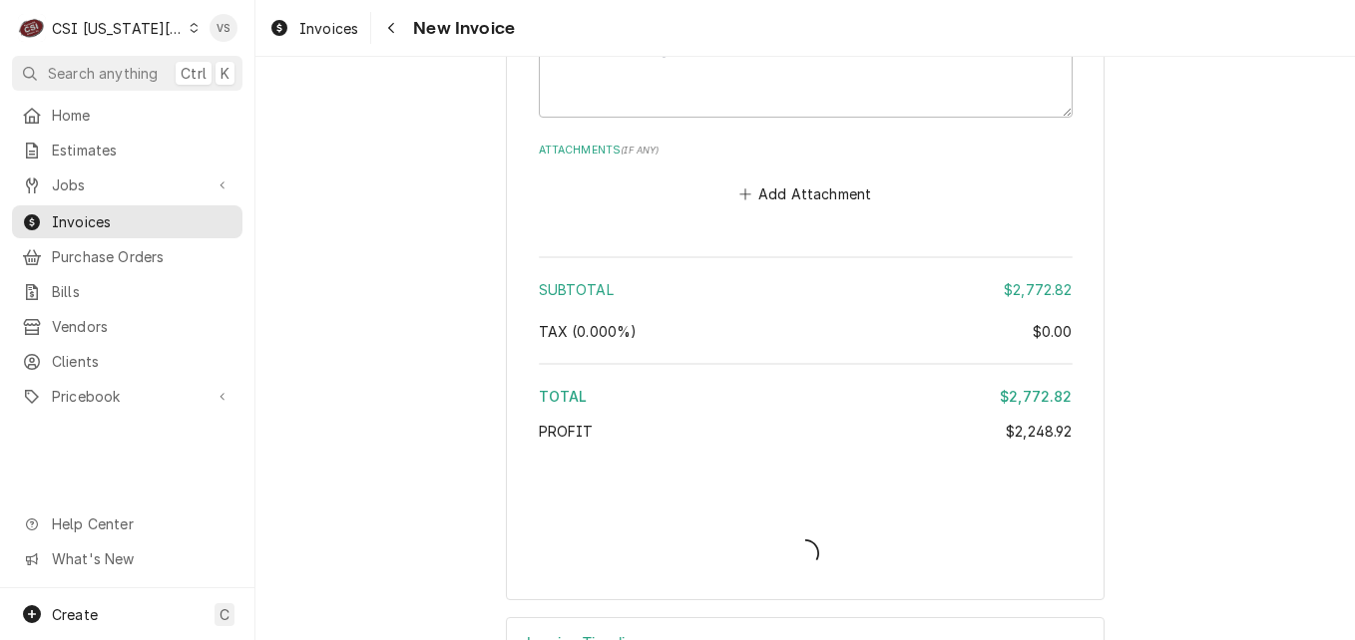
type textarea "x"
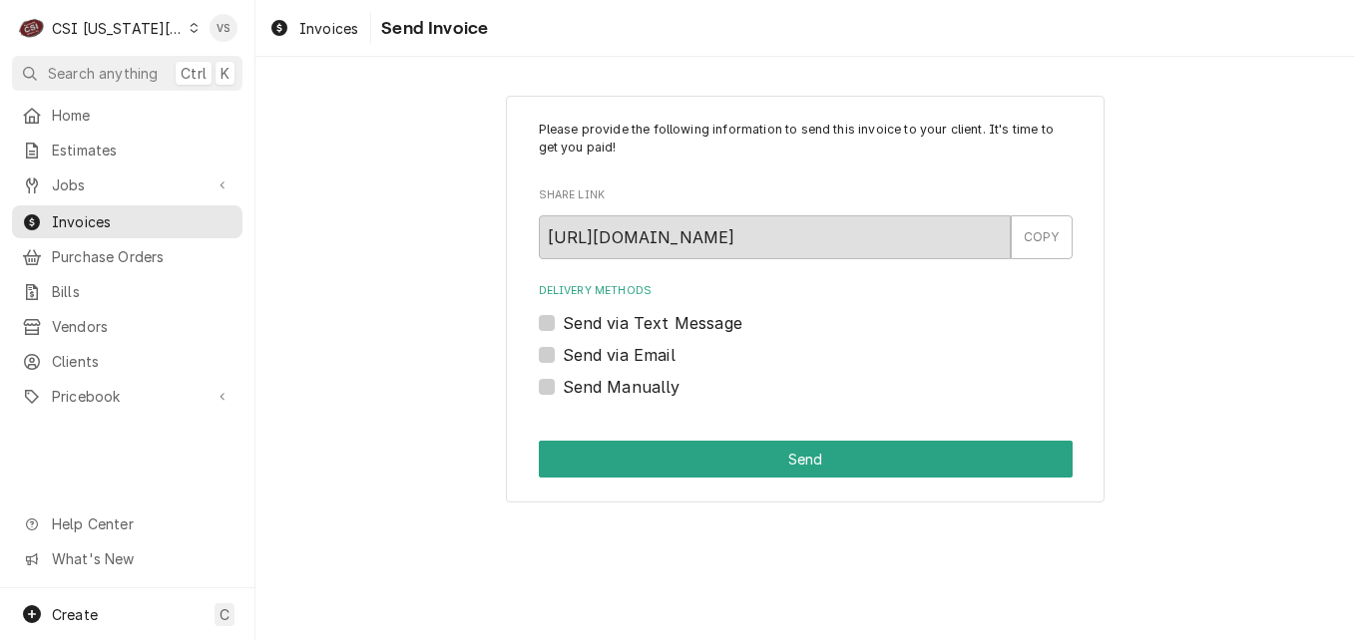
click at [563, 388] on label "Send Manually" at bounding box center [622, 387] width 118 height 24
click at [563, 388] on input "Send Manually" at bounding box center [830, 397] width 534 height 44
checkbox input "true"
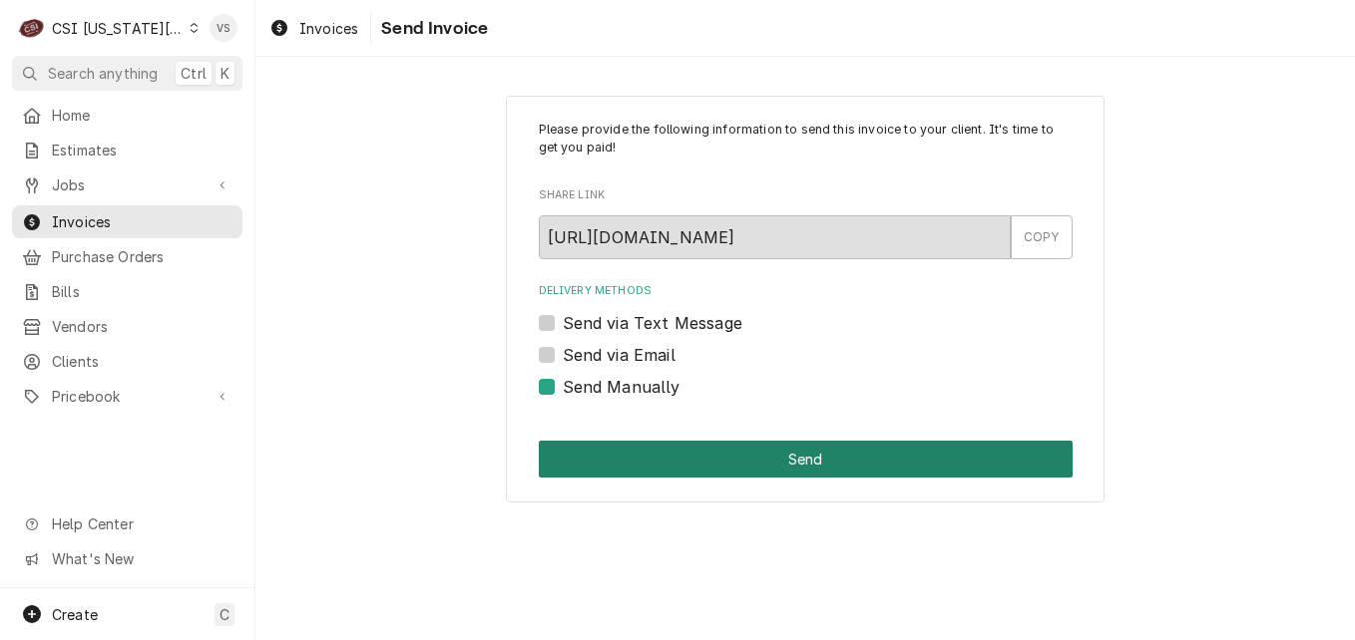
click at [649, 458] on button "Send" at bounding box center [806, 459] width 534 height 37
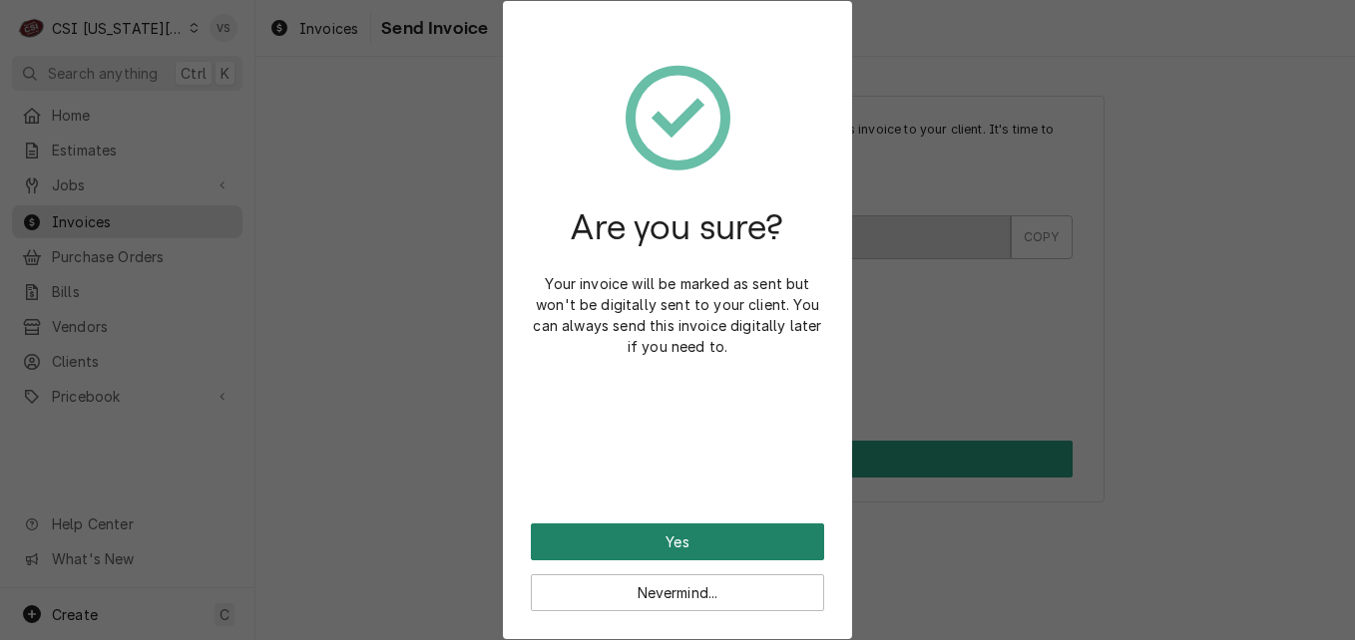
click at [655, 539] on button "Yes" at bounding box center [677, 542] width 293 height 37
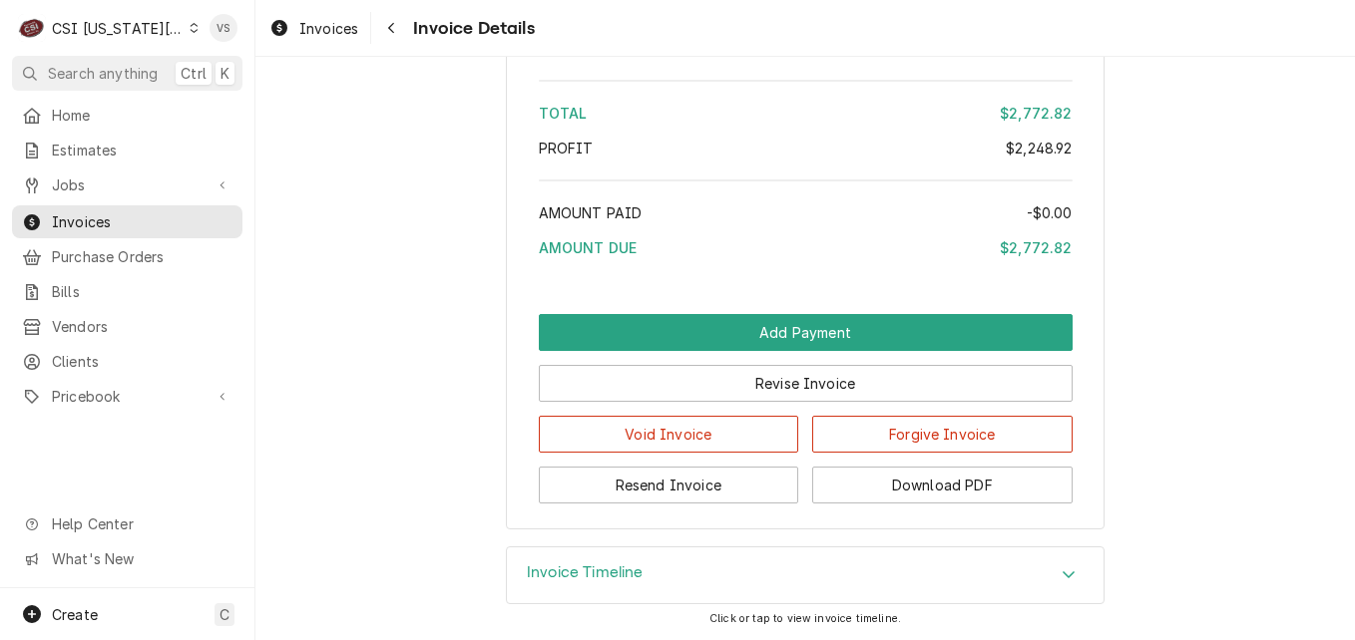
scroll to position [5373, 0]
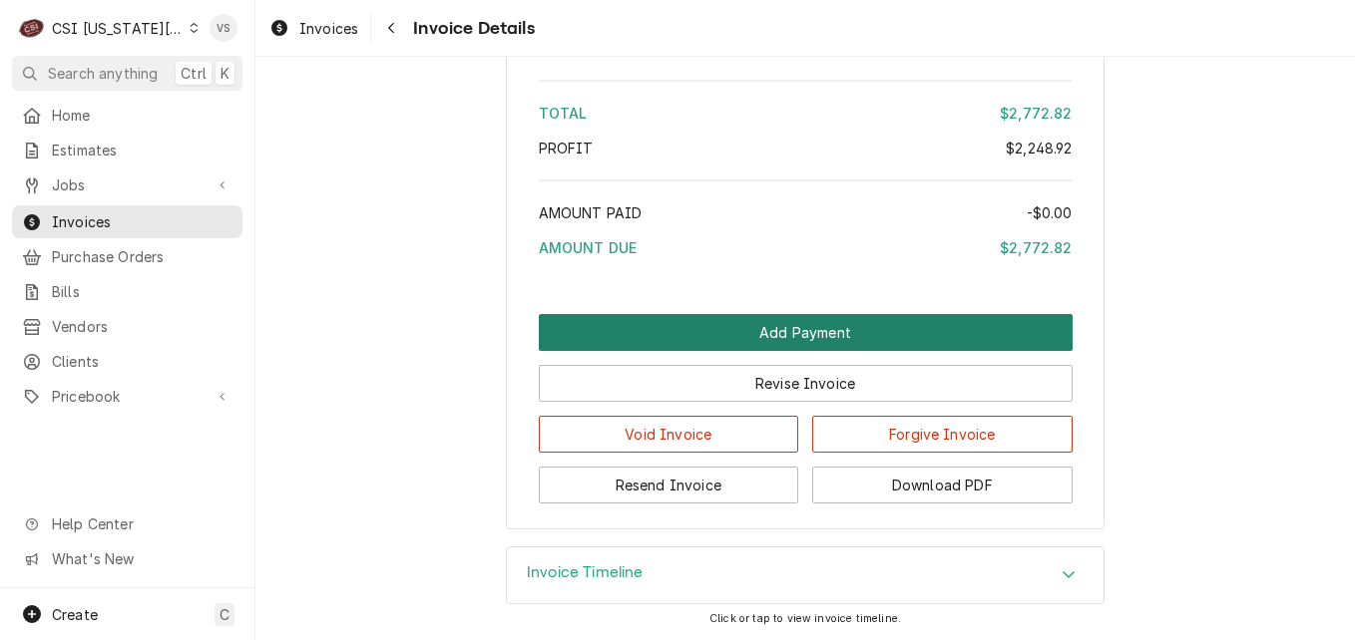
click at [657, 330] on button "Add Payment" at bounding box center [806, 332] width 534 height 37
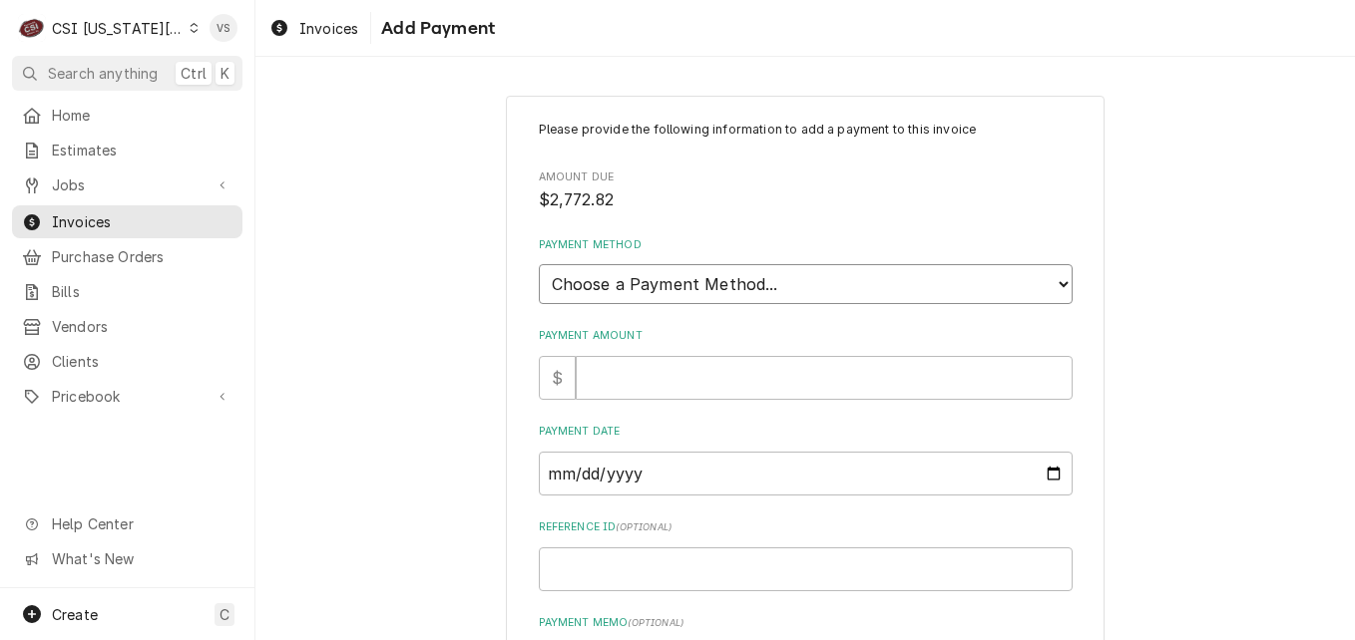
click at [630, 287] on select "Choose a Payment Method... Cash Check Credit/Debit Card ACH/eCheck Other" at bounding box center [806, 284] width 534 height 40
select select "3"
click at [539, 264] on select "Choose a Payment Method... Cash Check Credit/Debit Card ACH/eCheck Other" at bounding box center [806, 284] width 534 height 40
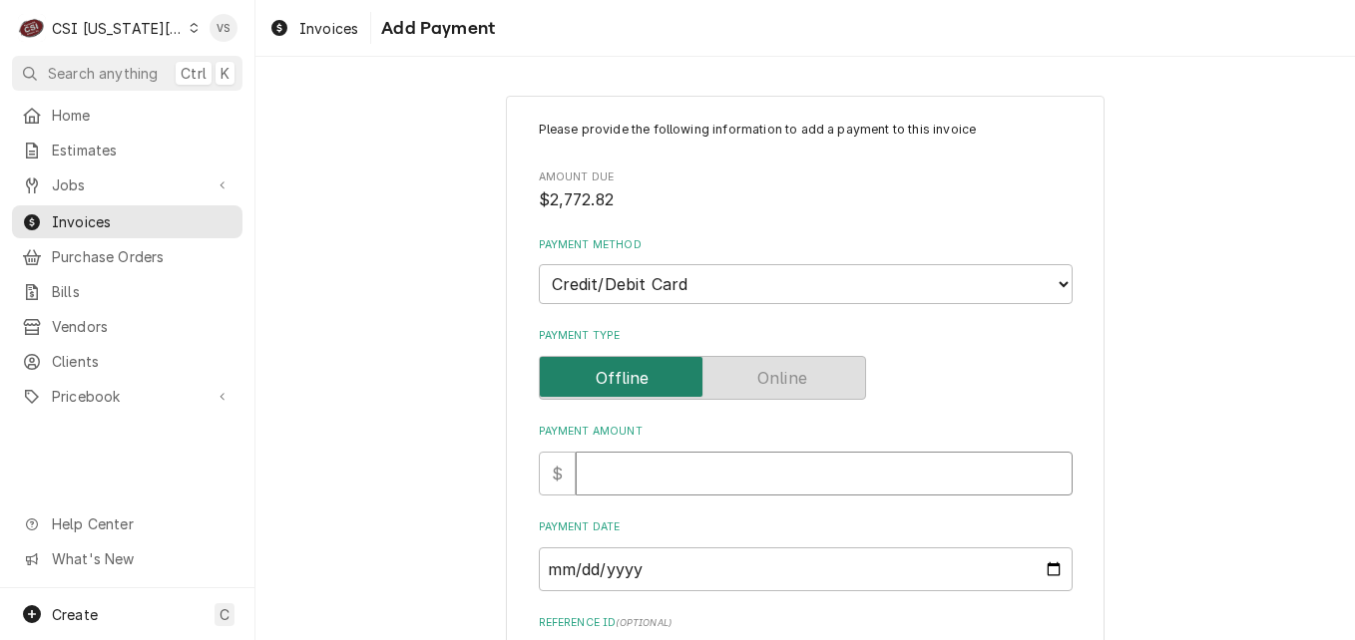
click at [593, 471] on input "Payment Amount" at bounding box center [824, 474] width 497 height 44
type textarea "x"
type input "2"
type textarea "x"
type input "27"
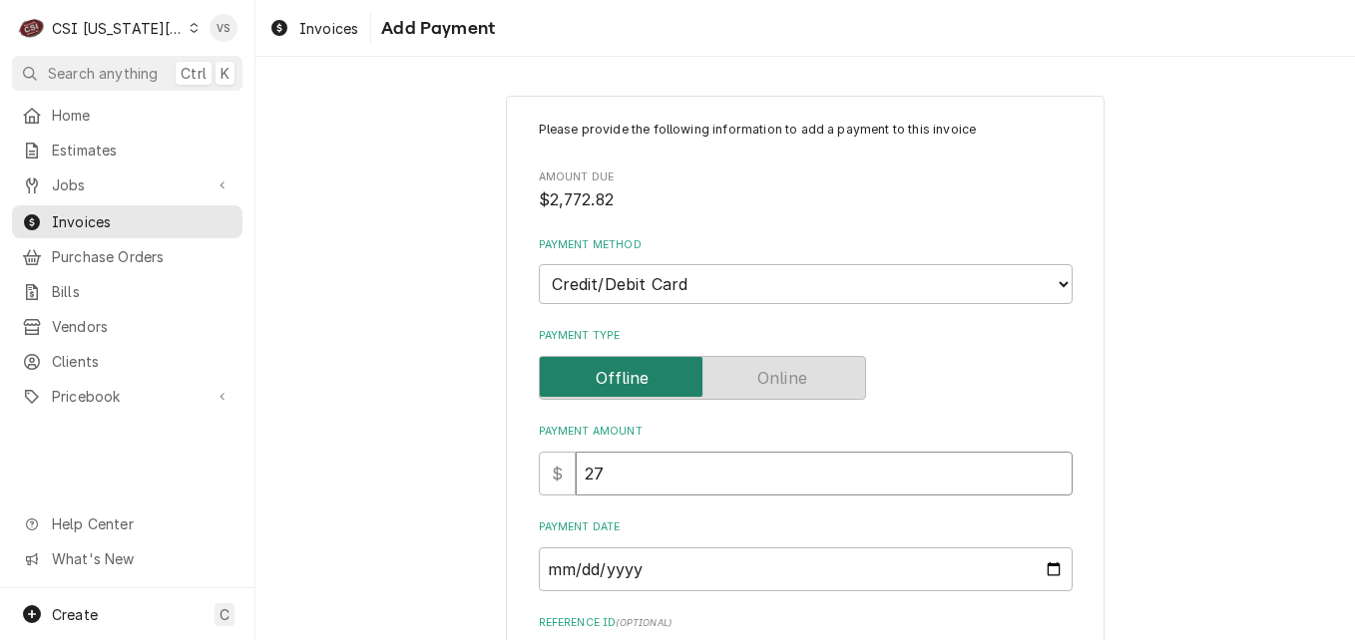
type textarea "x"
type input "277"
type textarea "x"
type input "2772"
type textarea "x"
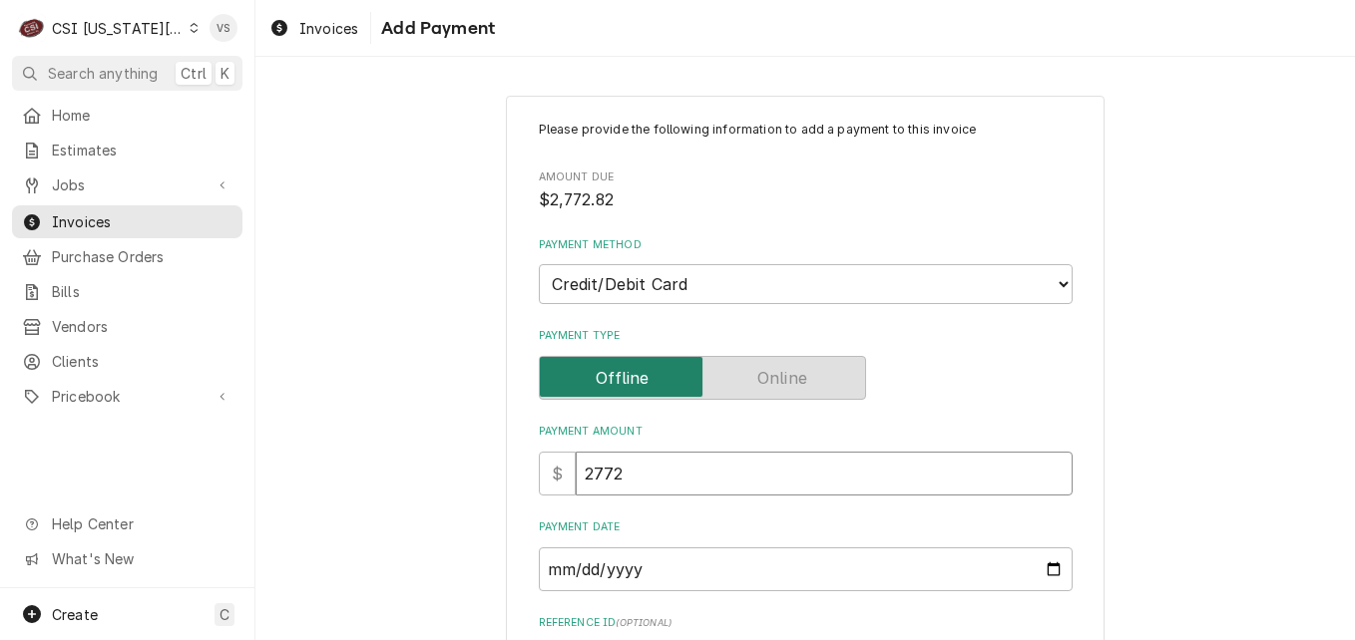
type input "2772.8"
type textarea "x"
type input "2772.82"
click at [1046, 570] on input "Payment Date" at bounding box center [806, 570] width 534 height 44
type input "2025-08-27"
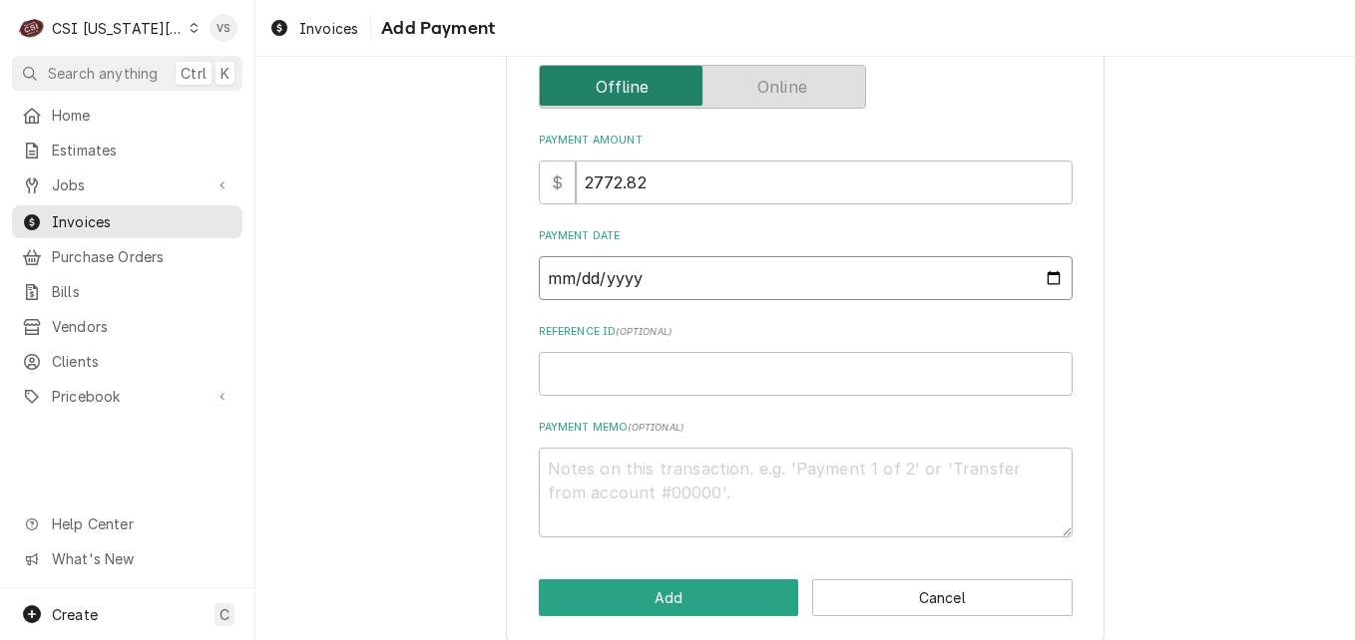
scroll to position [310, 0]
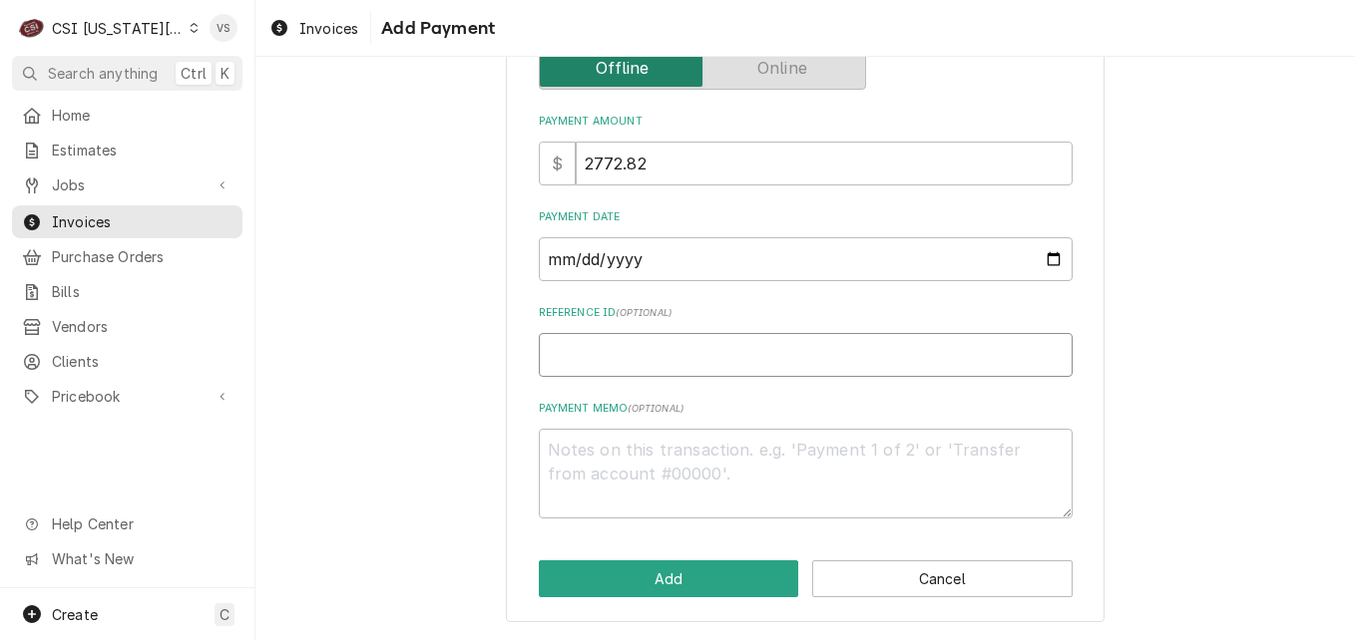
click at [558, 359] on input "Reference ID ( optional )" at bounding box center [806, 355] width 534 height 44
type textarea "x"
type input "0"
type textarea "x"
type input "04"
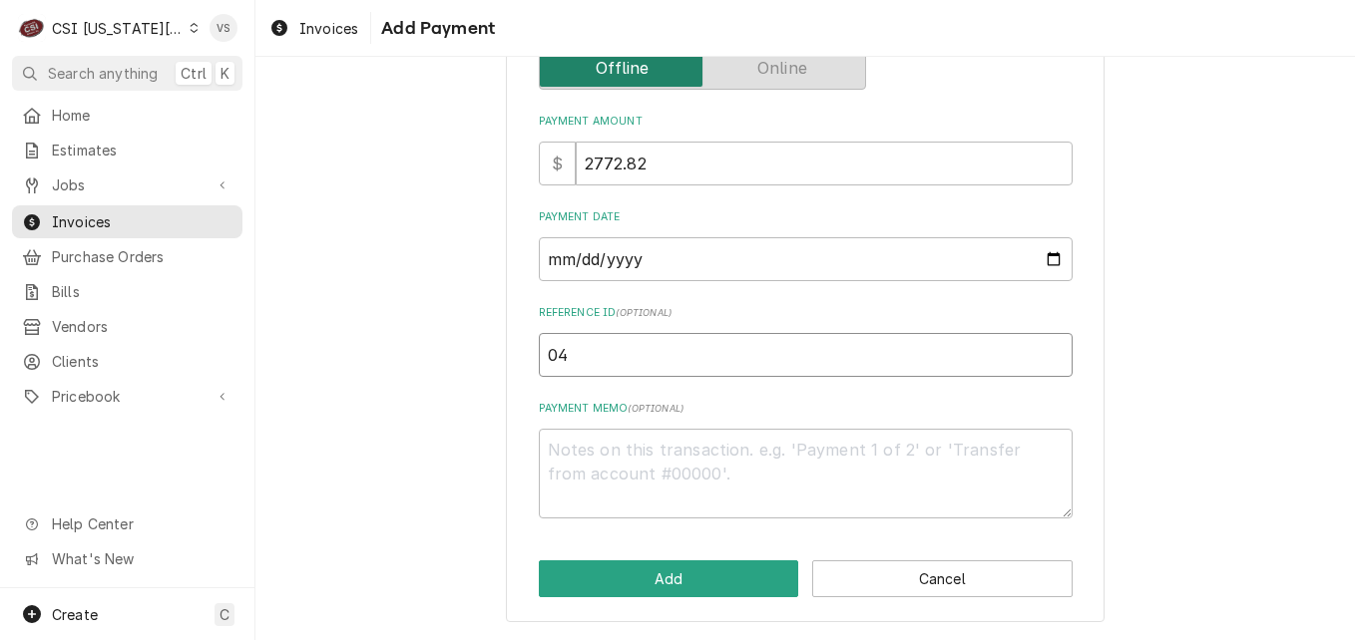
type textarea "x"
type input "042"
type textarea "x"
type input "0423"
type textarea "x"
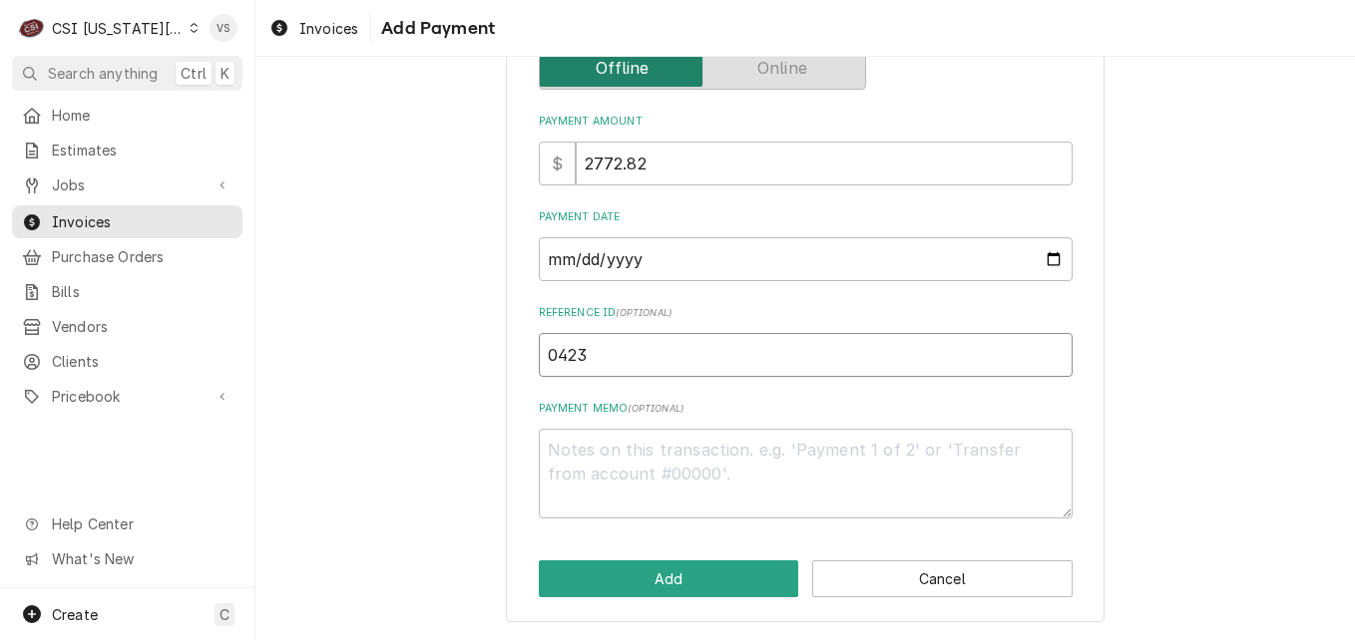
type input "04230"
type textarea "x"
type input "042304"
click at [628, 455] on textarea "Payment Memo ( optional )" at bounding box center [806, 474] width 534 height 90
type textarea "x"
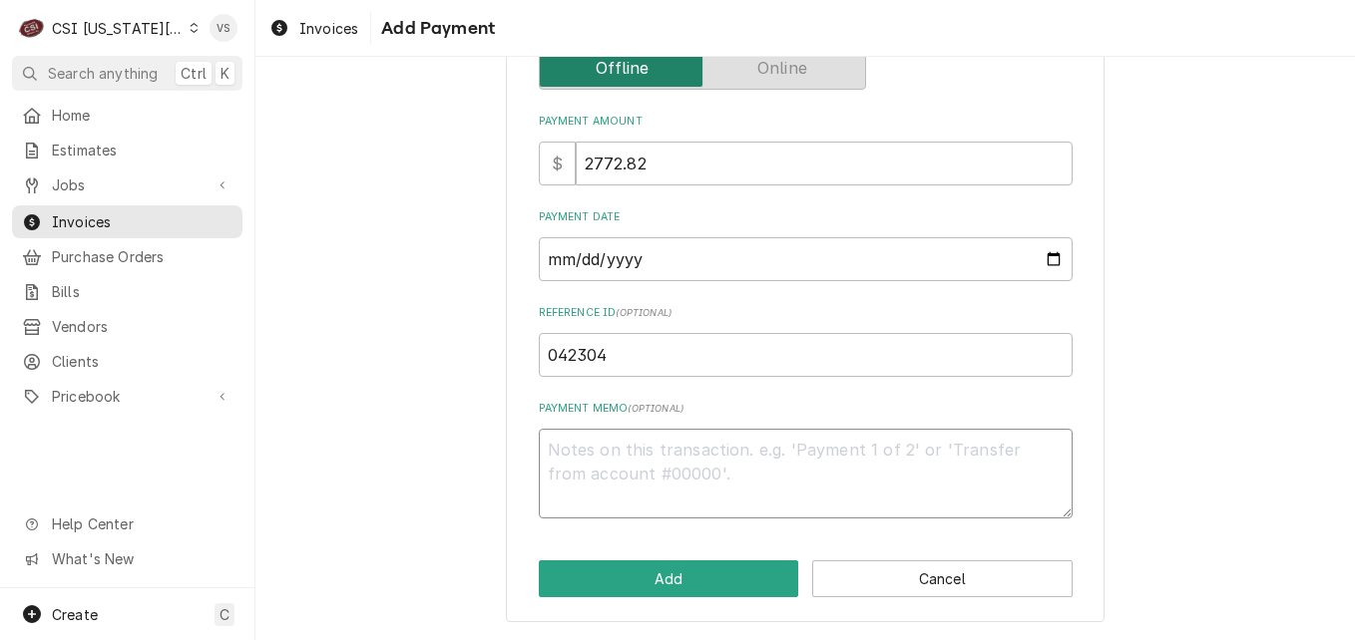
type textarea "V"
type textarea "x"
type textarea "Vi"
type textarea "x"
type textarea "Vis"
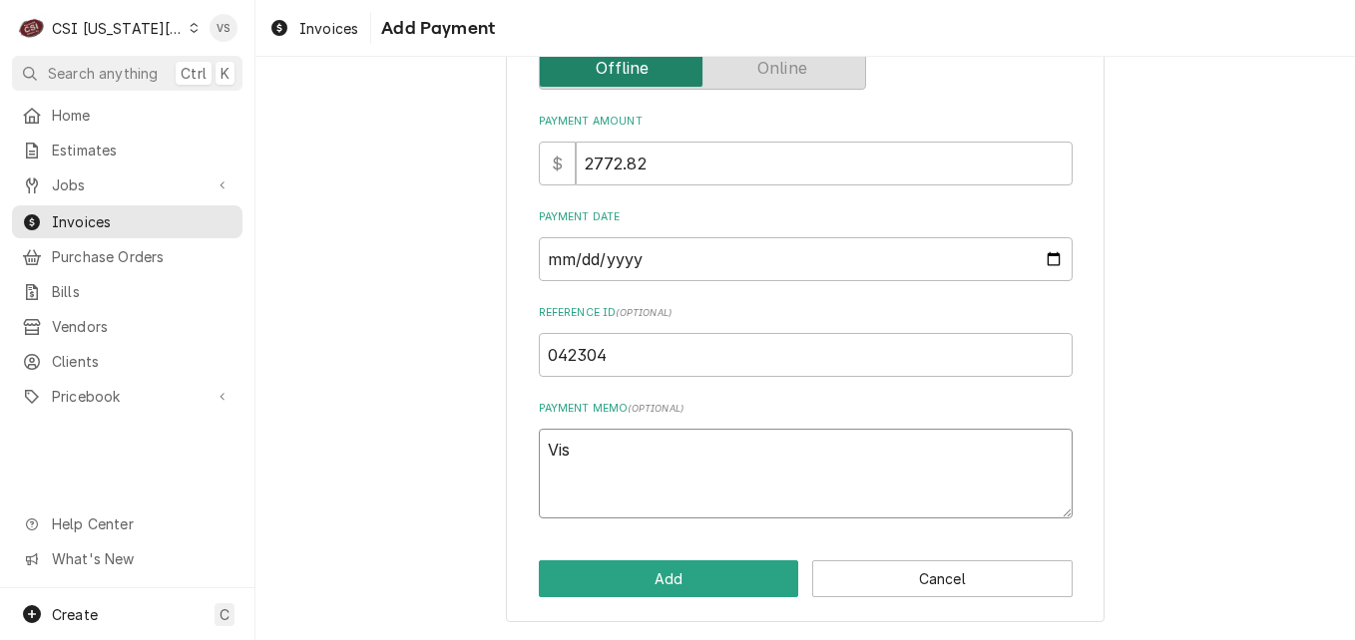
type textarea "x"
type textarea "Visa"
type textarea "x"
type textarea "Visa"
type textarea "x"
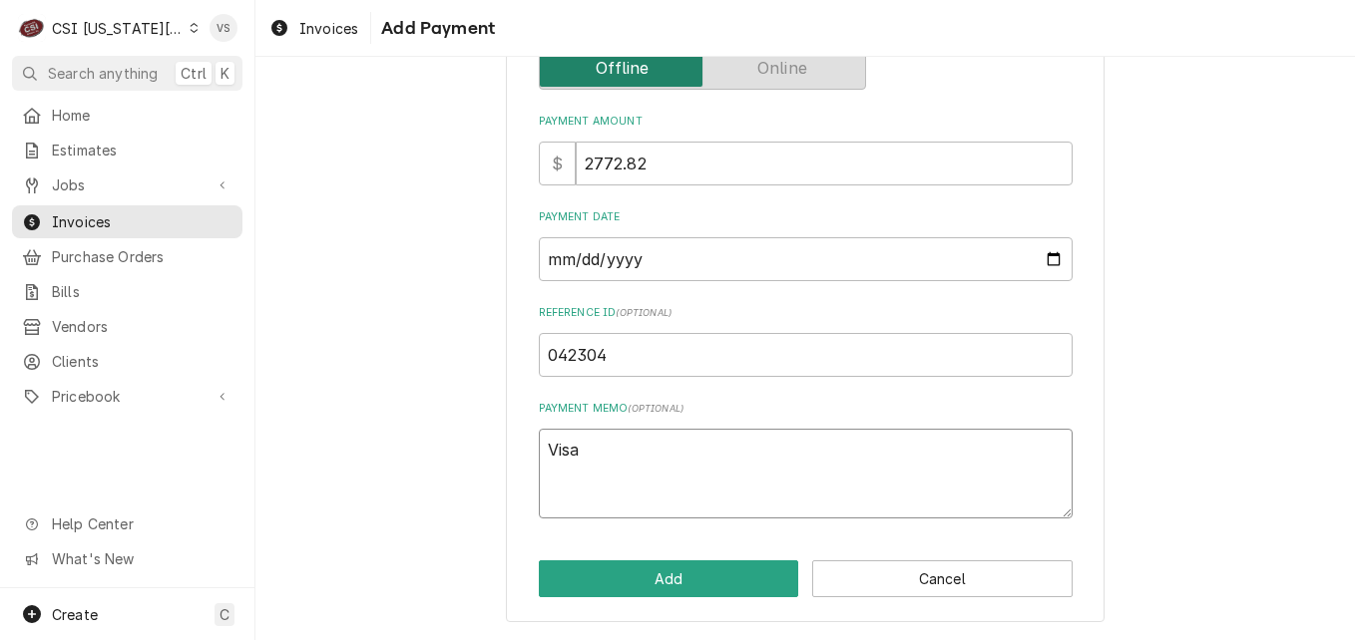
type textarea "Visa 4"
type textarea "x"
type textarea "Visa 47"
type textarea "x"
type textarea "Visa 473"
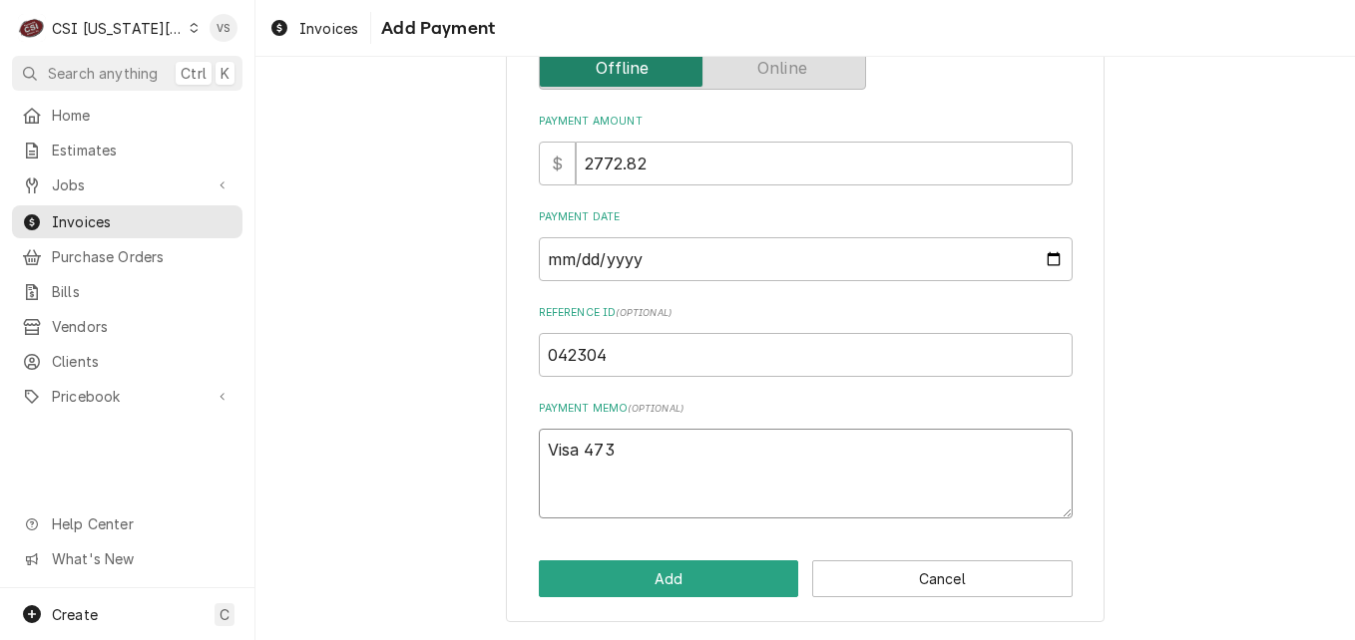
type textarea "x"
type textarea "Visa 4737"
click at [616, 578] on button "Add" at bounding box center [669, 579] width 260 height 37
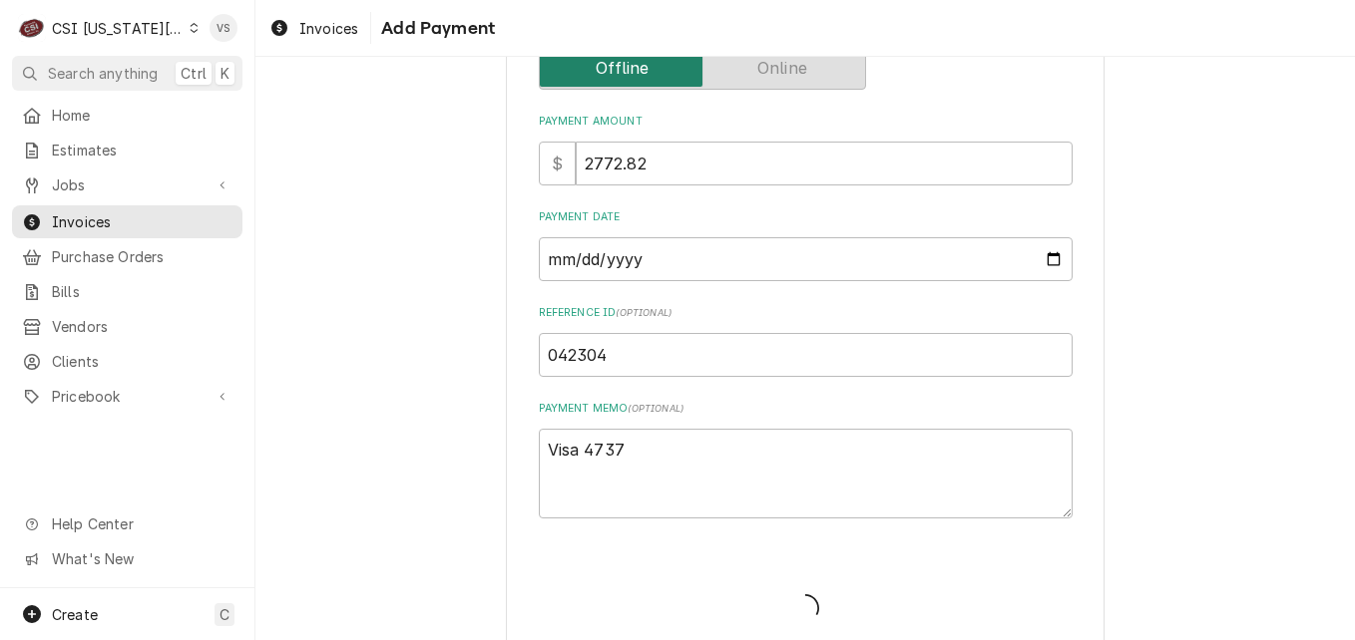
type textarea "x"
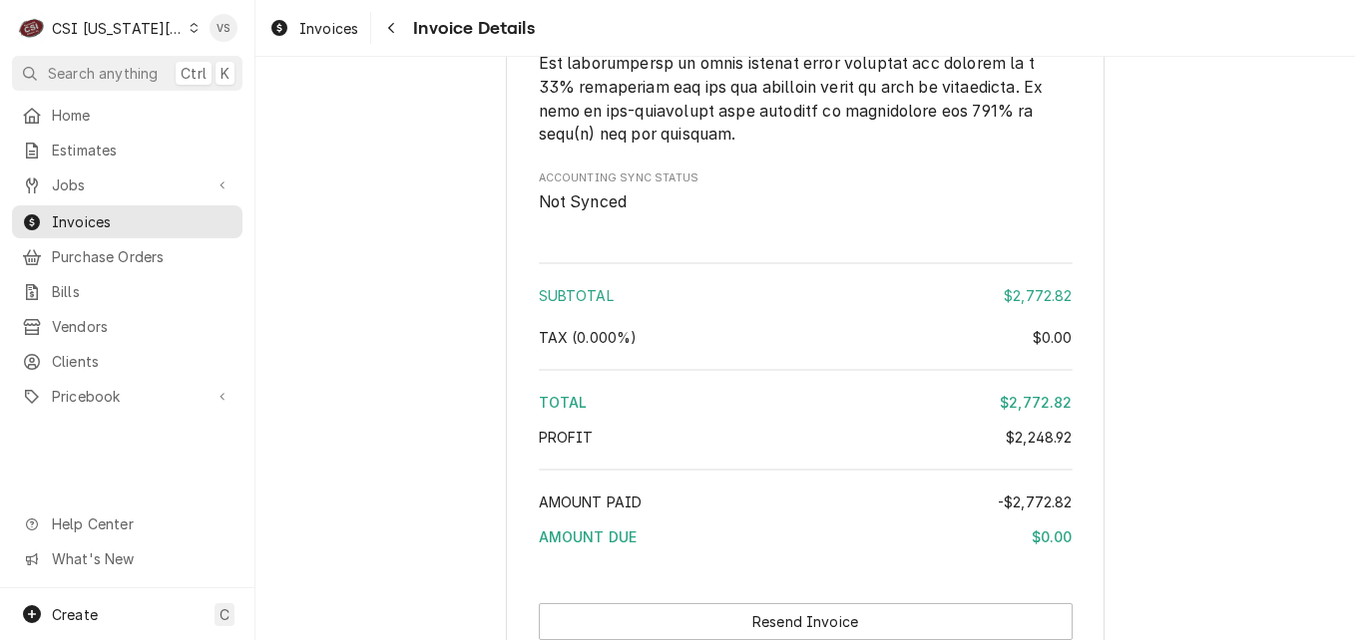
scroll to position [5586, 0]
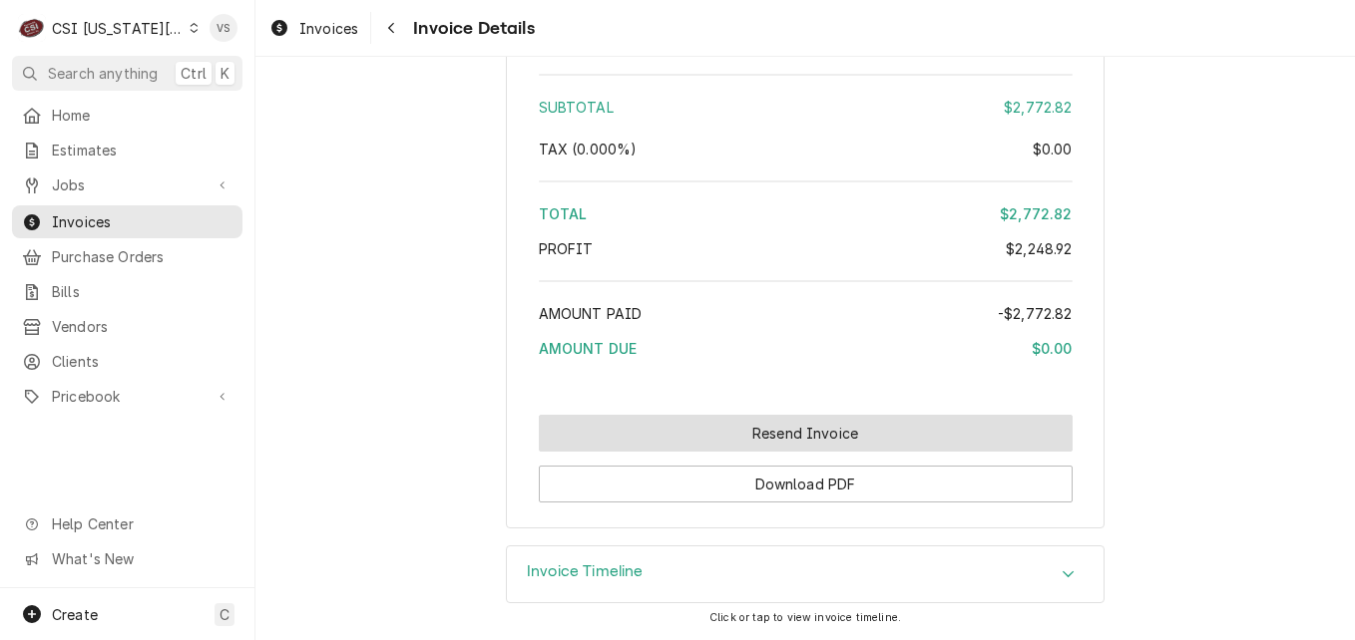
click at [671, 451] on button "Resend Invoice" at bounding box center [806, 433] width 534 height 37
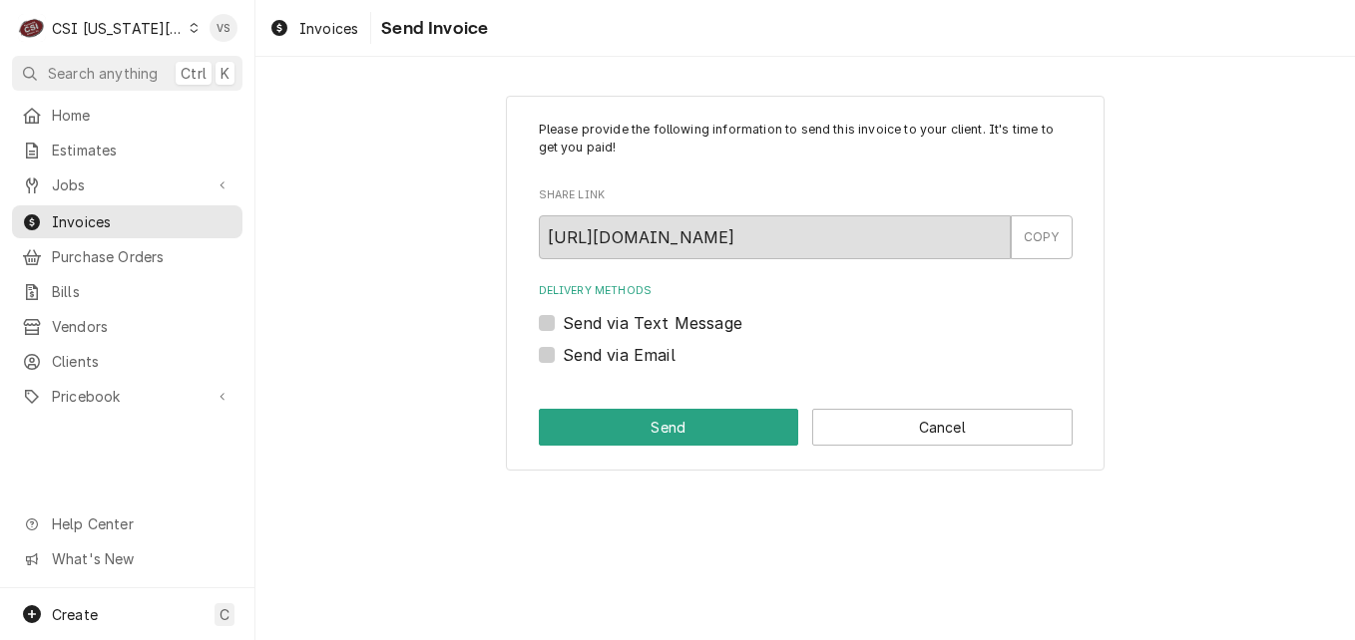
click at [563, 355] on label "Send via Email" at bounding box center [619, 355] width 113 height 24
click at [563, 355] on input "Send via Email" at bounding box center [830, 365] width 534 height 44
checkbox input "true"
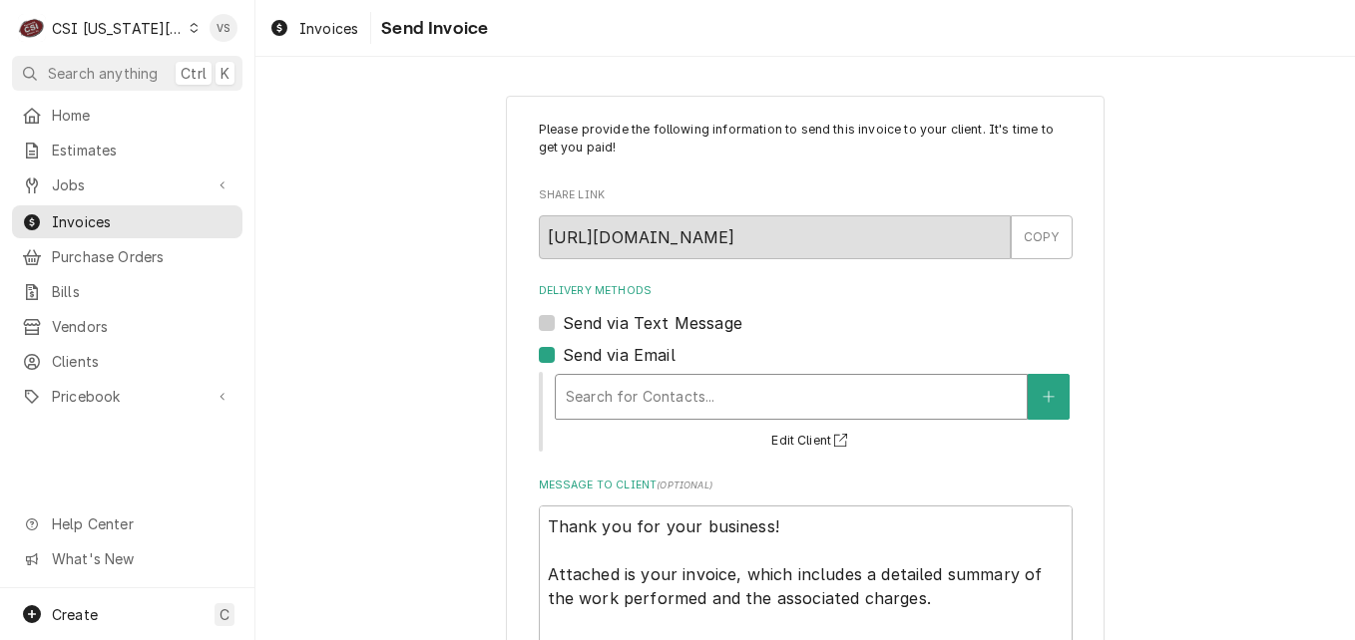
click at [594, 400] on div "Delivery Methods" at bounding box center [791, 397] width 451 height 36
click at [592, 390] on div "Delivery Methods" at bounding box center [791, 397] width 451 height 36
click at [80, 356] on span "Clients" at bounding box center [142, 361] width 181 height 21
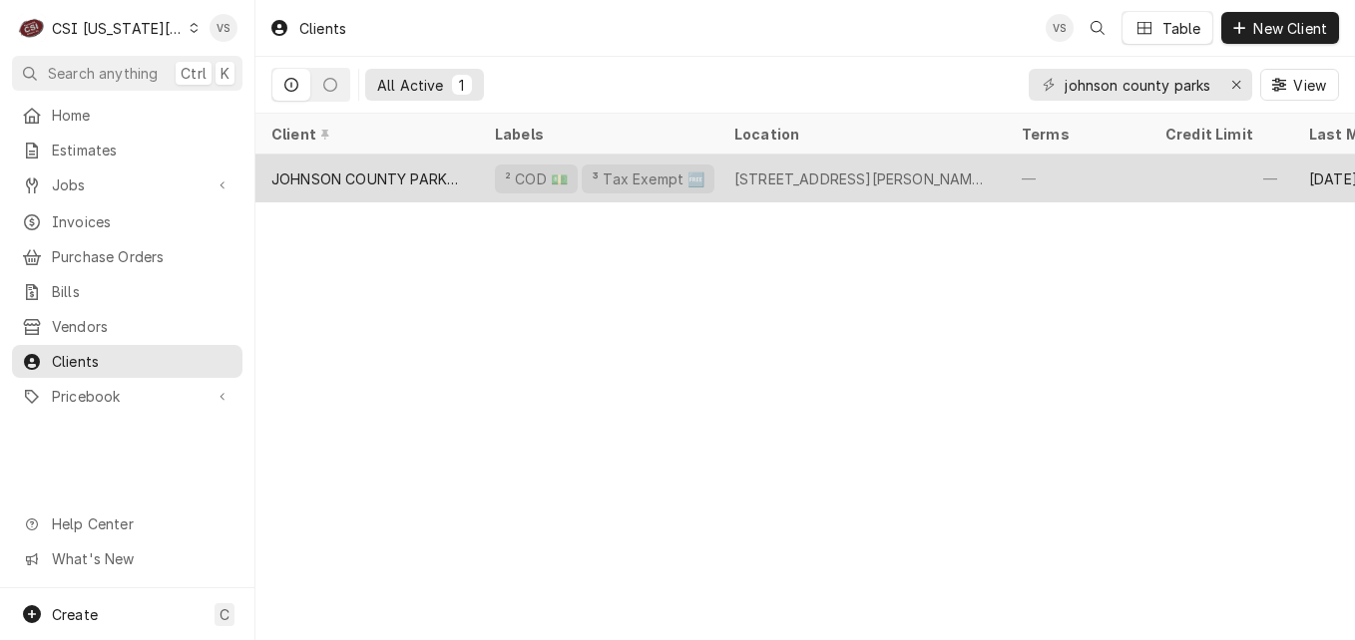
click at [466, 181] on div "JOHNSON COUNTY PARKS & REC" at bounding box center [366, 179] width 223 height 48
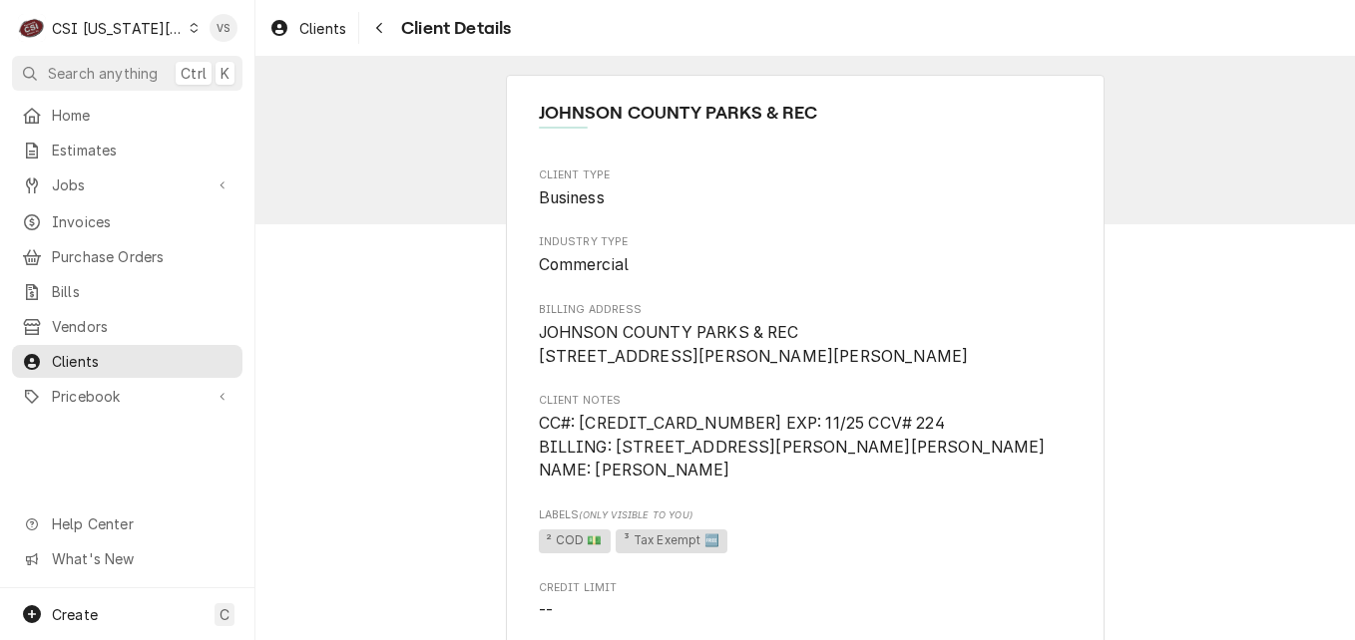
click at [190, 23] on icon "Dynamic Content Wrapper" at bounding box center [194, 28] width 9 height 10
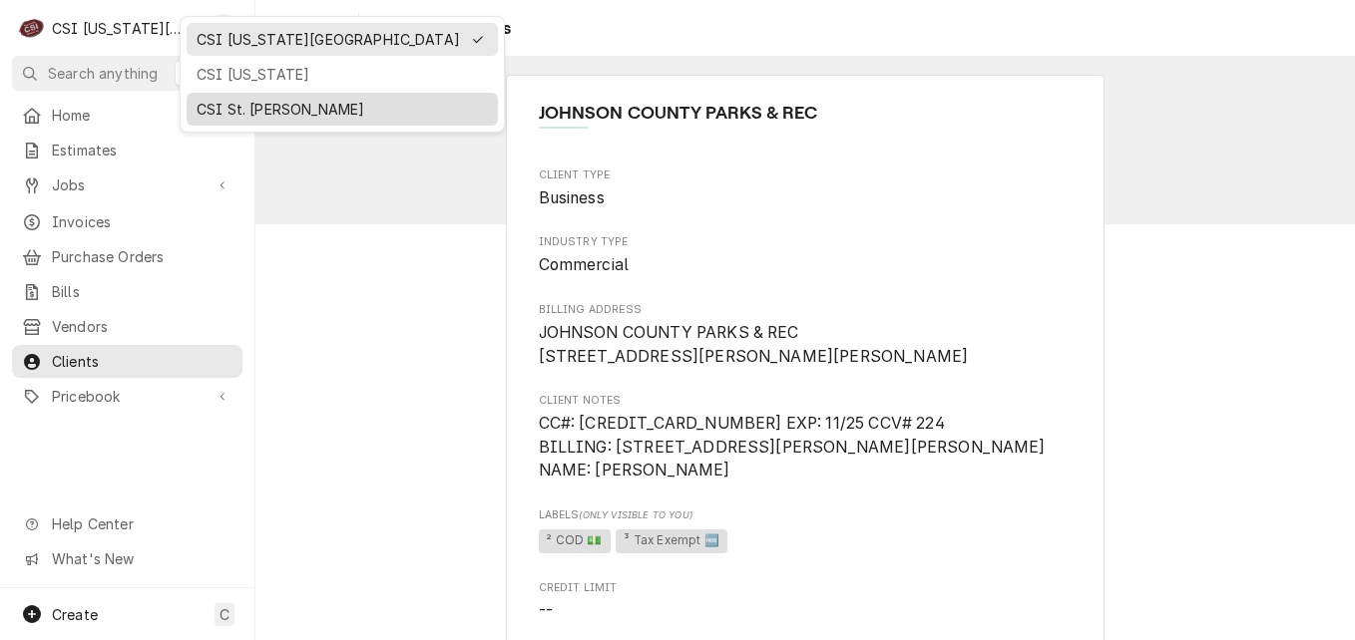
click at [245, 101] on div "CSI St. [PERSON_NAME]" at bounding box center [342, 109] width 291 height 21
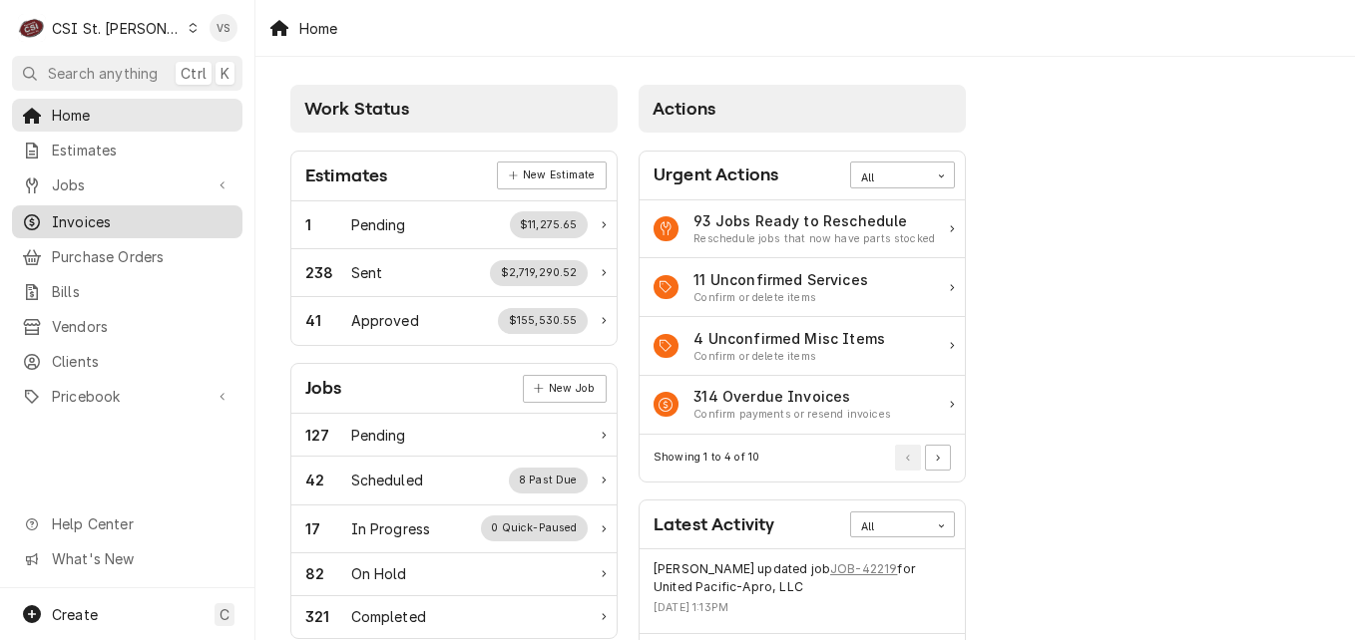
click at [86, 216] on span "Invoices" at bounding box center [142, 221] width 181 height 21
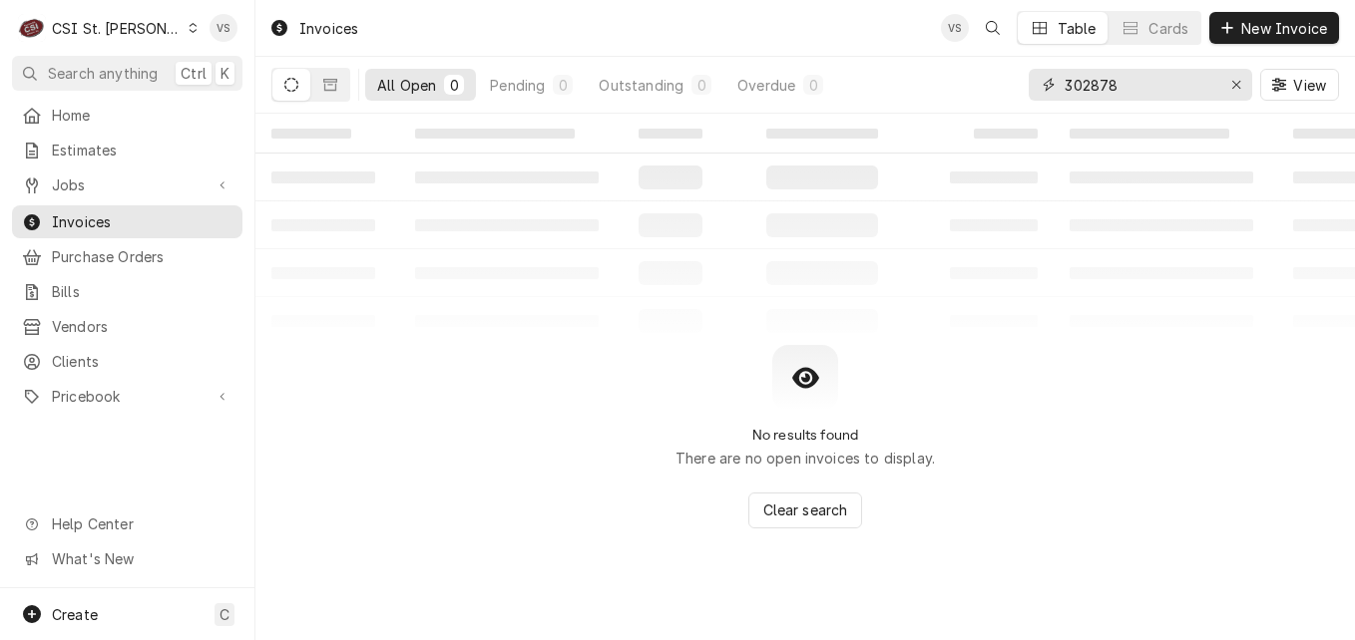
drag, startPoint x: 1127, startPoint y: 83, endPoint x: 1113, endPoint y: 86, distance: 14.3
click at [999, 87] on div "All Open 0 Pending 0 Outstanding 0 Overdue 0 302878 View" at bounding box center [804, 85] width 1067 height 56
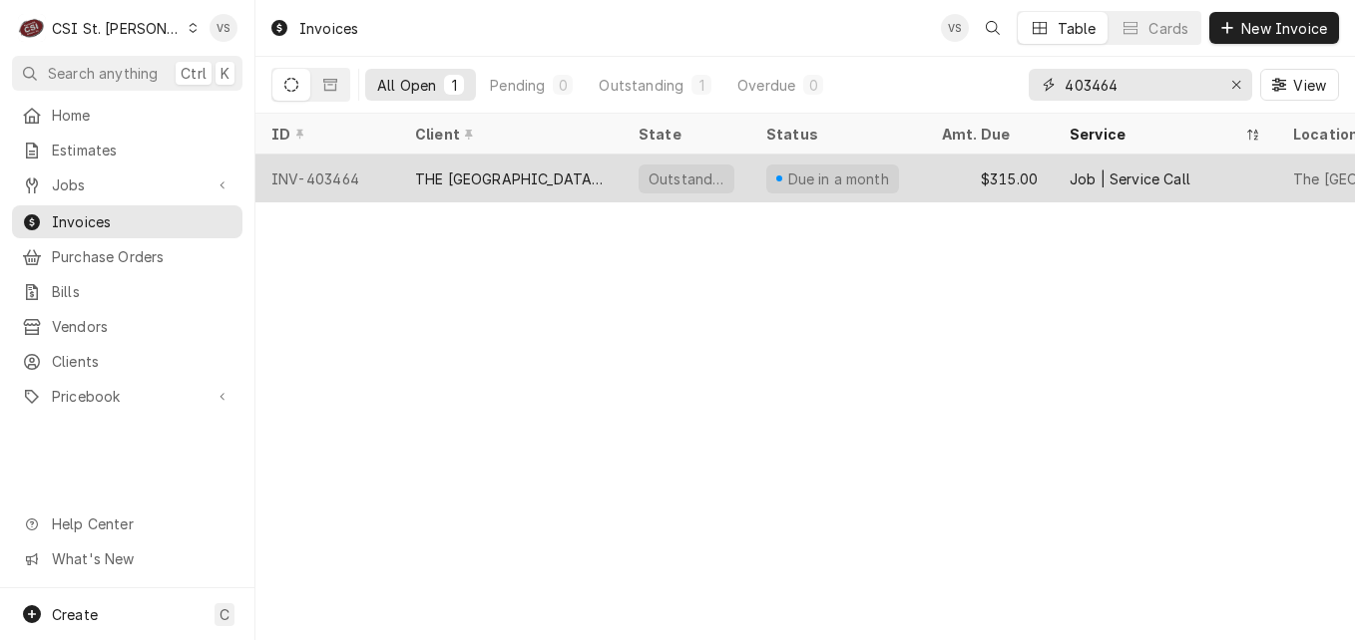
type input "403464"
click at [515, 169] on div "THE [GEOGRAPHIC_DATA][PERSON_NAME]" at bounding box center [511, 179] width 192 height 21
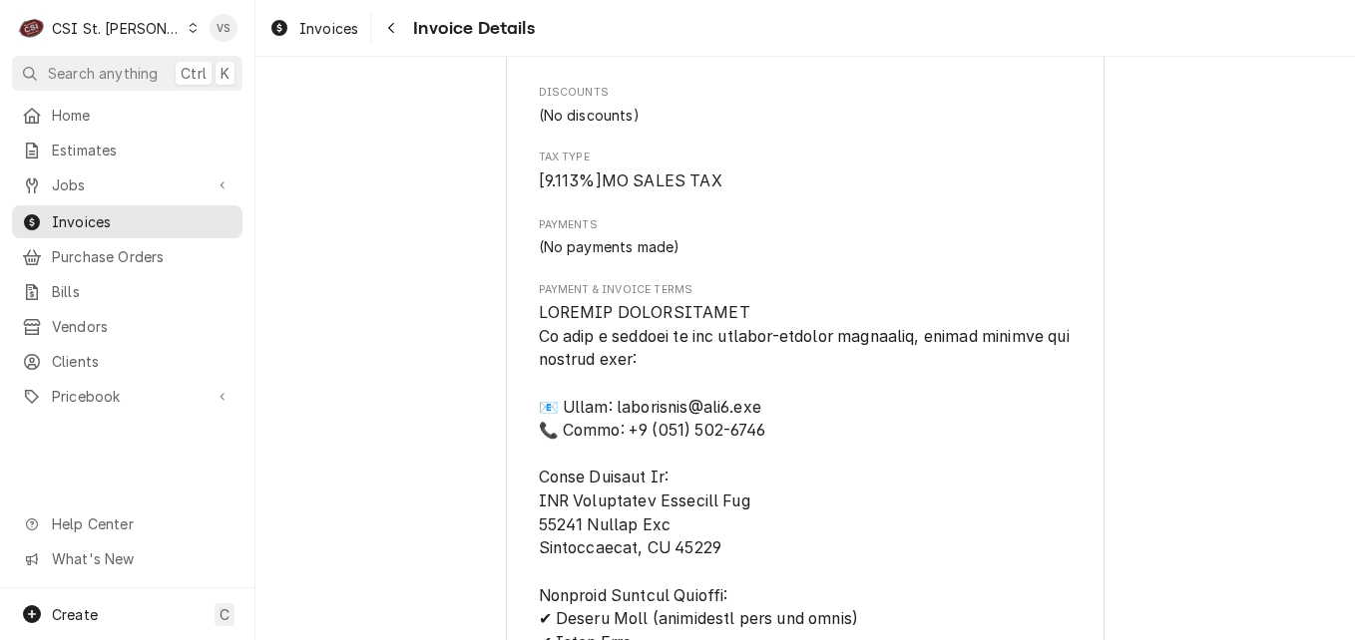
scroll to position [1995, 0]
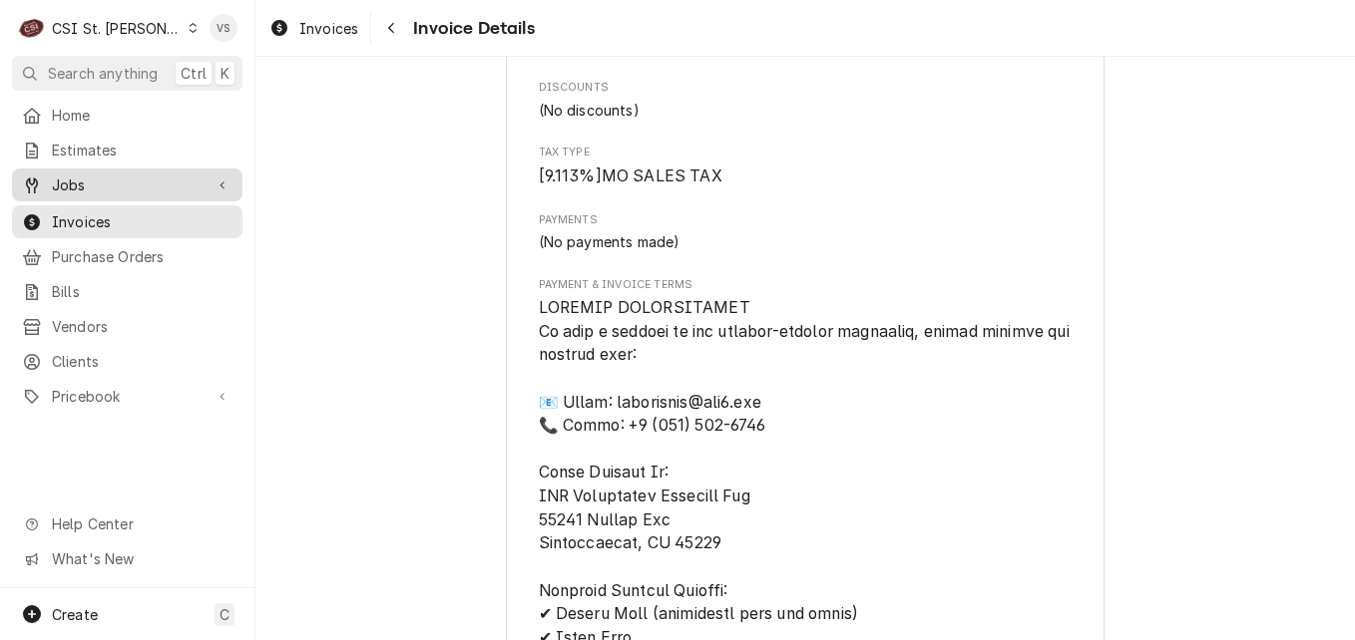
click at [96, 186] on span "Jobs" at bounding box center [127, 185] width 151 height 21
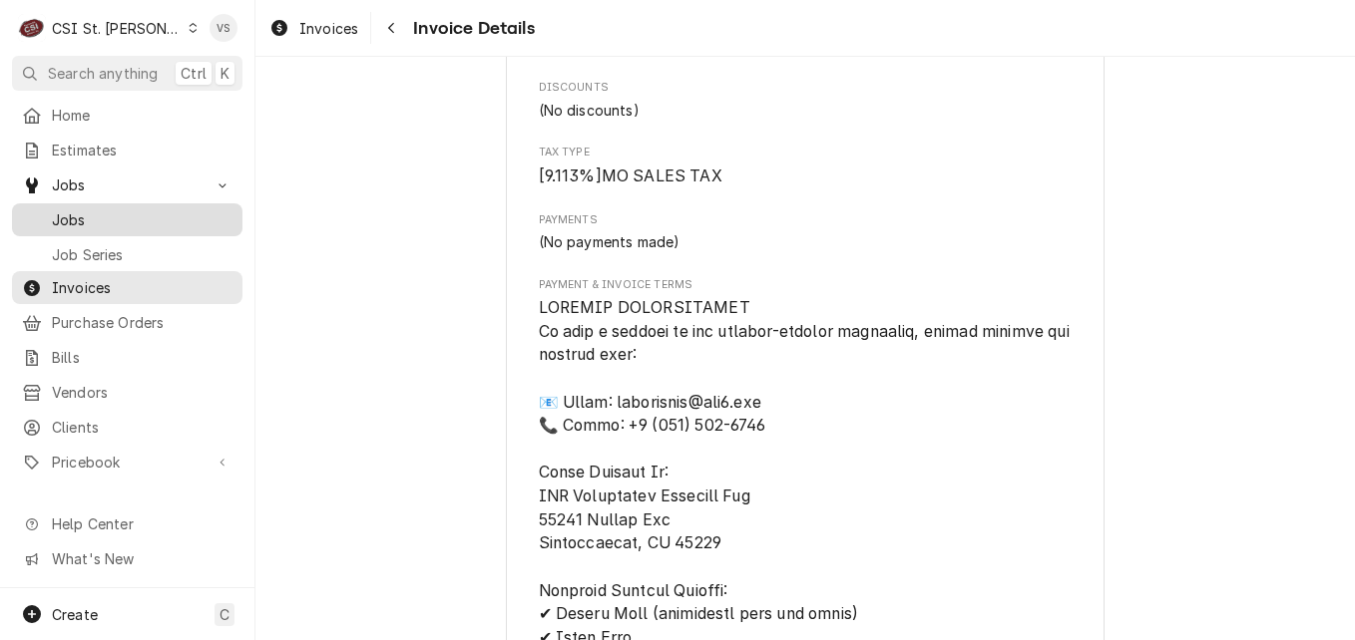
click at [90, 211] on span "Jobs" at bounding box center [142, 219] width 181 height 21
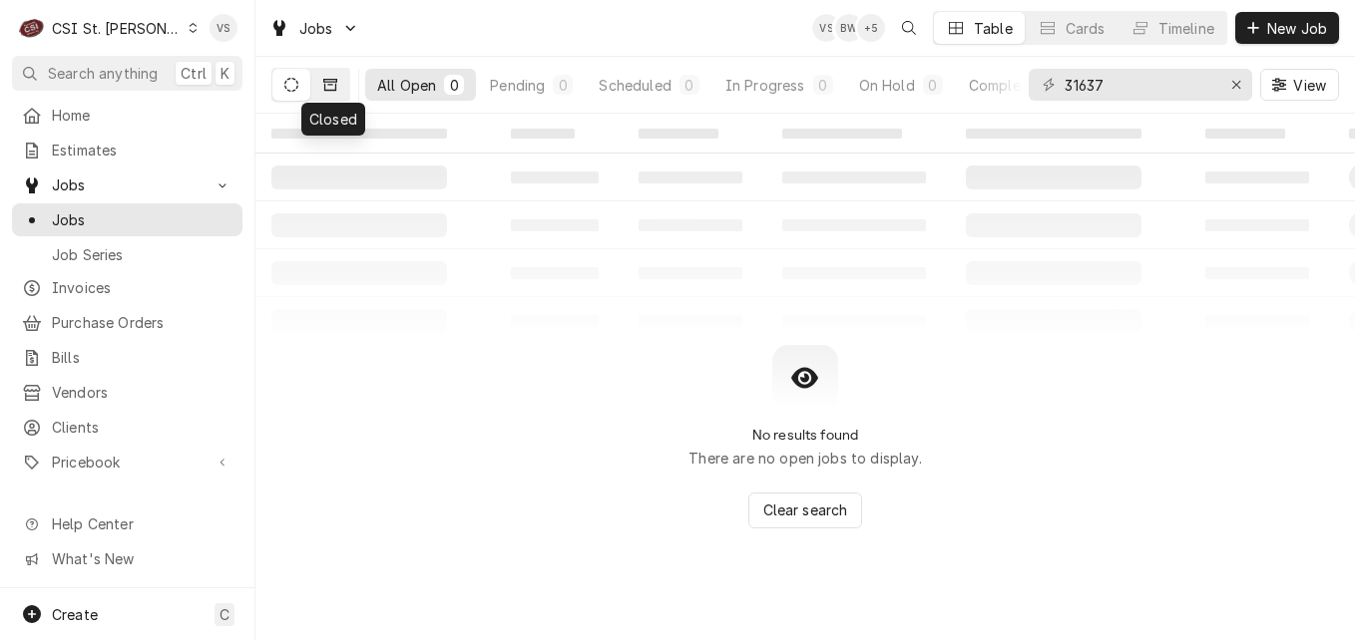
click at [328, 93] on button "Dynamic Content Wrapper" at bounding box center [330, 85] width 38 height 32
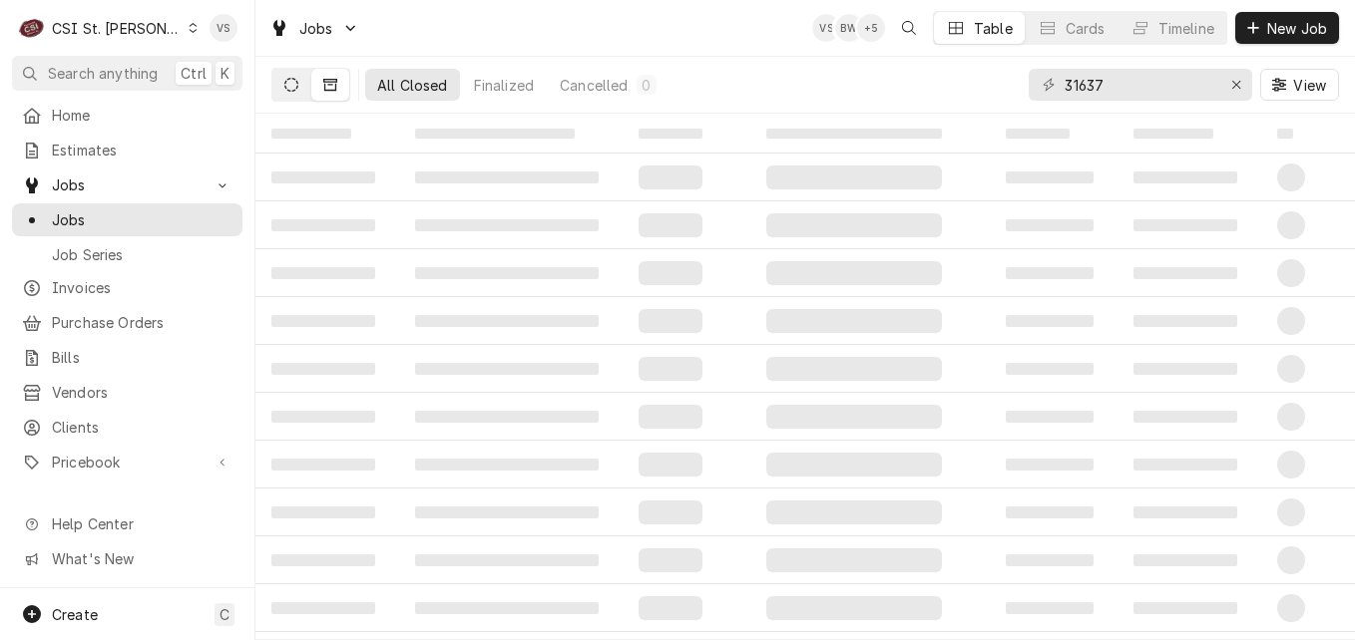
click at [291, 92] on button "Dynamic Content Wrapper" at bounding box center [291, 85] width 38 height 32
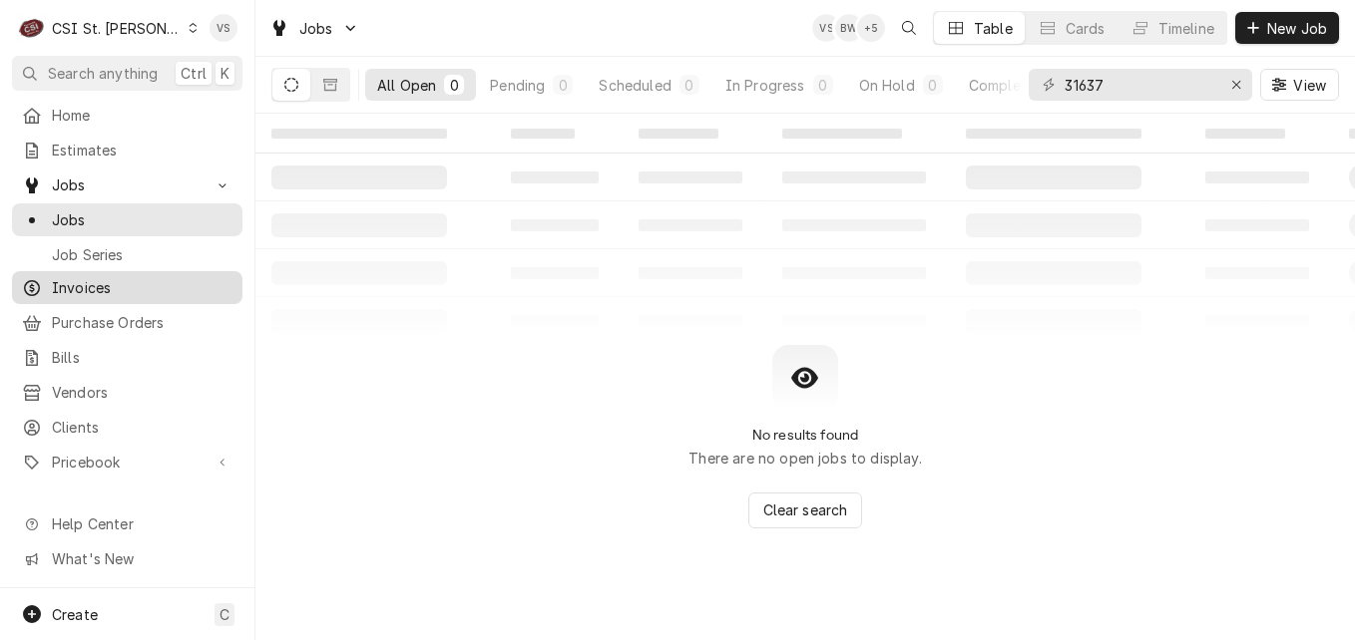
click at [93, 279] on span "Invoices" at bounding box center [142, 287] width 181 height 21
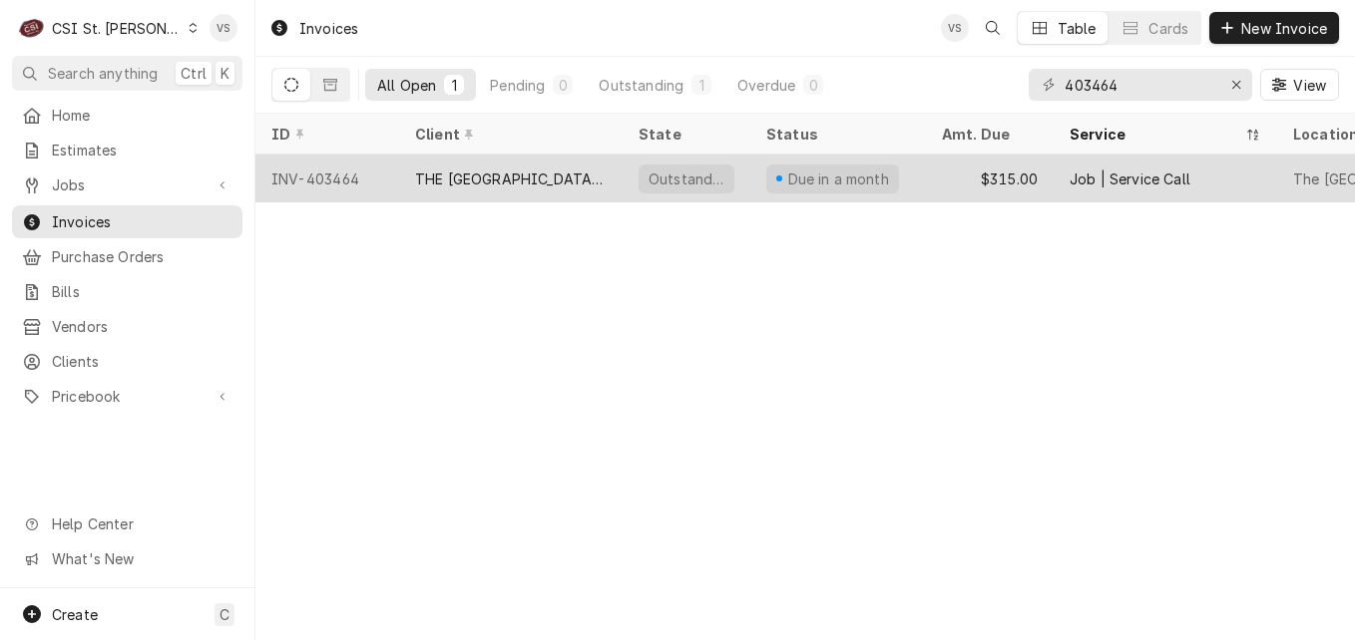
click at [507, 181] on div "THE [GEOGRAPHIC_DATA][PERSON_NAME]" at bounding box center [511, 179] width 192 height 21
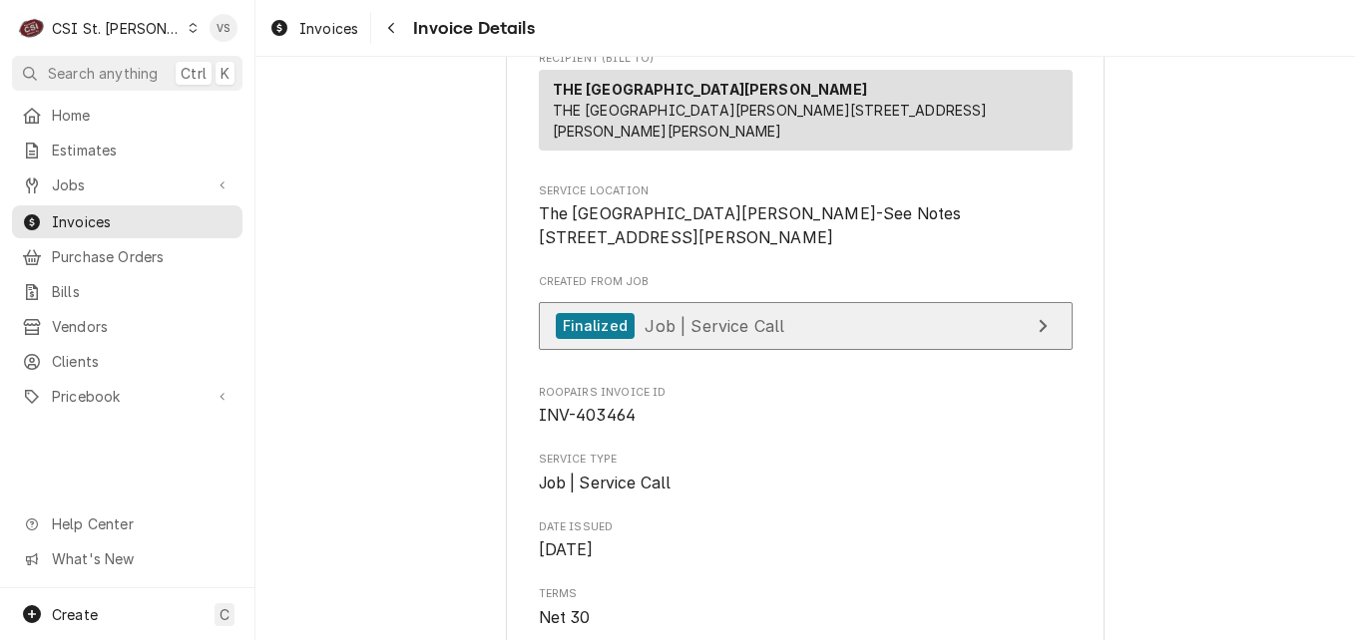
scroll to position [299, 0]
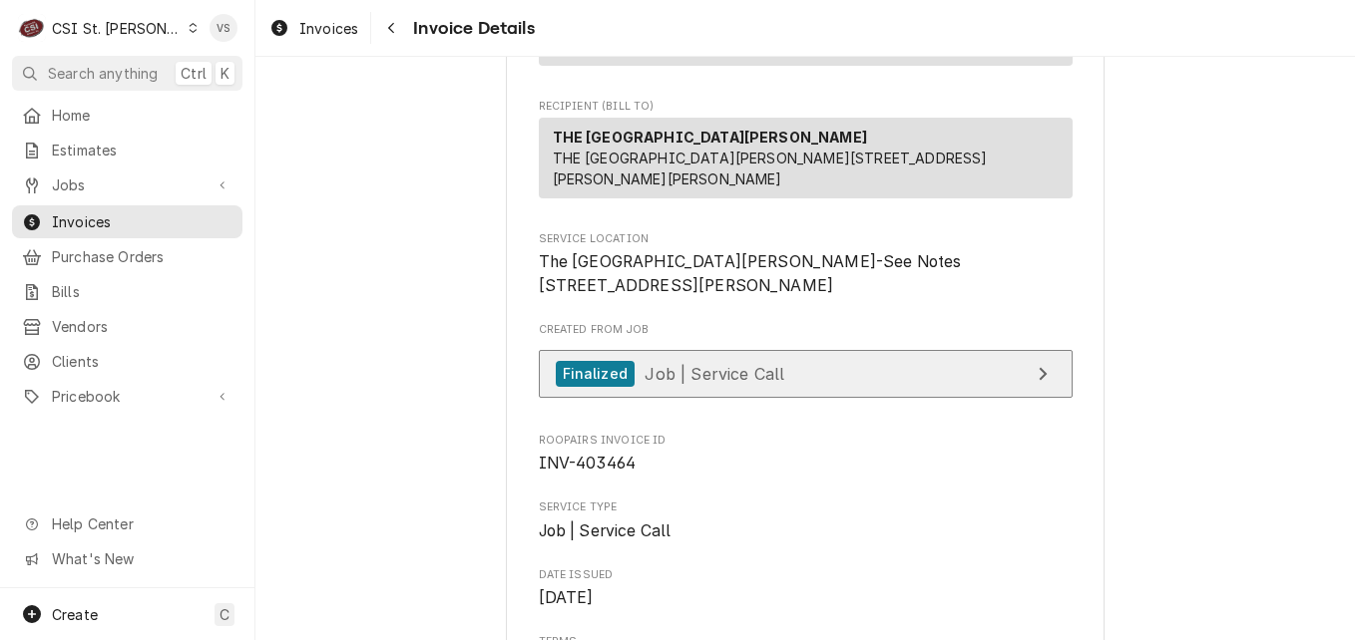
click at [752, 383] on span "Job | Service Call" at bounding box center [714, 373] width 140 height 20
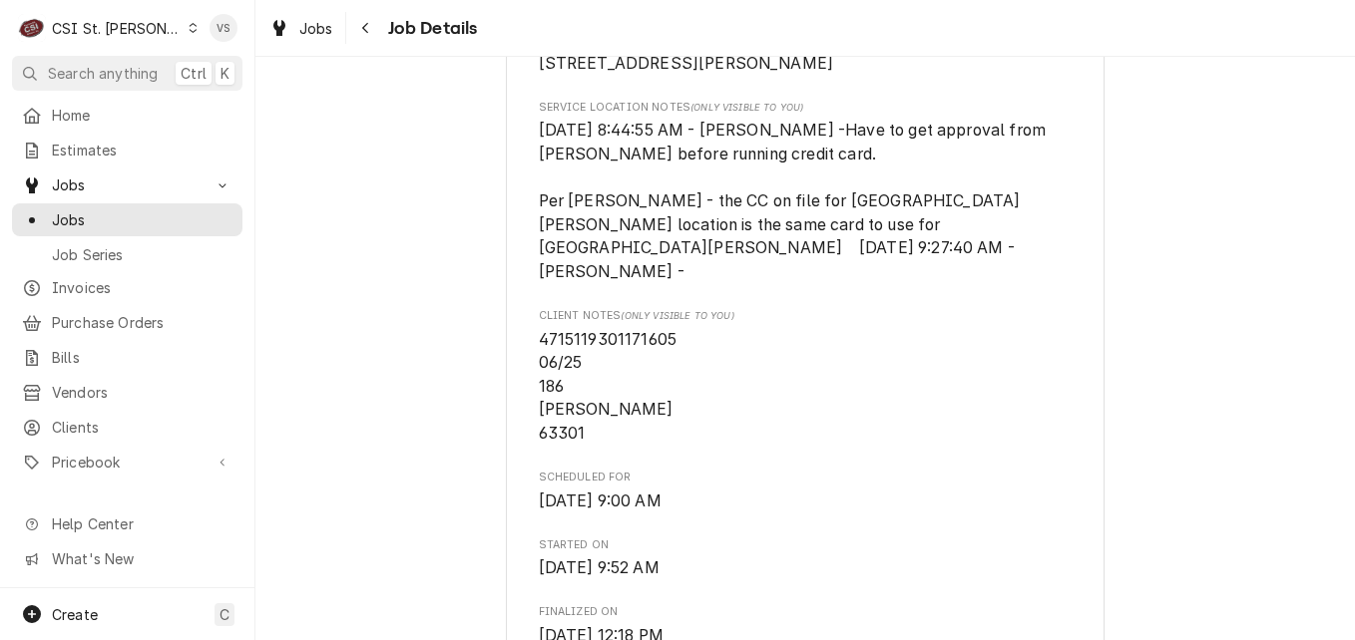
scroll to position [399, 0]
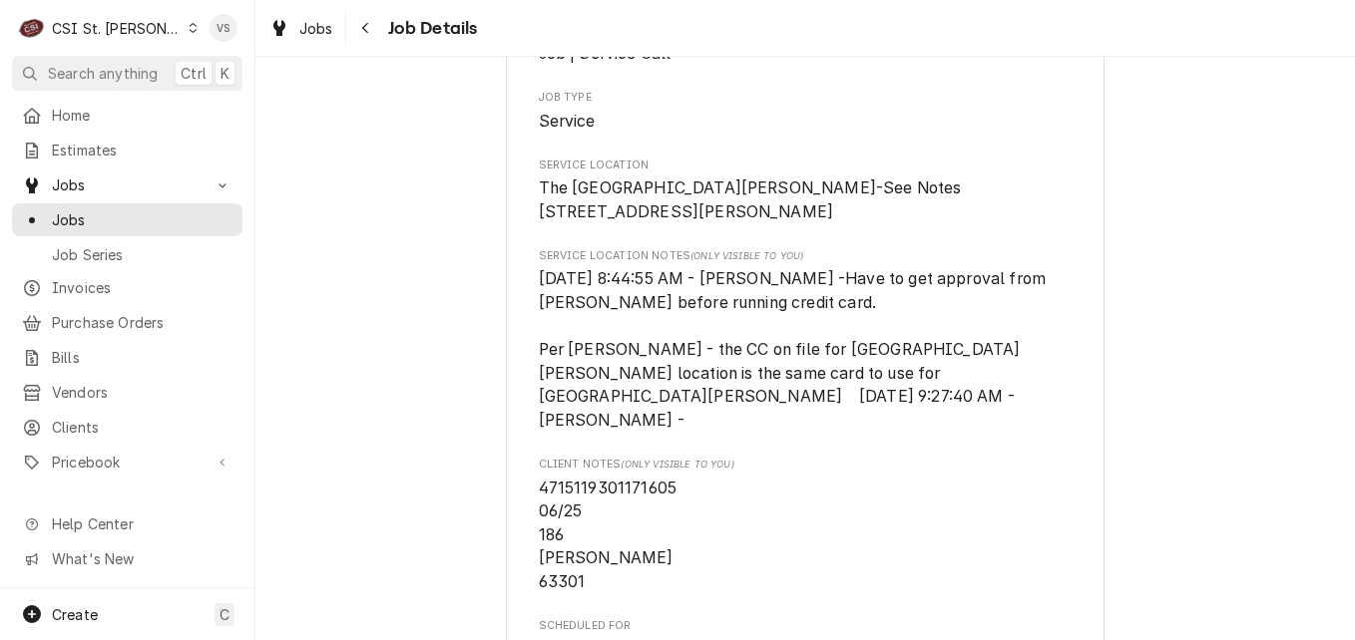
click at [190, 24] on icon "Dynamic Content Wrapper" at bounding box center [194, 28] width 8 height 10
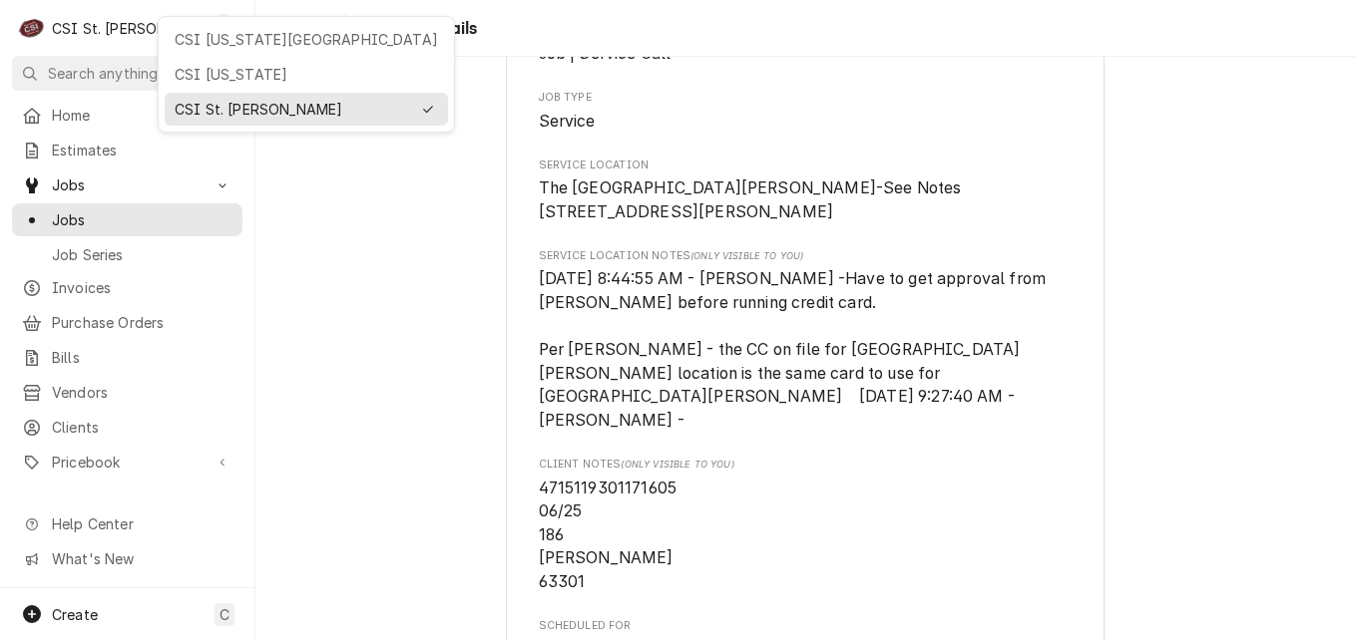
drag, startPoint x: 246, startPoint y: 70, endPoint x: 307, endPoint y: 261, distance: 201.0
click at [293, 244] on html "C CSI St. Louis VS Search anything Ctrl K Home Estimates Jobs Jobs Job Series I…" at bounding box center [677, 320] width 1355 height 640
click at [255, 38] on div "CSI [US_STATE][GEOGRAPHIC_DATA]" at bounding box center [306, 39] width 263 height 21
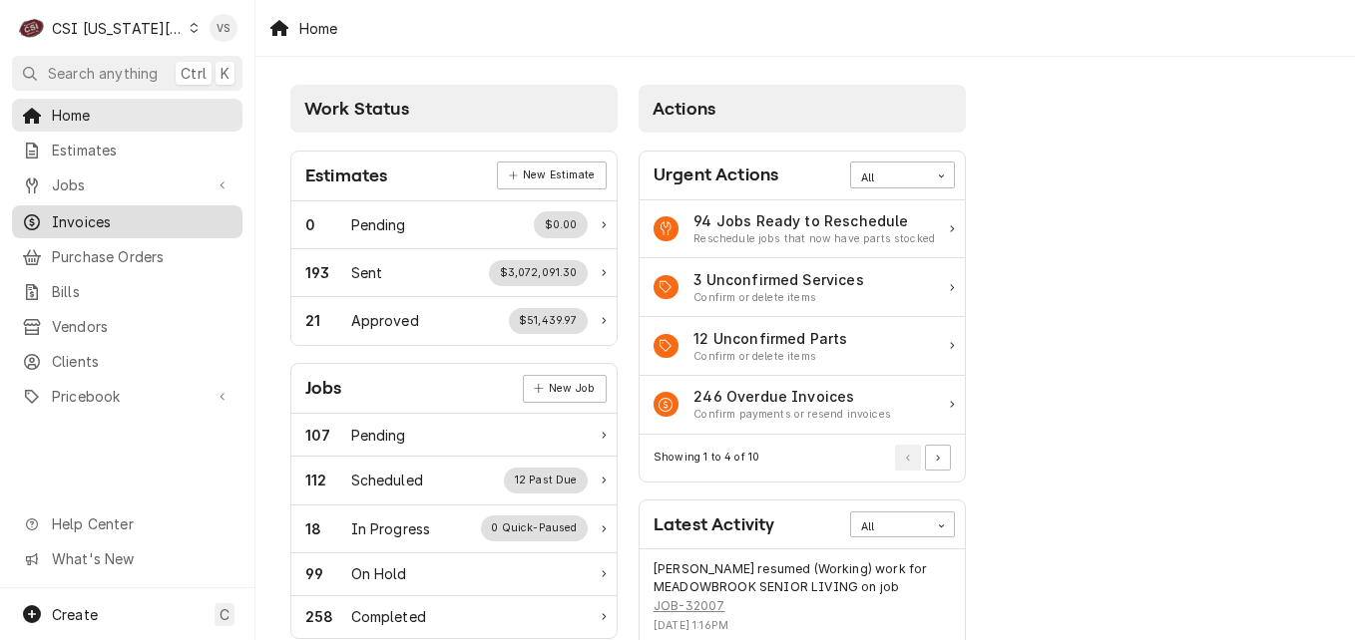
click at [77, 213] on span "Invoices" at bounding box center [142, 221] width 181 height 21
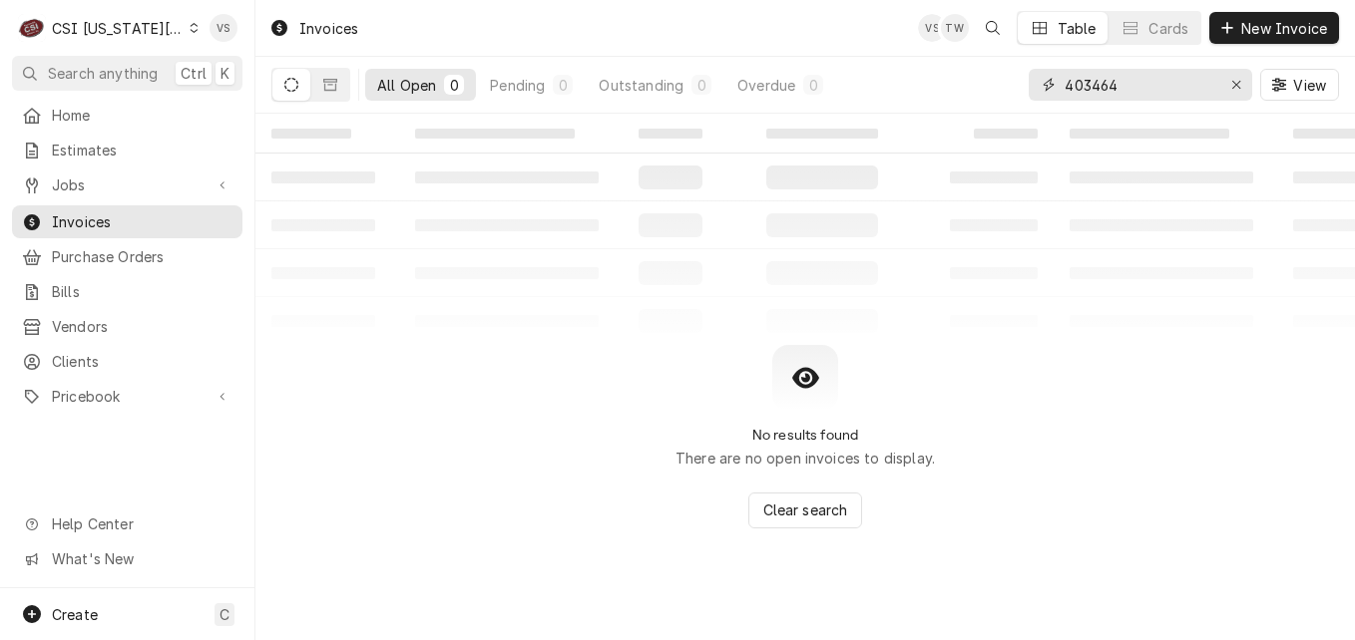
drag, startPoint x: 1126, startPoint y: 85, endPoint x: 1031, endPoint y: 88, distance: 94.8
click at [1031, 88] on div "403464" at bounding box center [1139, 85] width 223 height 32
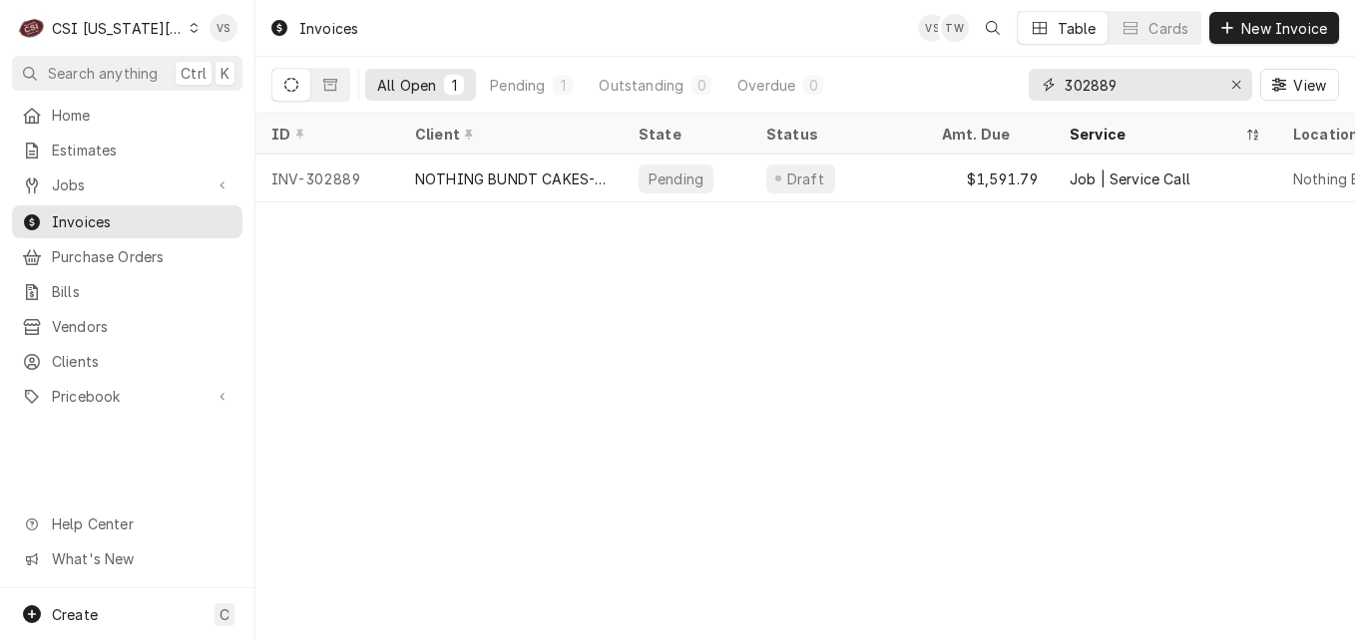
click at [1126, 87] on input "302889" at bounding box center [1139, 85] width 150 height 32
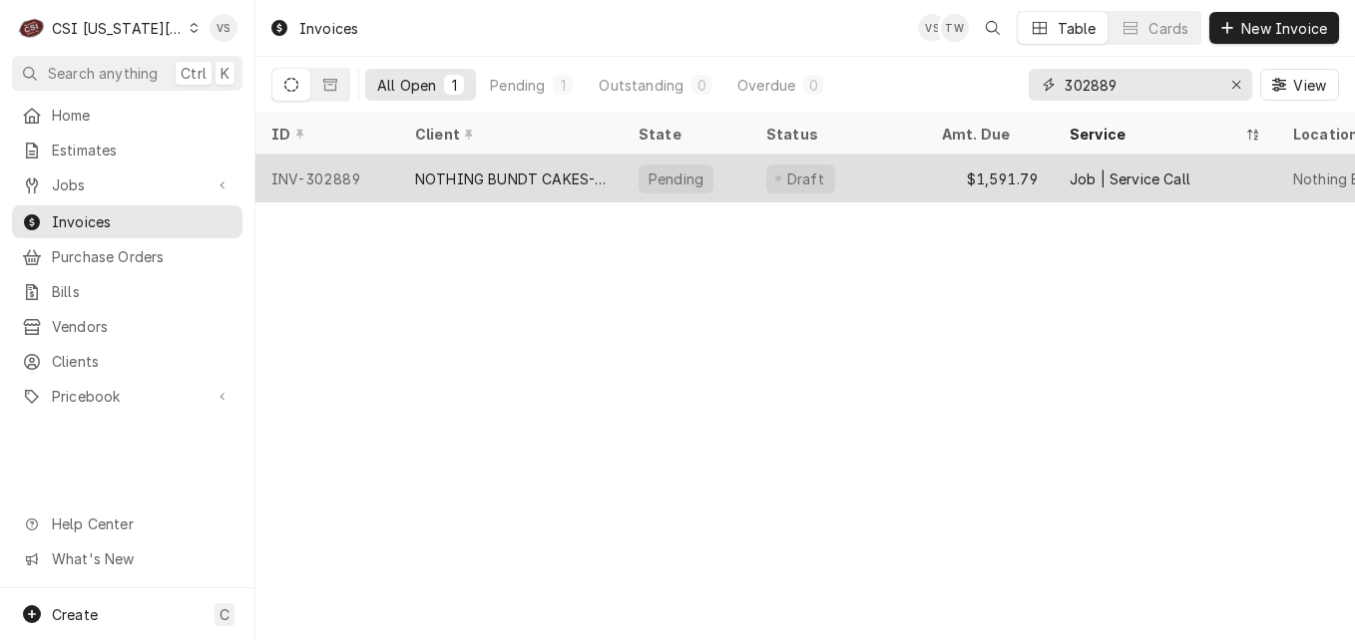
type input "302889"
click at [530, 182] on div "NOTHING BUNDT CAKES-LEES SUMMIT" at bounding box center [511, 179] width 192 height 21
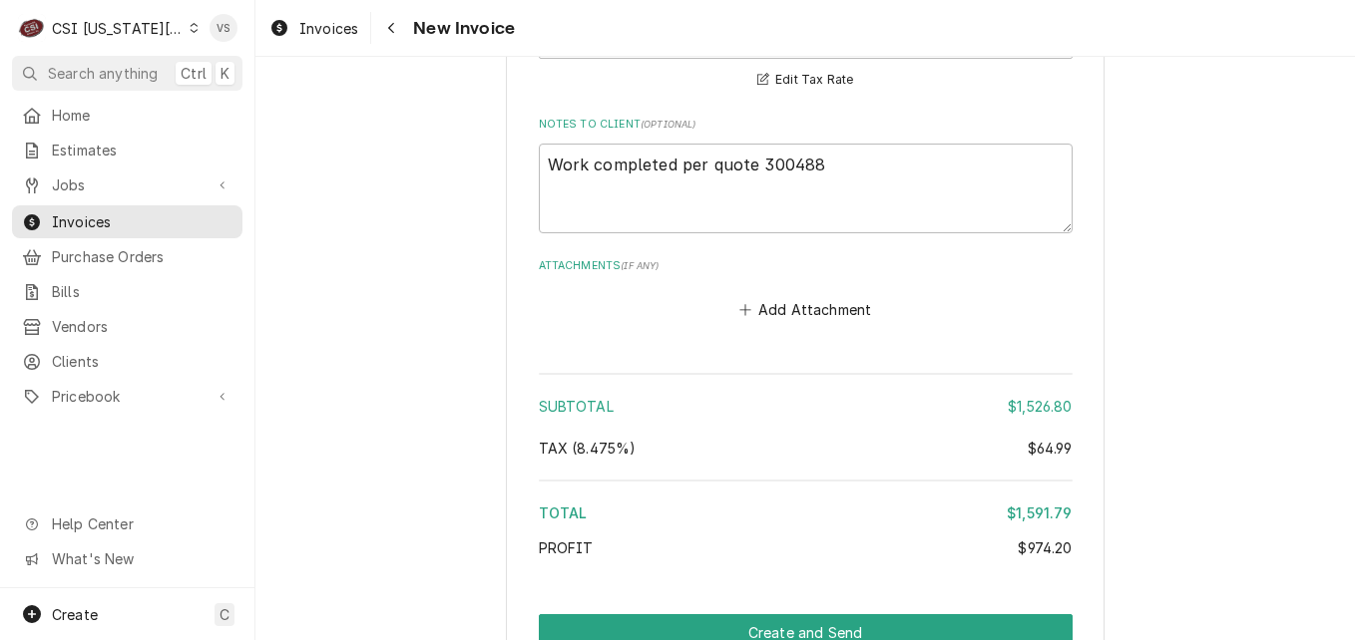
scroll to position [4803, 0]
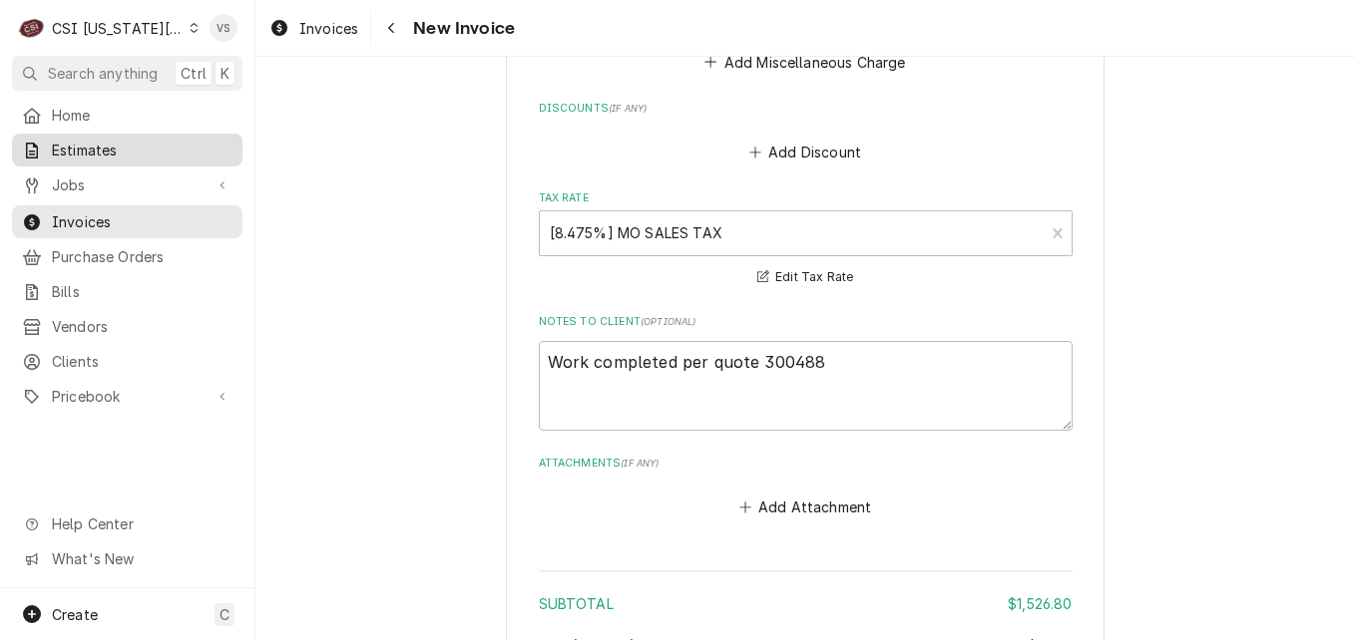
click at [91, 149] on span "Estimates" at bounding box center [142, 150] width 181 height 21
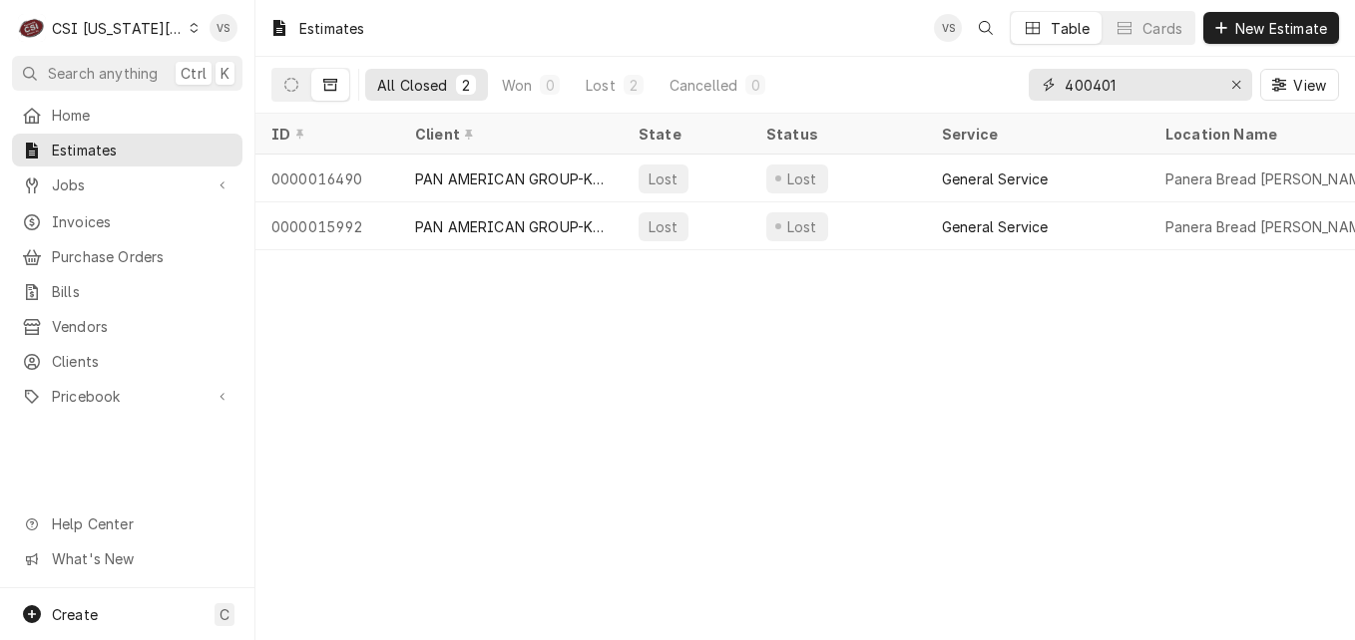
drag, startPoint x: 1124, startPoint y: 90, endPoint x: 1008, endPoint y: 95, distance: 116.8
click at [1010, 94] on div "All Closed 2 Won 0 Lost 2 Cancelled 0 400401 View" at bounding box center [804, 85] width 1067 height 56
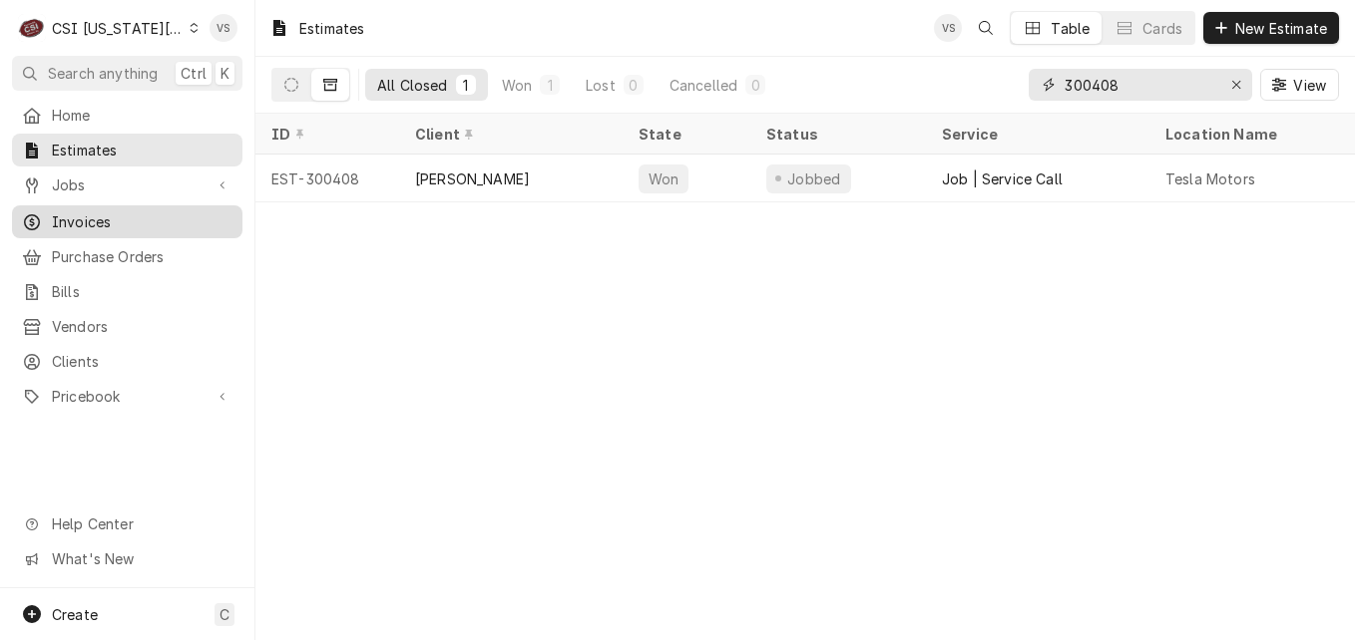
type input "300408"
click at [92, 220] on span "Invoices" at bounding box center [142, 221] width 181 height 21
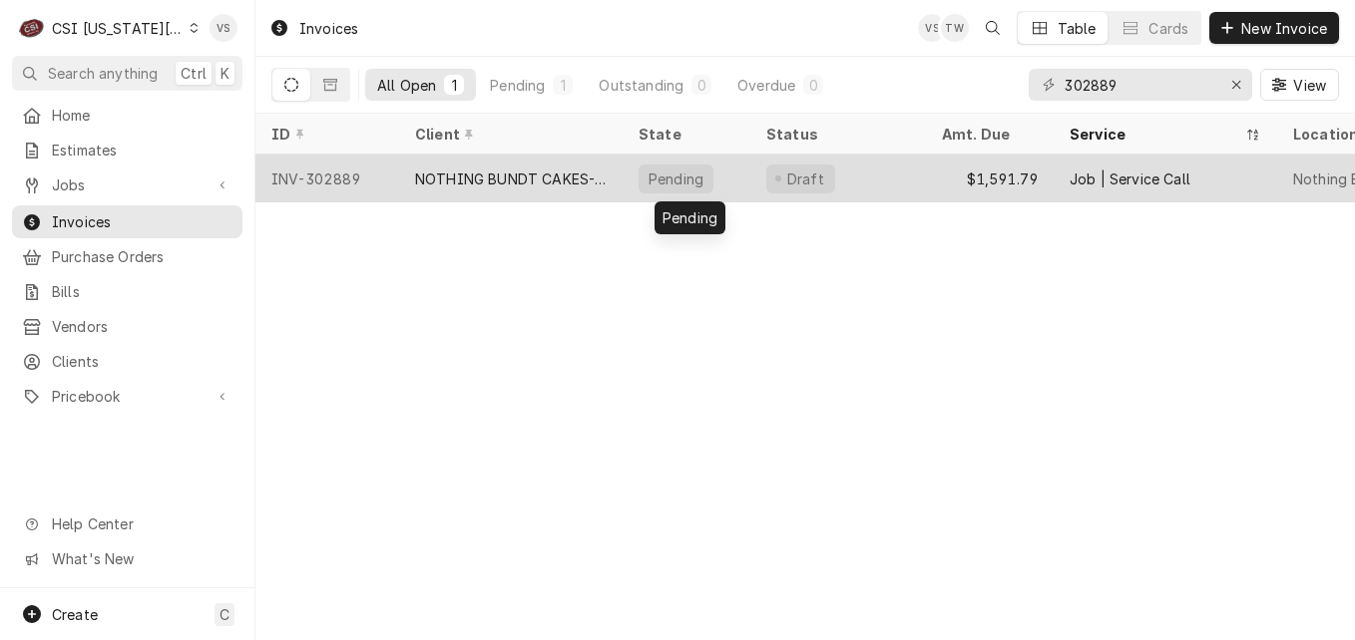
click at [723, 184] on div "Pending" at bounding box center [686, 179] width 128 height 48
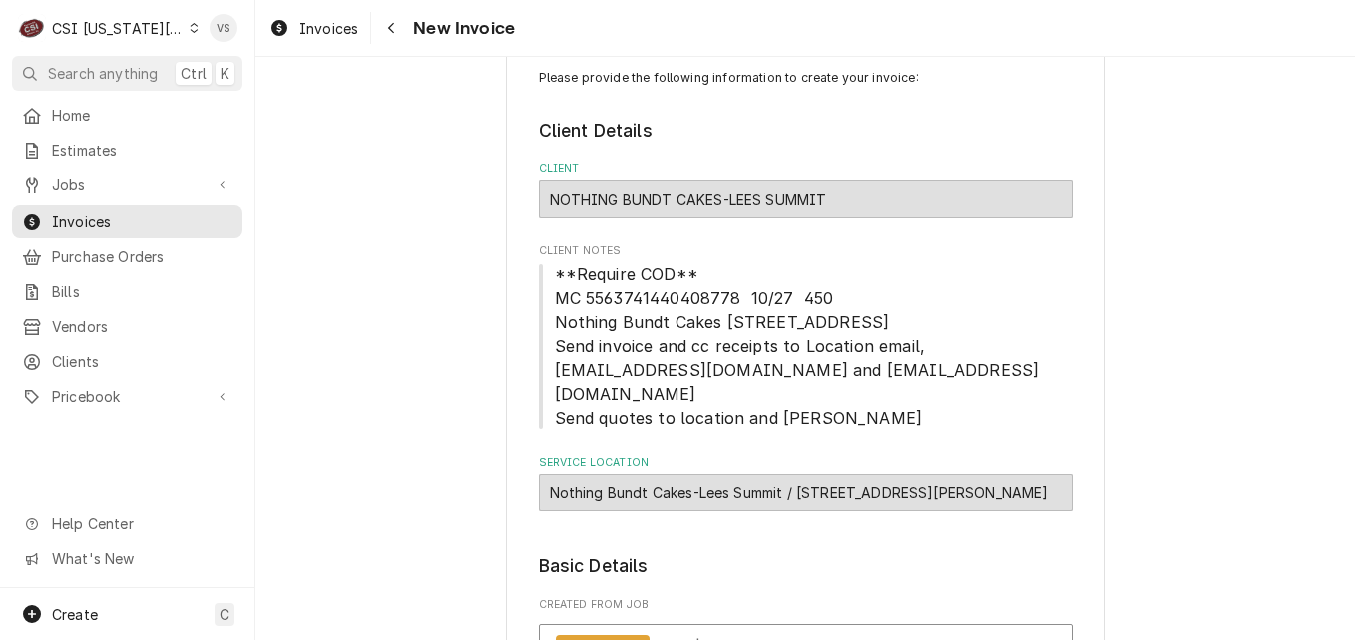
scroll to position [100, 0]
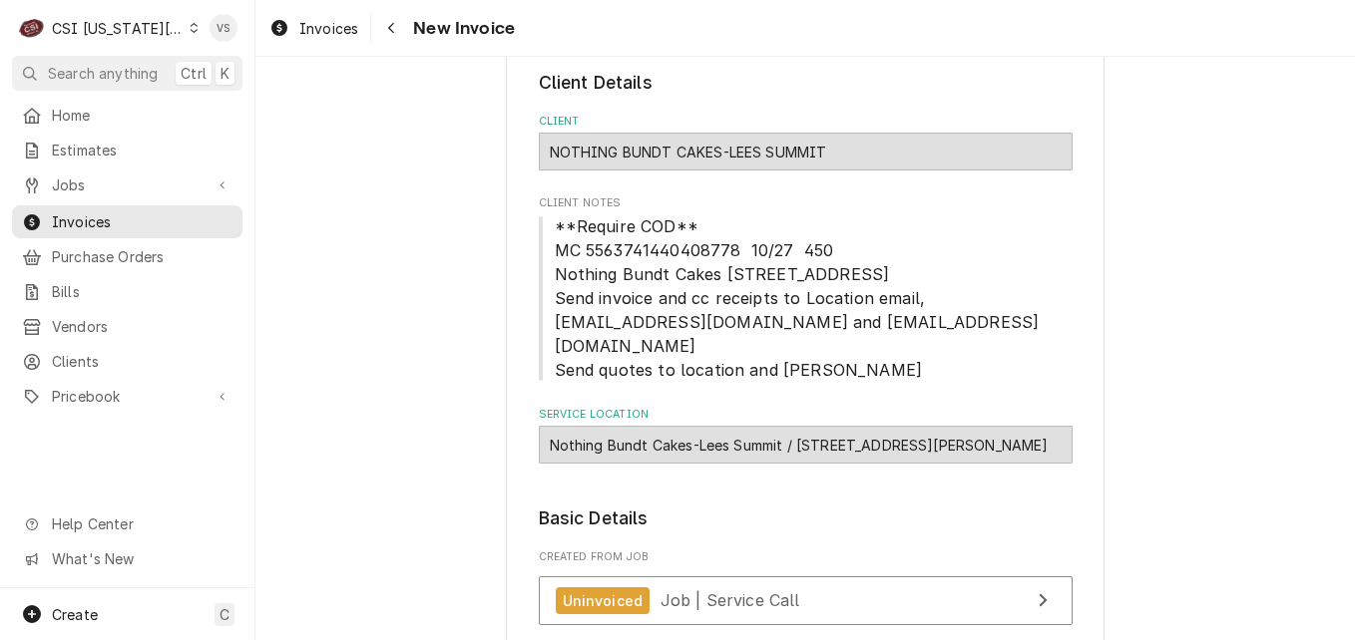
click at [715, 399] on fieldset "Client Details Client NOTHING BUNDT CAKES-LEES SUMMIT Client Notes **Require CO…" at bounding box center [806, 267] width 534 height 394
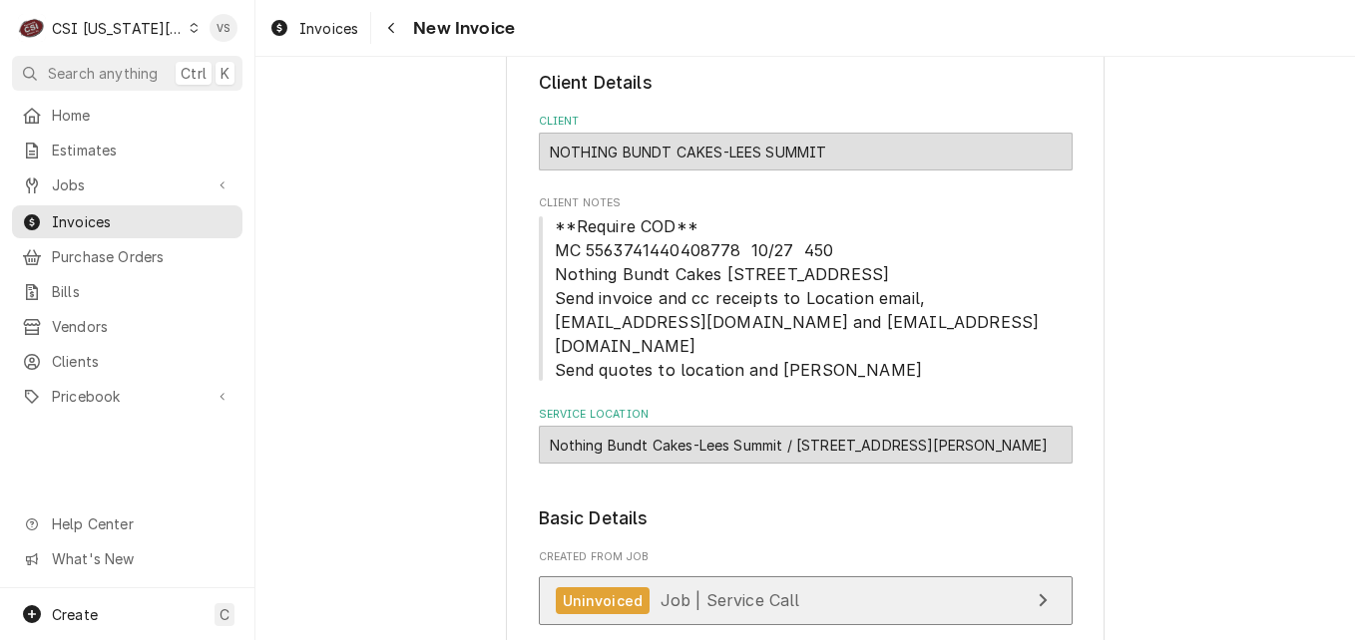
click at [742, 603] on span "Job | Service Call" at bounding box center [730, 601] width 140 height 20
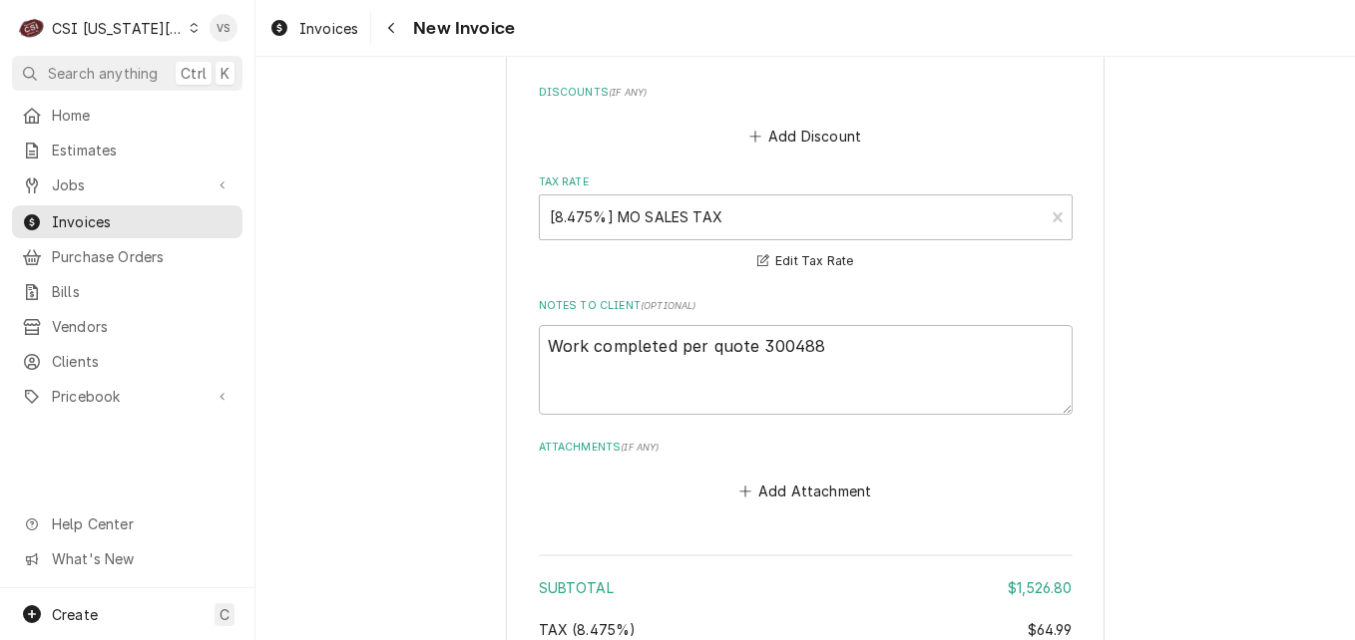
scroll to position [5187, 0]
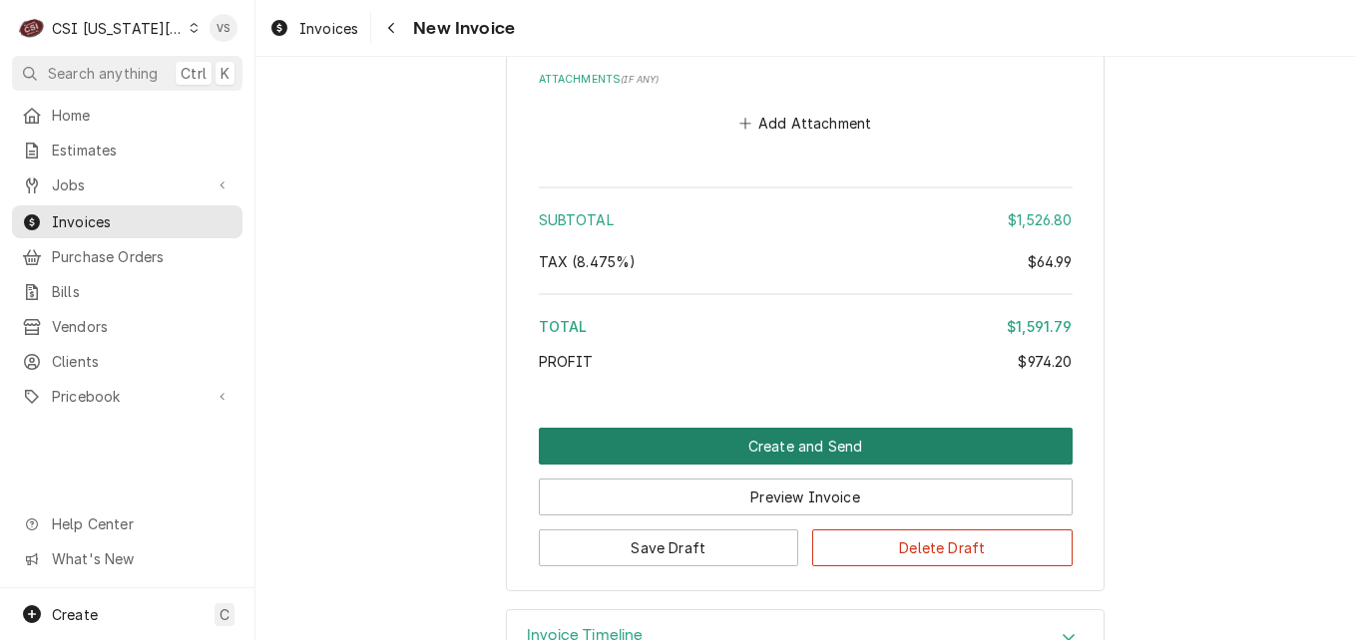
click at [737, 428] on button "Create and Send" at bounding box center [806, 446] width 534 height 37
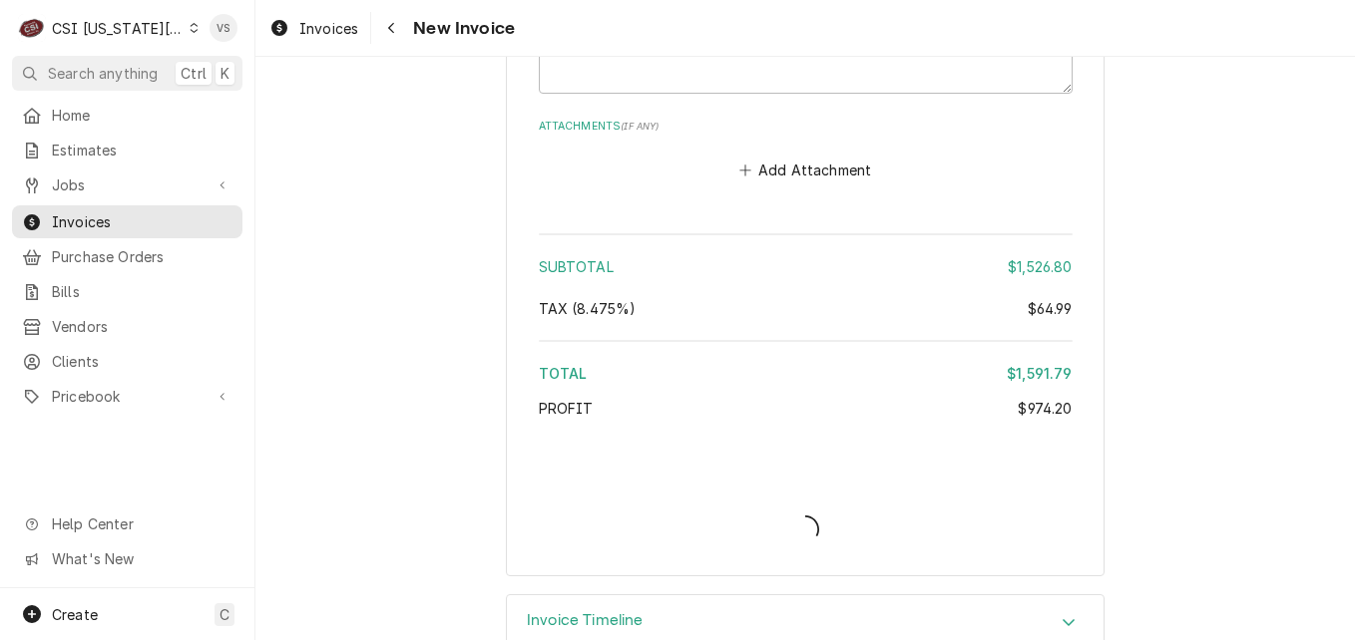
type textarea "x"
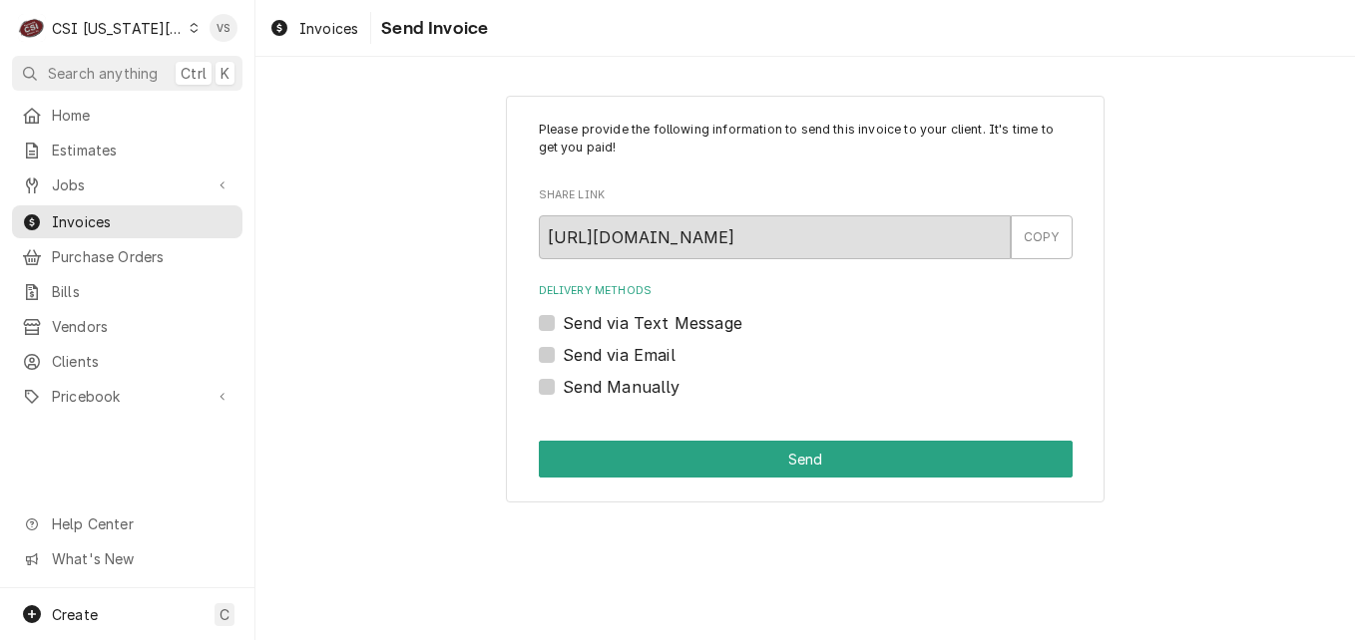
click at [563, 384] on label "Send Manually" at bounding box center [622, 387] width 118 height 24
click at [563, 384] on input "Send Manually" at bounding box center [830, 397] width 534 height 44
checkbox input "true"
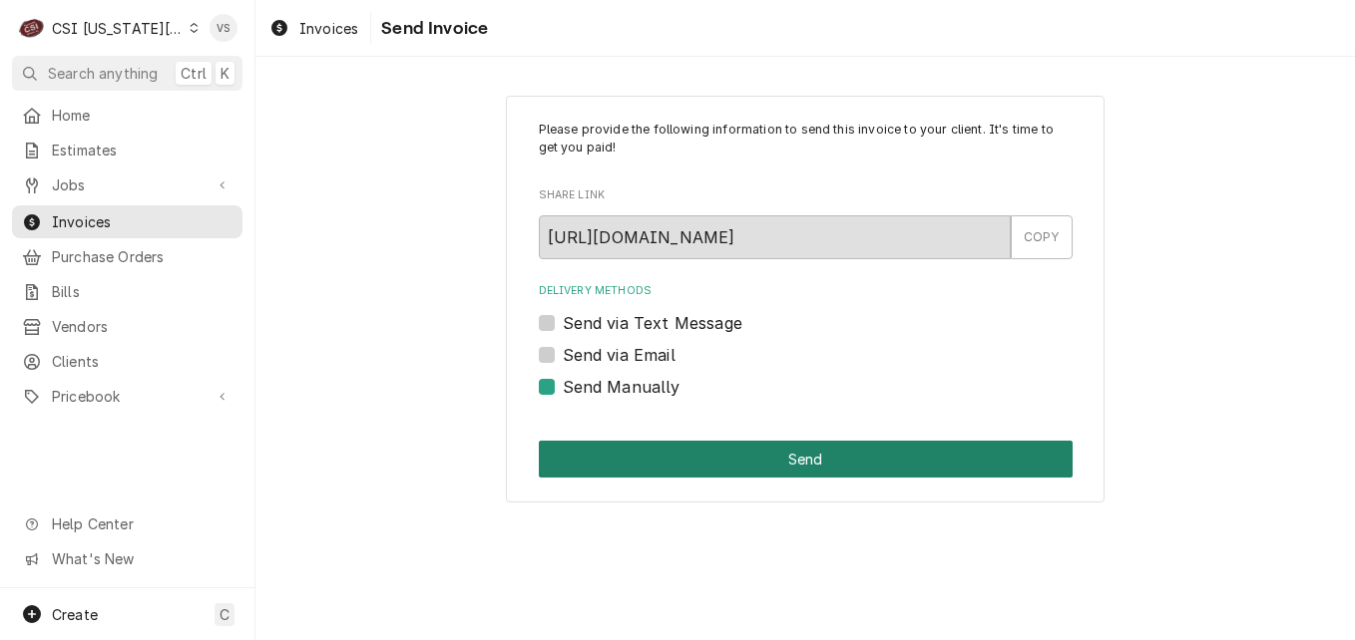
click at [626, 454] on button "Send" at bounding box center [806, 459] width 534 height 37
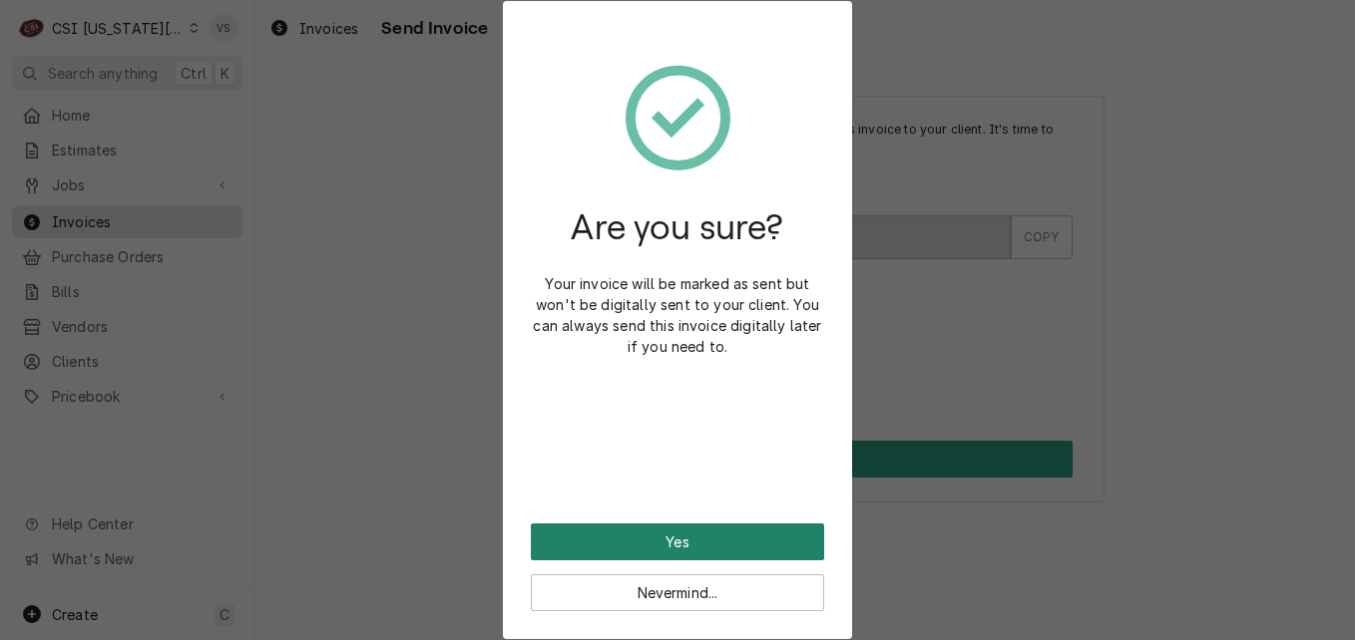
click at [650, 550] on button "Yes" at bounding box center [677, 542] width 293 height 37
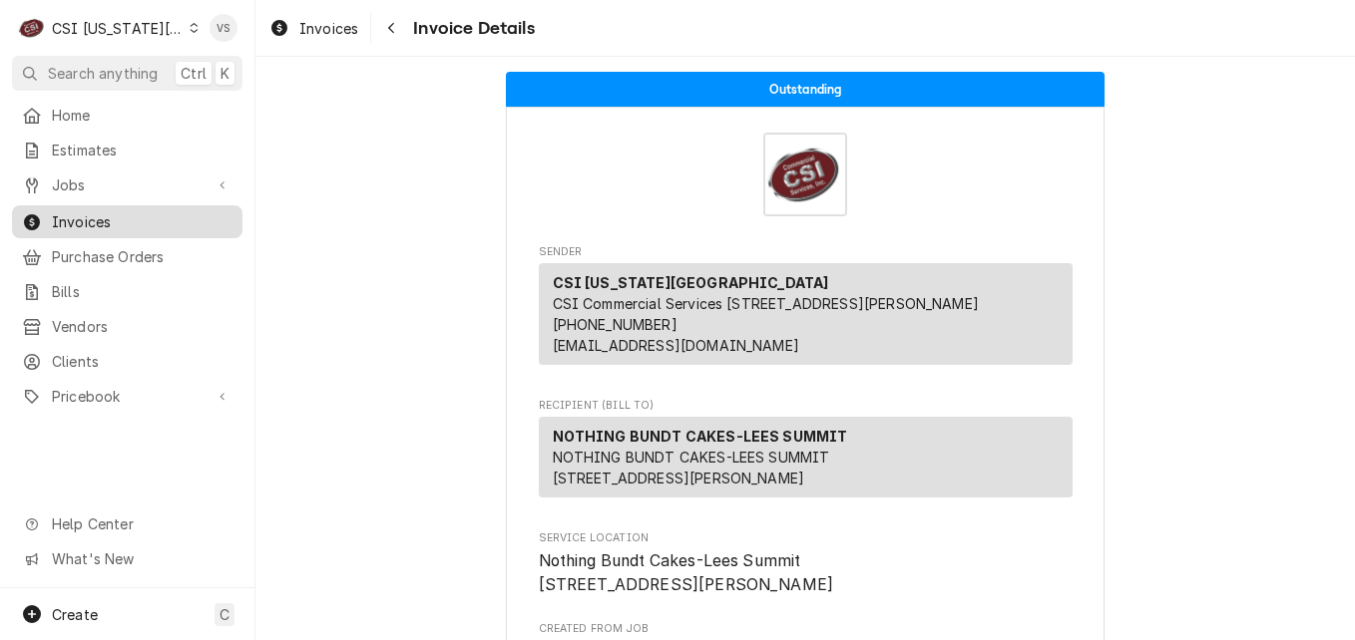
click at [105, 218] on span "Invoices" at bounding box center [142, 221] width 181 height 21
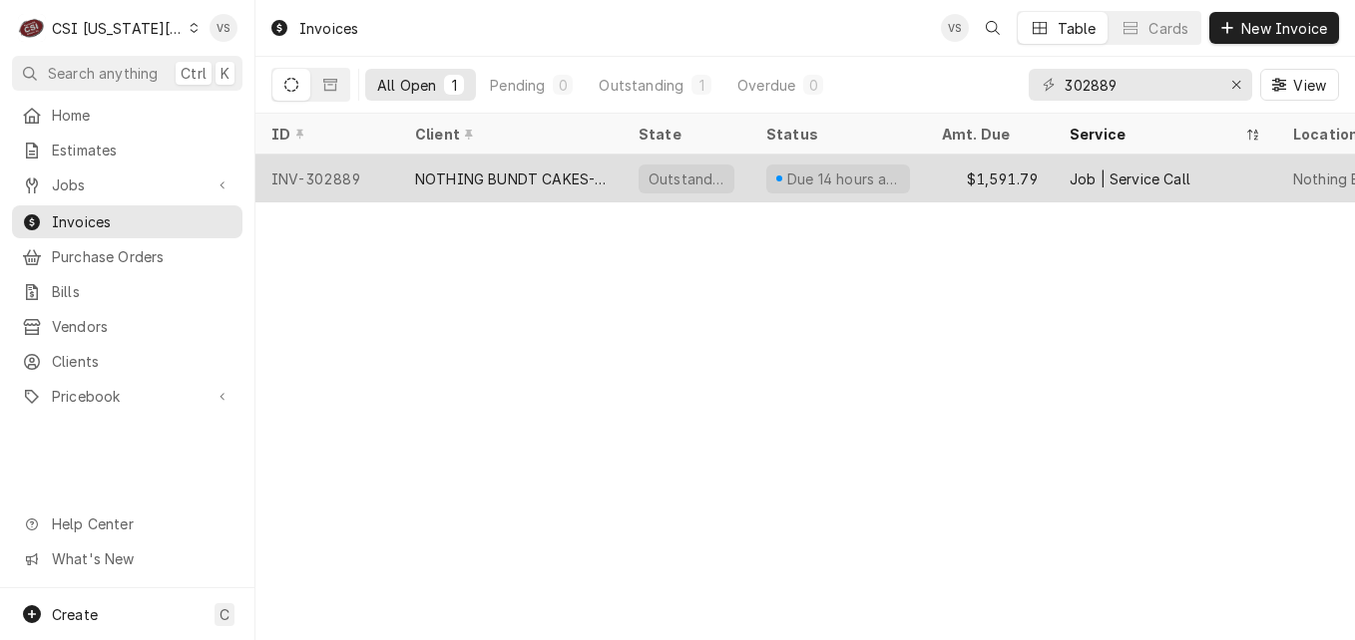
click at [492, 169] on div "NOTHING BUNDT CAKES-LEES SUMMIT" at bounding box center [511, 179] width 192 height 21
click at [495, 164] on div "NOTHING BUNDT CAKES-LEES SUMMIT" at bounding box center [510, 179] width 223 height 48
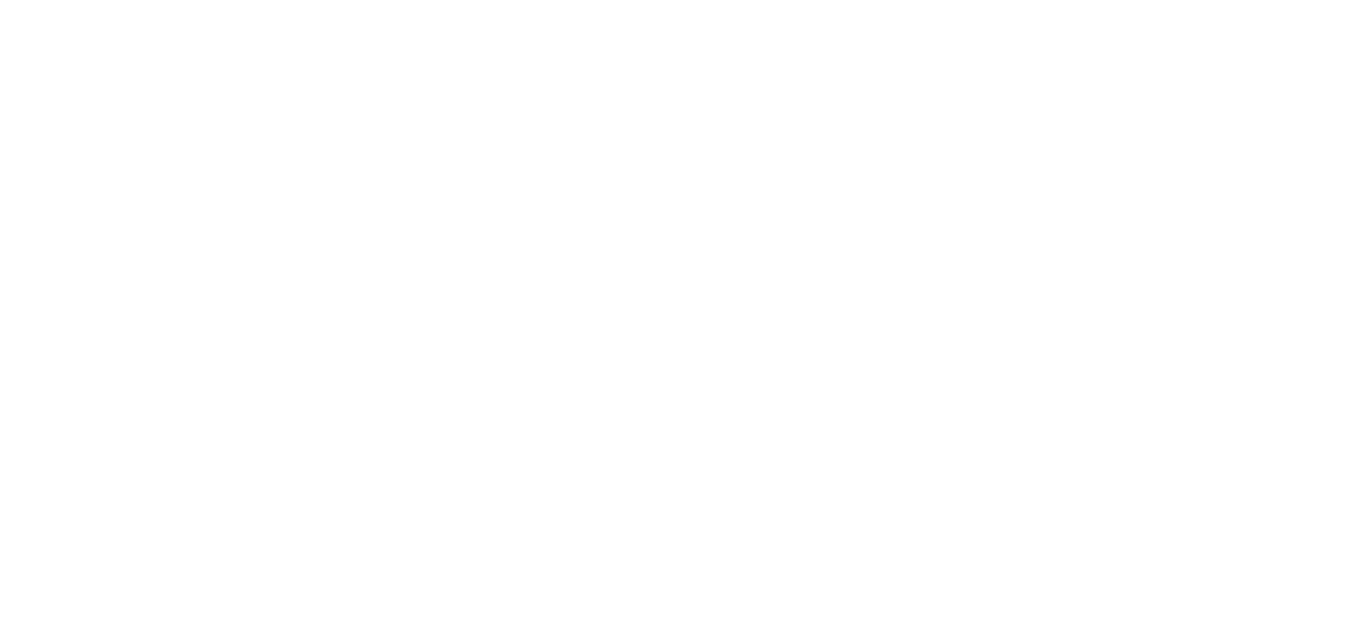
click at [393, 180] on div "Dynamic Content Wrapper" at bounding box center [677, 320] width 1355 height 640
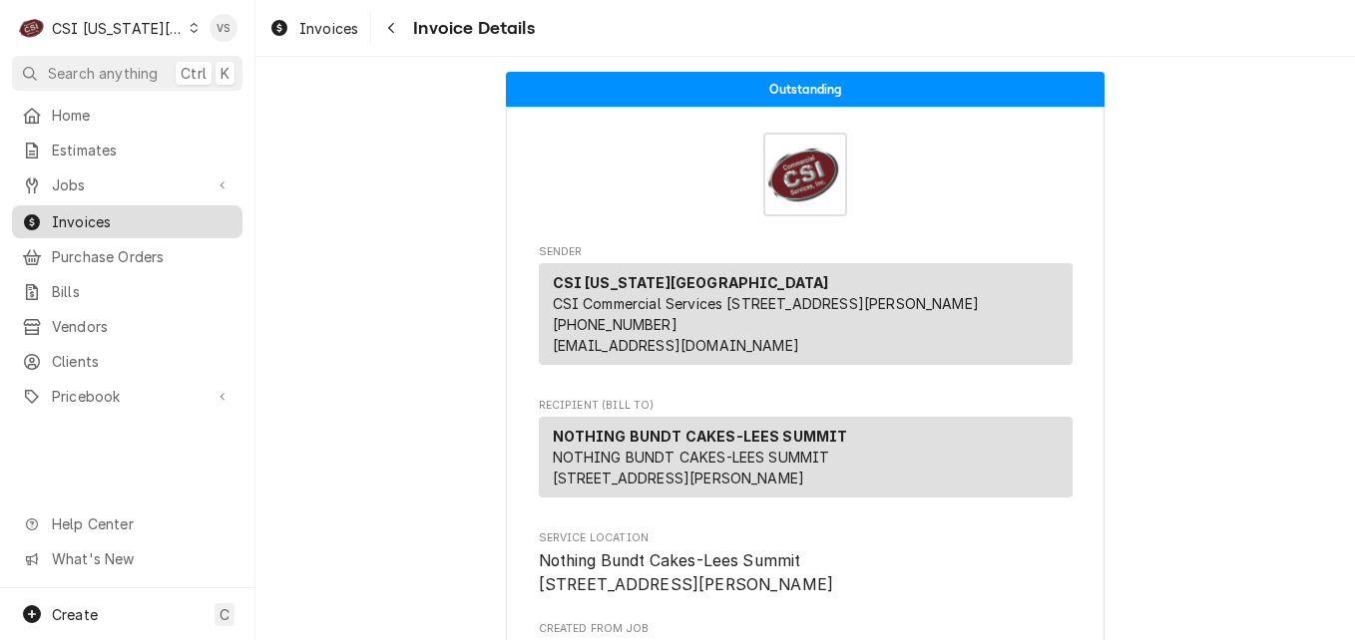
click at [144, 215] on span "Invoices" at bounding box center [142, 221] width 181 height 21
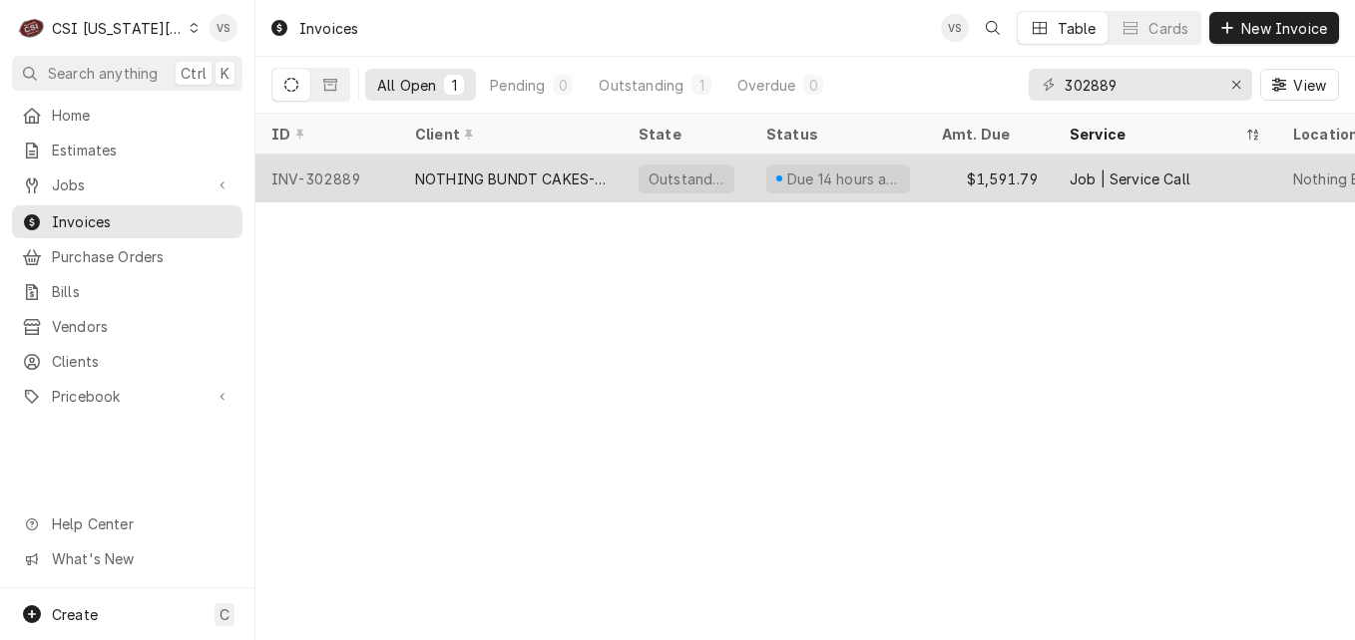
click at [481, 181] on div "NOTHING BUNDT CAKES-LEES SUMMIT" at bounding box center [511, 179] width 192 height 21
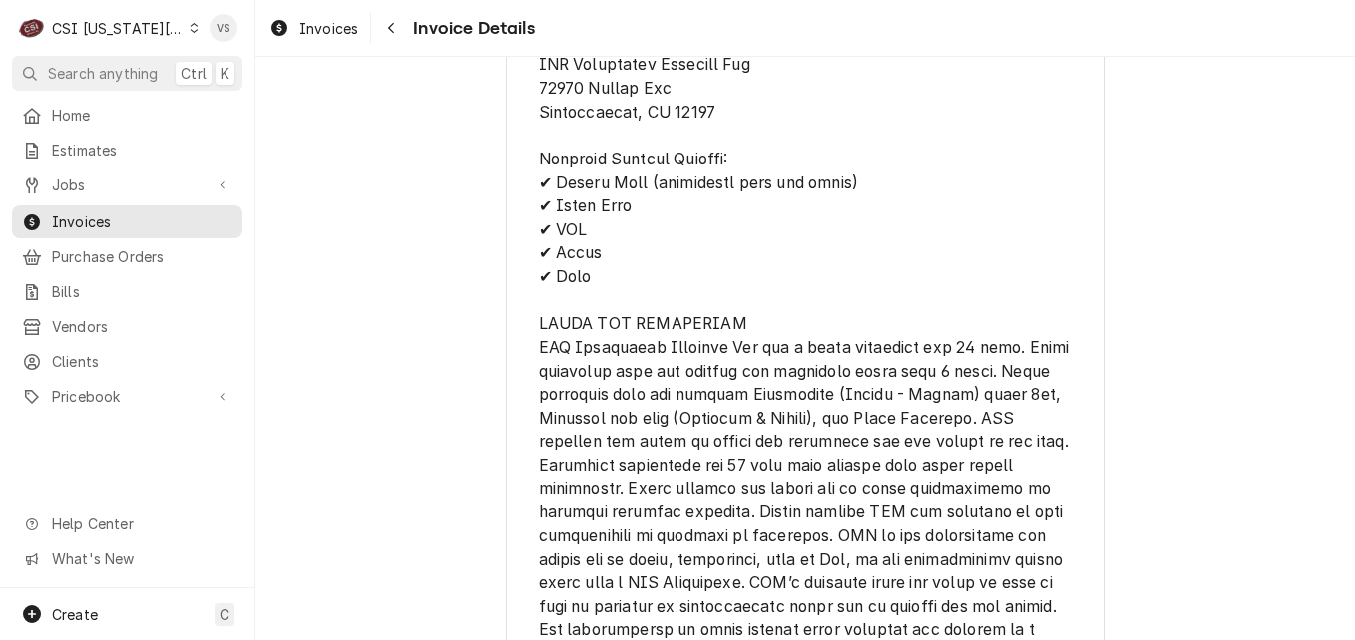
scroll to position [4389, 0]
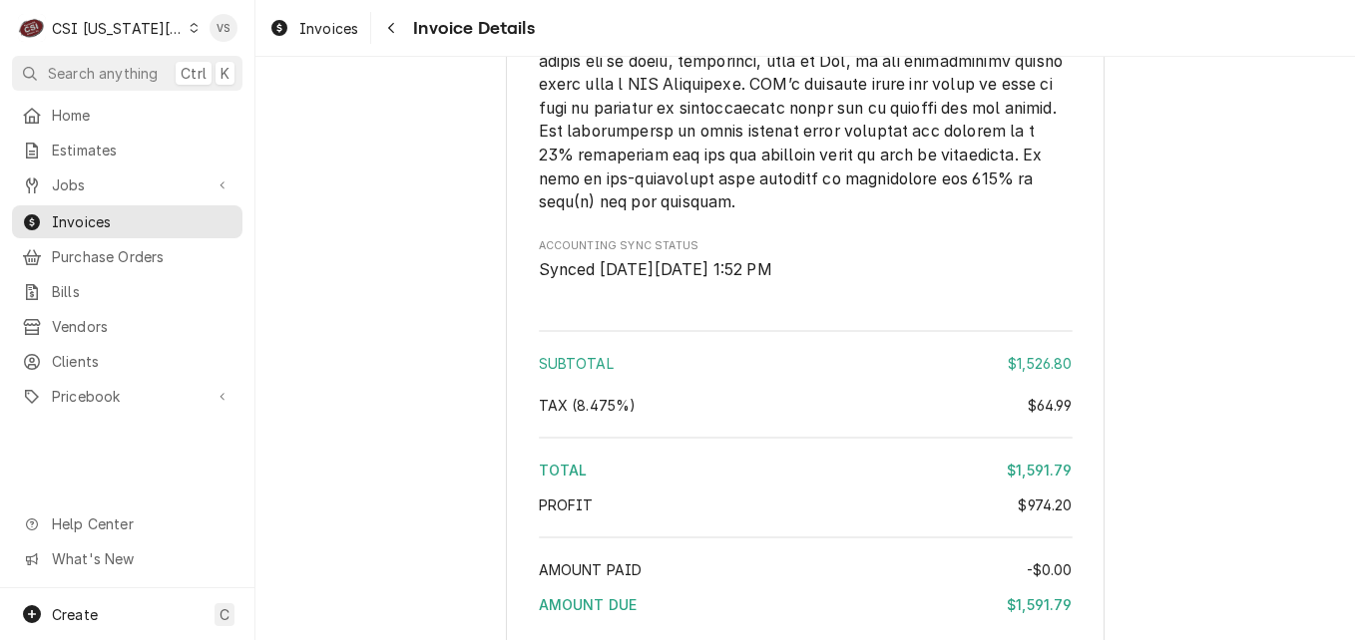
click at [183, 30] on div "C CSI Kansas City" at bounding box center [108, 28] width 193 height 40
drag, startPoint x: 353, startPoint y: 284, endPoint x: 227, endPoint y: 365, distance: 149.4
click at [351, 284] on html "C CSI Kansas City VS Search anything Ctrl K Home Estimates Jobs Jobs Job Series…" at bounding box center [677, 320] width 1355 height 640
click at [190, 33] on div "Dynamic Content Wrapper" at bounding box center [194, 28] width 9 height 14
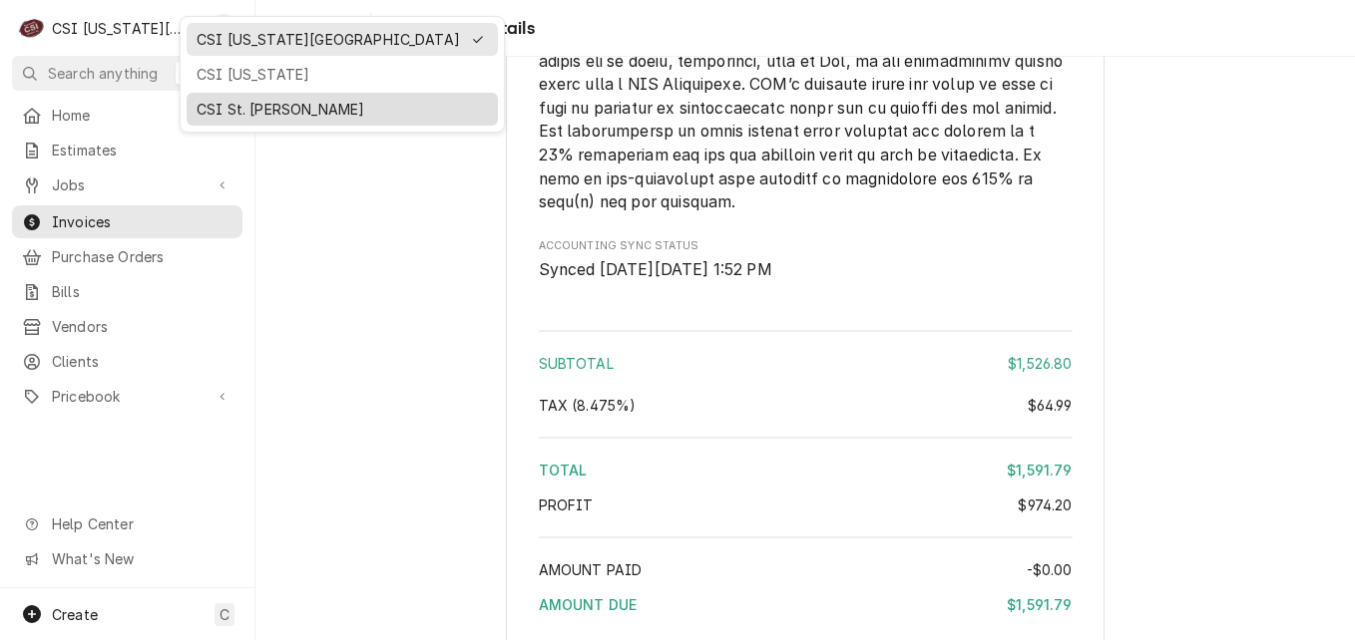
click at [214, 108] on div "CSI St. [PERSON_NAME]" at bounding box center [342, 109] width 291 height 21
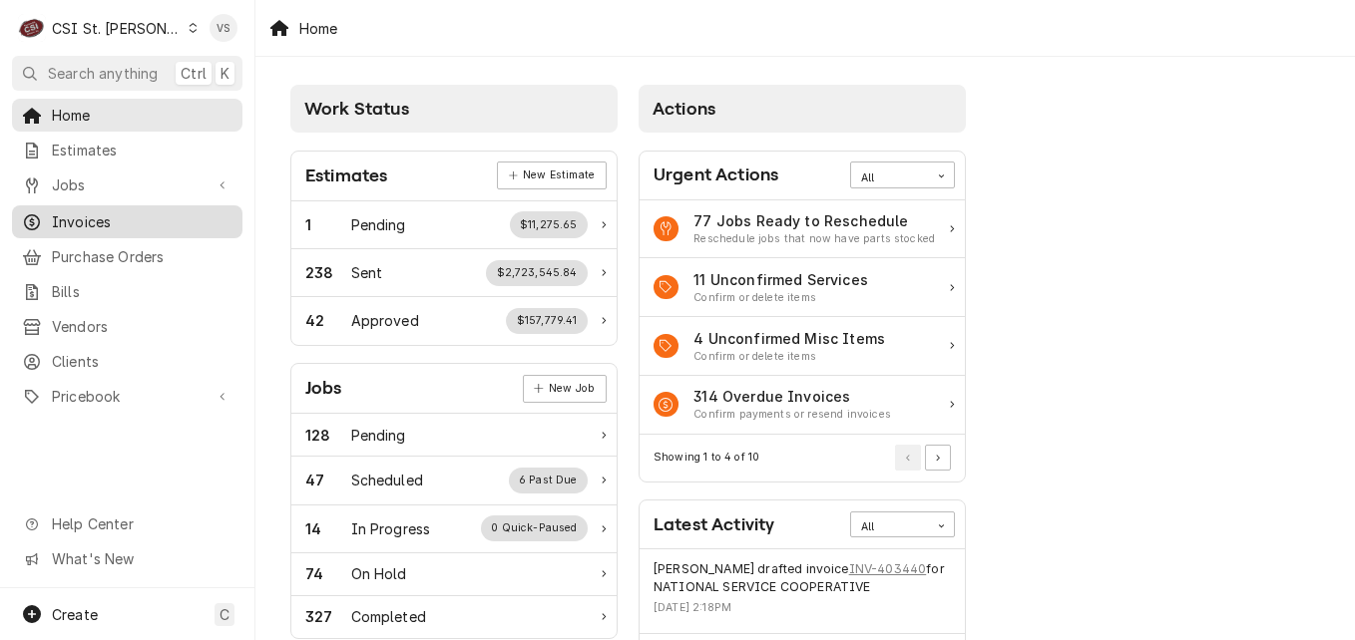
click at [86, 217] on span "Invoices" at bounding box center [142, 221] width 181 height 21
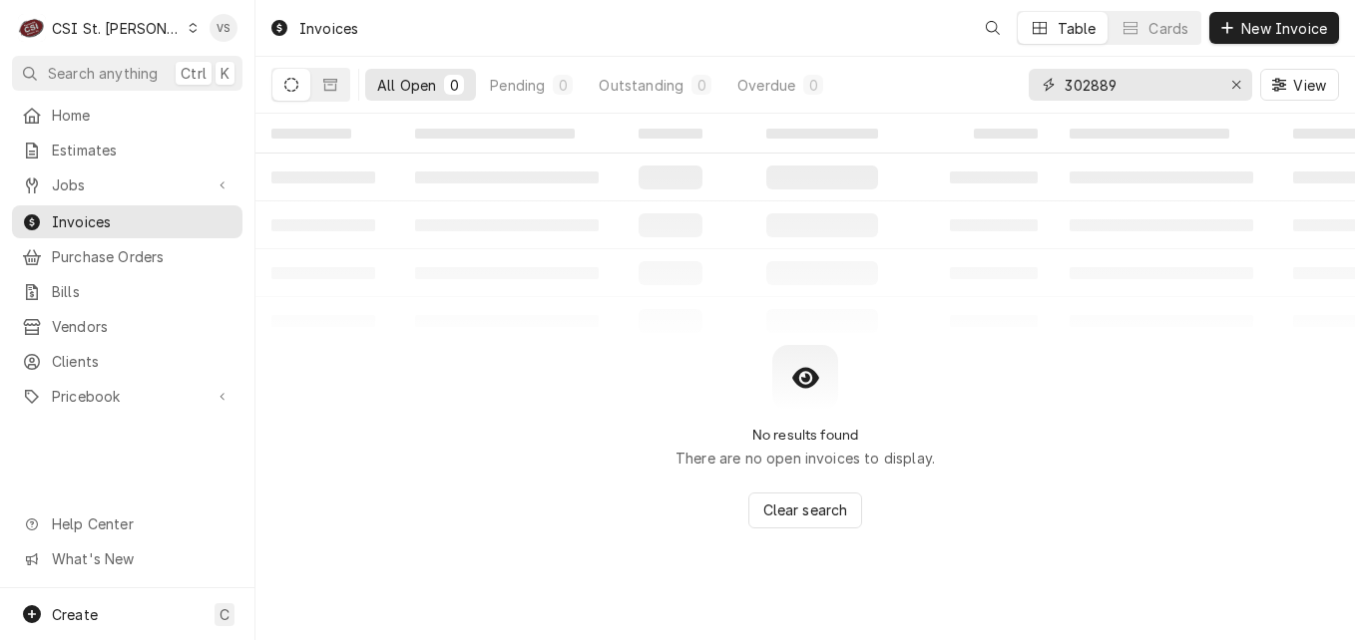
click at [1127, 86] on input "302889" at bounding box center [1139, 85] width 150 height 32
click at [1124, 84] on input "302889" at bounding box center [1139, 85] width 150 height 32
click at [990, 83] on div "All Open 0 Pending 0 Outstanding 0 Overdue 0 302889 View" at bounding box center [804, 85] width 1067 height 56
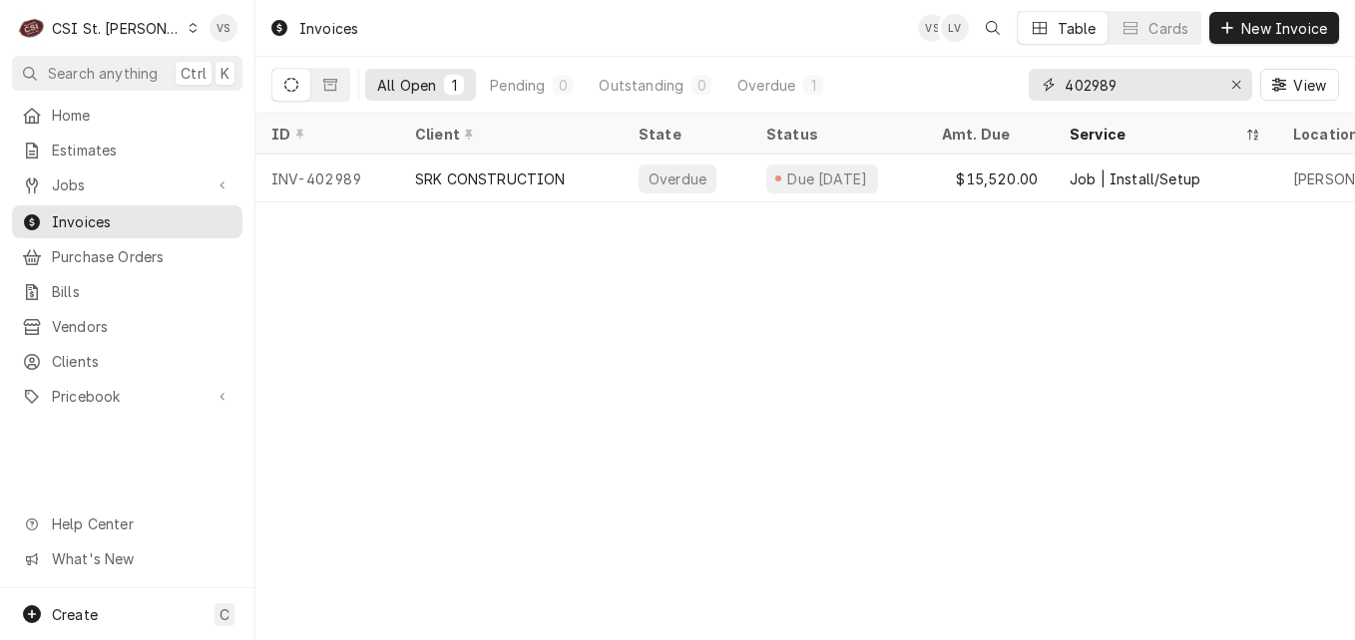
click at [1119, 82] on input "402989" at bounding box center [1139, 85] width 150 height 32
drag, startPoint x: 1119, startPoint y: 82, endPoint x: 1025, endPoint y: 85, distance: 94.8
click at [1025, 85] on div "All Open 1 Pending 0 Outstanding 0 Overdue 1 402989 View" at bounding box center [804, 85] width 1067 height 56
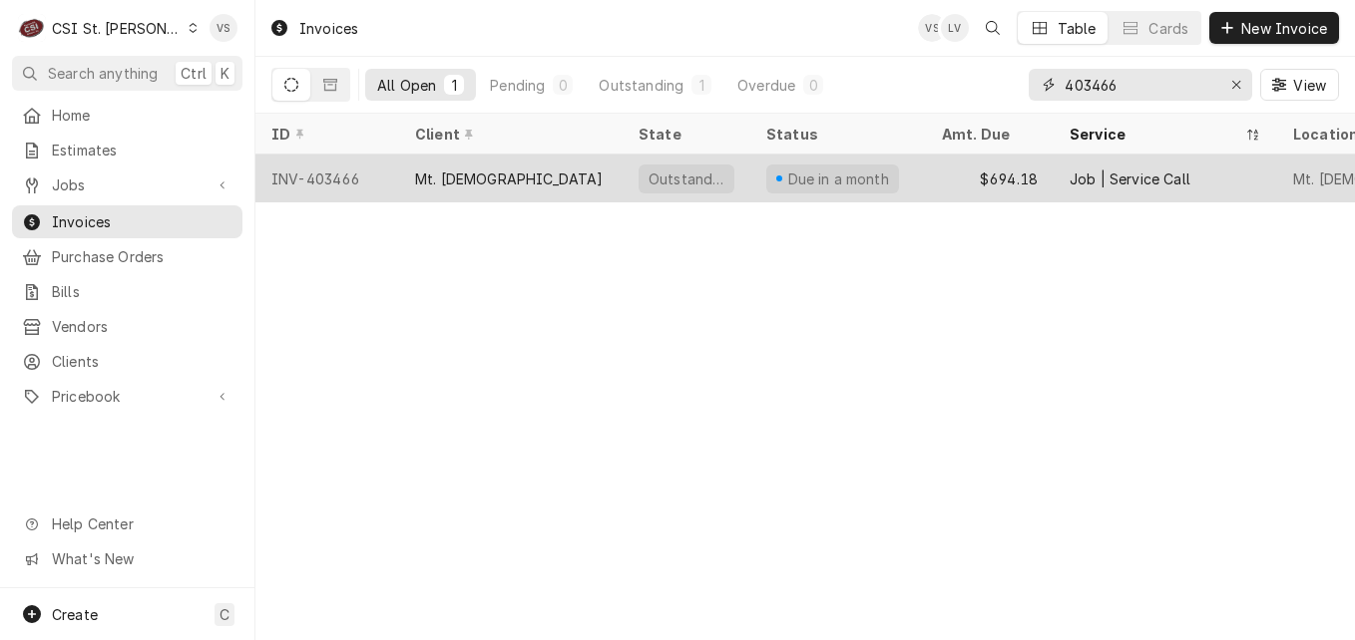
type input "403466"
click at [481, 177] on div "Mt. [DEMOGRAPHIC_DATA]" at bounding box center [509, 179] width 189 height 21
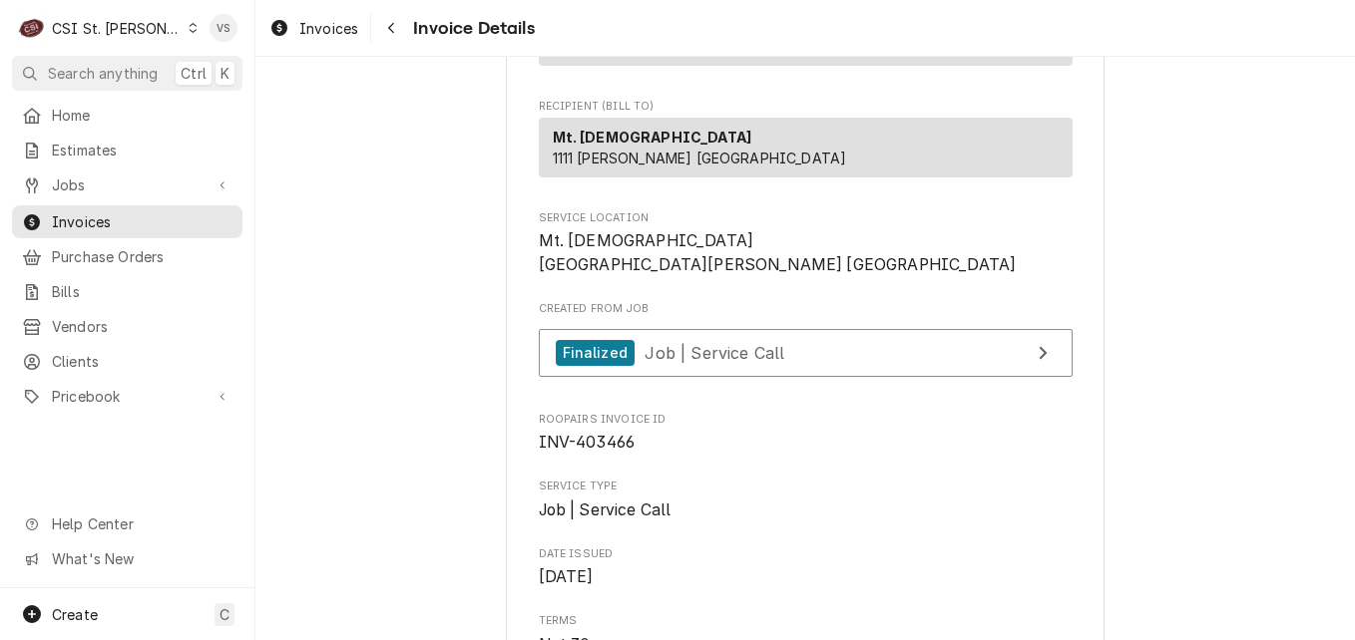
scroll to position [200, 0]
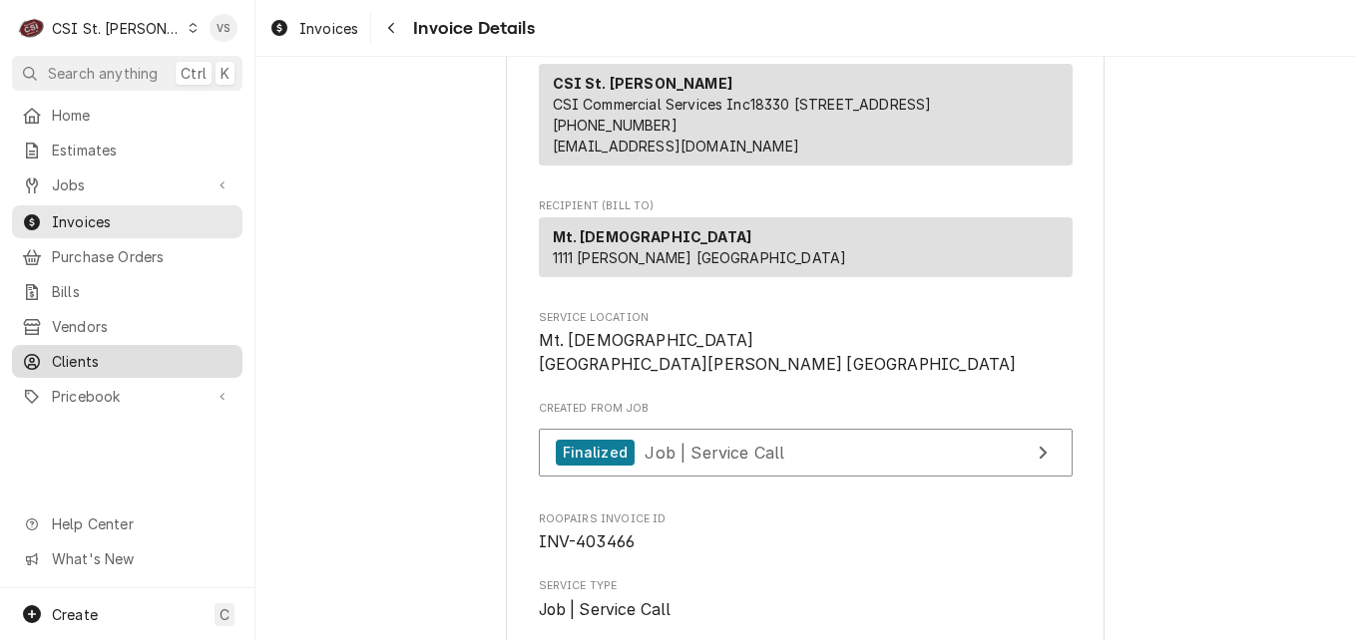
click at [67, 351] on span "Clients" at bounding box center [142, 361] width 181 height 21
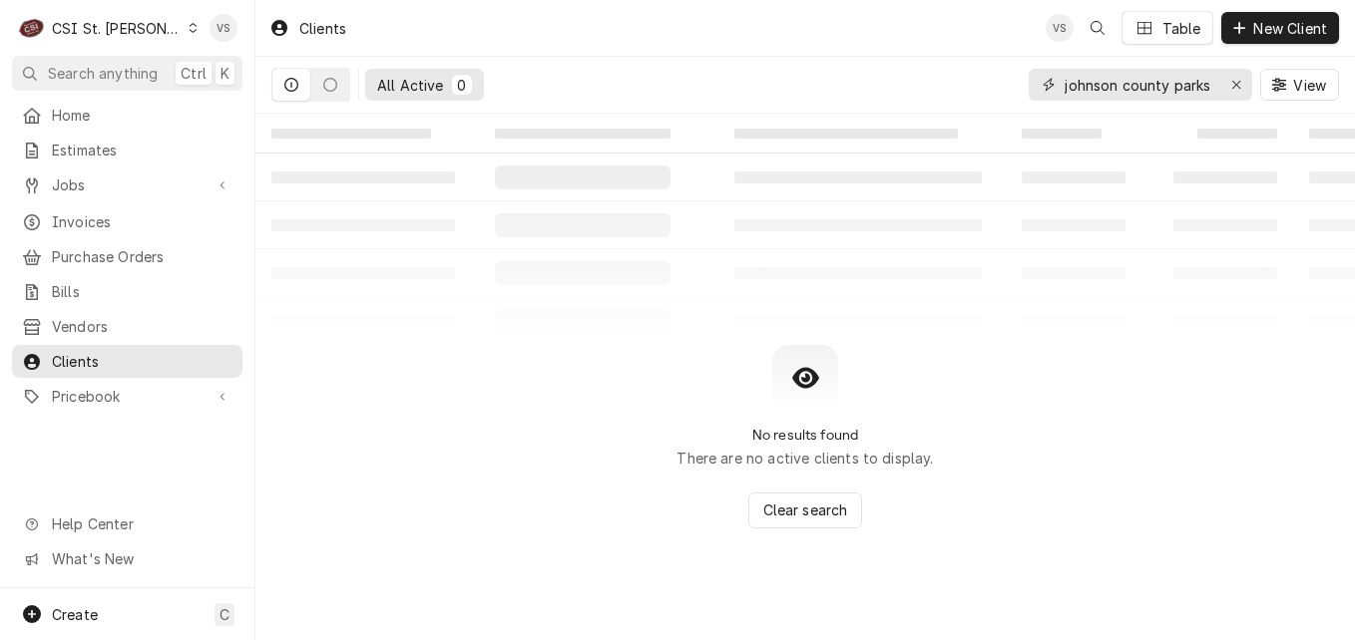
click at [1211, 84] on input "johnson county parks" at bounding box center [1139, 85] width 150 height 32
drag, startPoint x: 1217, startPoint y: 81, endPoint x: 926, endPoint y: 81, distance: 291.3
click at [926, 81] on div "All Active 0 johnson county parks View" at bounding box center [804, 85] width 1067 height 56
drag, startPoint x: 926, startPoint y: 81, endPoint x: 869, endPoint y: 81, distance: 56.9
click at [869, 81] on div "All Active 0 johnson county parks View" at bounding box center [804, 85] width 1067 height 56
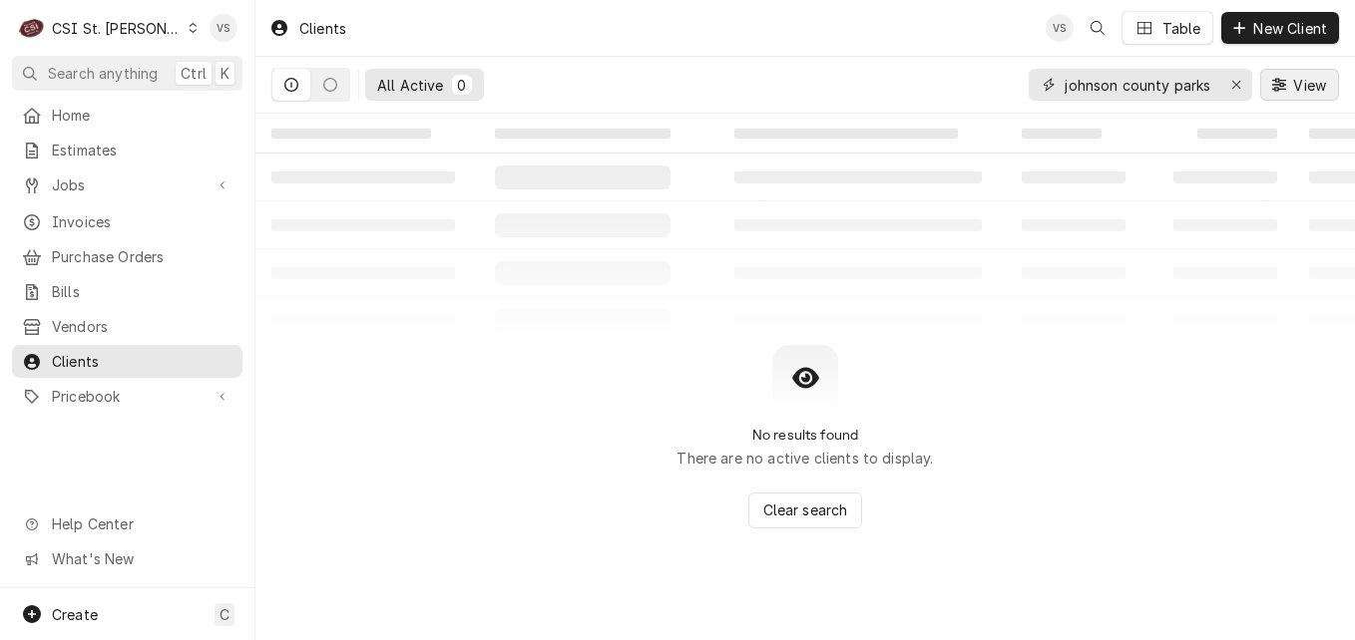
drag, startPoint x: 1063, startPoint y: 85, endPoint x: 1275, endPoint y: 85, distance: 211.5
click at [1275, 85] on div "johnson county parks View" at bounding box center [1183, 85] width 310 height 56
type input "m"
type input "t"
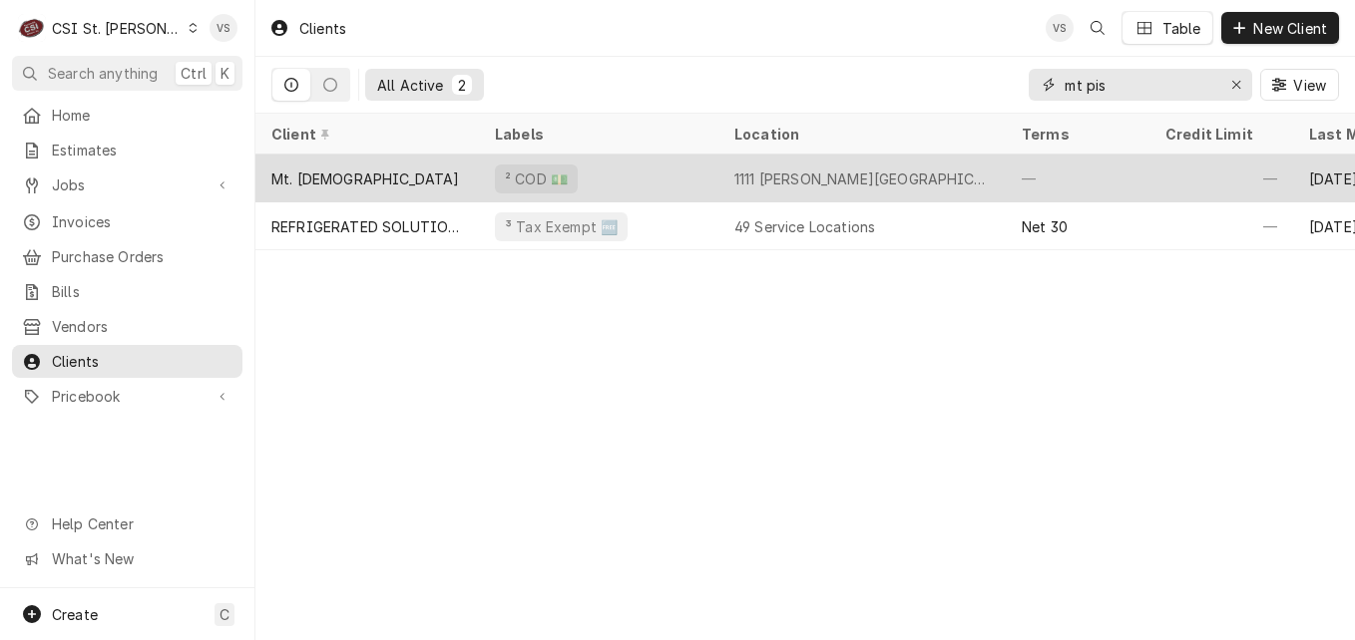
type input "mt pis"
click at [373, 176] on div "Mt. [DEMOGRAPHIC_DATA]" at bounding box center [365, 179] width 189 height 21
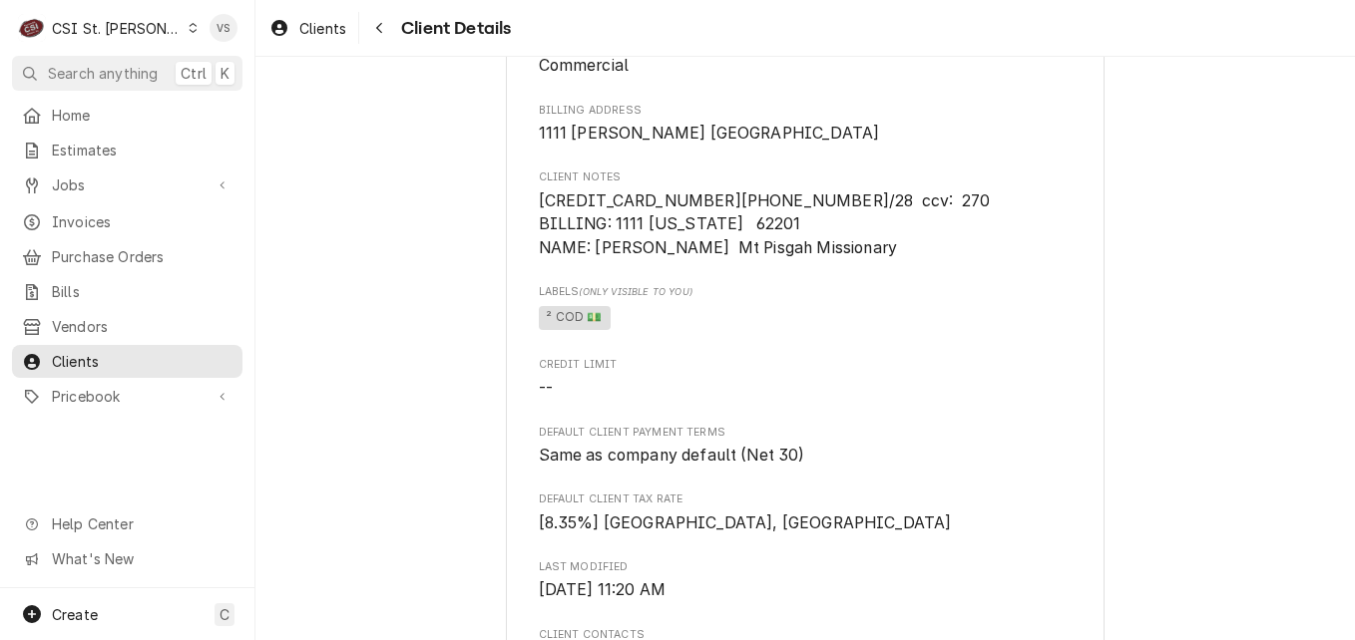
scroll to position [1356, 0]
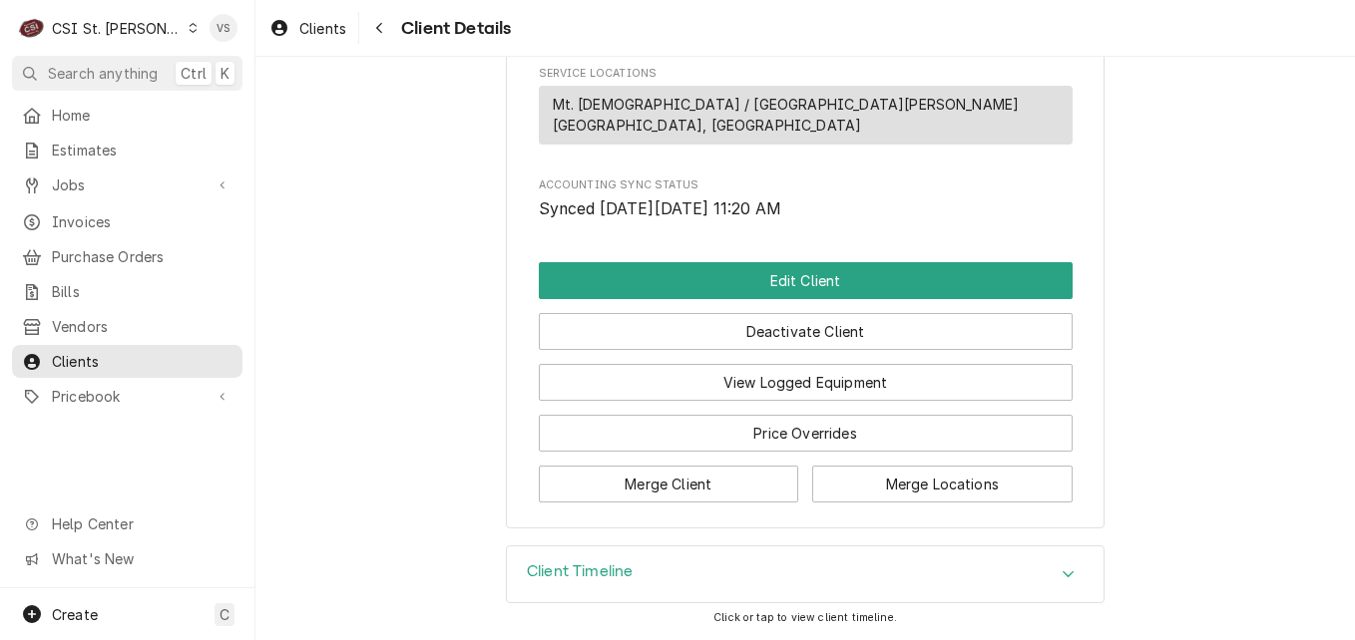
click at [1066, 577] on icon "Accordion Header" at bounding box center [1068, 575] width 14 height 16
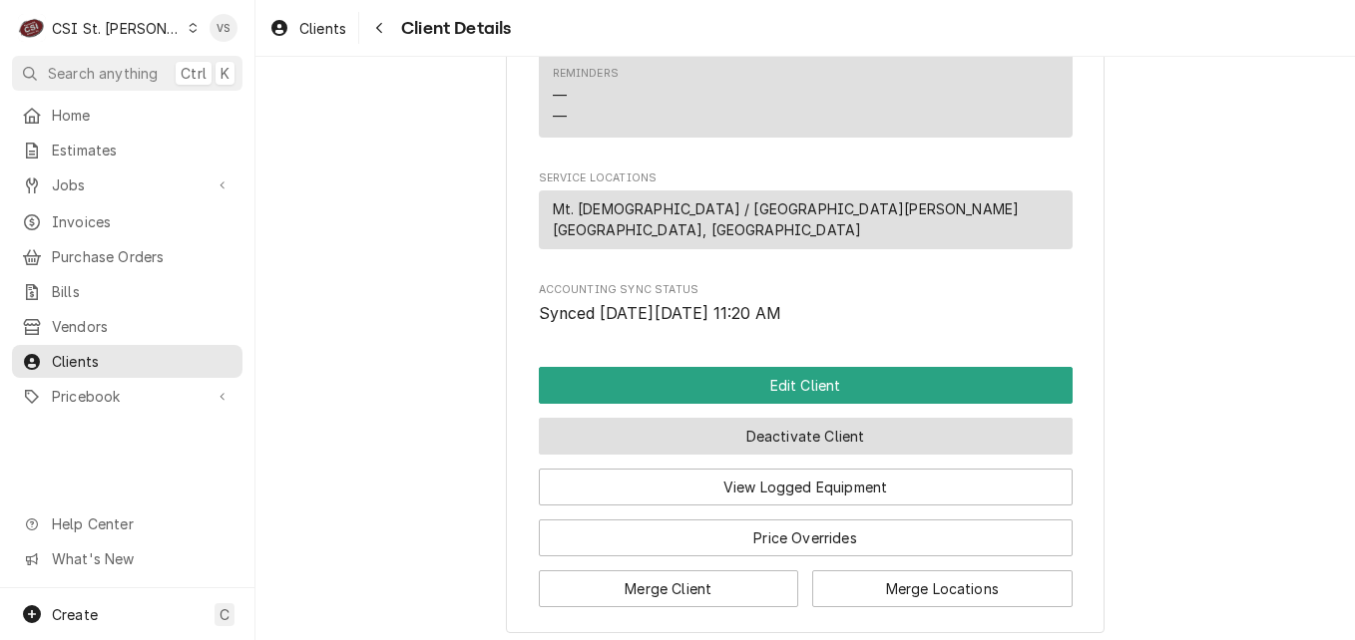
scroll to position [1197, 0]
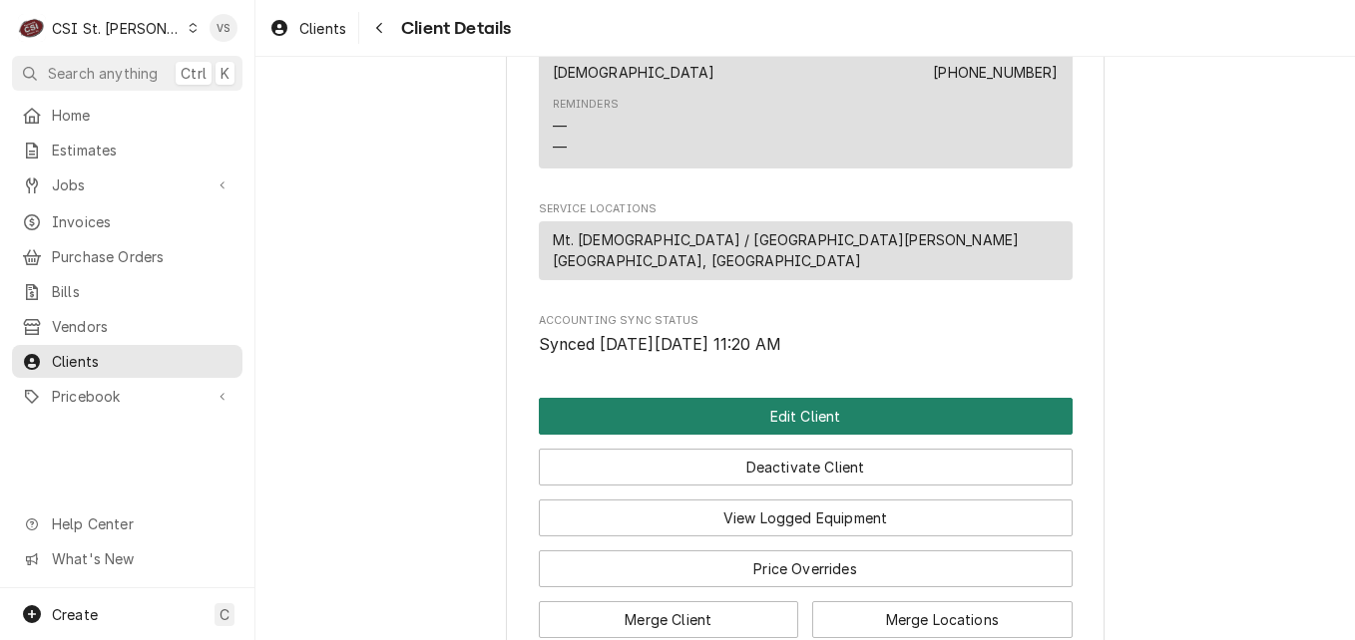
click at [657, 435] on button "Edit Client" at bounding box center [806, 416] width 534 height 37
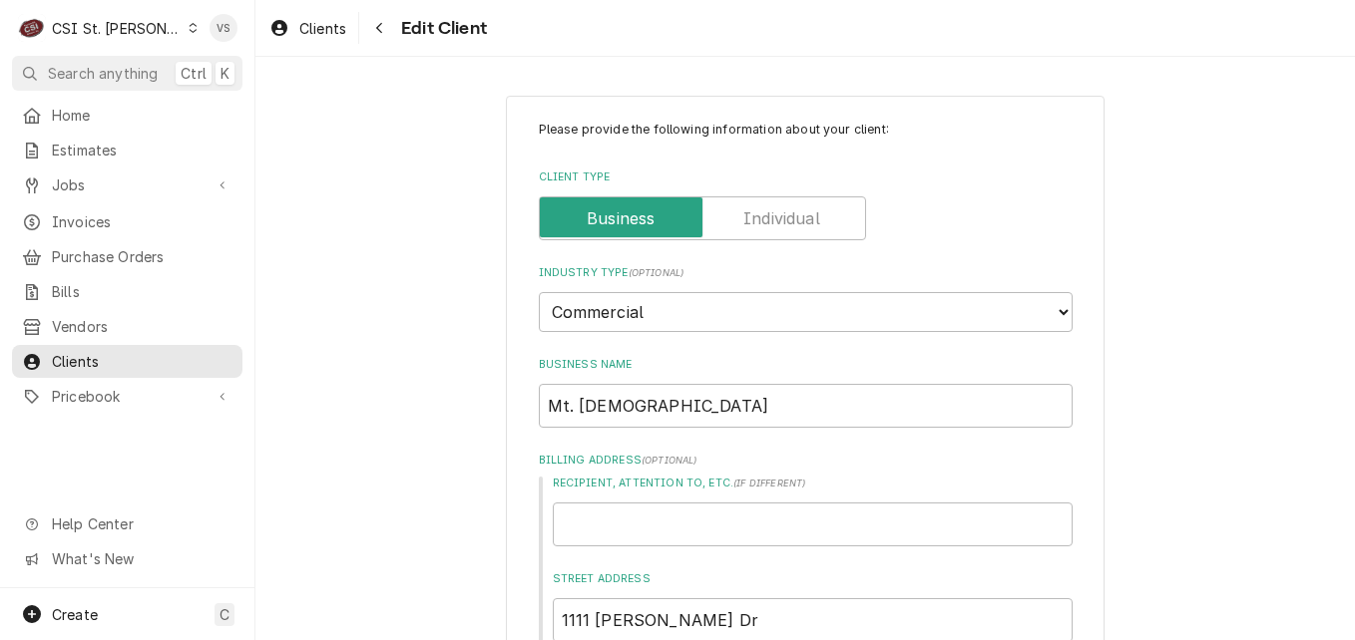
type textarea "x"
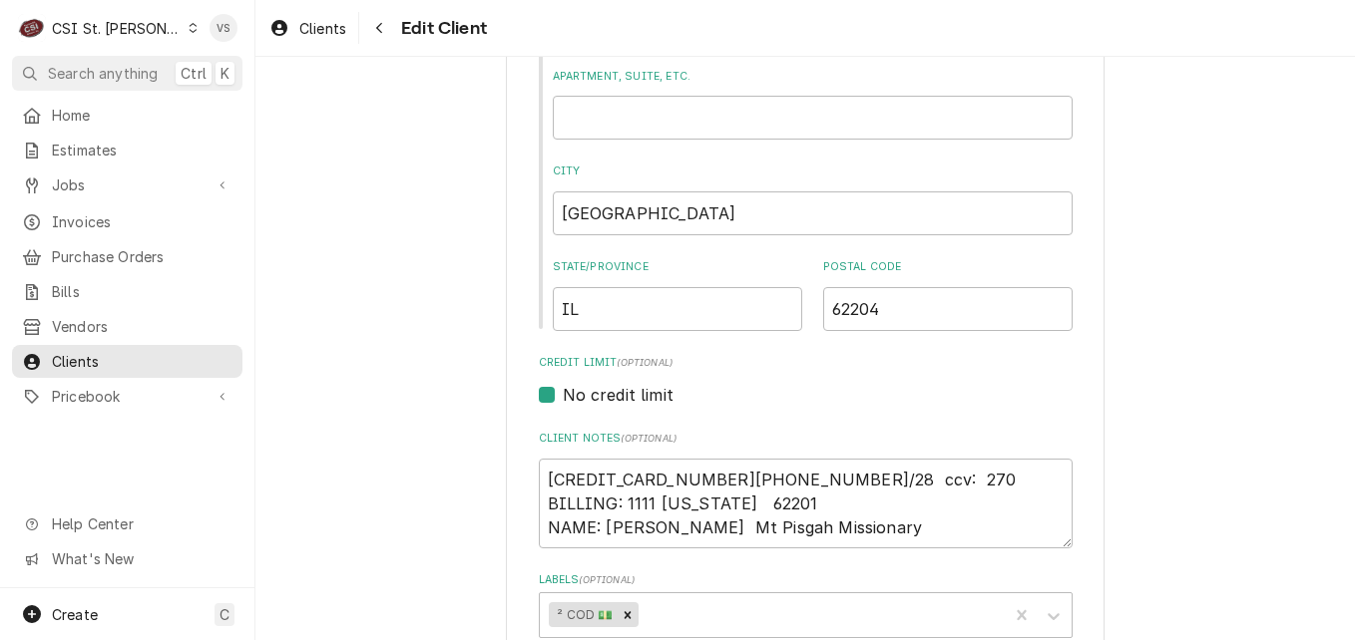
scroll to position [998, 0]
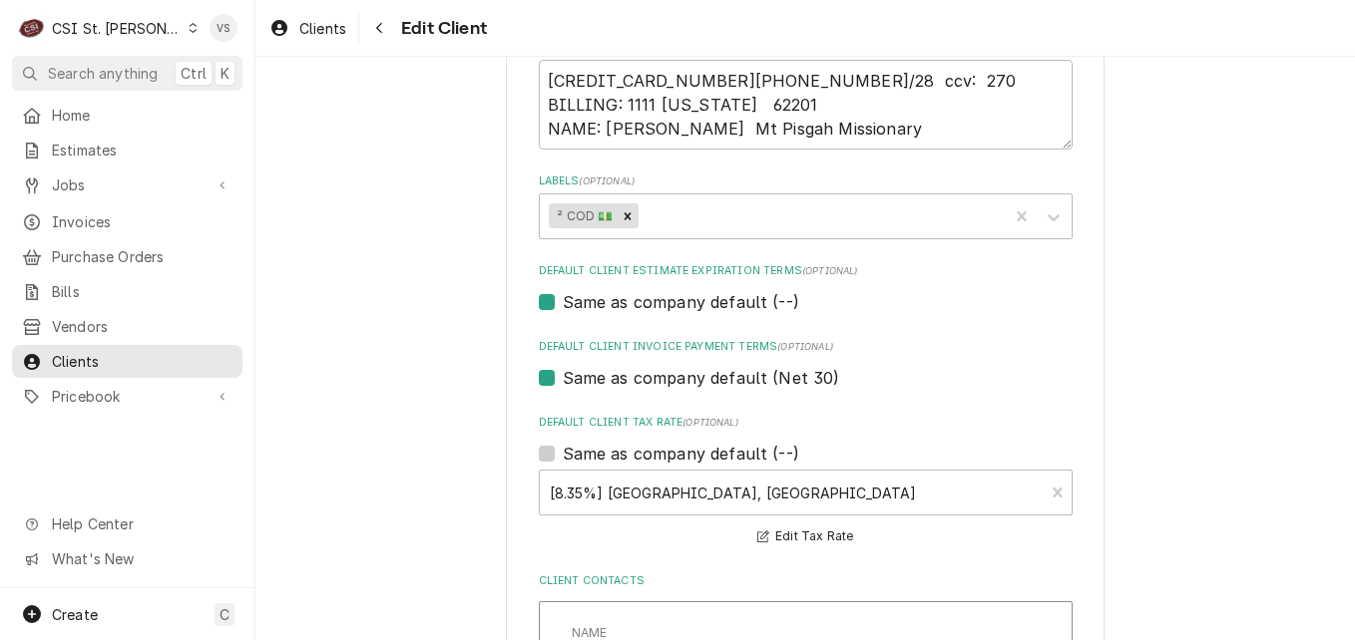
click at [563, 377] on label "Same as company default (Net 30)" at bounding box center [701, 378] width 277 height 24
click at [563, 377] on input "Same as company default (Net 30)" at bounding box center [830, 388] width 534 height 44
checkbox input "false"
type textarea "x"
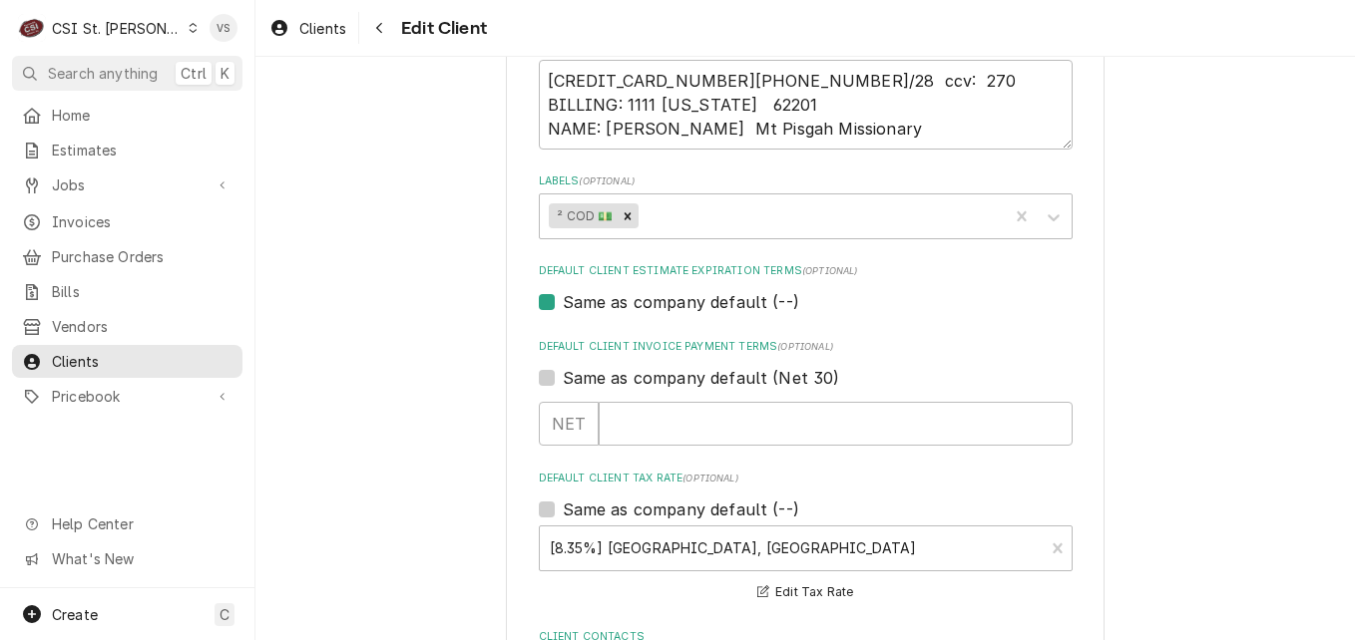
click at [563, 381] on label "Same as company default (Net 30)" at bounding box center [701, 378] width 277 height 24
click at [563, 381] on input "Same as company default (Net 30)" at bounding box center [830, 388] width 534 height 44
checkbox input "true"
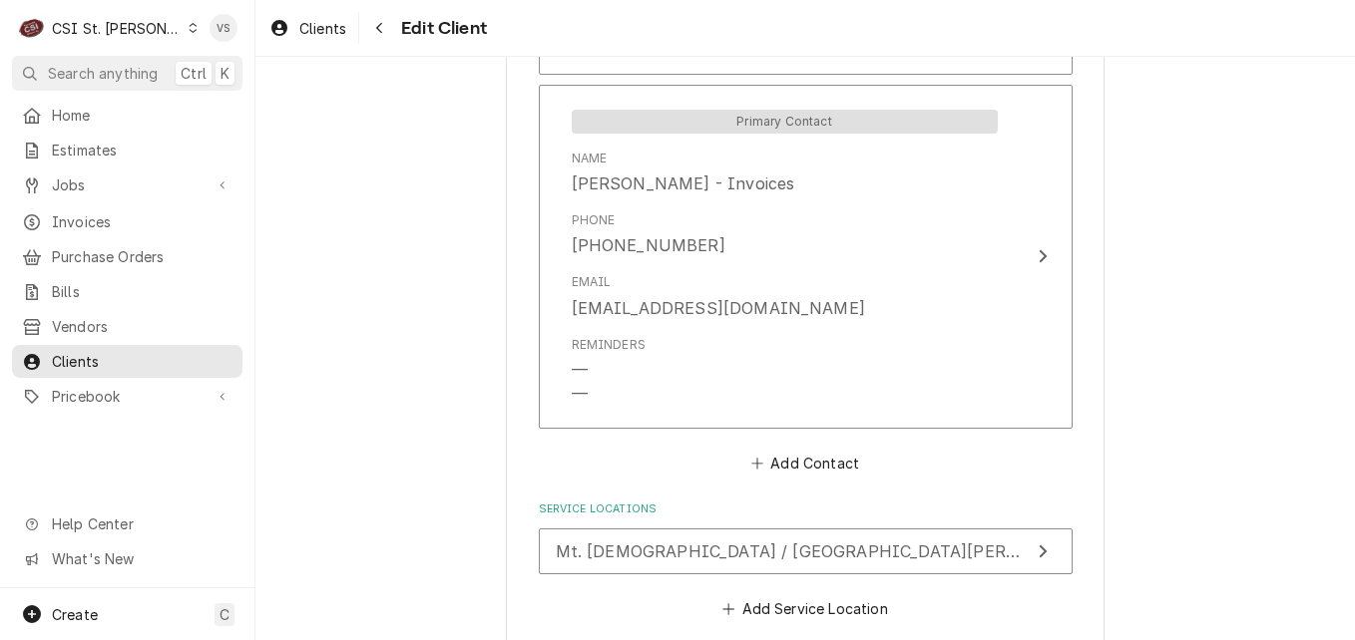
scroll to position [2243, 0]
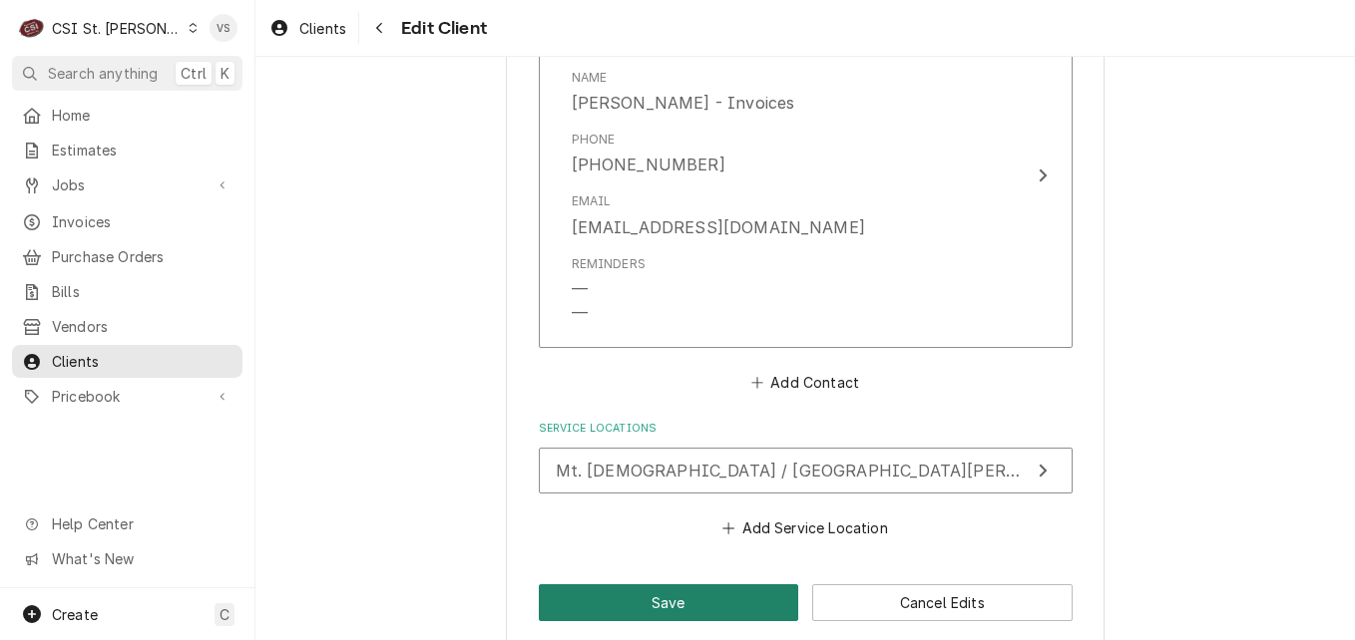
click at [646, 585] on button "Save" at bounding box center [669, 603] width 260 height 37
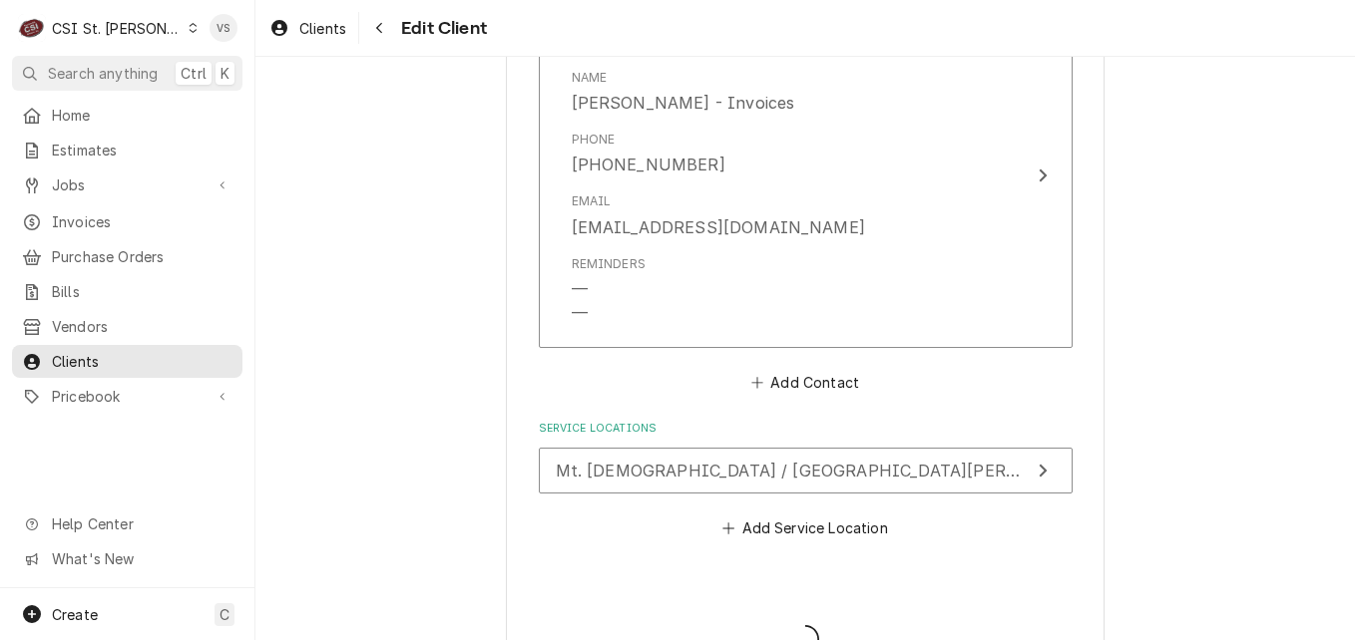
type textarea "x"
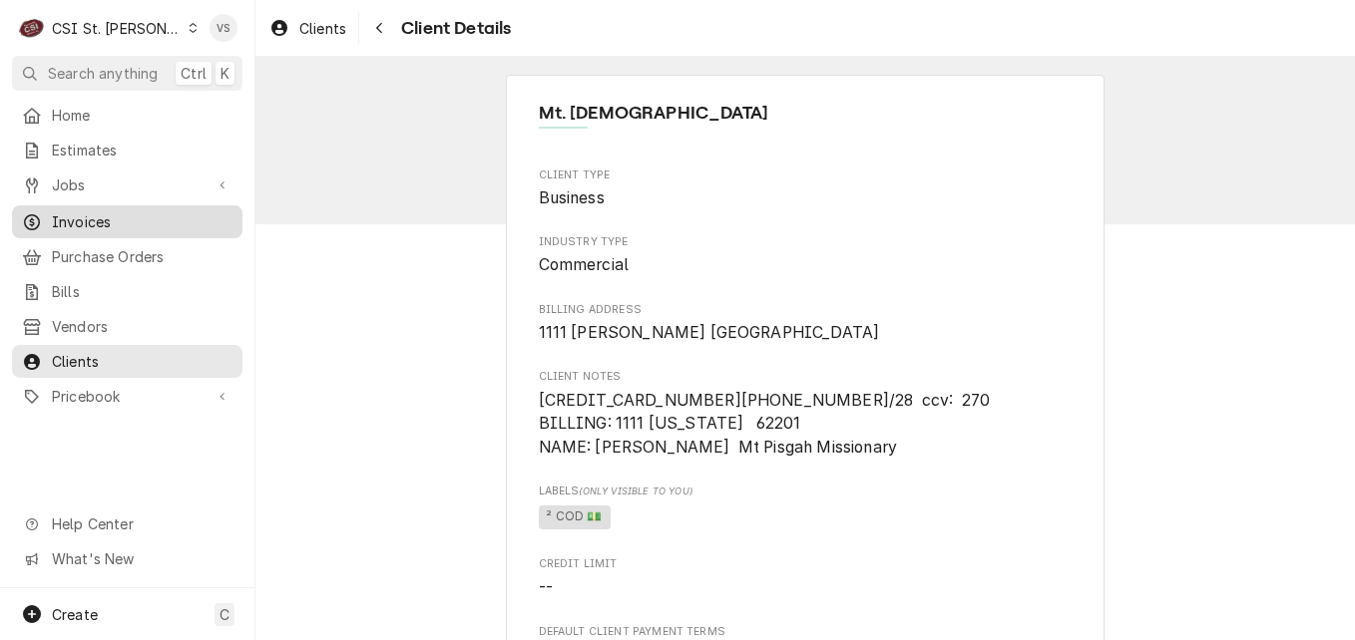
click at [95, 209] on div "Invoices" at bounding box center [127, 221] width 222 height 25
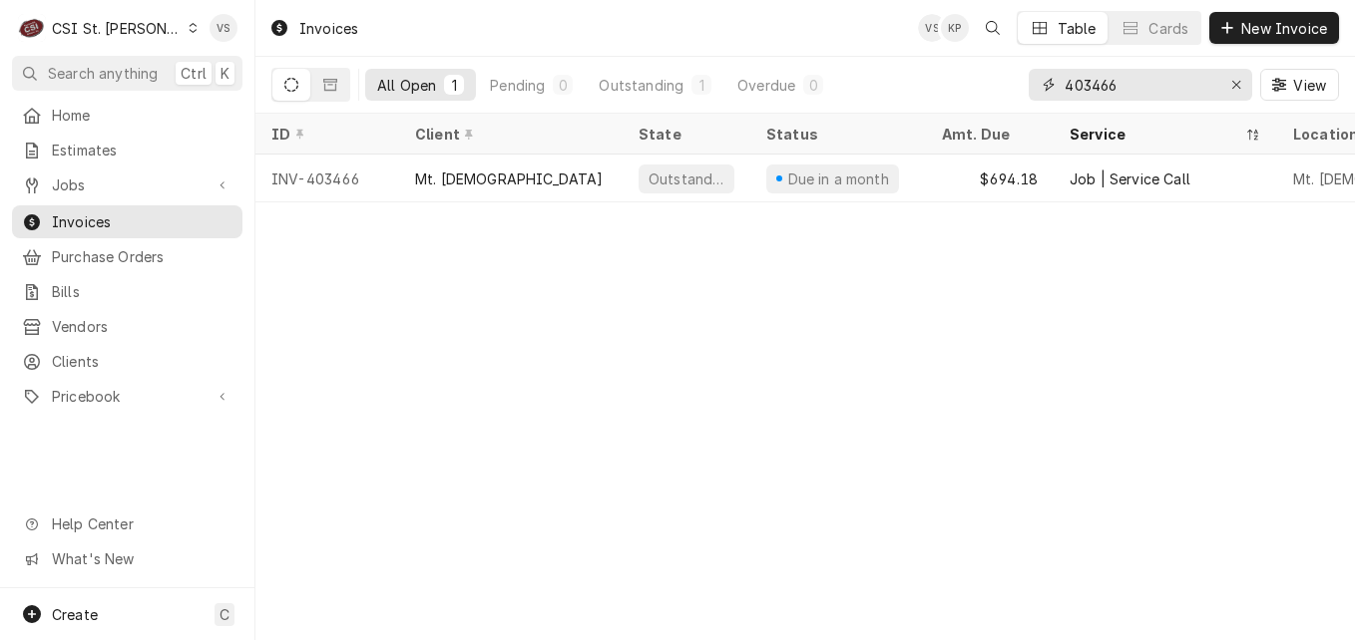
click at [1007, 75] on div "All Open 1 Pending 0 Outstanding 1 Overdue 0 403466 View" at bounding box center [804, 85] width 1067 height 56
type input "402989"
